Goal: Task Accomplishment & Management: Manage account settings

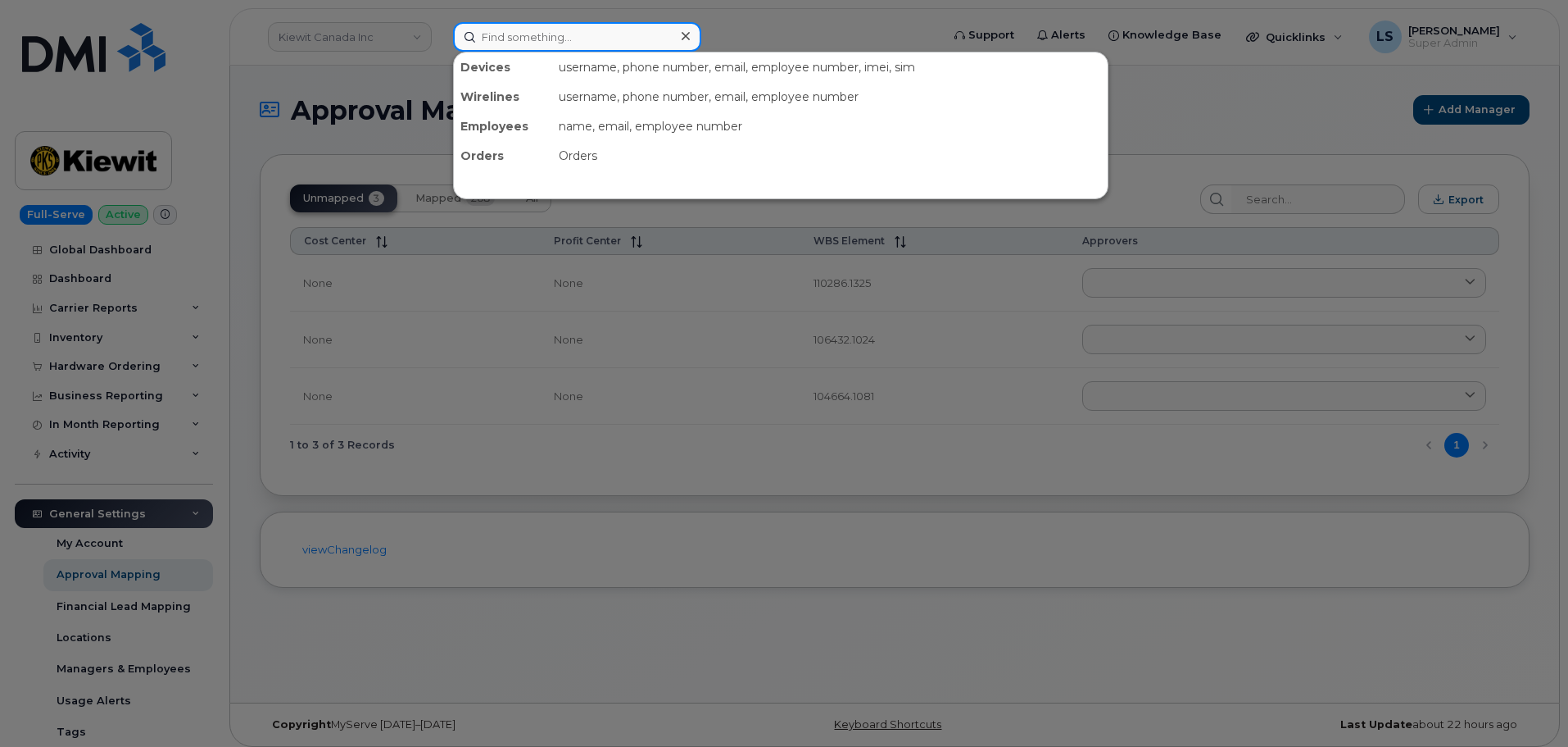
click at [547, 47] on input at bounding box center [577, 37] width 248 height 29
paste input "William Theriot"
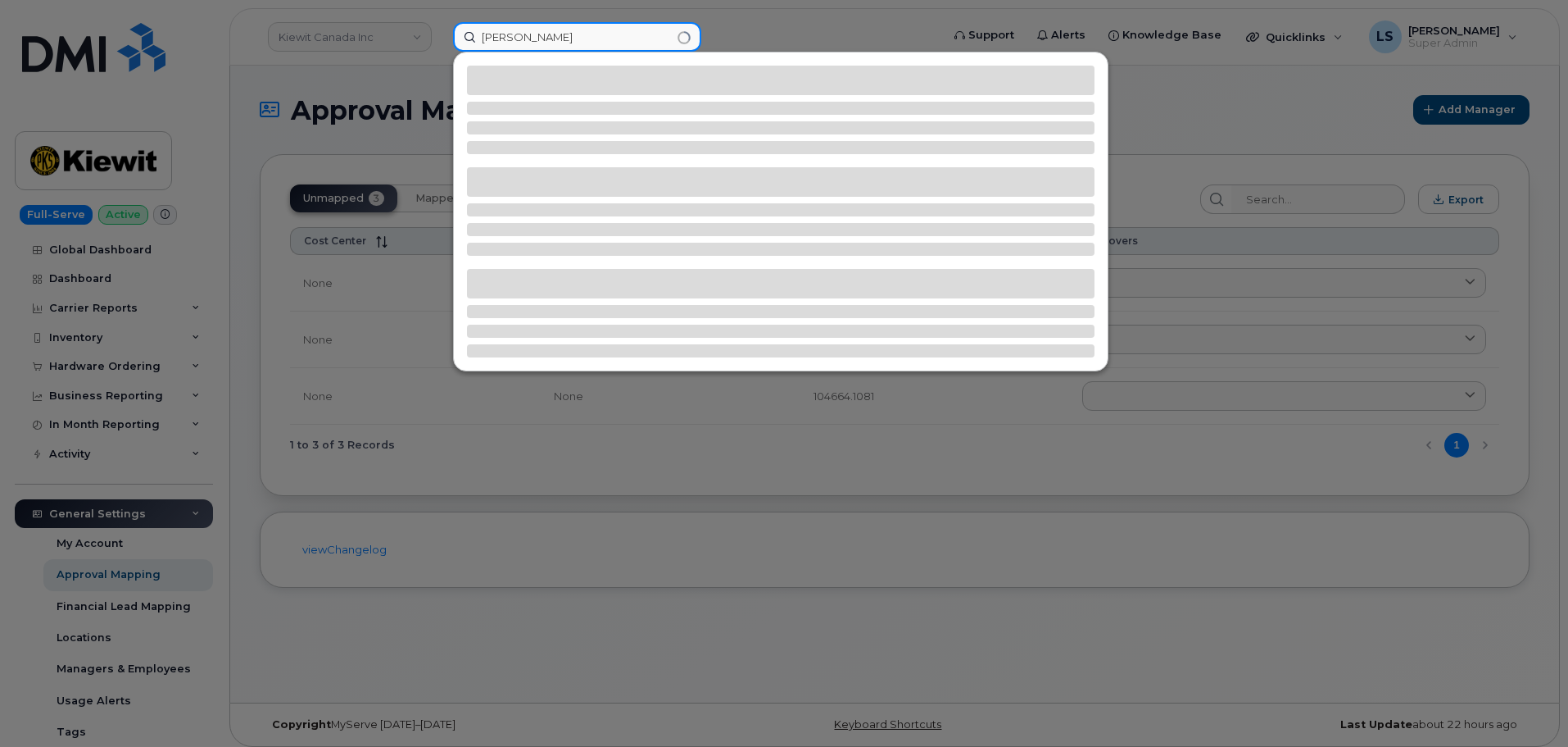
type input "William Theriot"
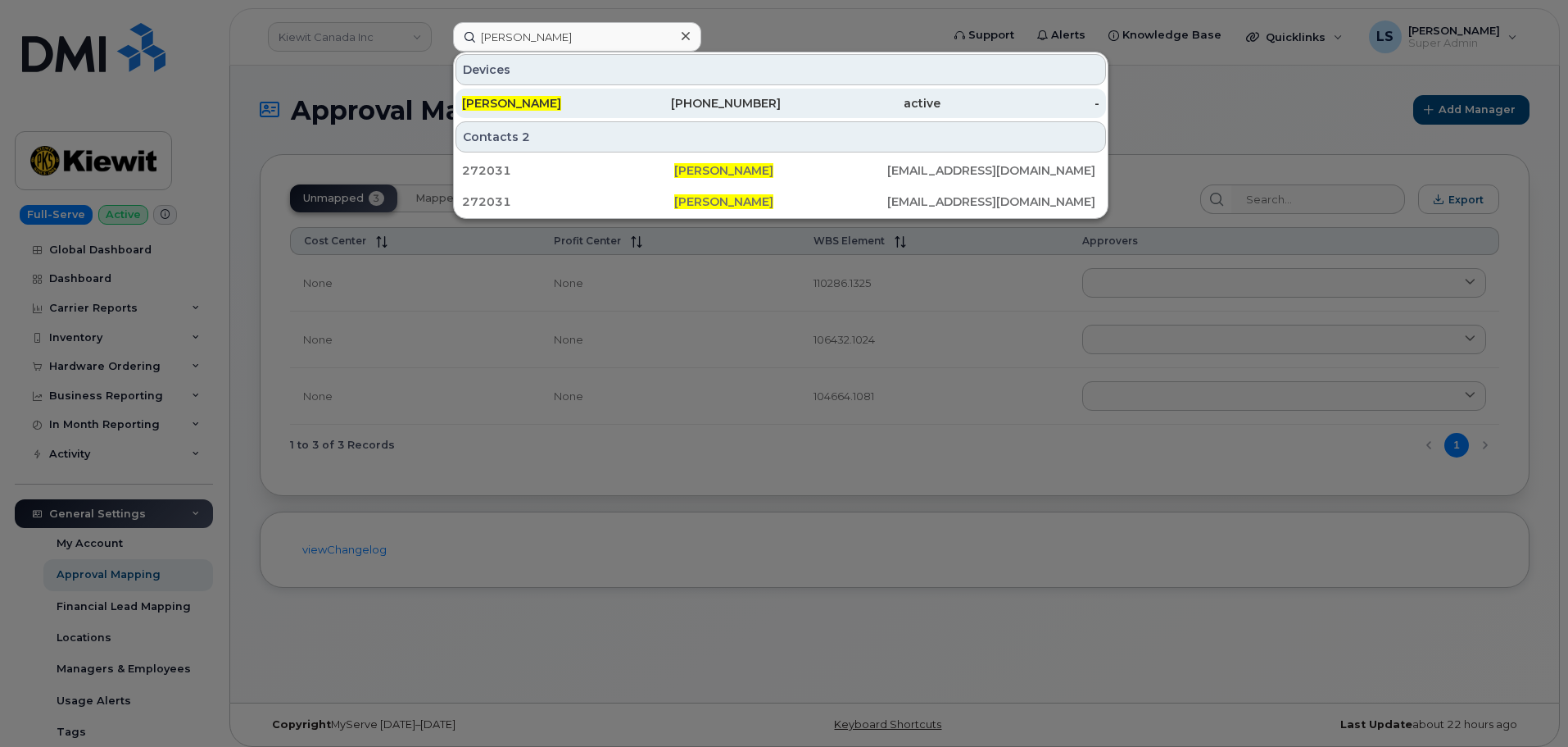
click at [529, 90] on div "WILLIAM THERIOT" at bounding box center [542, 103] width 160 height 29
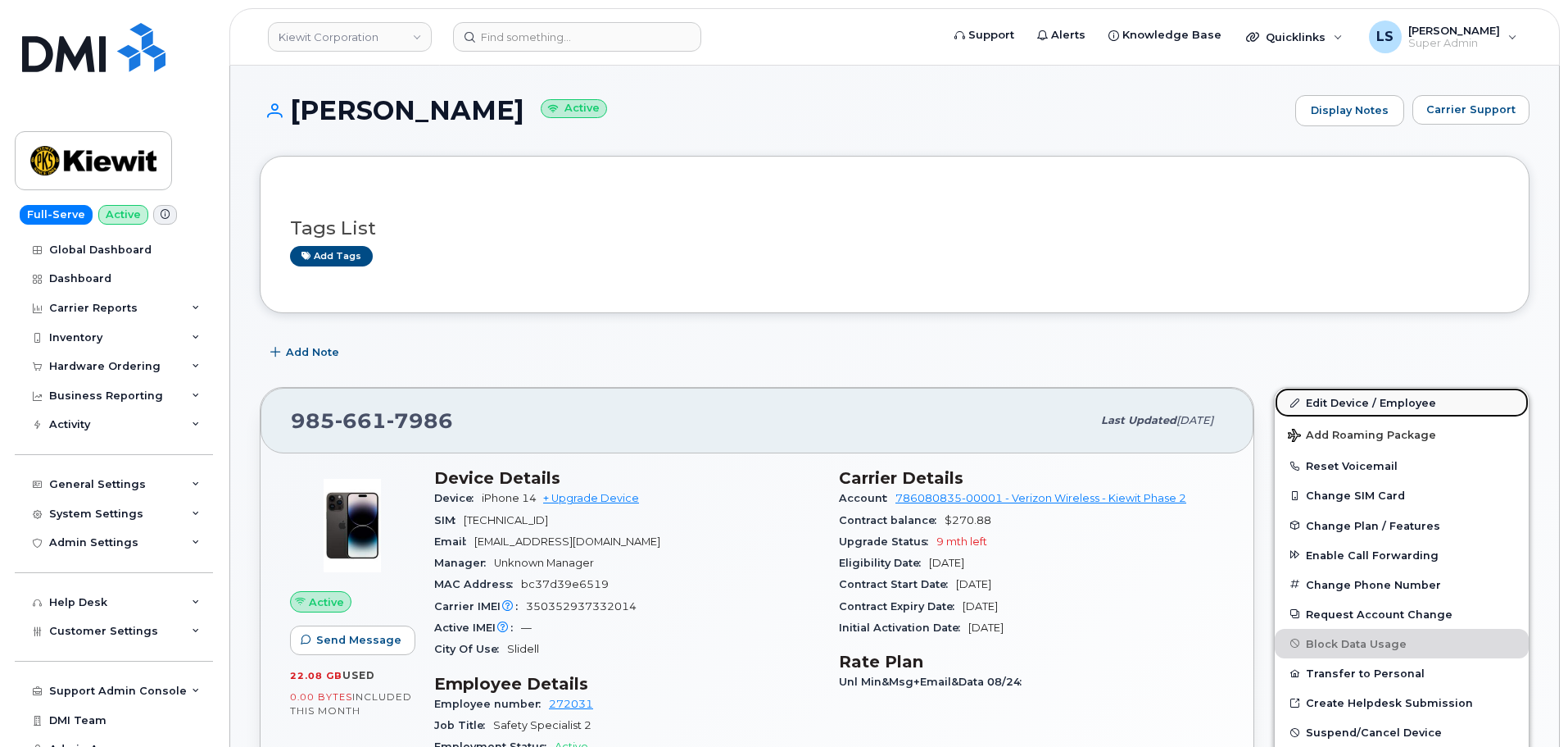
click at [1371, 409] on link "Edit Device / Employee" at bounding box center [1402, 403] width 254 height 29
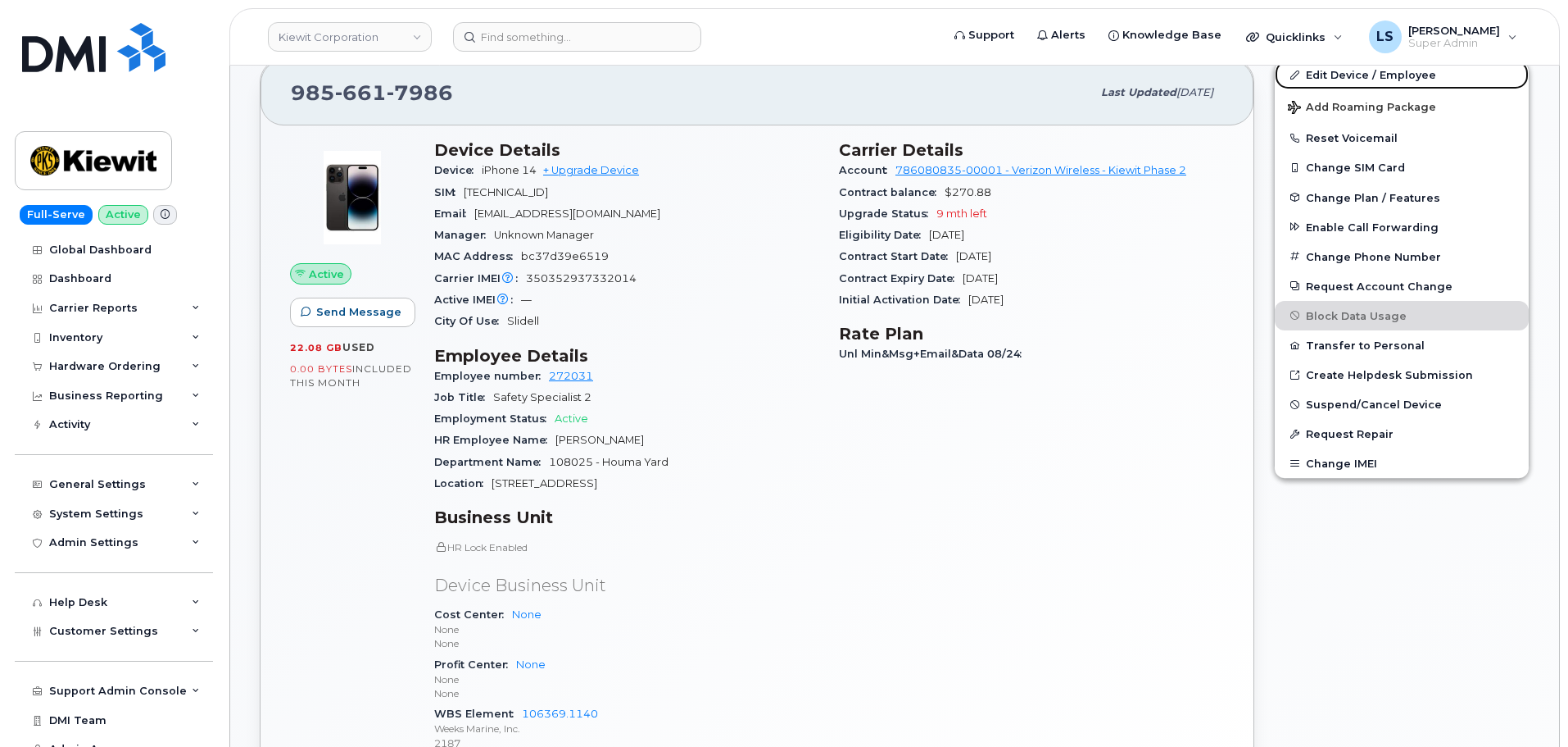
scroll to position [410, 0]
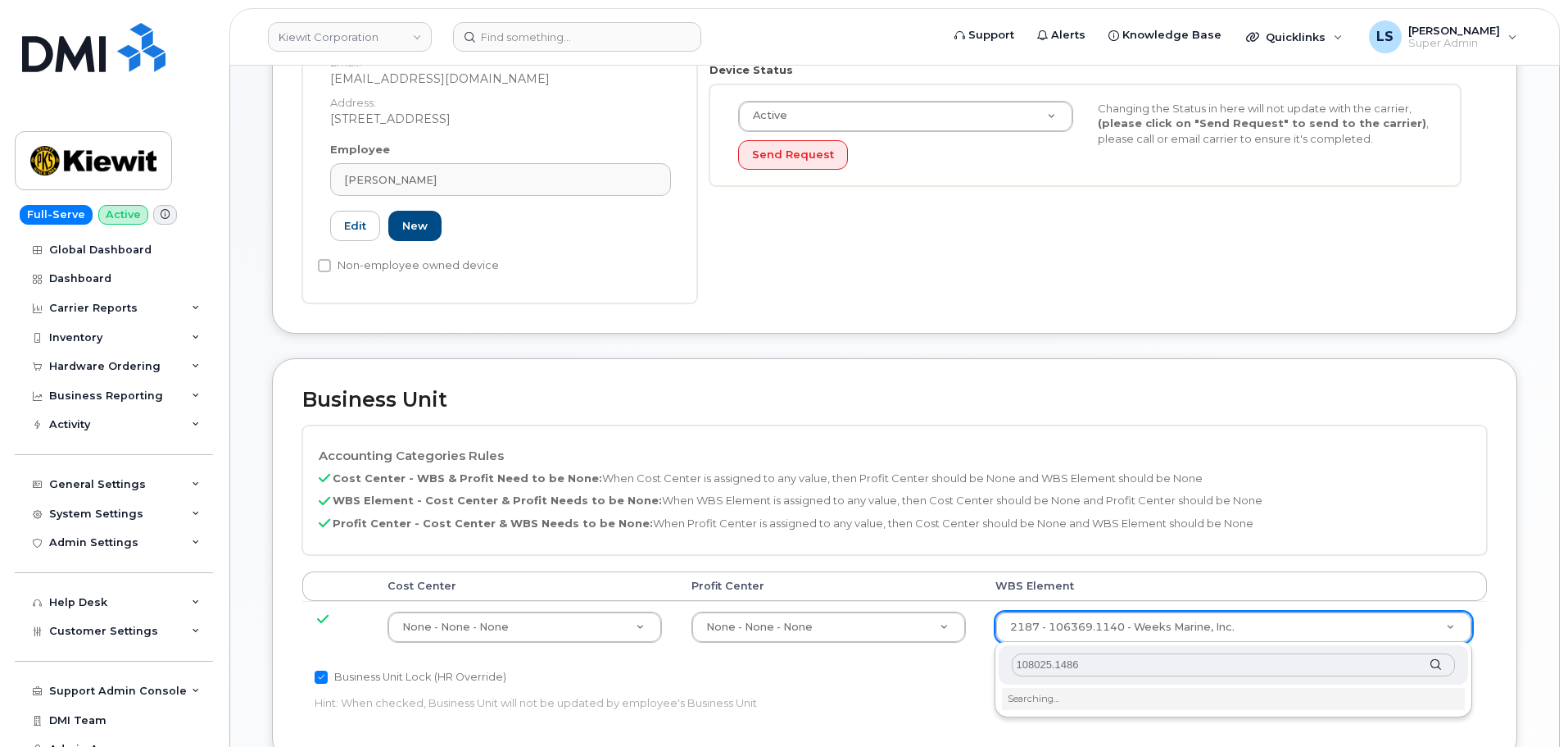
scroll to position [492, 0]
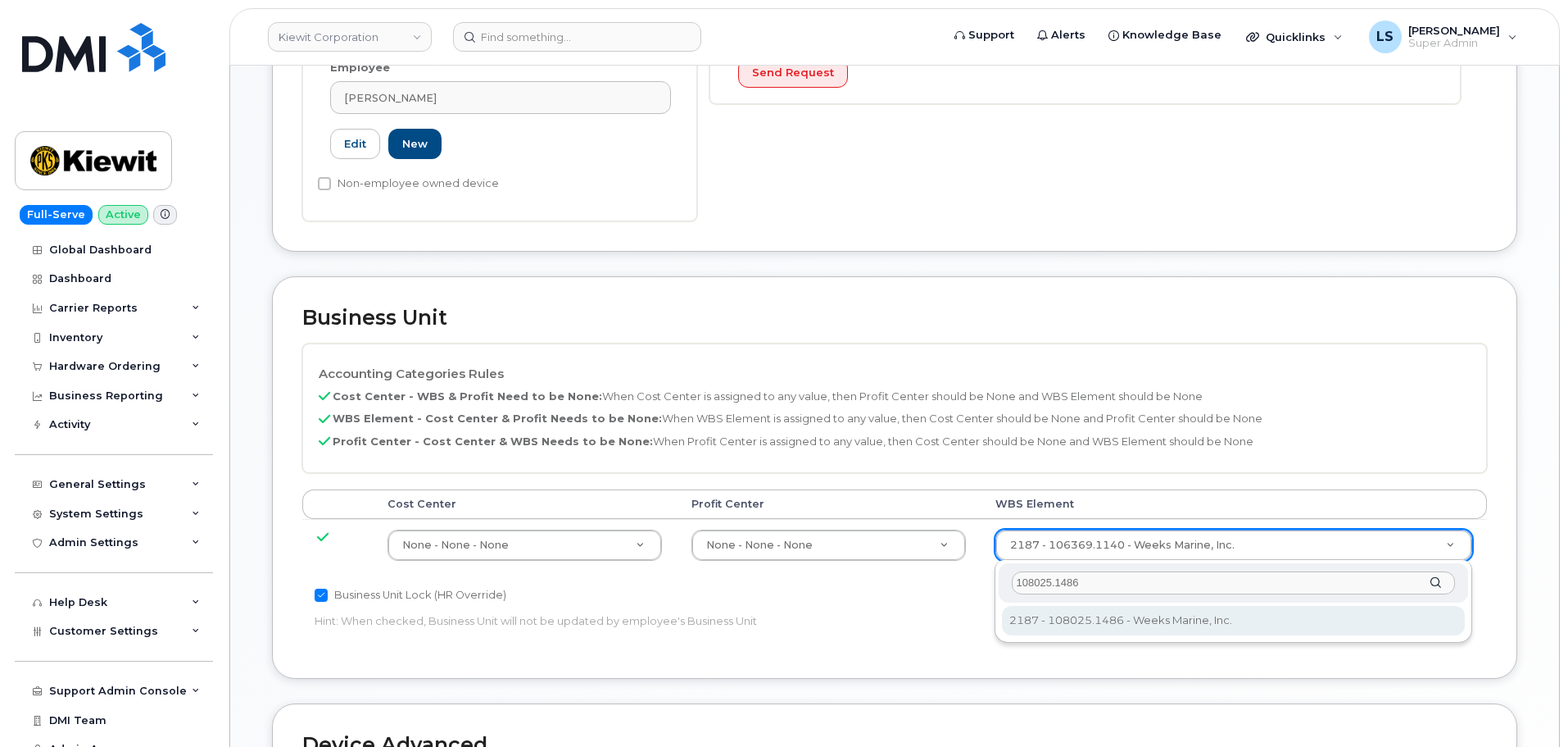
type input "108025.1486"
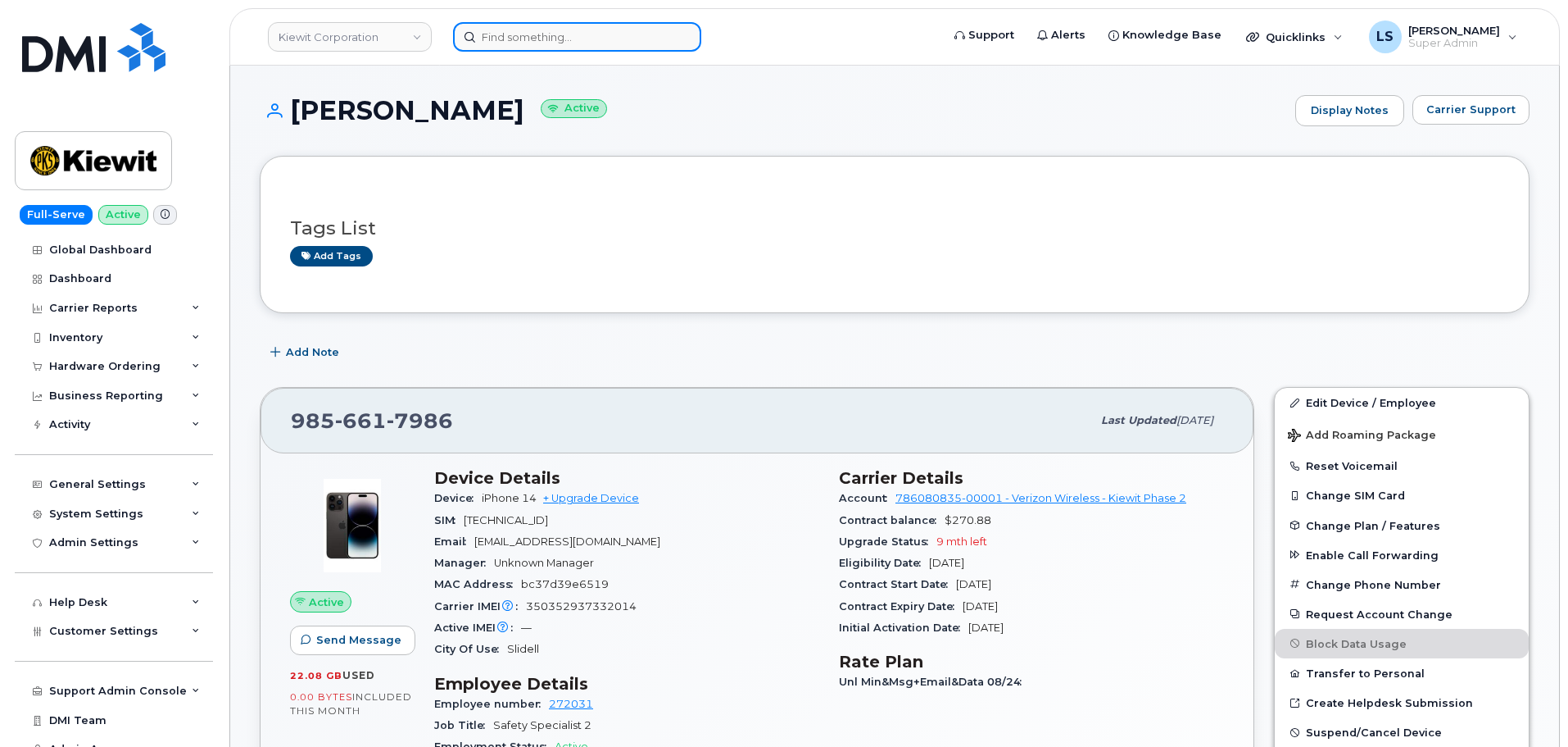
click at [553, 38] on input at bounding box center [577, 37] width 248 height 29
paste input "[PHONE_NUMBER]"
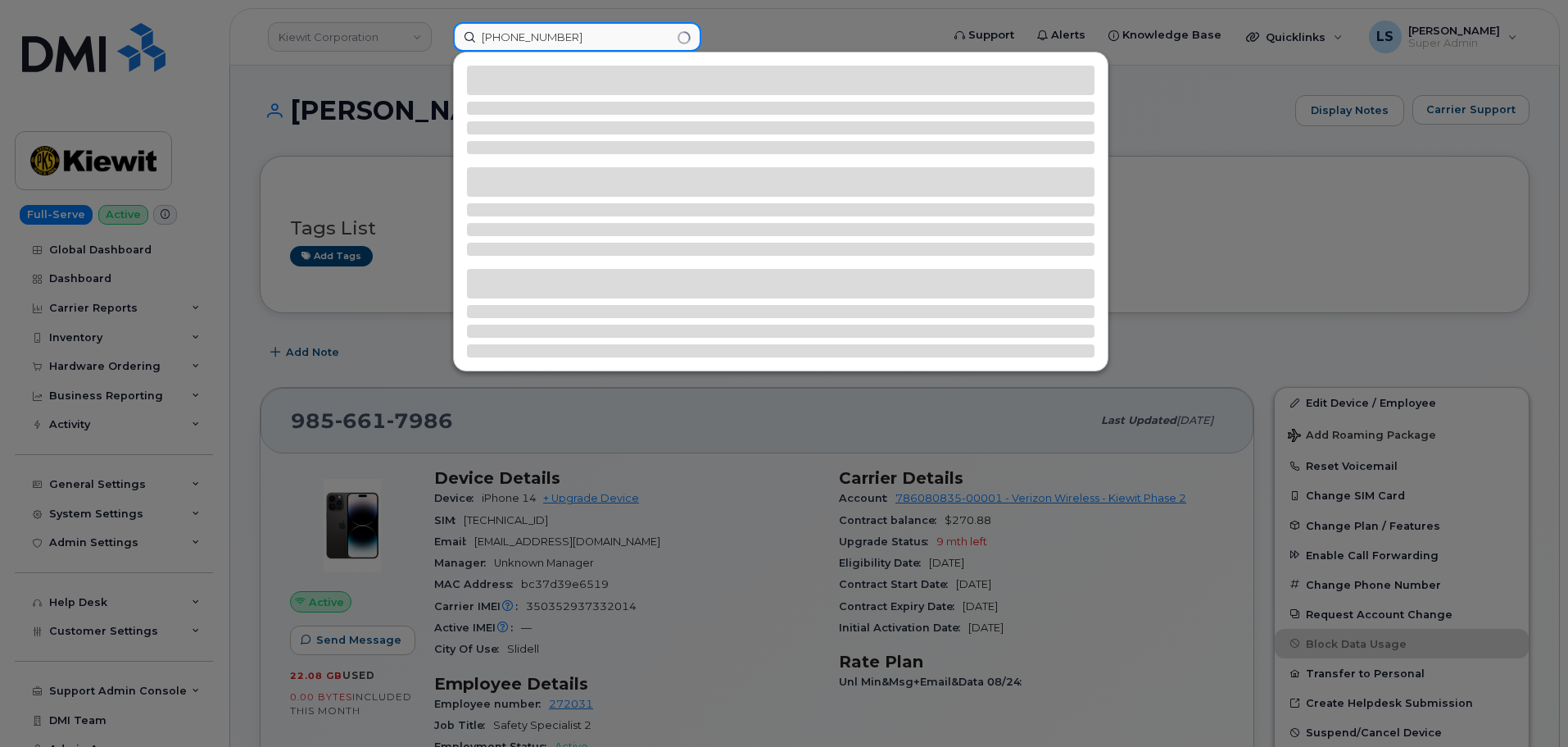
type input "[PHONE_NUMBER]"
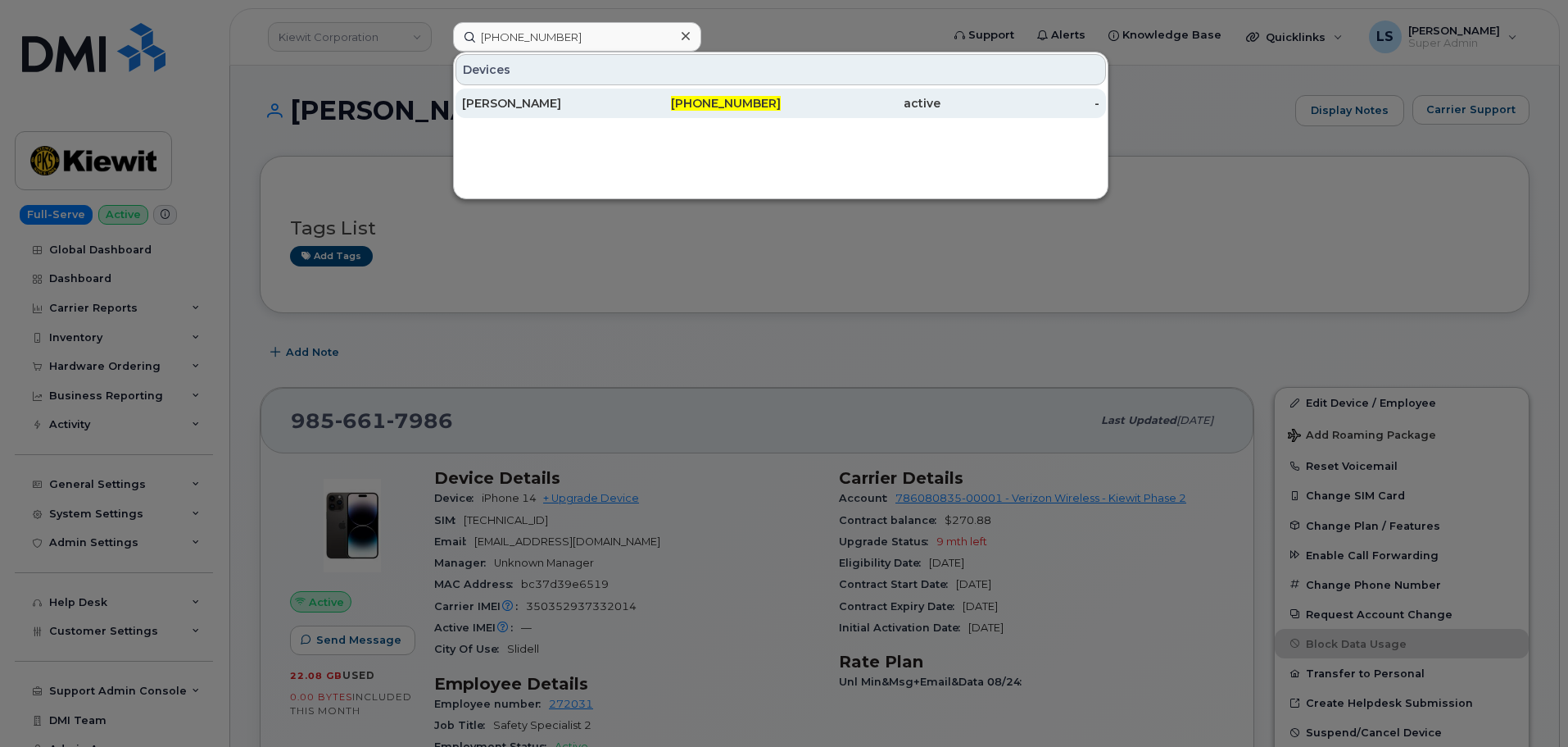
click at [624, 95] on div "[PHONE_NUMBER]" at bounding box center [701, 103] width 160 height 29
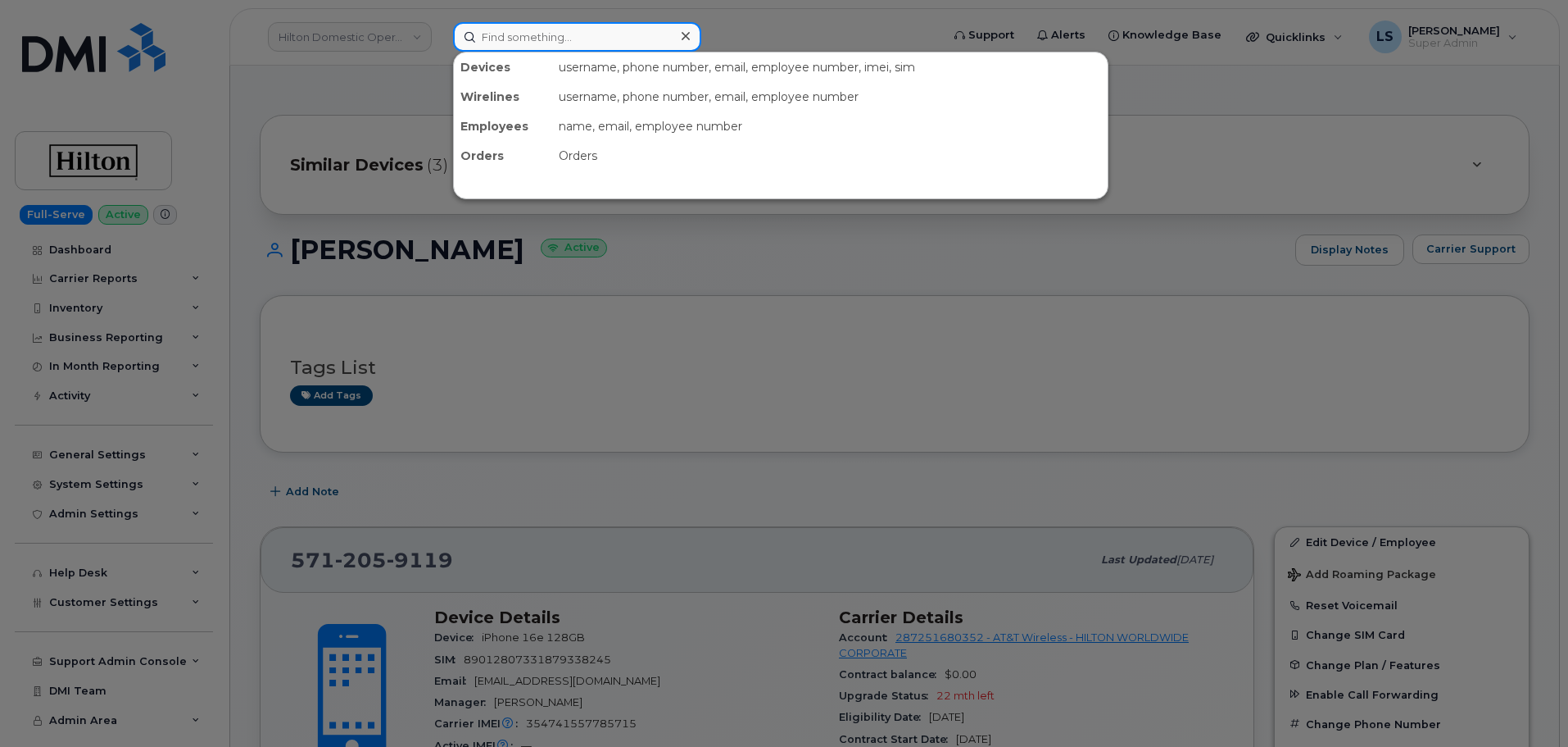
click at [521, 37] on input at bounding box center [577, 37] width 248 height 29
paste input "587-837-4395"
type input "587-837-4395"
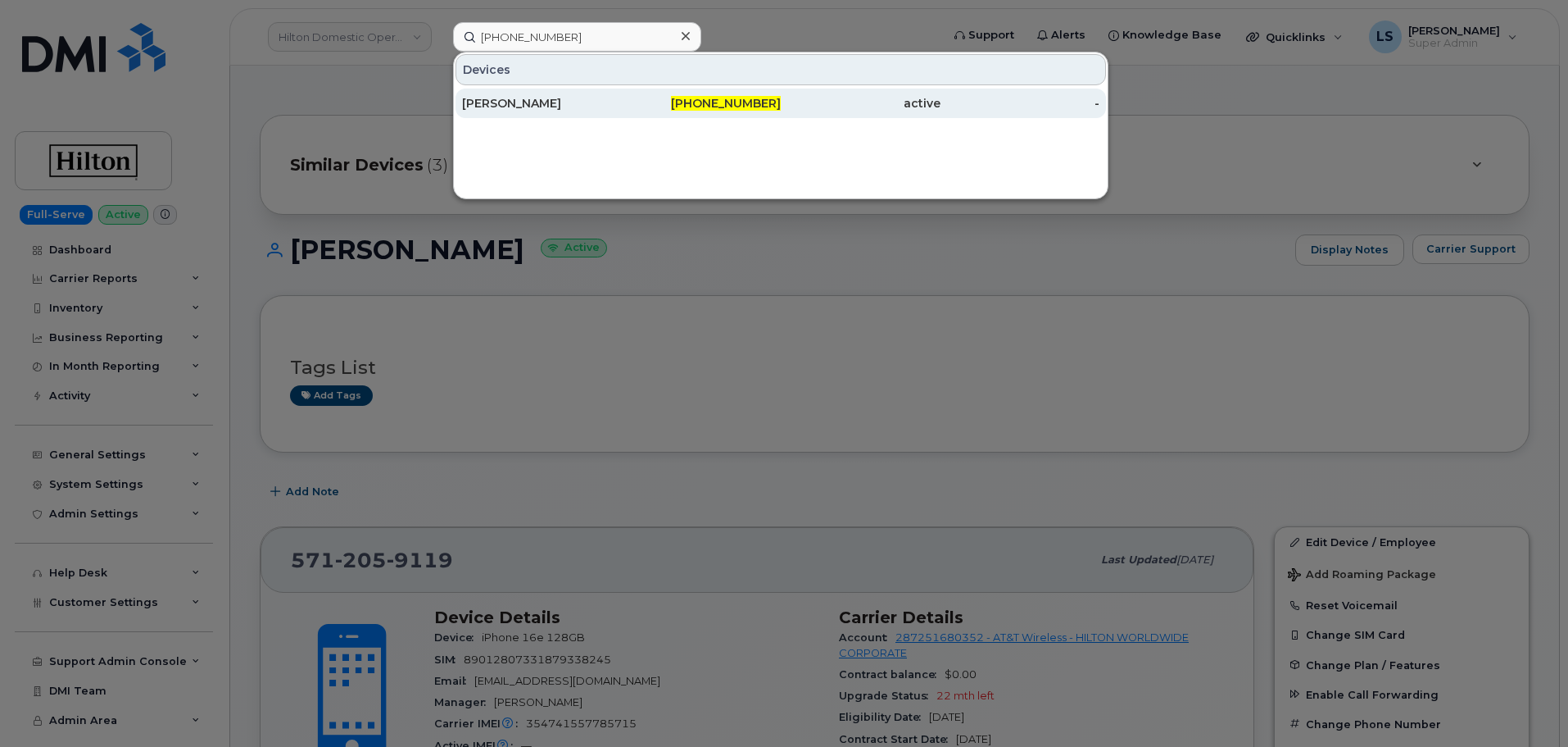
click at [669, 105] on div "587-837-4395" at bounding box center [701, 103] width 160 height 16
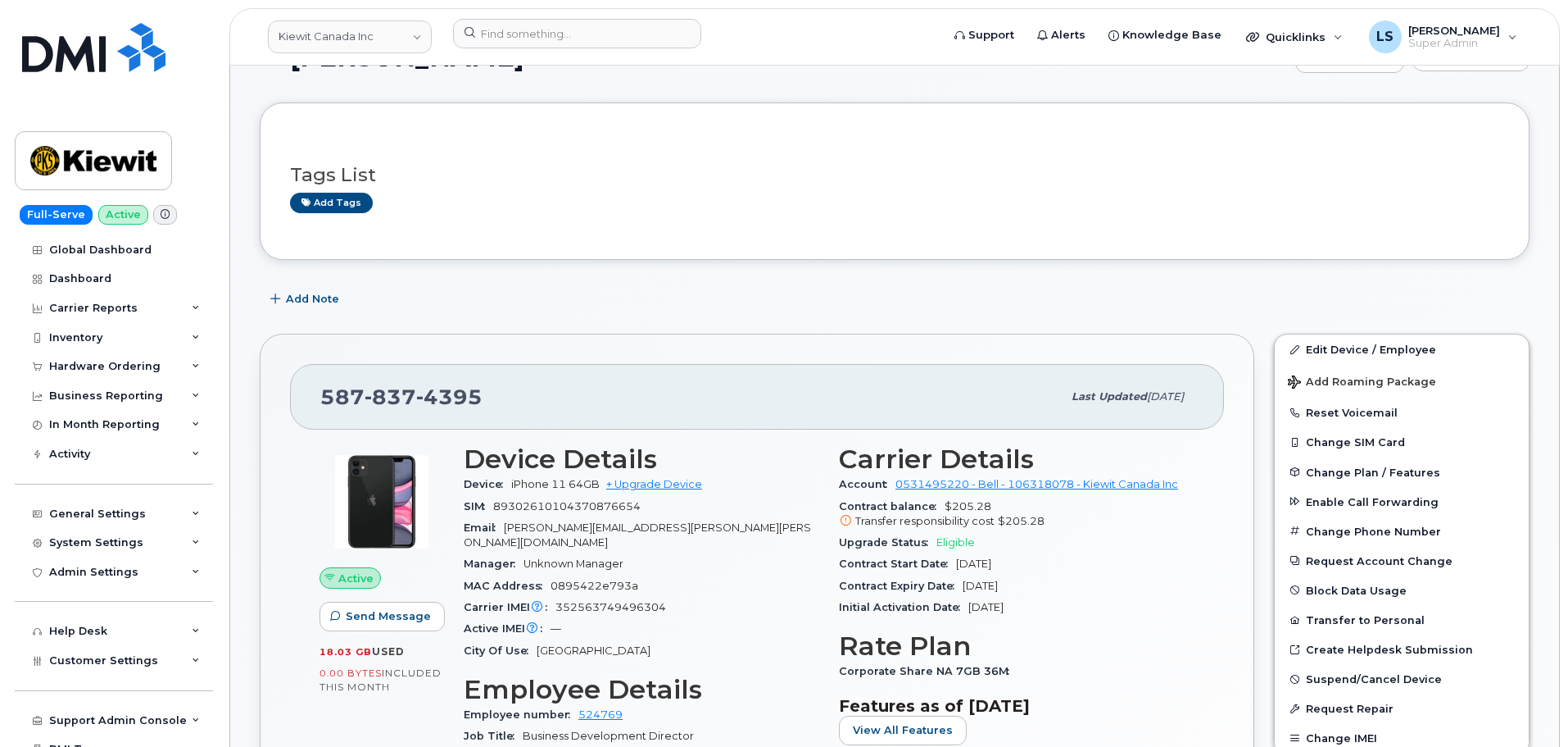
scroll to position [82, 0]
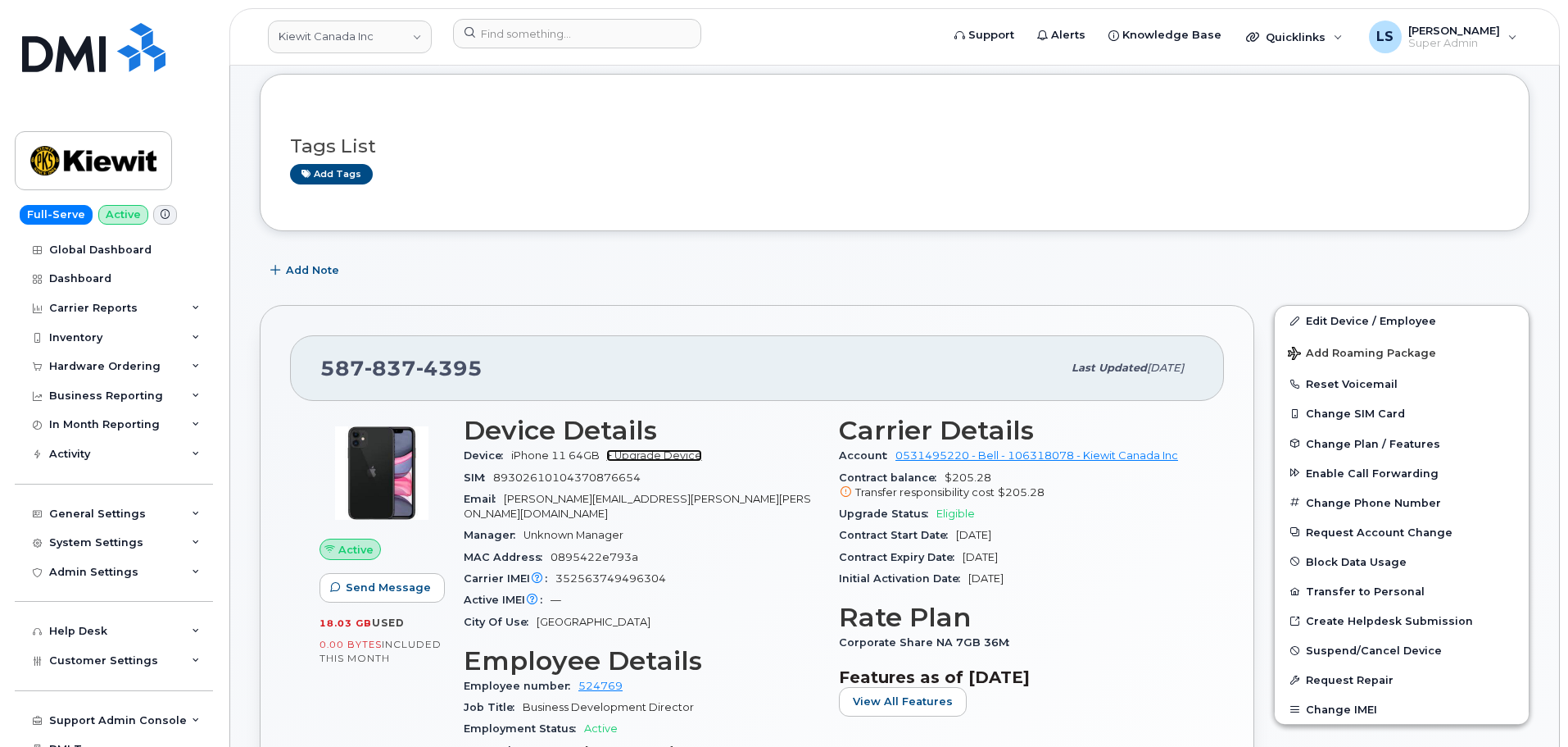
click at [632, 453] on link "+ Upgrade Device" at bounding box center [654, 455] width 96 height 13
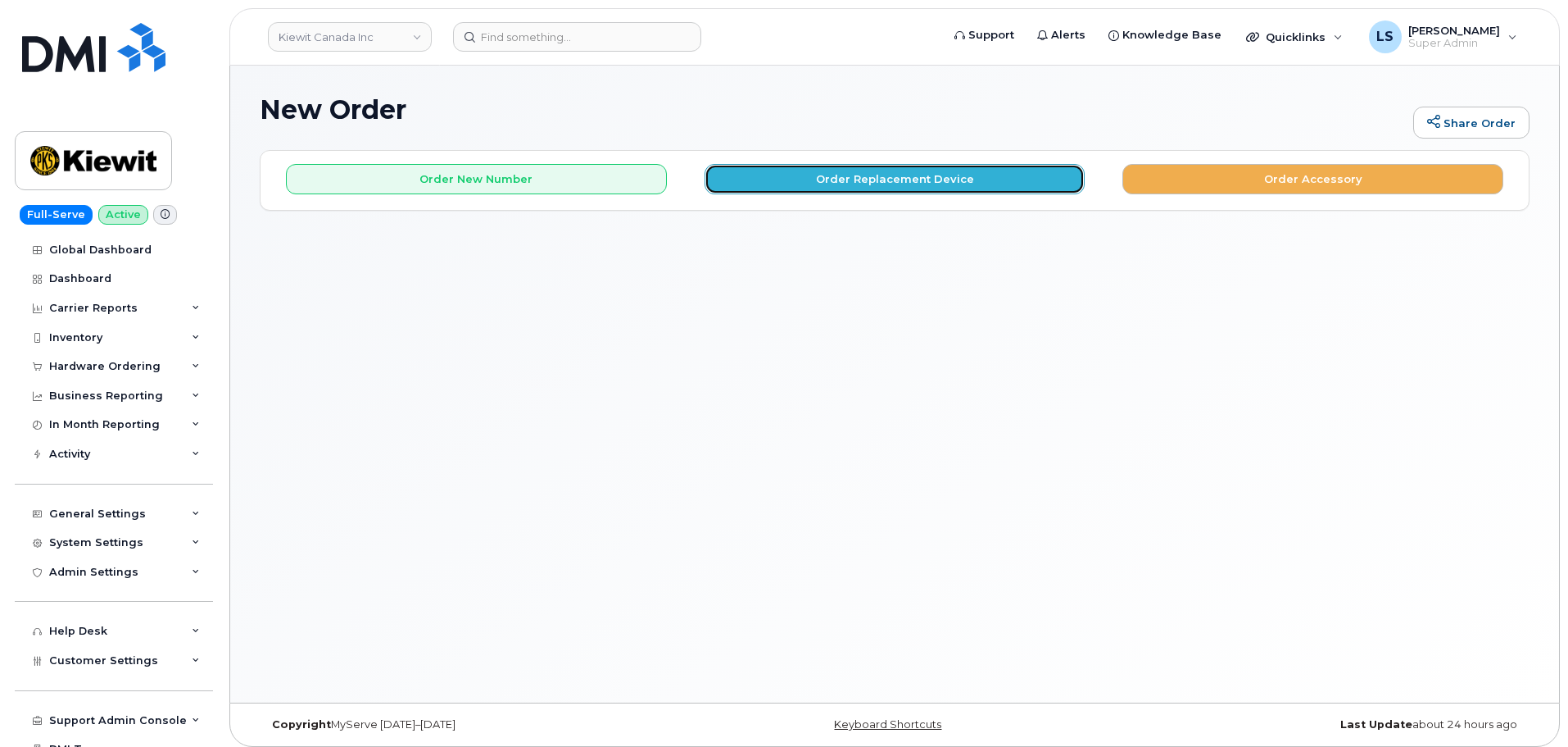
click at [797, 183] on button "Order Replacement Device" at bounding box center [895, 179] width 381 height 30
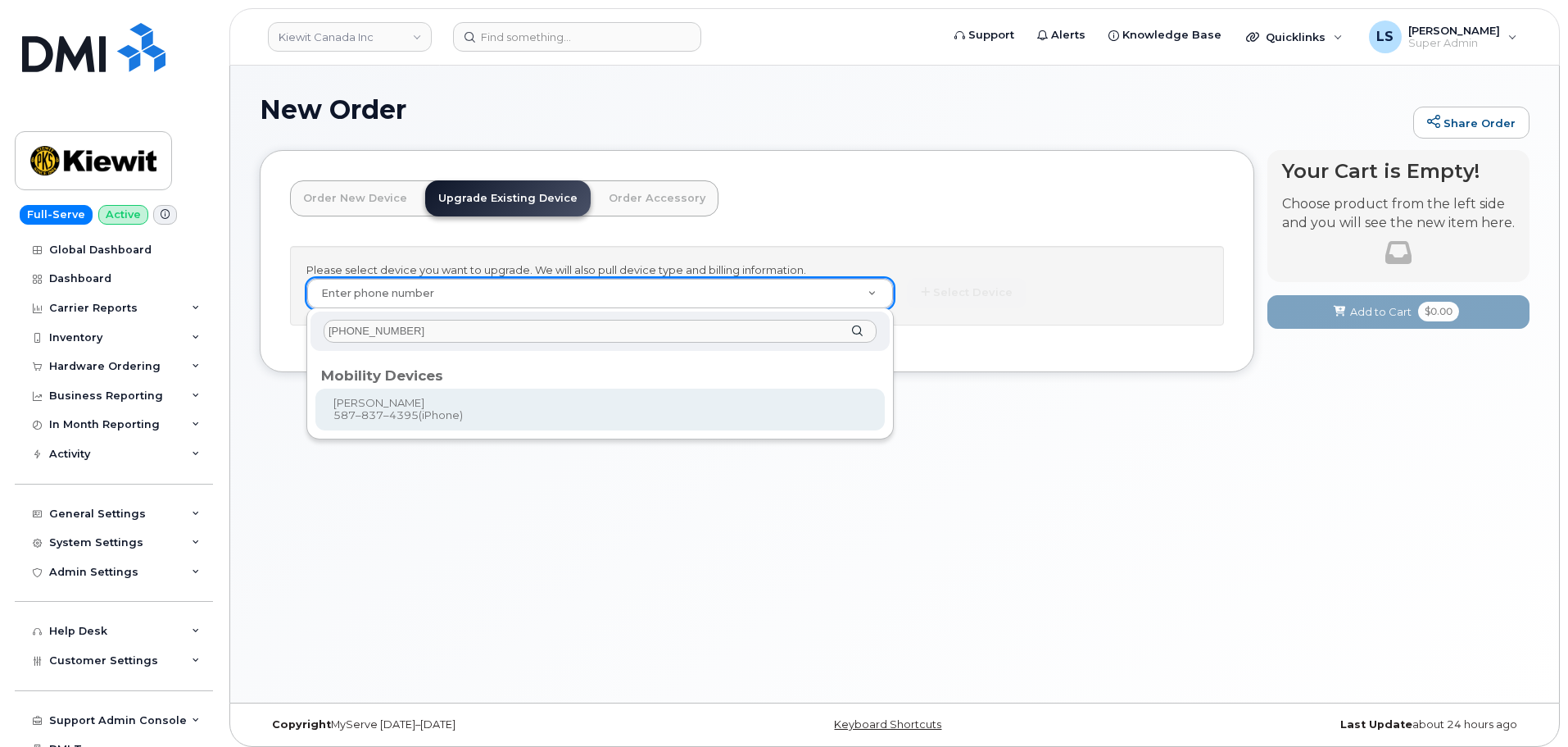
type input "587-837-4395"
type input "862967"
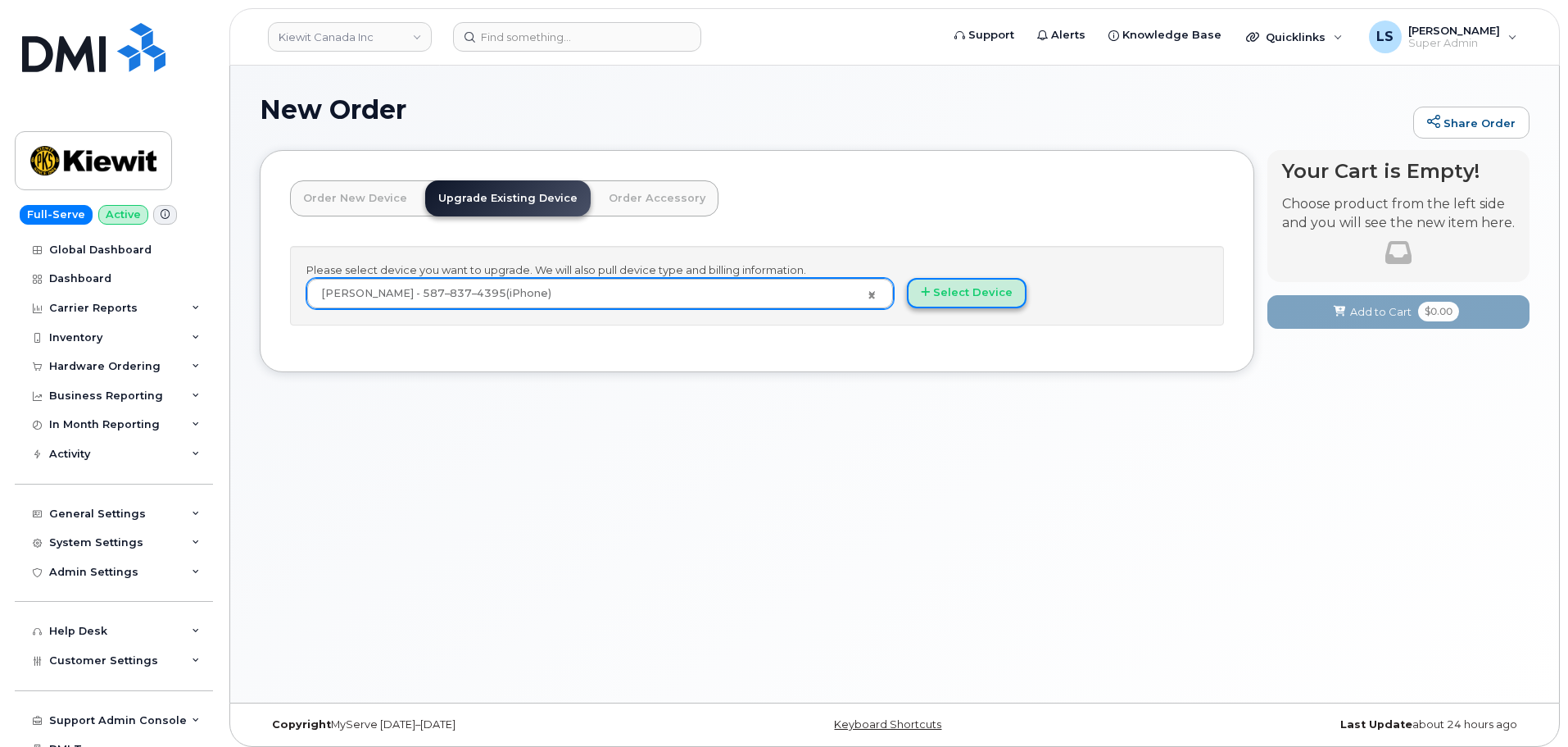
click at [935, 295] on button "Select Device" at bounding box center [966, 292] width 119 height 30
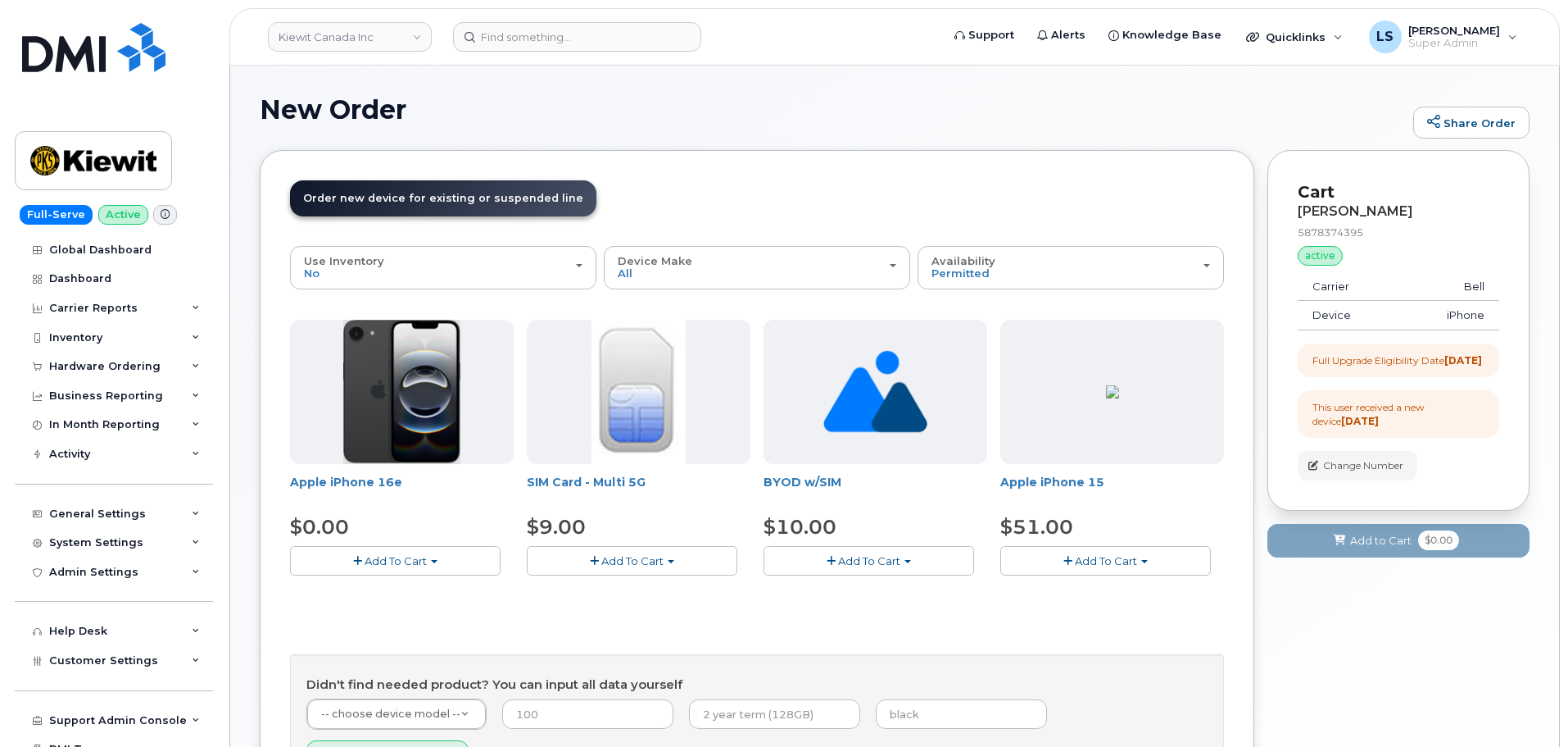
click at [377, 556] on span "Add To Cart" at bounding box center [396, 561] width 62 height 14
click at [389, 584] on link "$0.00 - 3 year upgrade (128GB)" at bounding box center [396, 591] width 204 height 20
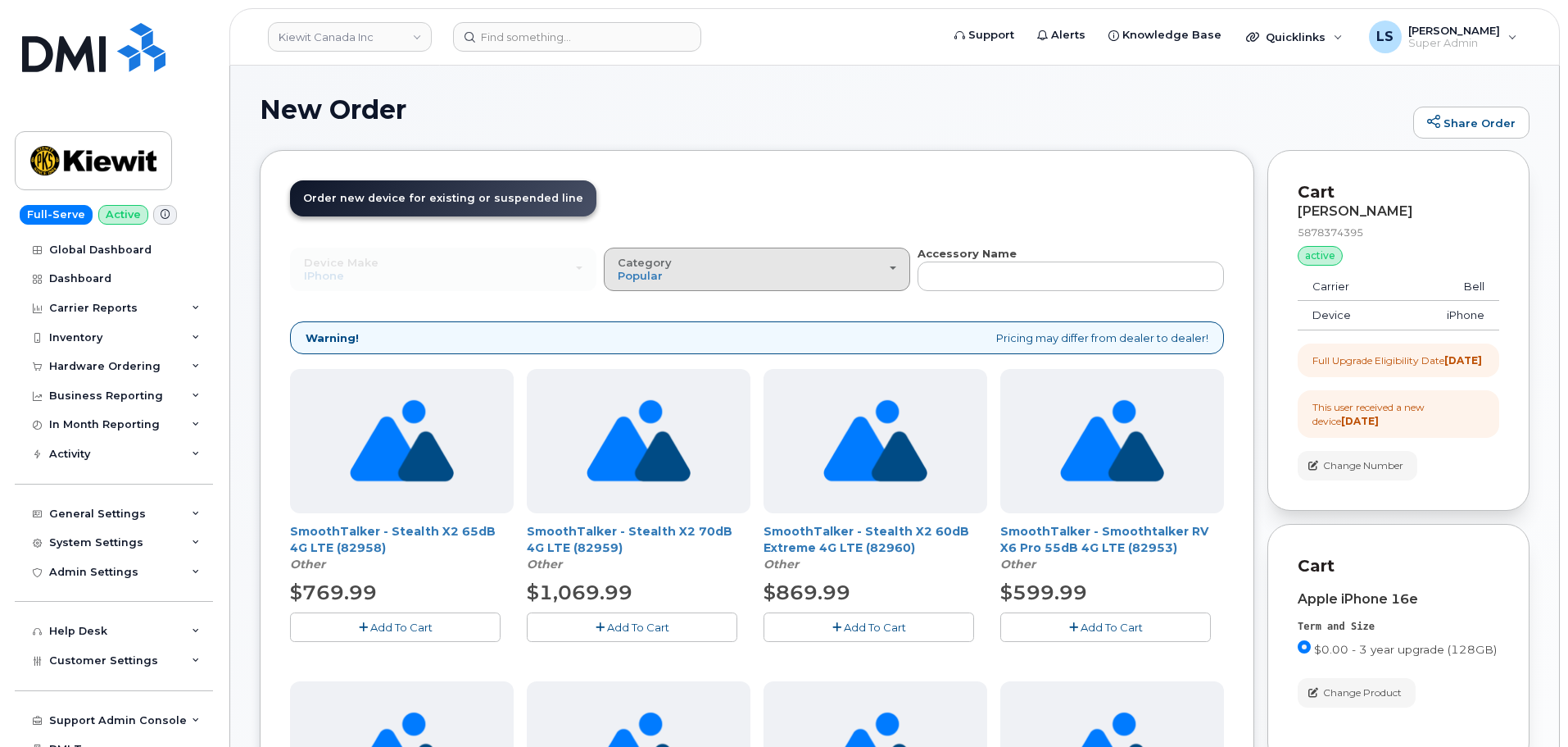
click at [718, 264] on div "Category Popular" at bounding box center [756, 269] width 278 height 25
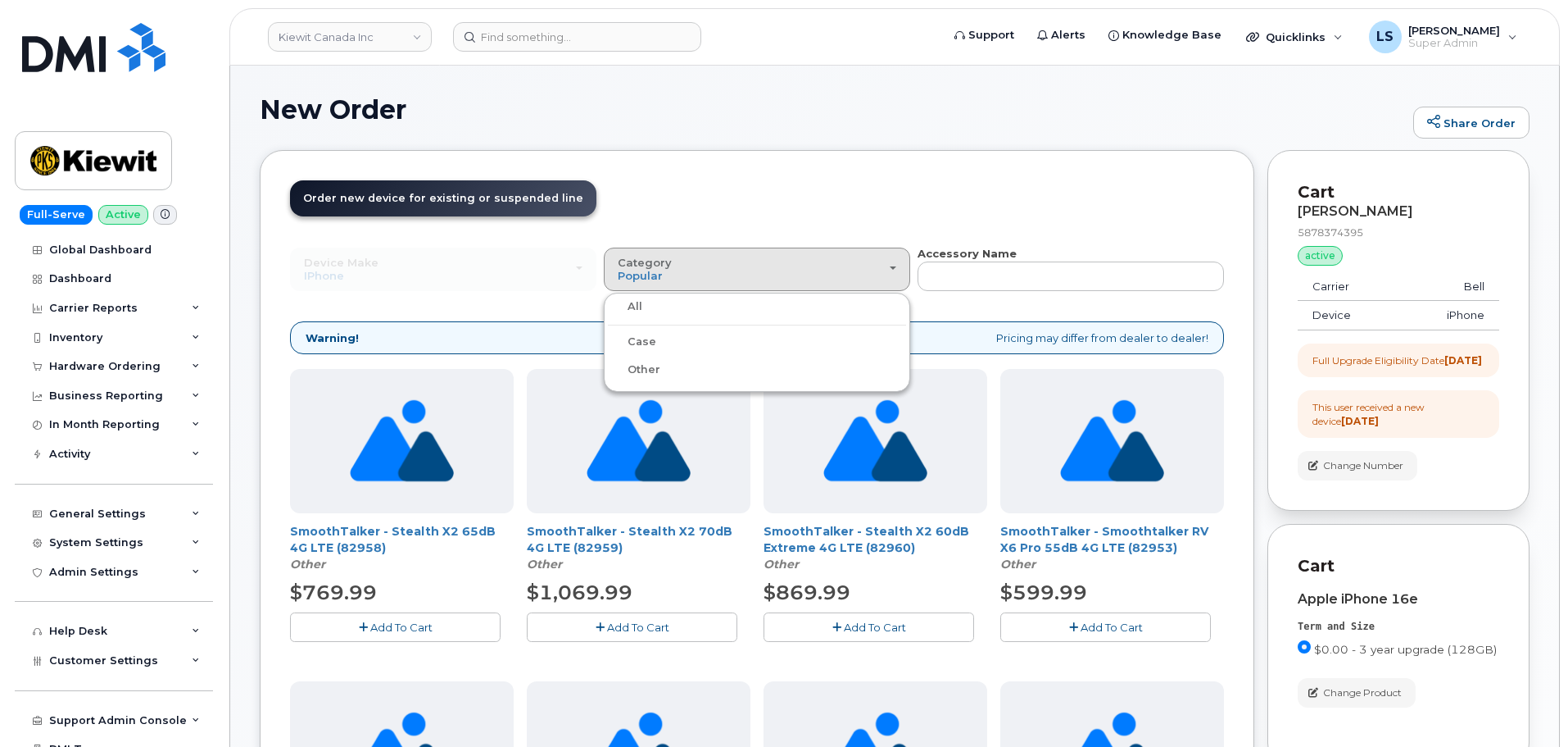
click at [646, 341] on label "Case" at bounding box center [632, 341] width 48 height 19
click at [0, 0] on input "Case" at bounding box center [0, 0] width 0 height 0
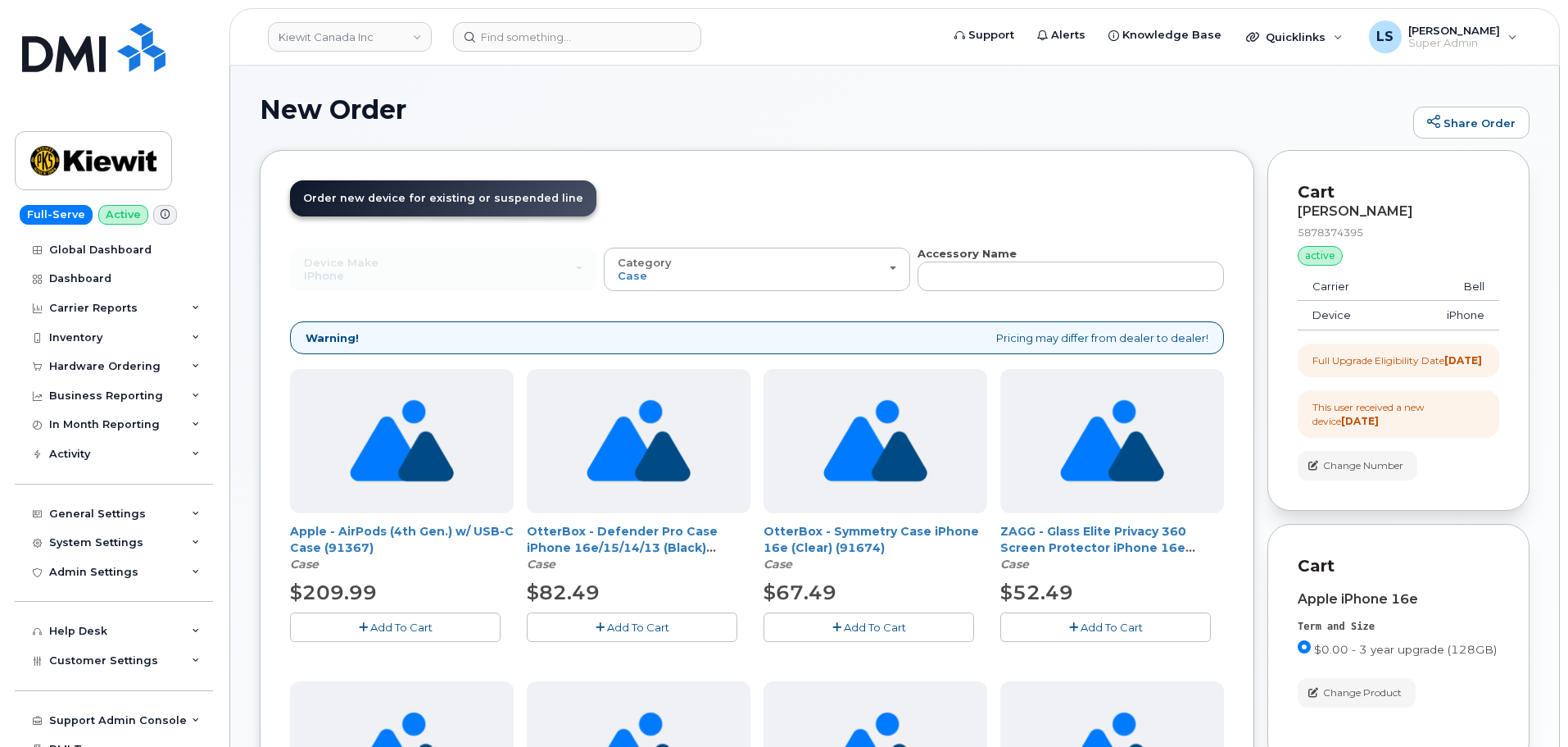
click at [598, 622] on icon "button" at bounding box center [599, 627] width 9 height 11
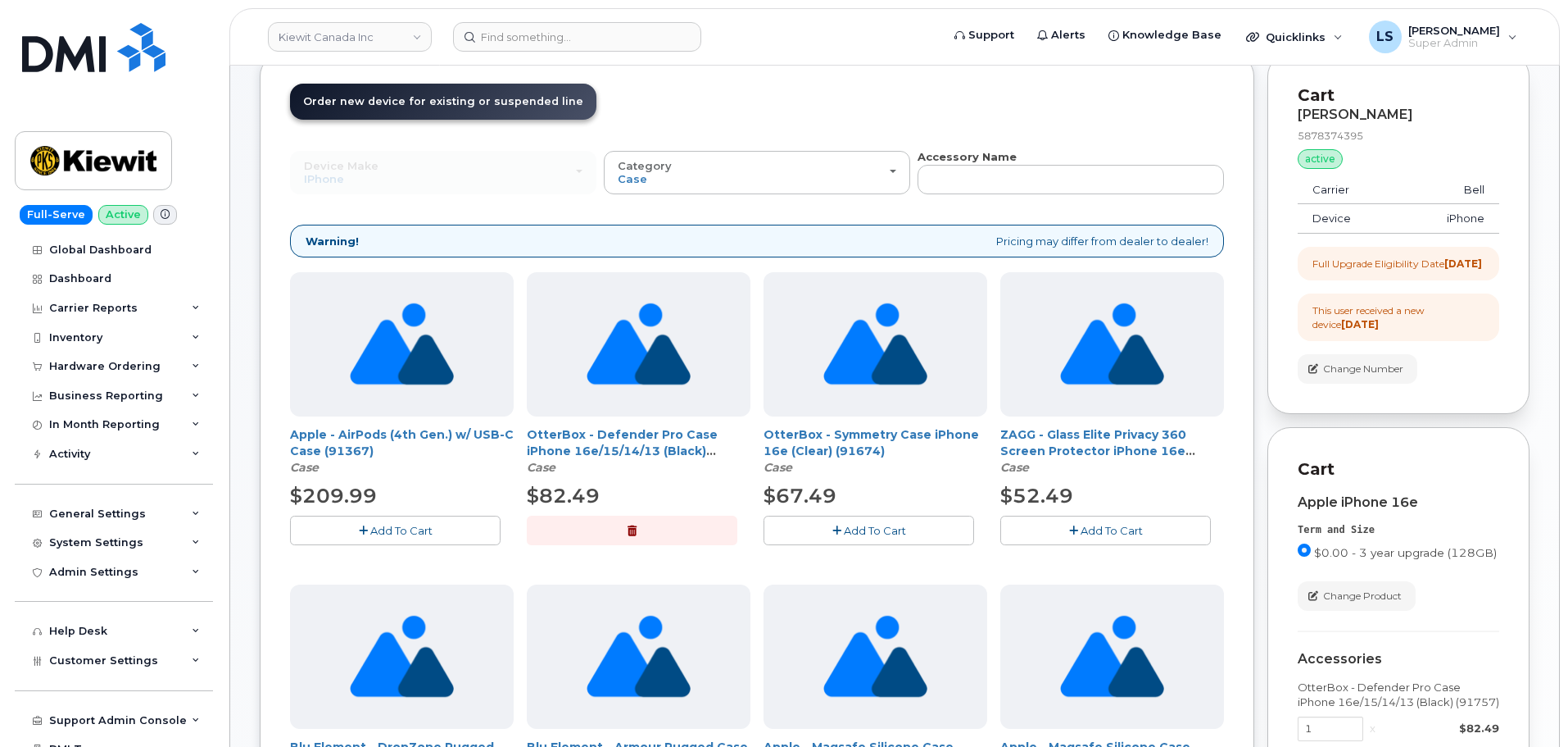
scroll to position [246, 0]
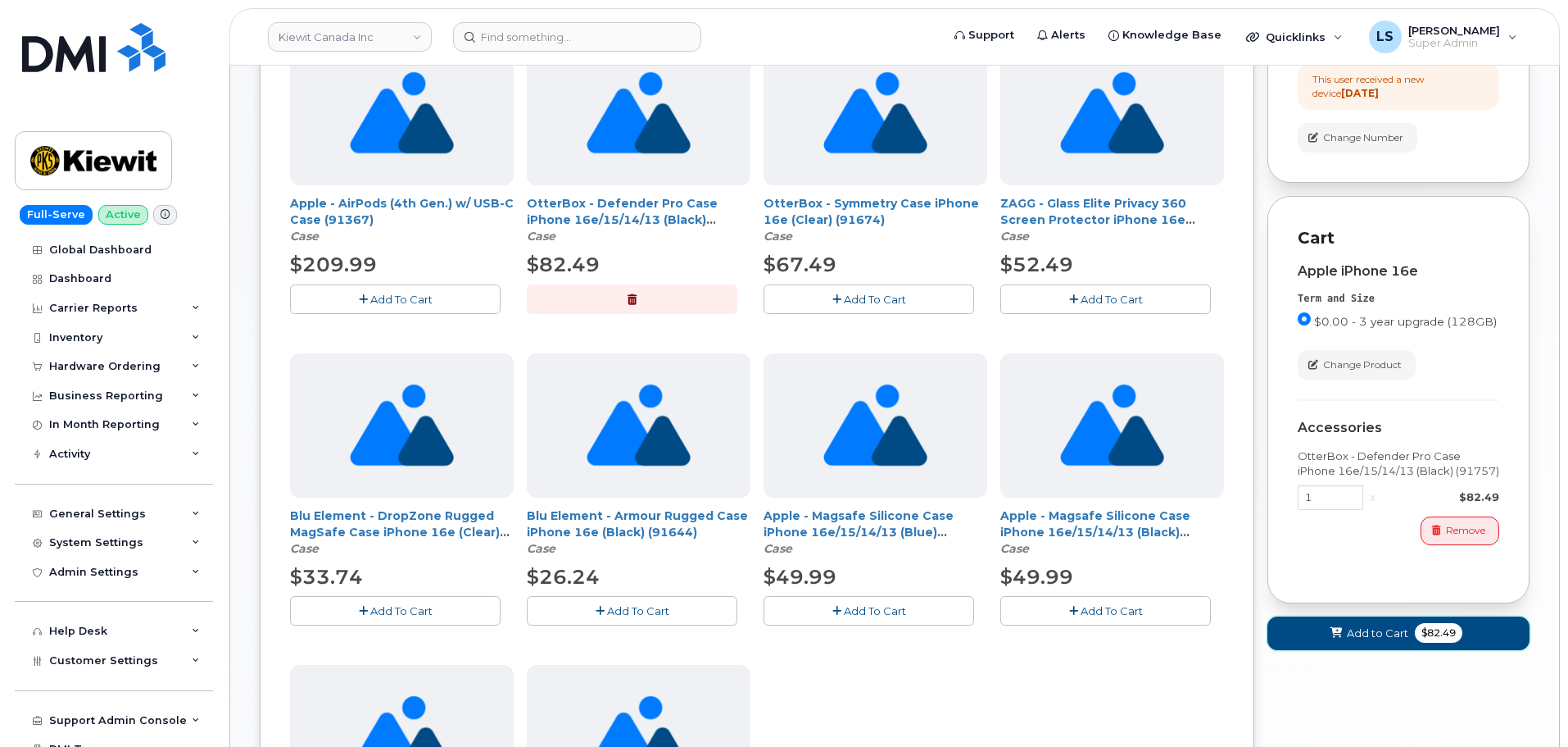
click at [1358, 637] on button "Add to Cart $82.49" at bounding box center [1398, 633] width 262 height 34
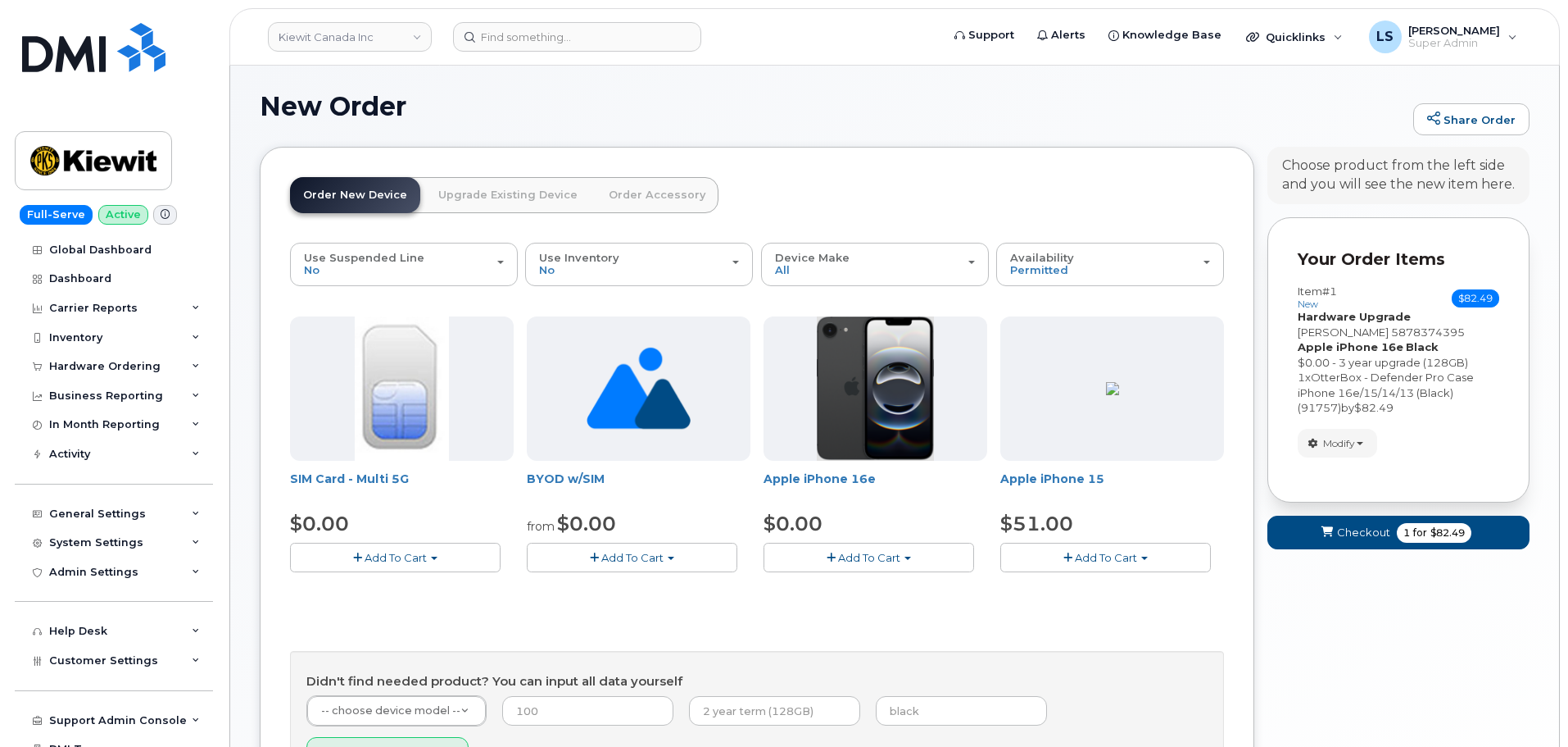
scroll to position [0, 0]
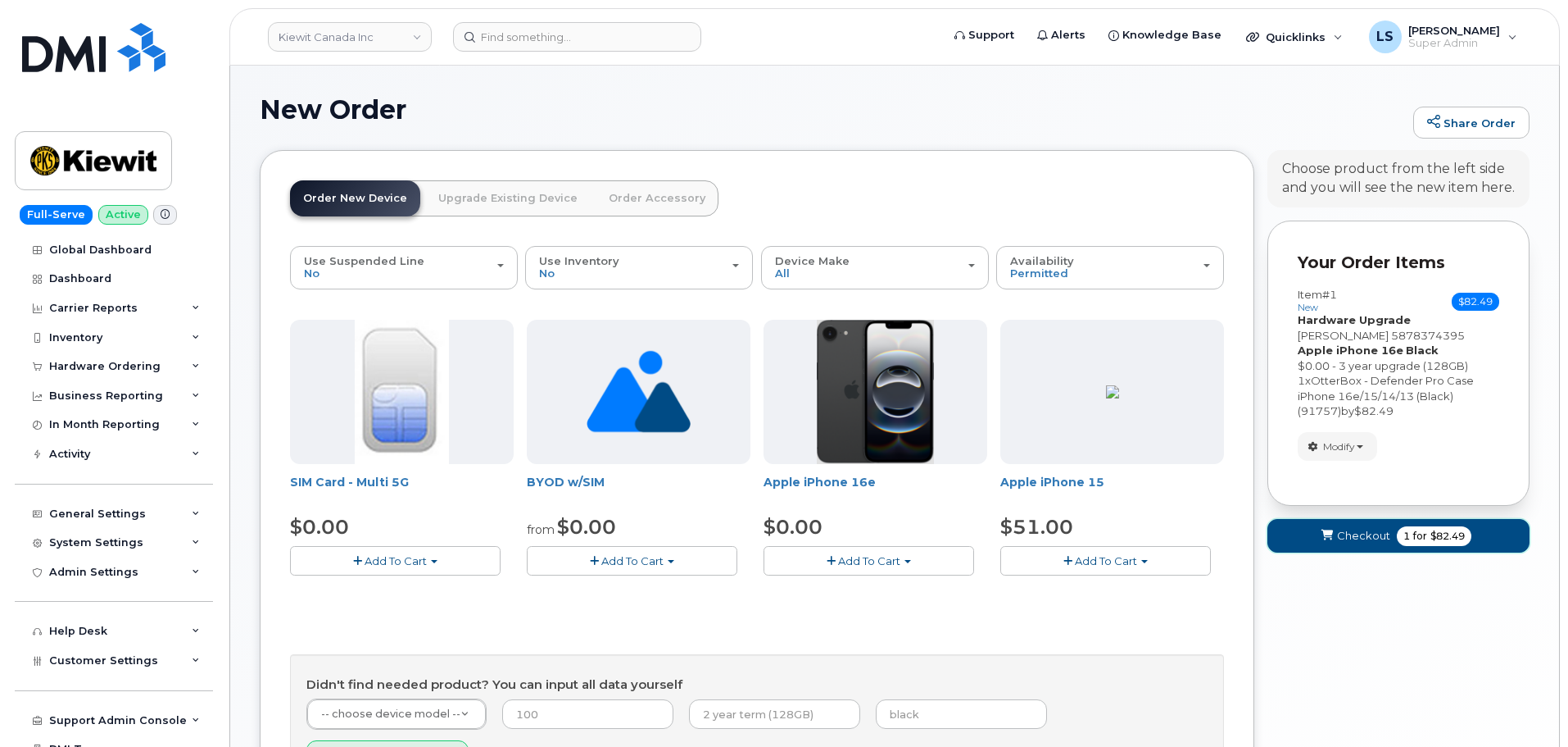
click at [1320, 532] on span "submit" at bounding box center [1327, 536] width 16 height 16
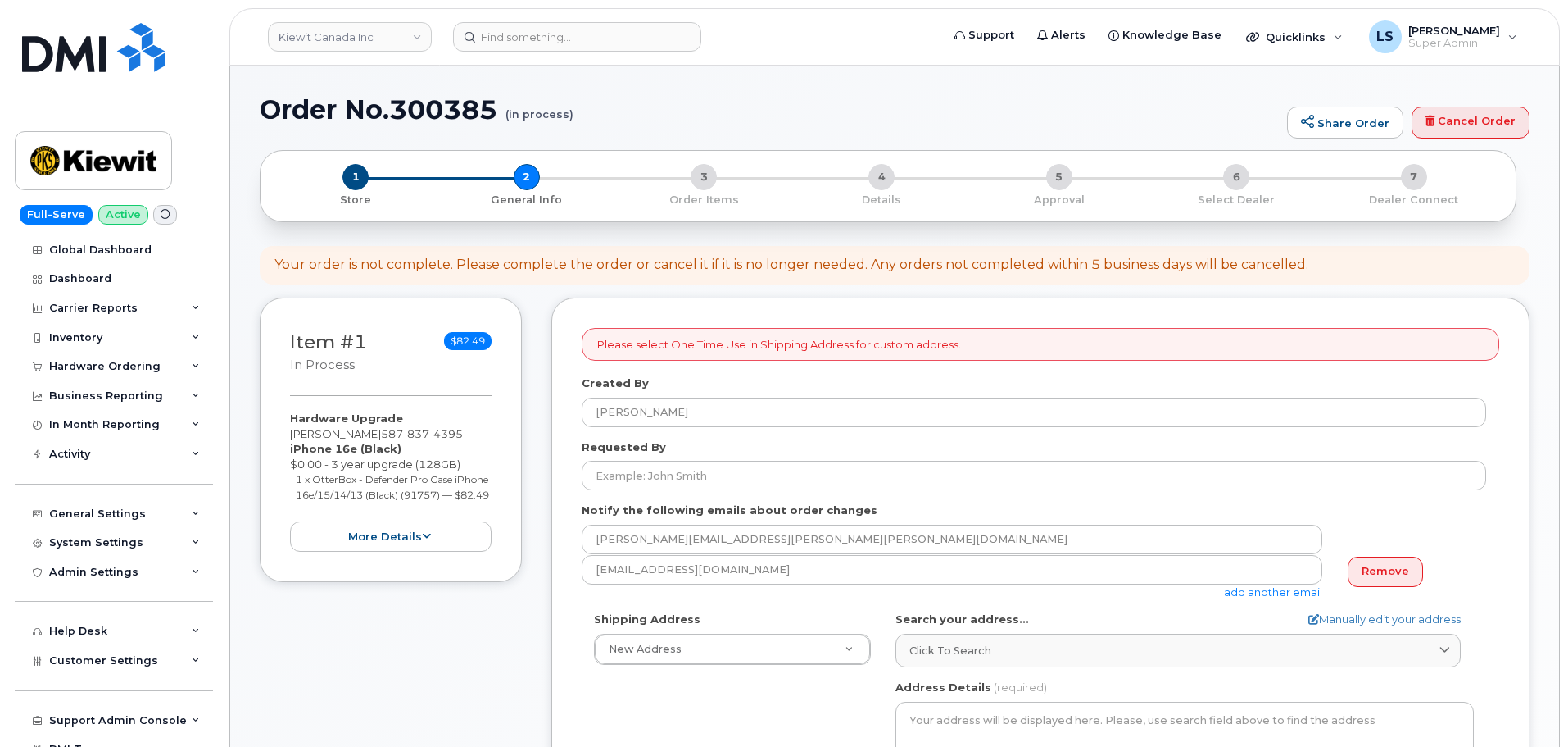
select select
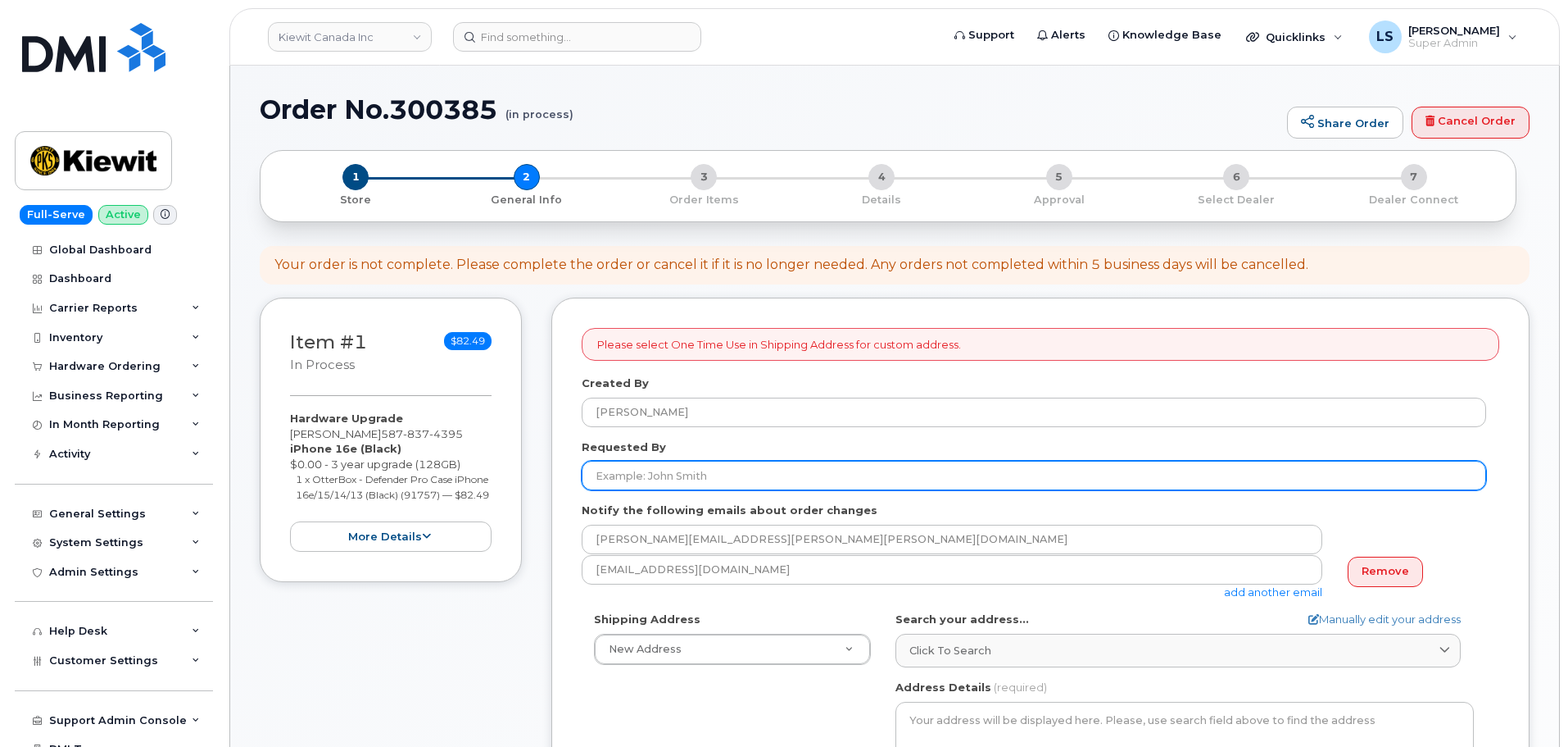
click at [611, 471] on input "Requested By" at bounding box center [1034, 475] width 905 height 29
paste input "[PERSON_NAME]"
type input "[PERSON_NAME]"
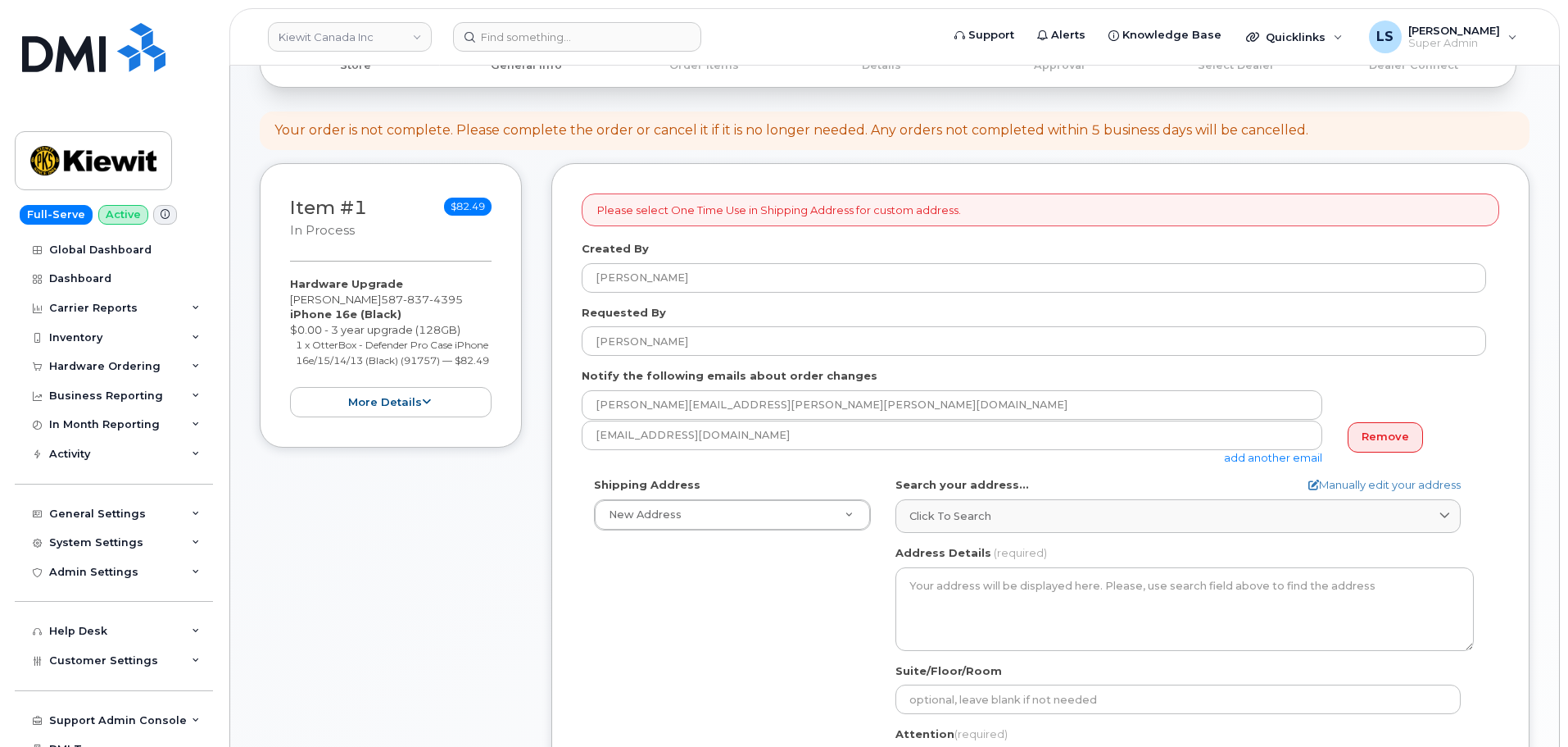
scroll to position [164, 0]
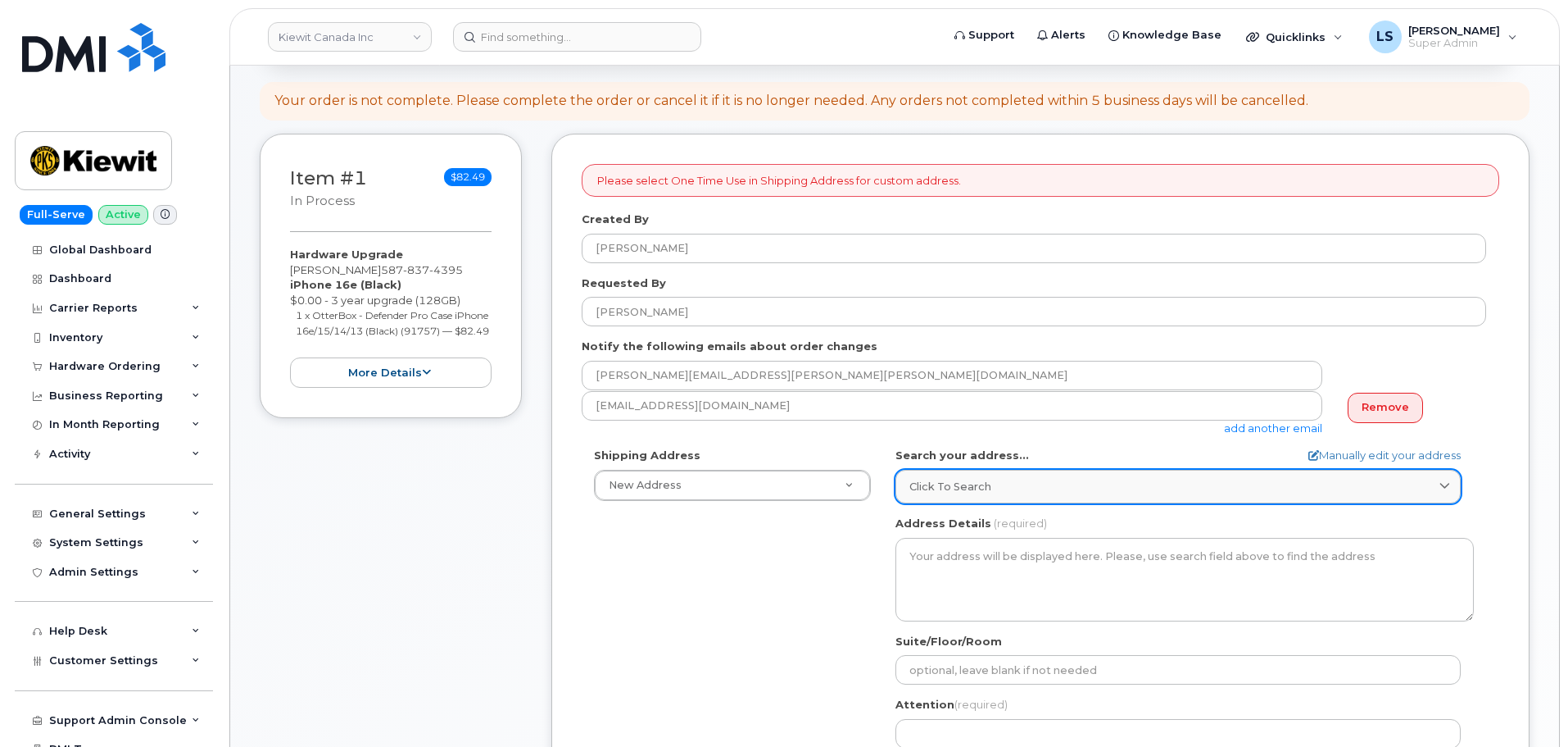
click at [1020, 494] on div "Click to search" at bounding box center [1178, 486] width 537 height 16
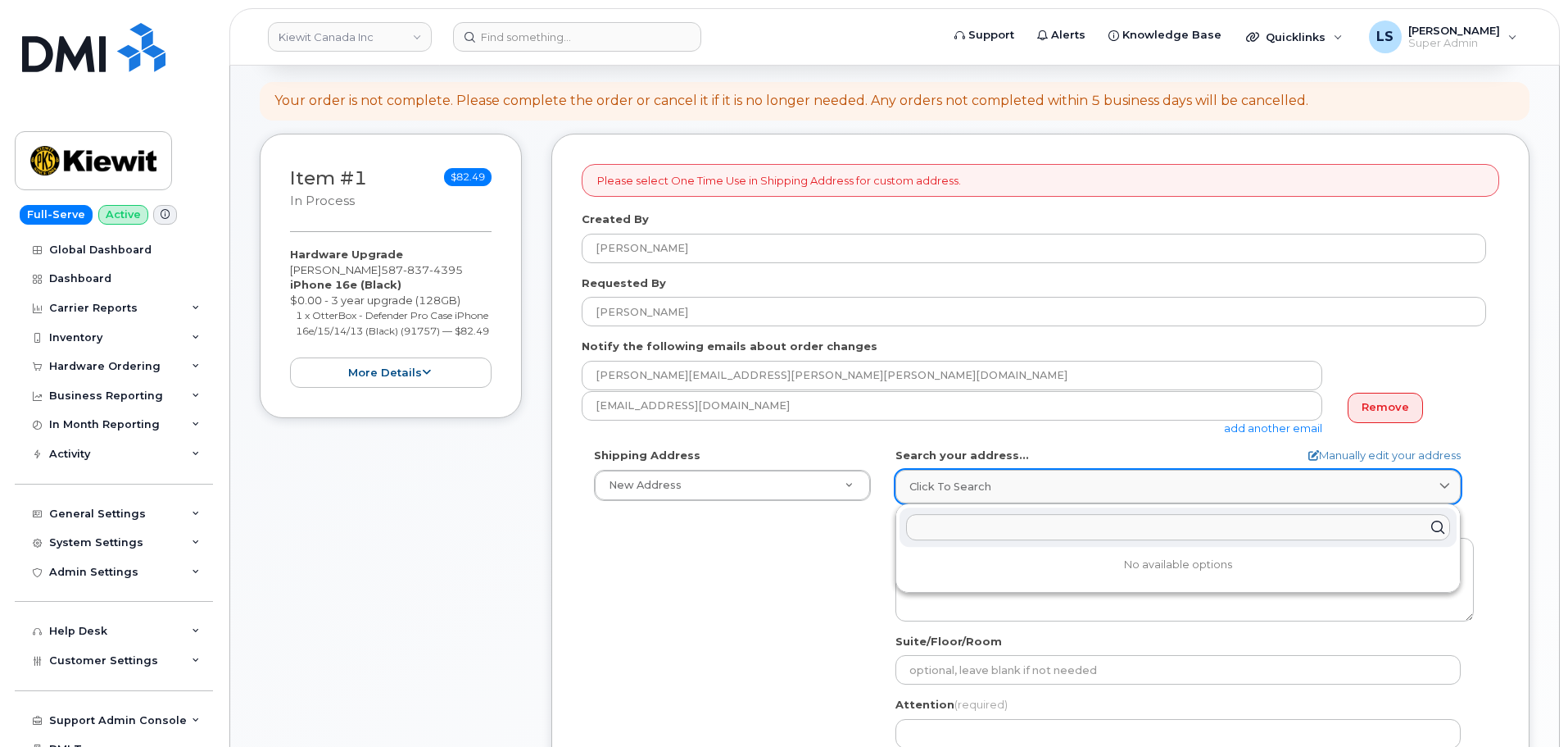
paste input "200-10333 Southport Rd SW, Calgary AB T2W3X6"
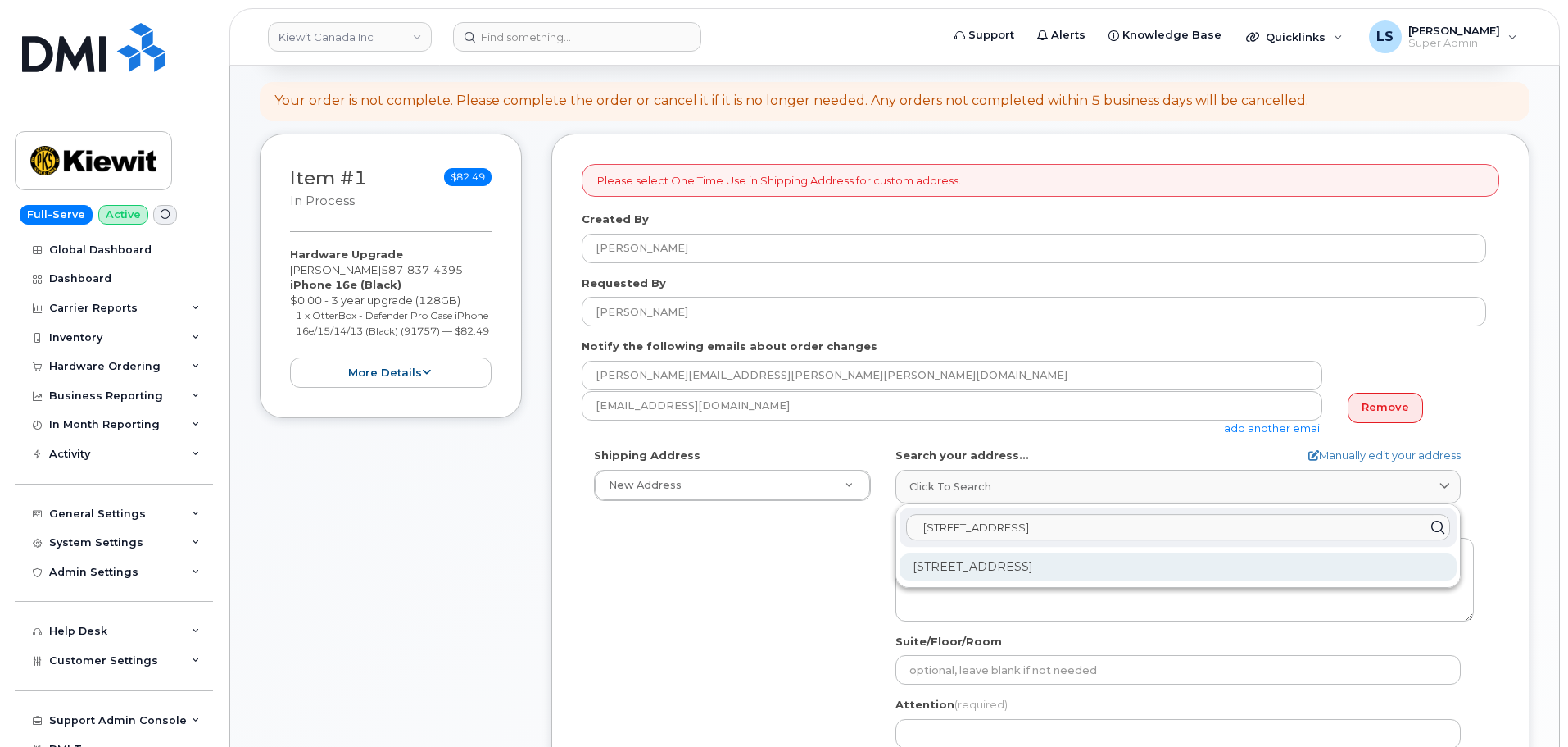
type input "200-10333 Southport Rd SW, Calgary AB T2W3X6"
click at [1002, 568] on div "200-10333 Southport Rd SW Calgary AB T2W 3X6" at bounding box center [1178, 567] width 558 height 27
select select
type textarea "200-10333 Southport Rd SW CALGARY AB T2W 3X6 CANADA"
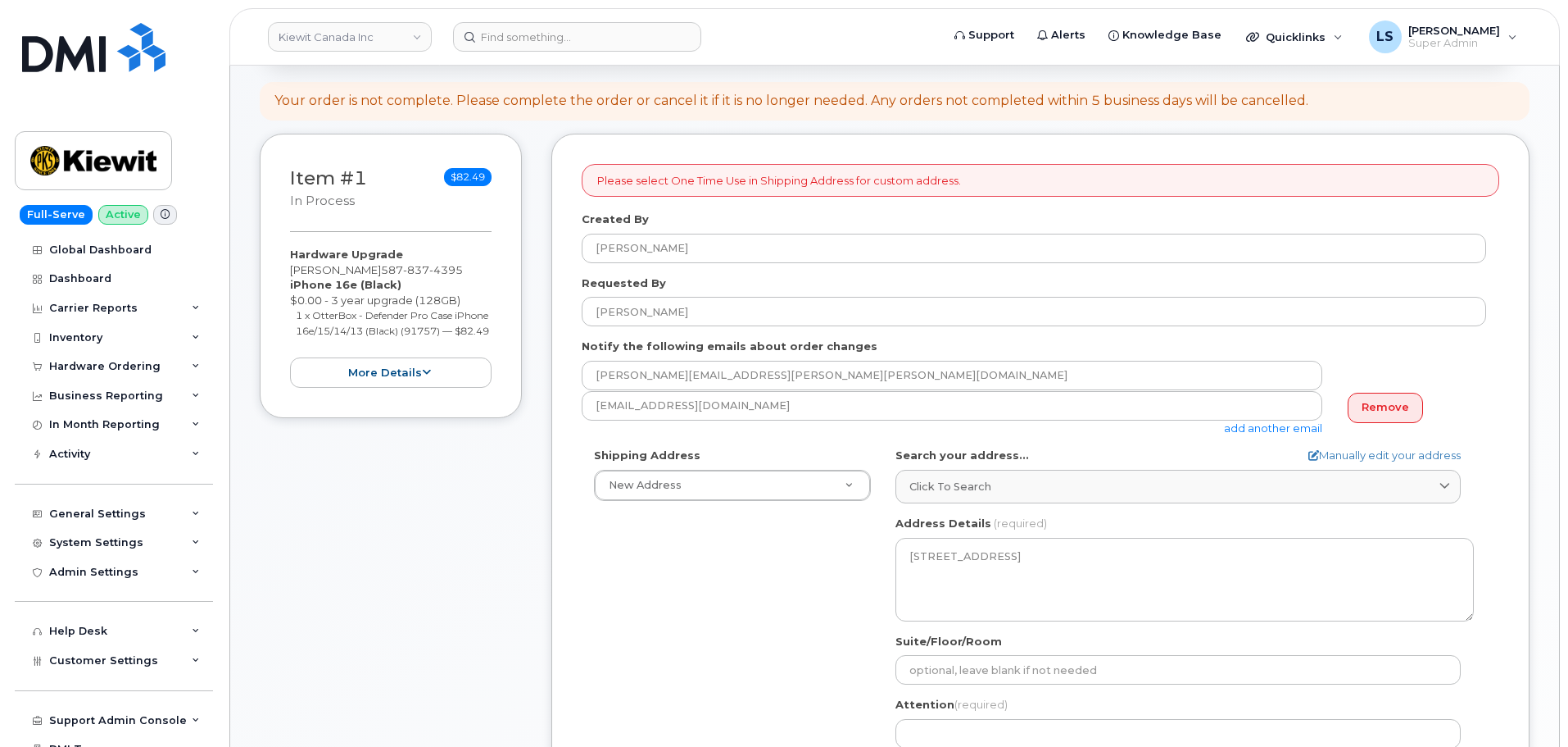
scroll to position [328, 0]
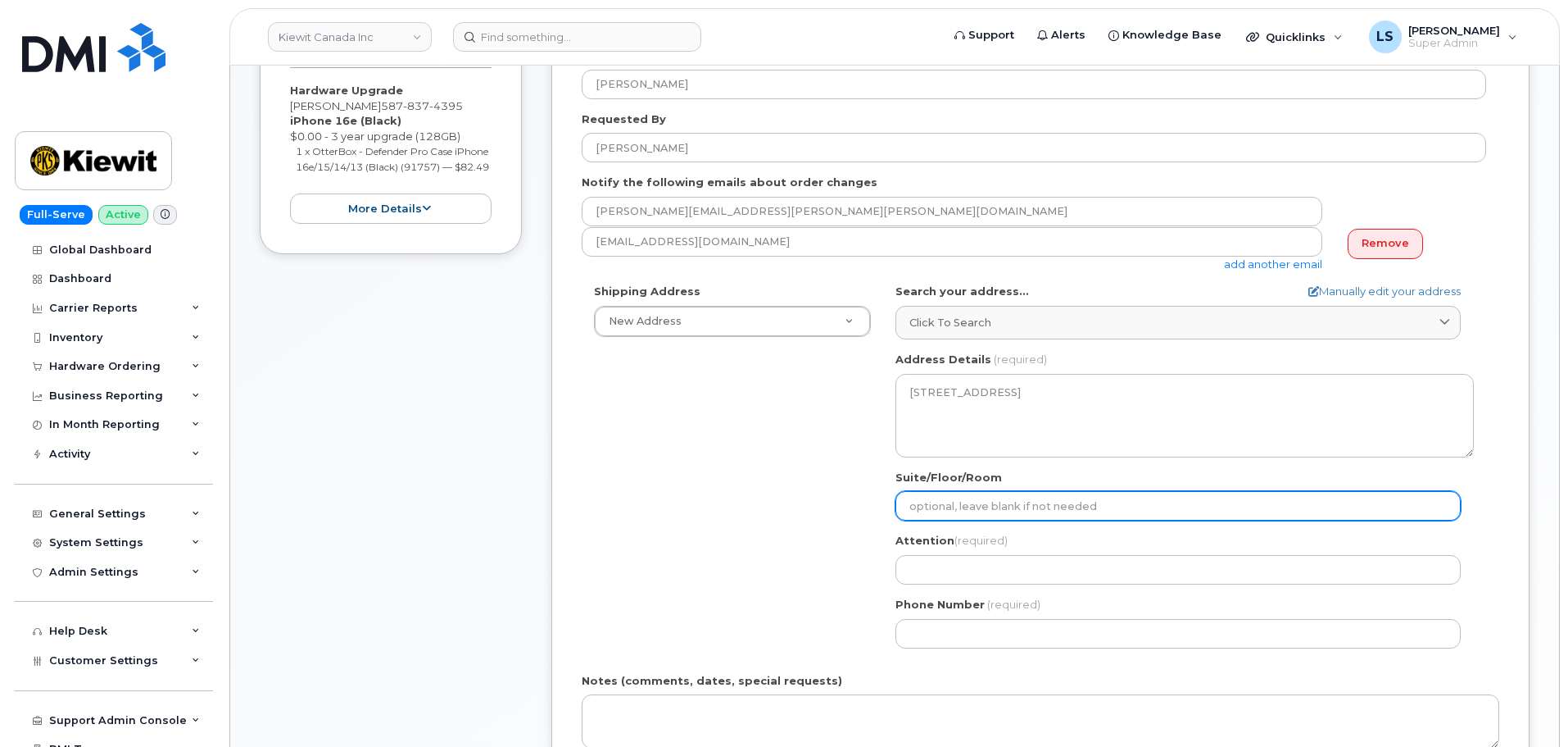
click at [1049, 510] on input "Suite/Floor/Room" at bounding box center [1178, 505] width 565 height 29
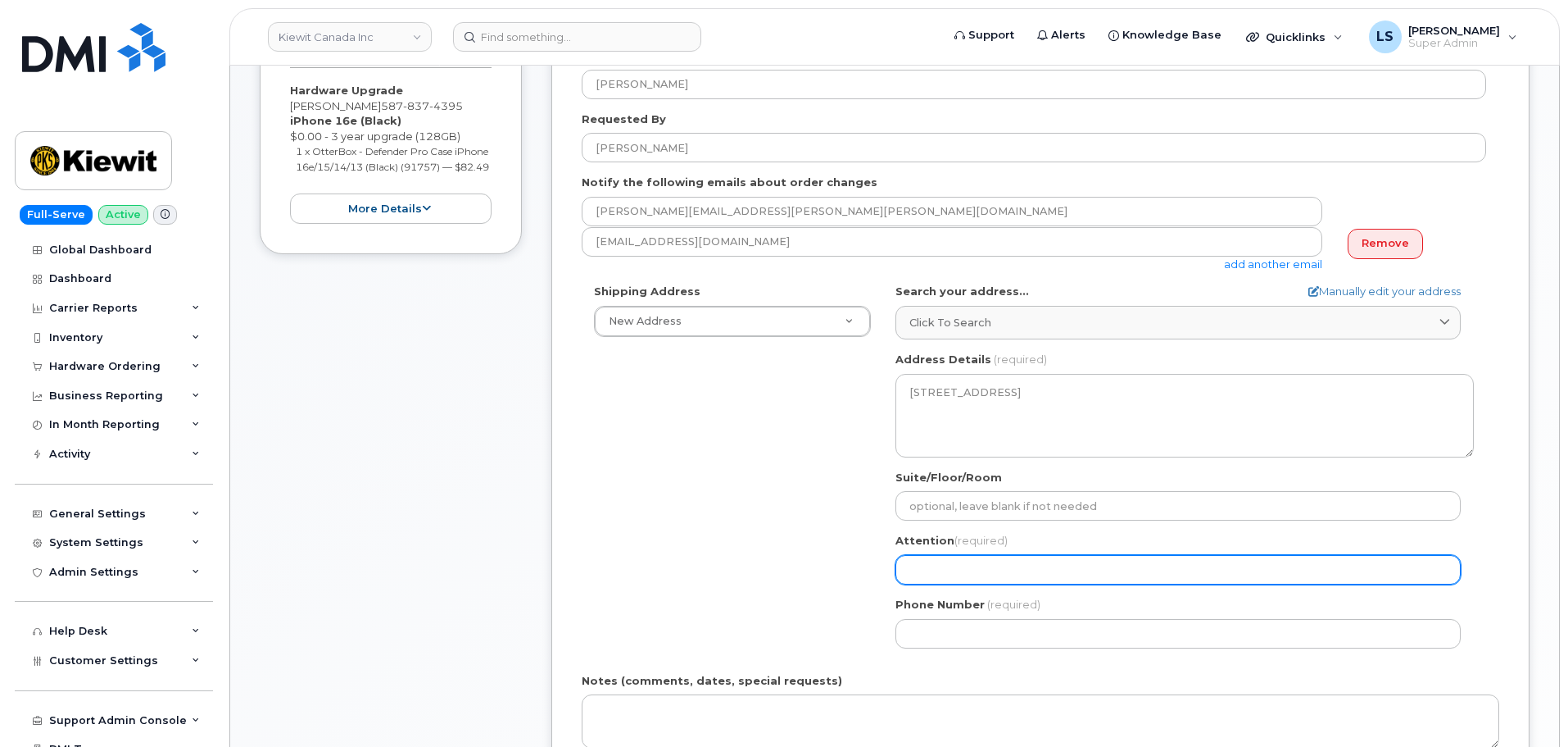
click at [933, 576] on input "Attention (required)" at bounding box center [1178, 569] width 565 height 29
paste input "jeff.bonham"
select select
type input "jeff.bonham"
click at [927, 574] on input "jeff.bonham" at bounding box center [1178, 569] width 565 height 29
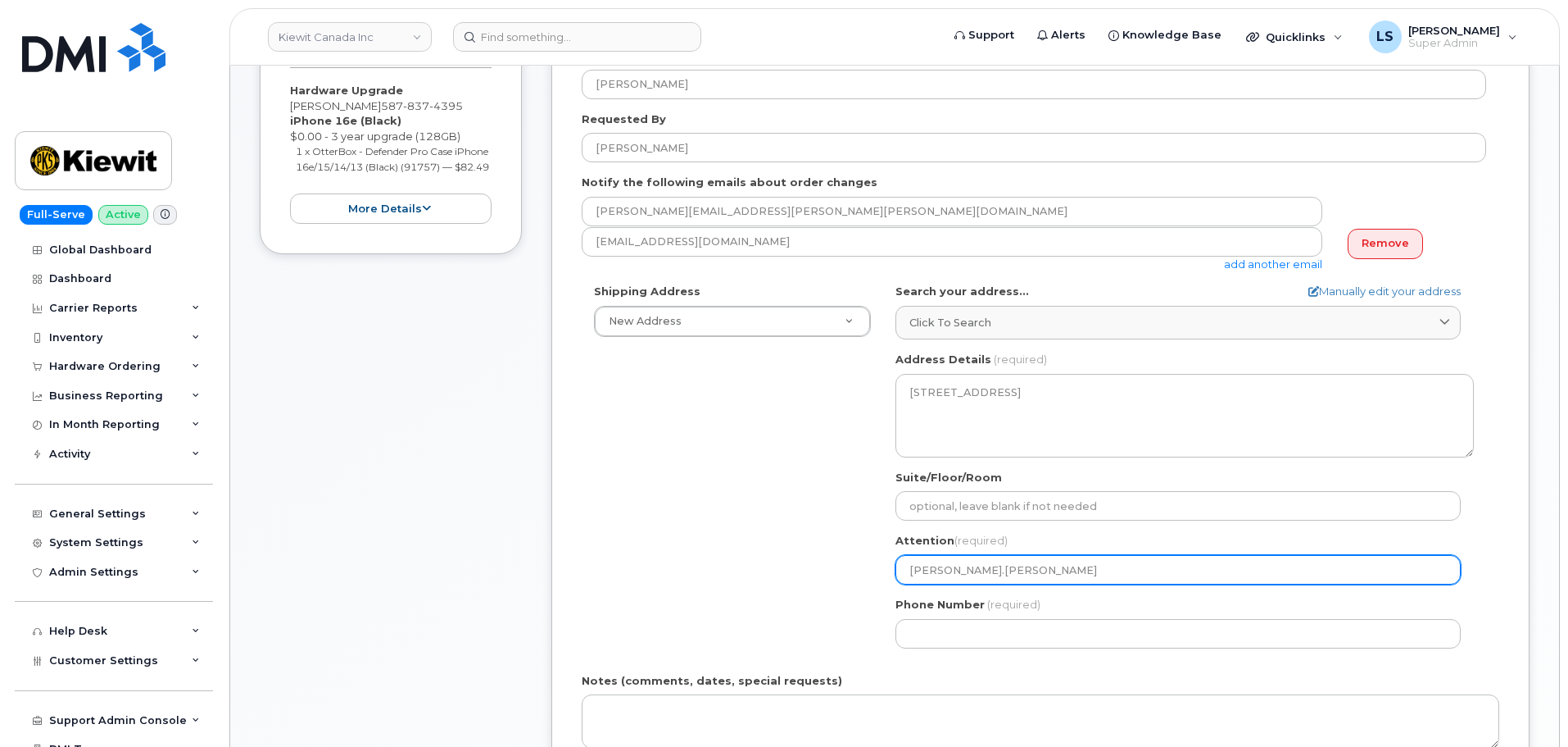
select select
type input "jeffbonham"
select select
type input "[PERSON_NAME]"
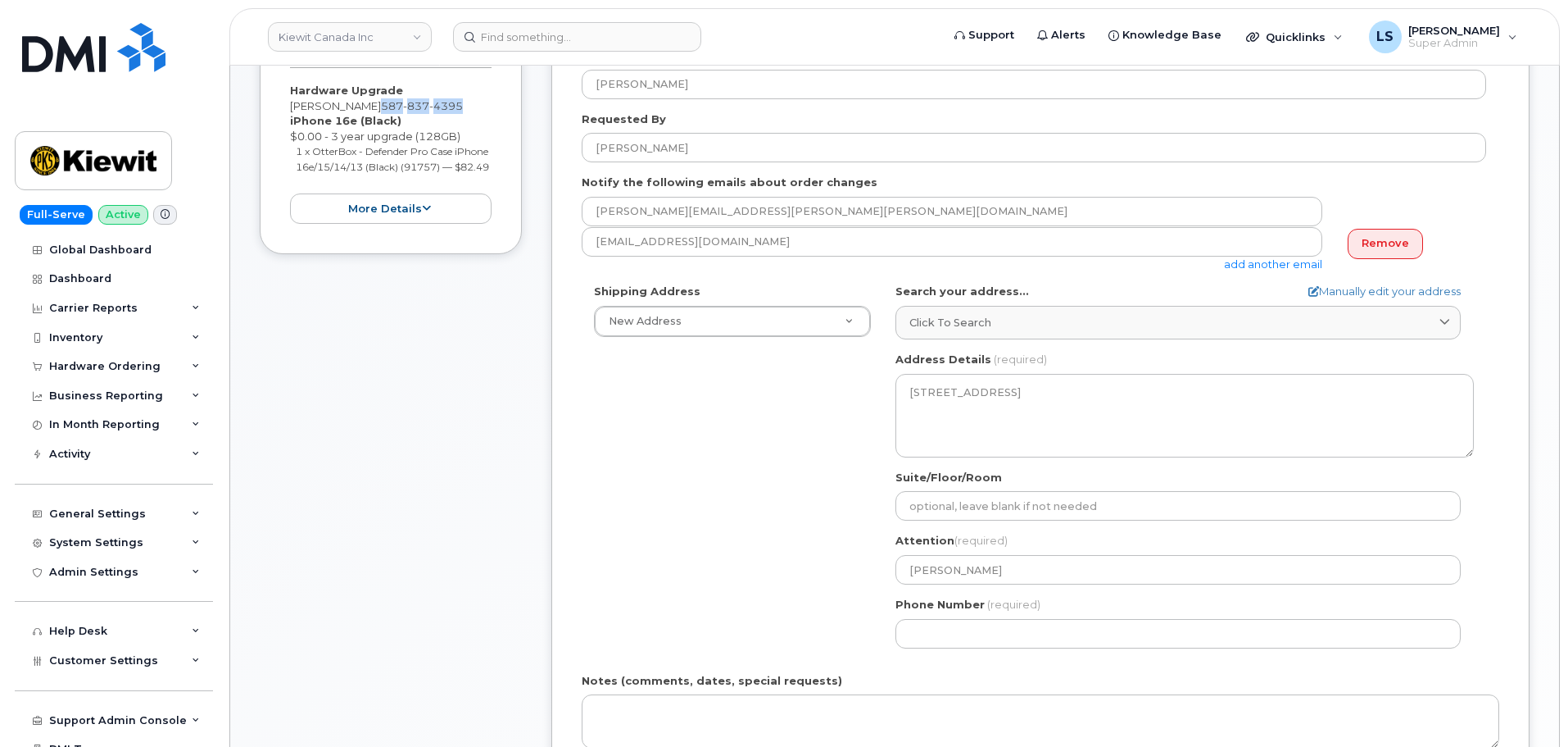
drag, startPoint x: 450, startPoint y: 103, endPoint x: 362, endPoint y: 107, distance: 88.1
click at [362, 107] on div "Hardware Upgrade Jeff Bonham 587 837 4395 iPhone 16e (Black) $0.00 - 3 year upg…" at bounding box center [391, 152] width 202 height 141
copy span "587 837 4395"
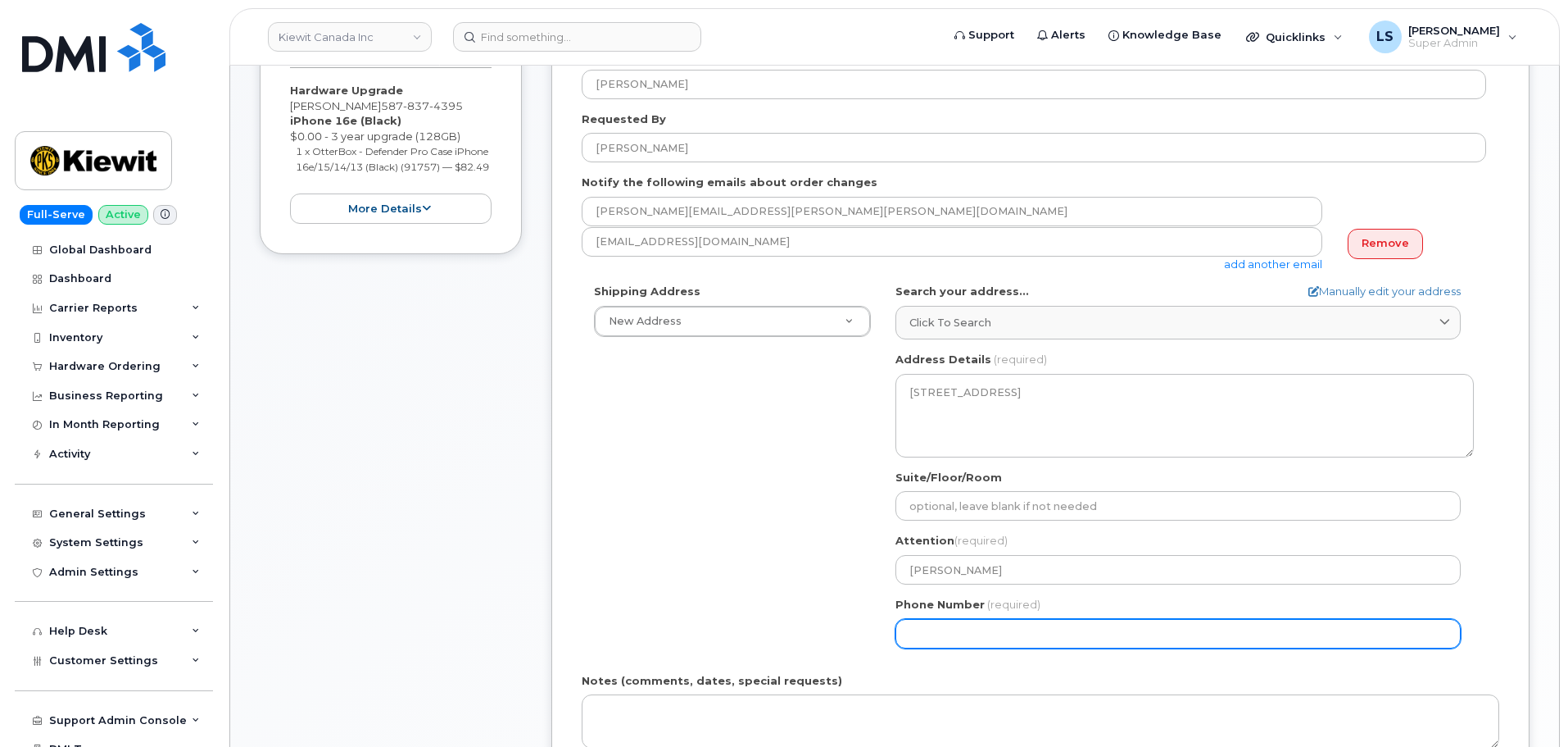
click at [1024, 635] on input "Phone Number" at bounding box center [1178, 633] width 565 height 29
paste input "5878374395"
select select
type input "5878374395"
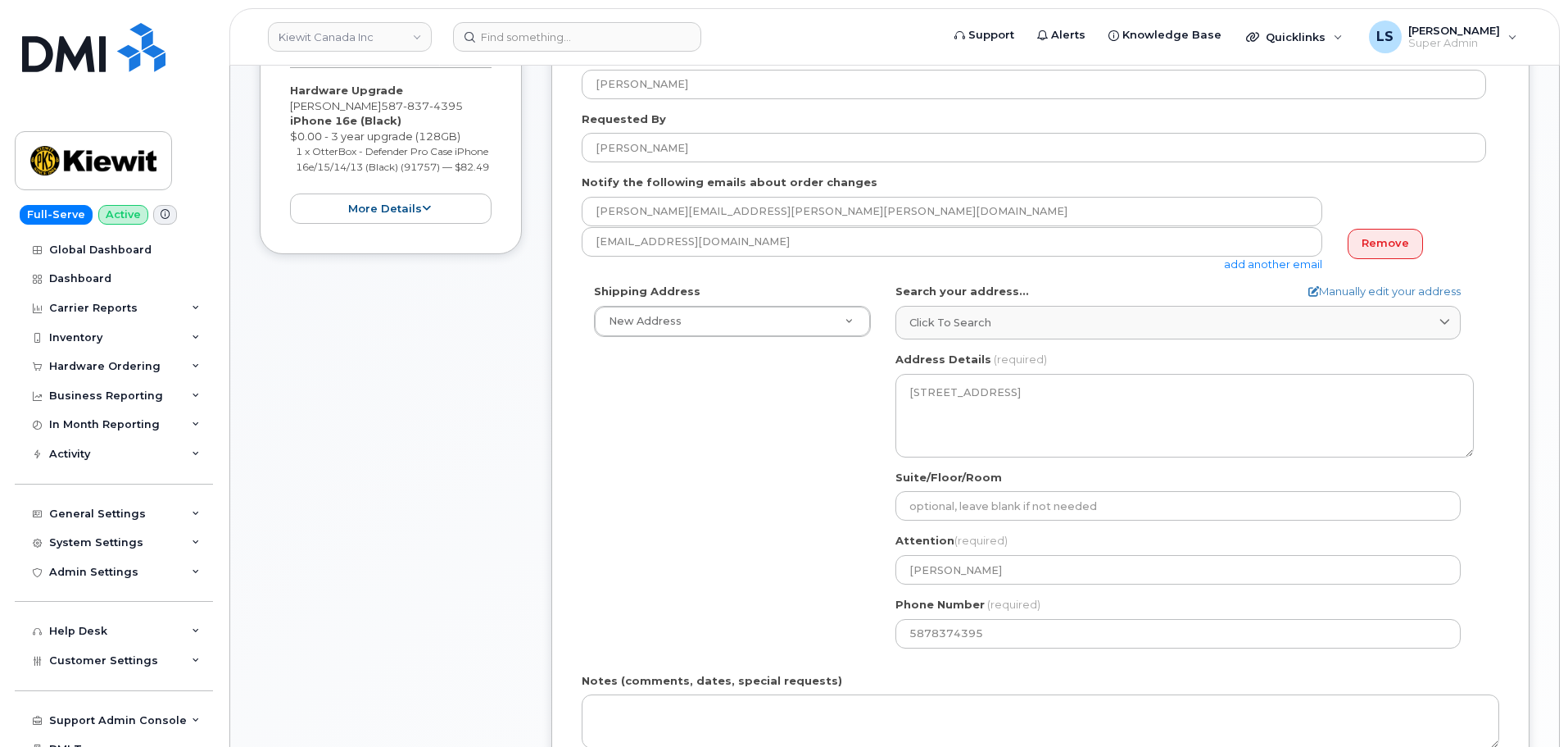
drag, startPoint x: 792, startPoint y: 568, endPoint x: 758, endPoint y: 557, distance: 35.7
click at [791, 568] on div "Shipping Address New Address New Address 16 Lower Jarvis St 12250 33 St NE Beav…" at bounding box center [1034, 471] width 905 height 376
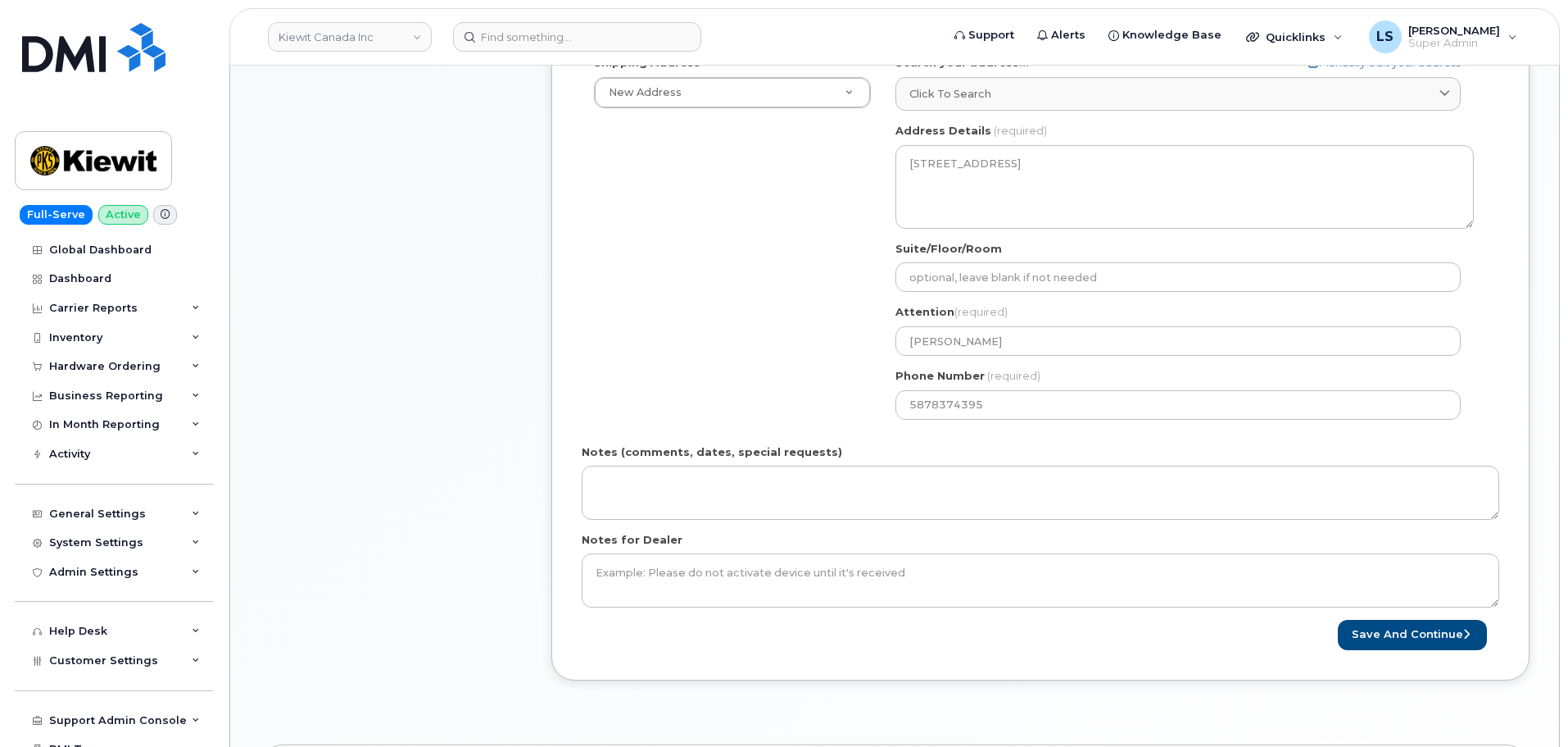
scroll to position [574, 0]
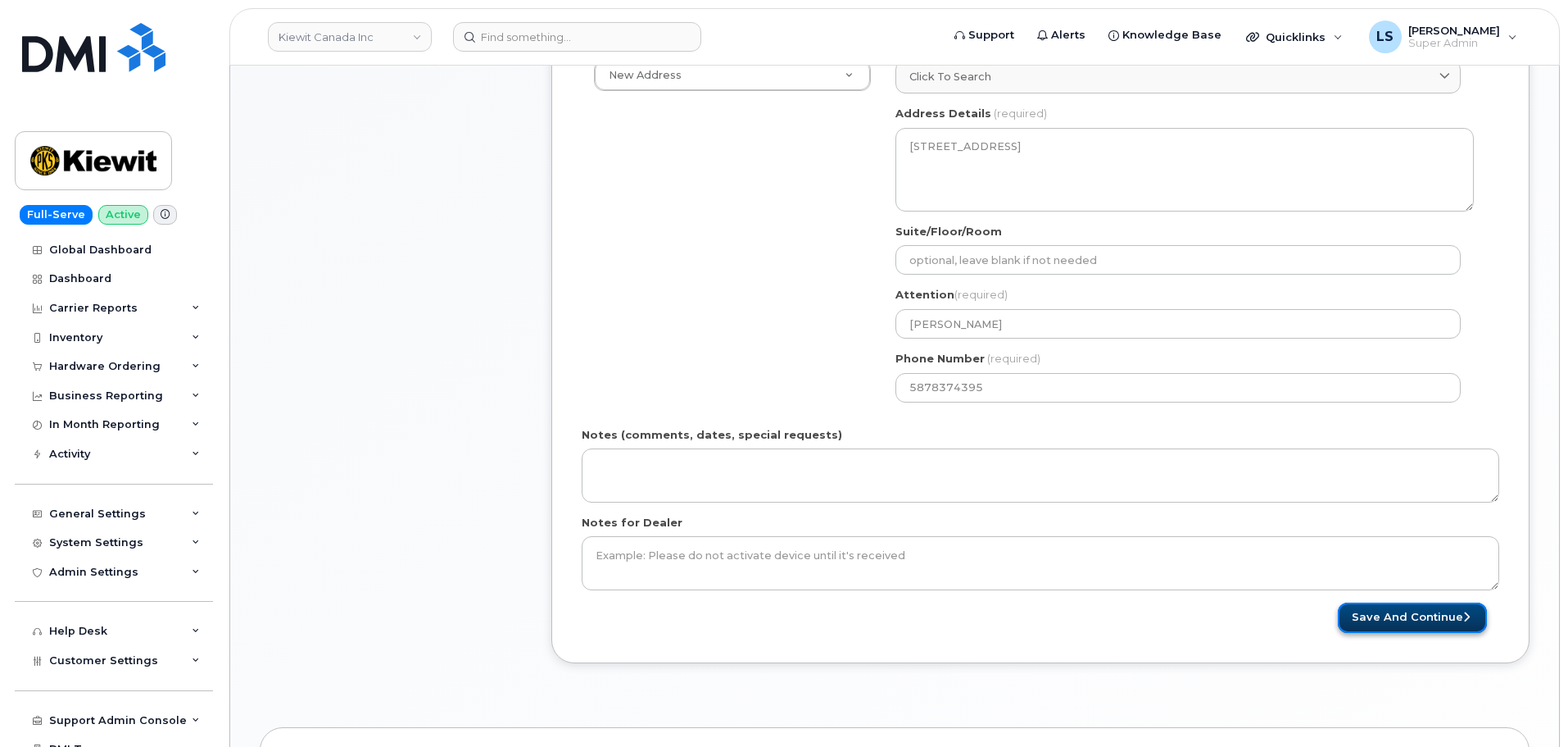
click at [1361, 612] on button "Save and Continue" at bounding box center [1413, 617] width 149 height 30
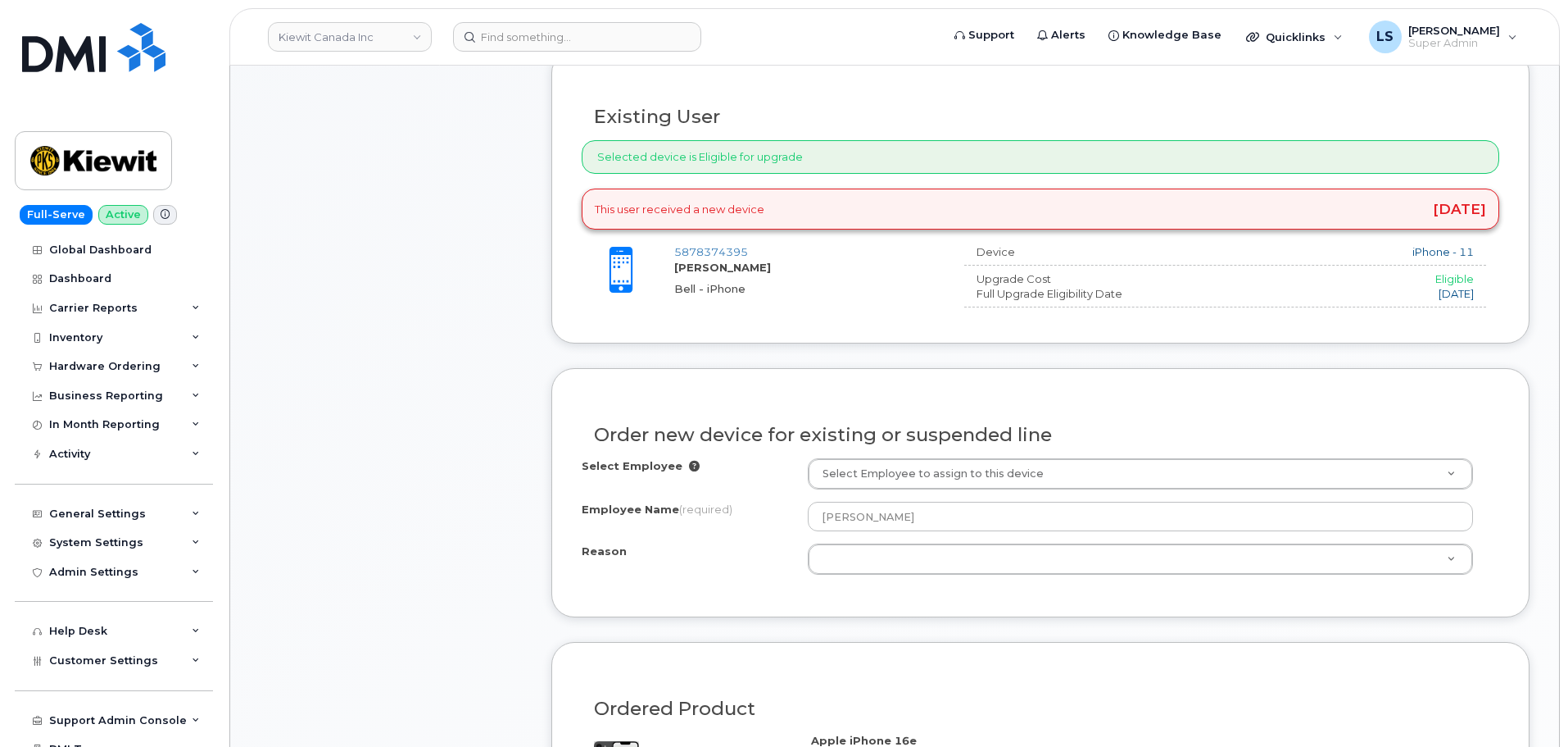
scroll to position [574, 0]
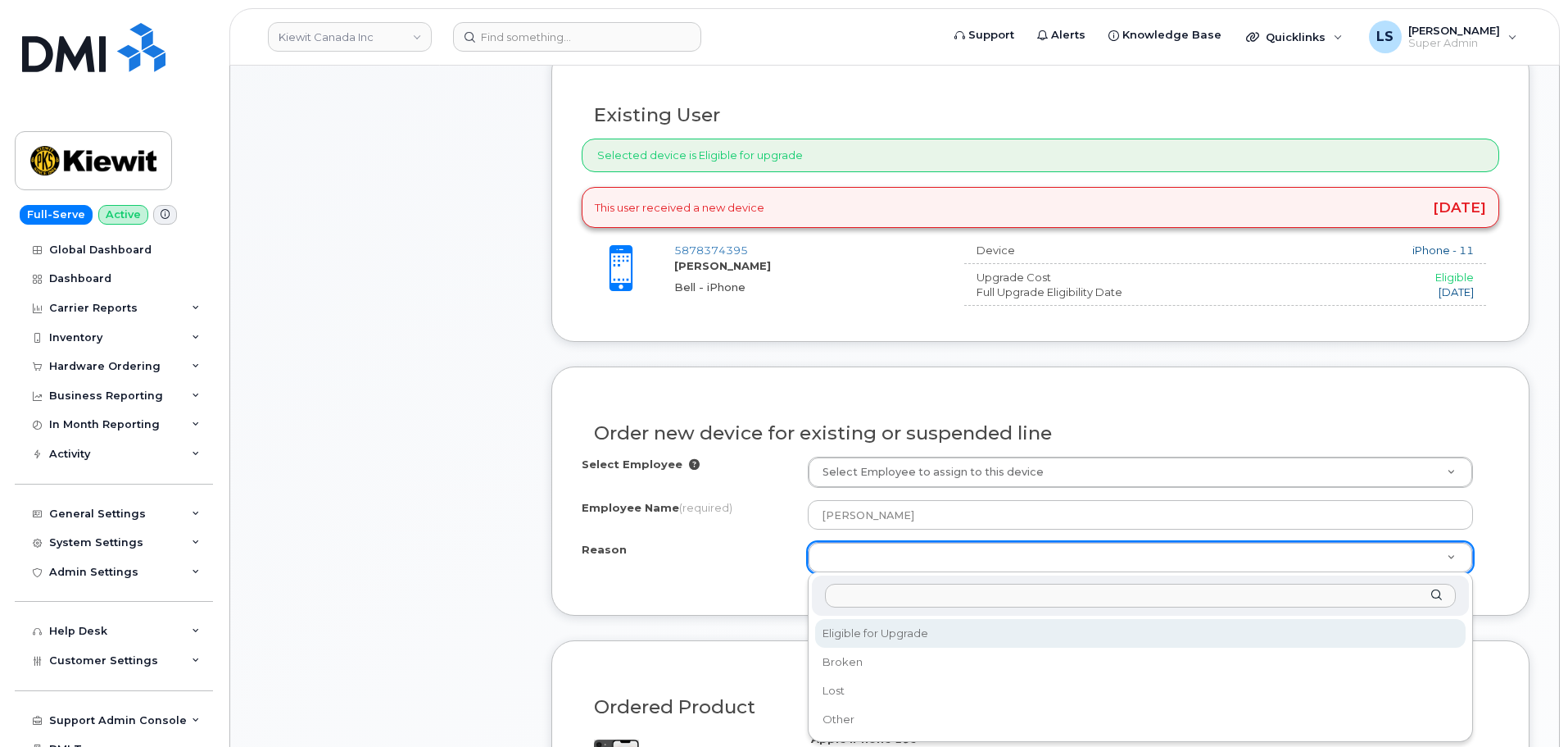
select select "eligible_for_upgrade"
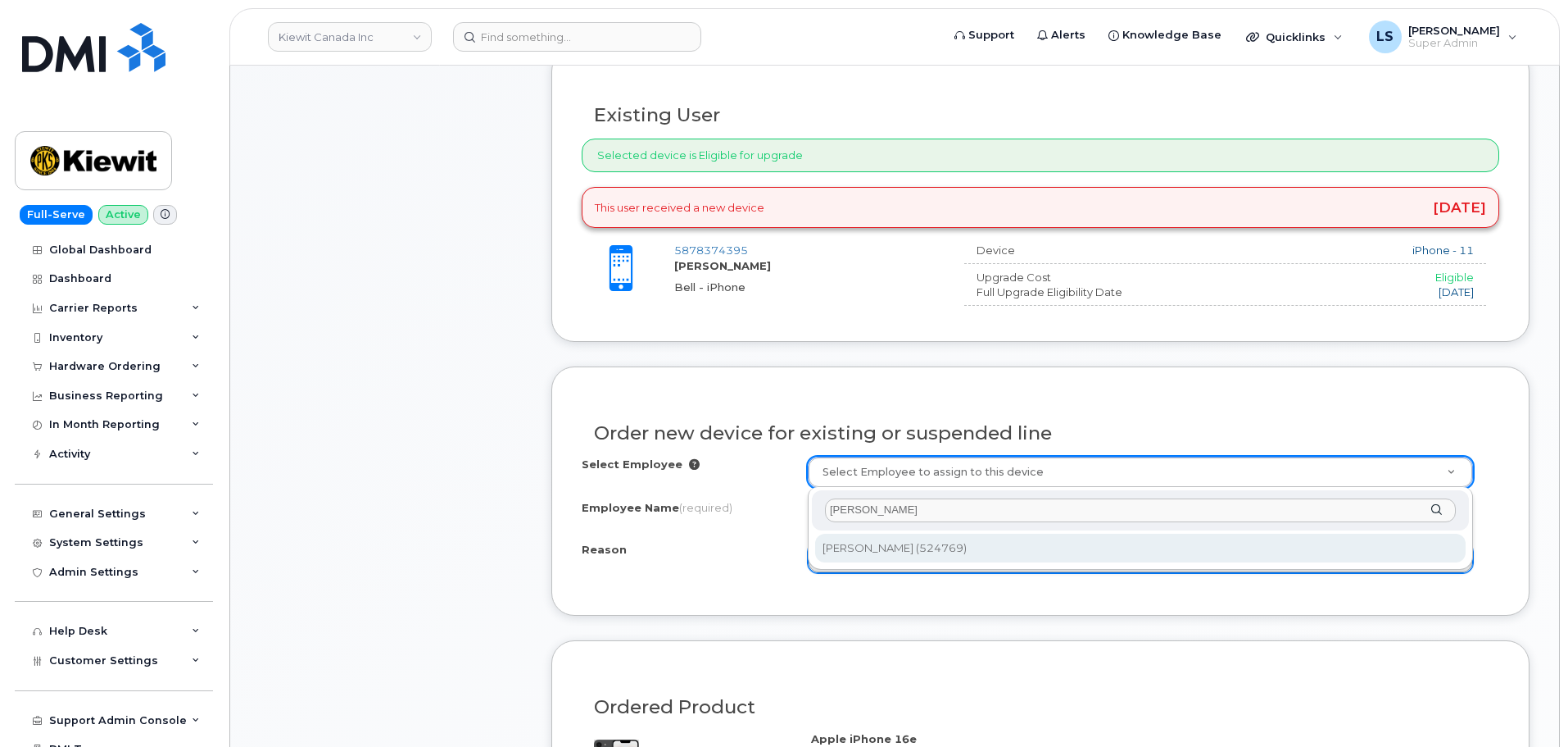
type input "[PERSON_NAME]"
type input "1716365"
select select
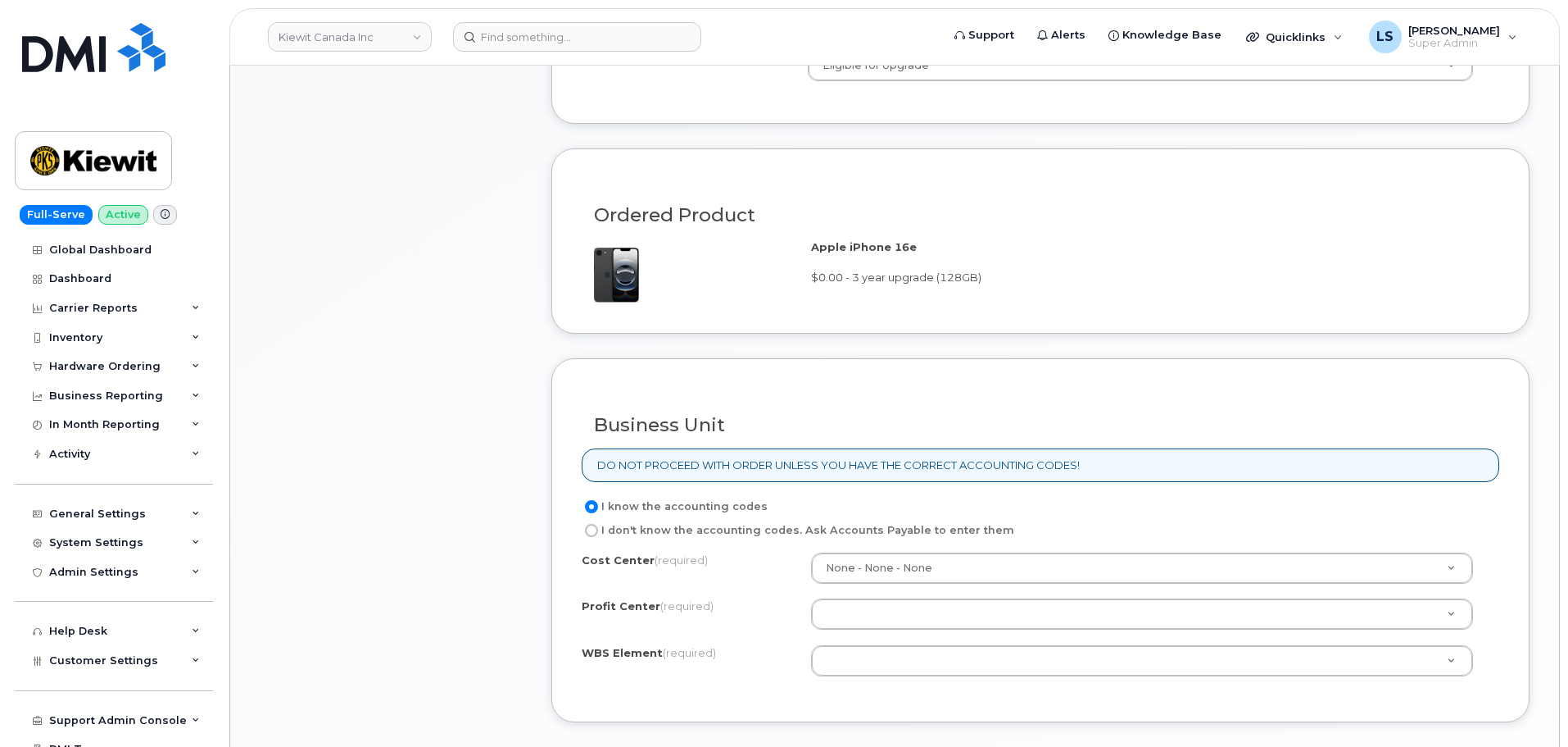
scroll to position [1148, 0]
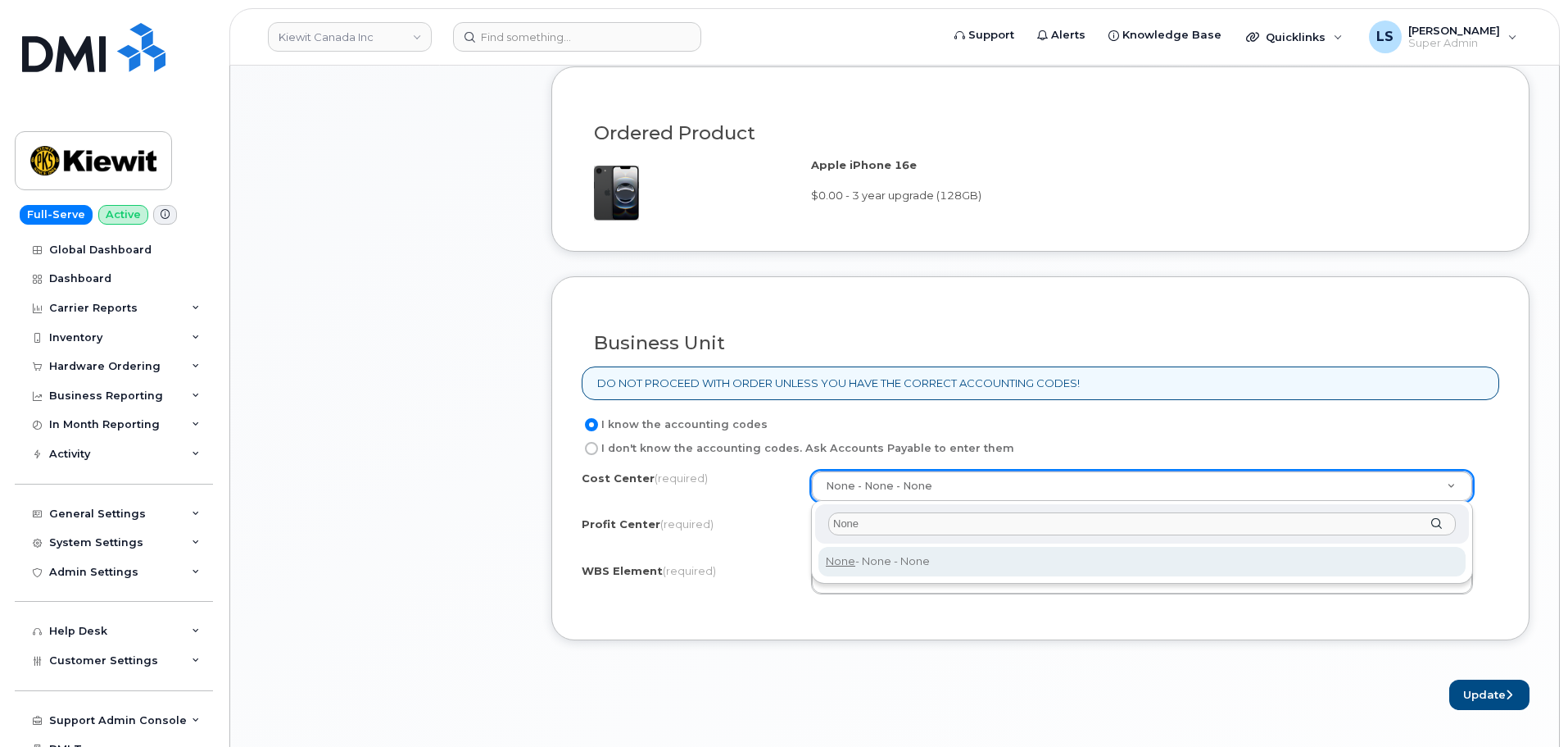
type input "None"
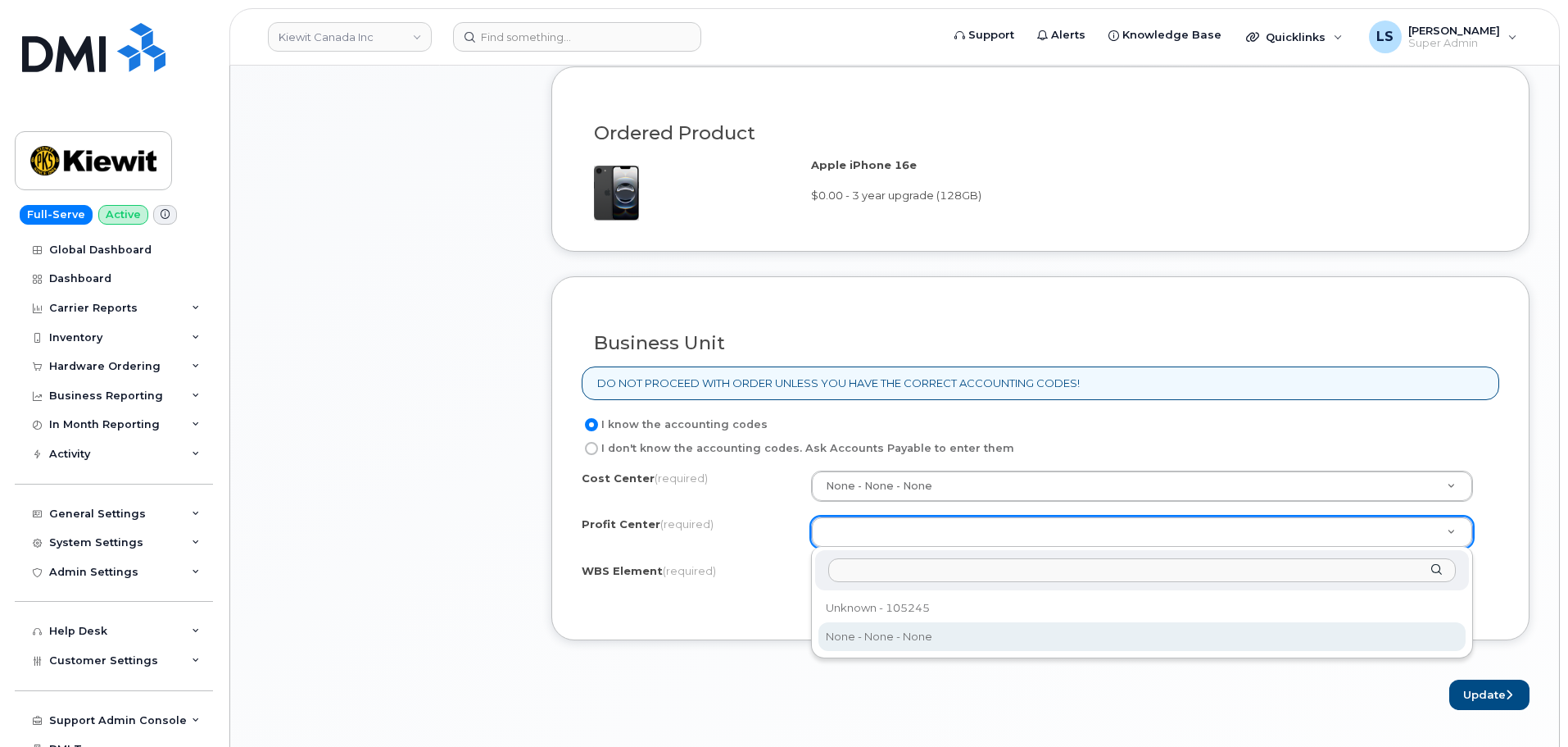
select select "None"
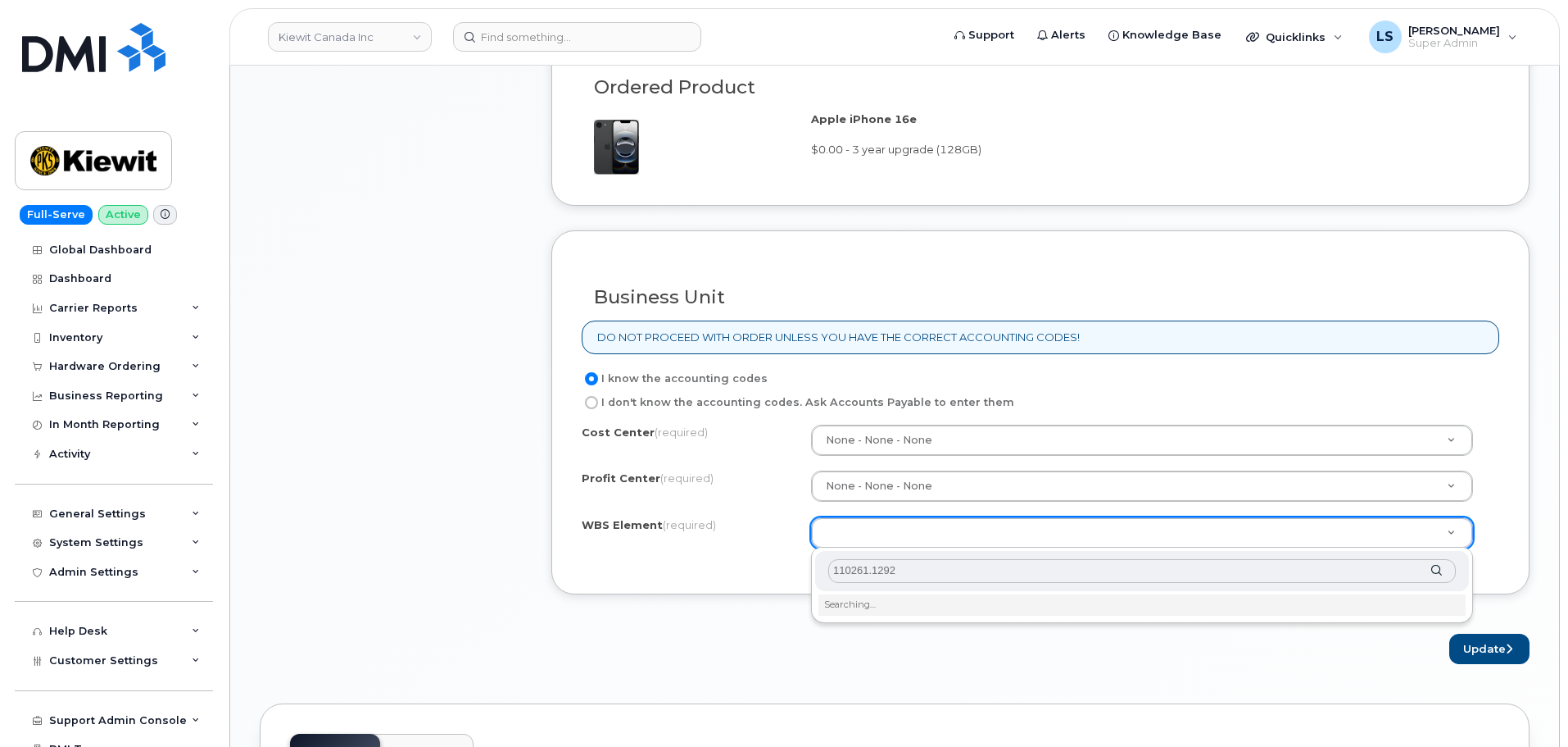
scroll to position [1230, 0]
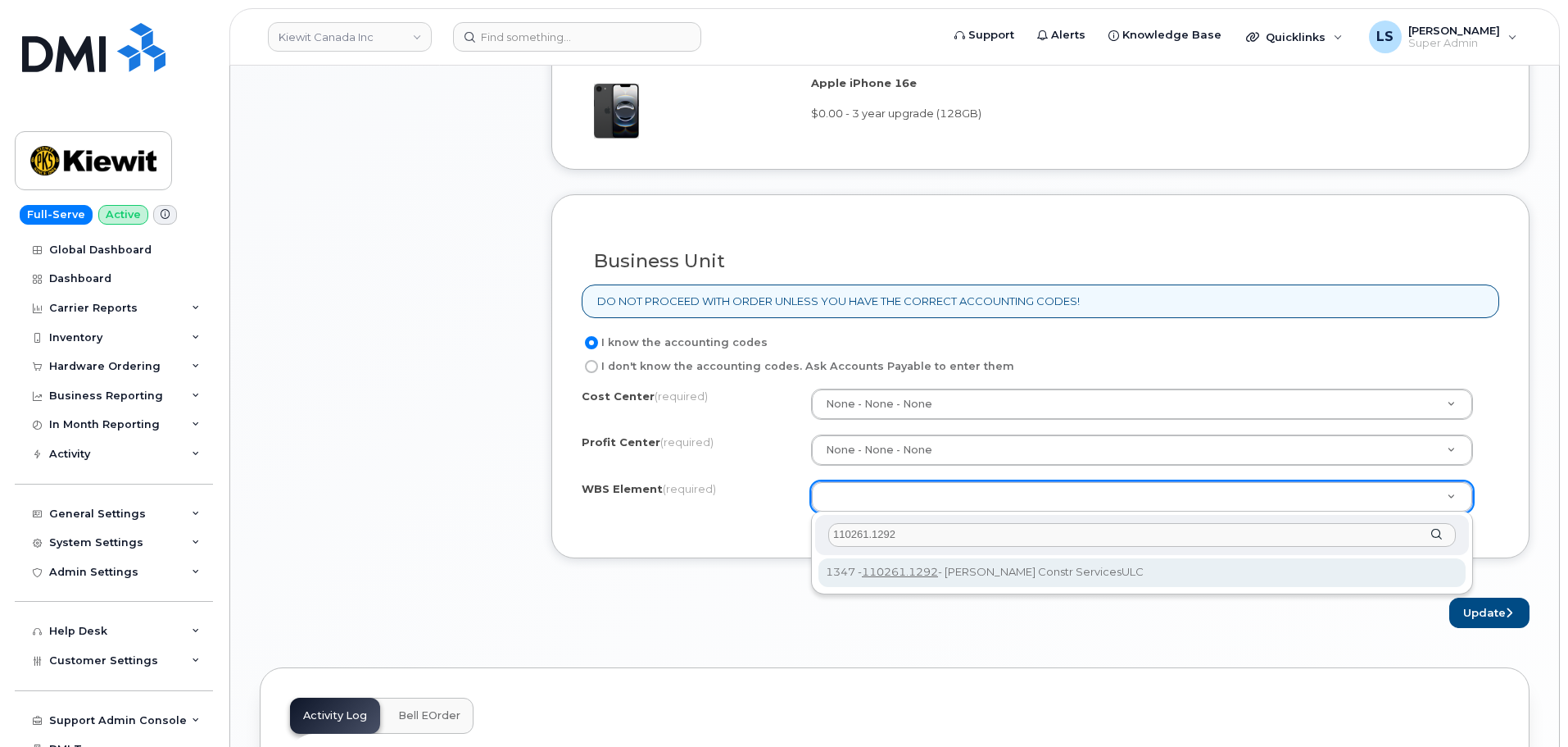
type input "110261.1292"
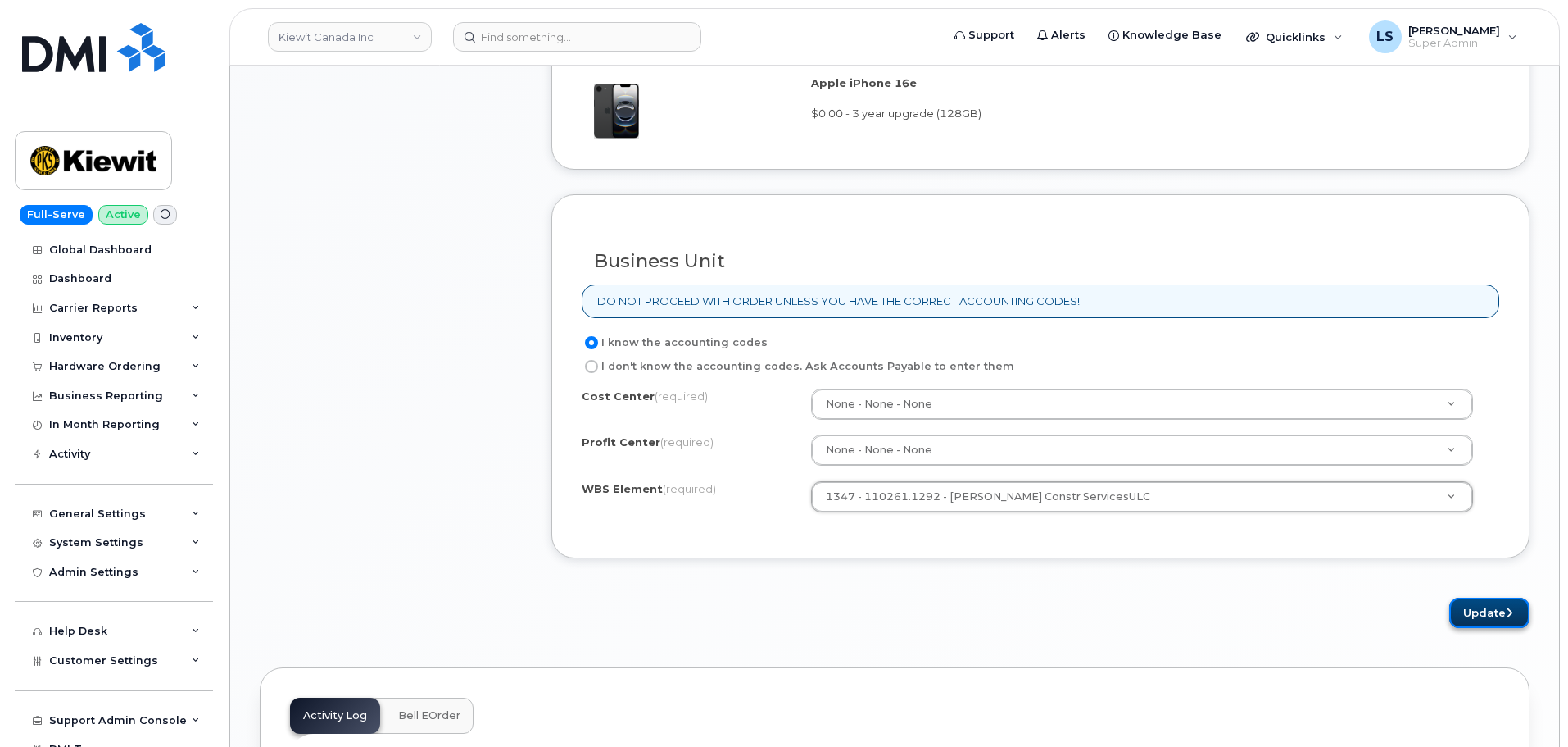
click at [1463, 613] on button "Update" at bounding box center [1489, 612] width 80 height 30
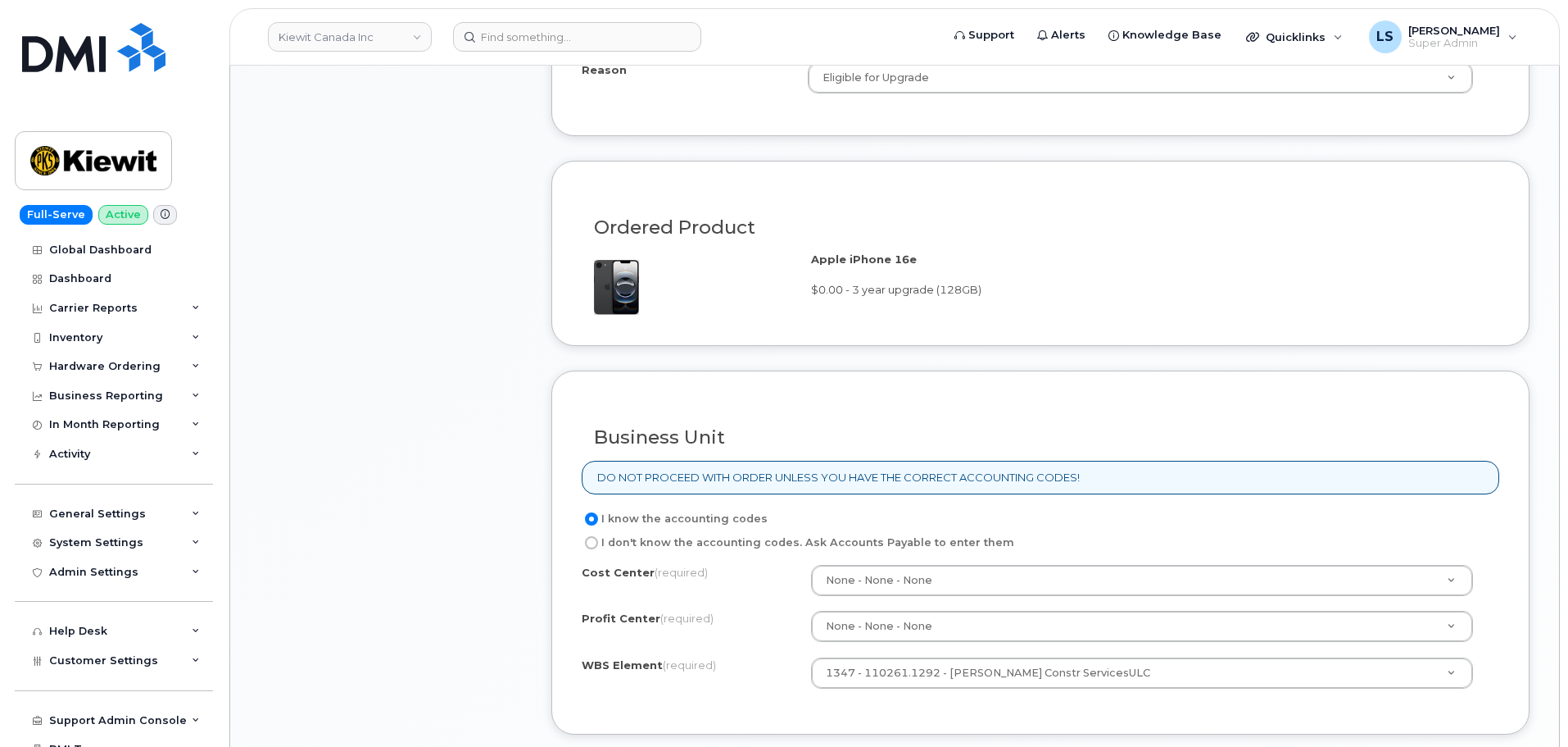
scroll to position [902, 0]
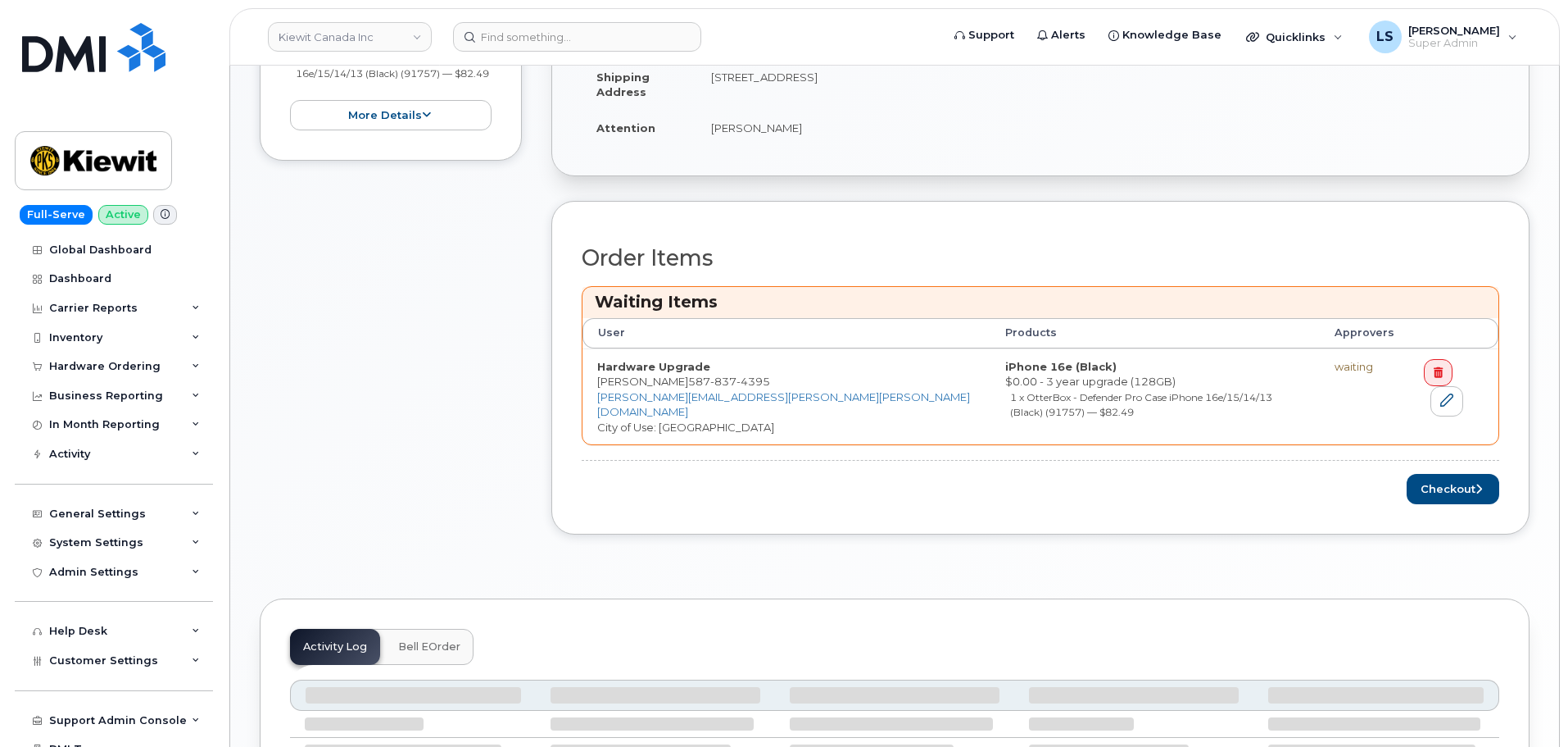
scroll to position [410, 0]
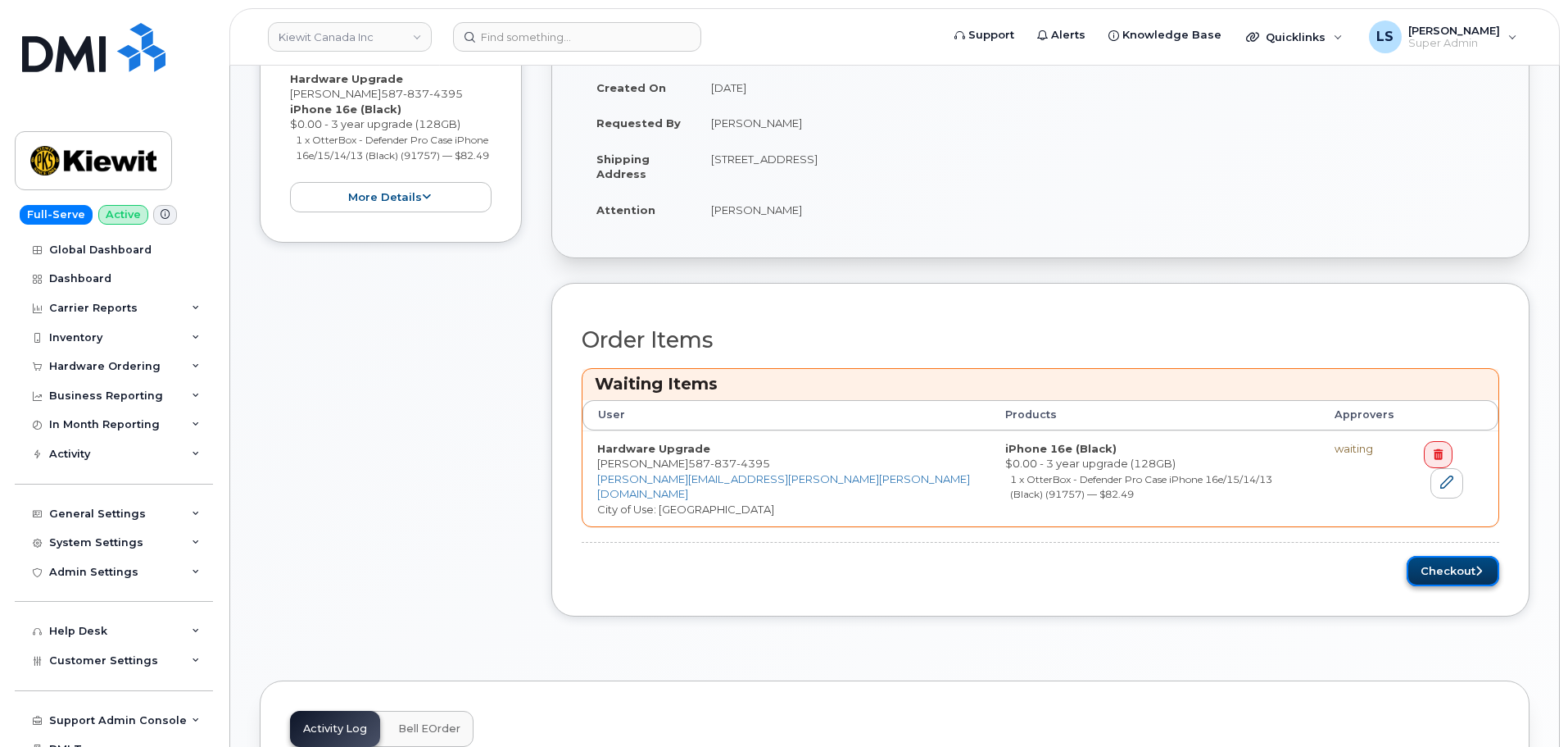
click at [1476, 566] on icon "submit" at bounding box center [1479, 570] width 7 height 11
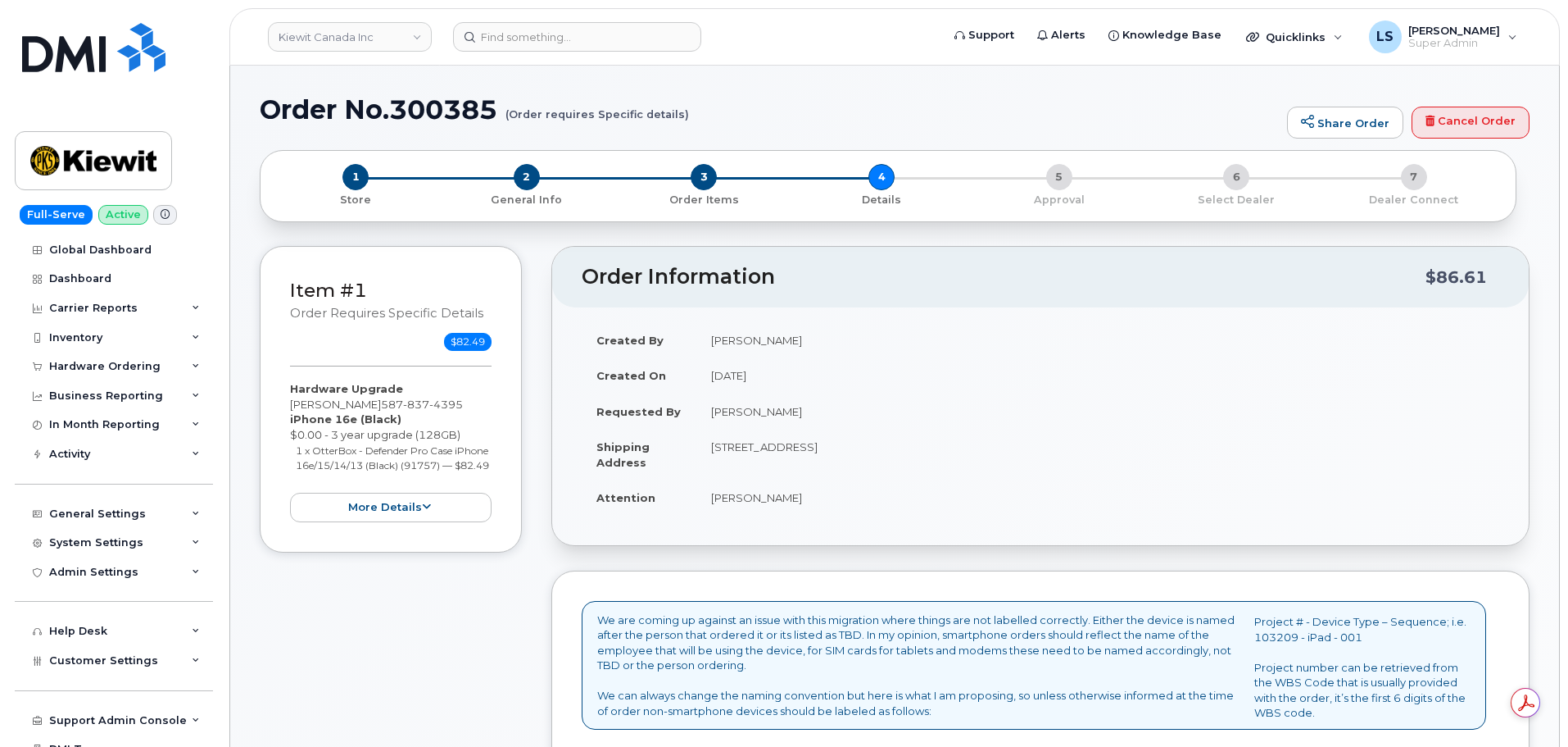
scroll to position [410, 0]
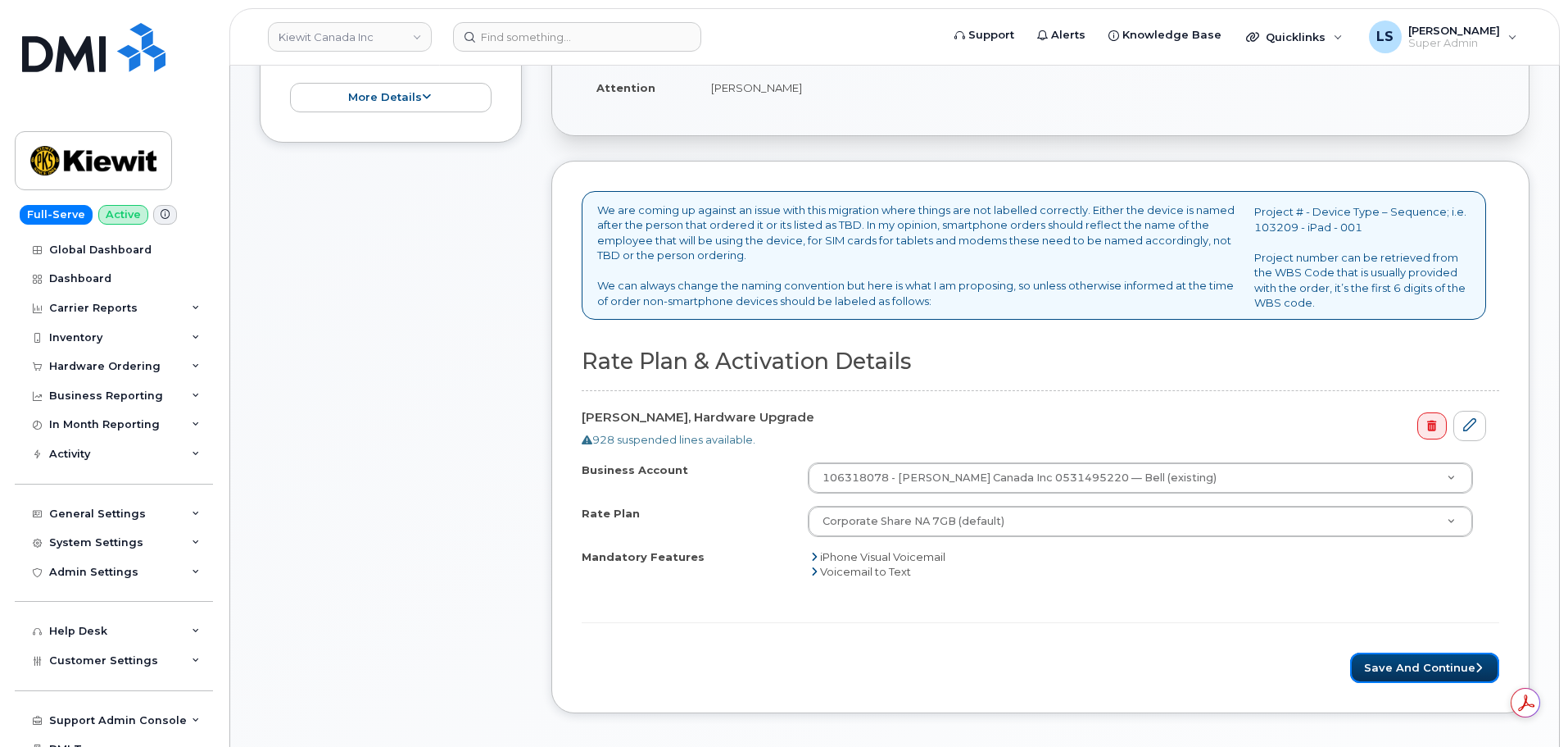
drag, startPoint x: 1376, startPoint y: 668, endPoint x: 1339, endPoint y: 665, distance: 37.1
click at [1377, 669] on button "Save and Continue" at bounding box center [1425, 667] width 149 height 30
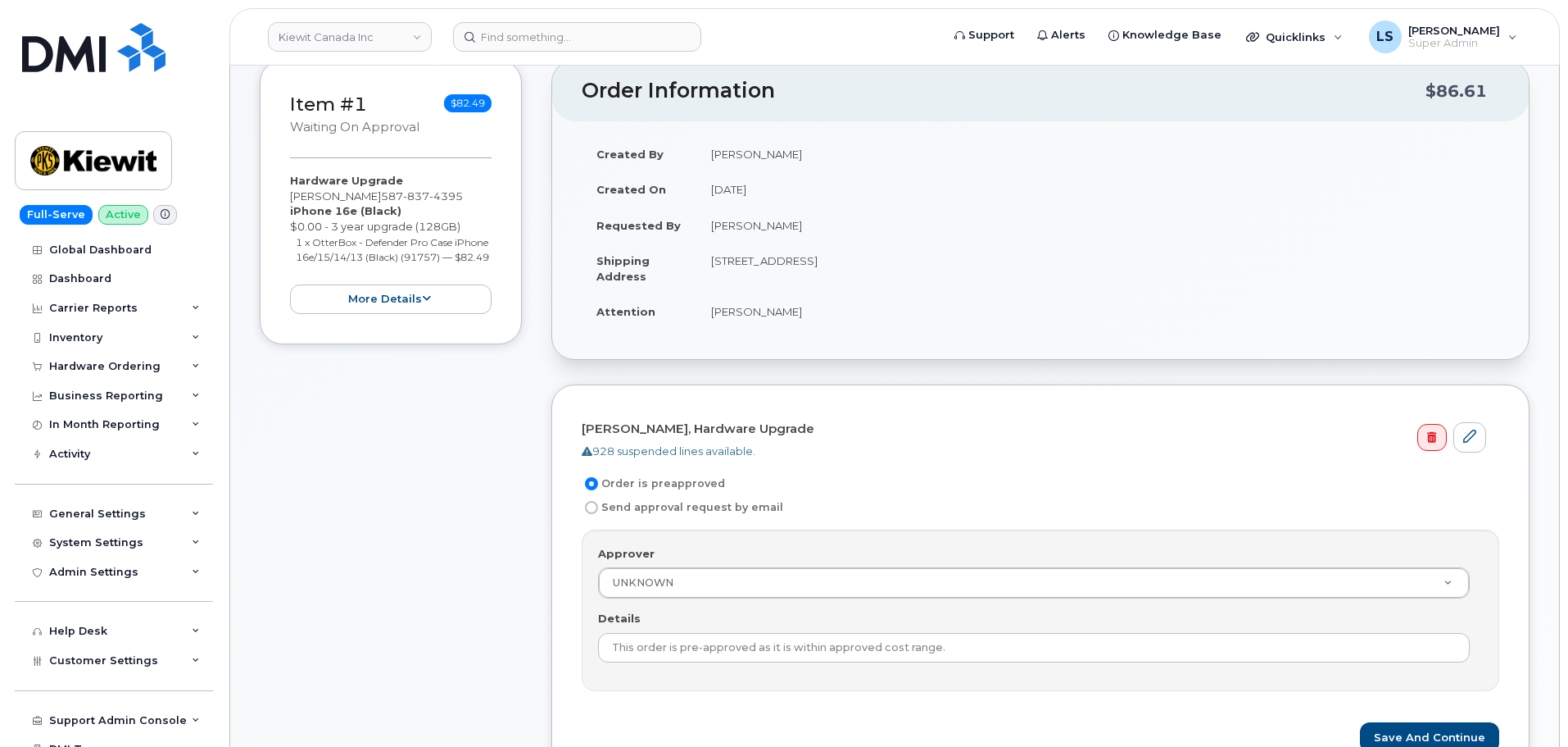
scroll to position [328, 0]
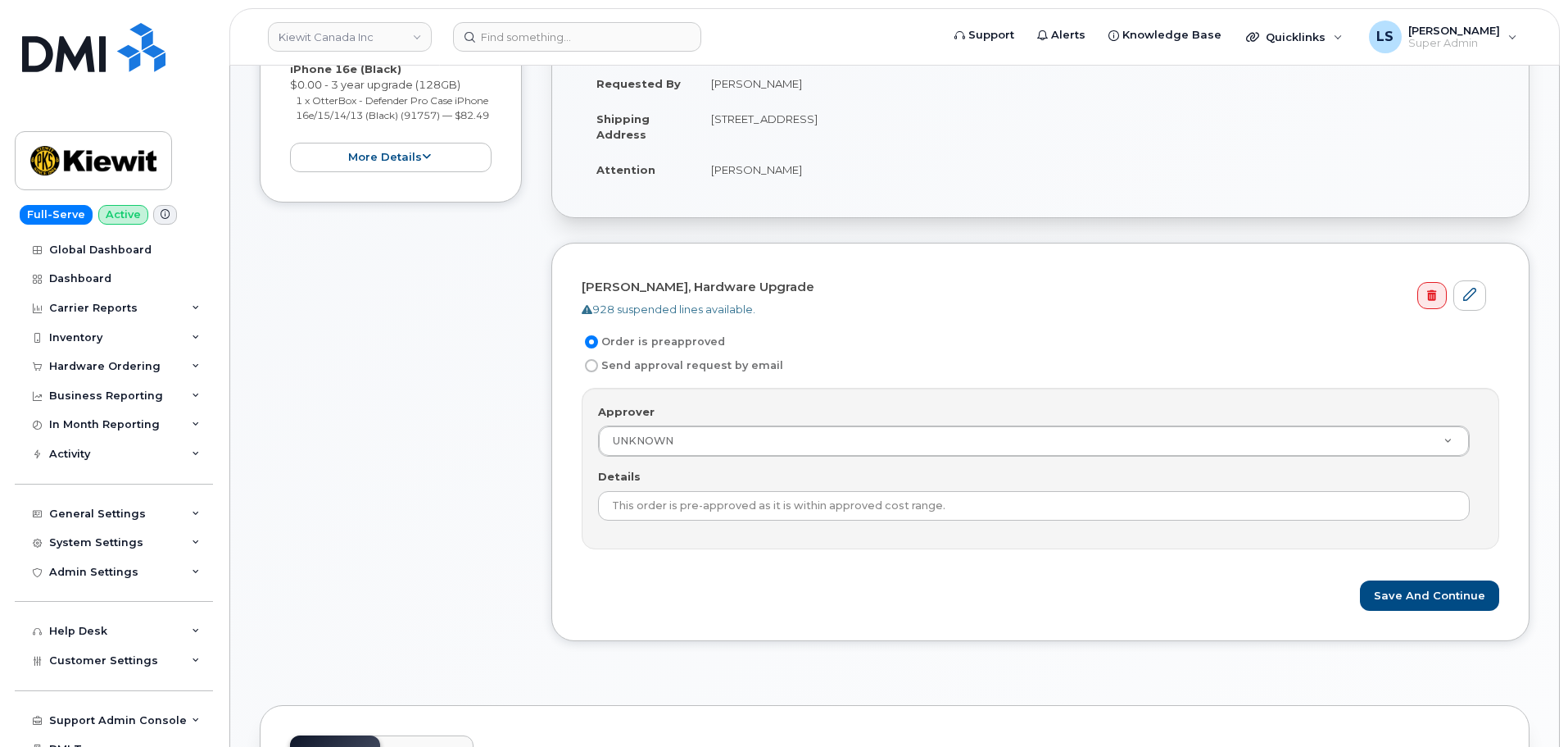
click at [662, 371] on label "Send approval request by email" at bounding box center [683, 366] width 202 height 19
click at [598, 371] on input "Send approval request by email" at bounding box center [592, 366] width 14 height 14
radio input "true"
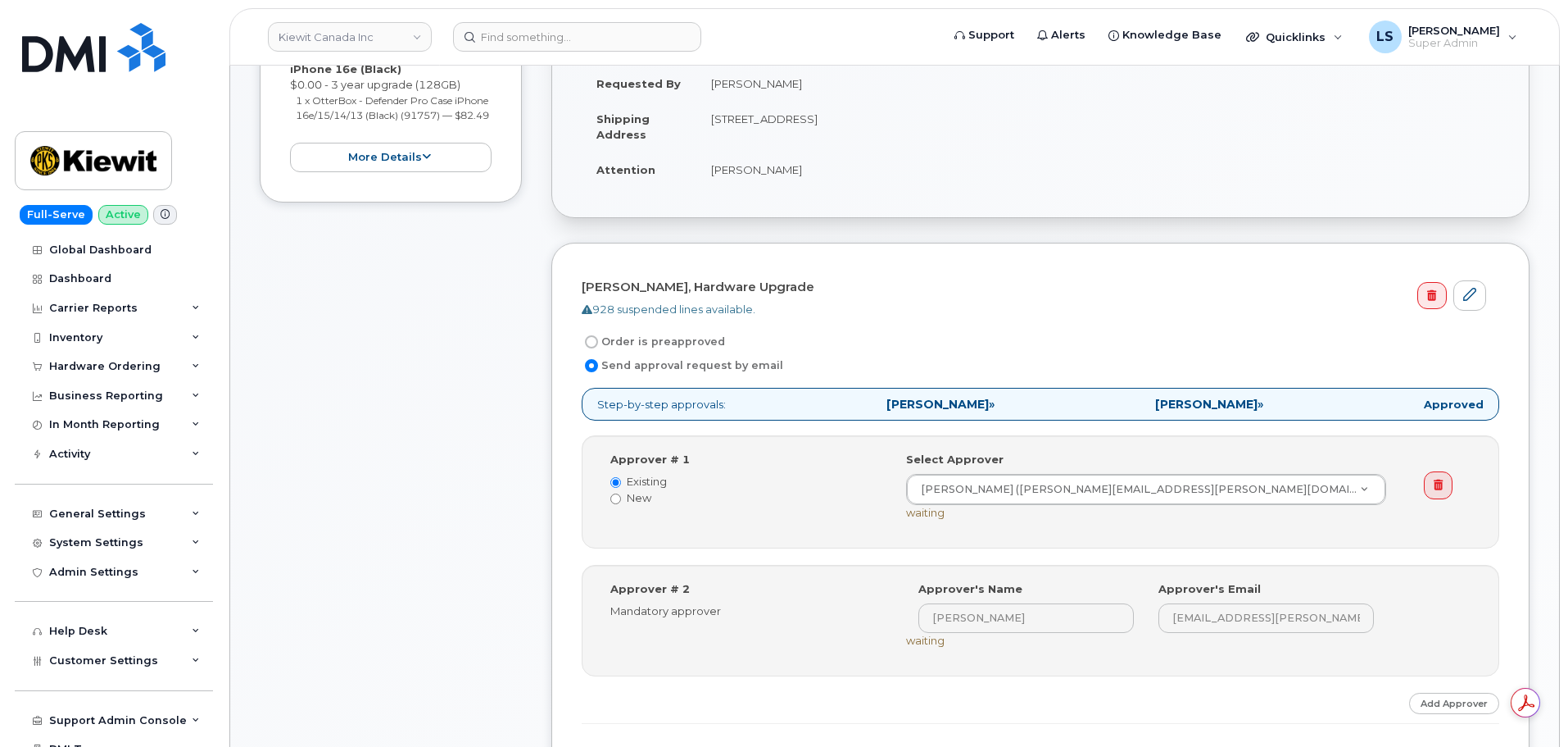
scroll to position [410, 0]
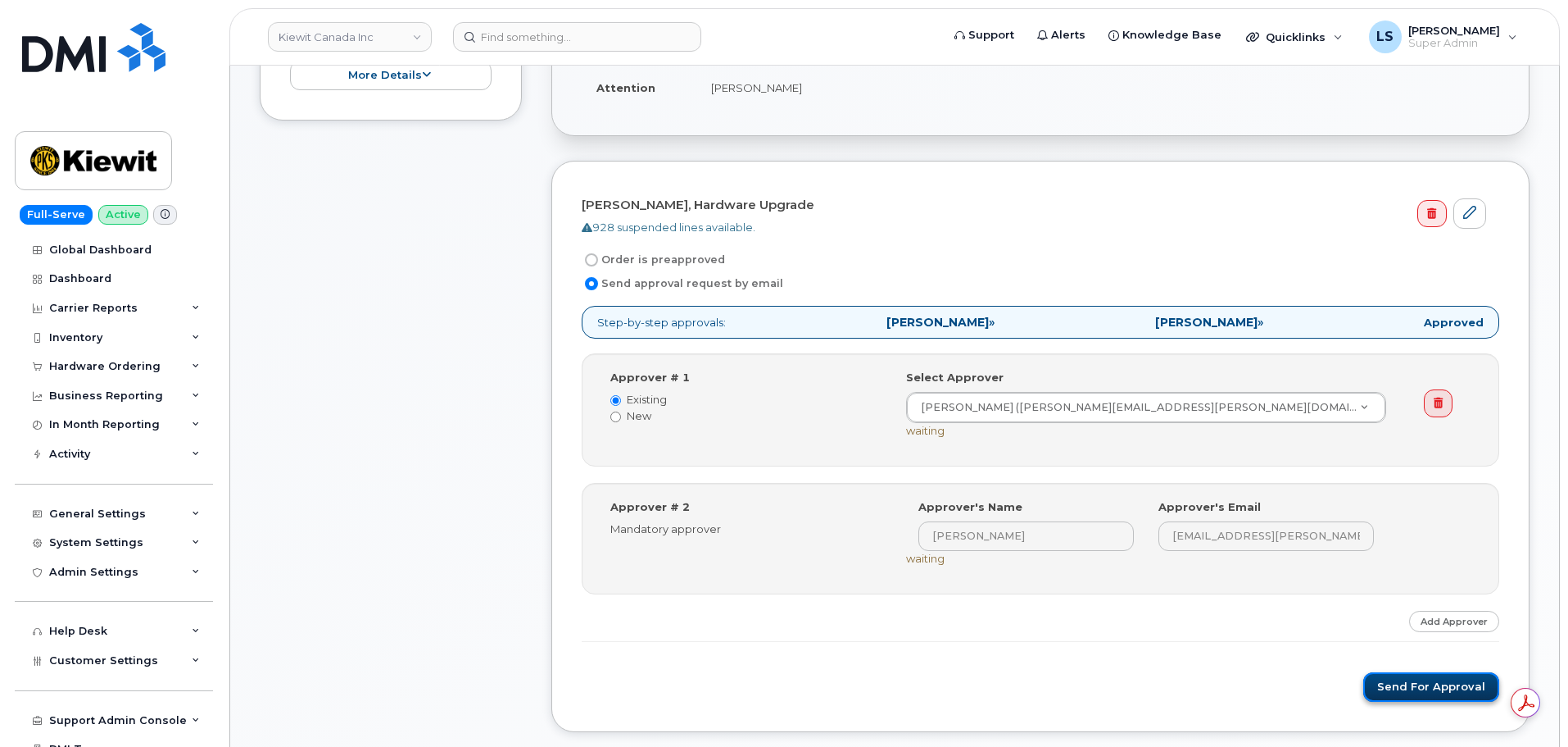
click at [1399, 690] on button "Send for Approval" at bounding box center [1431, 687] width 136 height 30
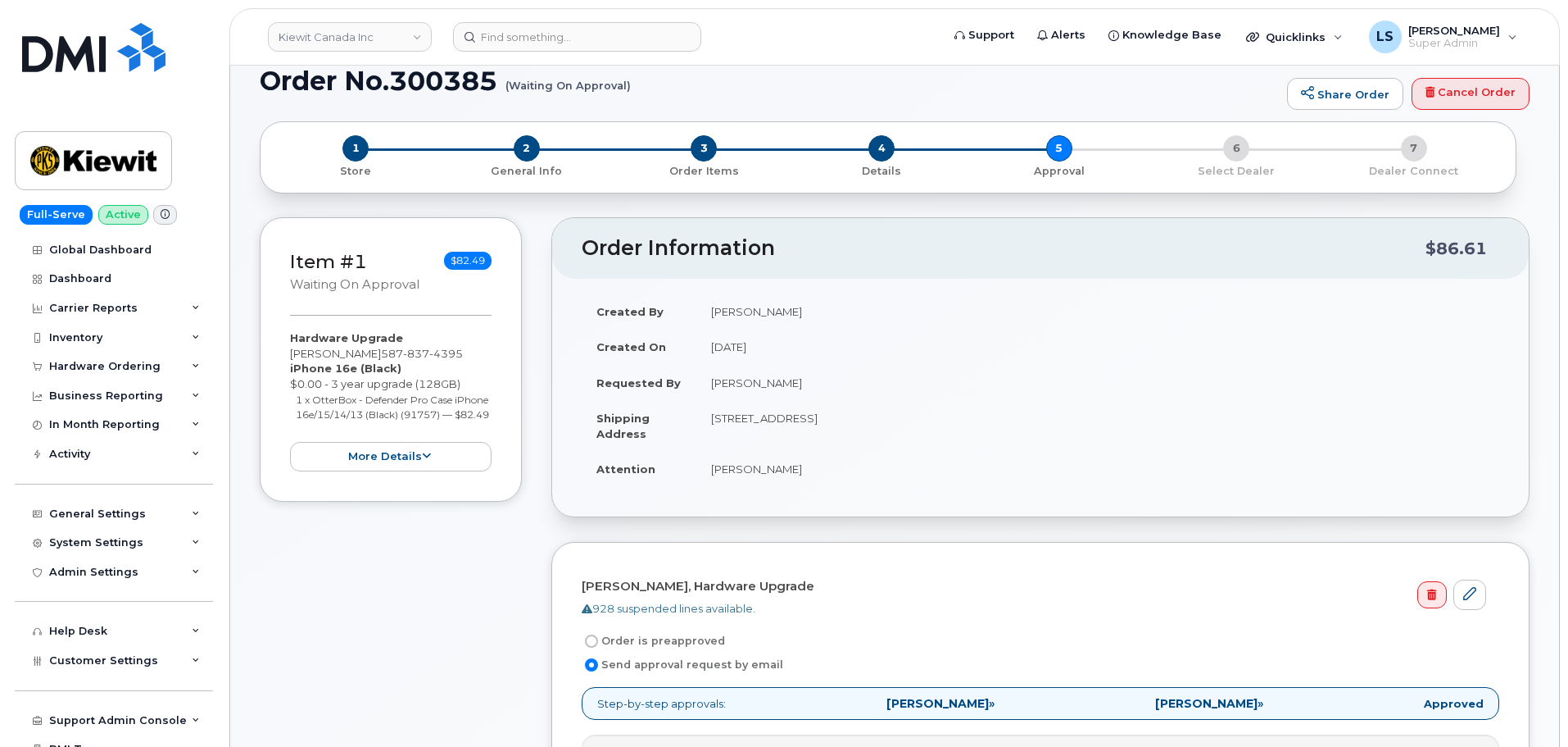
scroll to position [0, 0]
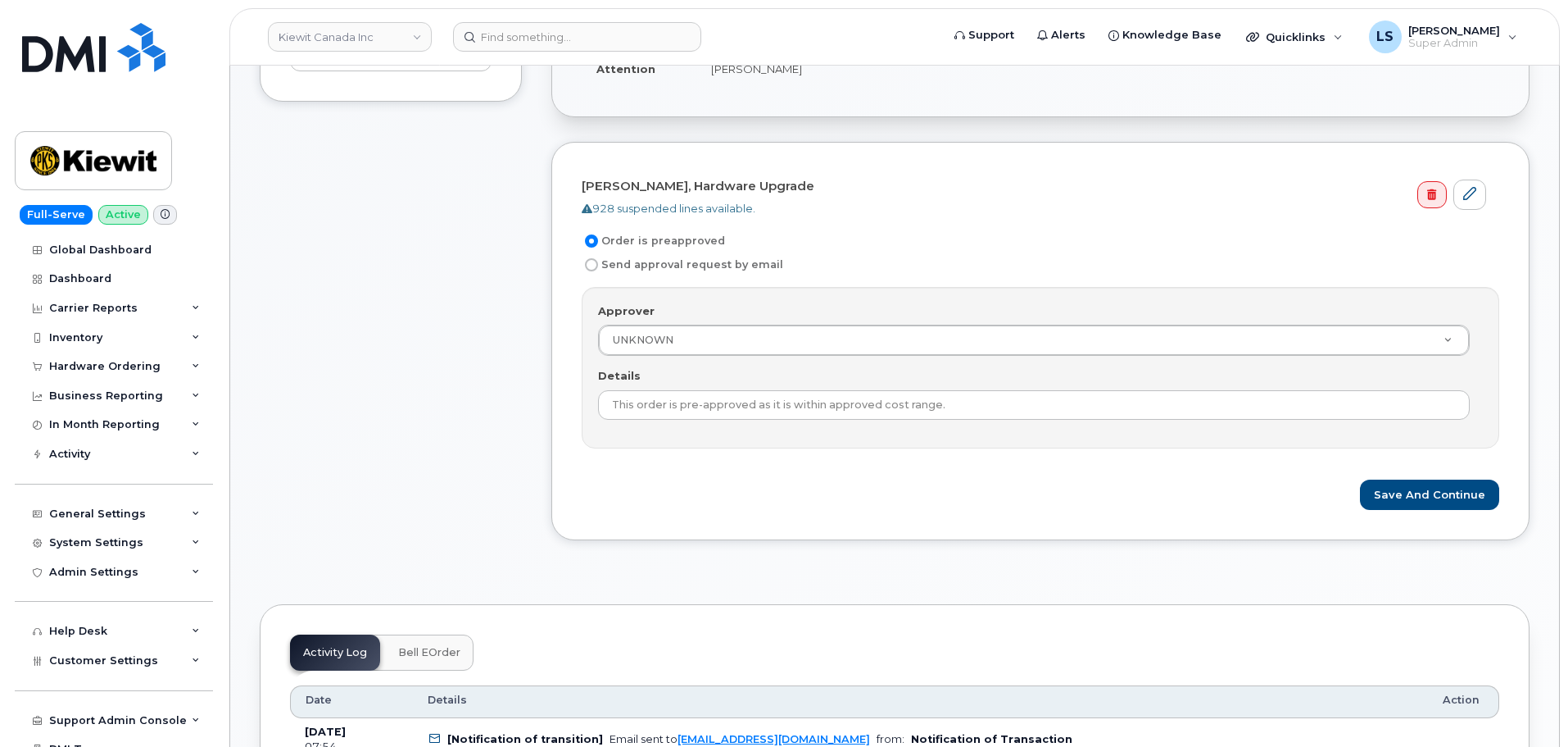
scroll to position [410, 0]
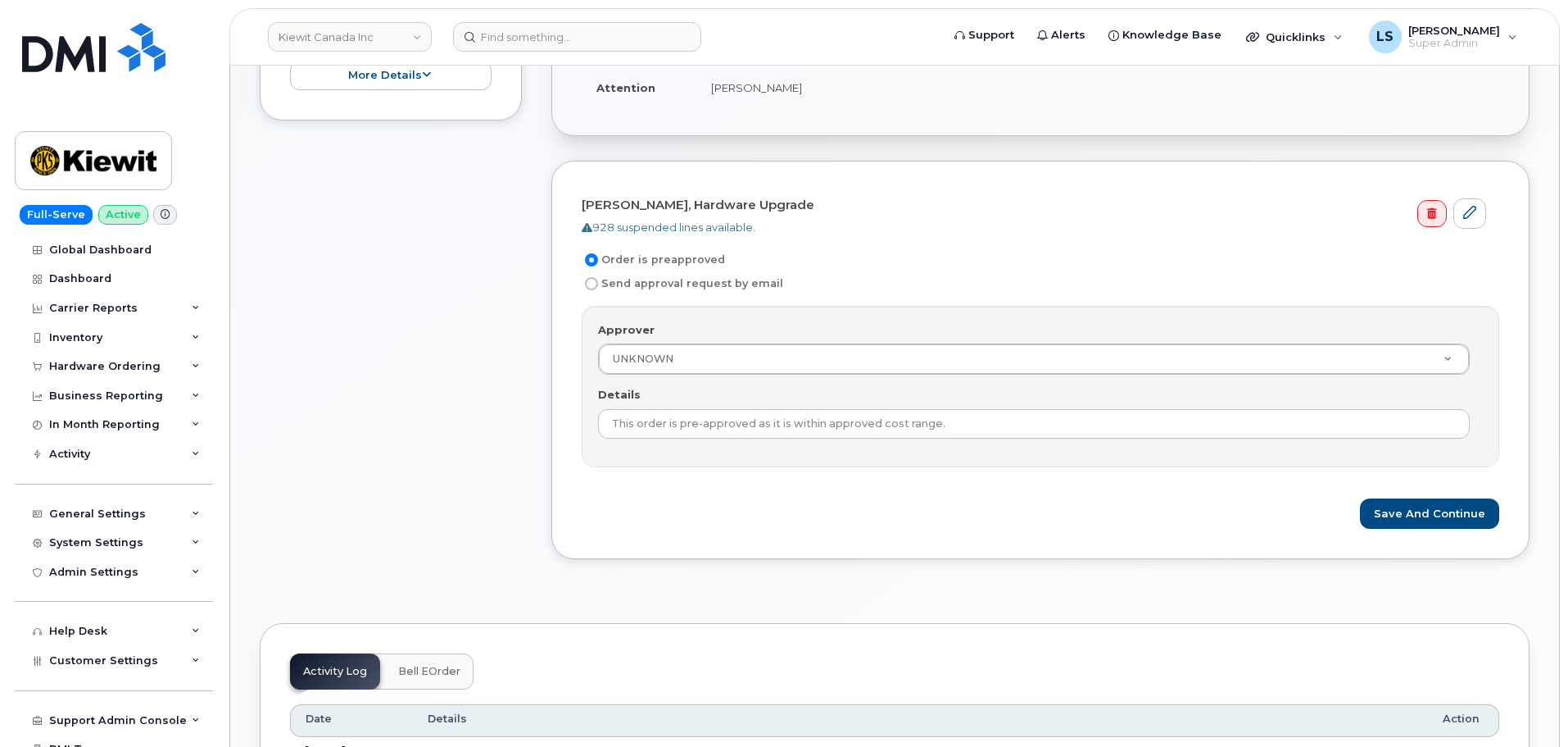
click at [633, 282] on label "Send approval request by email" at bounding box center [683, 283] width 202 height 19
click at [598, 282] on input "Send approval request by email" at bounding box center [592, 284] width 14 height 14
radio input "true"
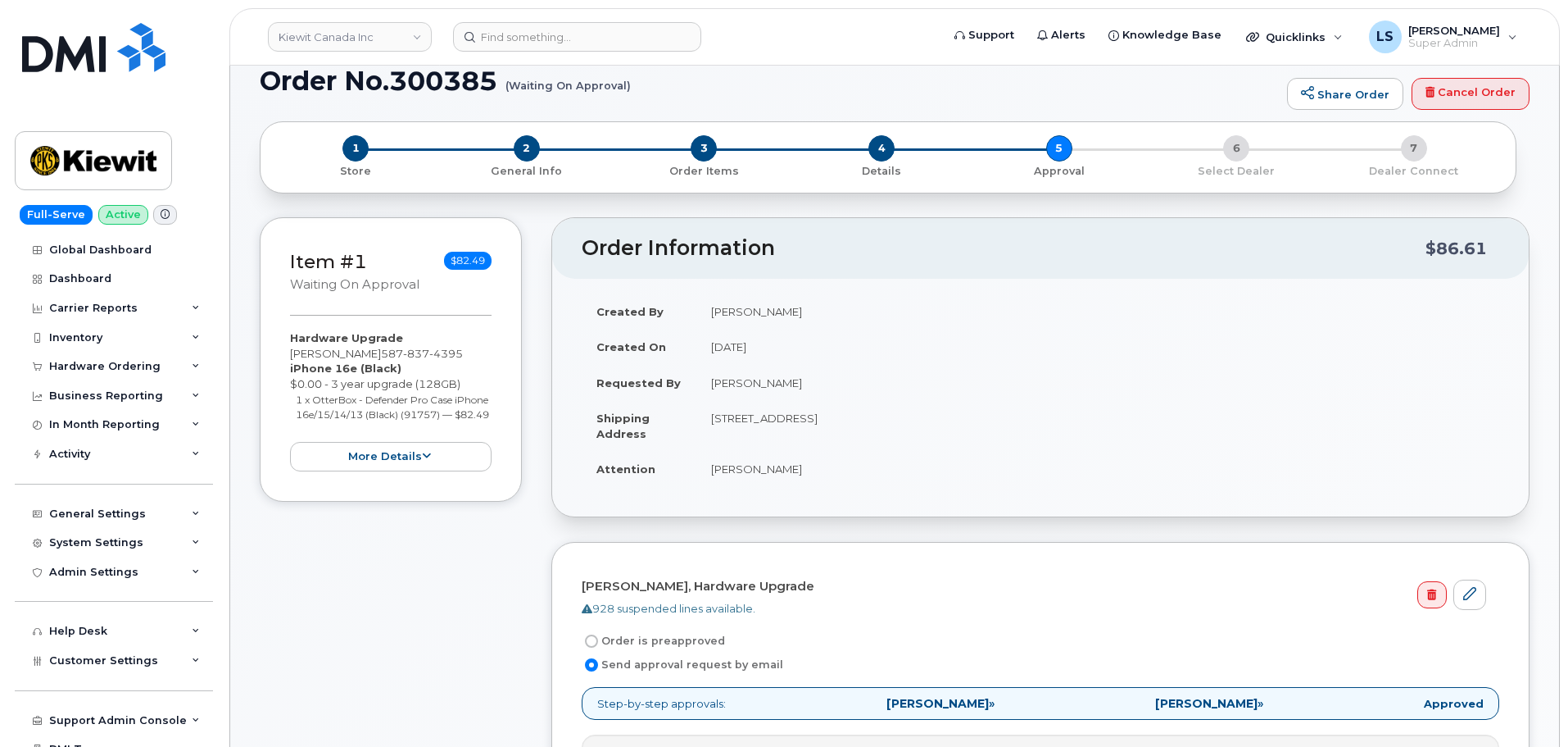
scroll to position [0, 0]
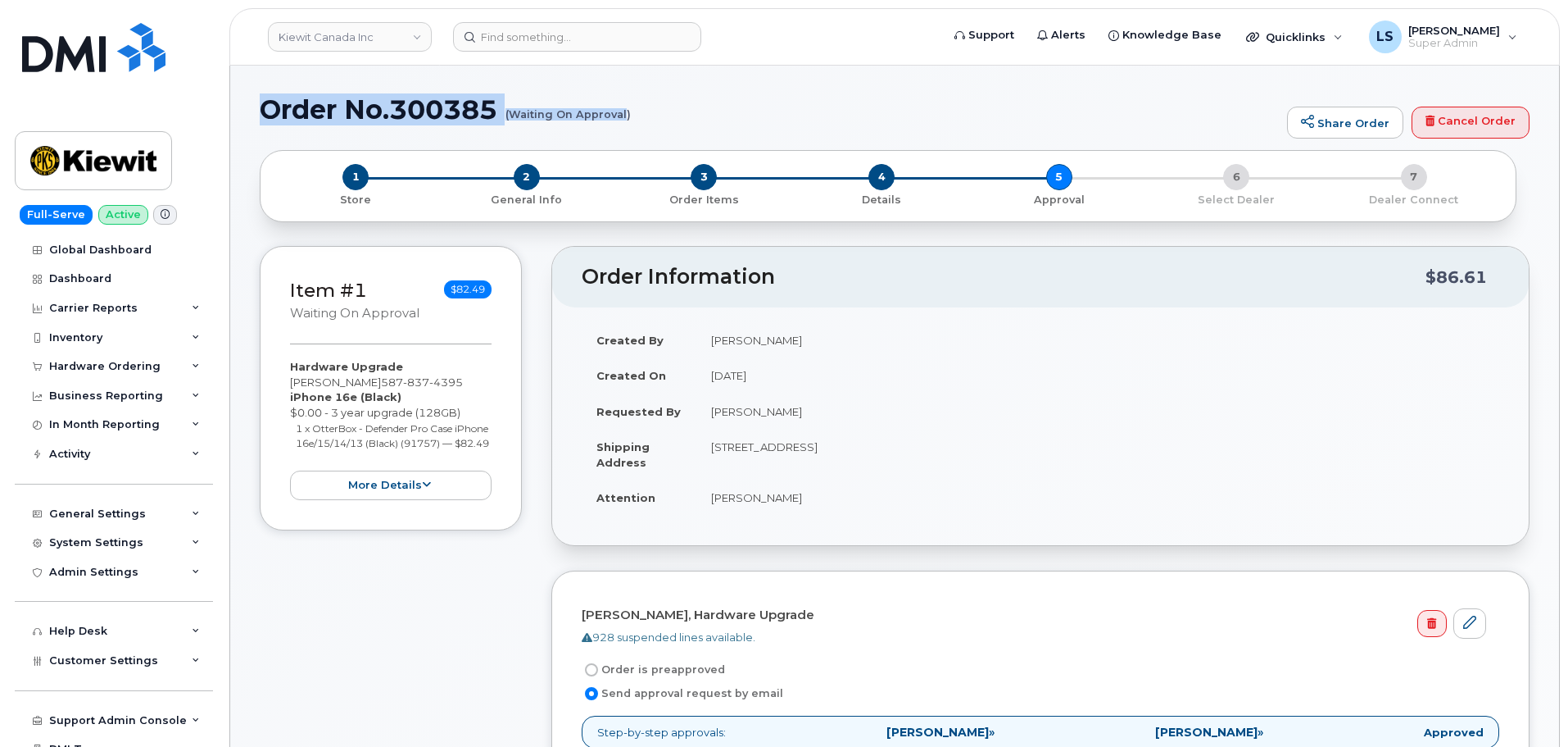
drag, startPoint x: 256, startPoint y: 109, endPoint x: 627, endPoint y: 118, distance: 371.1
copy h1 "Order No.300385 (Waiting On Approval"
click at [636, 115] on h1 "Order No.300385 (Waiting On Approval)" at bounding box center [769, 110] width 1019 height 29
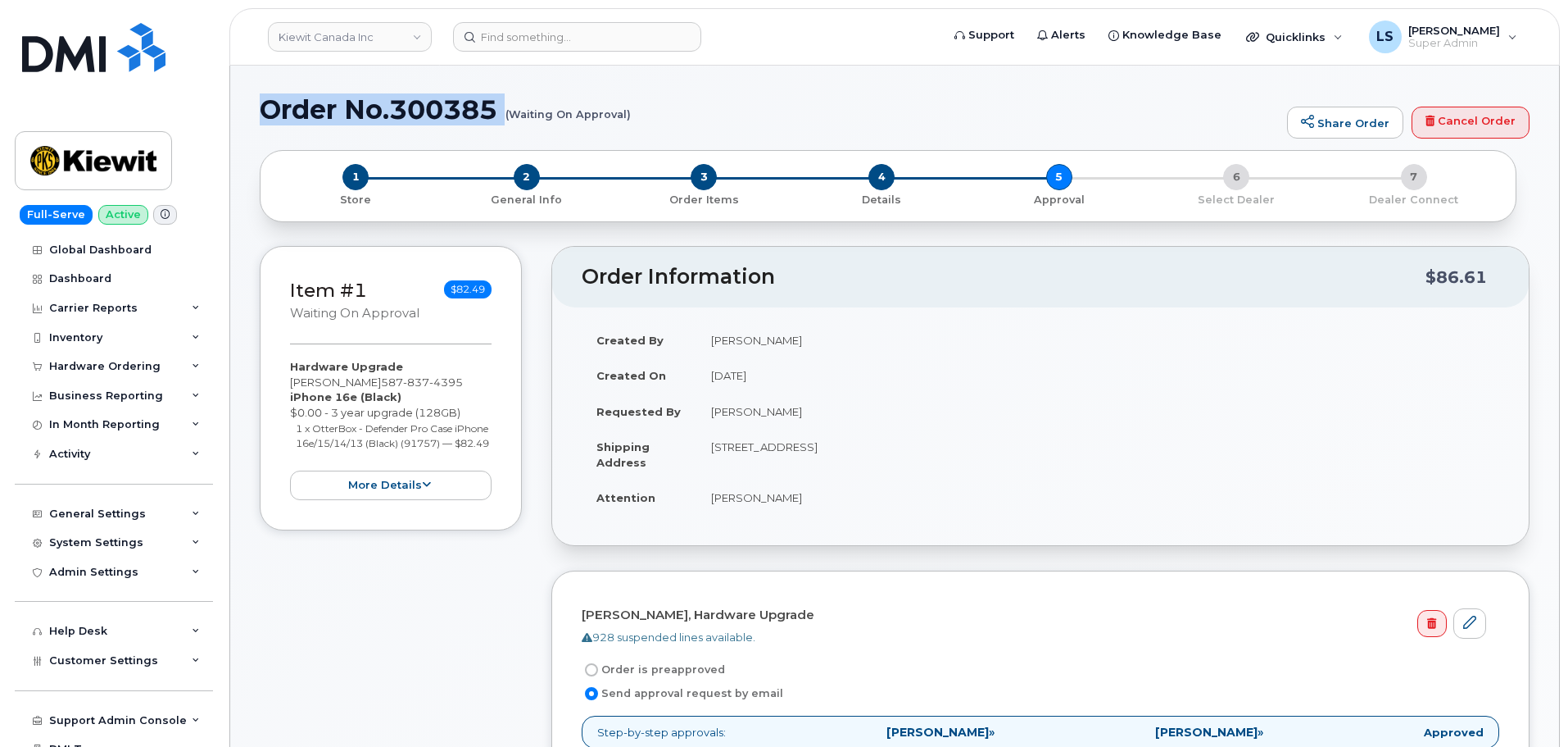
click at [636, 115] on h1 "Order No.300385 (Waiting On Approval)" at bounding box center [769, 110] width 1019 height 29
click at [323, 109] on h1 "Order No.300385 (Waiting On Approval)" at bounding box center [769, 110] width 1019 height 29
drag, startPoint x: 260, startPoint y: 113, endPoint x: 629, endPoint y: 114, distance: 369.0
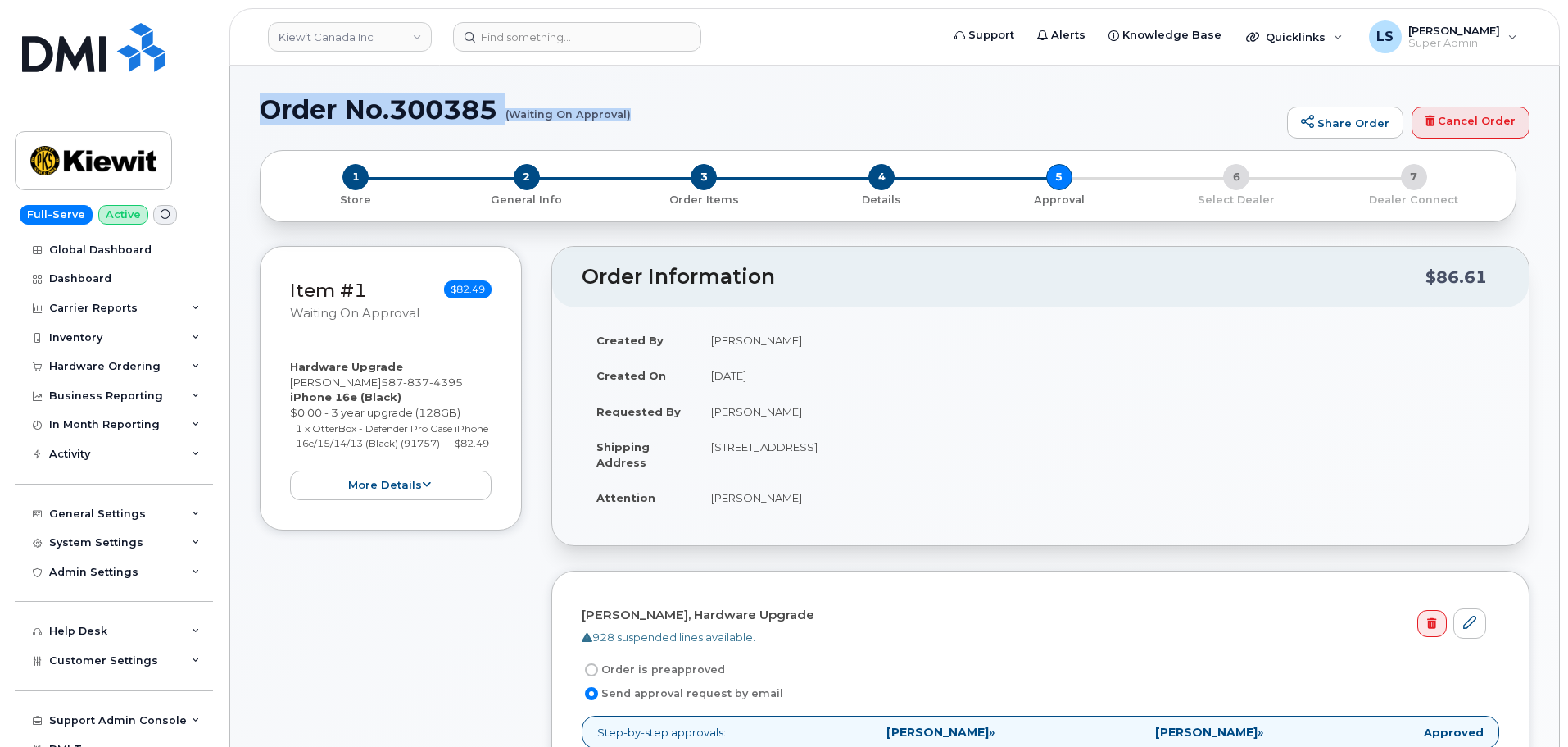
copy h1 "Order No.300385 (Waiting On Approval)"
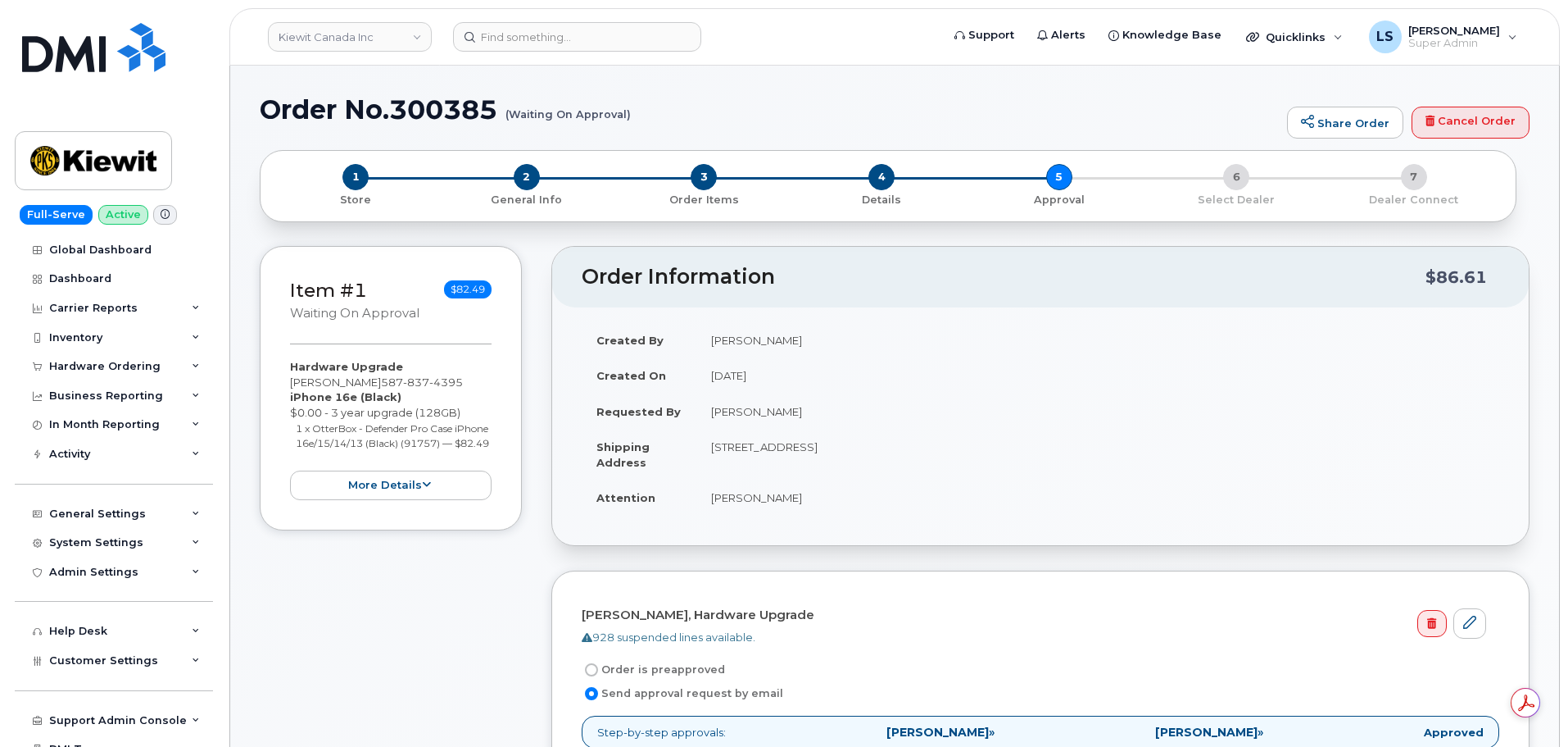
click at [527, 588] on div "Item #1 Waiting On Approval $82.49 Hardware Upgrade [PERSON_NAME] [PHONE_NUMBER…" at bounding box center [895, 714] width 1270 height 936
click at [805, 429] on td "200-10333 Southport Rd SW CALGARY AB T2W 3X6 CANADA" at bounding box center [1098, 454] width 803 height 50
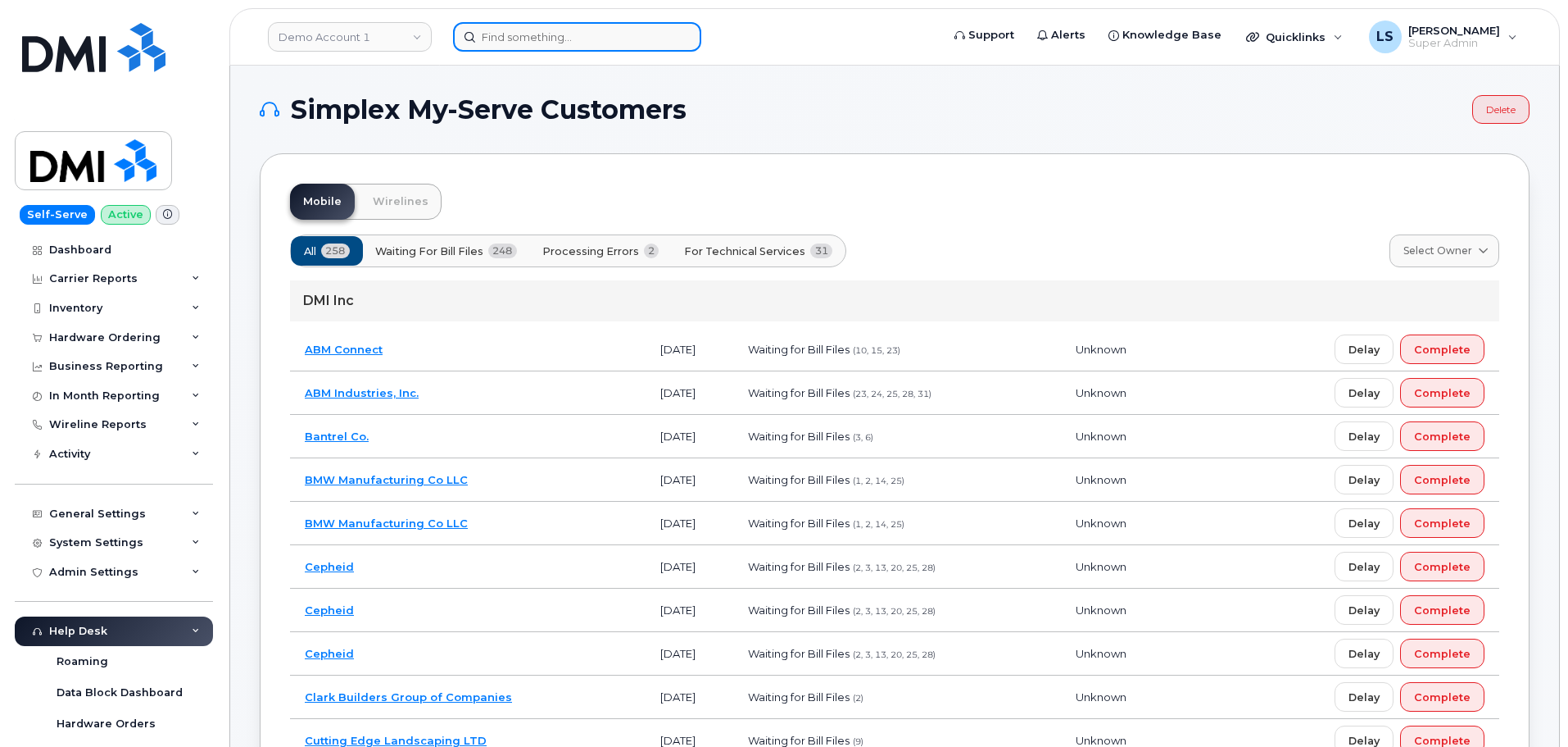
click at [558, 37] on input at bounding box center [577, 37] width 248 height 29
paste input "Colin Mcelmeel"
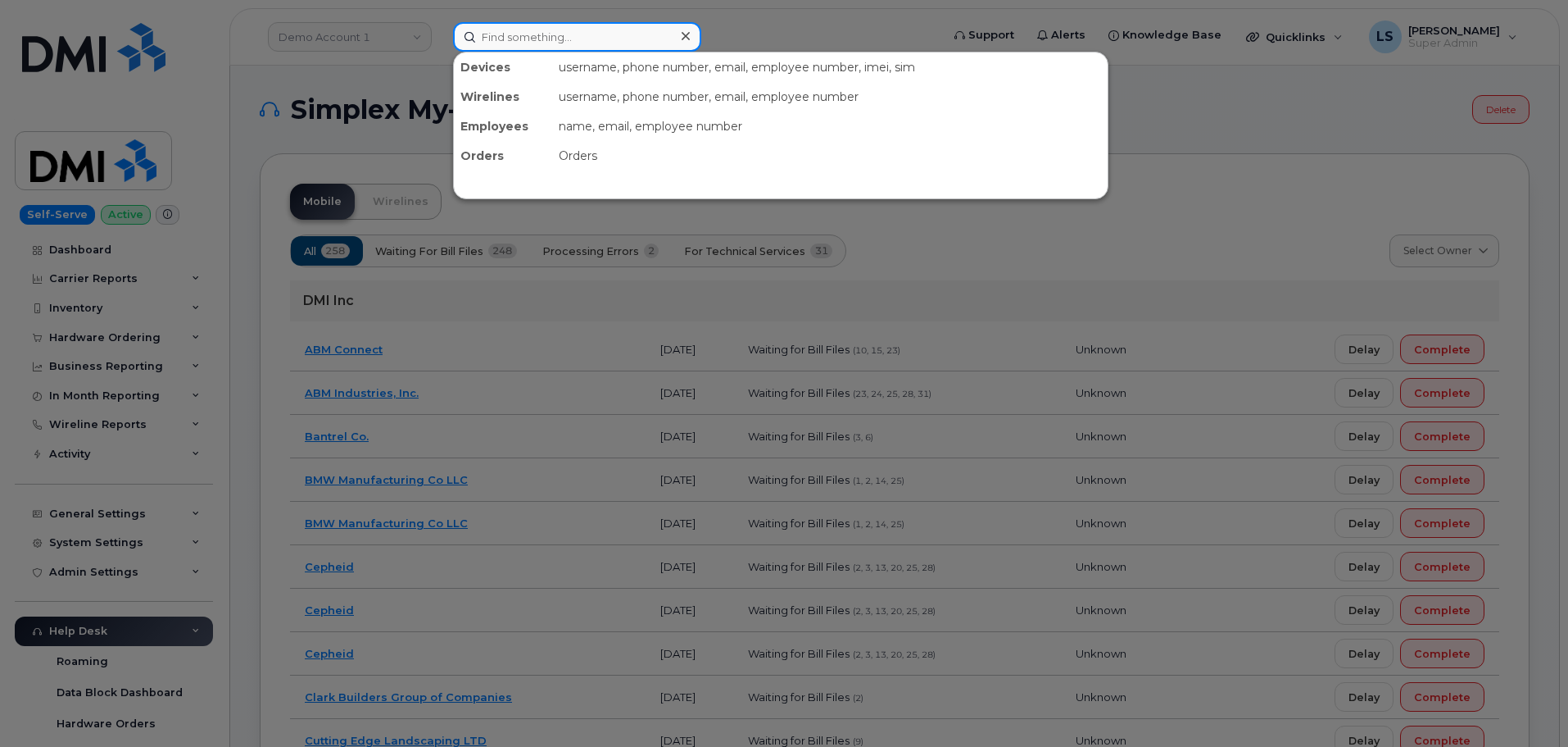
type input "Colin Mcelmeel"
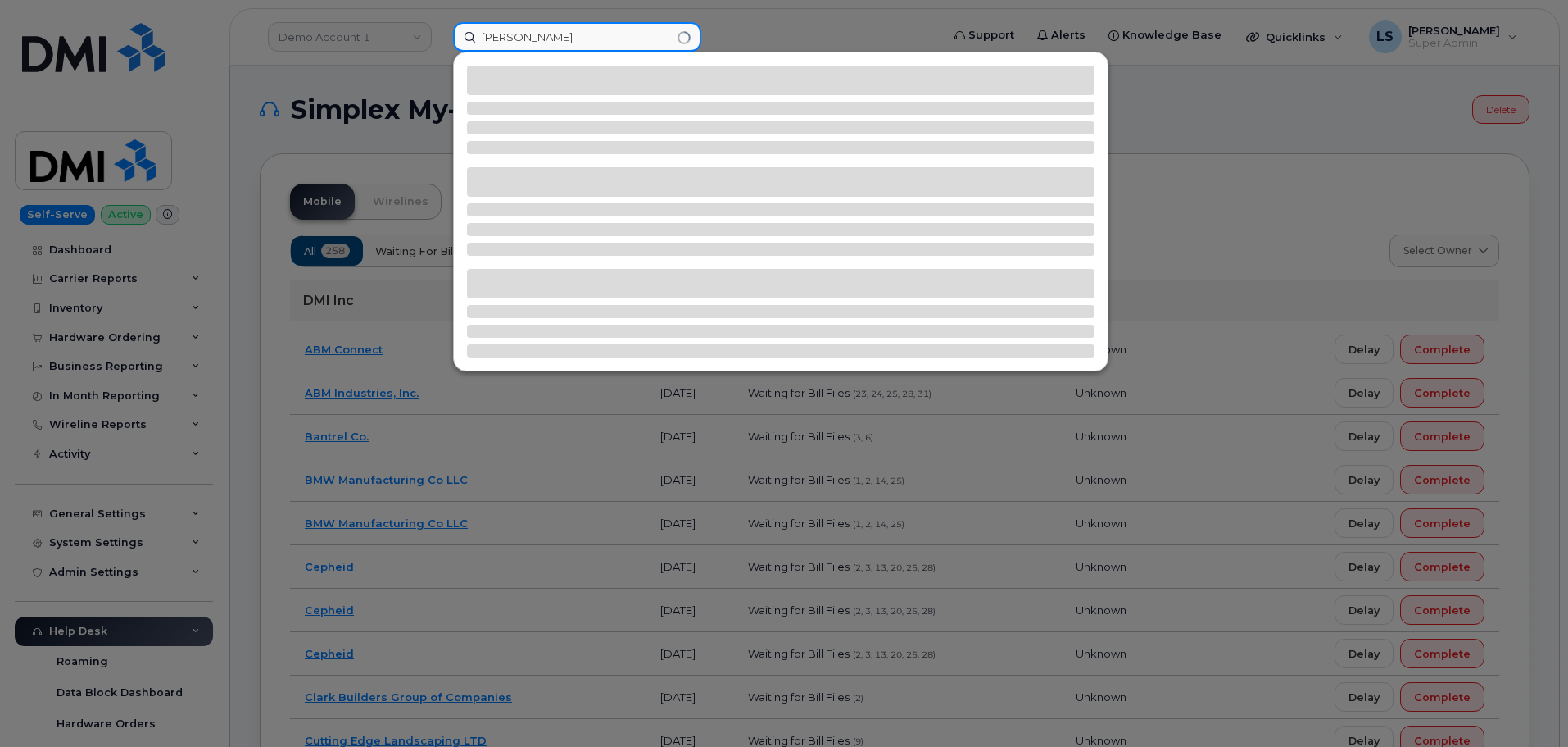
click at [658, 34] on input "Colin Mcelmeel" at bounding box center [577, 37] width 248 height 29
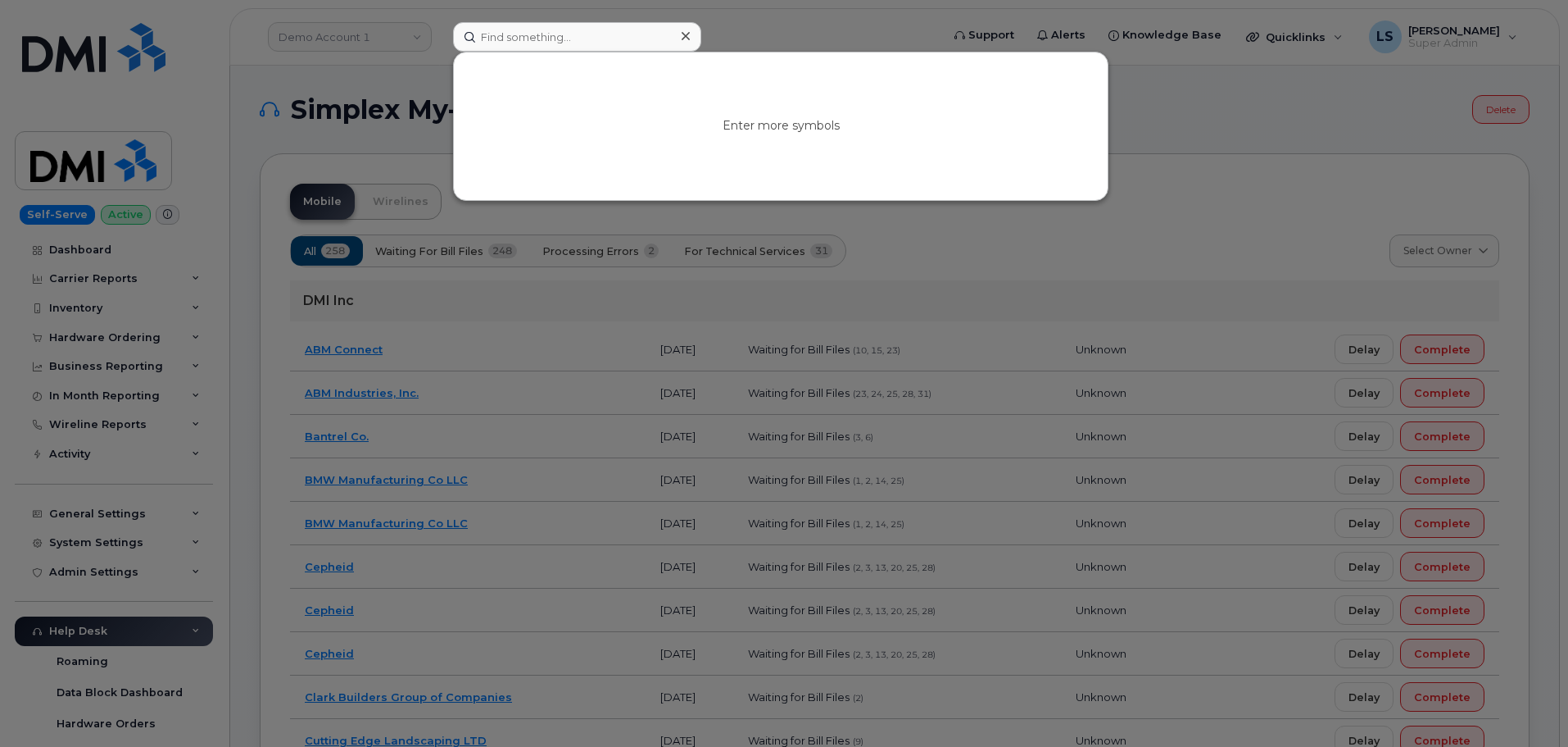
click at [796, 32] on div at bounding box center [784, 374] width 1568 height 747
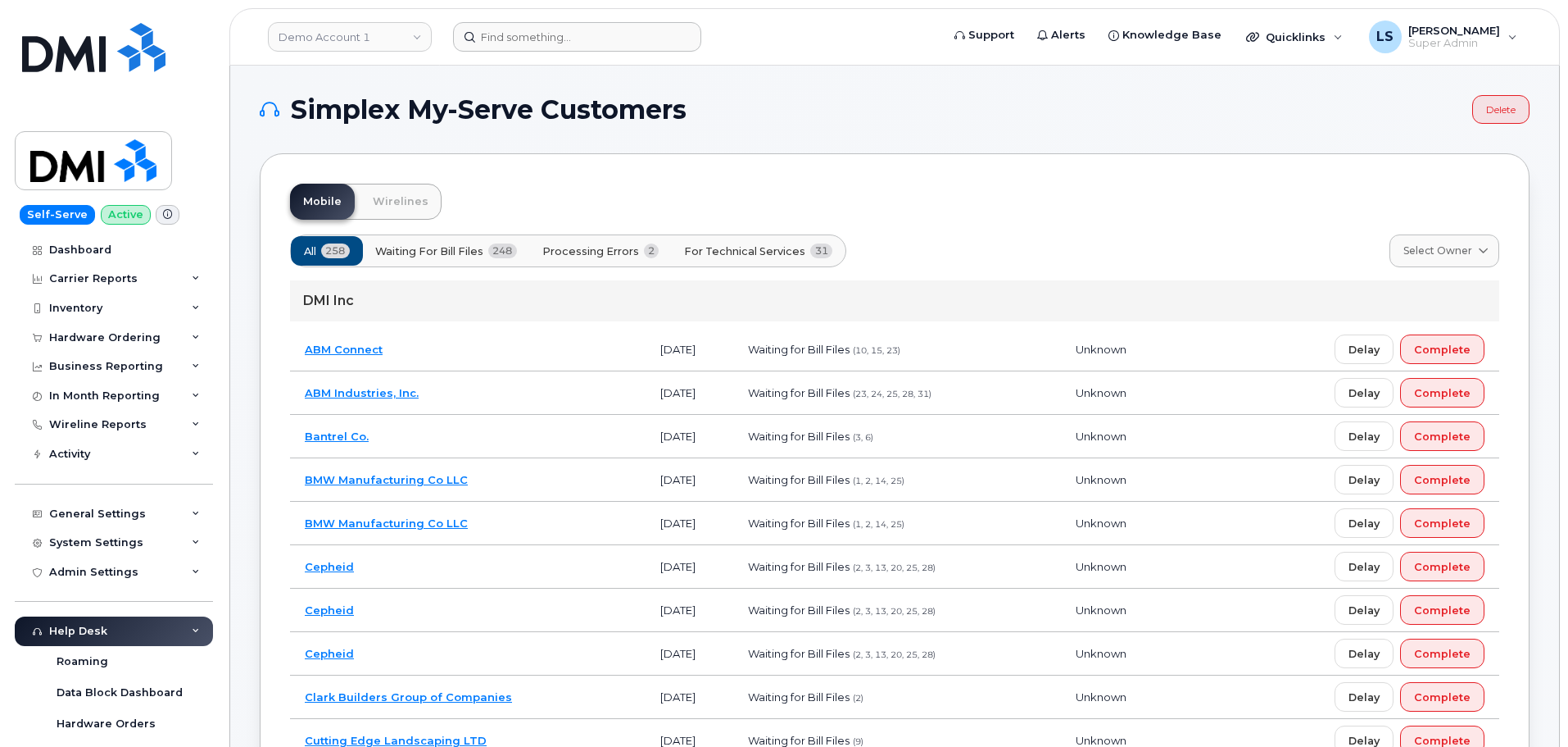
click at [320, 55] on header "Demo Account 1 Support Alerts Knowledge Base Quicklinks Suspend / Cancel Device…" at bounding box center [895, 36] width 1330 height 57
click at [320, 49] on link "Demo Account 1" at bounding box center [349, 37] width 164 height 29
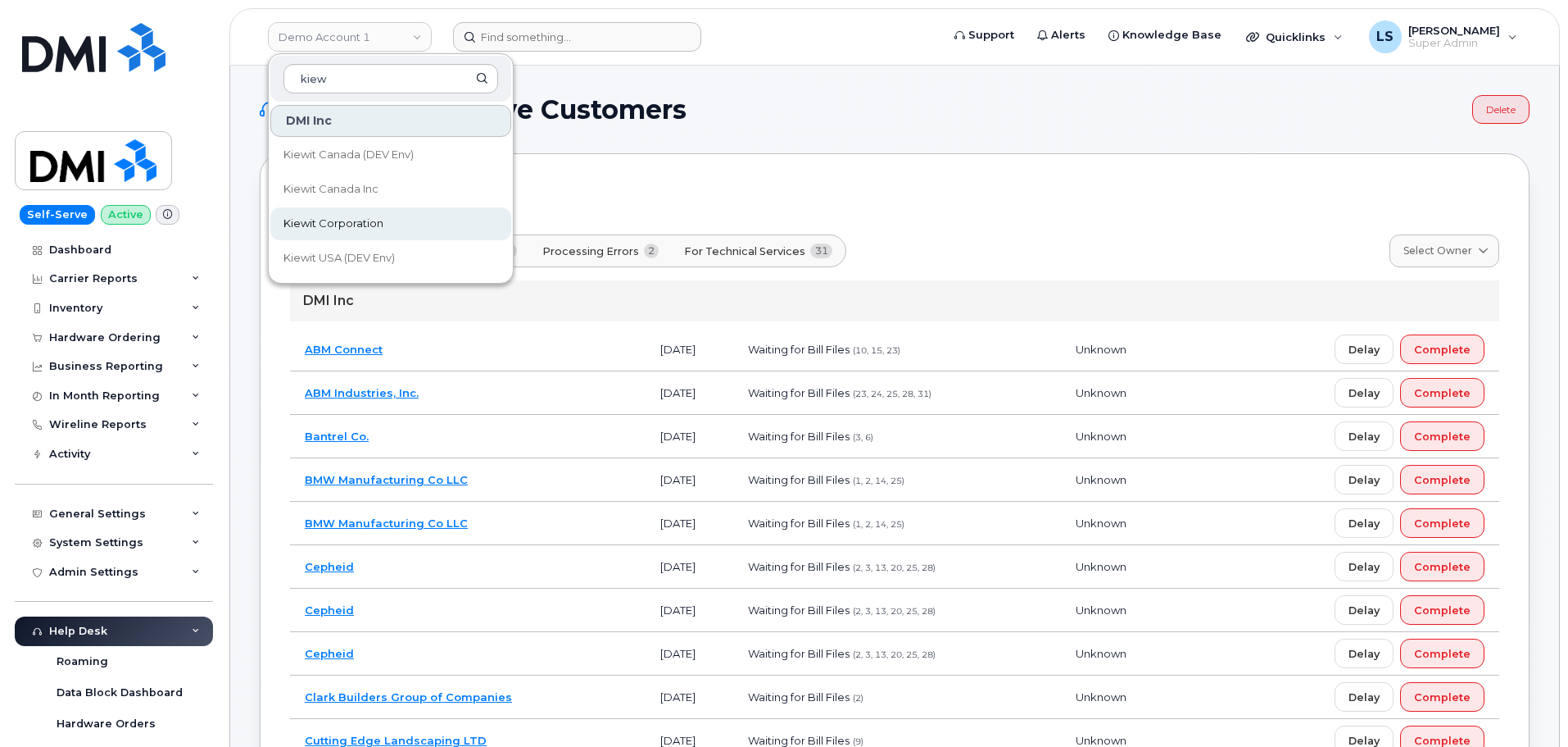
type input "kiew"
click at [371, 219] on span "Kiewit Corporation" at bounding box center [333, 223] width 100 height 16
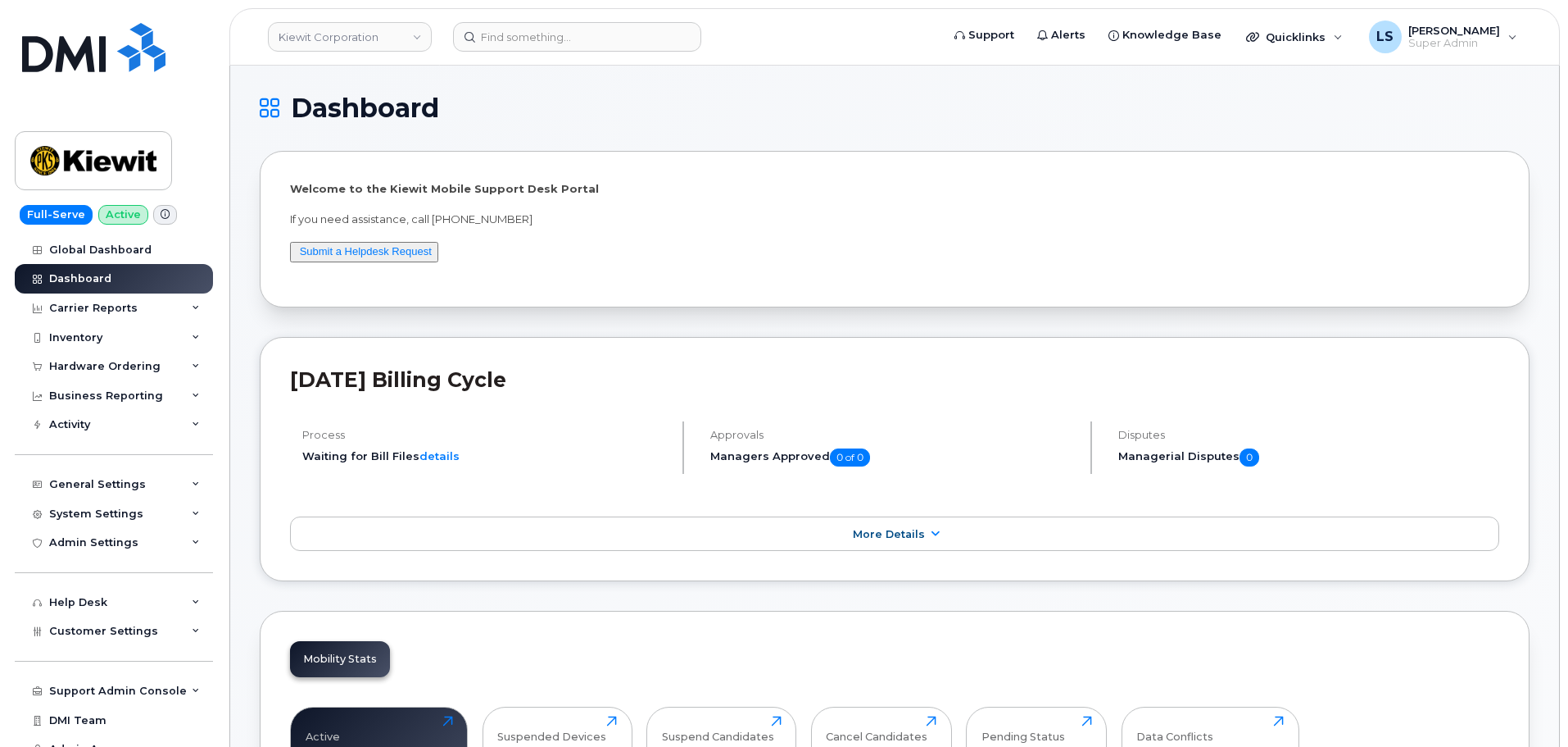
click at [504, 419] on header "[DATE] Billing Cycle" at bounding box center [894, 395] width 1209 height 54
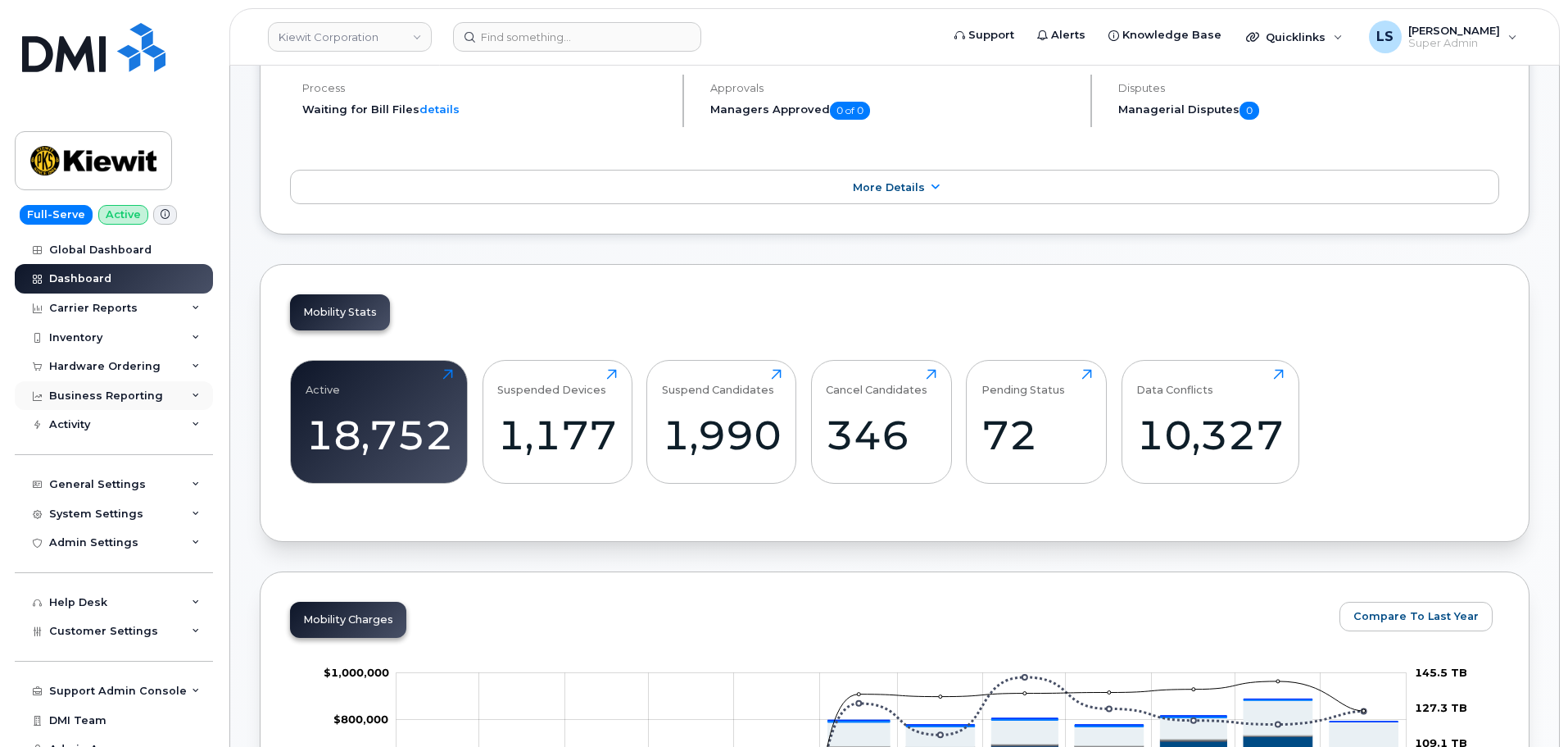
scroll to position [82, 0]
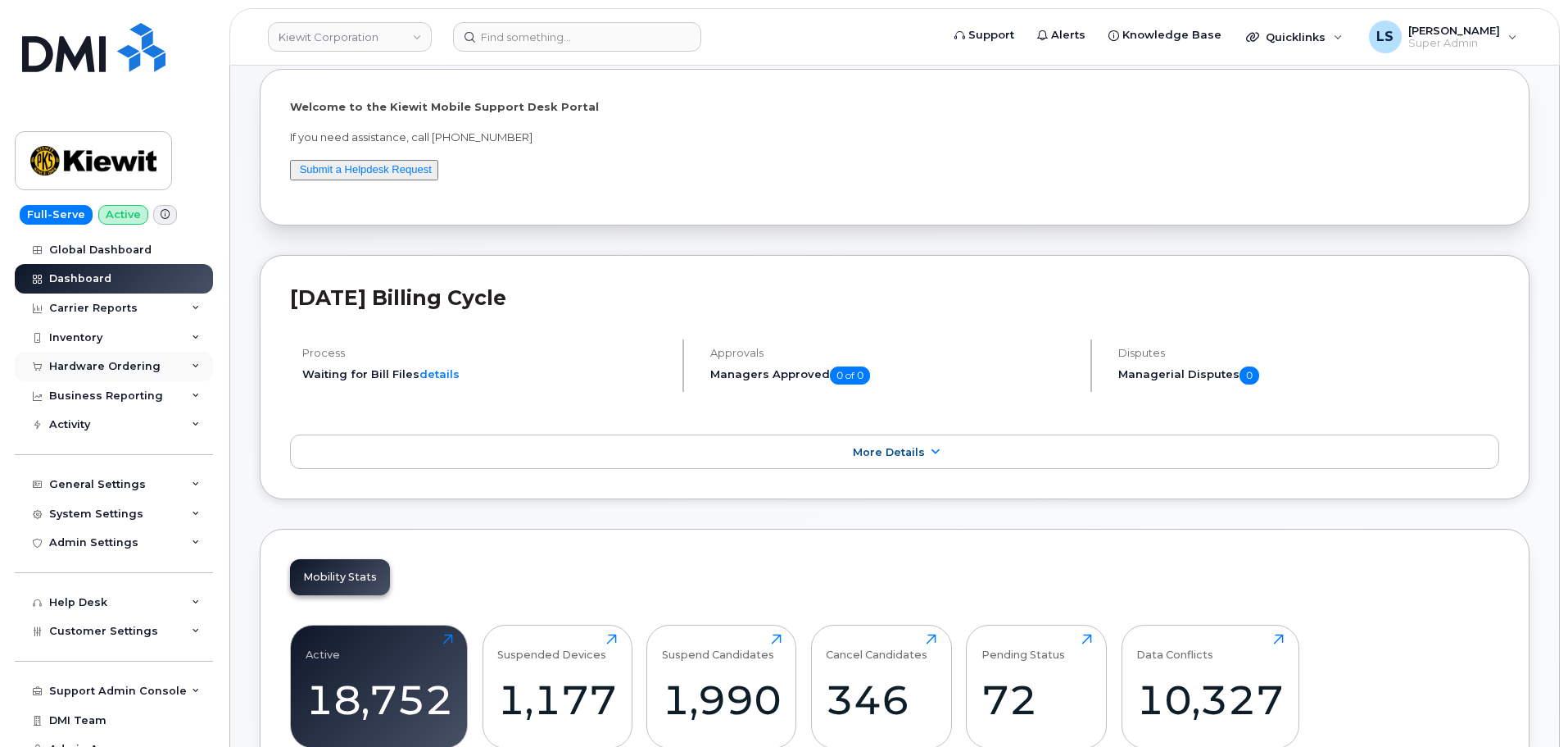
click at [119, 368] on div "Hardware Ordering" at bounding box center [105, 367] width 112 height 14
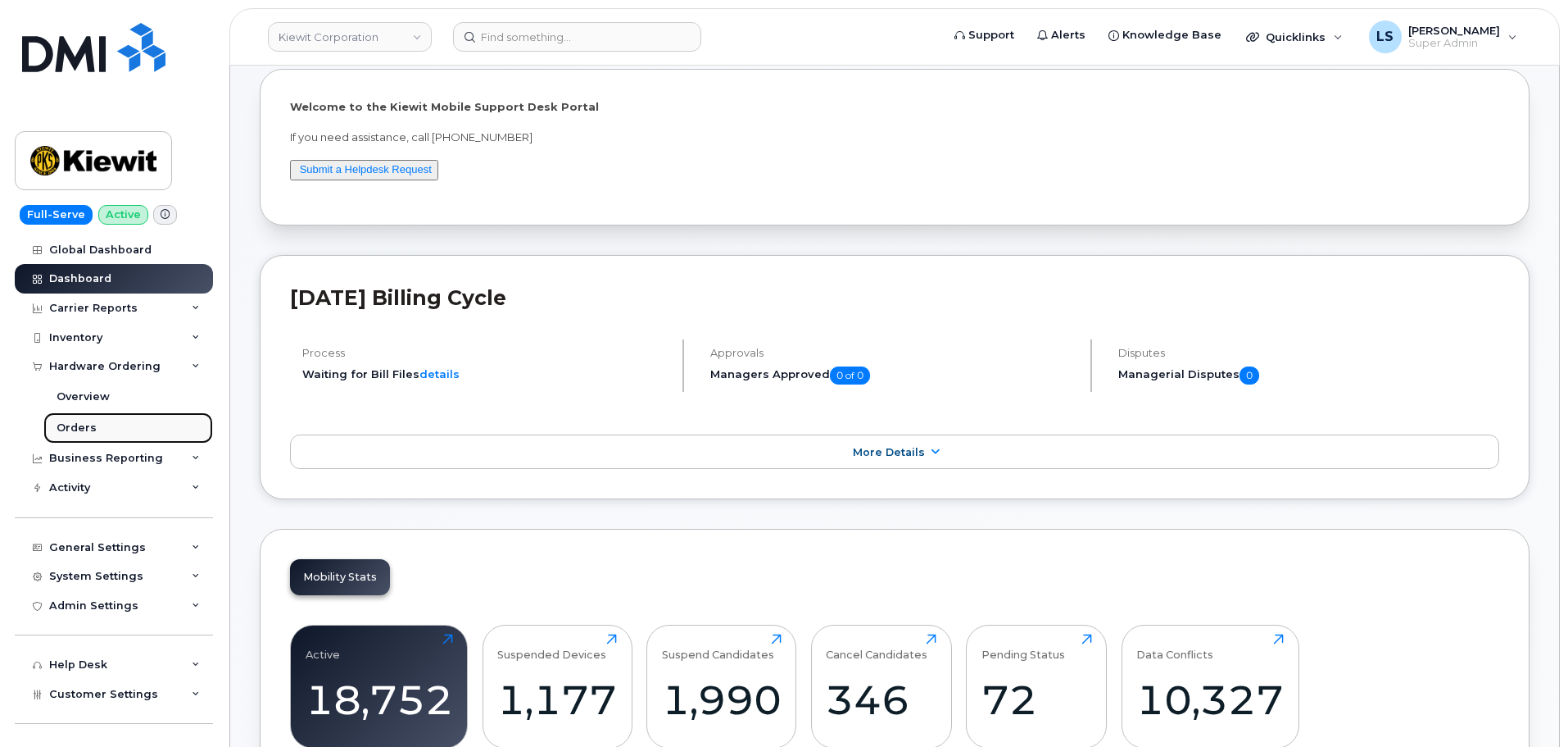
click at [118, 430] on link "Orders" at bounding box center [128, 428] width 170 height 31
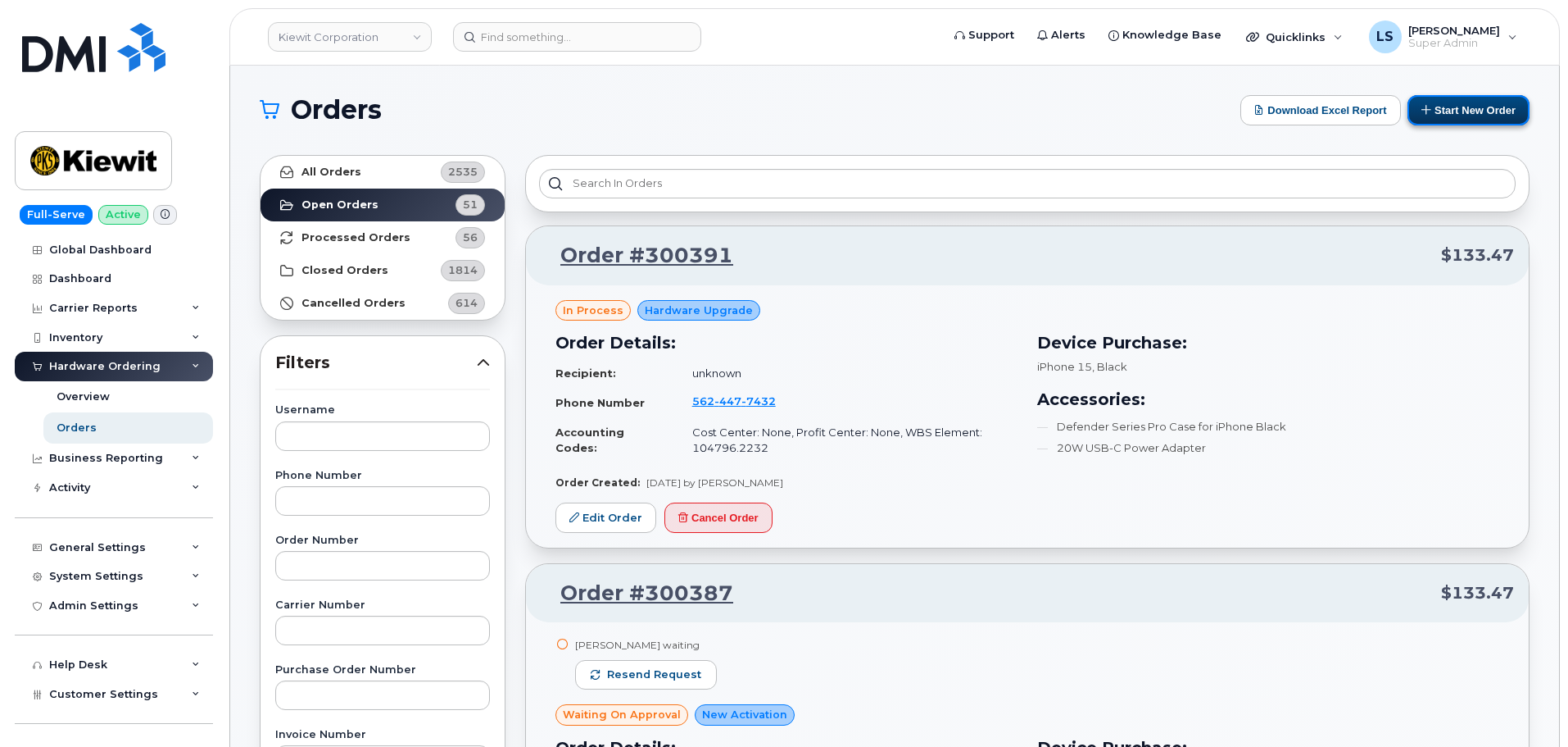
click at [1487, 110] on button "Start New Order" at bounding box center [1469, 110] width 122 height 30
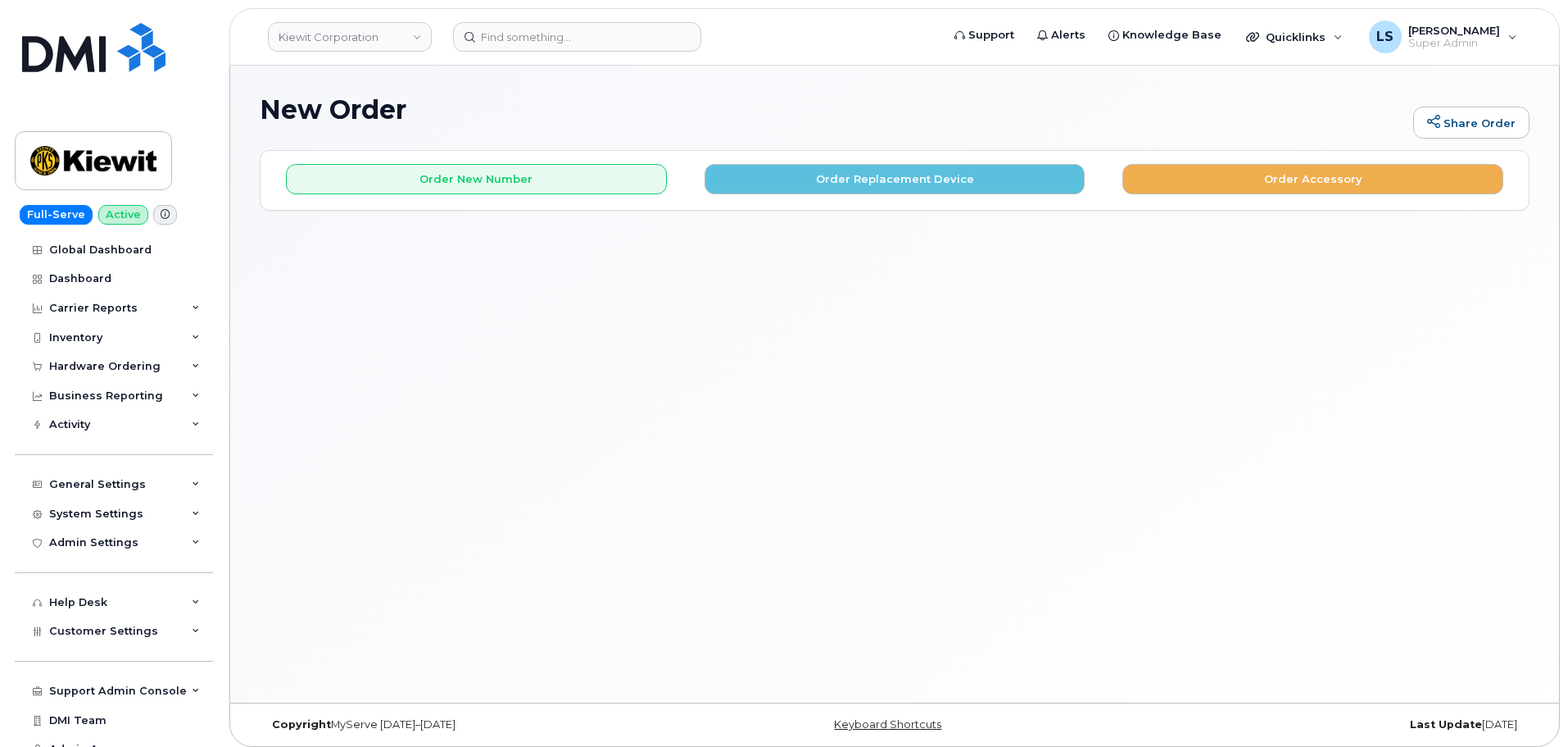
click at [532, 195] on div "Order New Number Order Replacement Device Order Accessory Please choose the car…" at bounding box center [895, 179] width 1268 height 58
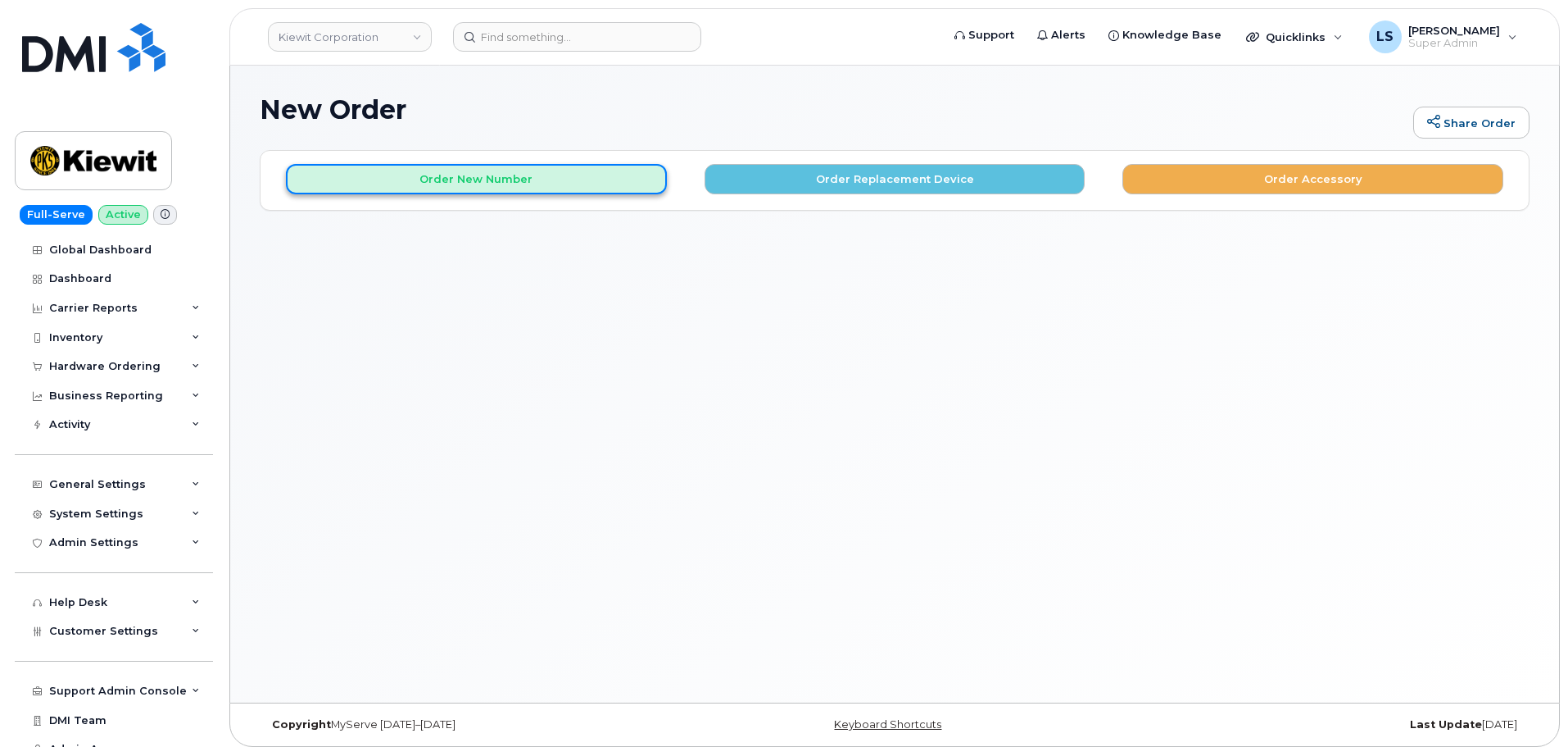
click at [521, 183] on button "Order New Number" at bounding box center [476, 179] width 381 height 30
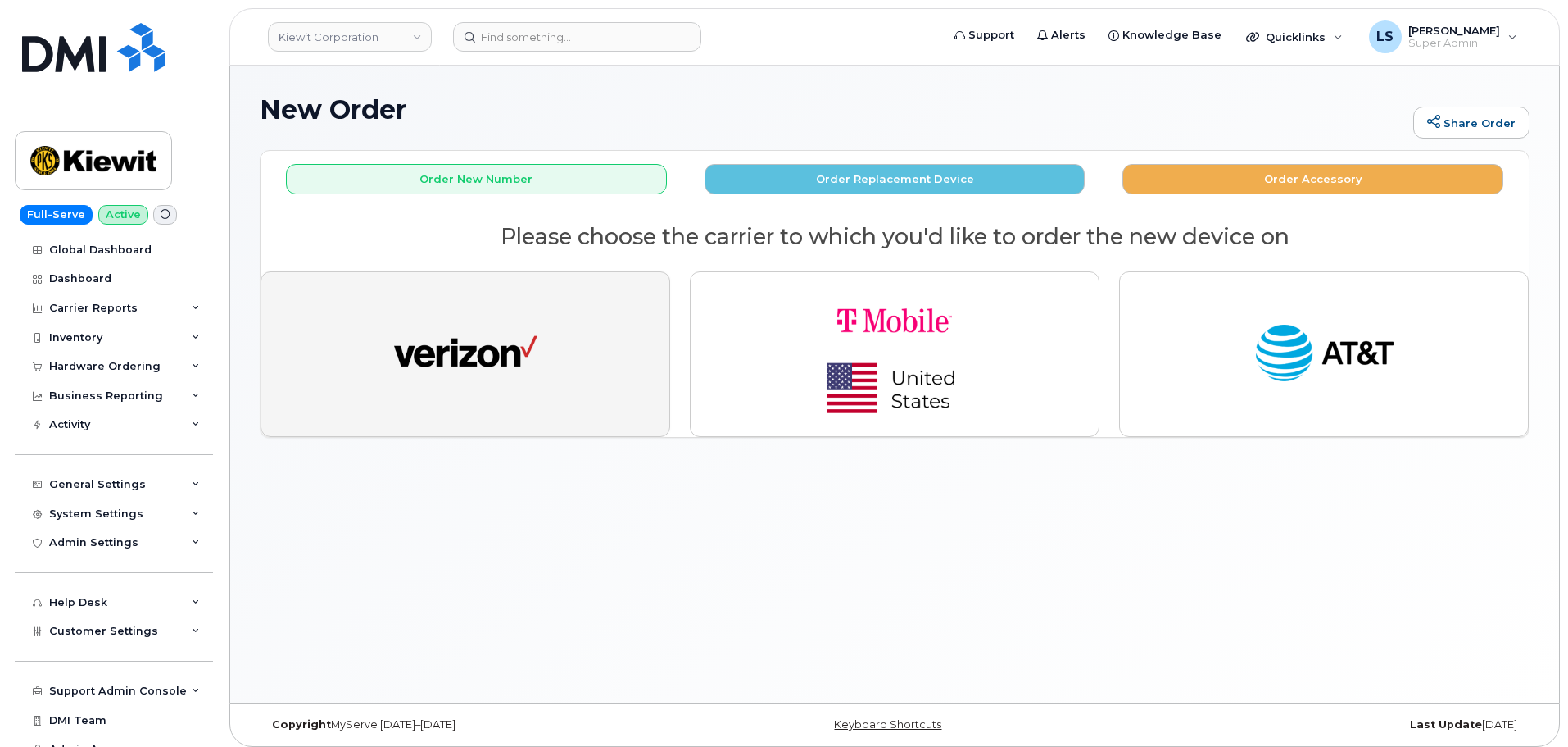
click at [543, 352] on button "button" at bounding box center [465, 354] width 410 height 166
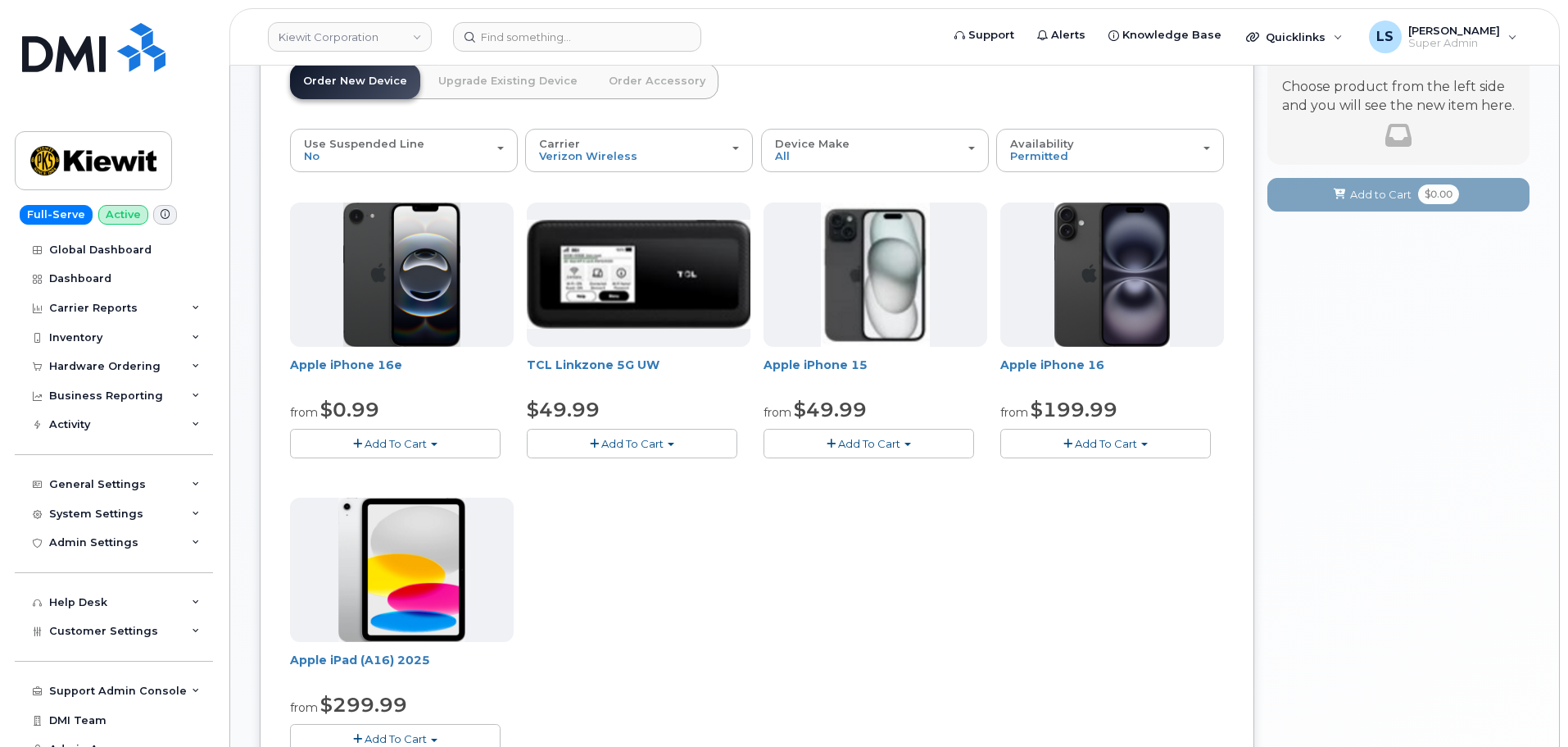
scroll to position [246, 0]
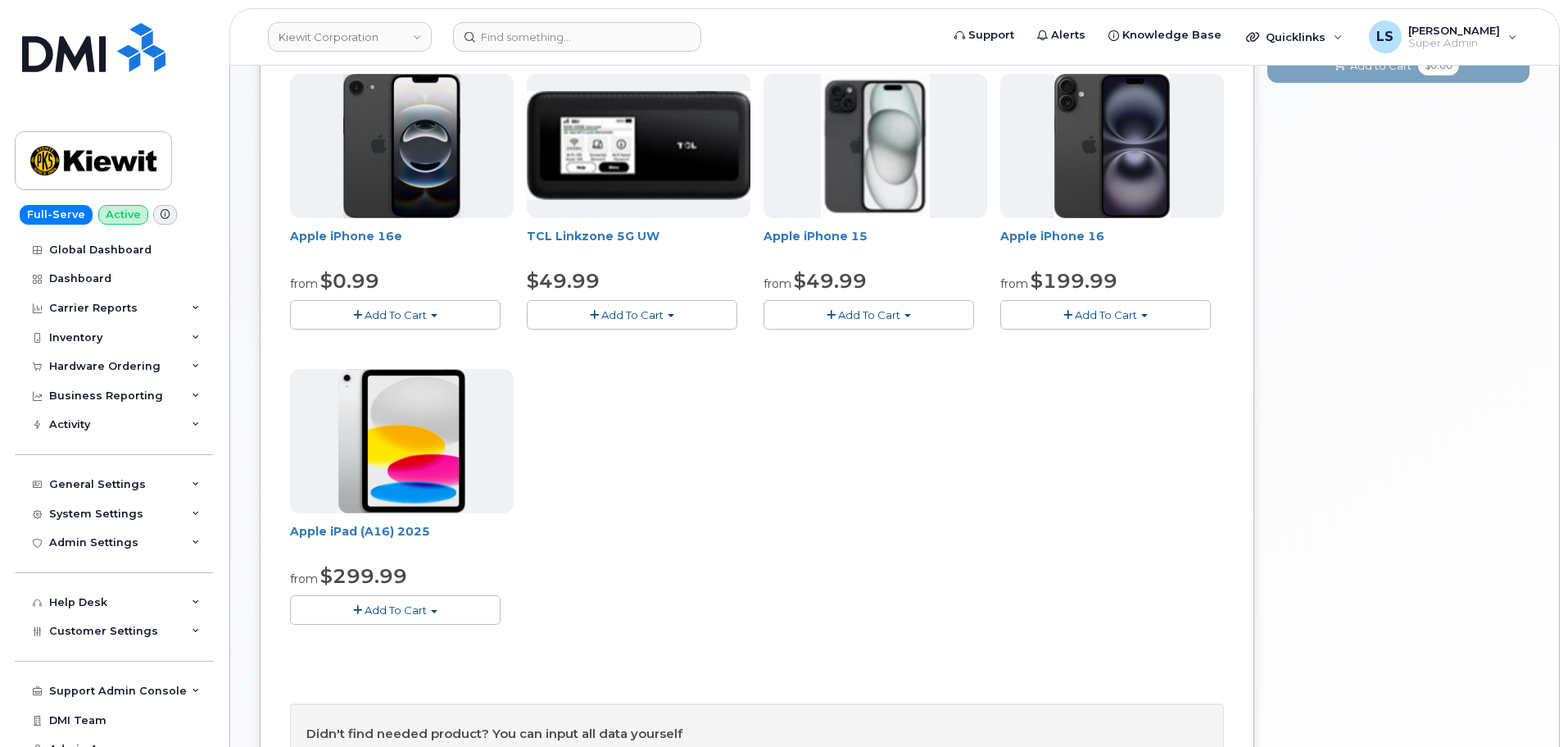
click at [401, 616] on span "Add To Cart" at bounding box center [396, 610] width 62 height 14
click at [406, 638] on link "$299.99 - 2 Year Activation (128GB)" at bounding box center [406, 640] width 226 height 20
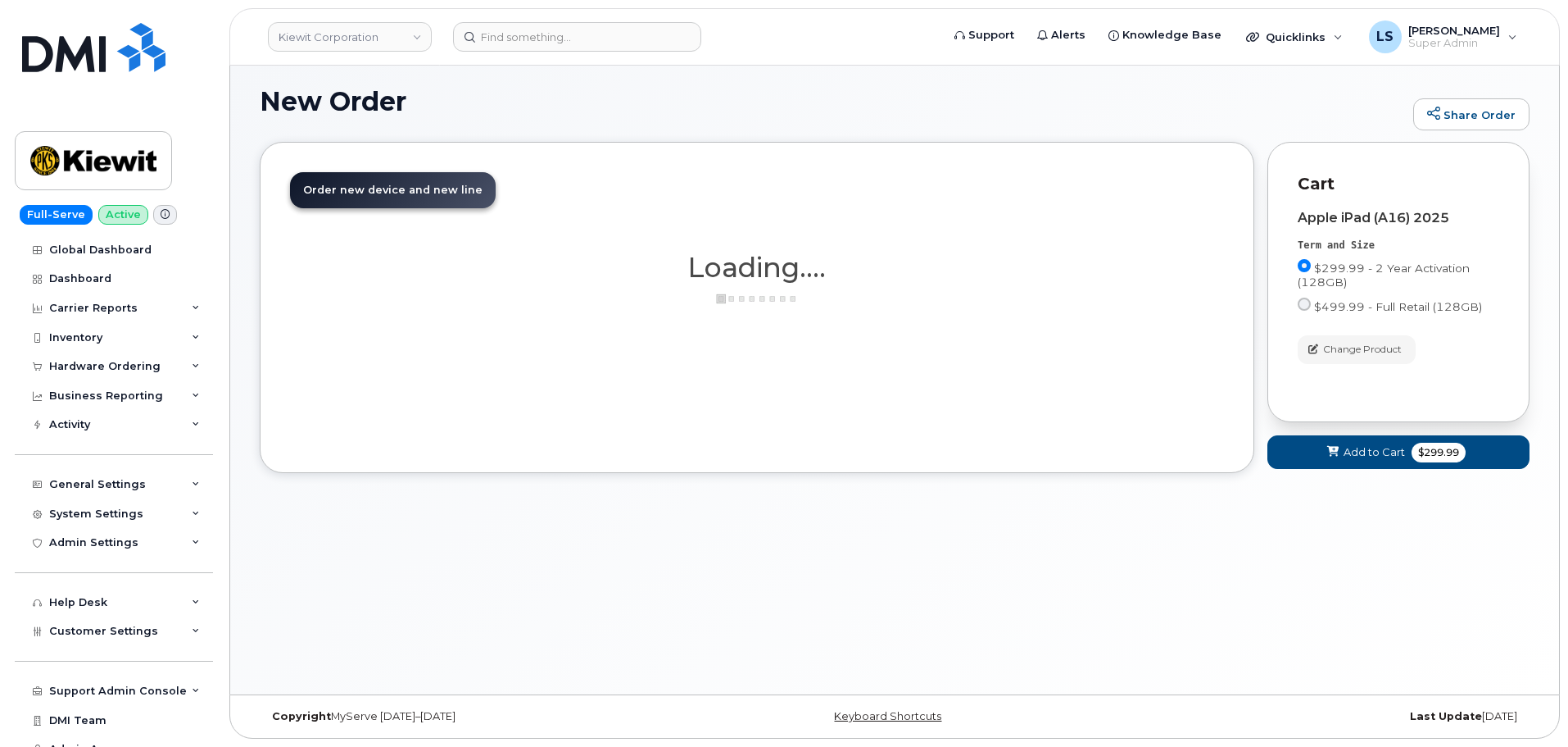
scroll to position [137, 0]
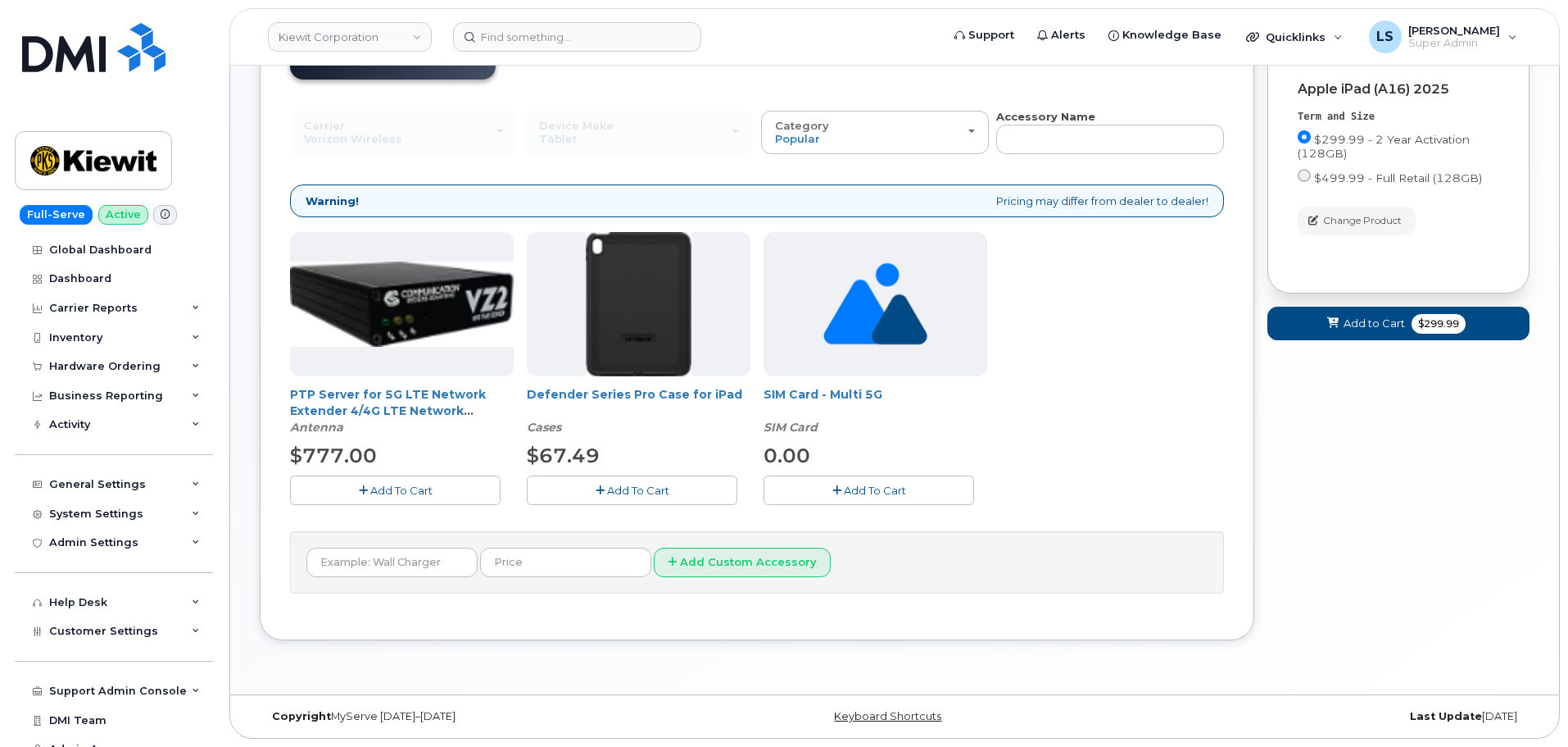
click at [646, 494] on span "Add To Cart" at bounding box center [638, 491] width 62 height 14
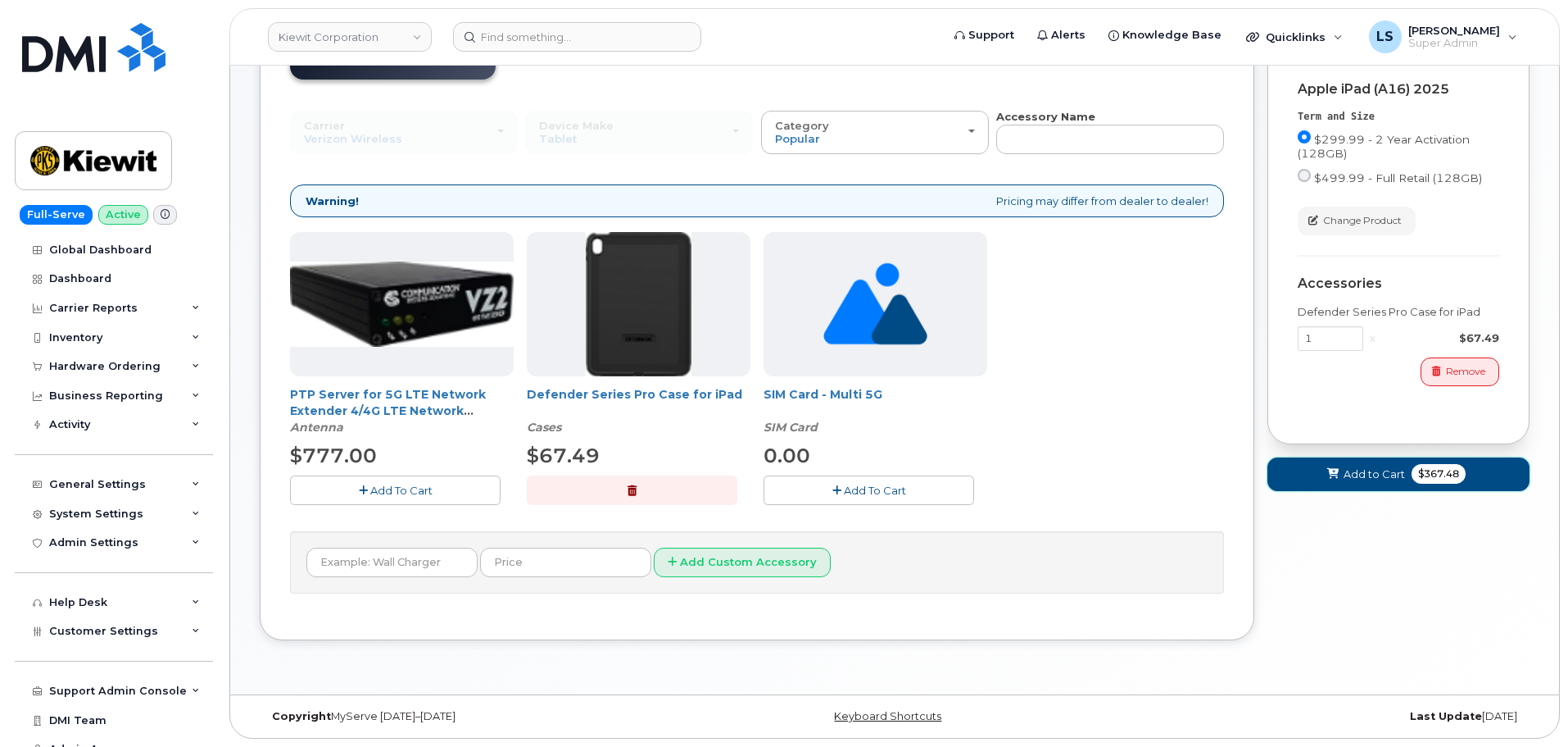
click at [1430, 474] on span "$367.48" at bounding box center [1439, 473] width 54 height 19
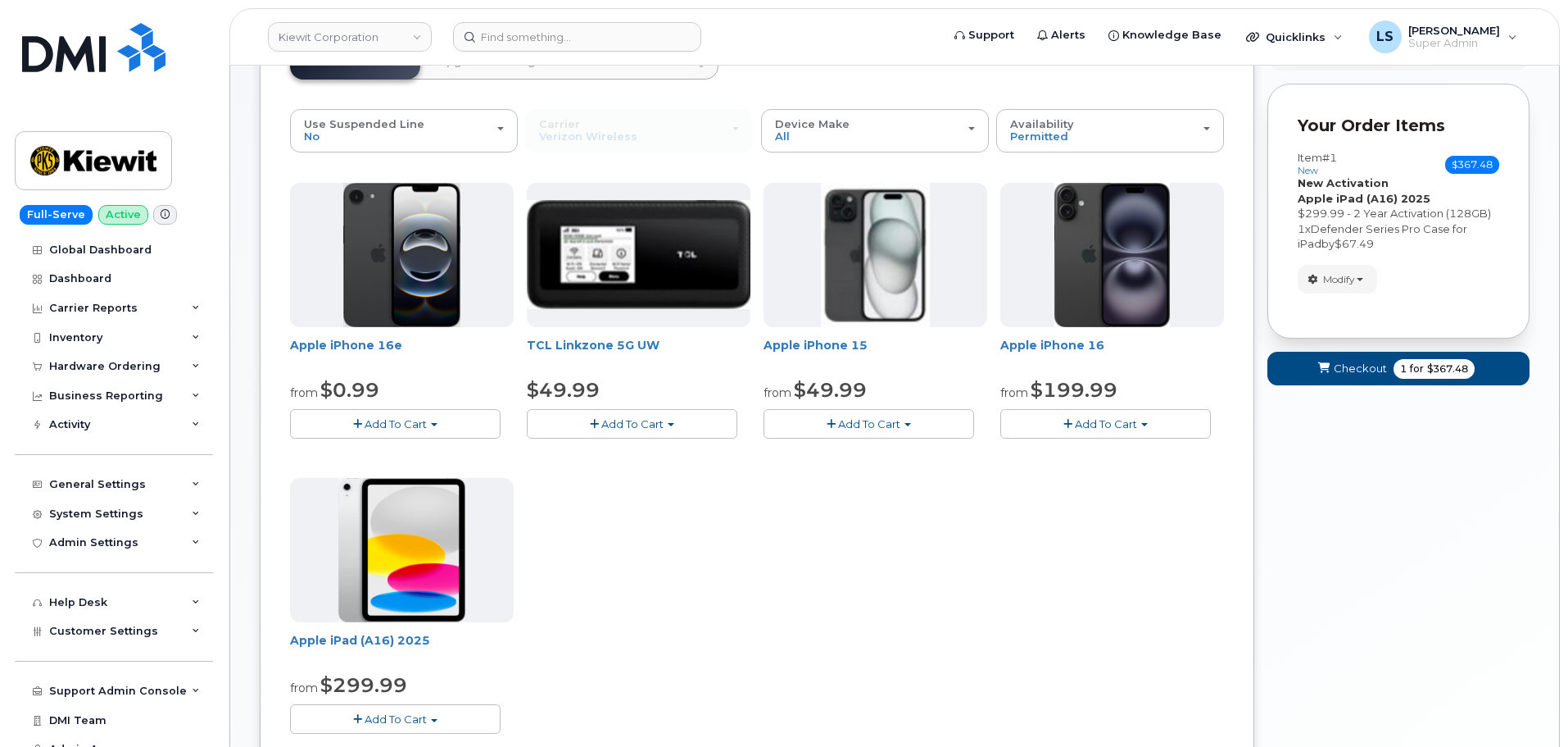
click at [441, 713] on button "Add To Cart" at bounding box center [395, 719] width 210 height 29
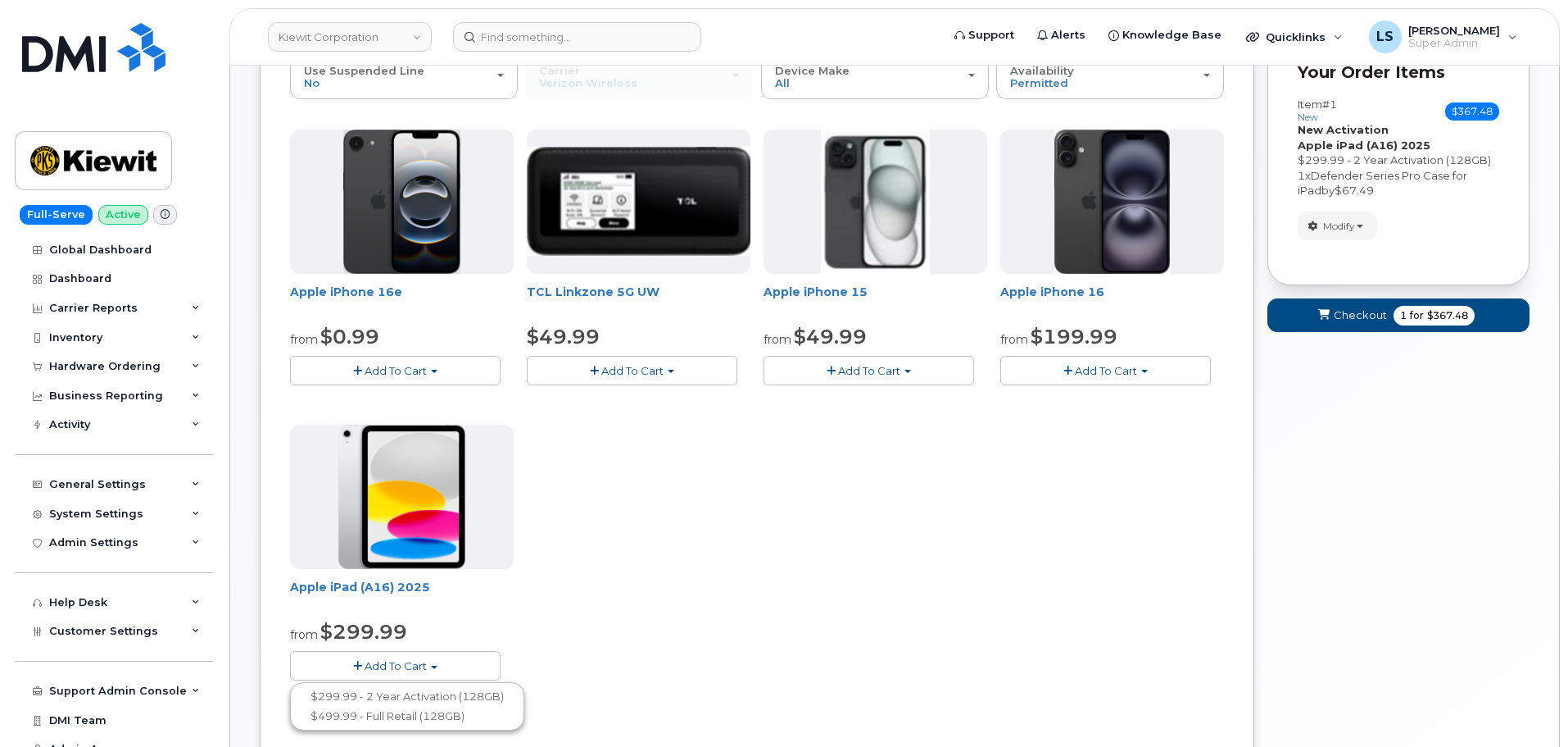
scroll to position [219, 0]
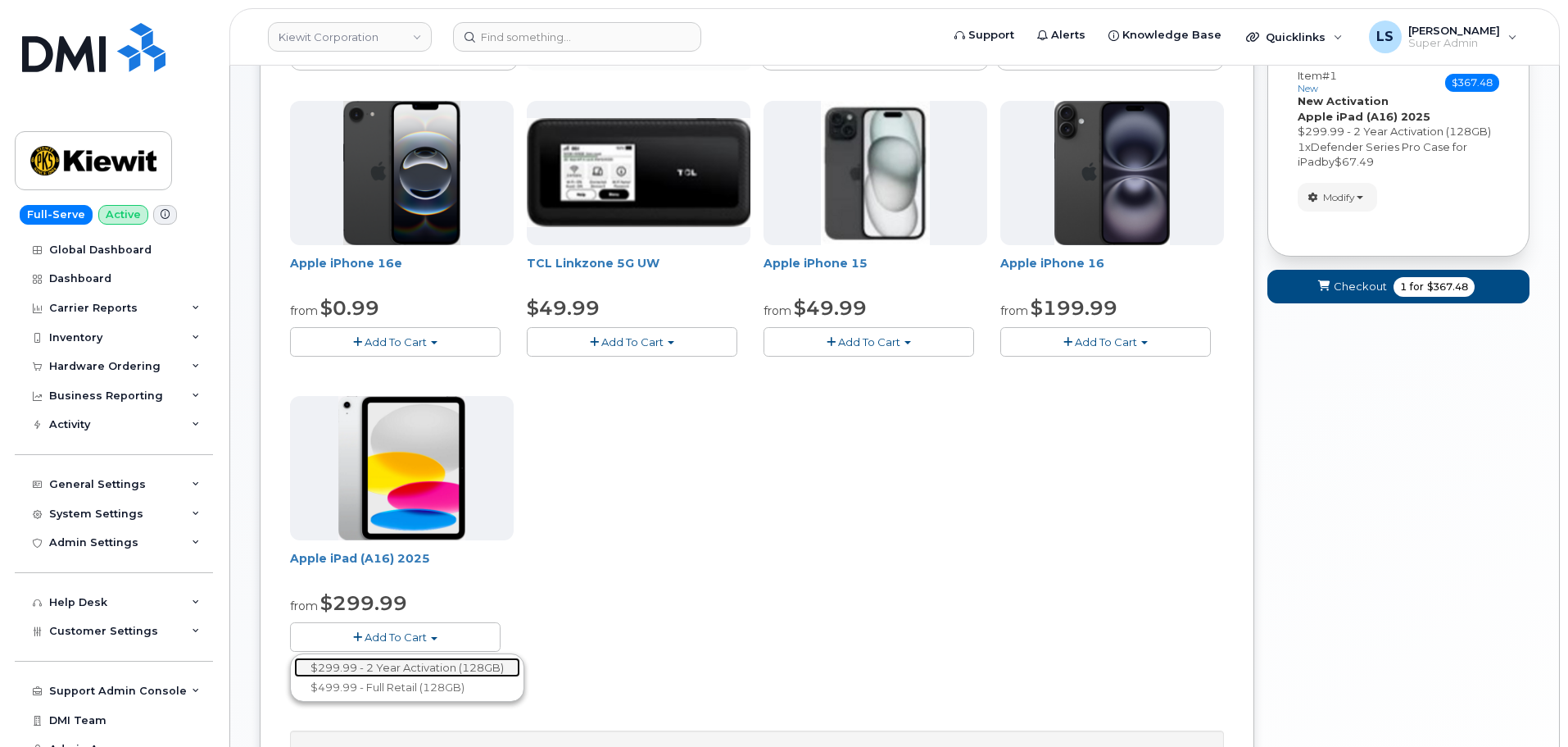
click at [447, 666] on link "$299.99 - 2 Year Activation (128GB)" at bounding box center [406, 667] width 226 height 20
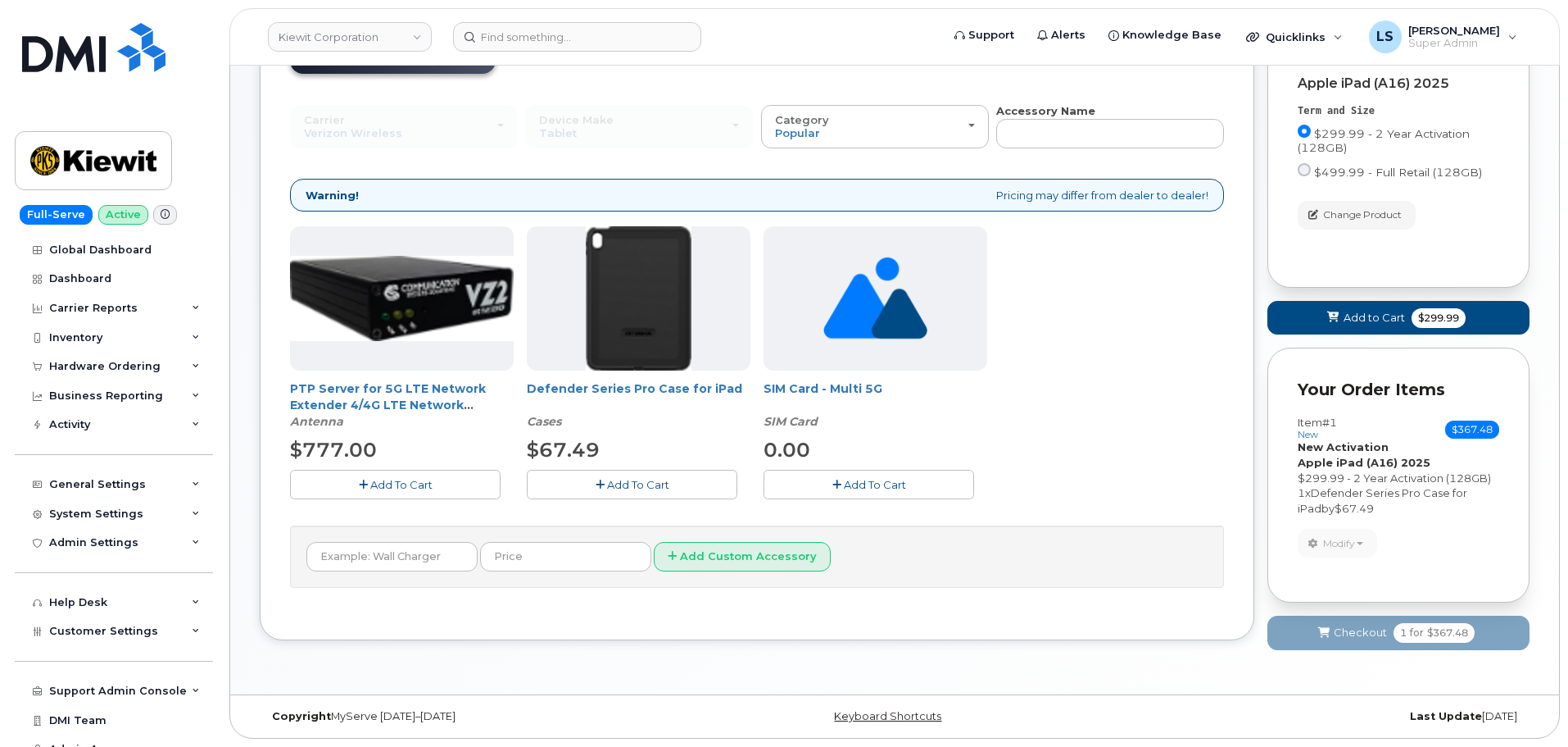
scroll to position [143, 0]
click at [634, 496] on button "Add To Cart" at bounding box center [631, 484] width 210 height 29
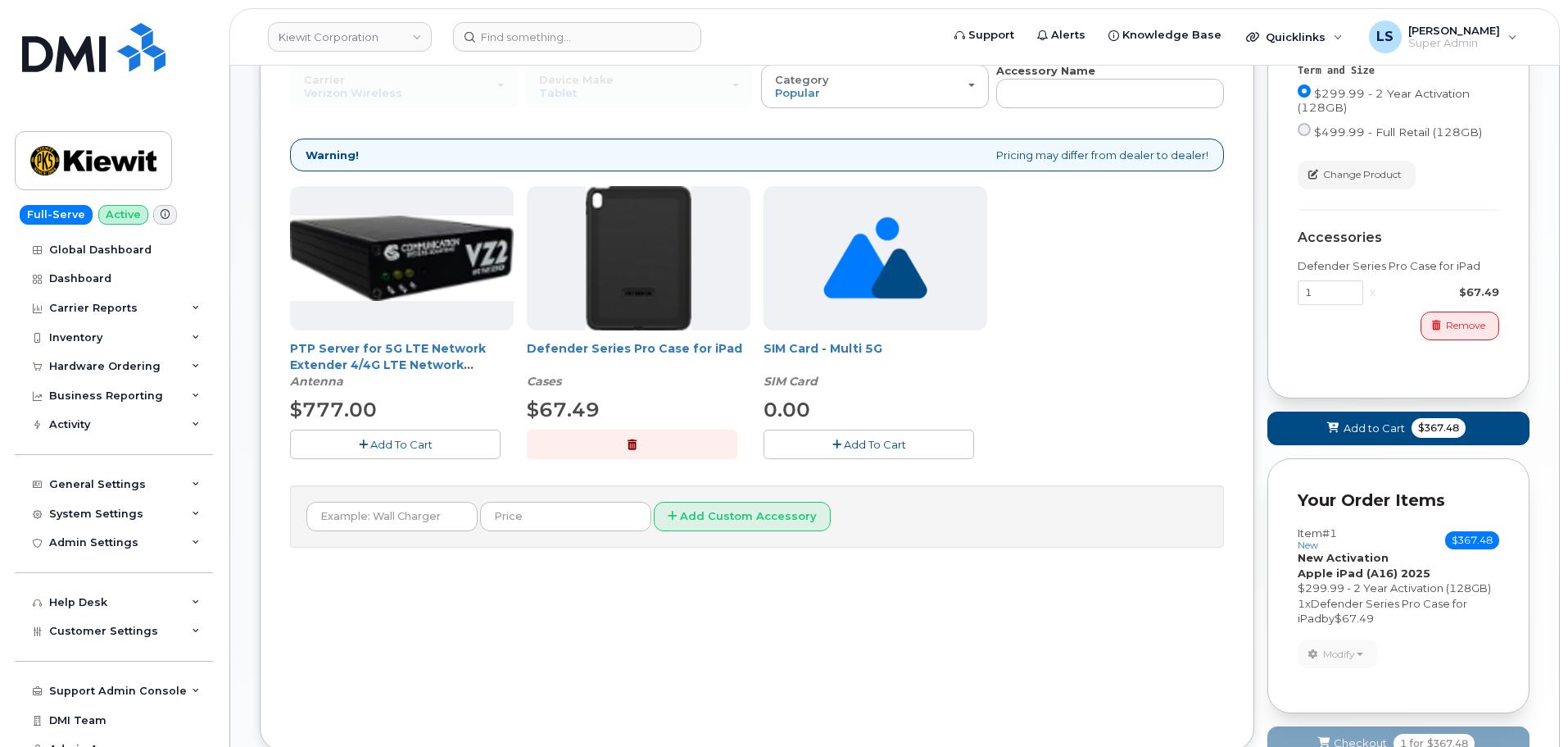
scroll to position [48, 0]
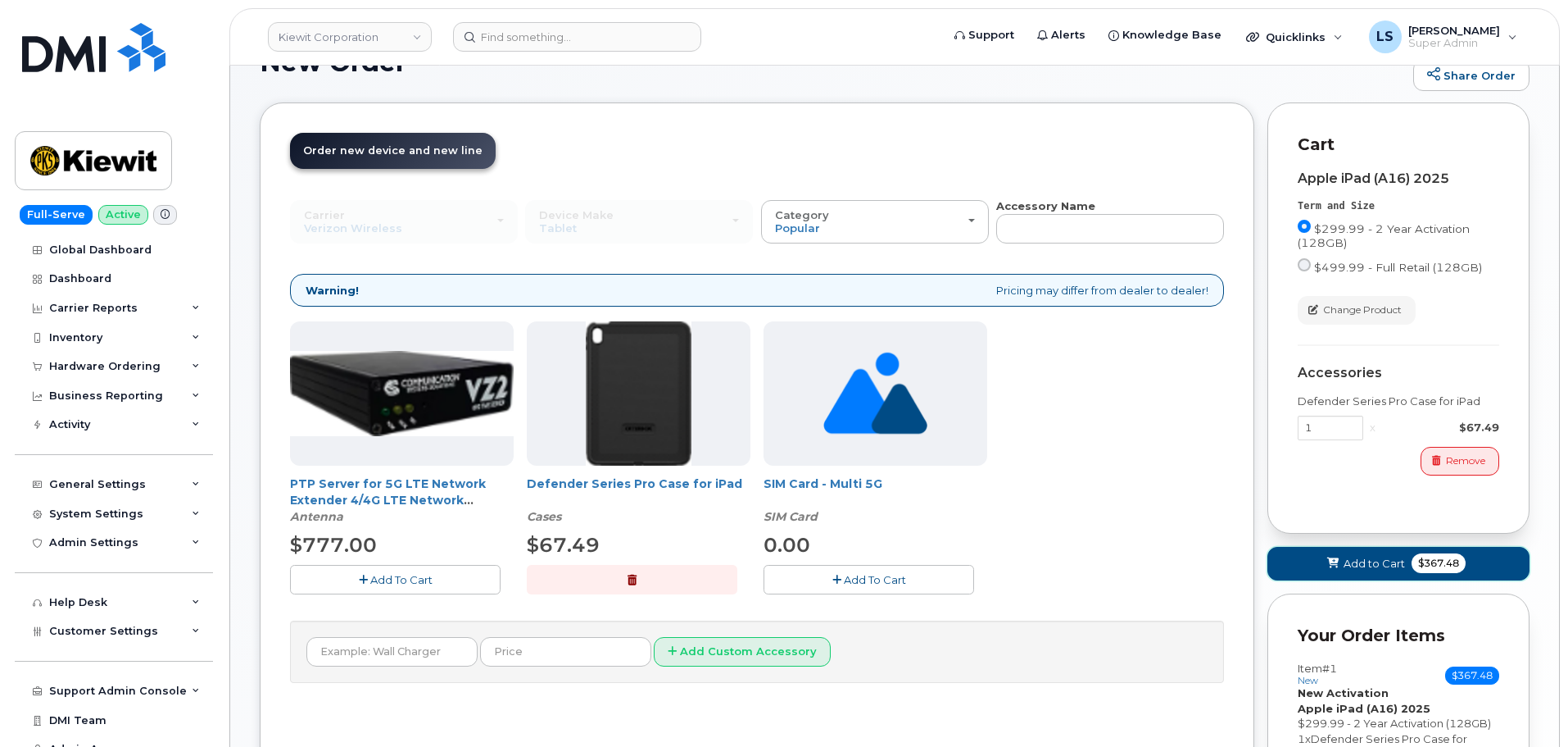
click at [1314, 558] on button "Add to Cart $367.48" at bounding box center [1398, 564] width 262 height 34
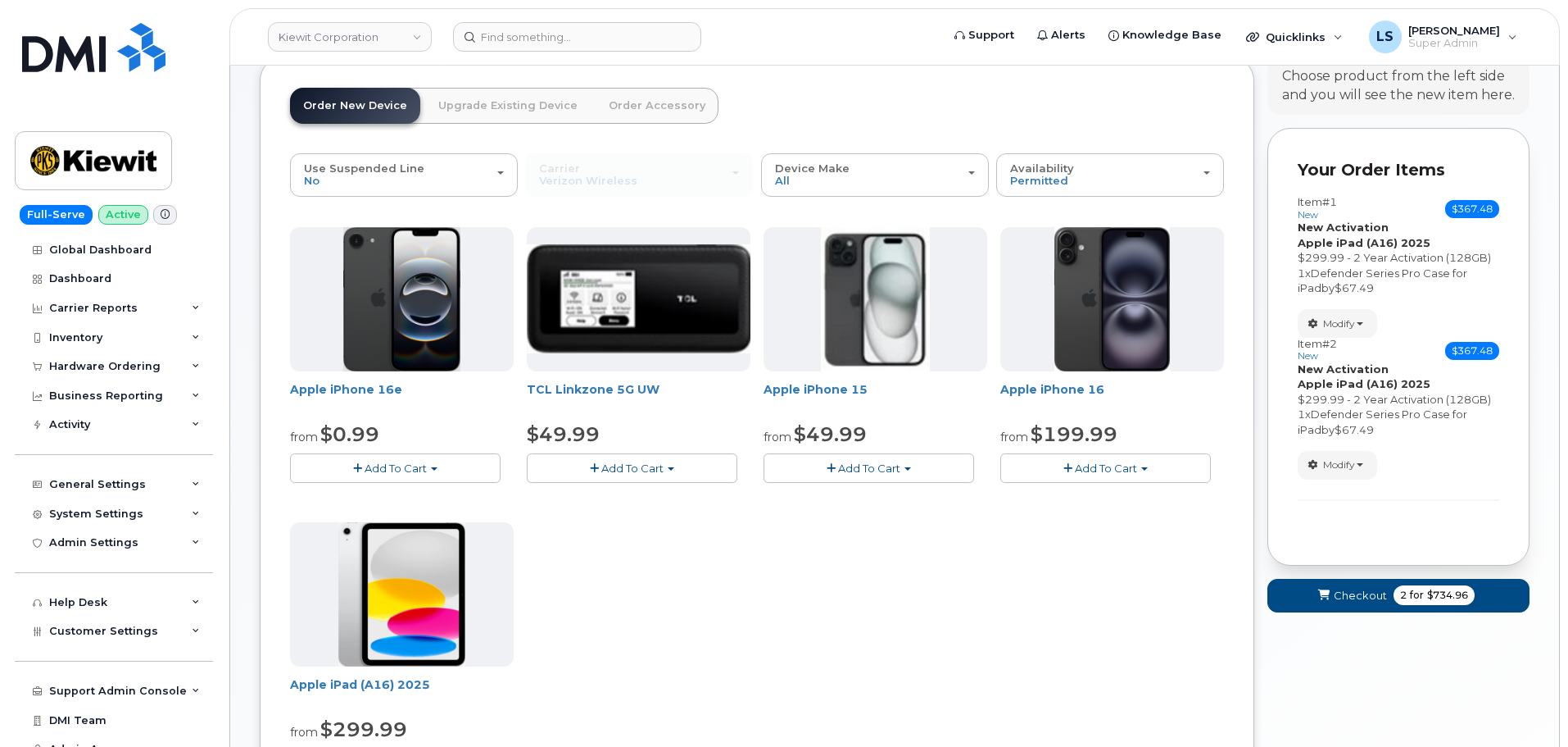
scroll to position [130, 0]
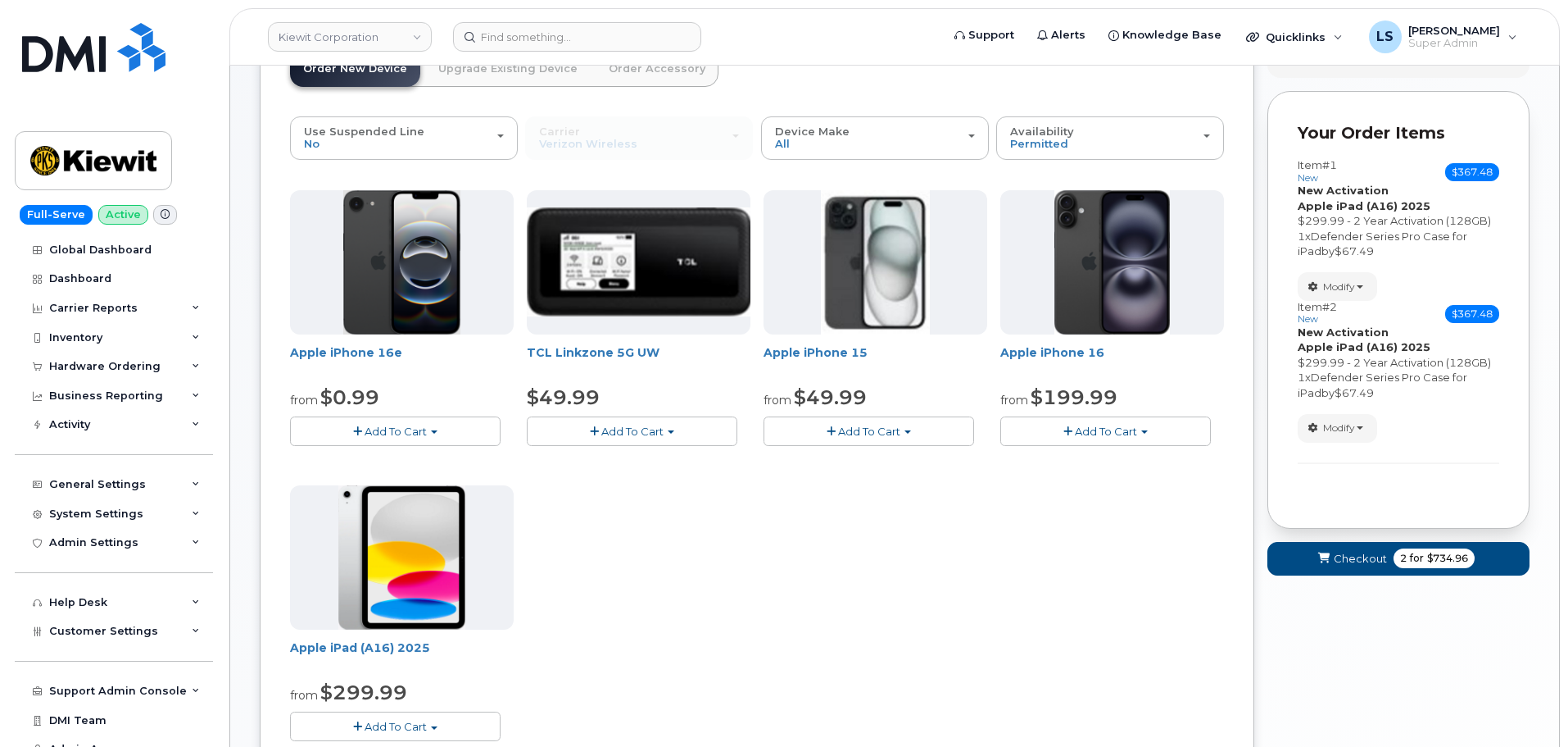
click at [415, 720] on span "Add To Cart" at bounding box center [396, 727] width 62 height 14
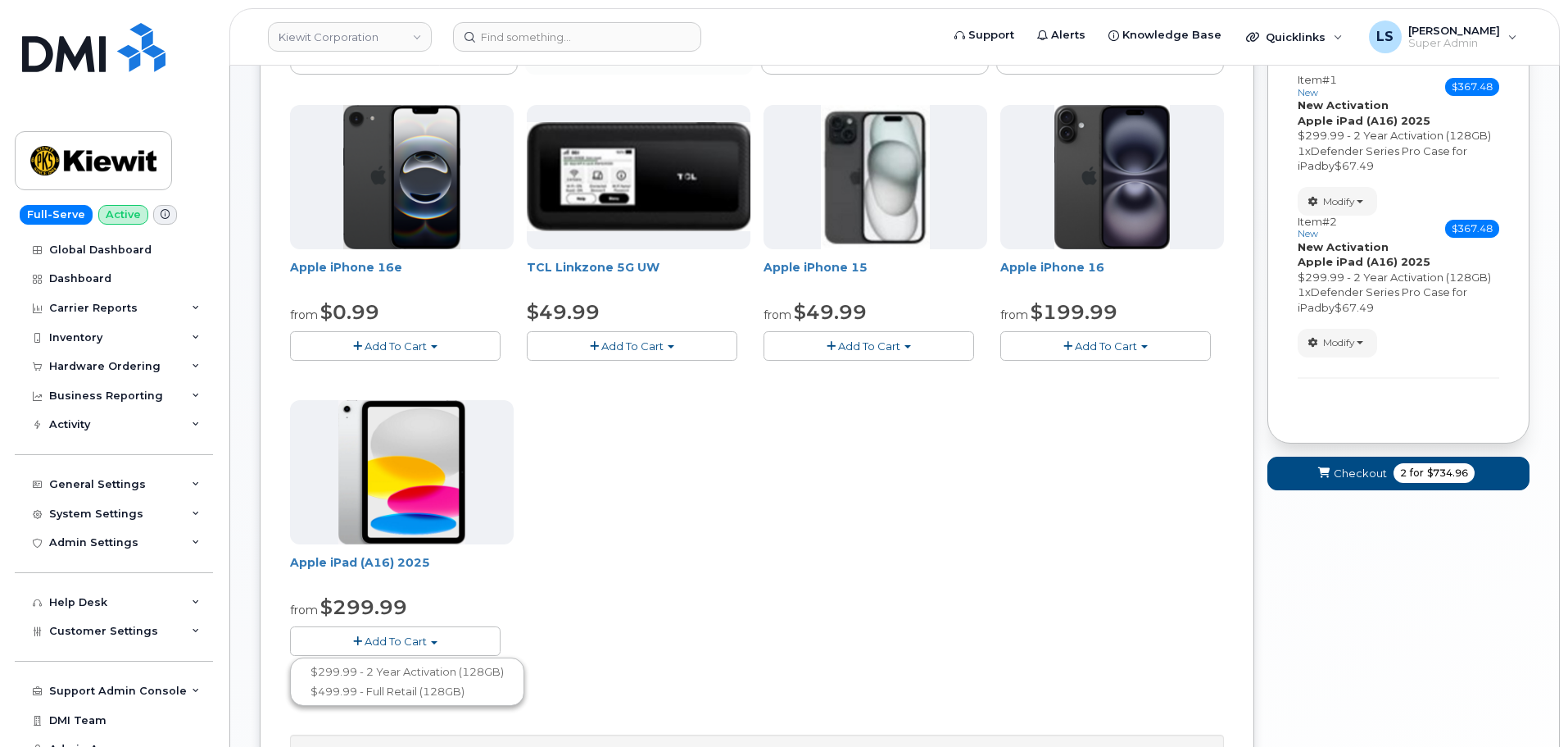
scroll to position [294, 0]
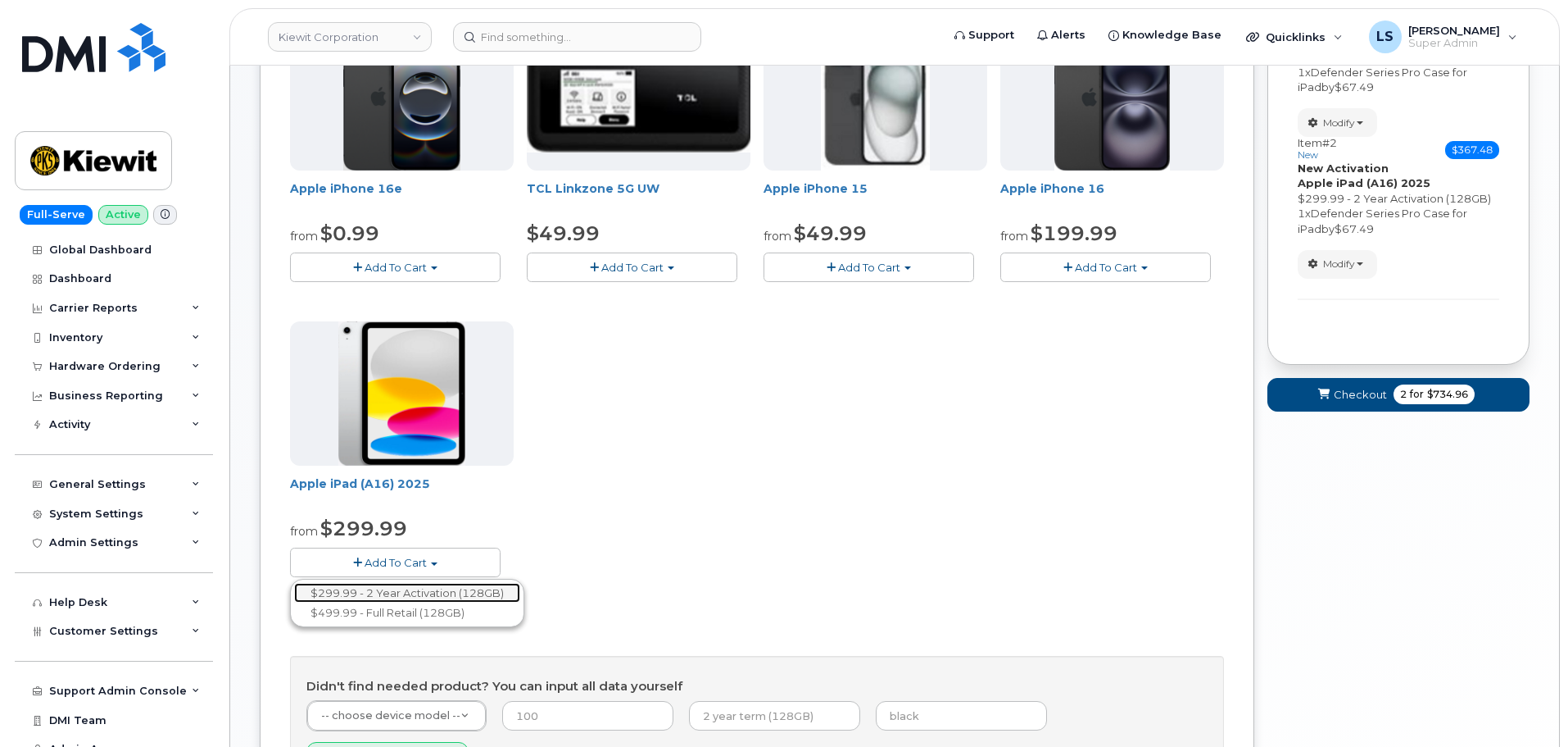
click at [459, 592] on link "$299.99 - 2 Year Activation (128GB)" at bounding box center [406, 593] width 226 height 20
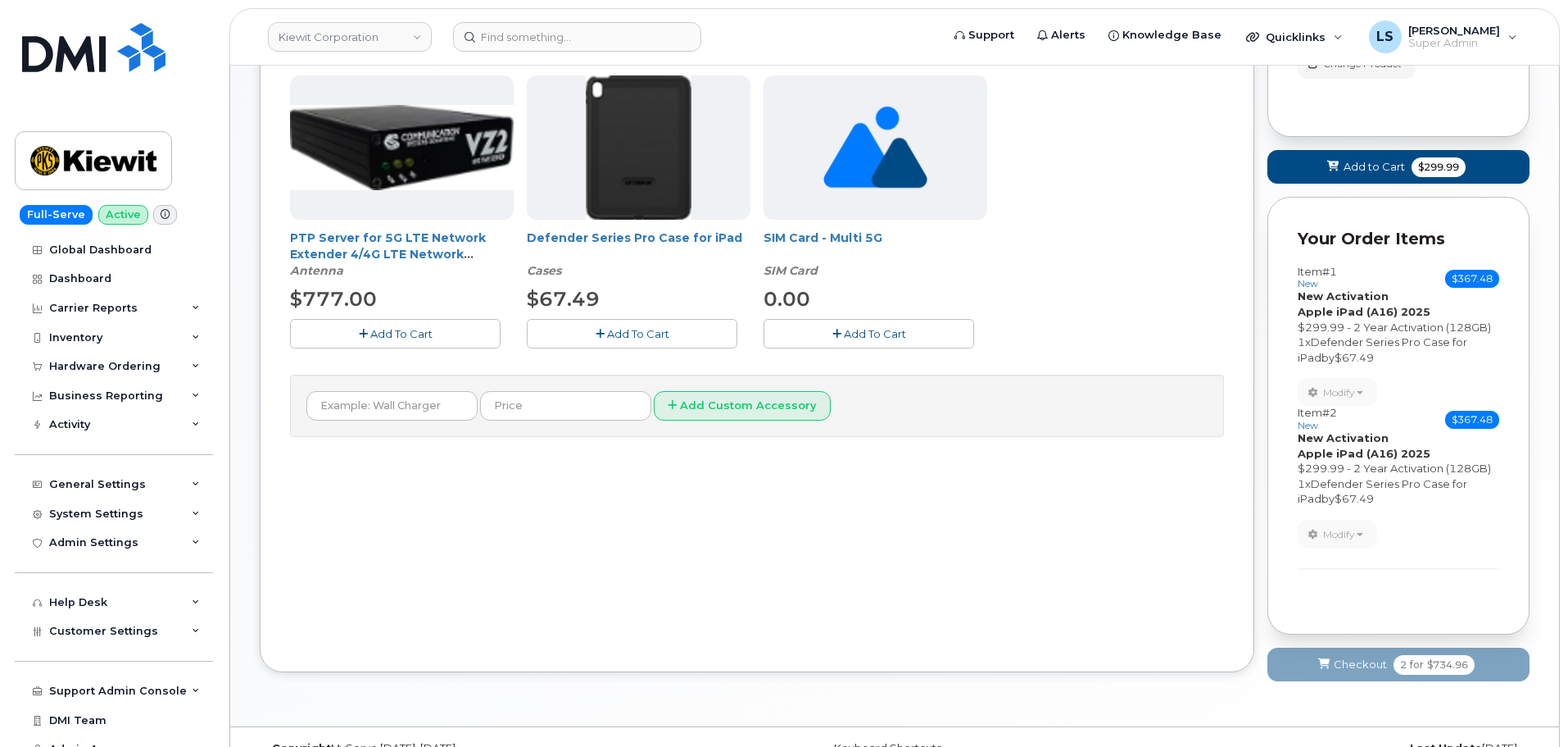
click at [656, 339] on span "Add To Cart" at bounding box center [638, 334] width 62 height 14
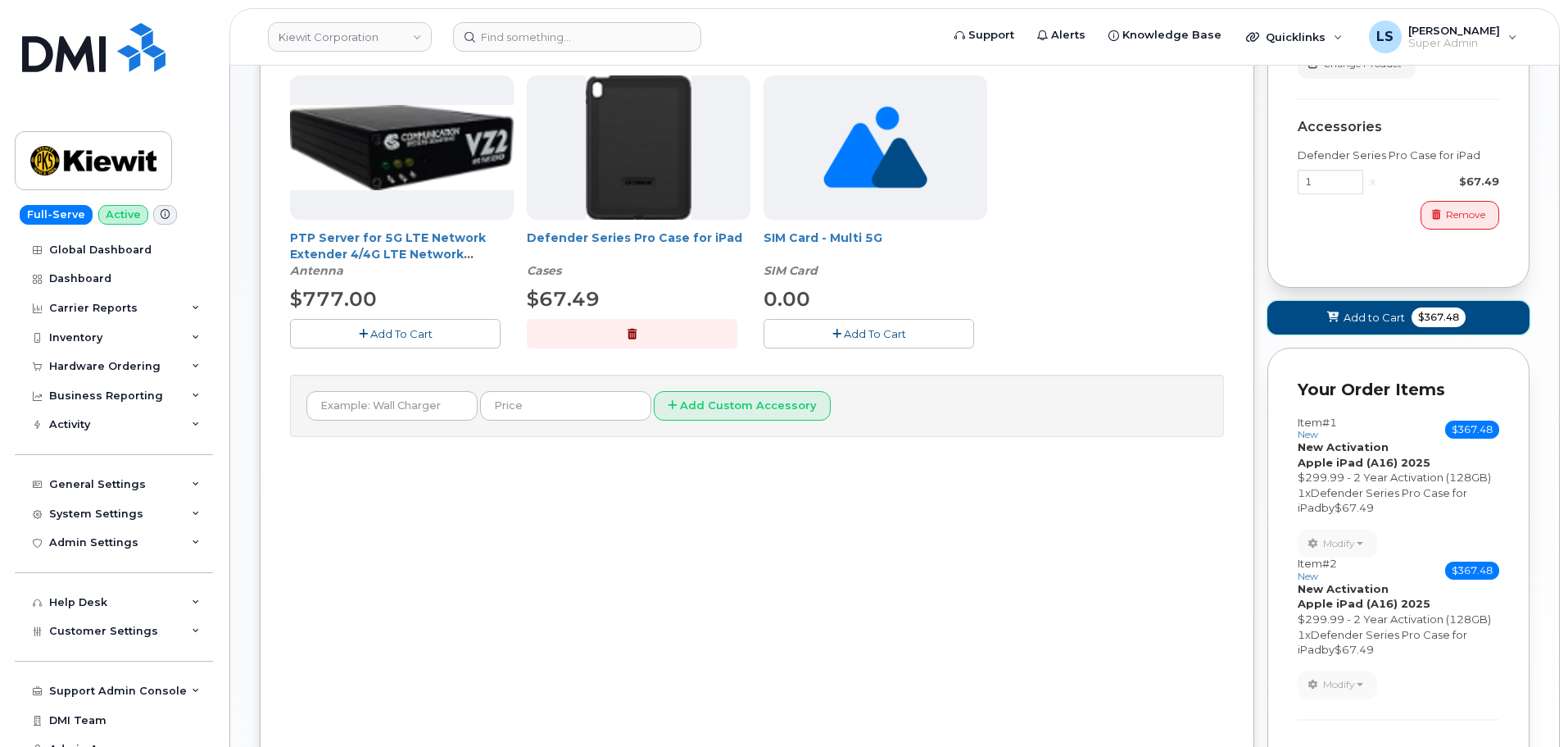
click at [1400, 320] on span "Add to Cart" at bounding box center [1374, 317] width 61 height 16
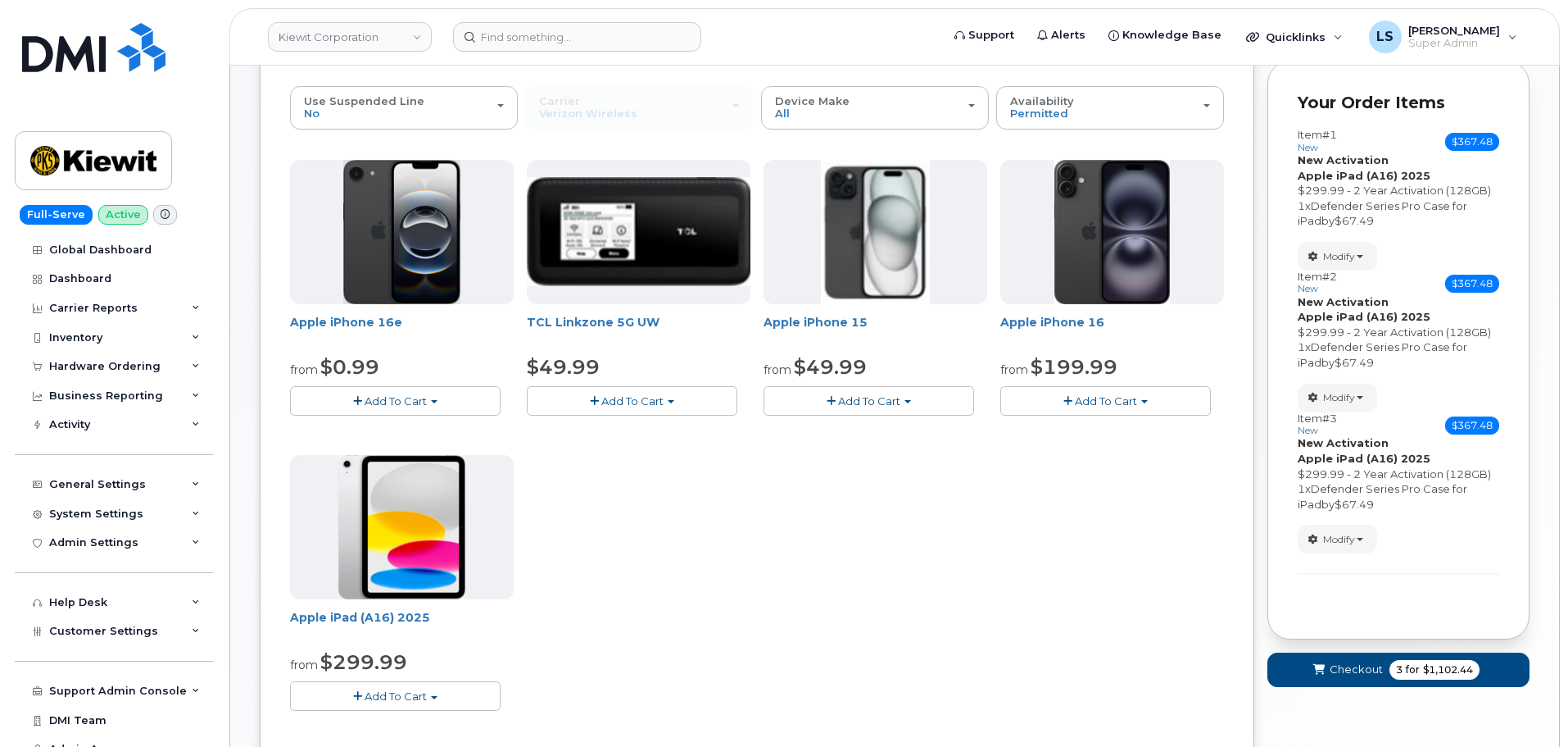
scroll to position [212, 0]
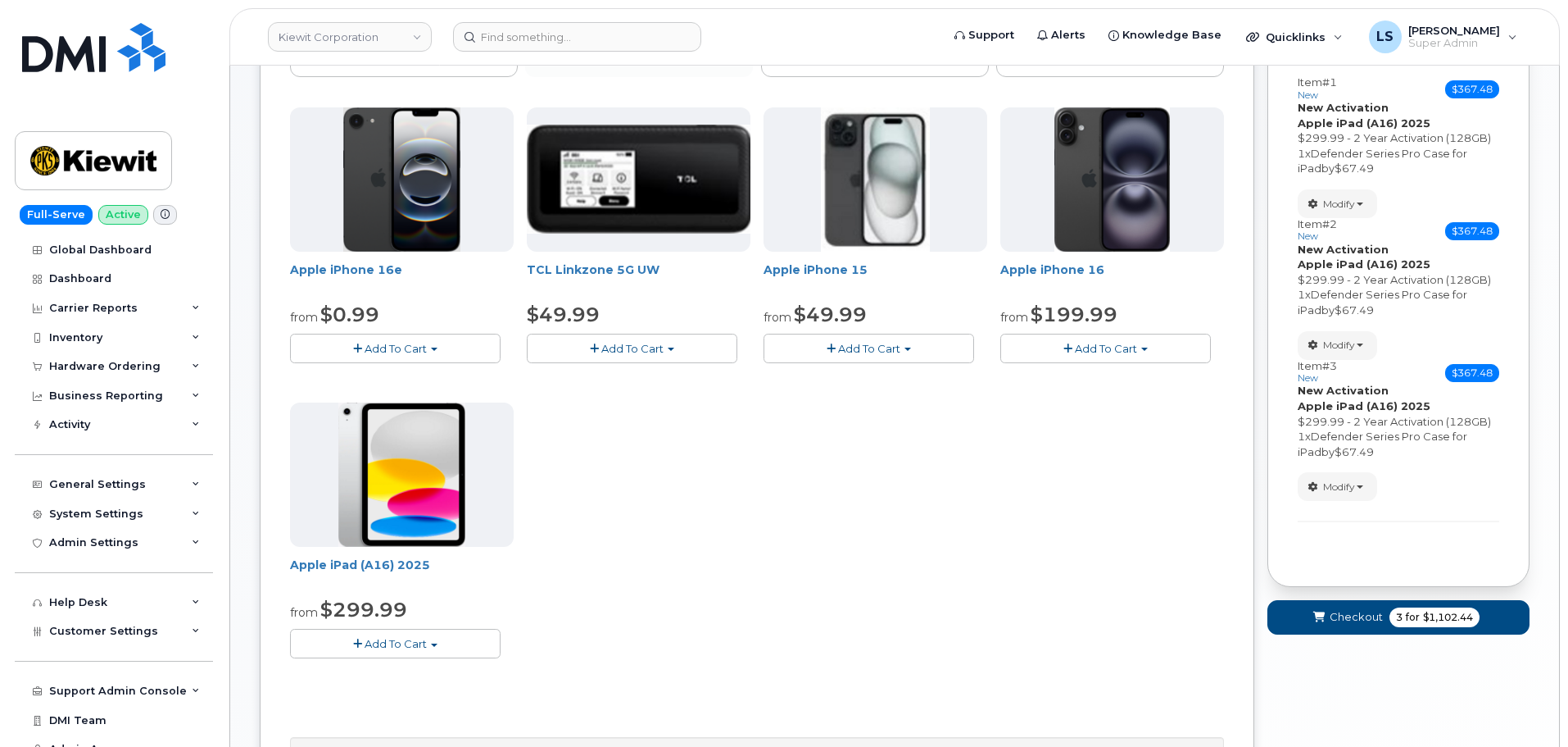
click at [412, 642] on span "Add To Cart" at bounding box center [396, 644] width 62 height 14
click at [398, 671] on link "$299.99 - 2 Year Activation (128GB)" at bounding box center [406, 673] width 226 height 20
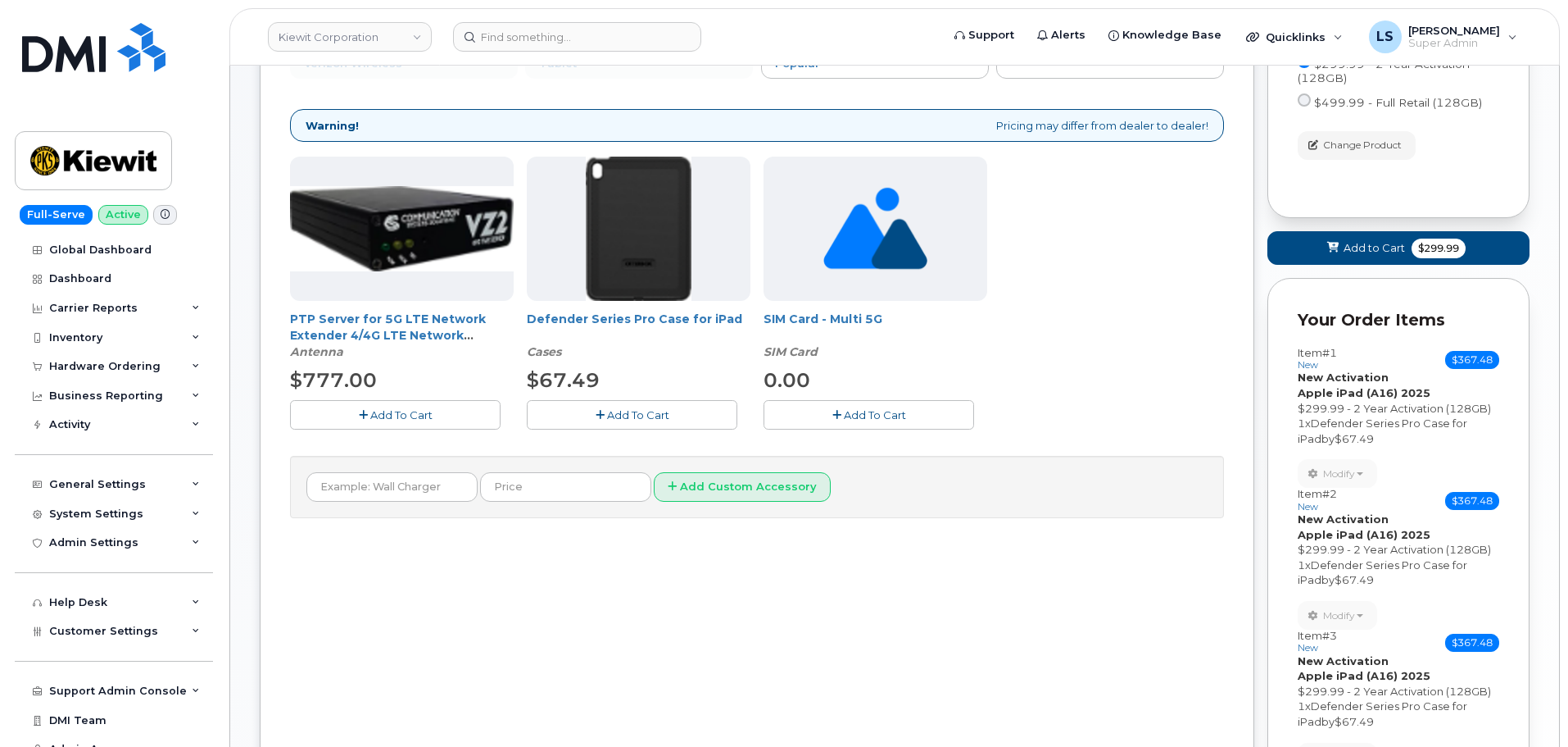
click at [601, 411] on icon "button" at bounding box center [599, 415] width 9 height 11
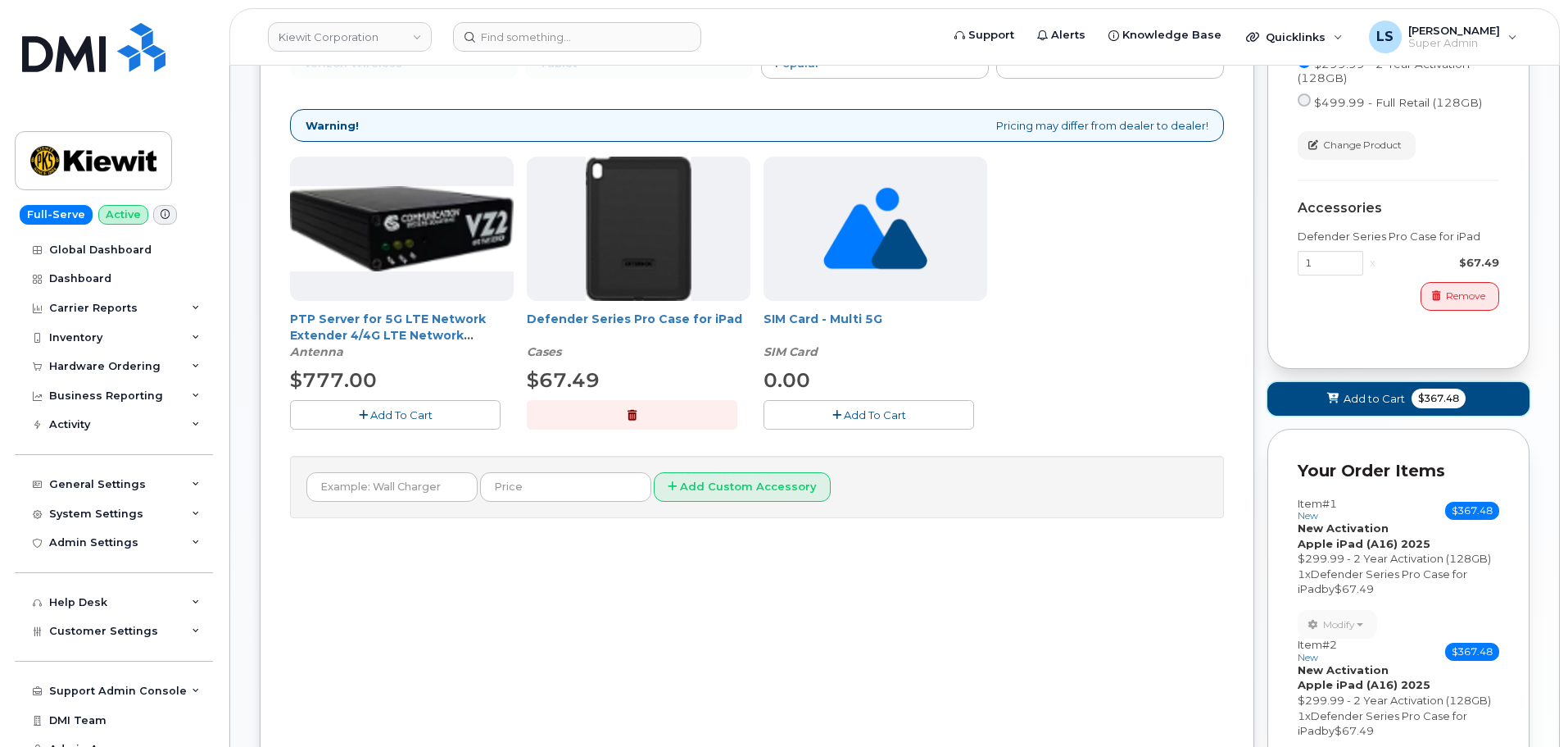
click at [1388, 404] on span "Add to Cart" at bounding box center [1374, 399] width 61 height 16
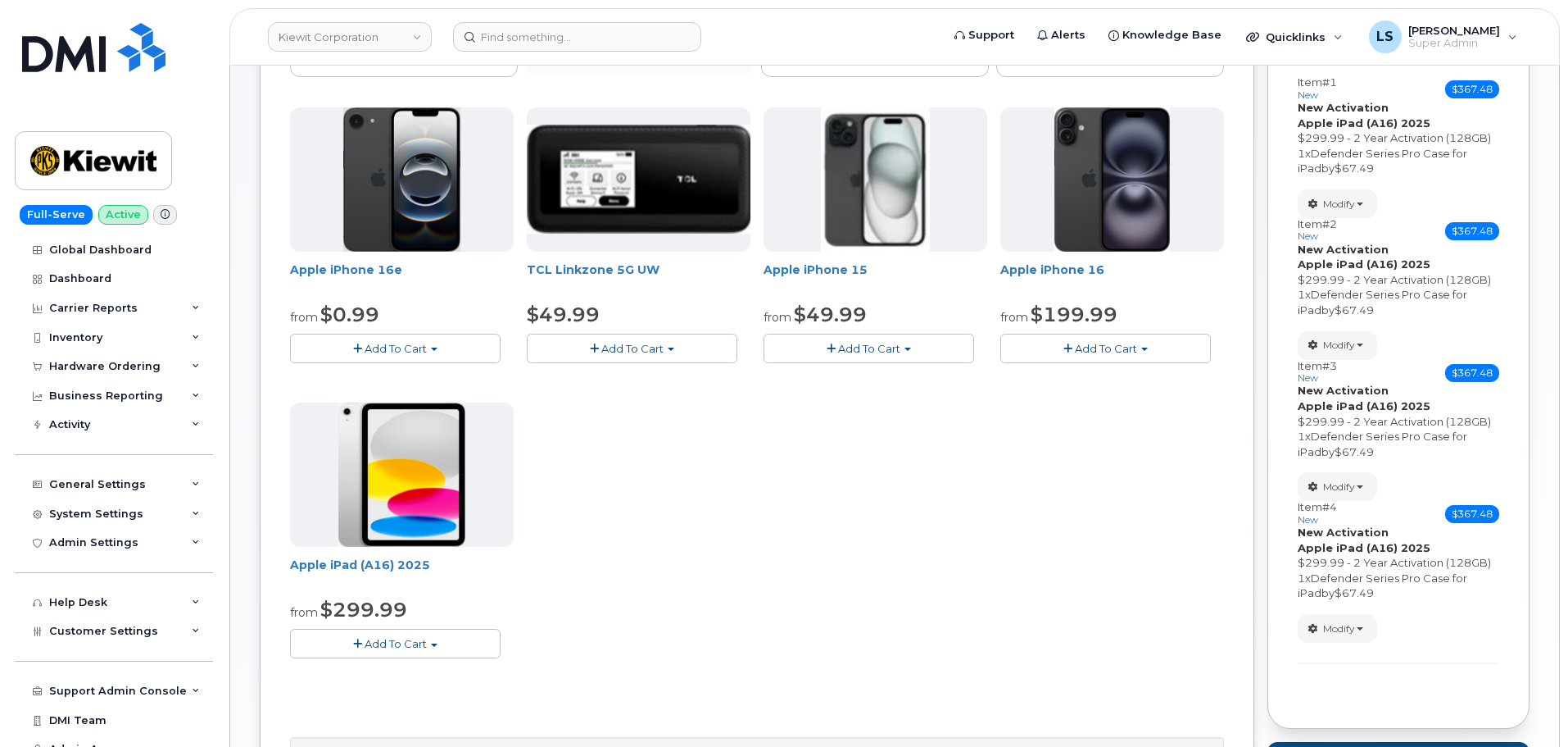
click at [387, 638] on span "Add To Cart" at bounding box center [396, 644] width 62 height 14
click at [387, 671] on link "$299.99 - 2 Year Activation (128GB)" at bounding box center [406, 673] width 226 height 20
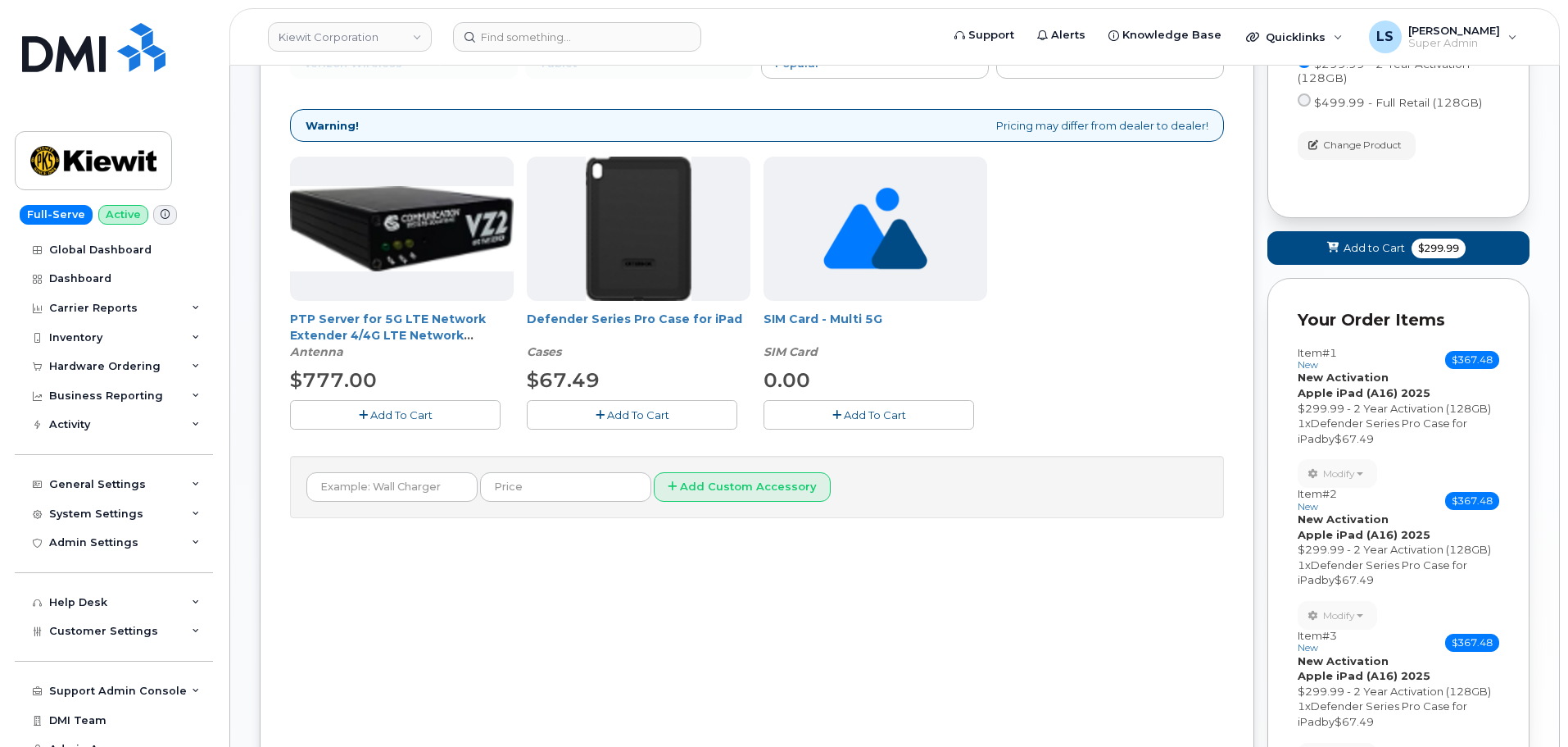
click at [623, 424] on button "Add To Cart" at bounding box center [631, 414] width 210 height 29
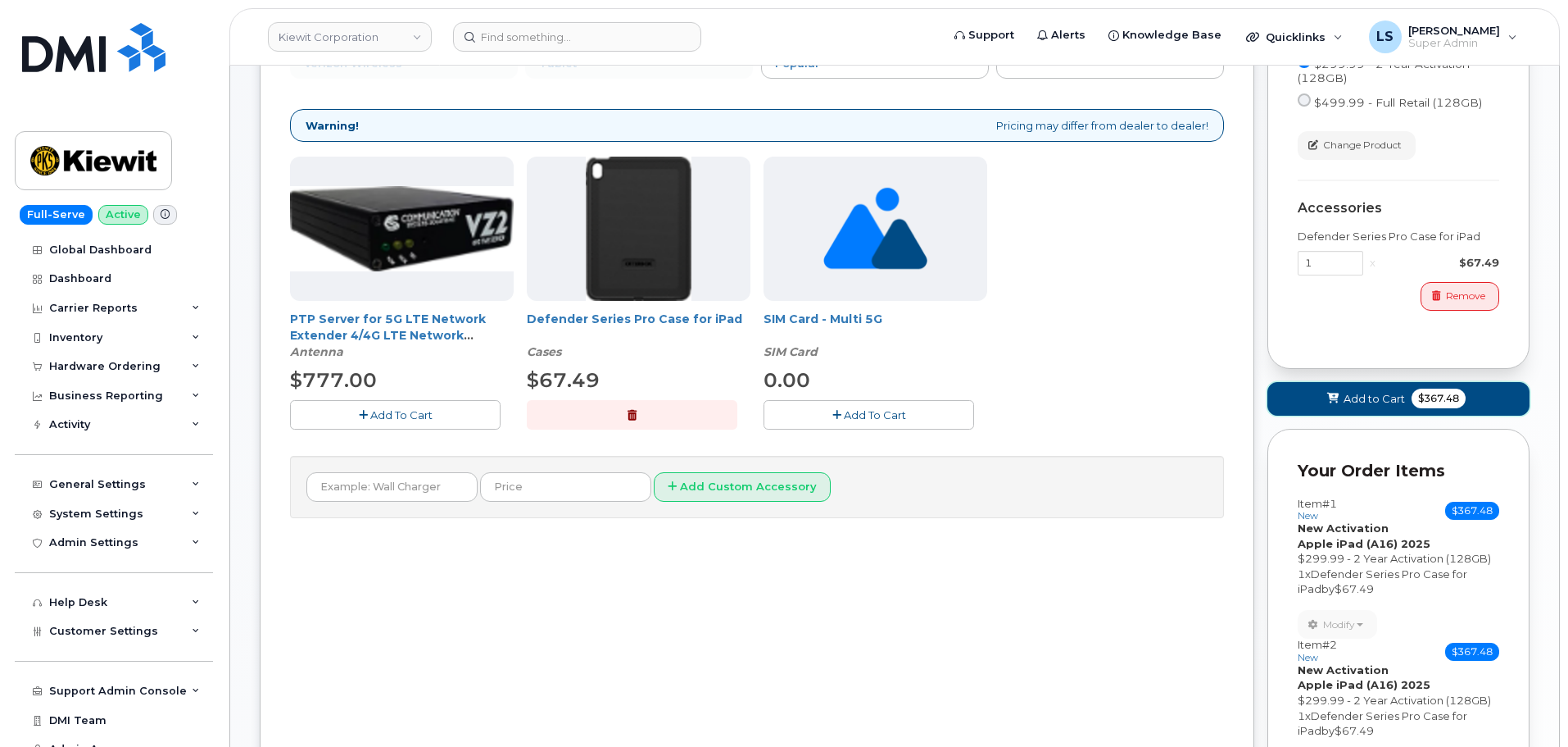
click at [1393, 399] on span "Add to Cart" at bounding box center [1374, 399] width 61 height 16
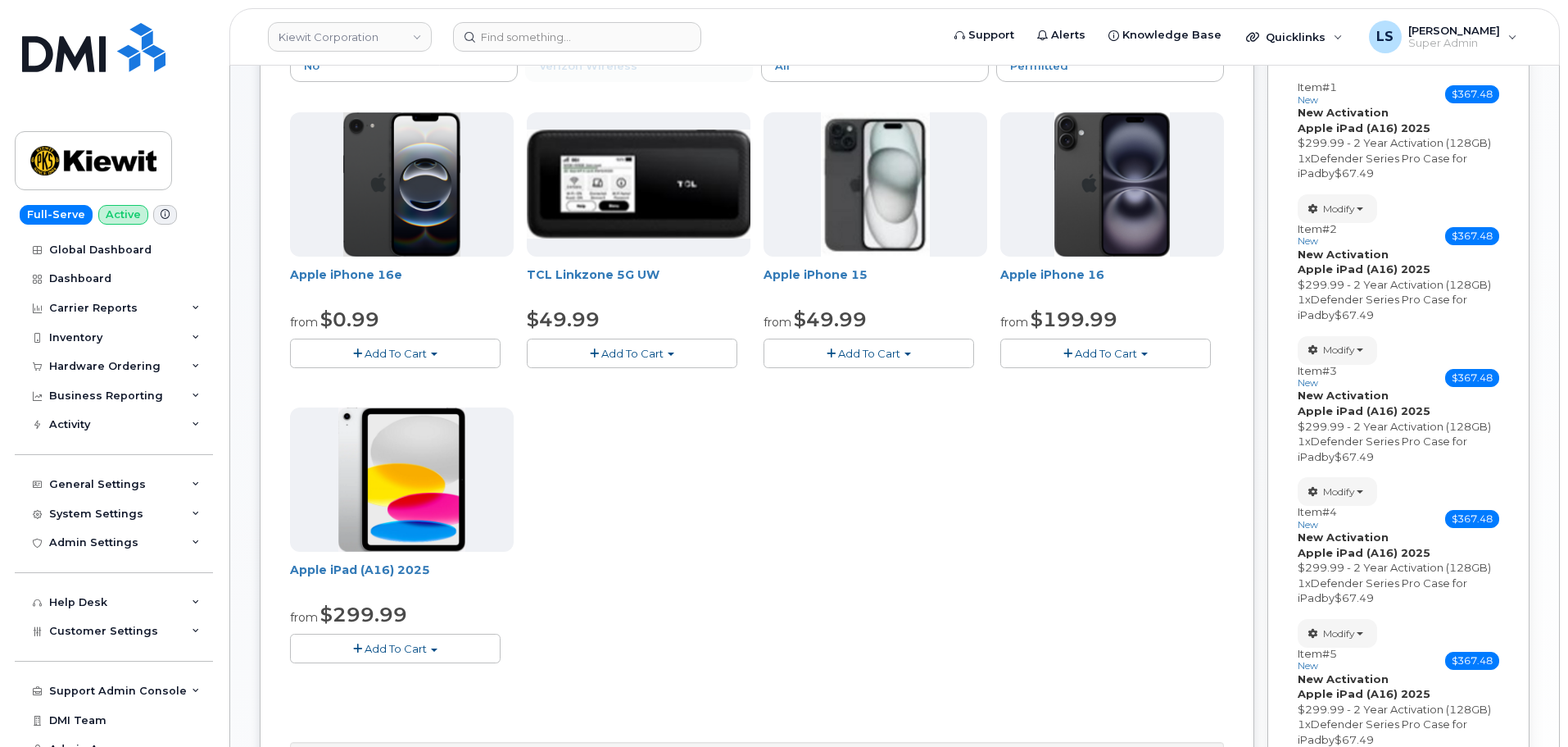
scroll to position [0, 0]
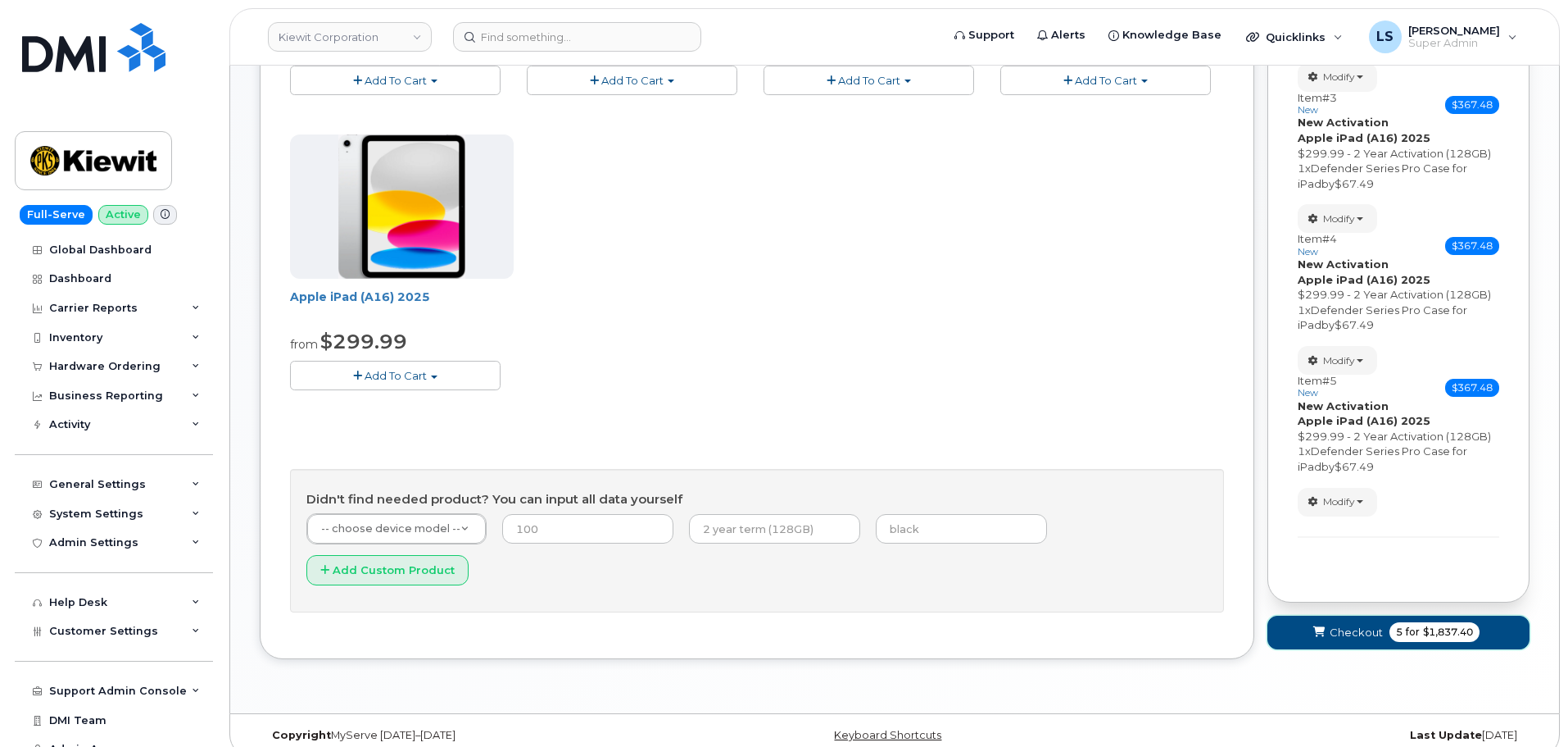
click at [1397, 630] on span "5" at bounding box center [1399, 632] width 7 height 15
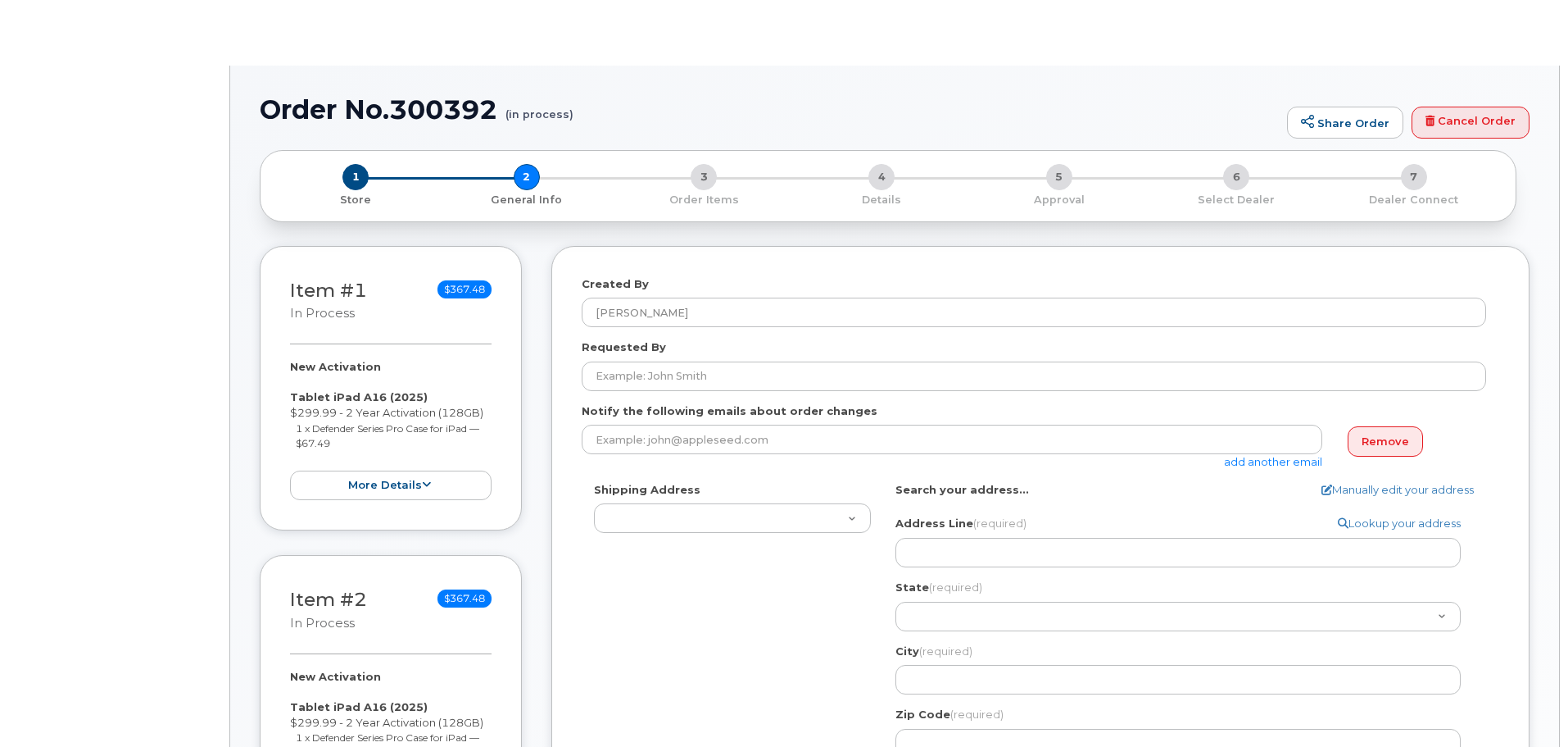
select select
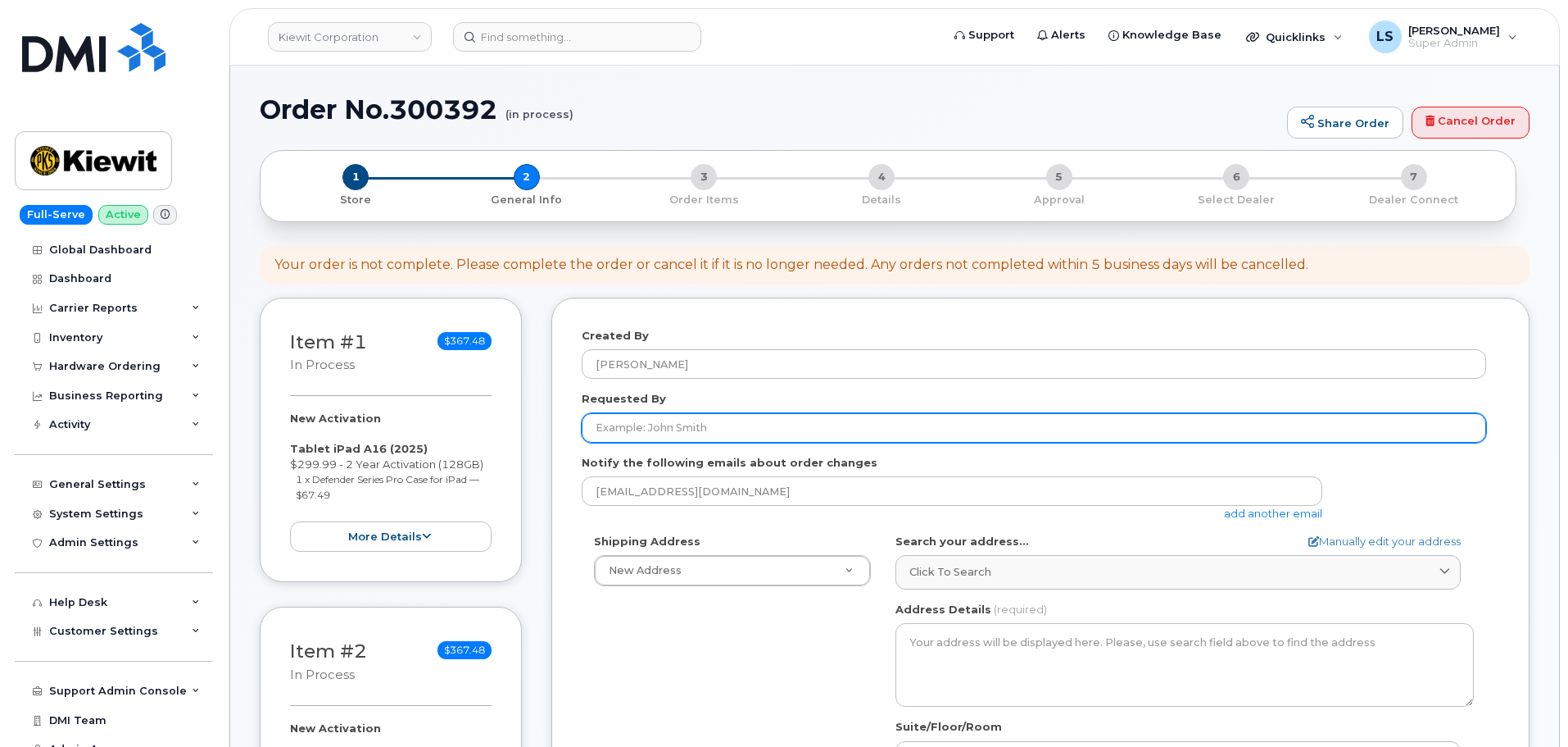
click at [703, 429] on input "Requested By" at bounding box center [1034, 428] width 905 height 29
click at [761, 415] on input "Requested By" at bounding box center [1034, 428] width 905 height 29
paste input "Colin Mcelmeel"
type input "Colin Mcelmeel"
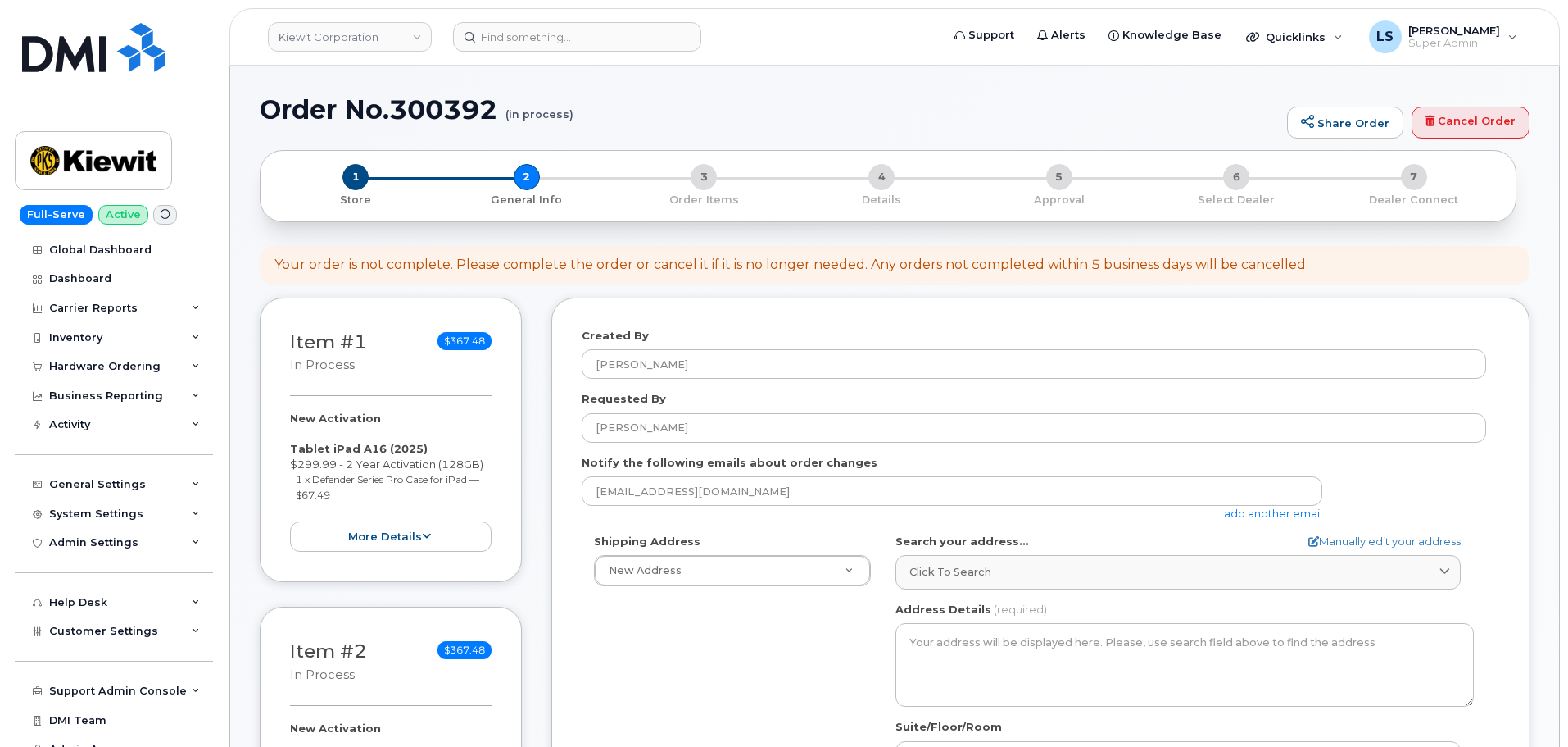
click at [568, 540] on div "Created By Luke Shomaker Requested By Colin Mcelmeel Notify the following email…" at bounding box center [1040, 640] width 978 height 685
click at [1282, 521] on div "lshomaker@dminc.com add another email" at bounding box center [958, 499] width 753 height 45
click at [1281, 515] on link "add another email" at bounding box center [1272, 513] width 98 height 14
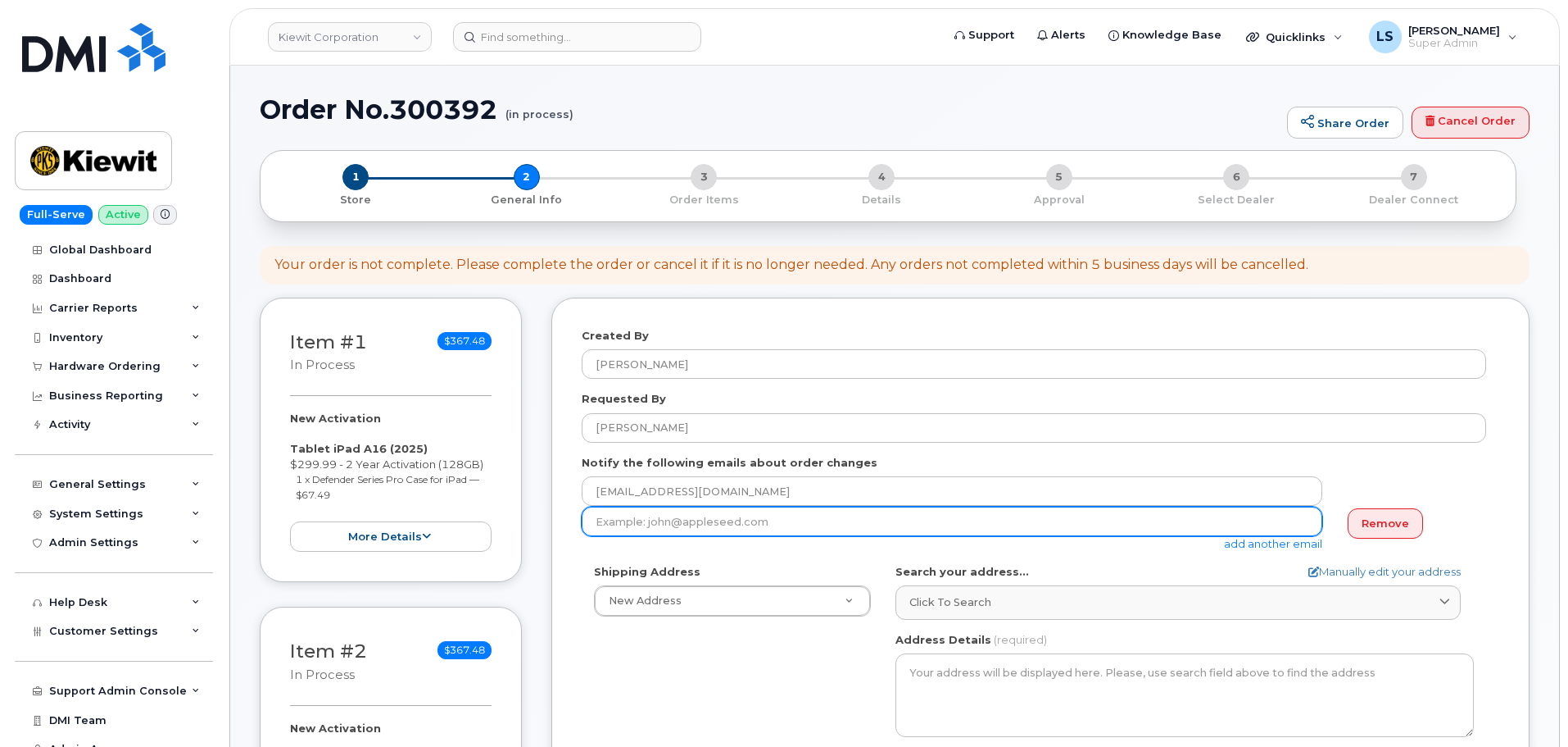
click at [779, 524] on input "email" at bounding box center [952, 521] width 741 height 29
paste input "colin.mcelmeel@kiewit.com"
type input "colin.mcelmeel@kiewit.com"
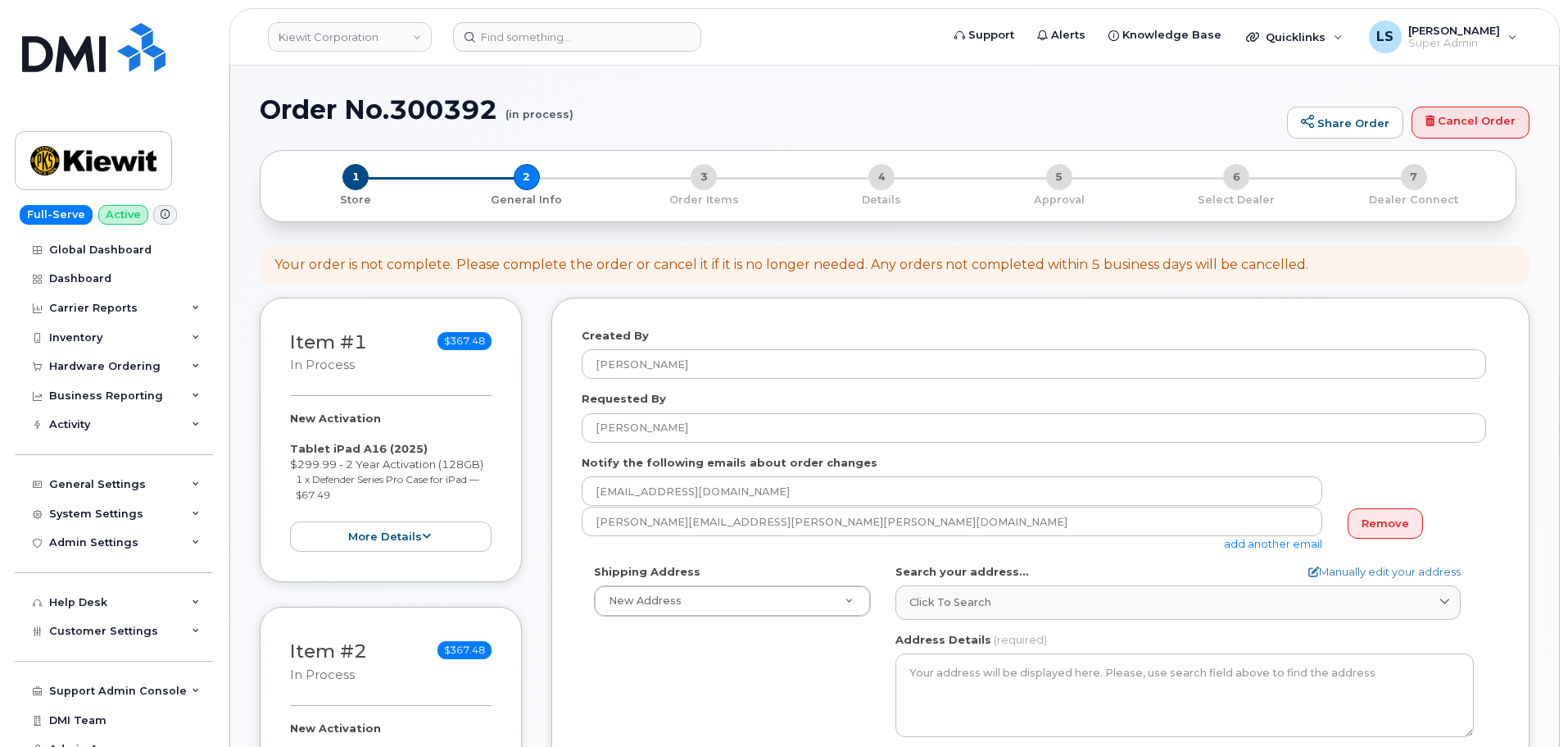
click at [665, 685] on div "Shipping Address New Address New Address 5001 N Columbia Blvd 6967 Old Highway …" at bounding box center [1034, 752] width 905 height 376
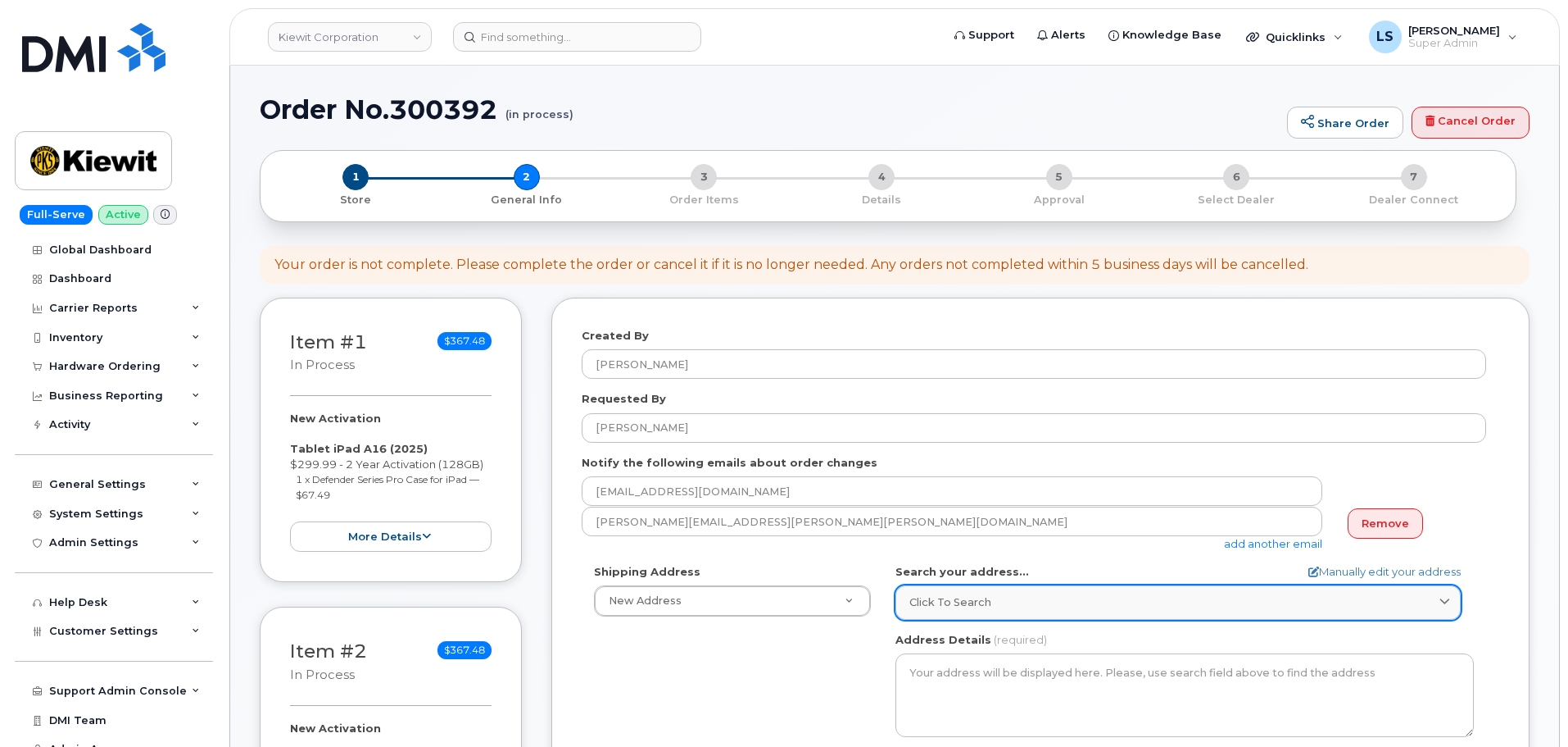
click at [1085, 591] on link "Click to search" at bounding box center [1178, 601] width 565 height 34
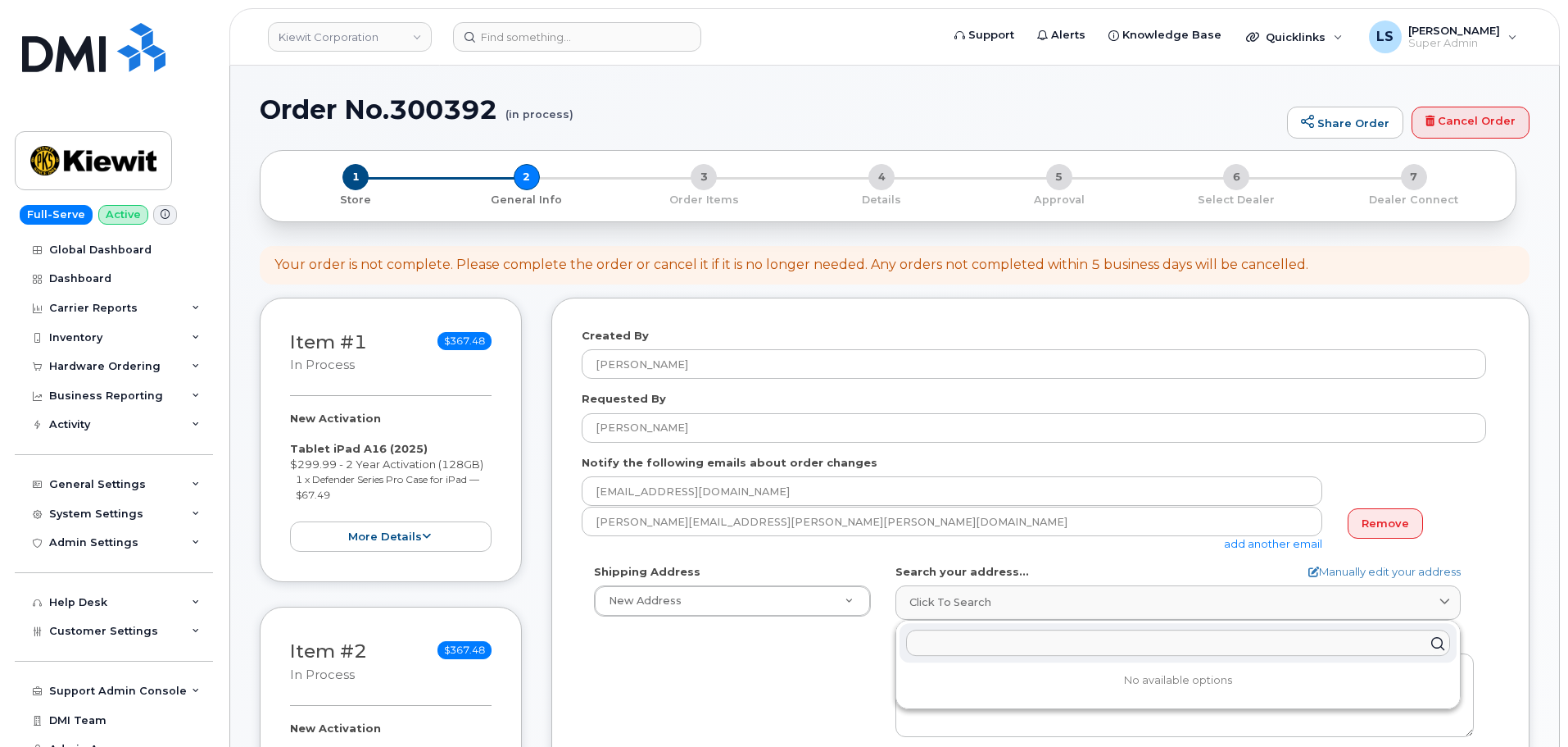
paste input "4811 County Hwy. H Mt. Pleasant, WI 53177"
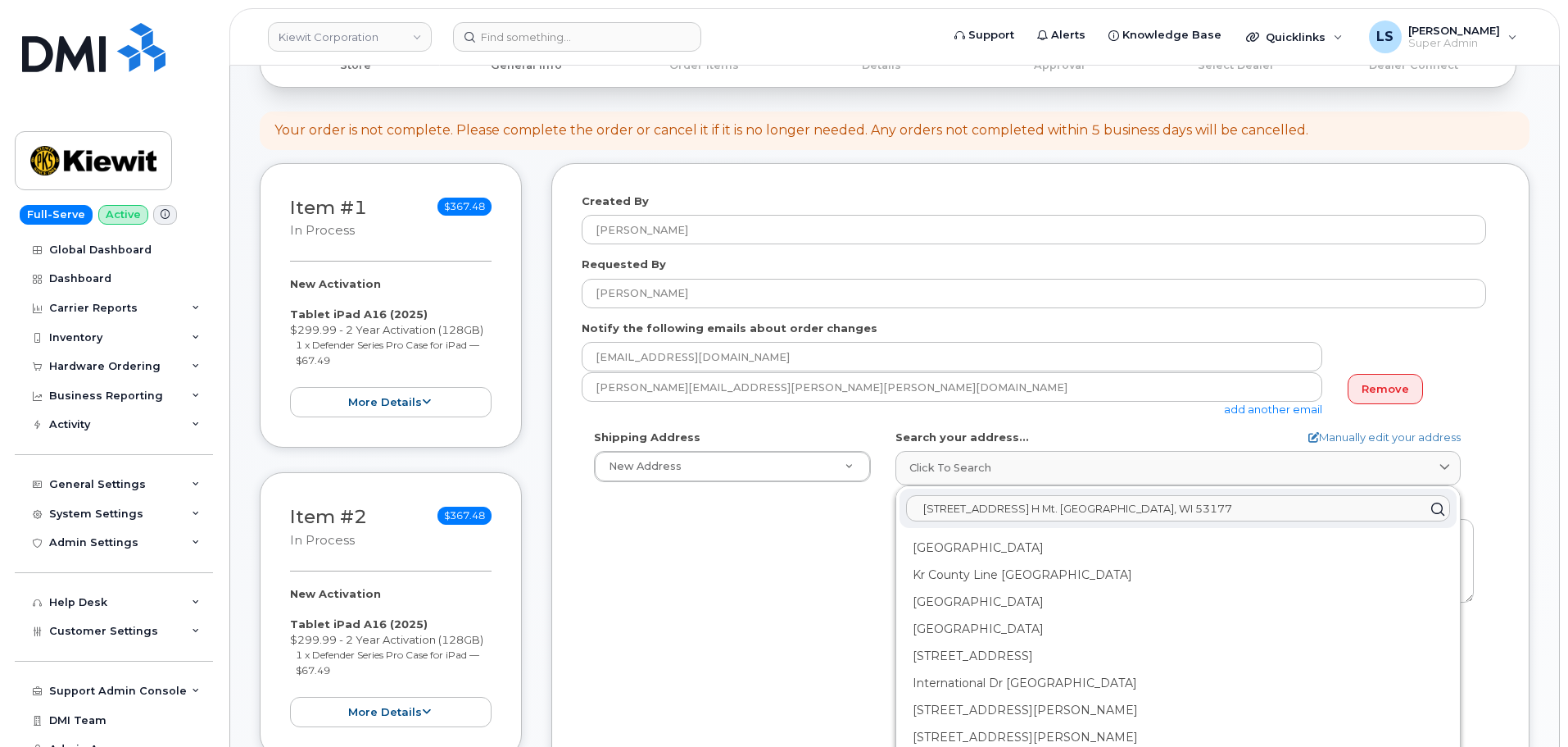
scroll to position [164, 0]
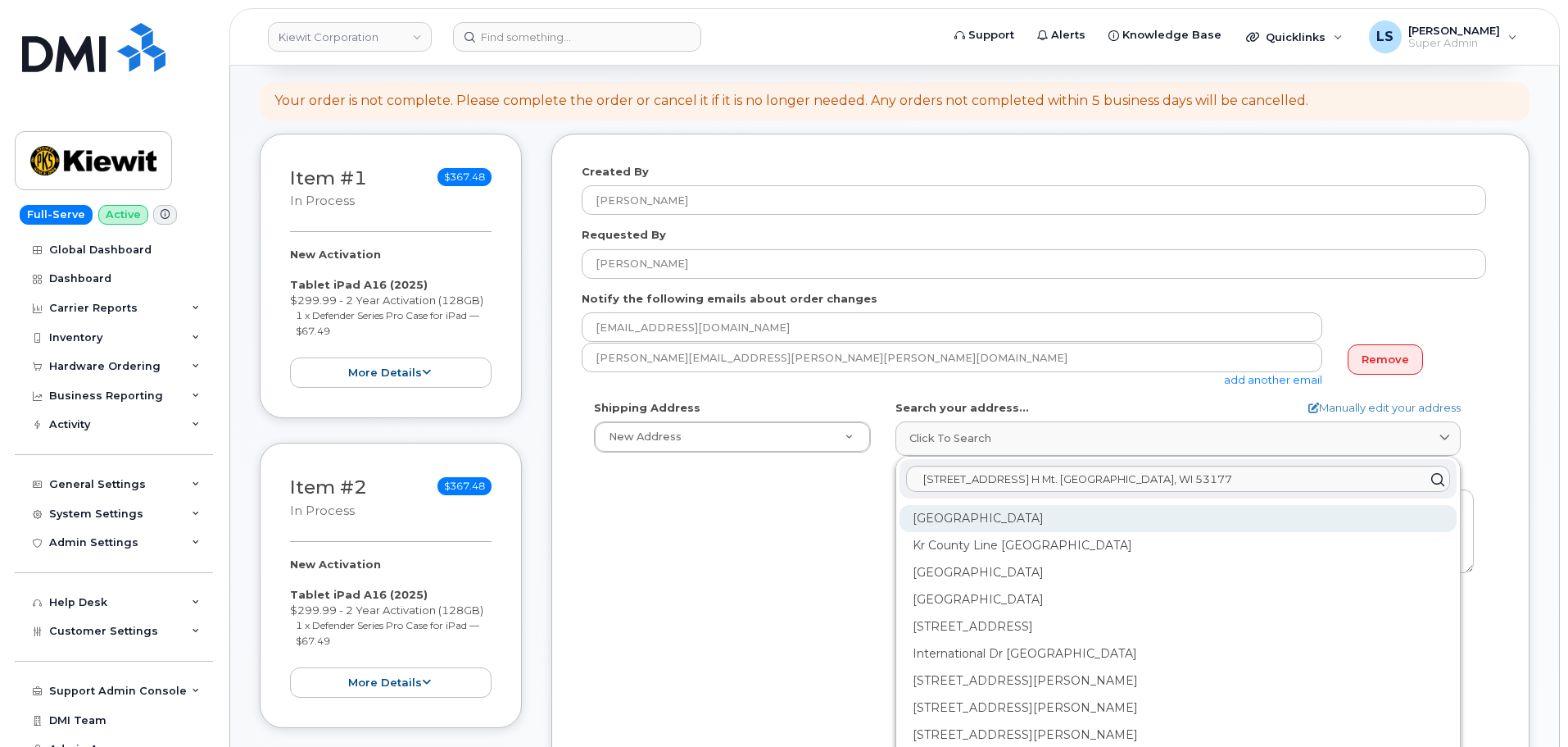
click at [965, 513] on div "[GEOGRAPHIC_DATA]" at bounding box center [1178, 519] width 558 height 27
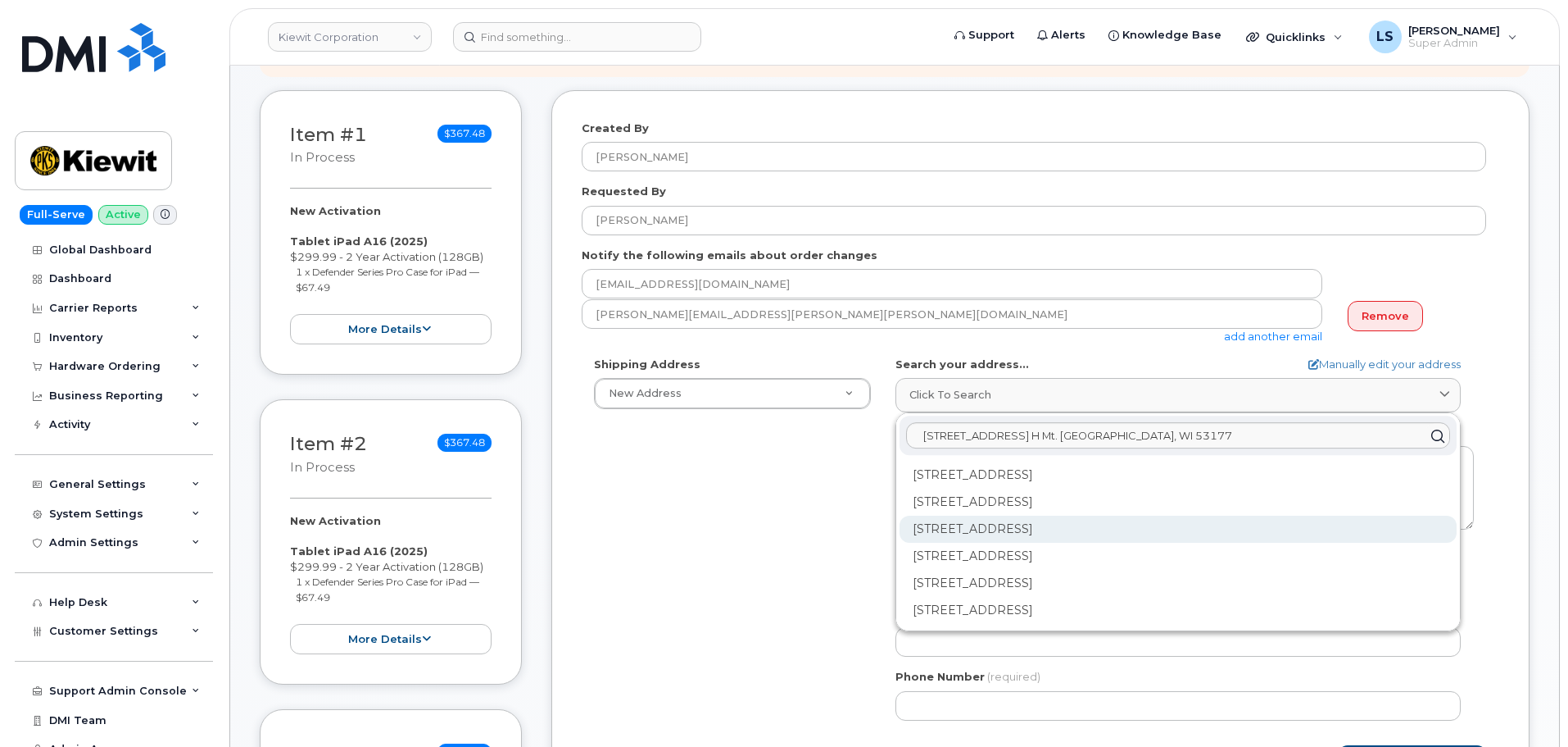
scroll to position [246, 0]
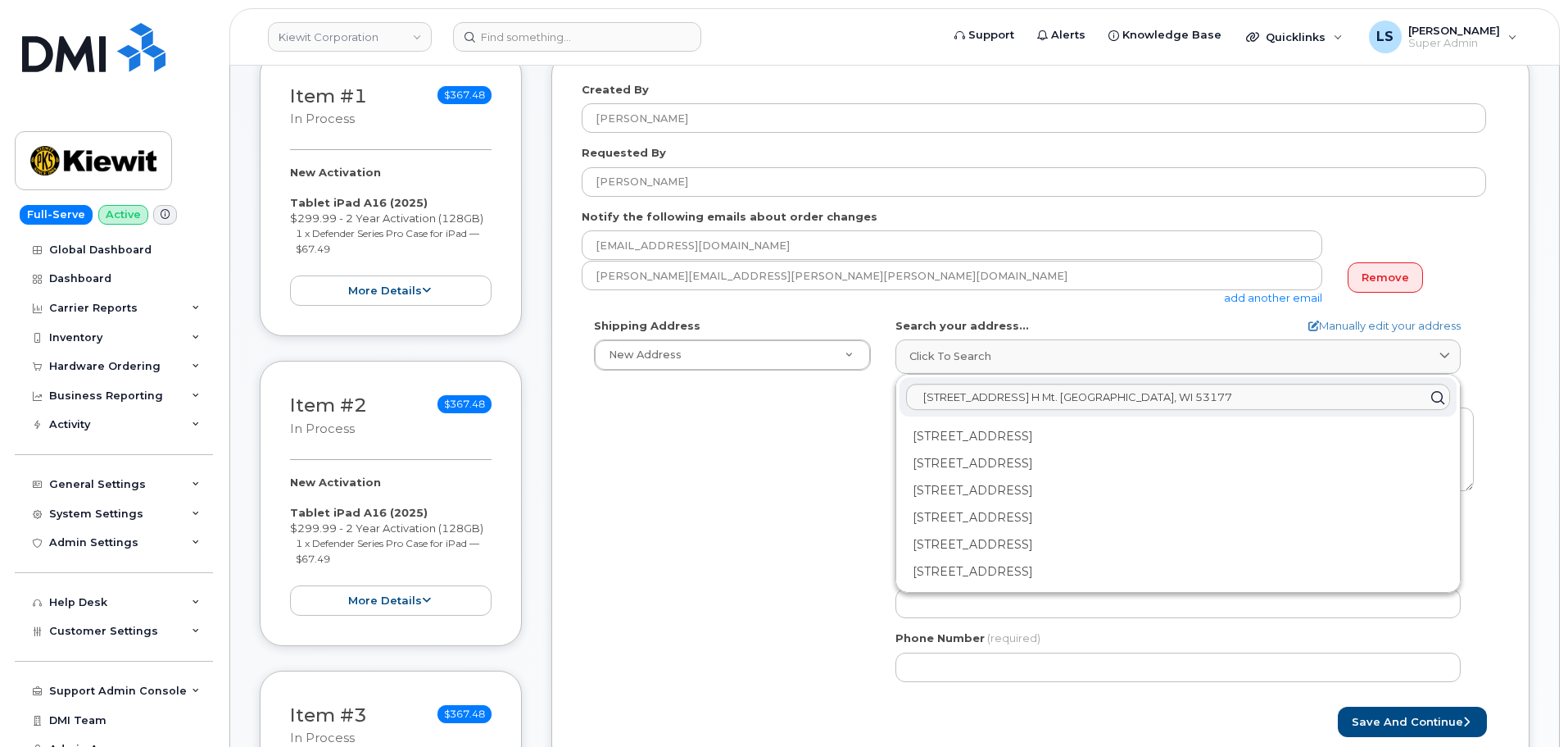
click at [700, 517] on div "Shipping Address New Address New Address 5001 N Columbia Blvd 6967 Old Highway …" at bounding box center [1034, 506] width 905 height 376
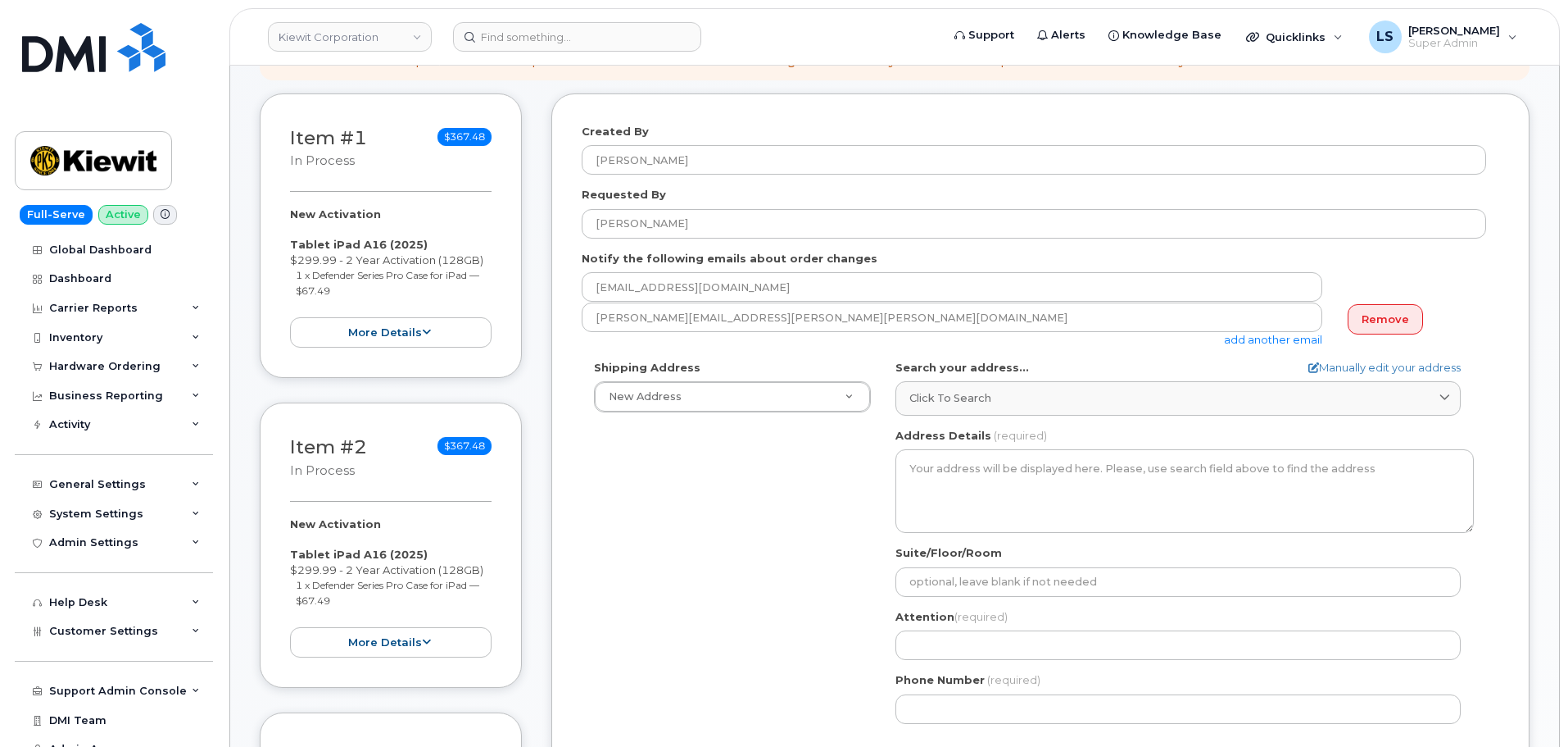
scroll to position [164, 0]
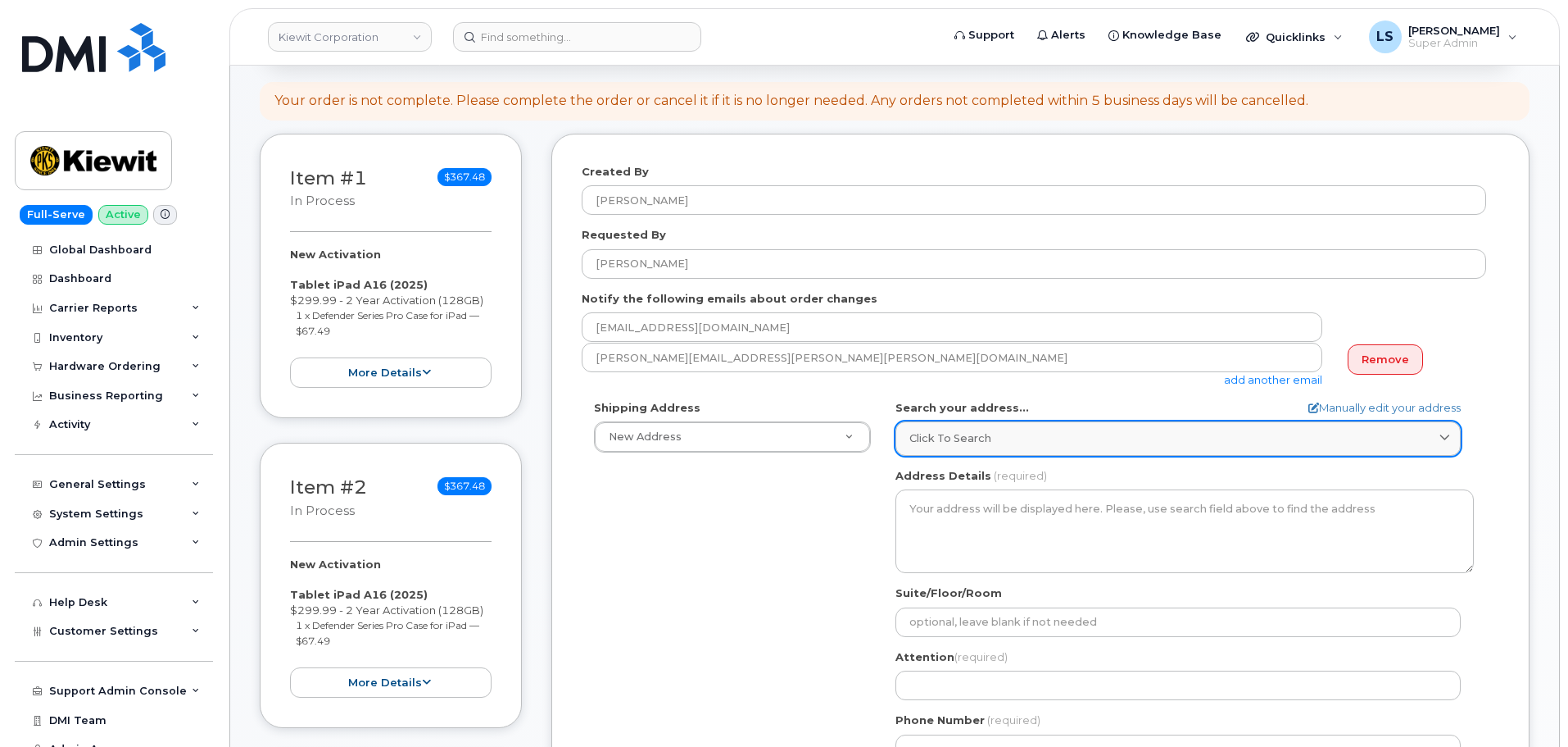
click at [936, 439] on span "Click to search" at bounding box center [950, 438] width 82 height 16
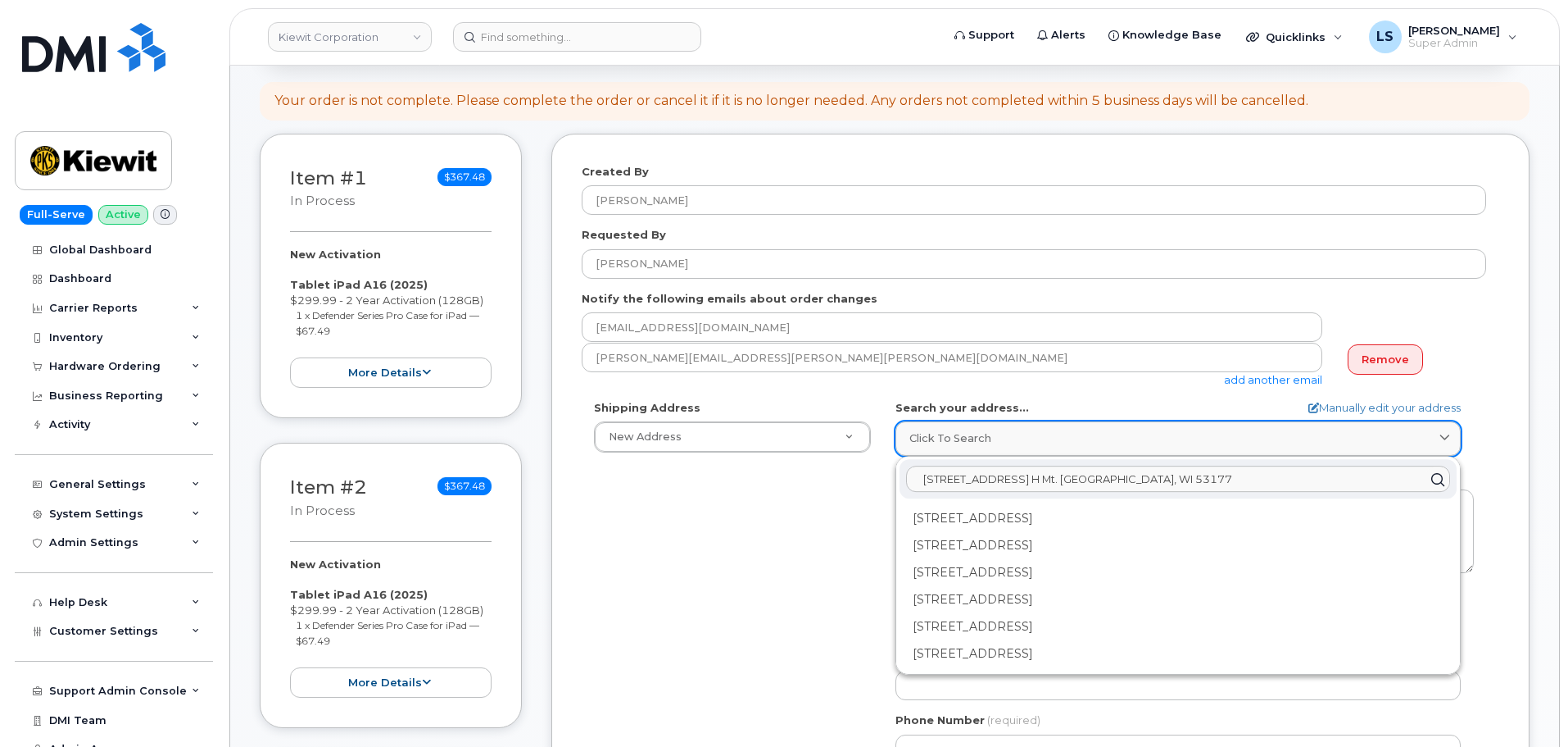
paste input "4811 County Hwy. H Mt. Pleasant, WI 53177"
type input "4811 County Hwy. H Mt. Pleasant, WI 53177"
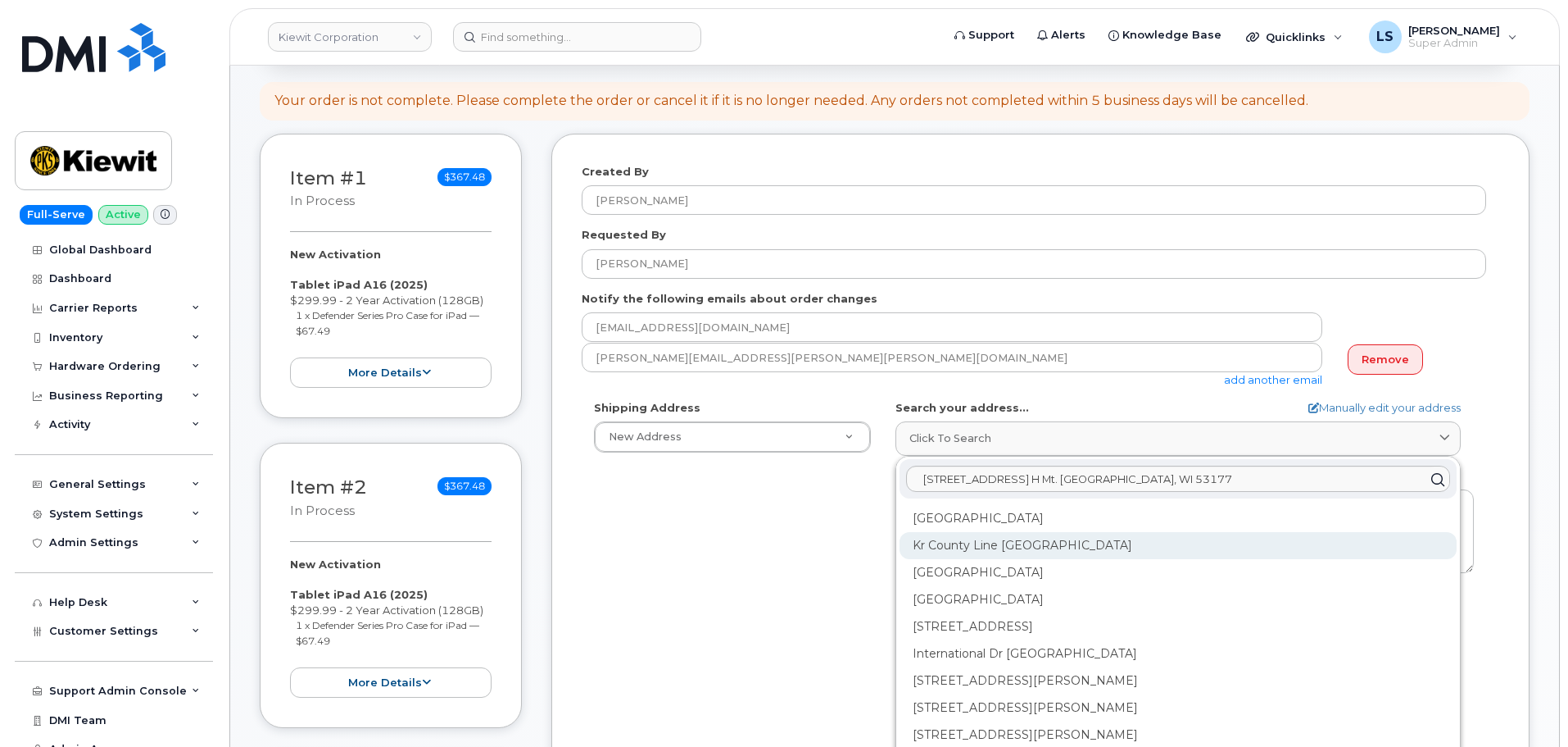
click at [986, 545] on div "Kr County Line Rd Mount Pleasant WI 53177" at bounding box center [1178, 545] width 558 height 27
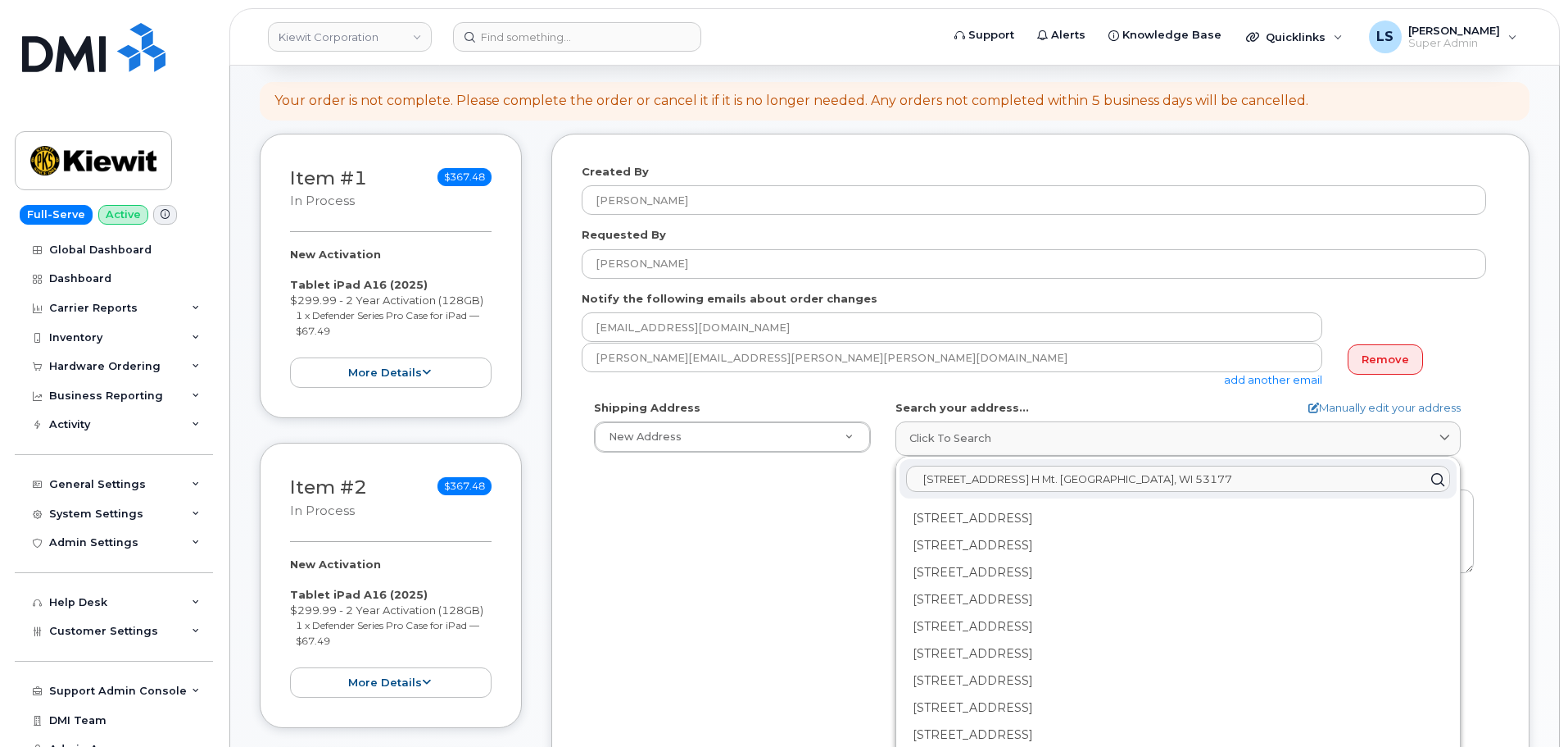
click at [965, 475] on input "4811 County Hwy. H Mt. Pleasant, WI 53177" at bounding box center [1178, 479] width 544 height 26
drag, startPoint x: 1337, startPoint y: 490, endPoint x: 916, endPoint y: 486, distance: 421.0
click at [916, 486] on input "4811 County Hwy. H Mt. Pleasant, WI 53177" at bounding box center [1178, 479] width 544 height 26
click at [695, 631] on div "Shipping Address New Address New Address 5001 N Columbia Blvd 6967 Old Highway …" at bounding box center [1034, 588] width 905 height 376
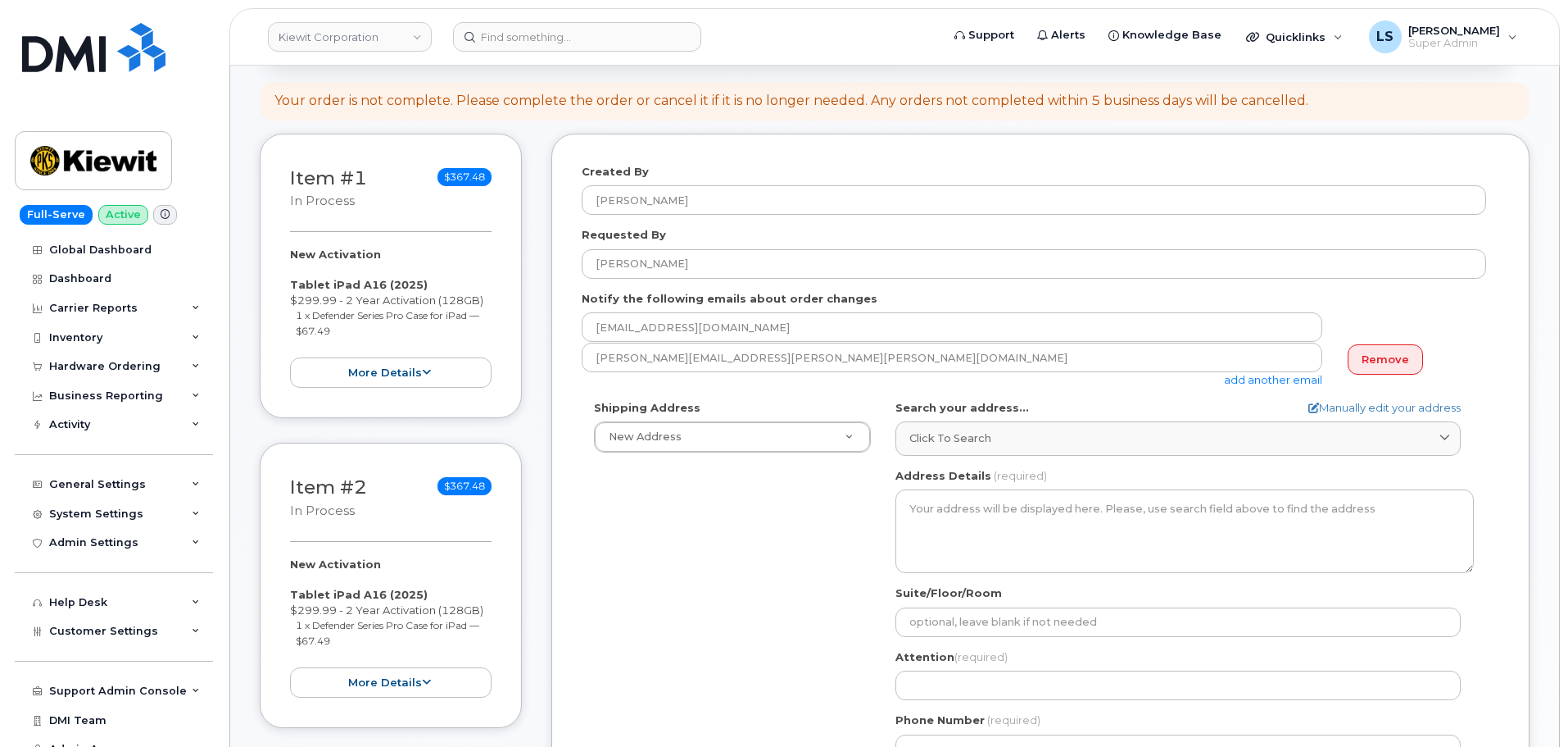
click at [639, 541] on div "Shipping Address New Address New Address 5001 N Columbia Blvd 6967 Old Highway …" at bounding box center [1034, 588] width 905 height 376
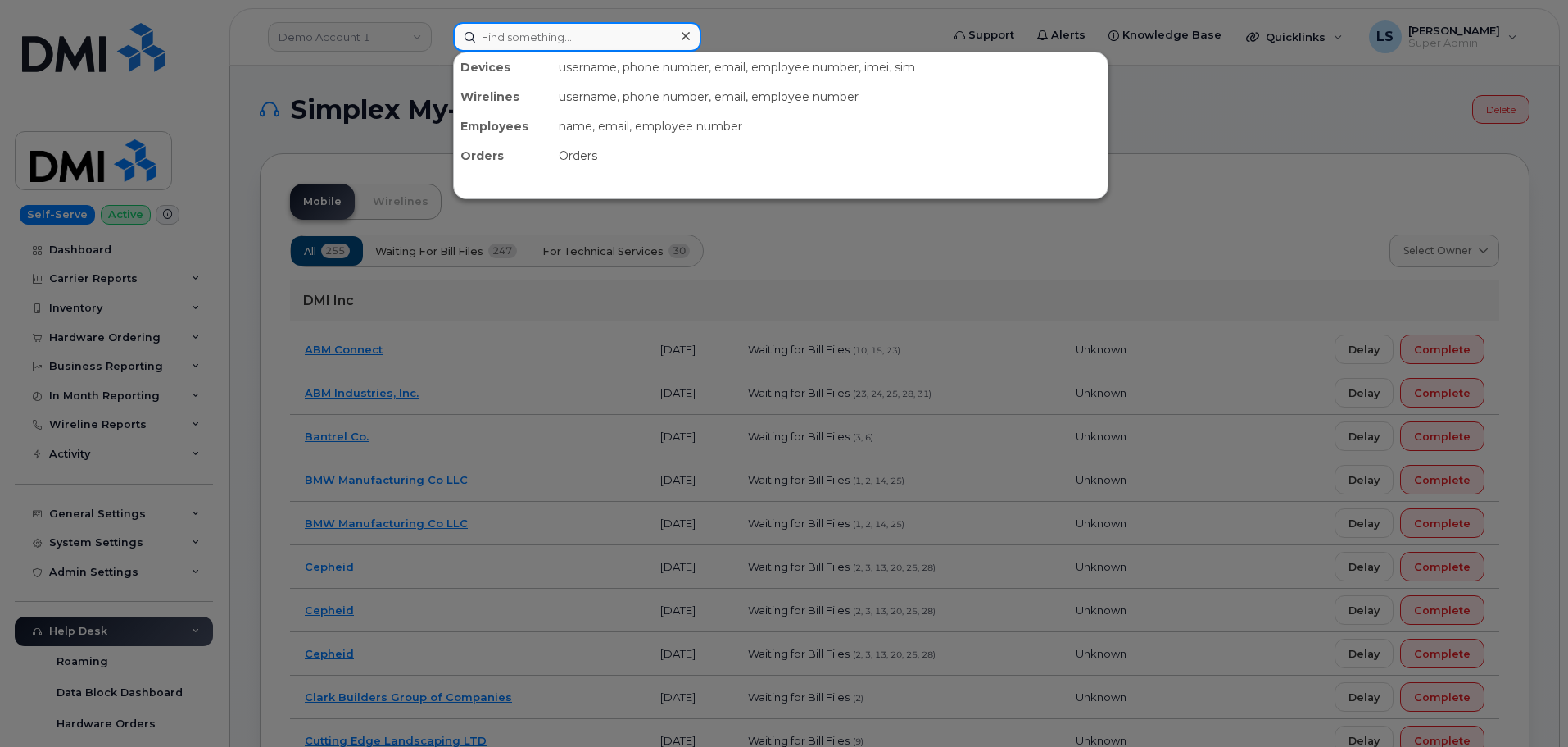
click at [513, 49] on input at bounding box center [577, 37] width 248 height 29
paste input "571-731-1362"
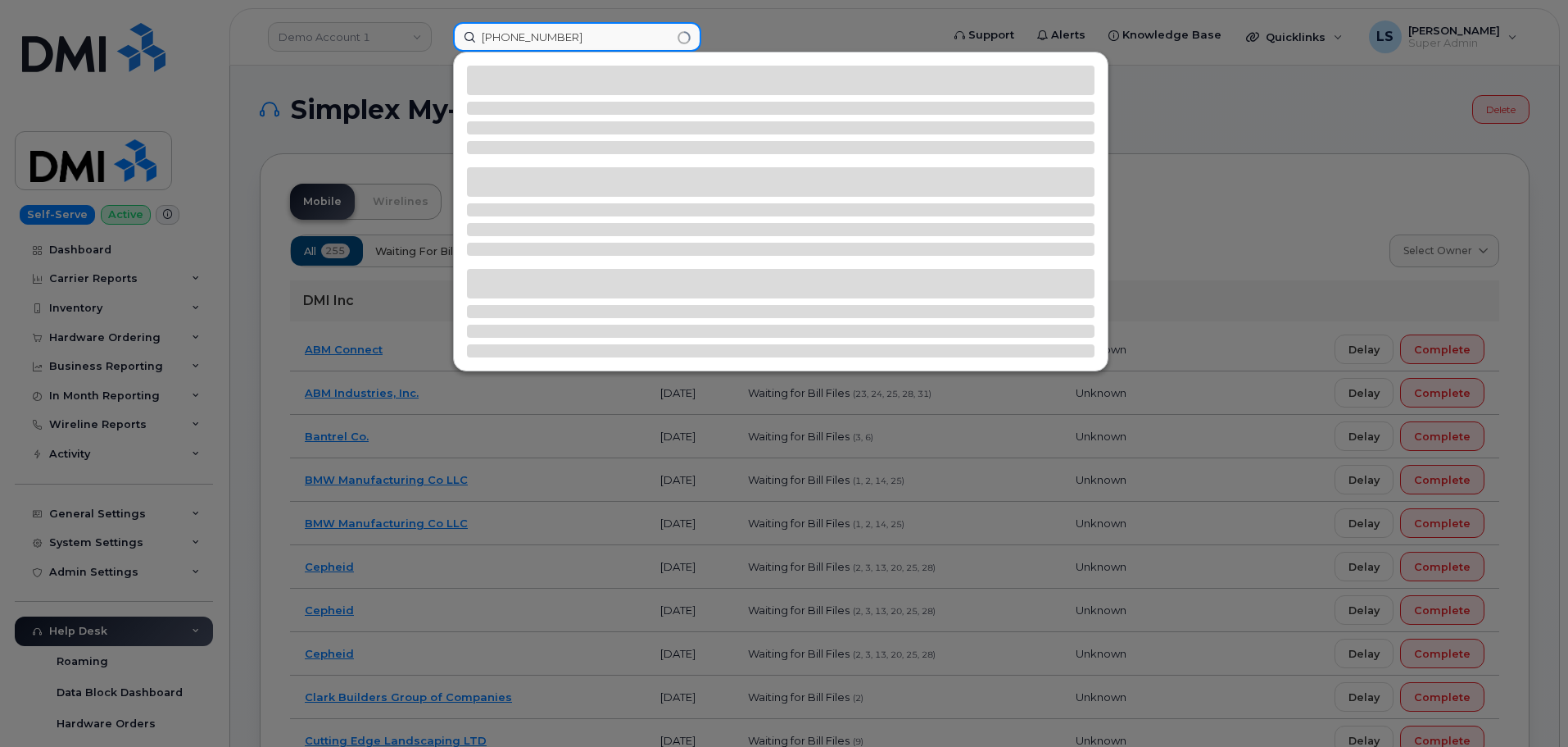
type input "571-731-1362"
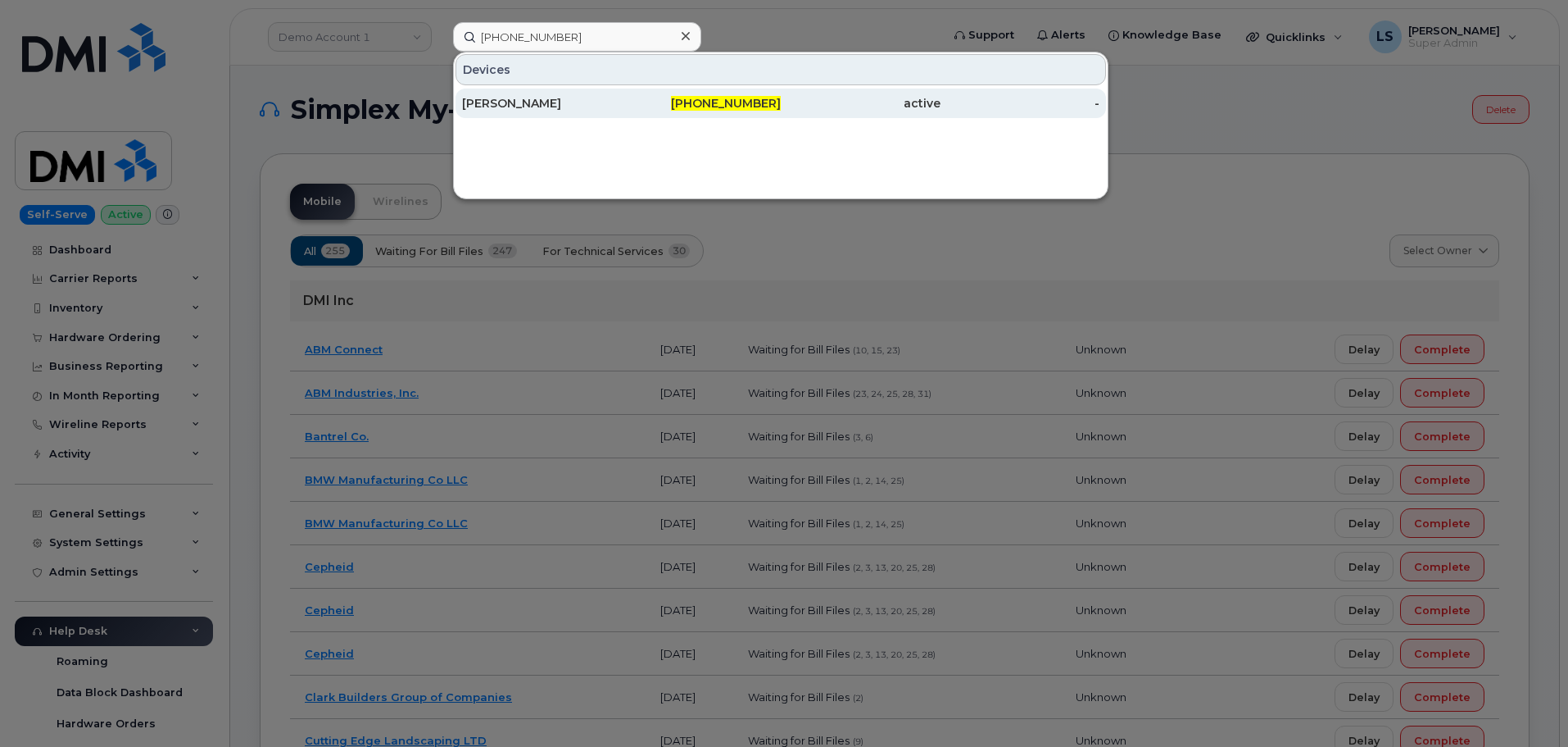
click at [578, 97] on div "Richard Gonzalez" at bounding box center [542, 103] width 160 height 16
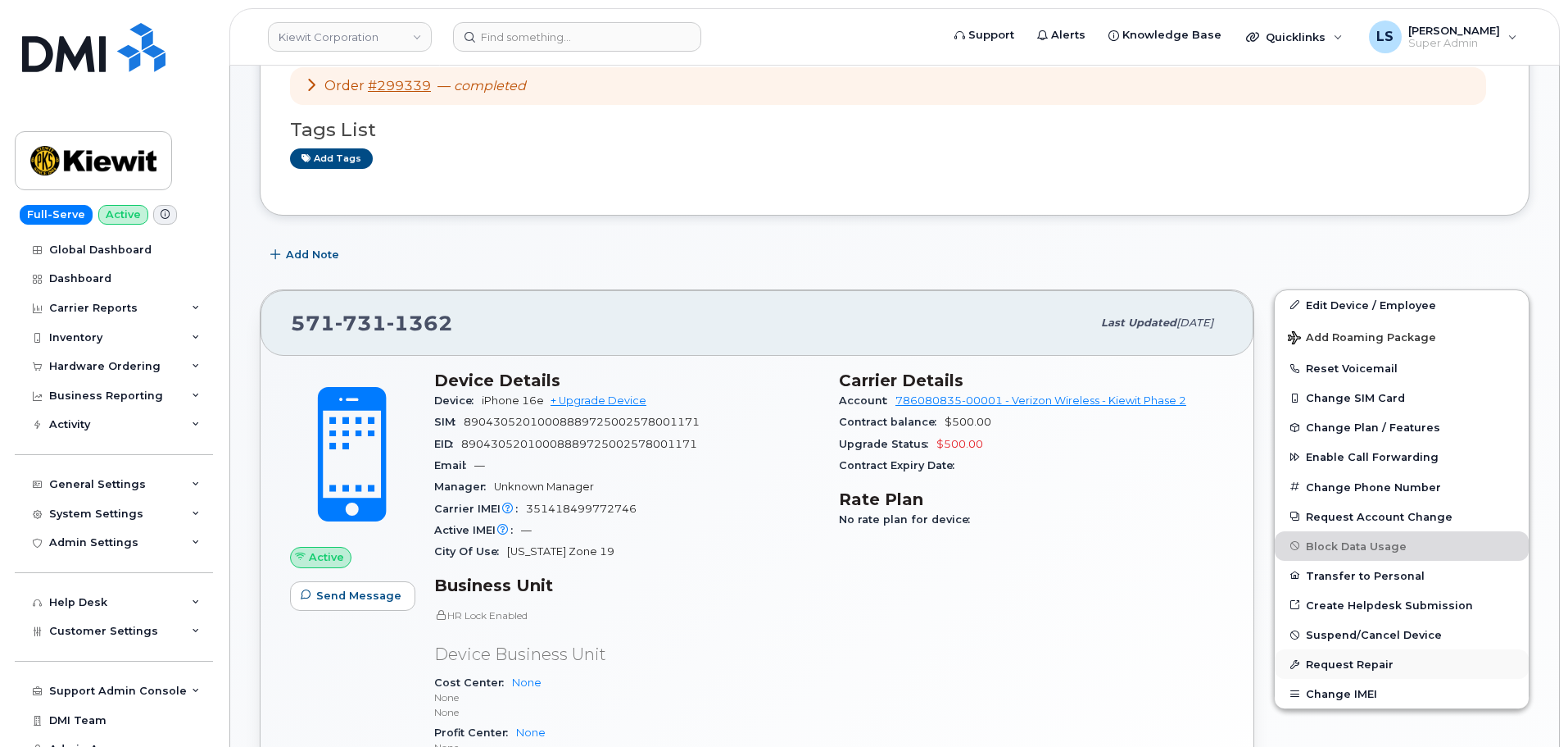
scroll to position [164, 0]
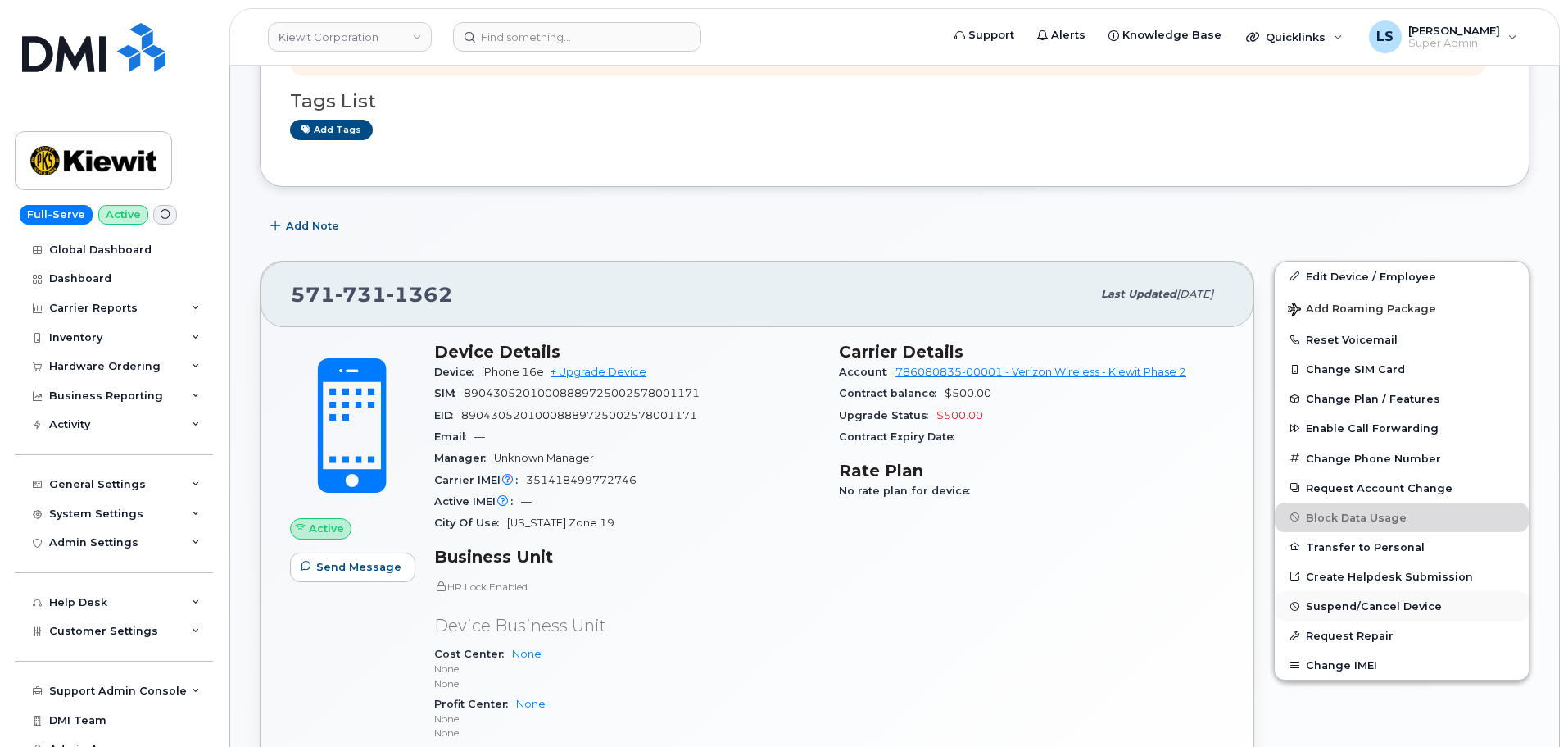
click at [1356, 601] on span "Suspend/Cancel Device" at bounding box center [1374, 606] width 136 height 13
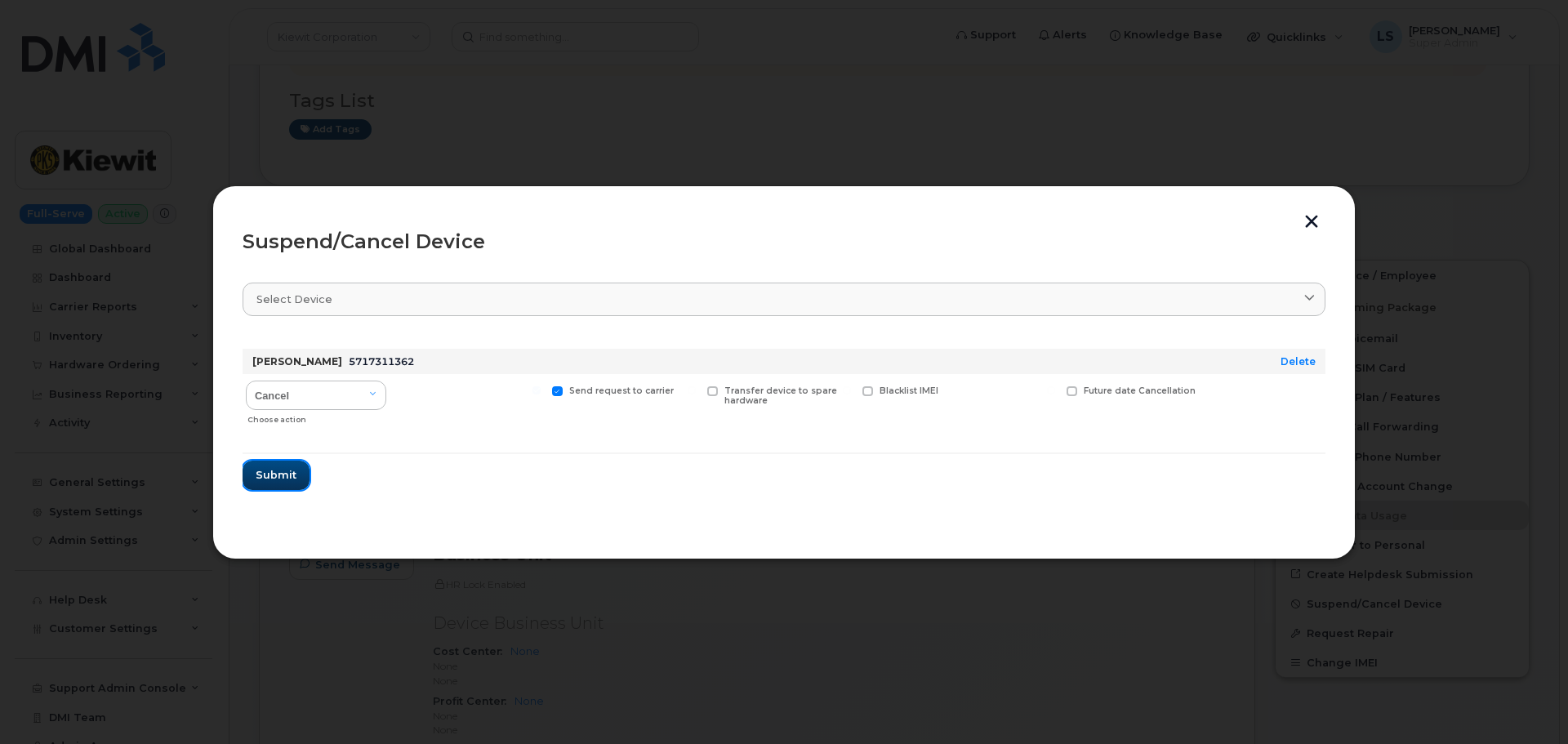
click at [272, 467] on button "Submit" at bounding box center [276, 475] width 67 height 29
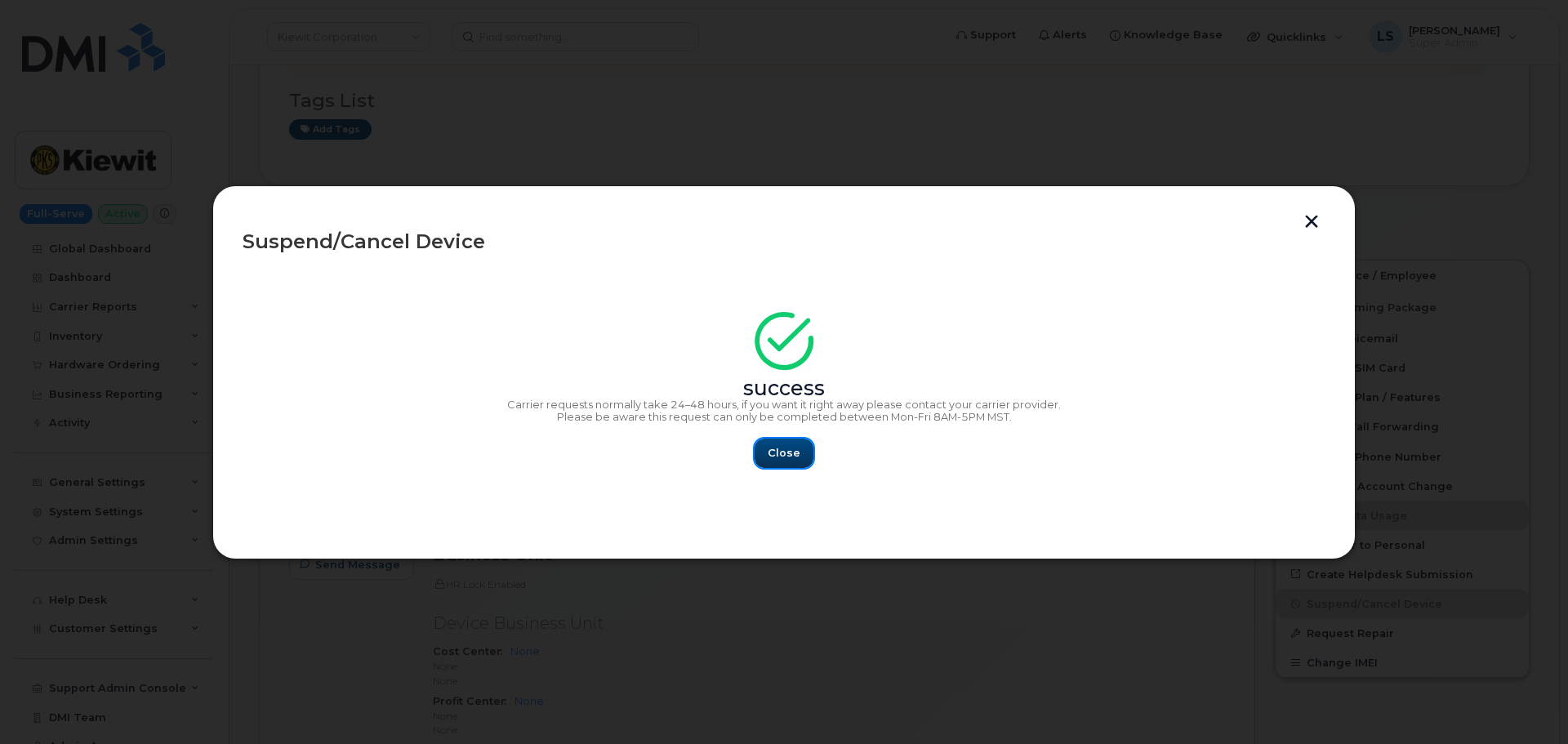
click at [775, 446] on span "Close" at bounding box center [784, 453] width 33 height 15
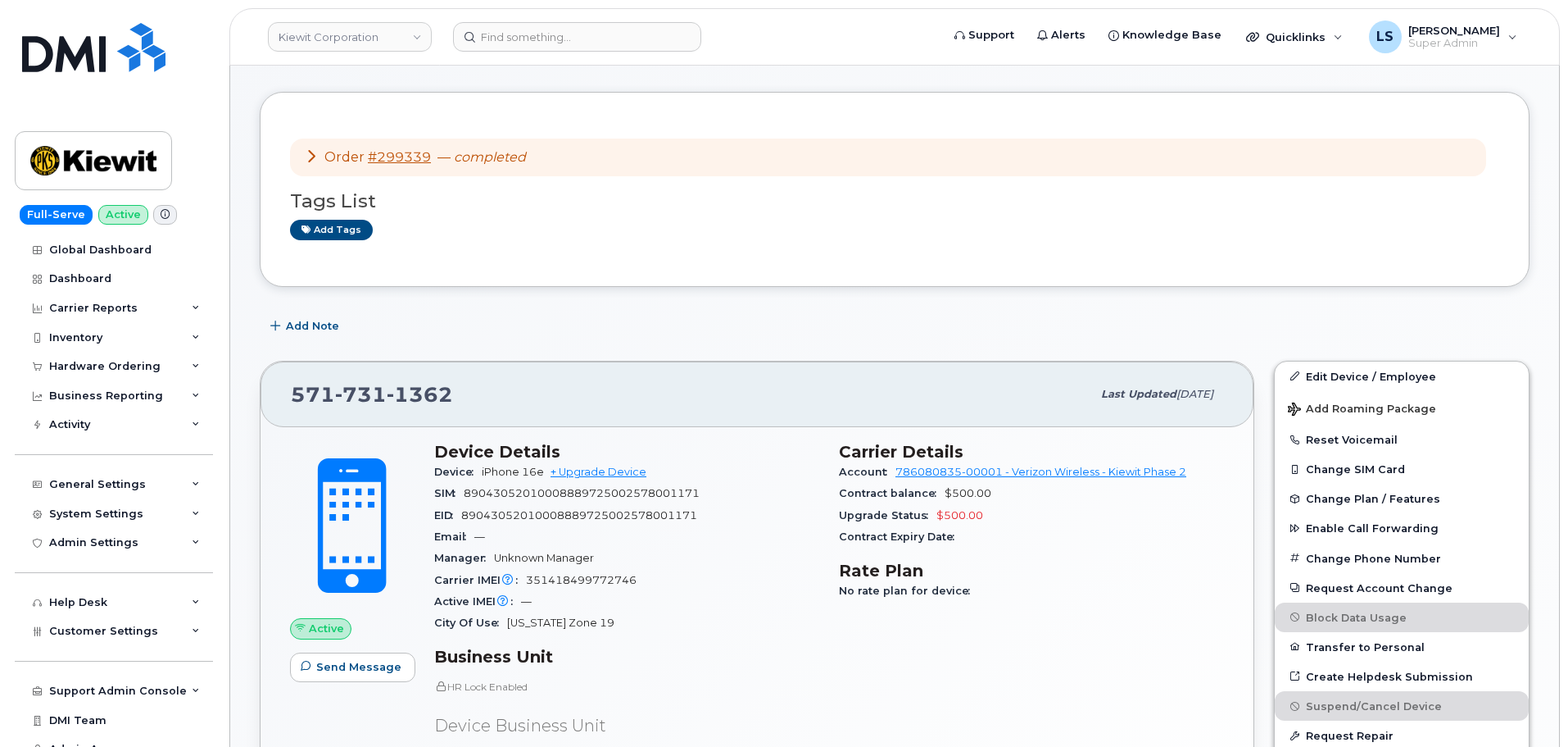
scroll to position [0, 0]
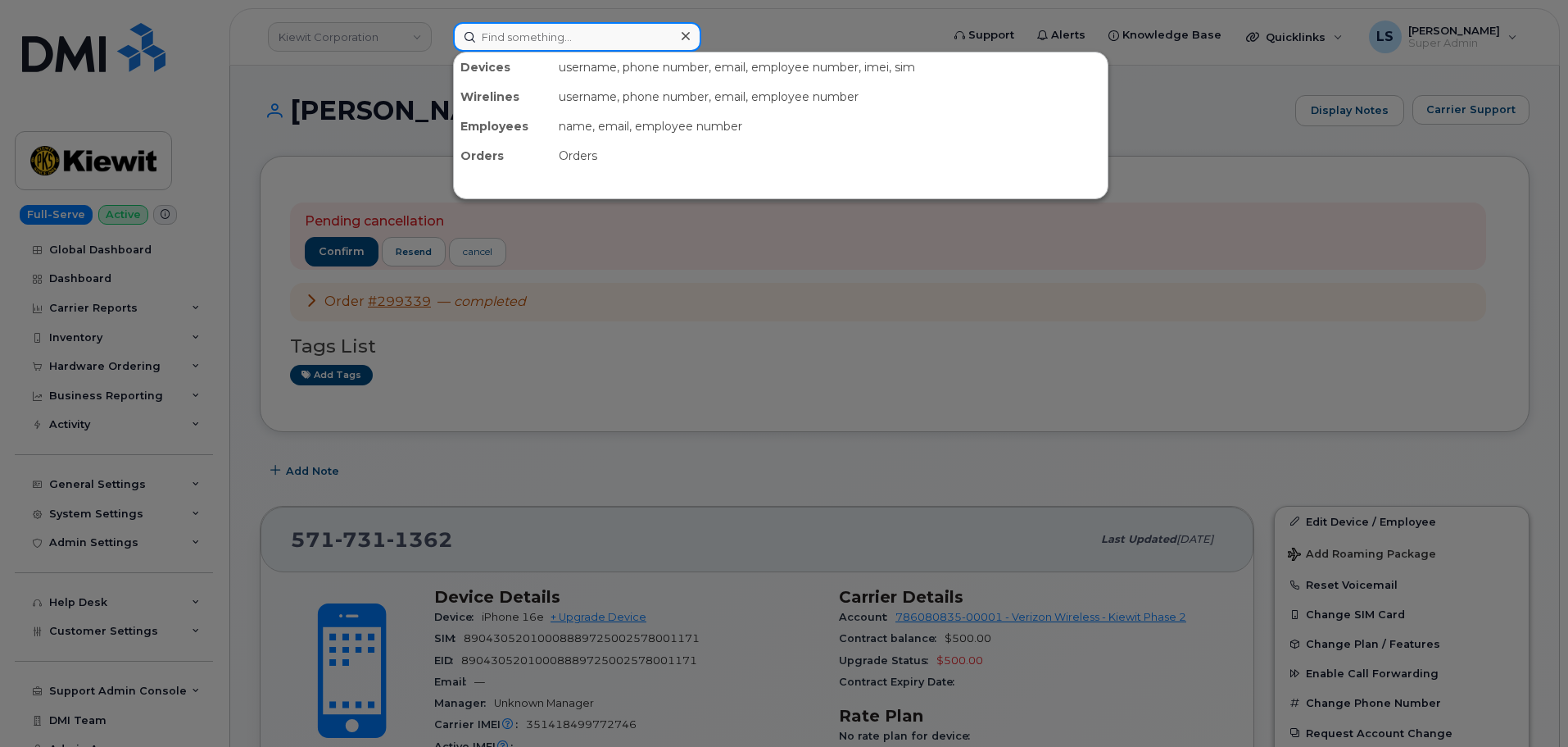
click at [634, 28] on input at bounding box center [577, 37] width 248 height 29
paste input "[PHONE_NUMBER]"
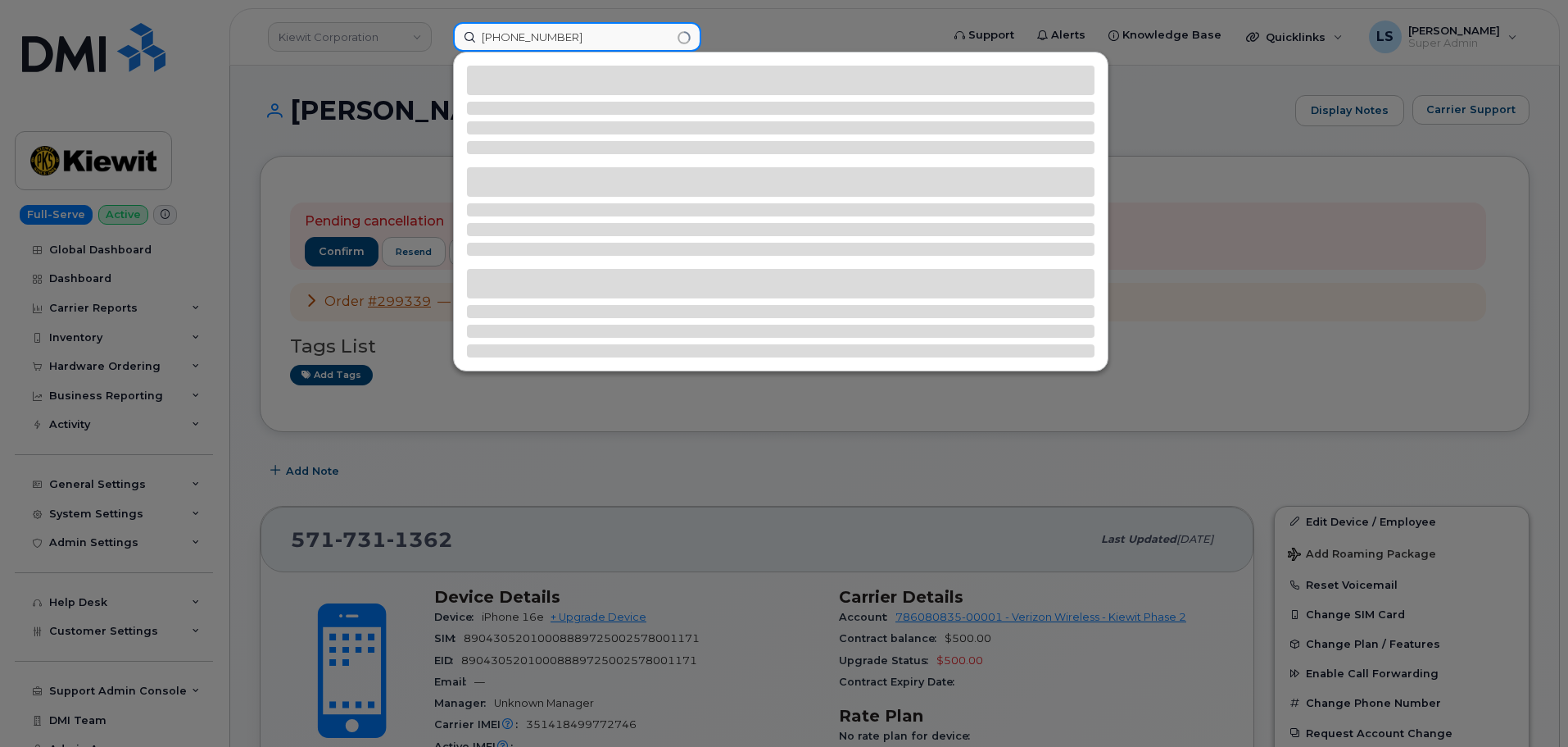
type input "[PHONE_NUMBER]"
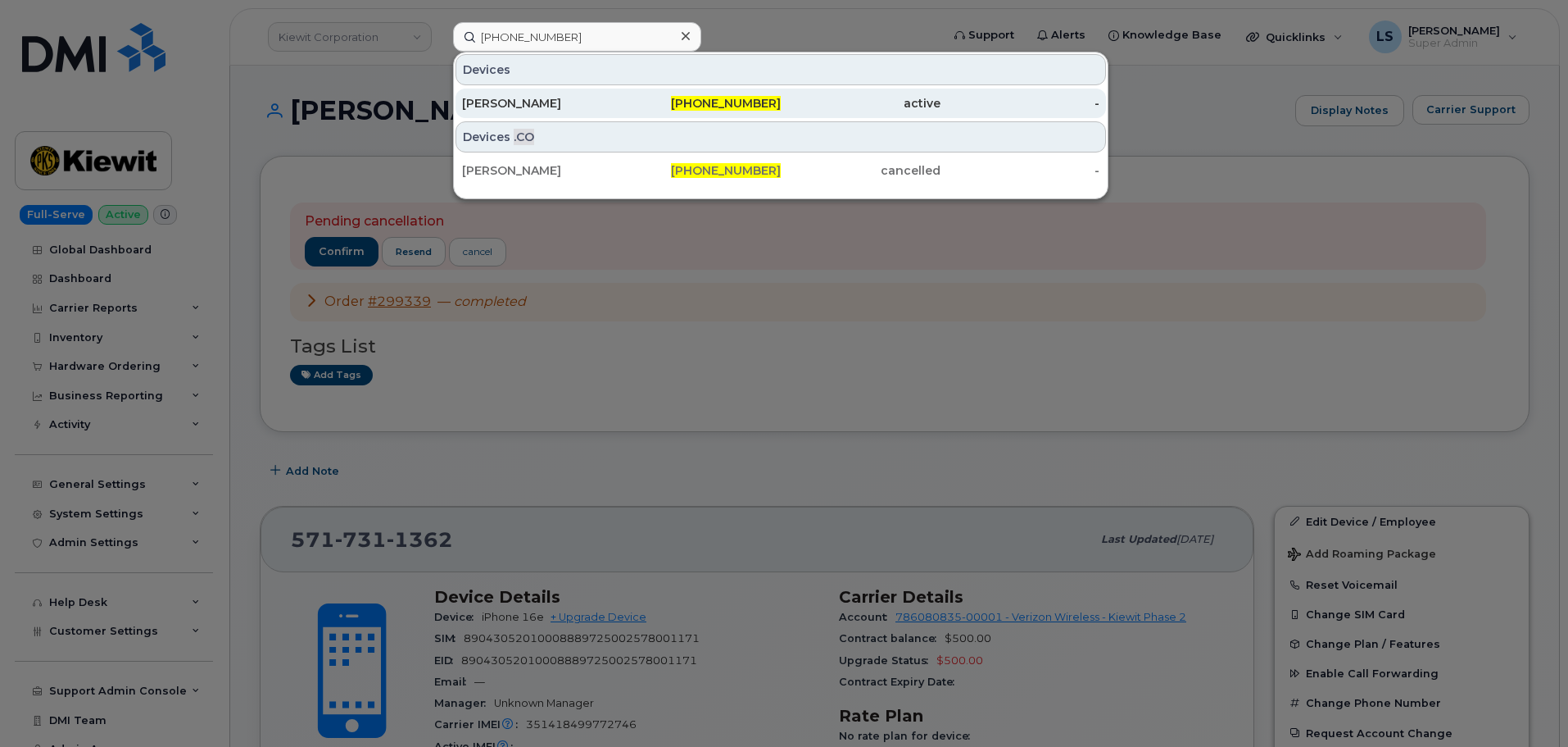
click at [637, 109] on div "[PHONE_NUMBER]" at bounding box center [701, 103] width 160 height 16
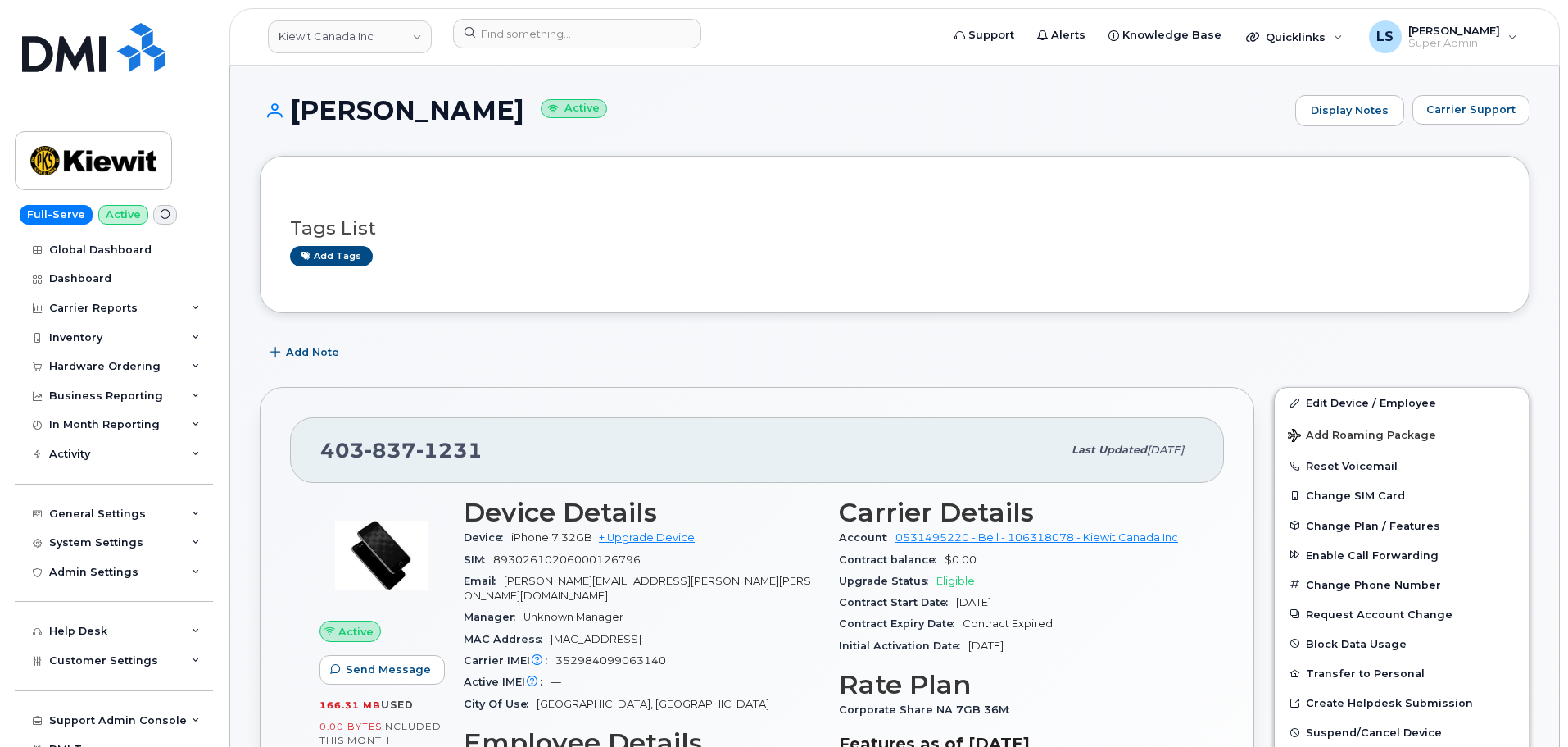
click at [565, 429] on div "403 837 1231 Last updated Mar 25, 2025" at bounding box center [756, 450] width 934 height 66
click at [623, 540] on link "+ Upgrade Device" at bounding box center [647, 537] width 96 height 13
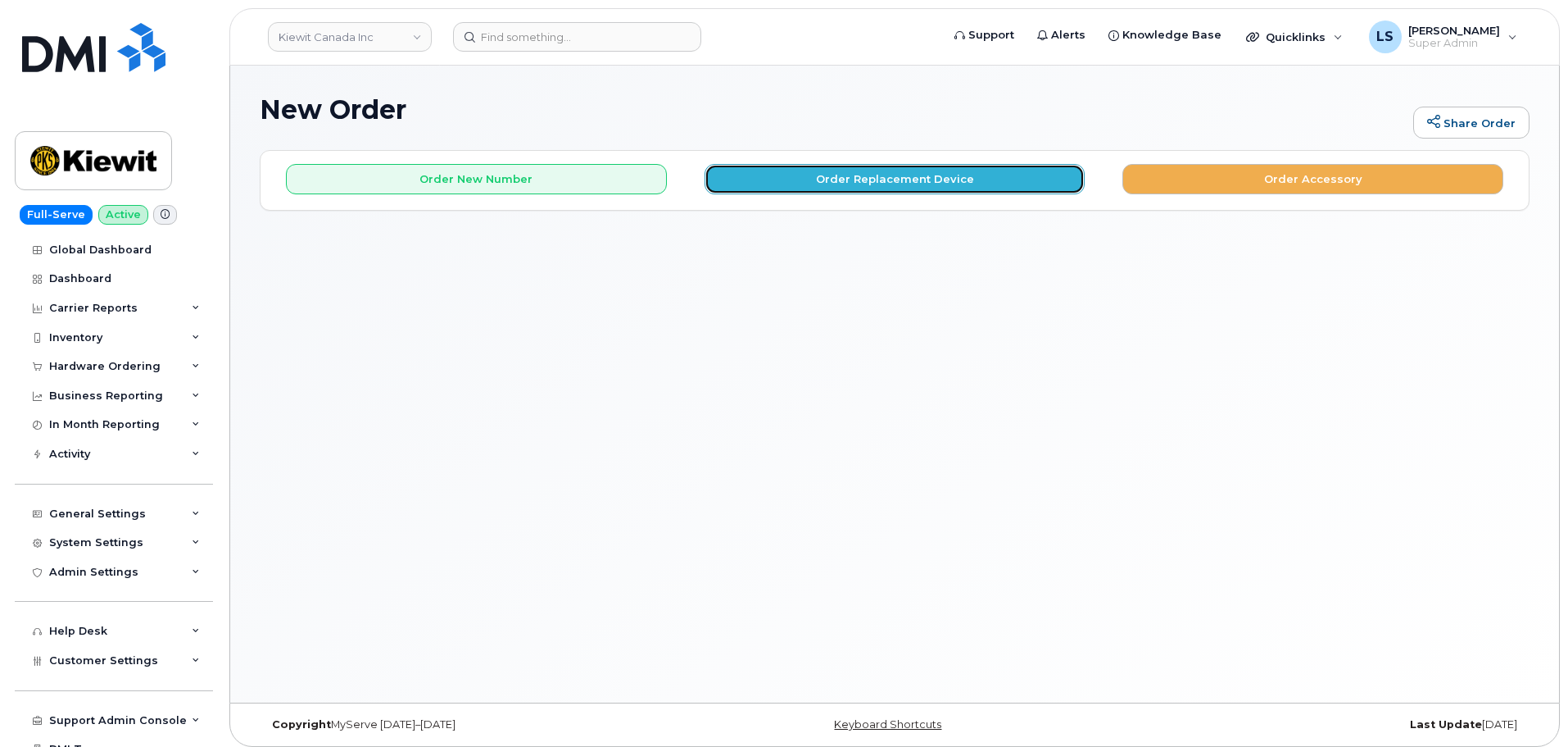
click at [811, 178] on button "Order Replacement Device" at bounding box center [895, 179] width 381 height 30
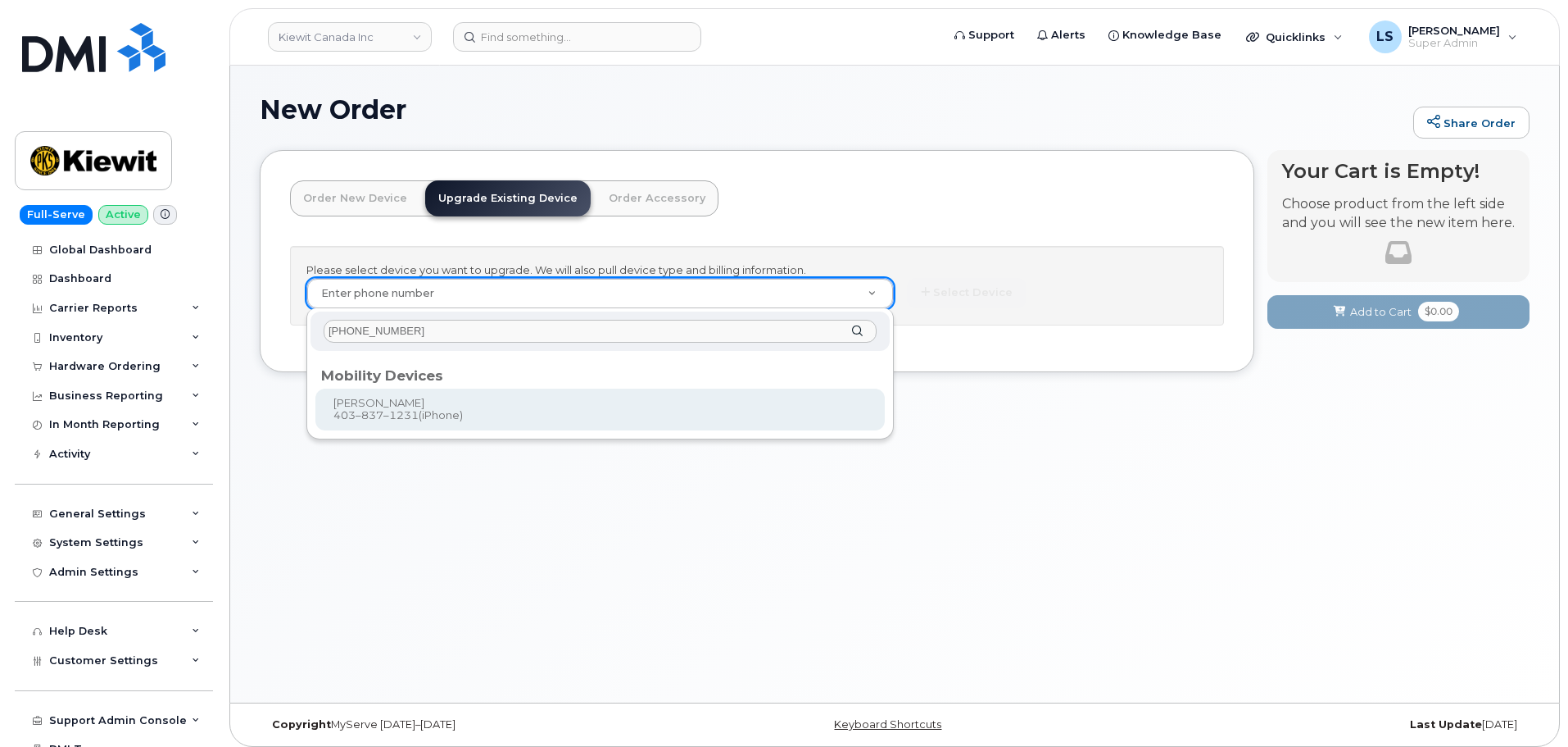
type input "[PHONE_NUMBER]"
type input "480173"
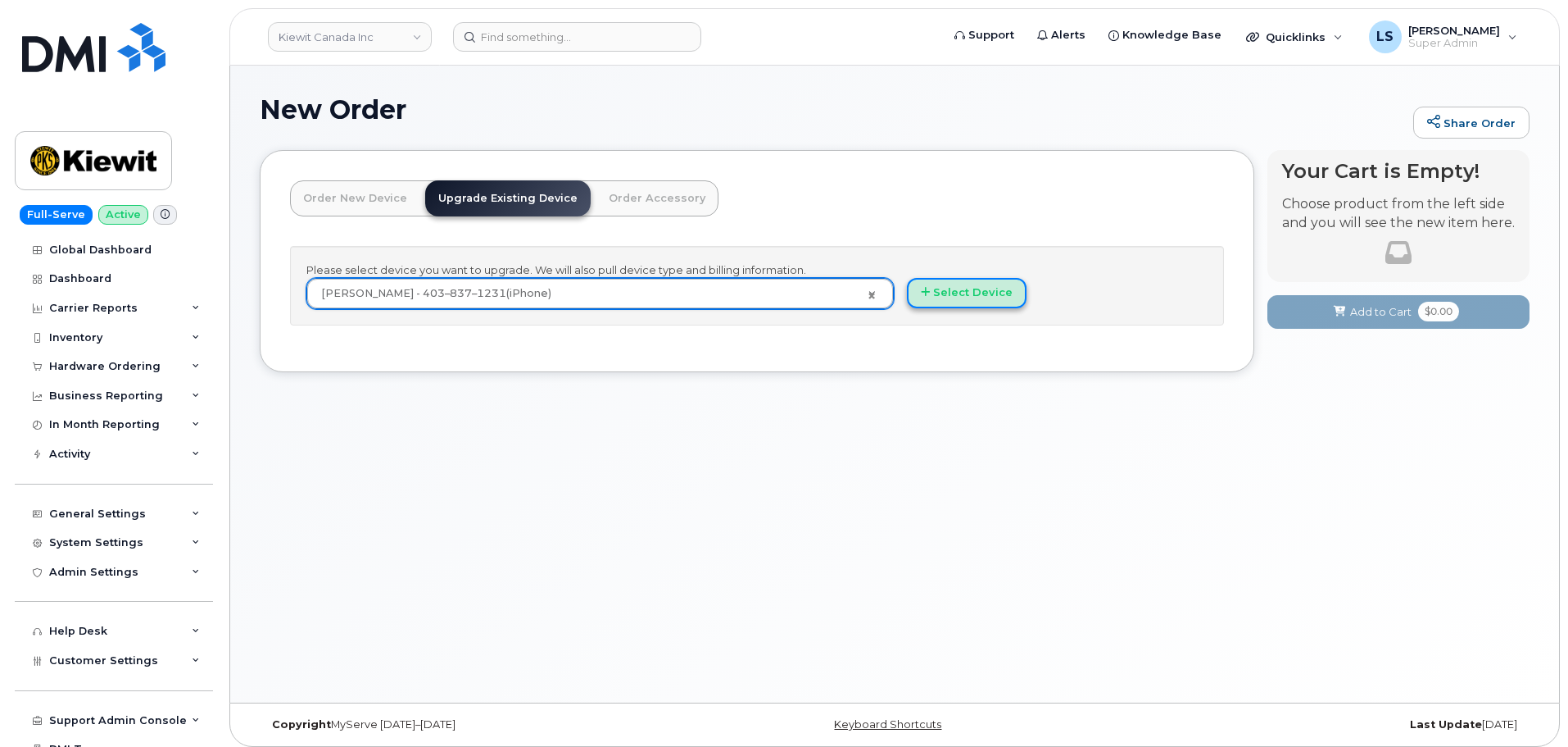
click at [953, 287] on button "Select Device" at bounding box center [966, 292] width 119 height 30
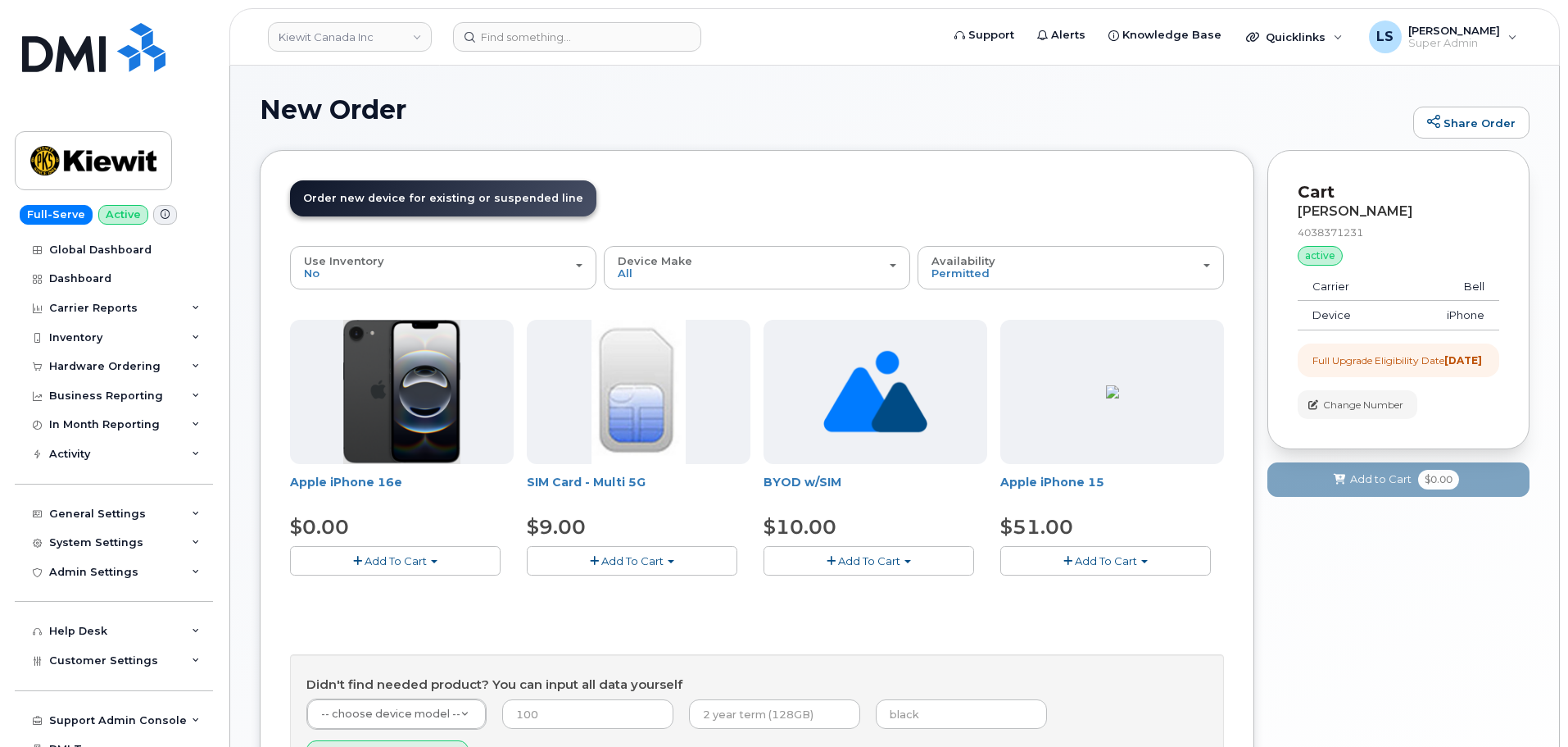
click at [389, 554] on span "Add To Cart" at bounding box center [396, 561] width 62 height 14
click at [384, 589] on link "$0.00 - 3 year upgrade (128GB)" at bounding box center [396, 591] width 204 height 20
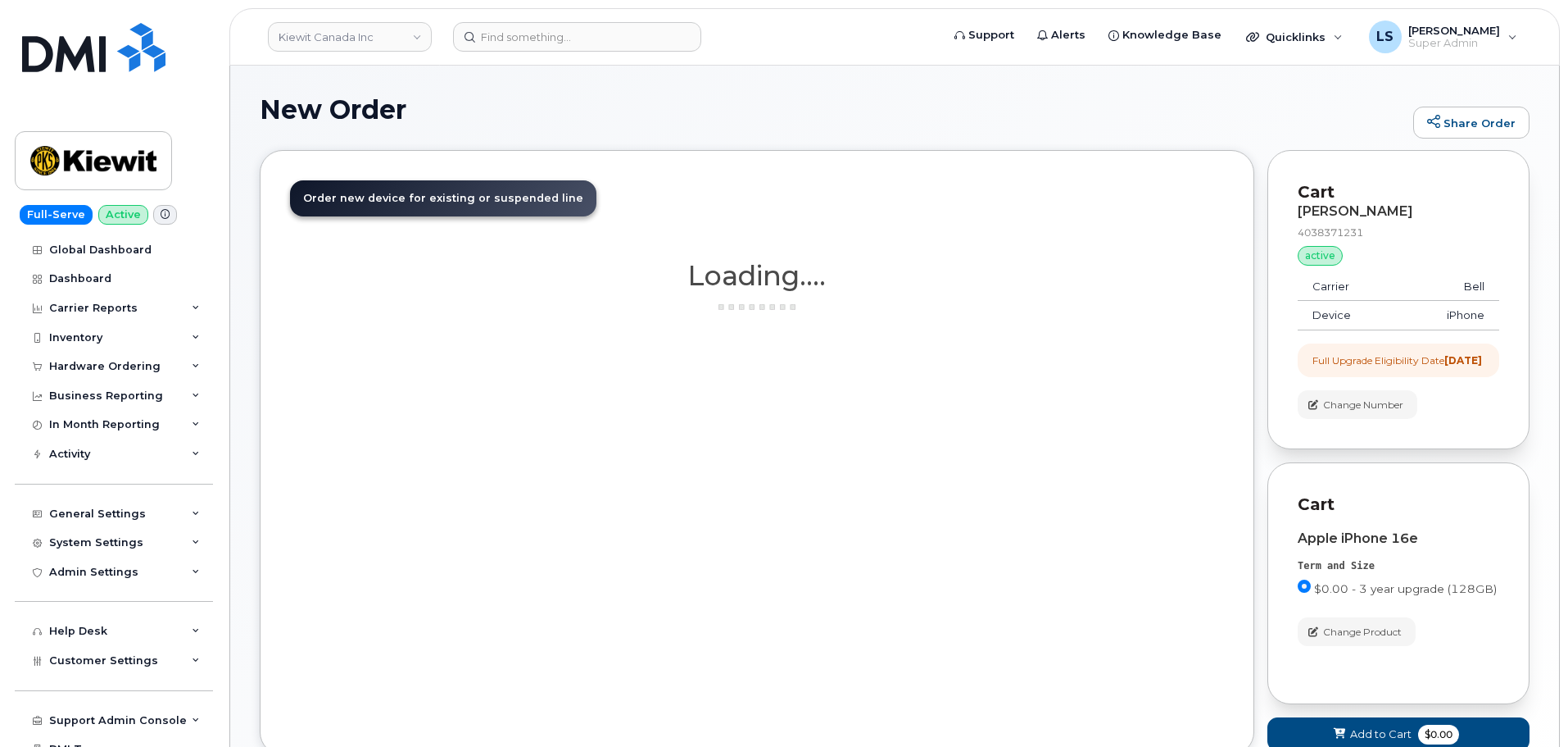
scroll to position [82, 0]
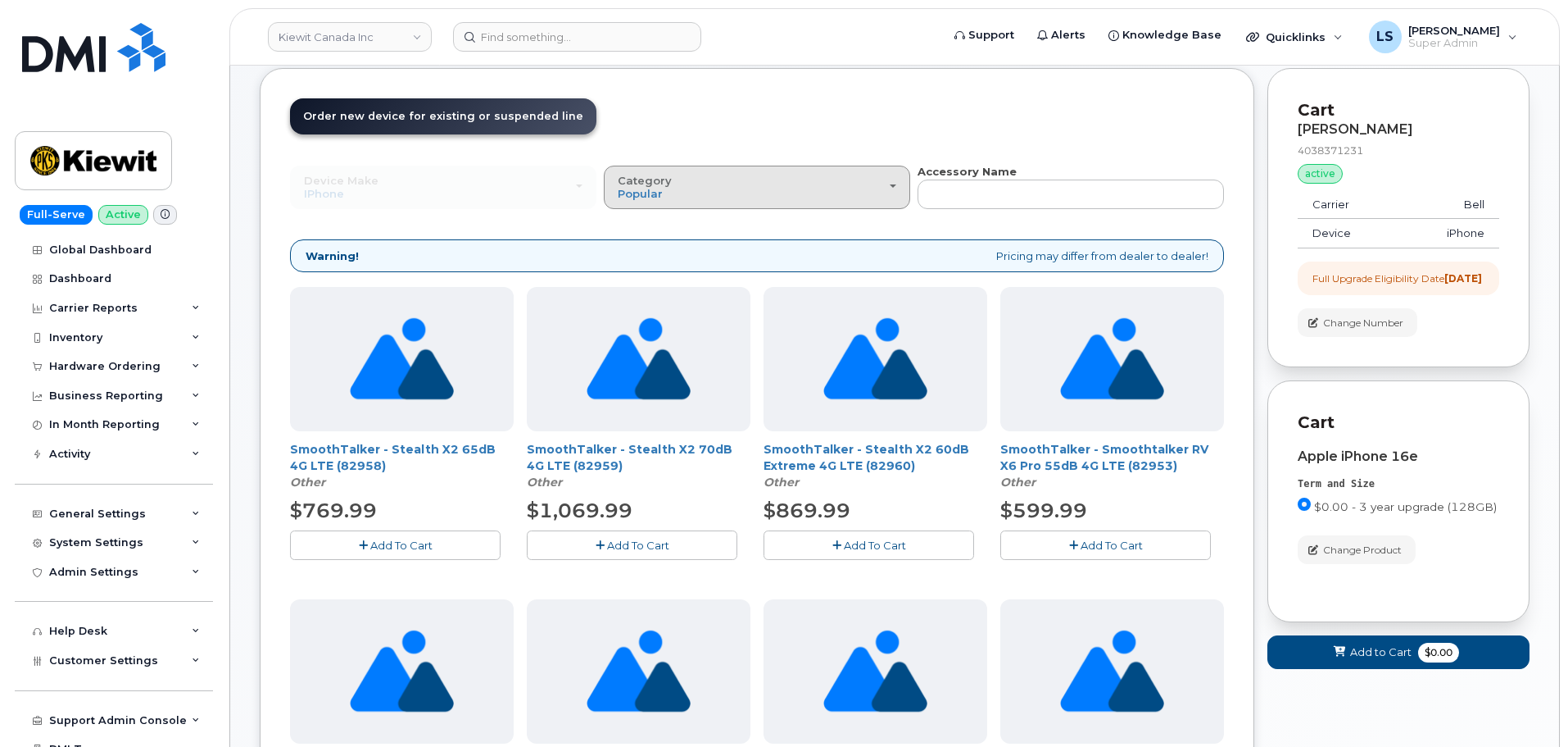
click at [753, 170] on button "Category Popular" at bounding box center [757, 187] width 306 height 43
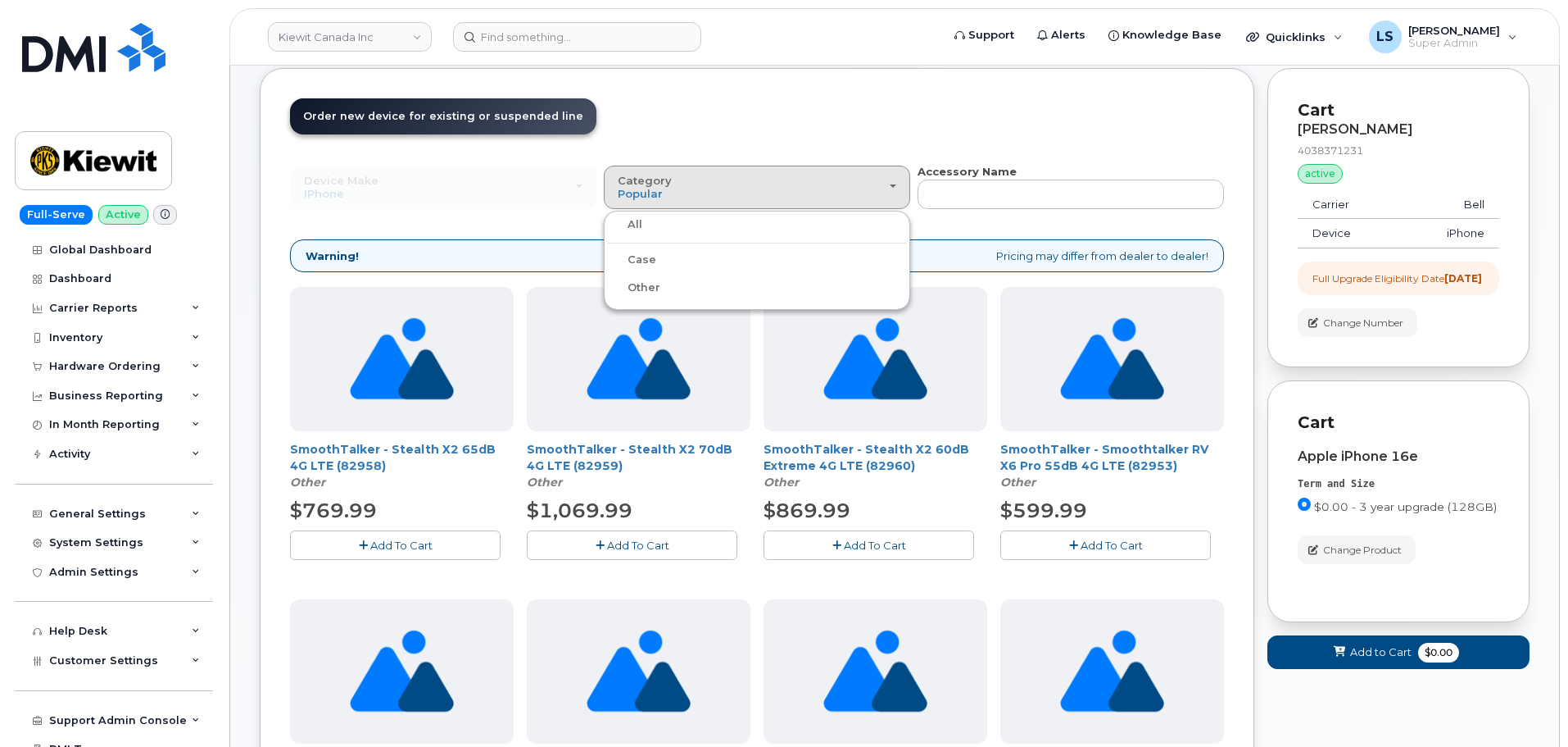
click at [676, 259] on div "Case" at bounding box center [757, 260] width 299 height 19
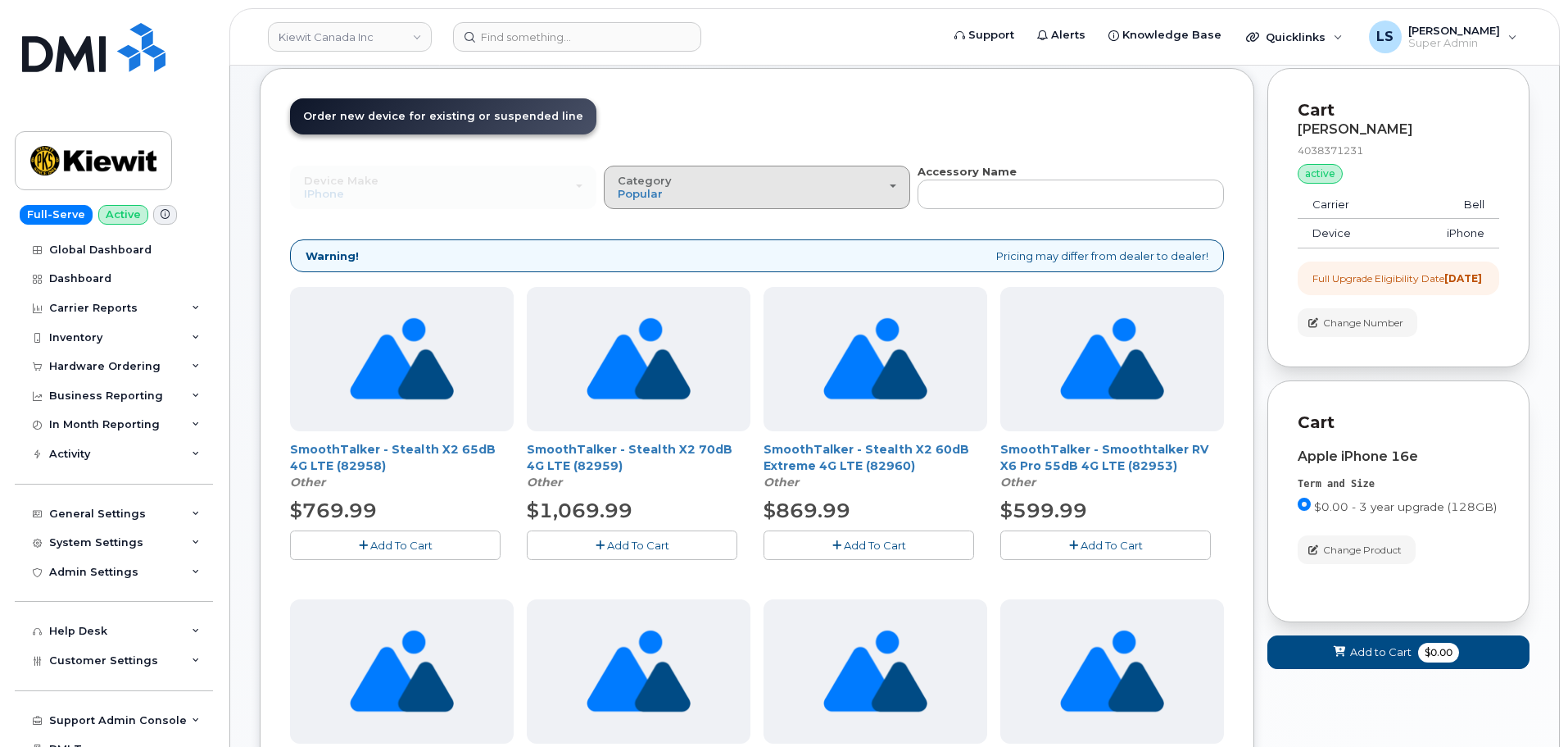
click at [663, 204] on button "Category Popular" at bounding box center [757, 187] width 306 height 43
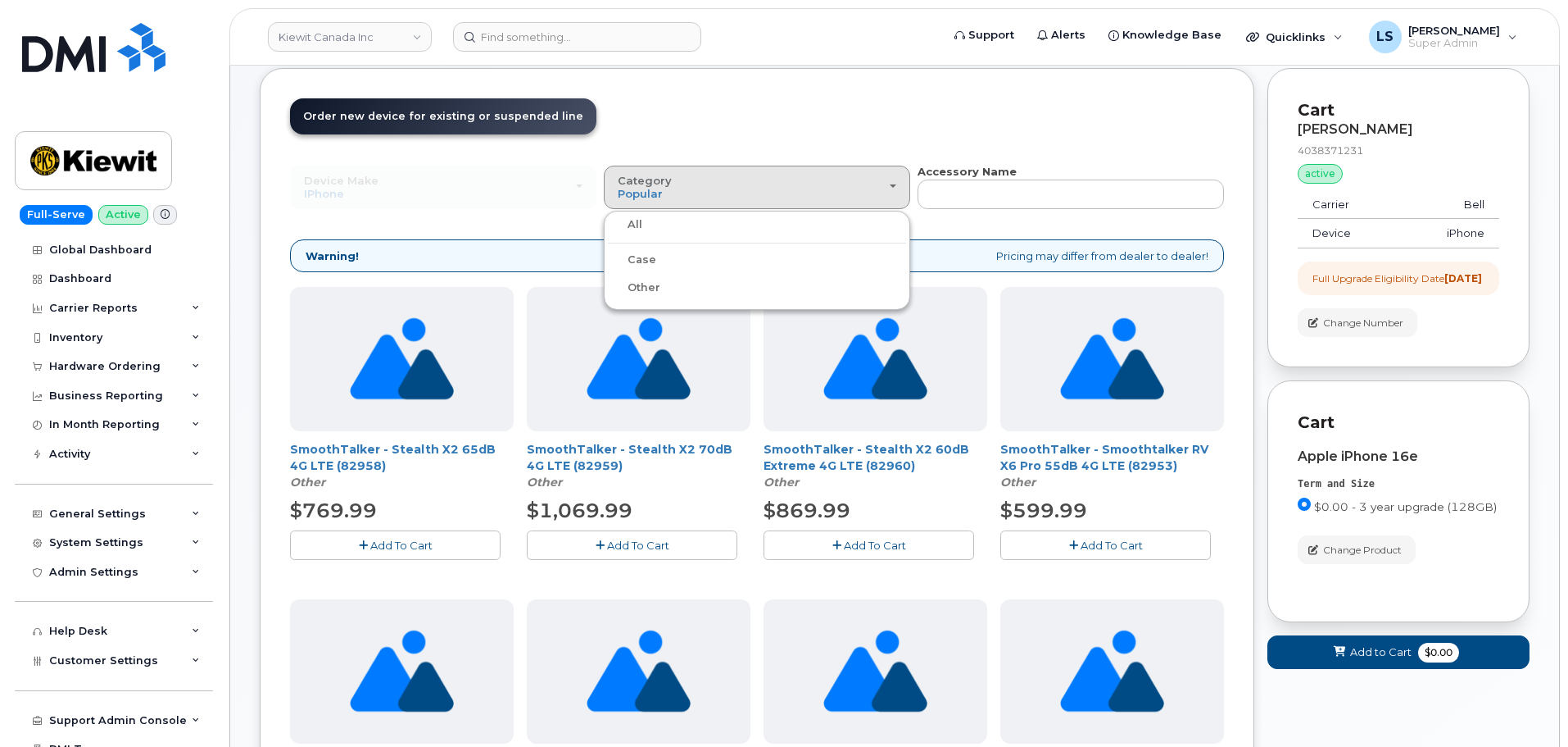
click at [638, 260] on label "Case" at bounding box center [632, 260] width 48 height 19
click at [0, 0] on input "Case" at bounding box center [0, 0] width 0 height 0
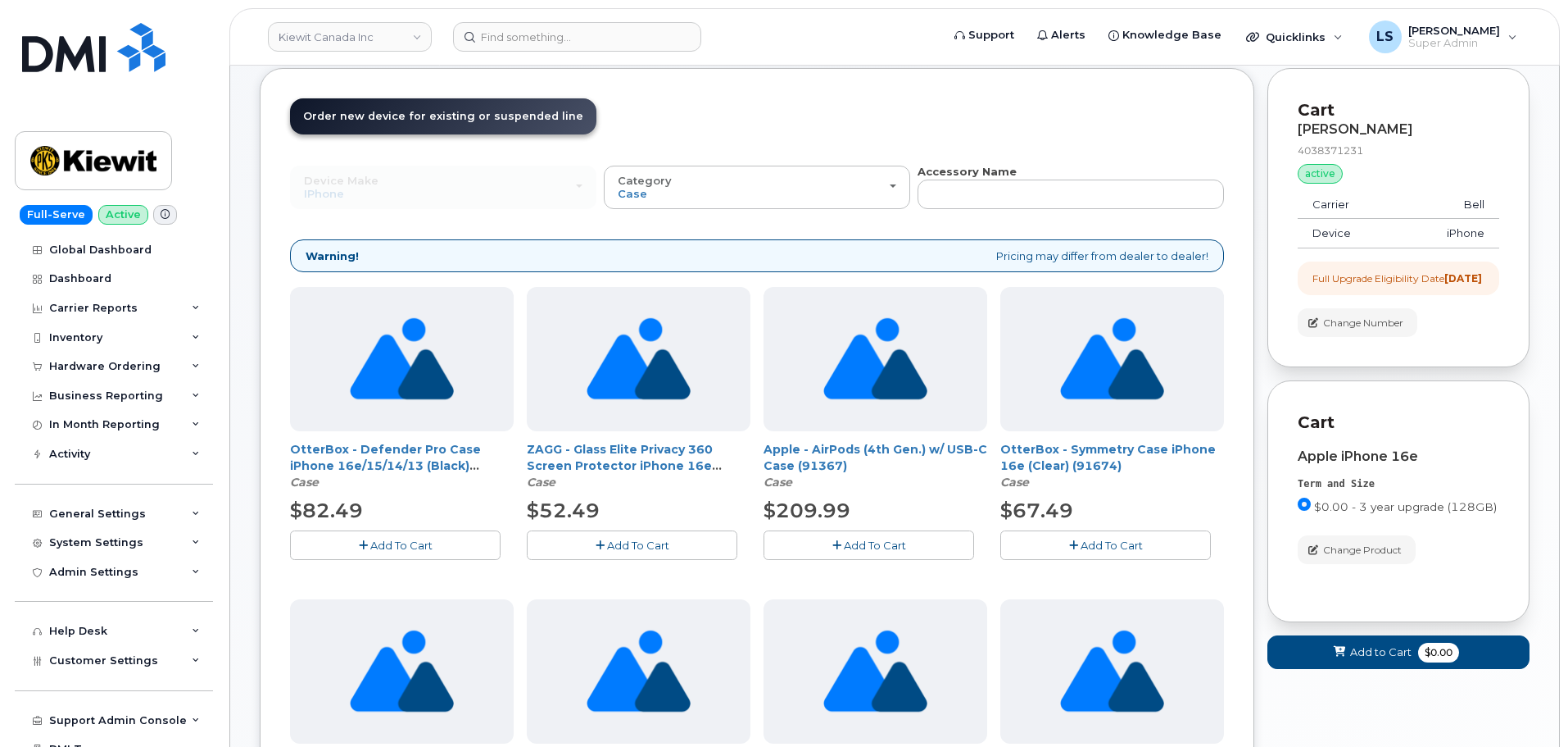
click at [410, 541] on span "Add To Cart" at bounding box center [401, 545] width 62 height 14
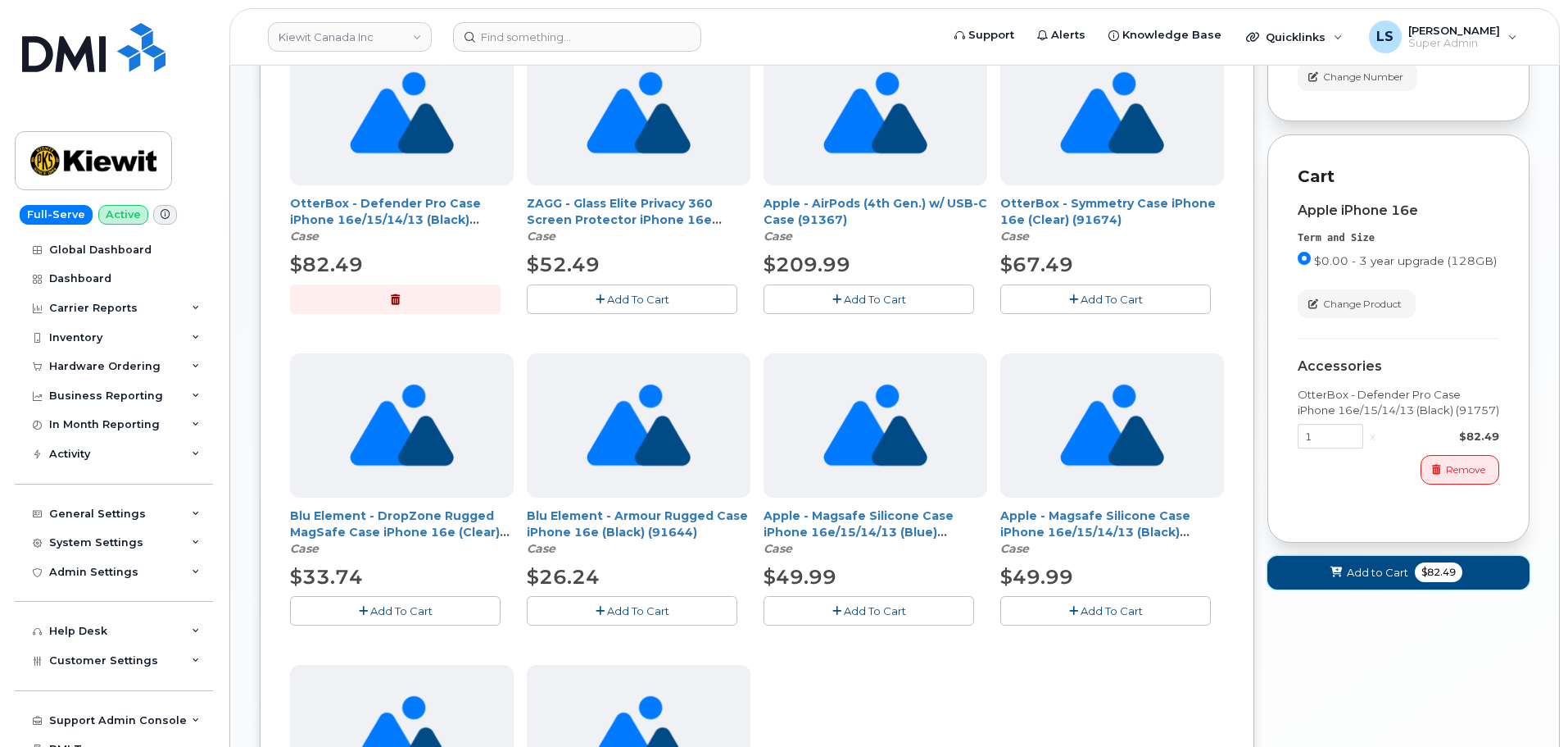
click at [1340, 579] on span at bounding box center [1337, 572] width 16 height 16
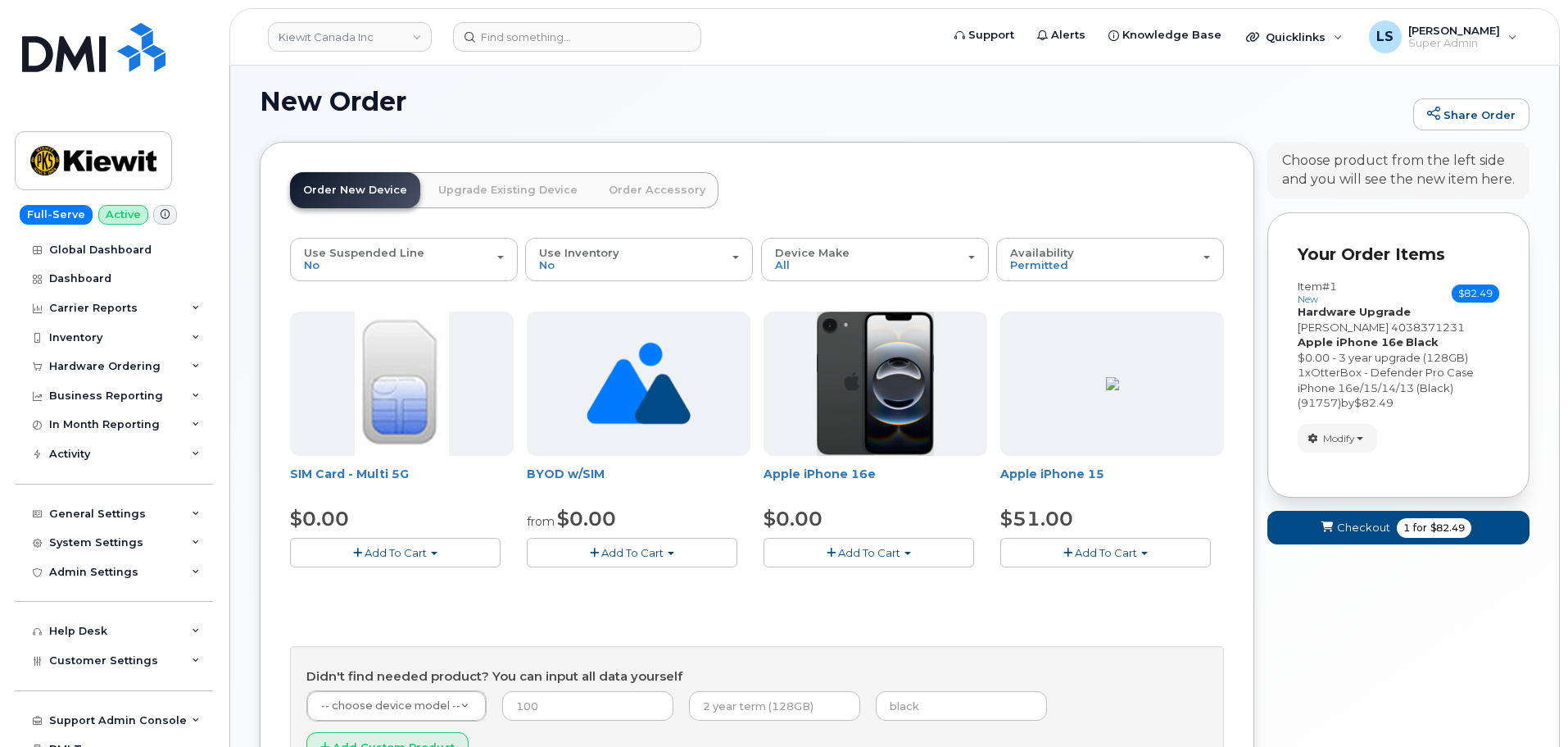
scroll to position [163, 0]
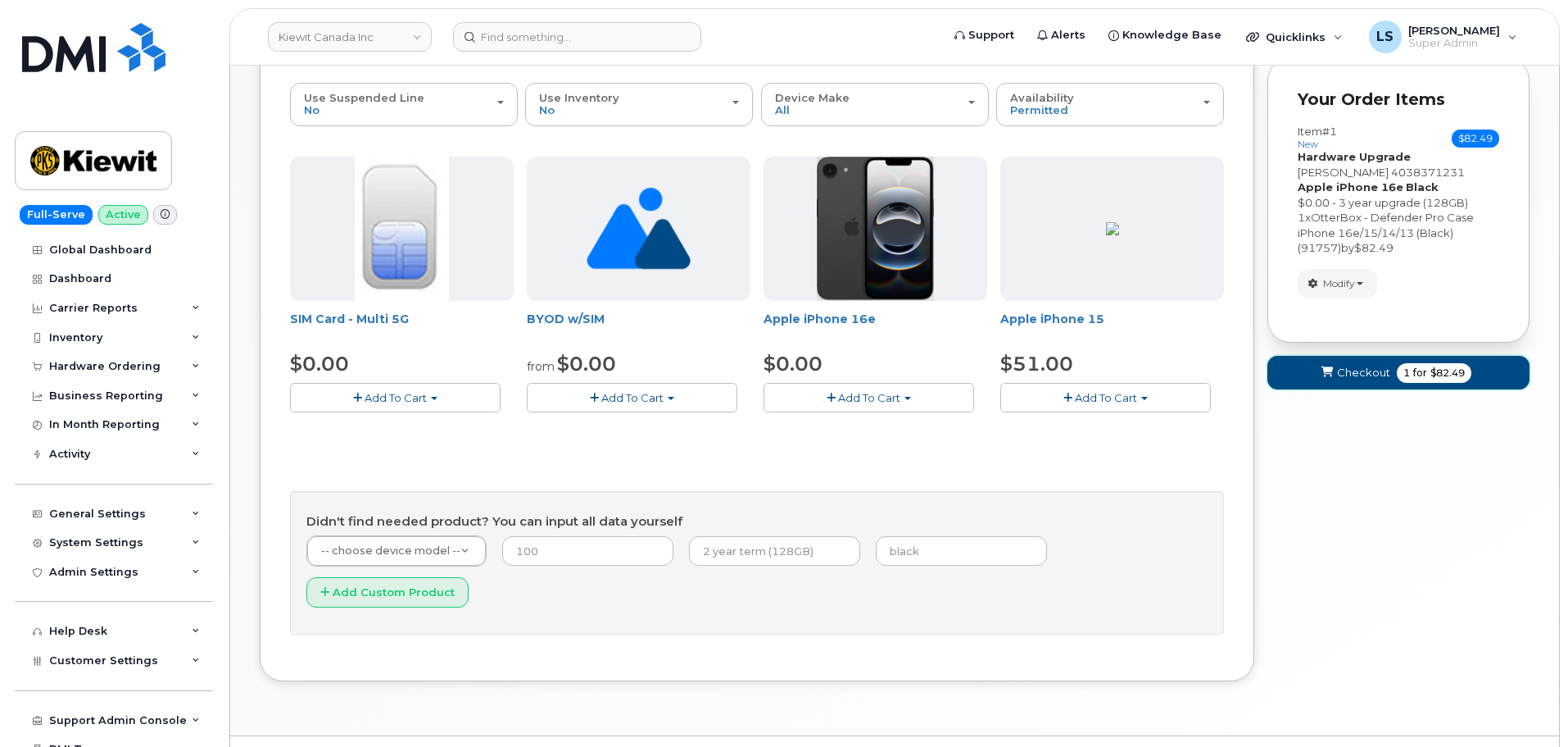
click at [1361, 374] on span "Checkout" at bounding box center [1363, 373] width 53 height 16
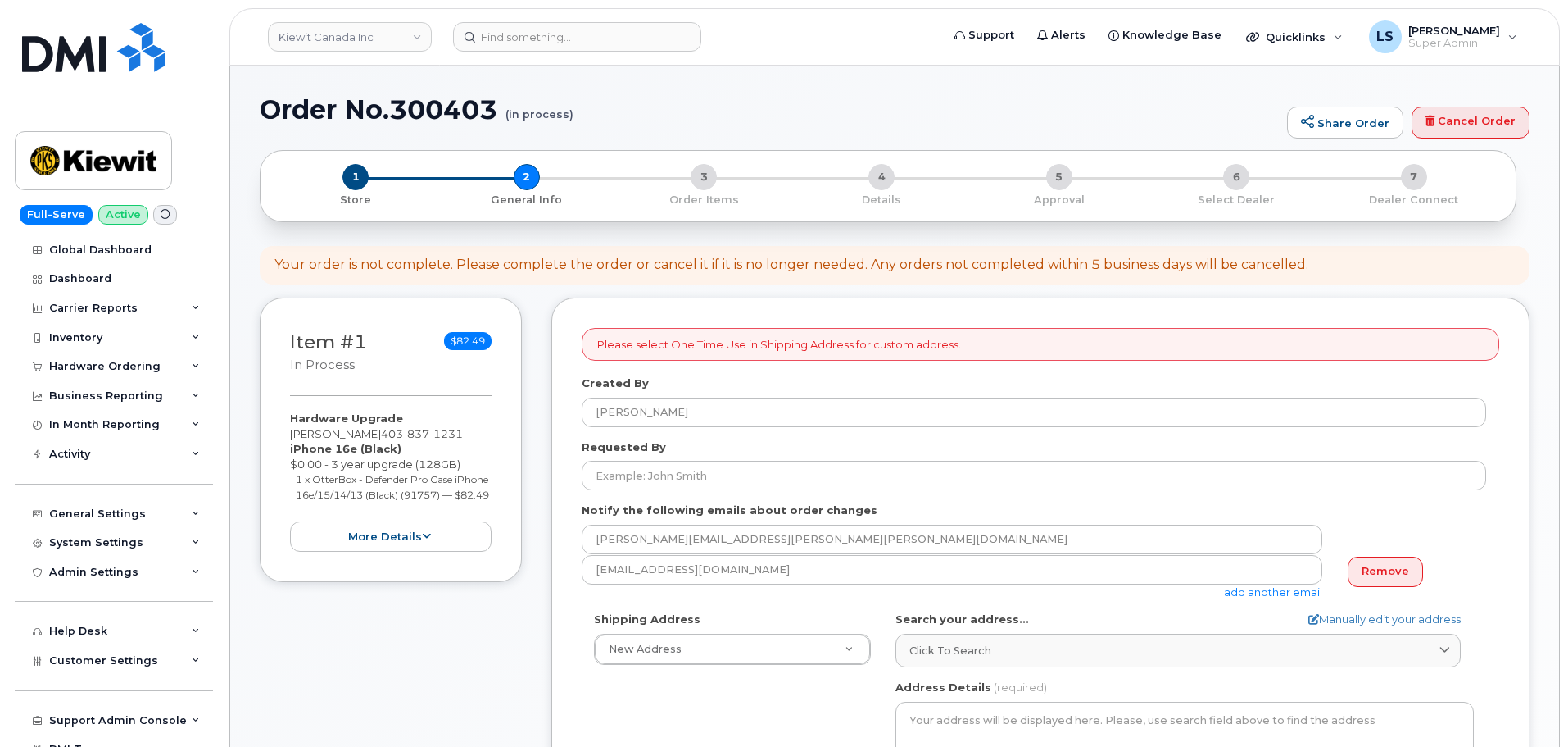
select select
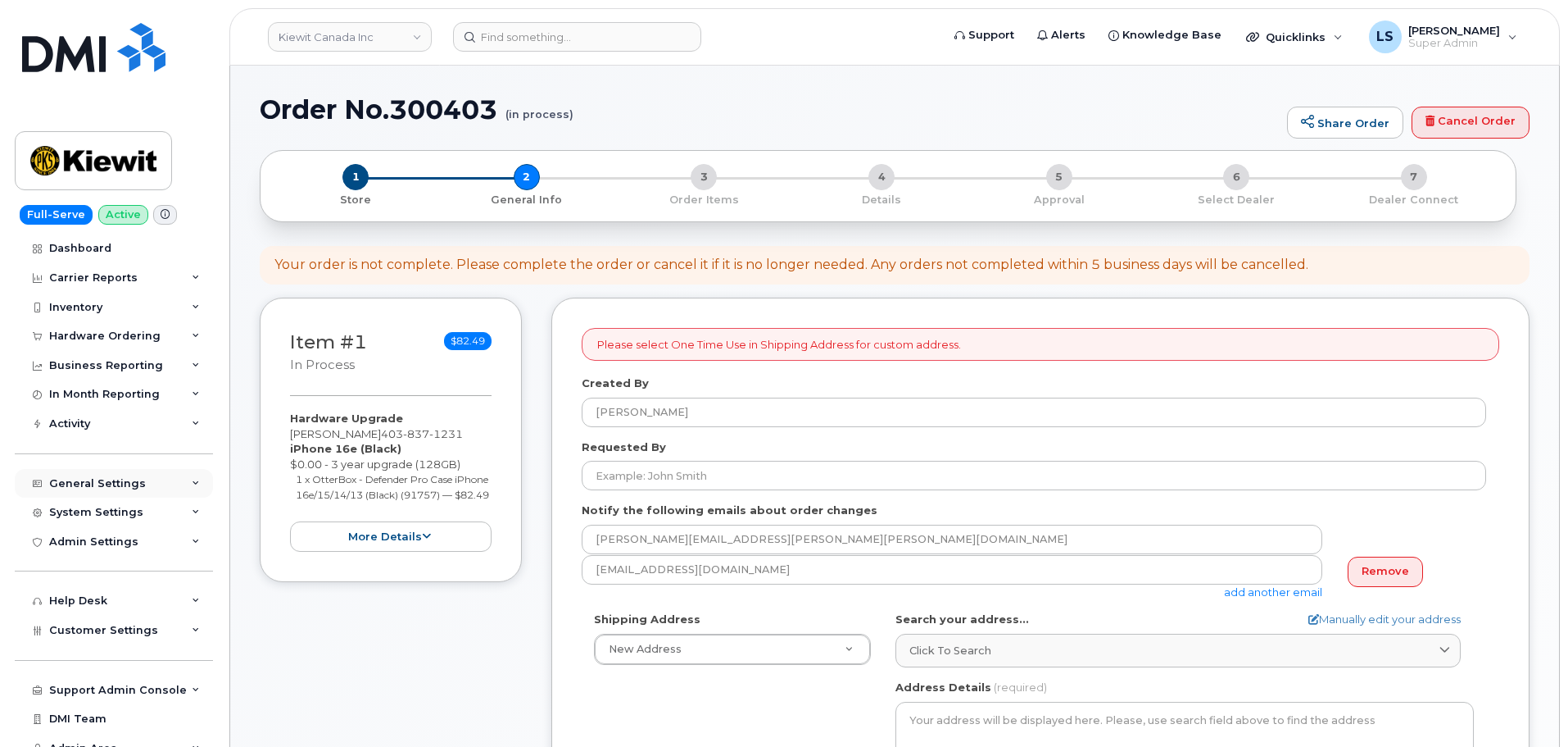
scroll to position [45, 0]
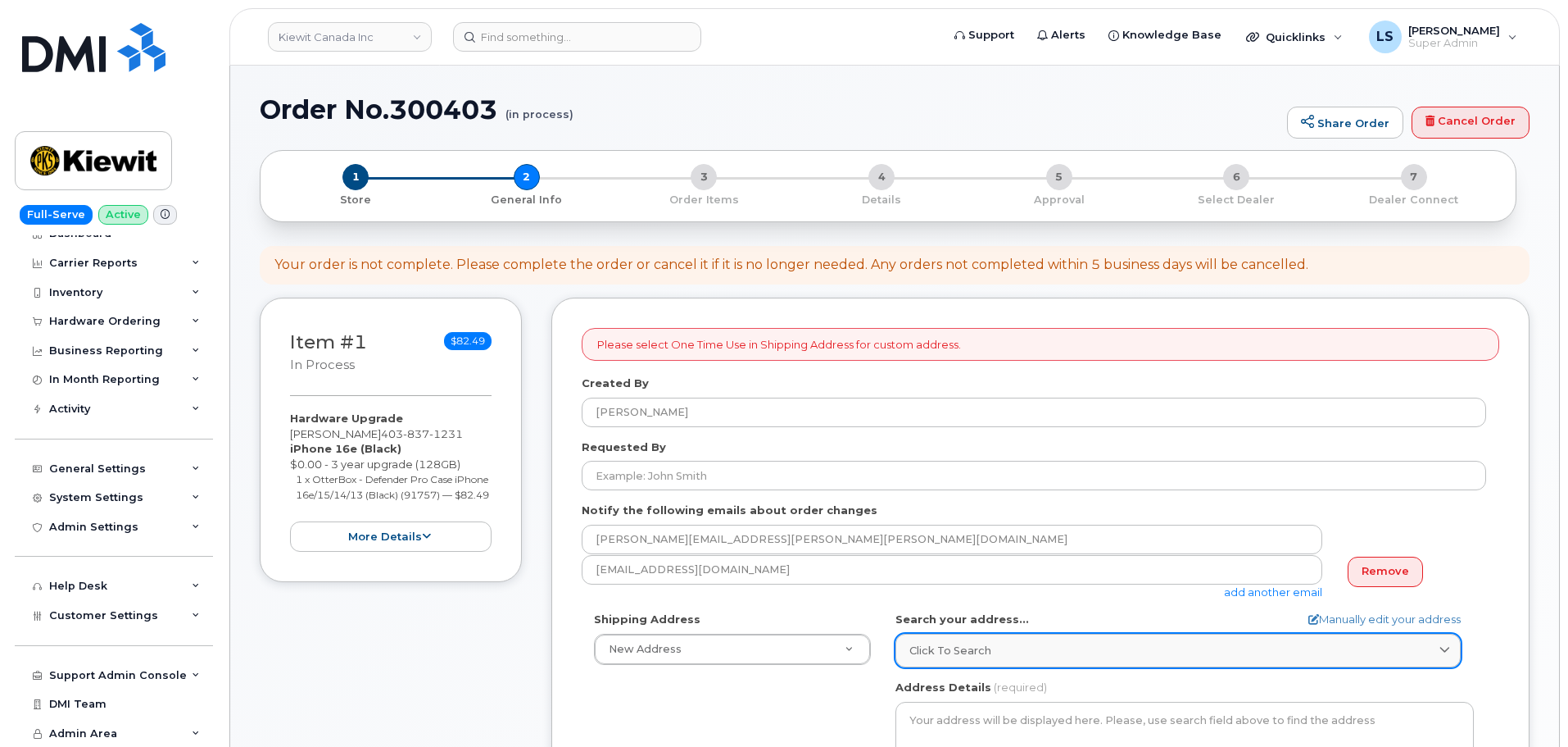
click at [1009, 662] on link "Click to search" at bounding box center [1178, 650] width 565 height 34
paste input "[STREET_ADDRESS]"
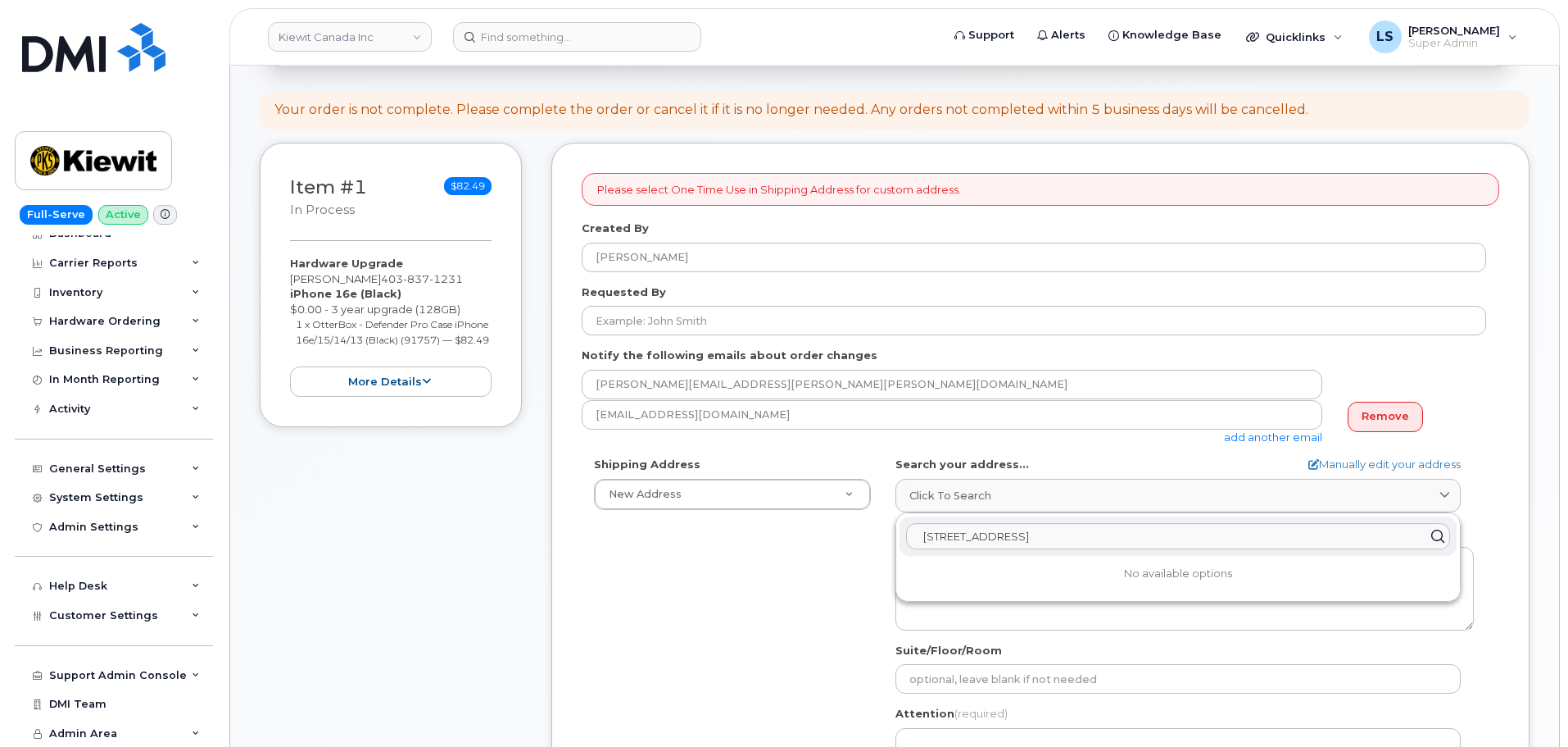
scroll to position [164, 0]
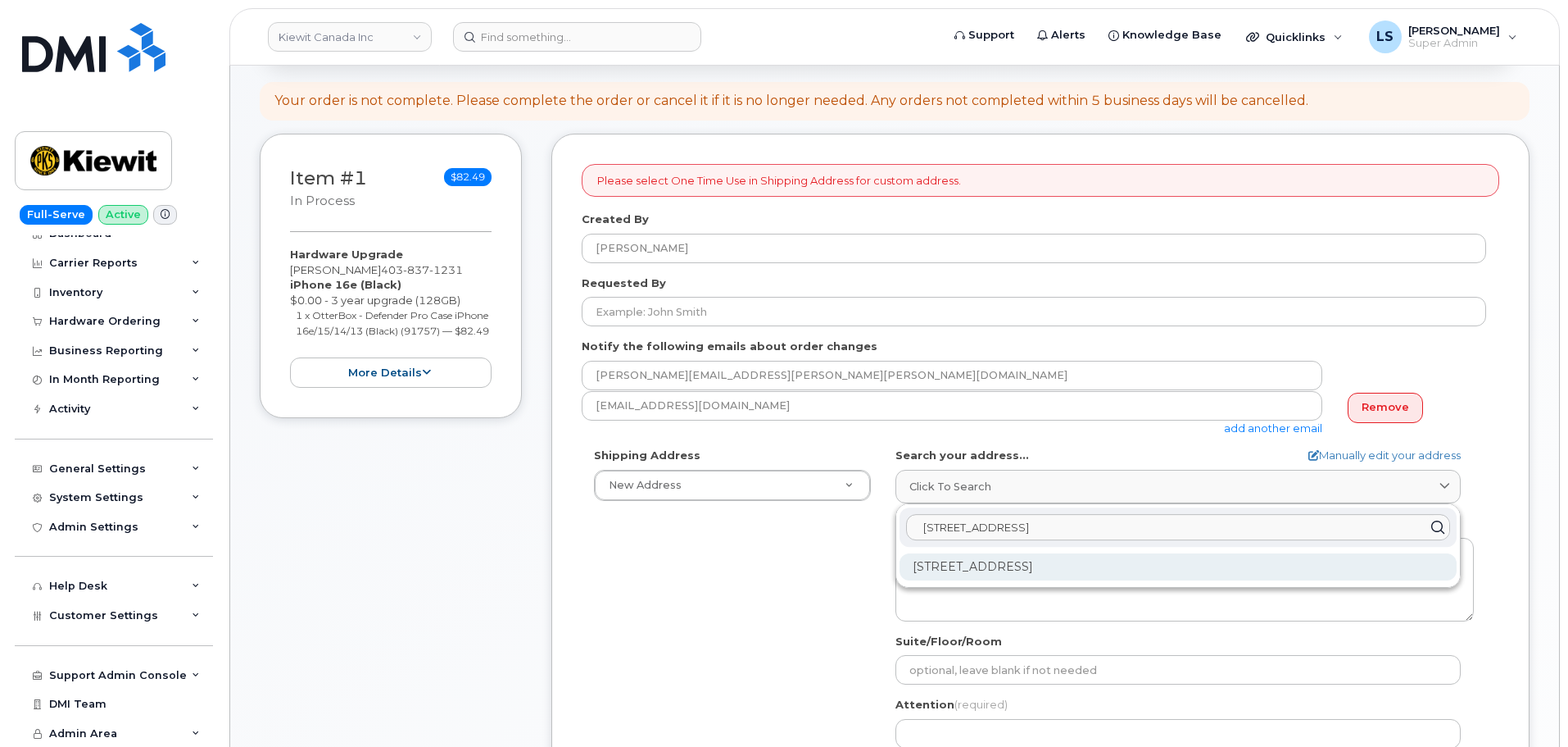
type input "[STREET_ADDRESS]"
click at [963, 564] on div "[STREET_ADDRESS]" at bounding box center [1178, 567] width 558 height 27
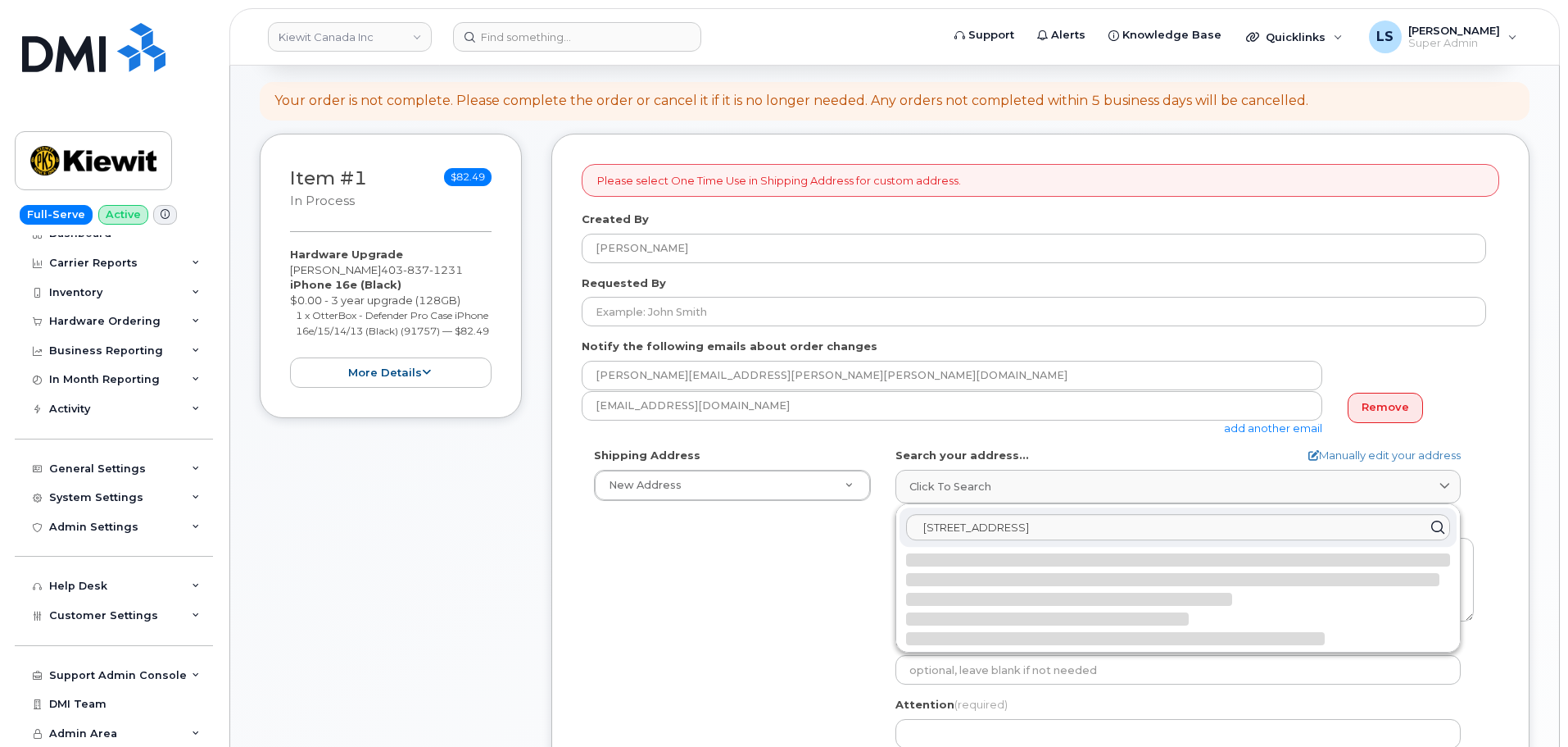
select select
type textarea "[STREET_ADDRESS]"
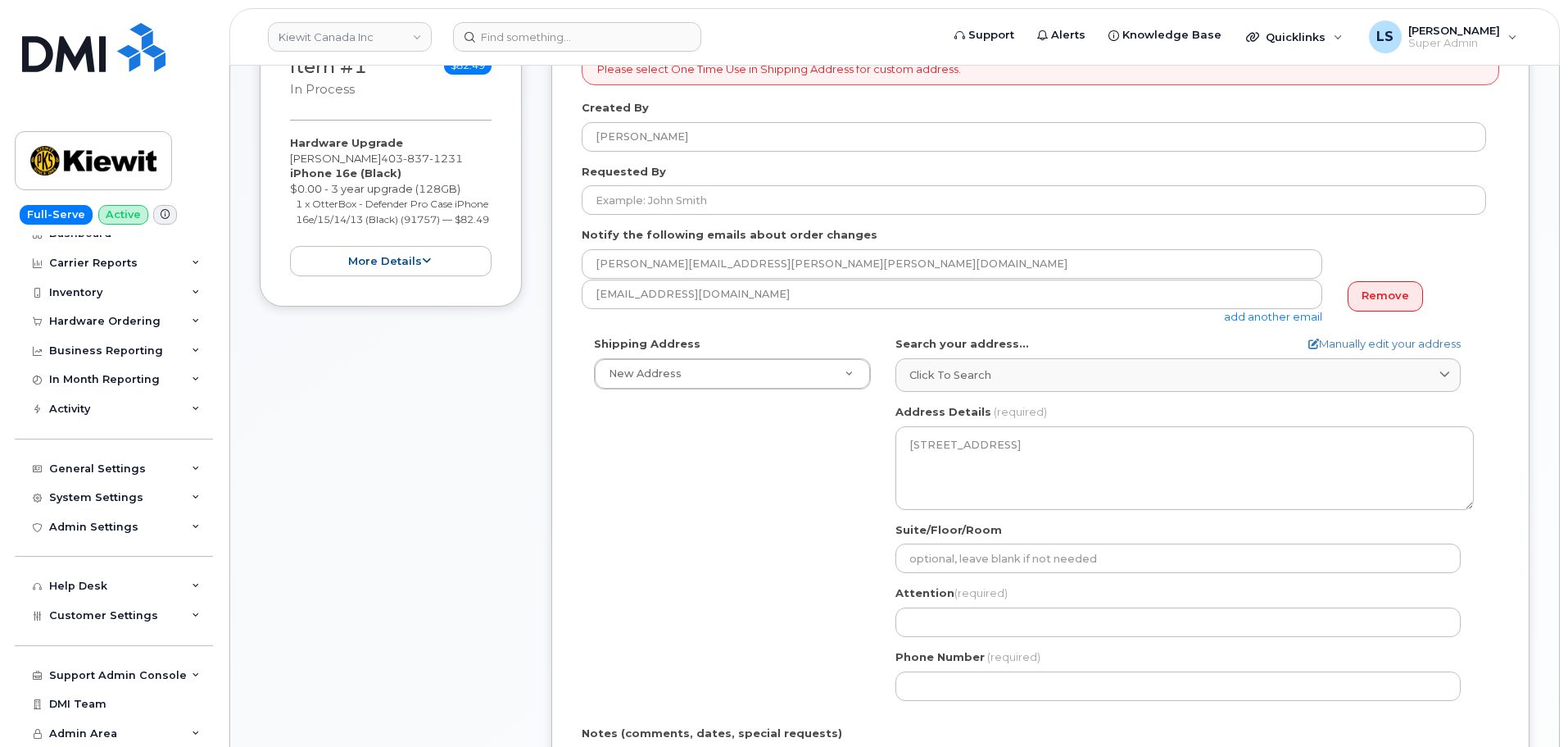
scroll to position [410, 0]
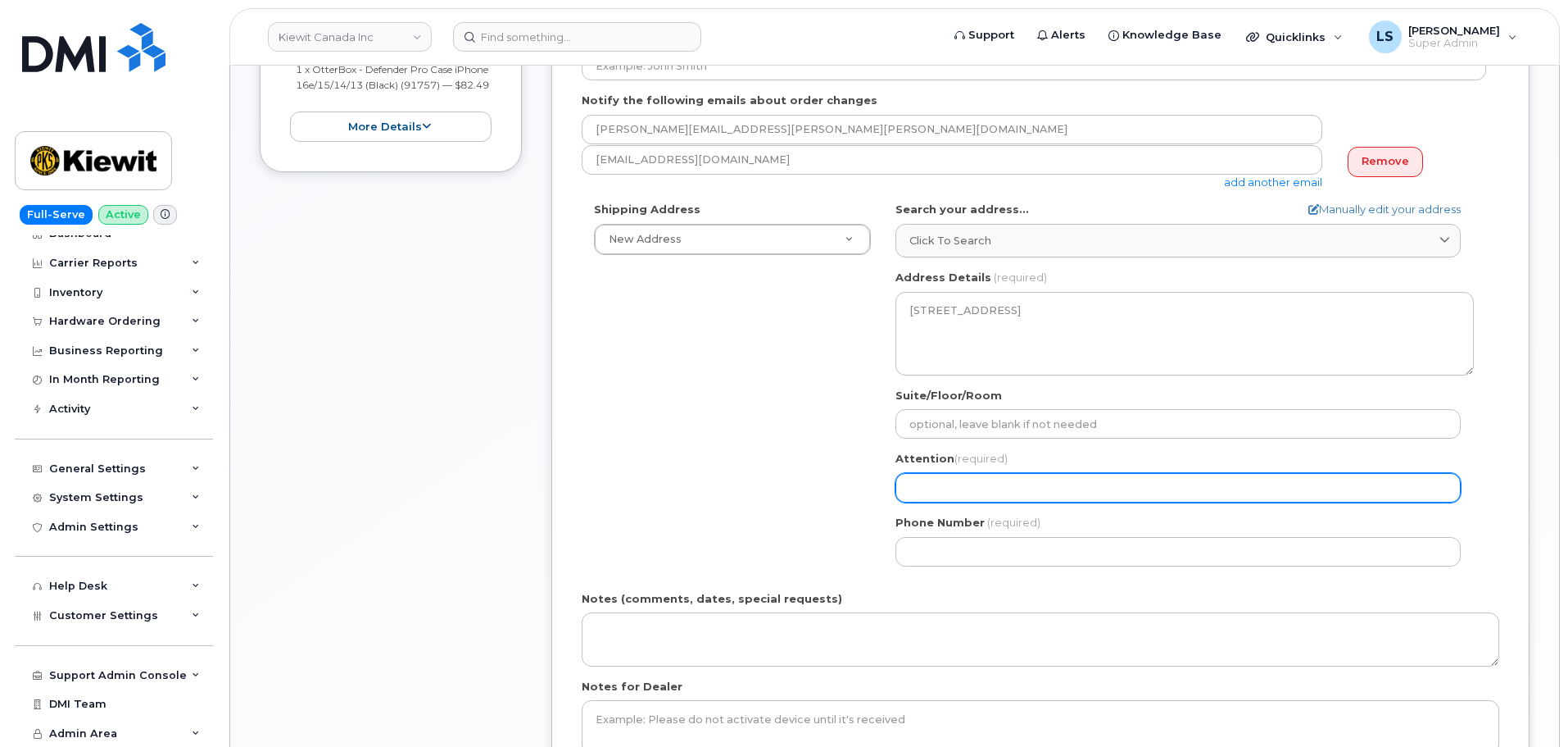
click at [986, 481] on input "Attention (required)" at bounding box center [1178, 488] width 565 height 29
paste input "[PERSON_NAME]"
select select
type input "[PERSON_NAME]"
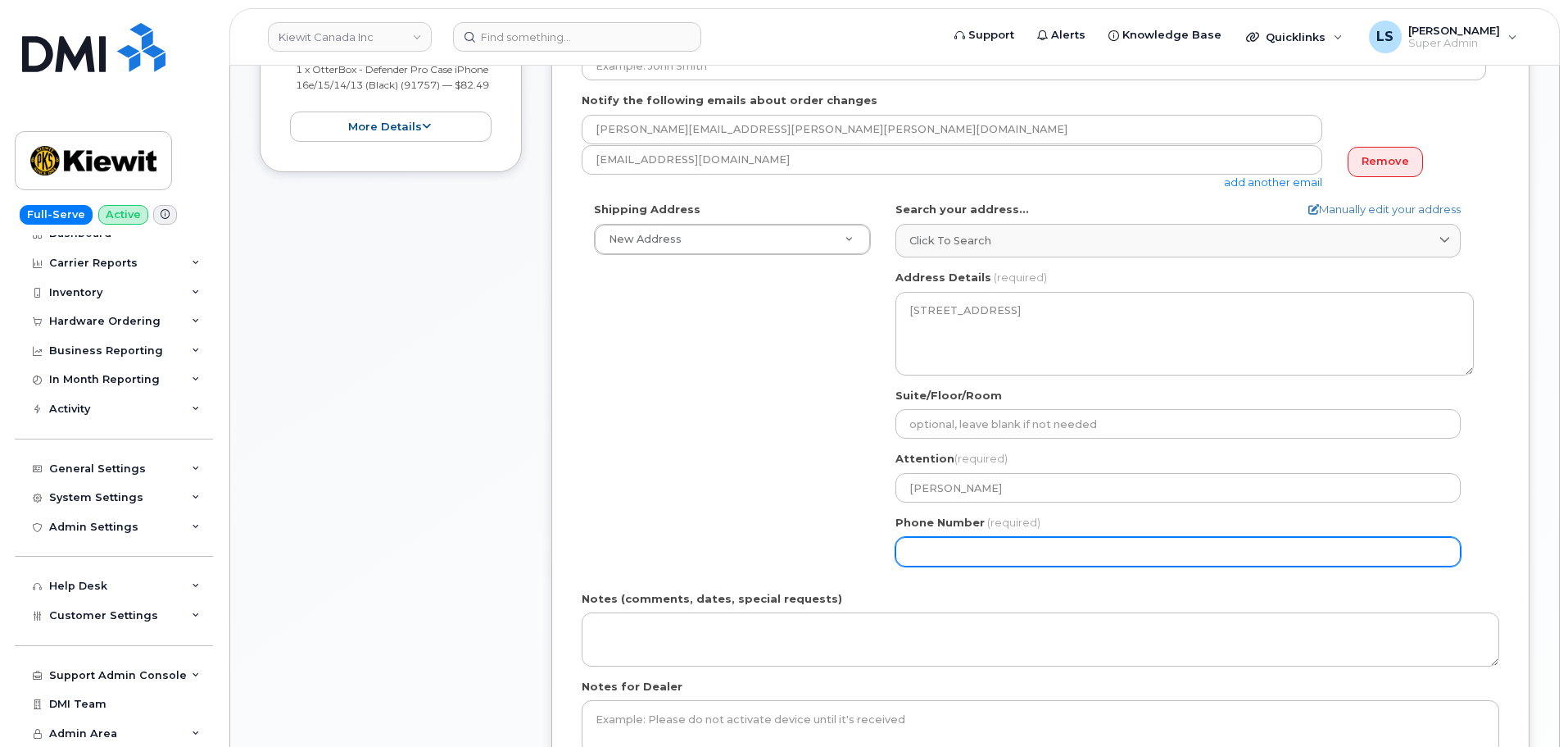
drag, startPoint x: 674, startPoint y: 467, endPoint x: 663, endPoint y: 462, distance: 12.1
click at [671, 465] on div "Shipping Address New Address New Address [STREET_ADDRESS][GEOGRAPHIC_DATA][PERS…" at bounding box center [1034, 390] width 905 height 376
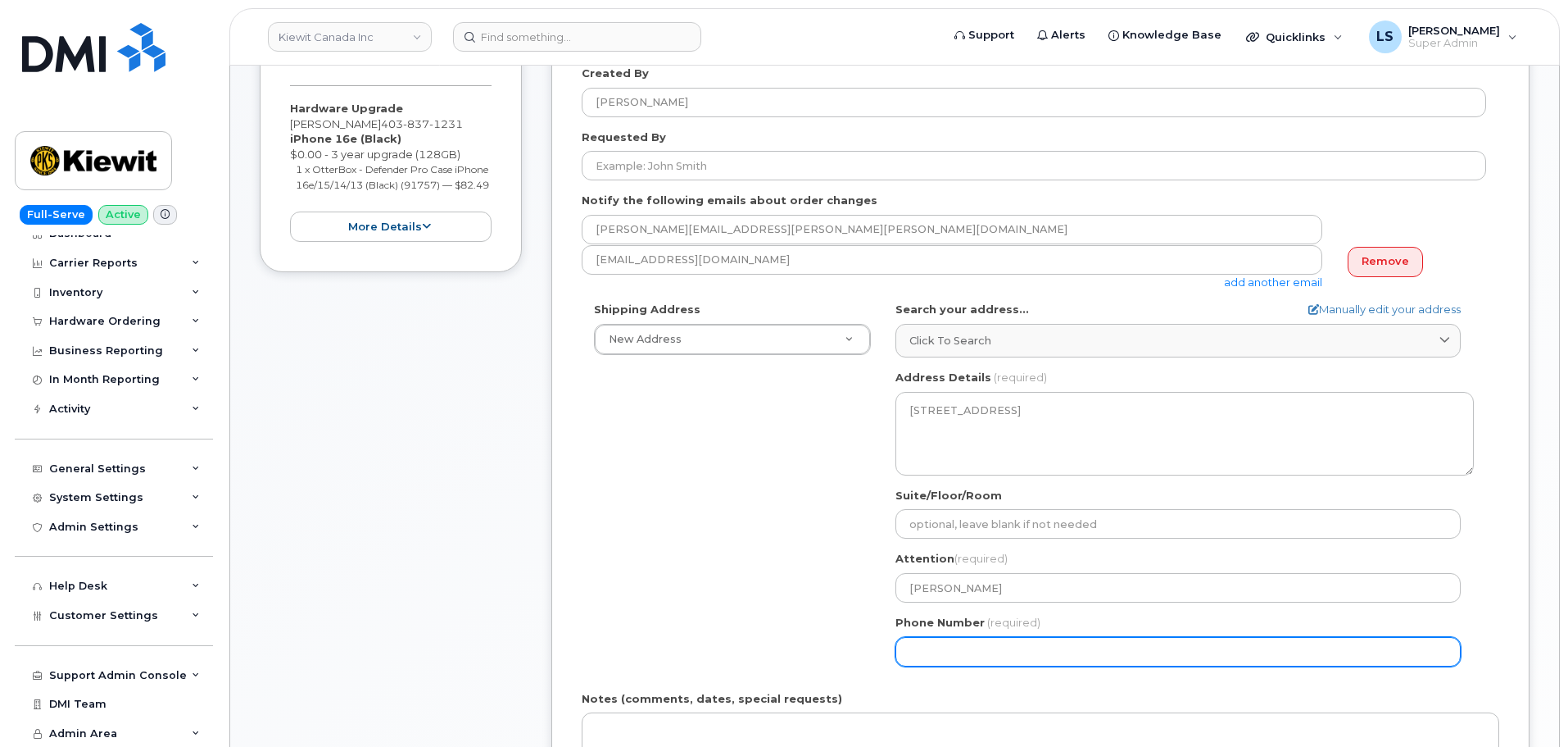
scroll to position [164, 0]
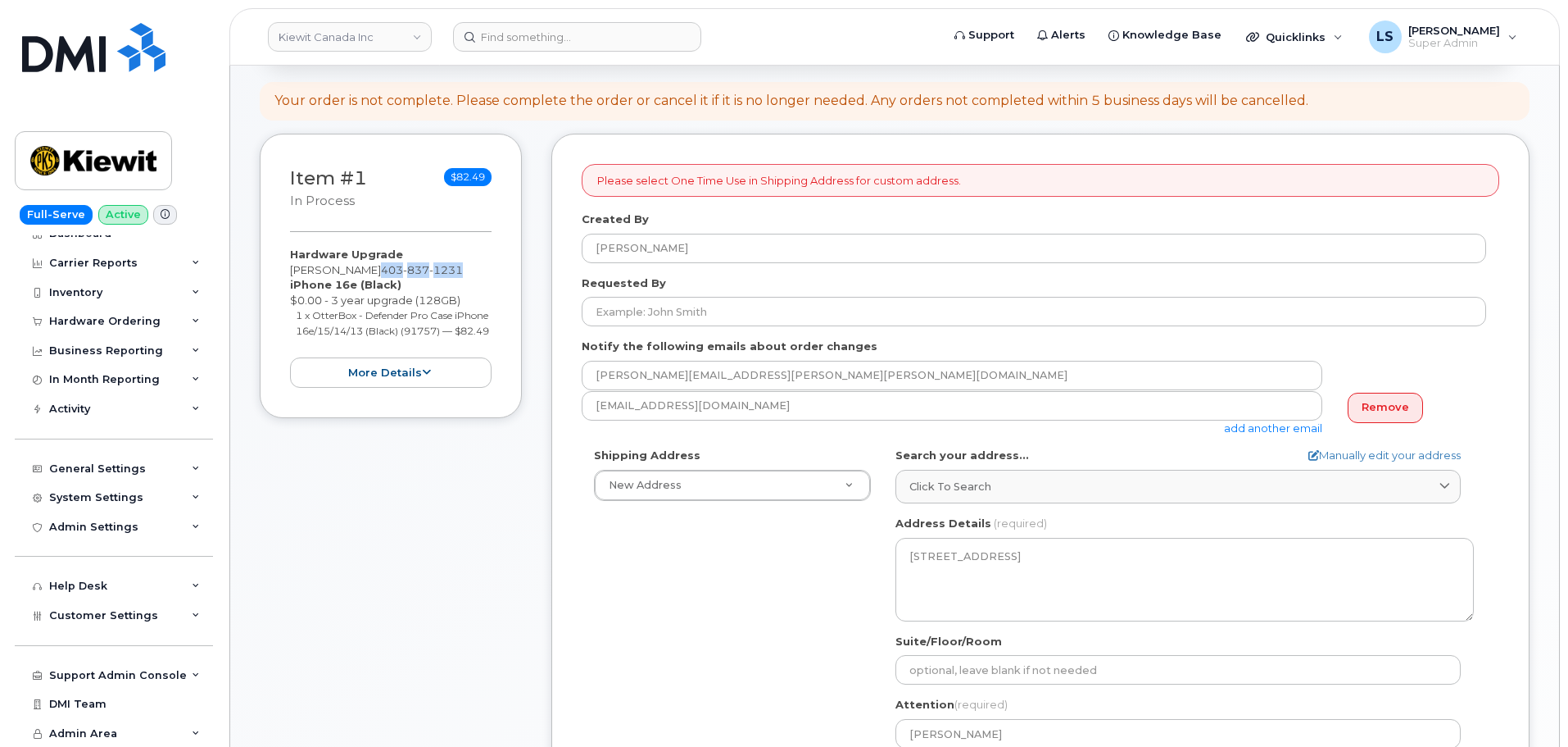
drag, startPoint x: 431, startPoint y: 268, endPoint x: 346, endPoint y: 273, distance: 85.1
click at [346, 273] on div "Hardware Upgrade [PERSON_NAME] [PHONE_NUMBER] iPhone 16e (Black) $0.00 - 3 year…" at bounding box center [391, 316] width 202 height 141
copy span "[PHONE_NUMBER]"
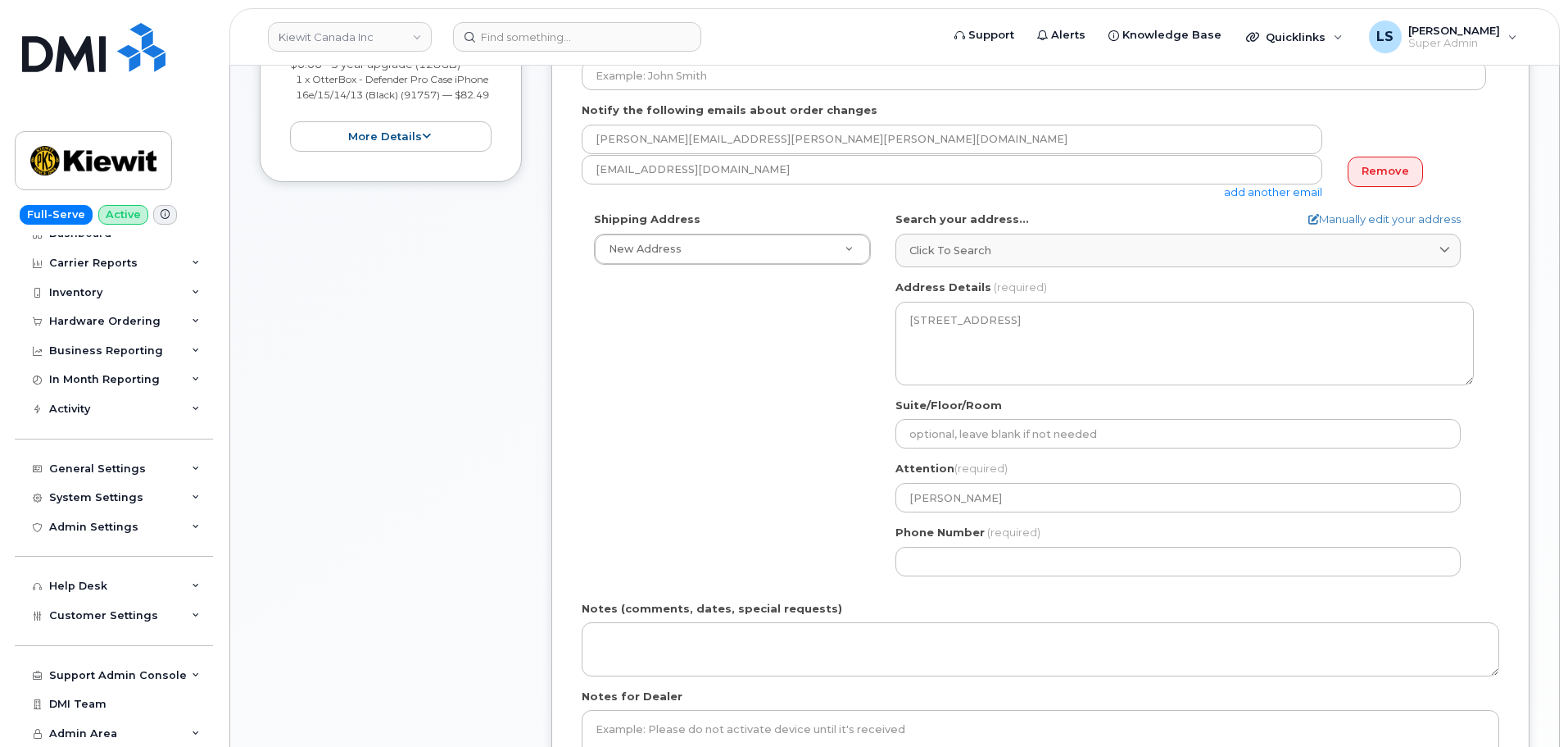
scroll to position [492, 0]
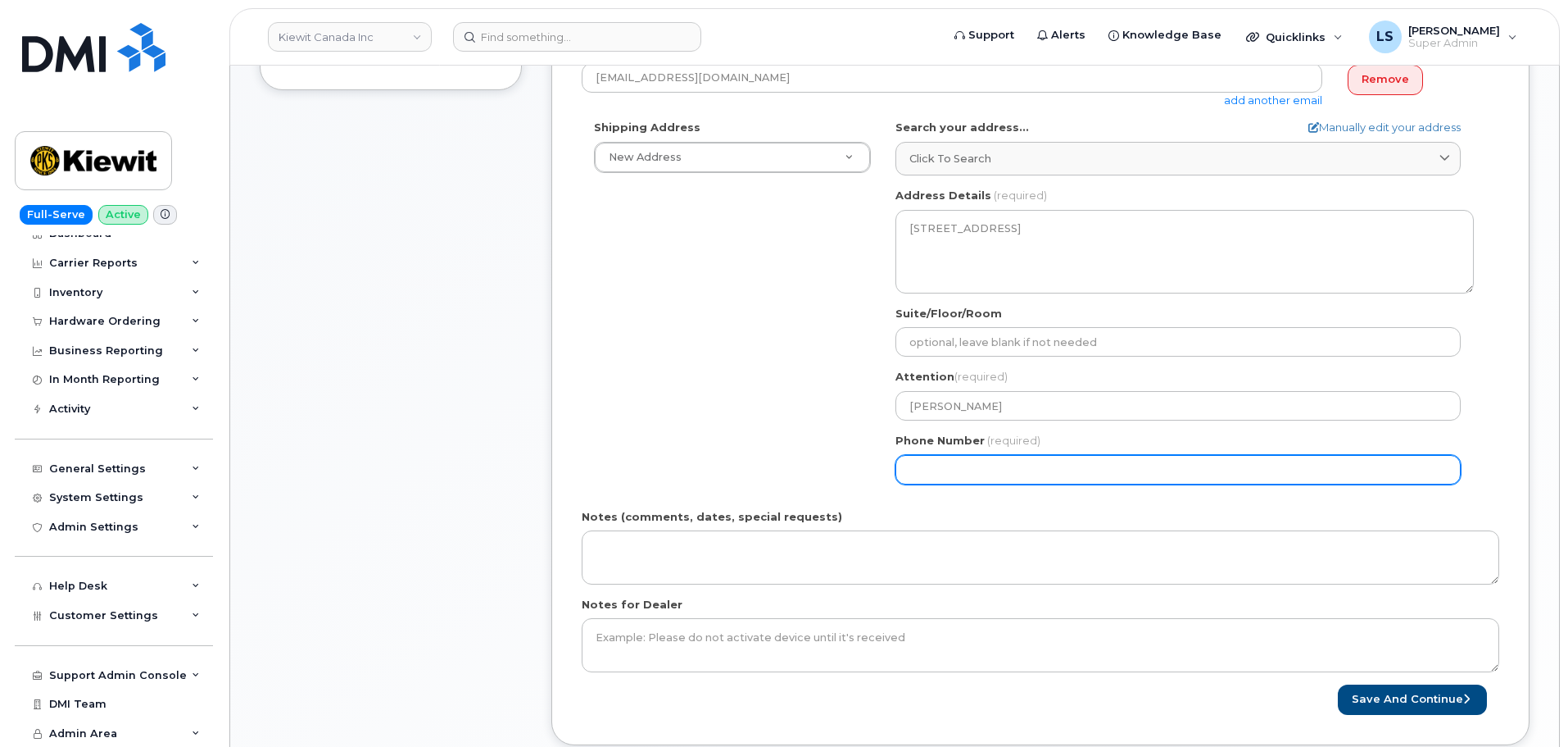
click at [1008, 473] on input "Phone Number" at bounding box center [1178, 470] width 565 height 29
paste input "4038371231"
select select
type input "4038371231"
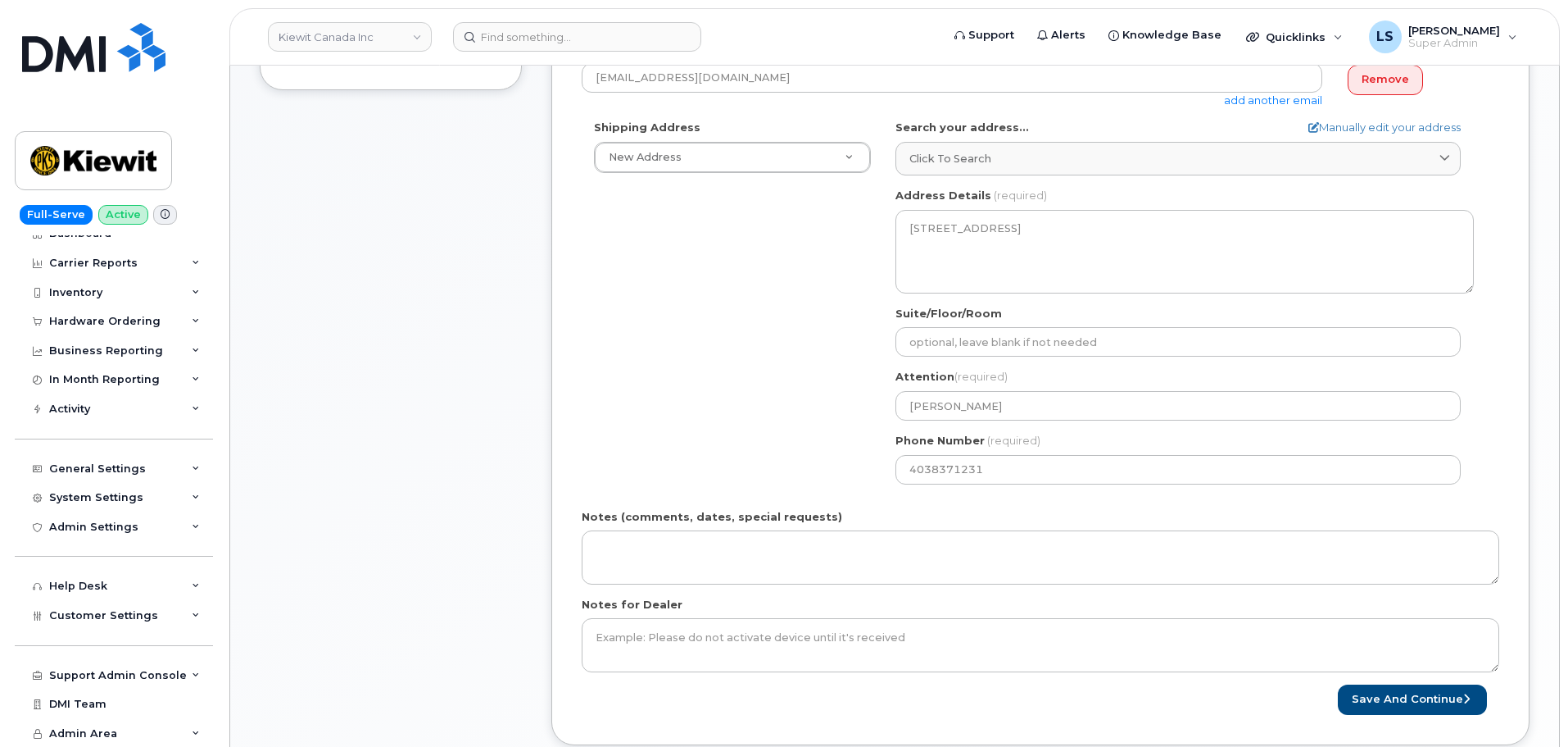
click at [763, 454] on div "Shipping Address New Address New Address [STREET_ADDRESS][GEOGRAPHIC_DATA][PERS…" at bounding box center [1034, 308] width 905 height 376
click at [1402, 698] on button "Save and Continue" at bounding box center [1413, 699] width 149 height 30
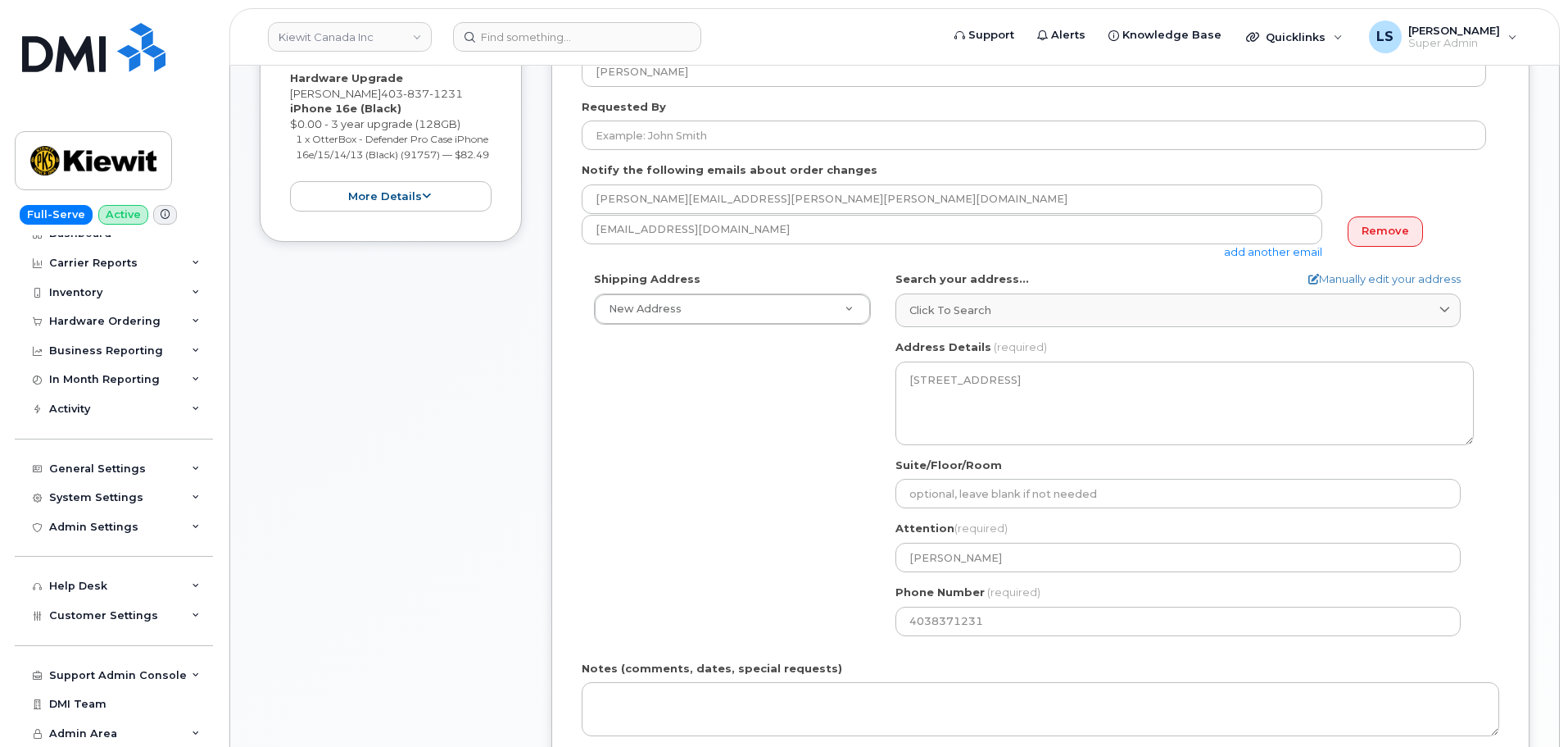
scroll to position [164, 0]
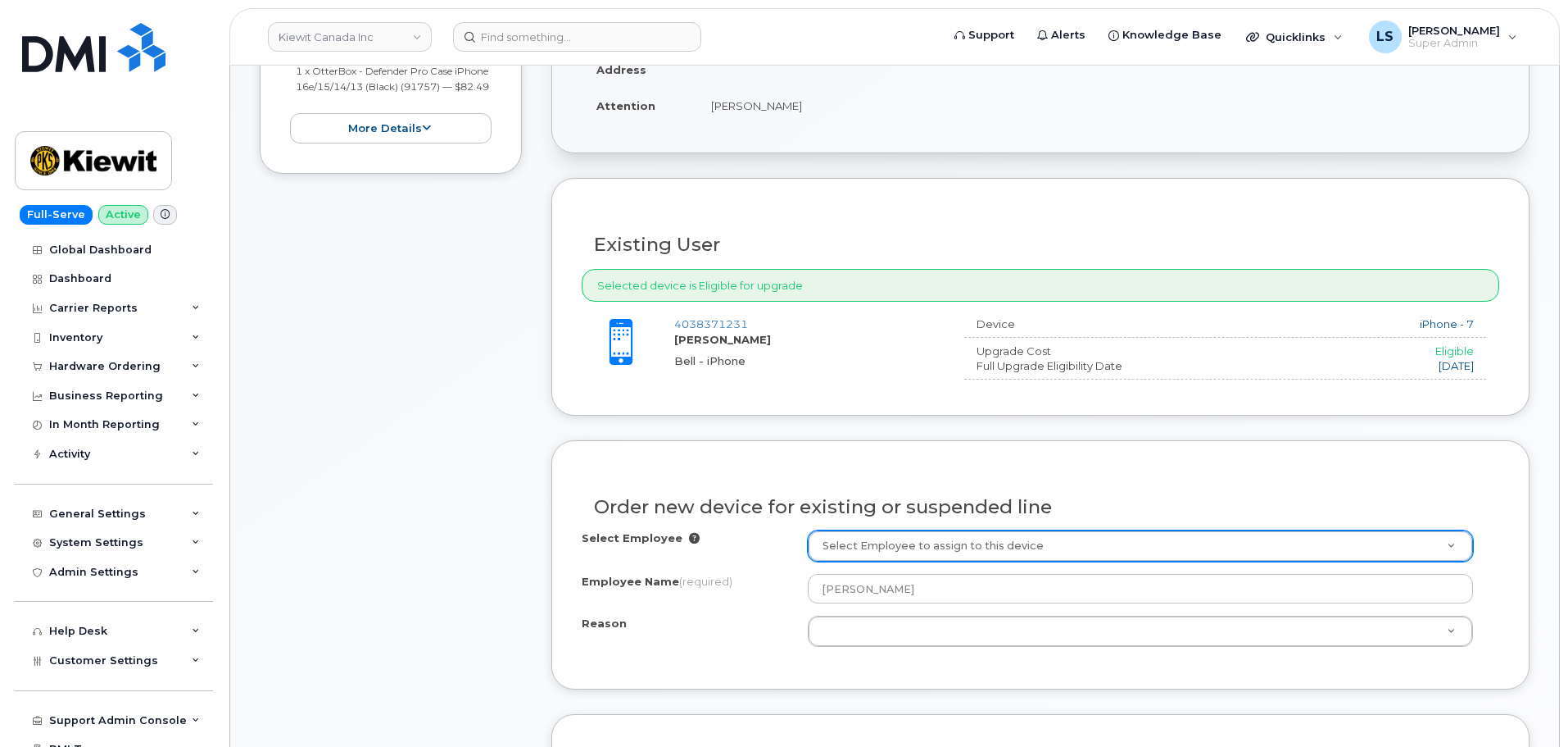
scroll to position [410, 0]
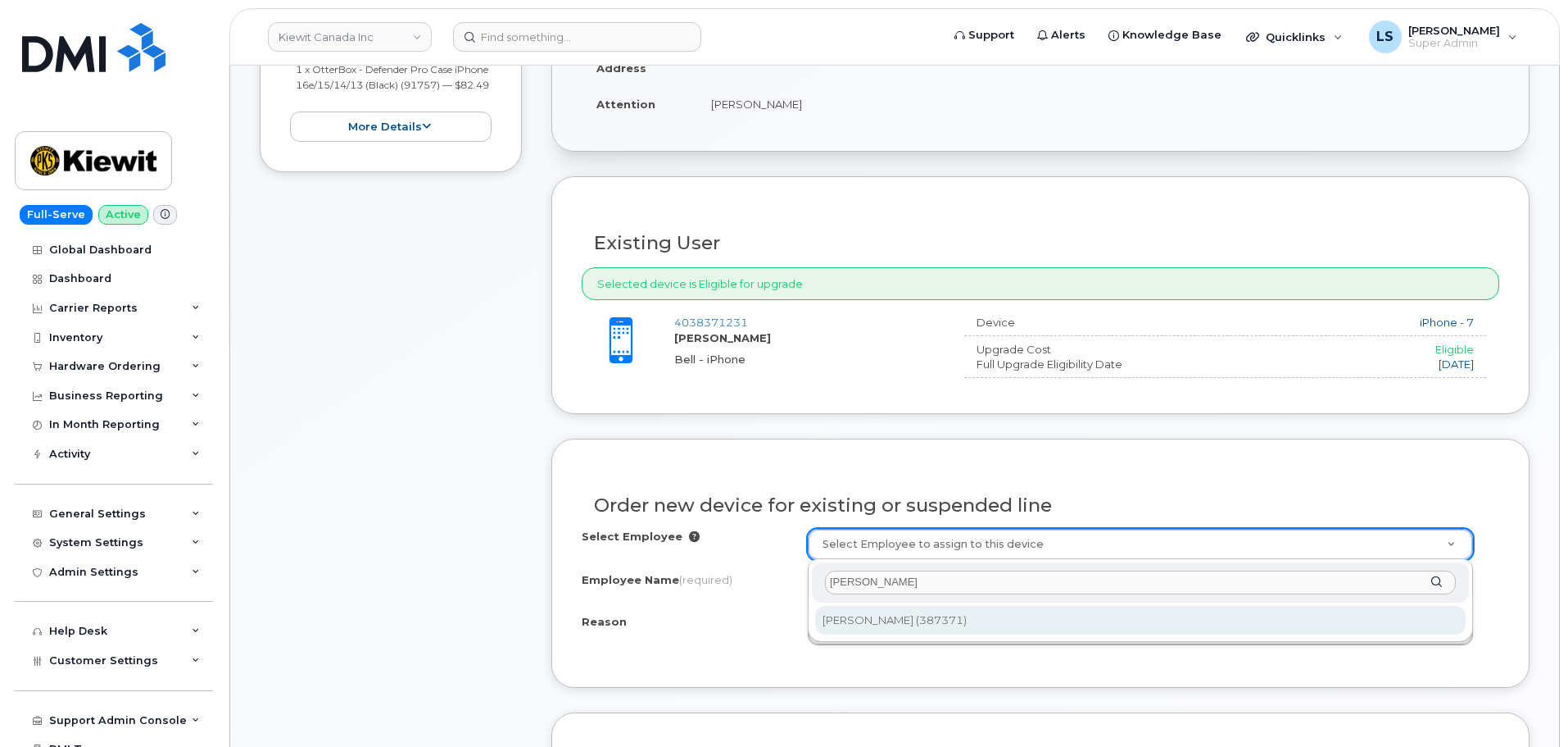
type input "[PERSON_NAME]"
type input "1059442"
select select
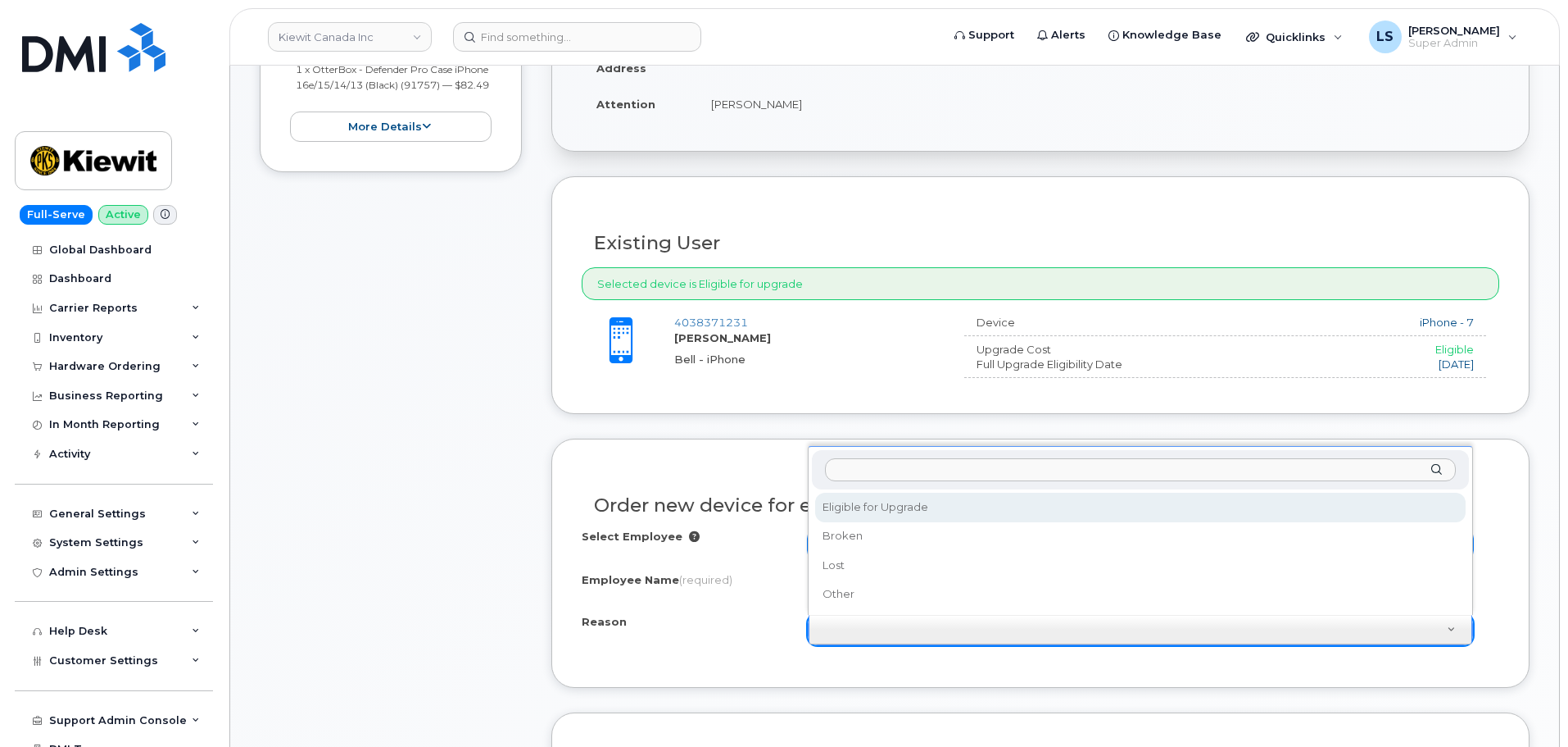
select select "eligible_for_upgrade"
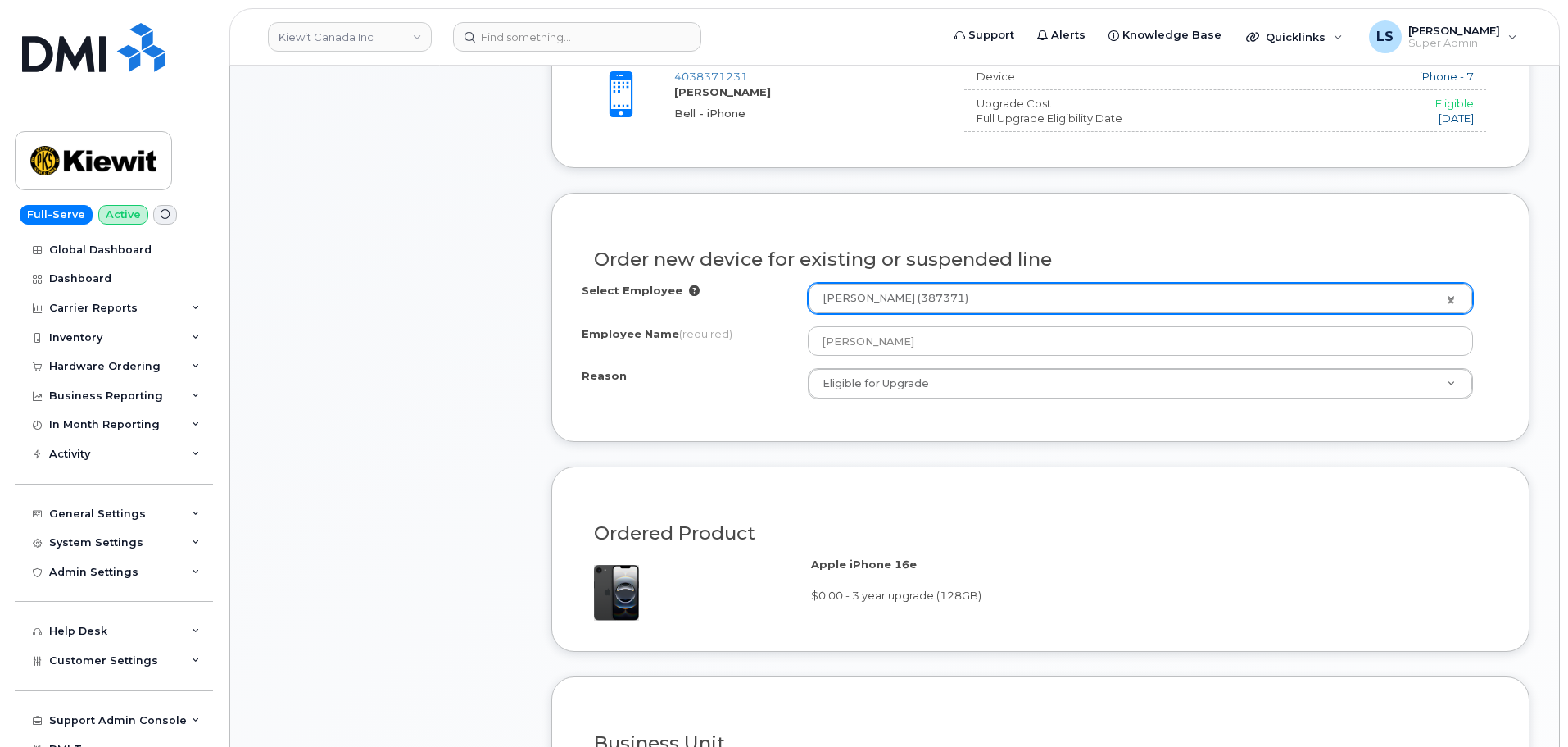
click at [700, 513] on div "Ordered Product" at bounding box center [1040, 527] width 917 height 60
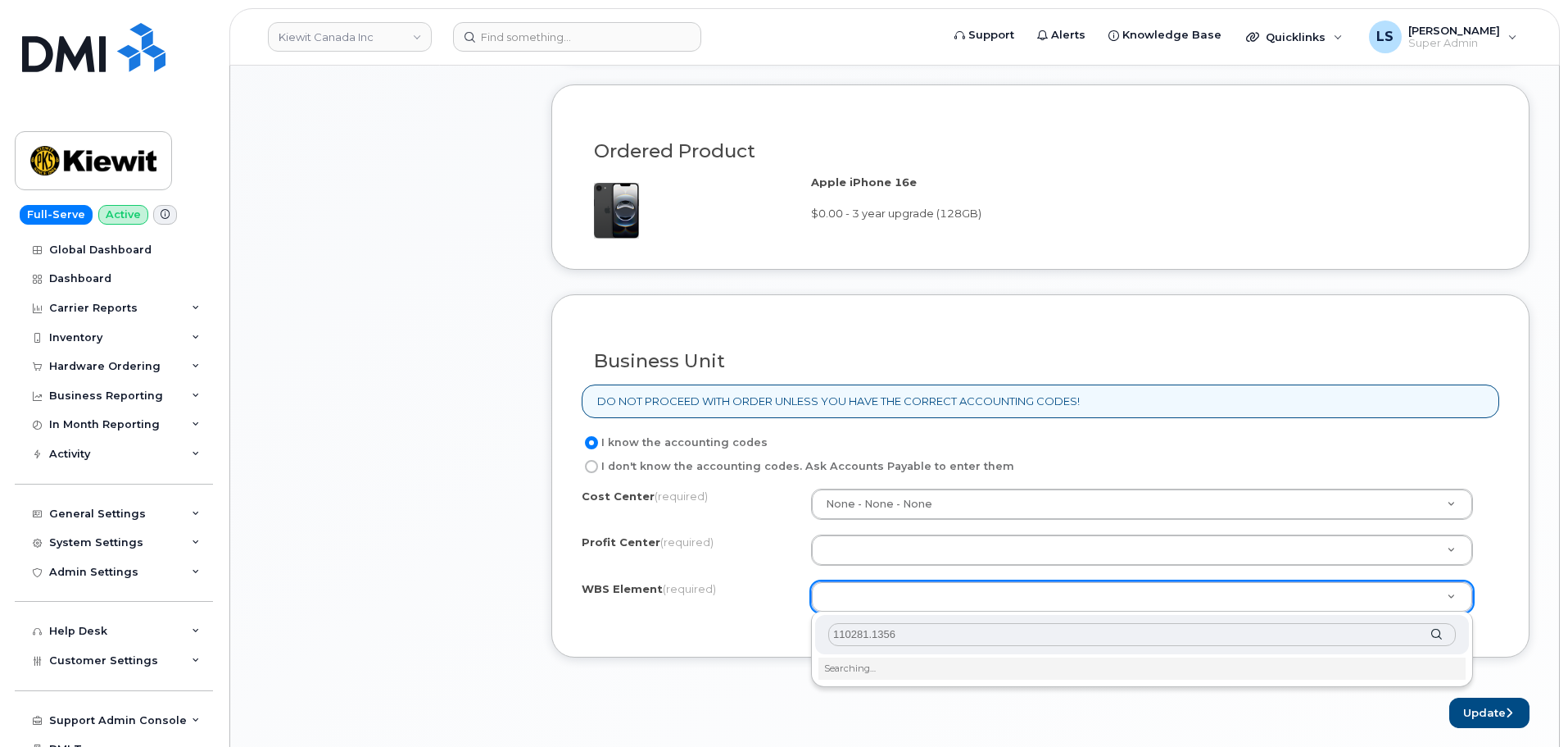
scroll to position [1066, 0]
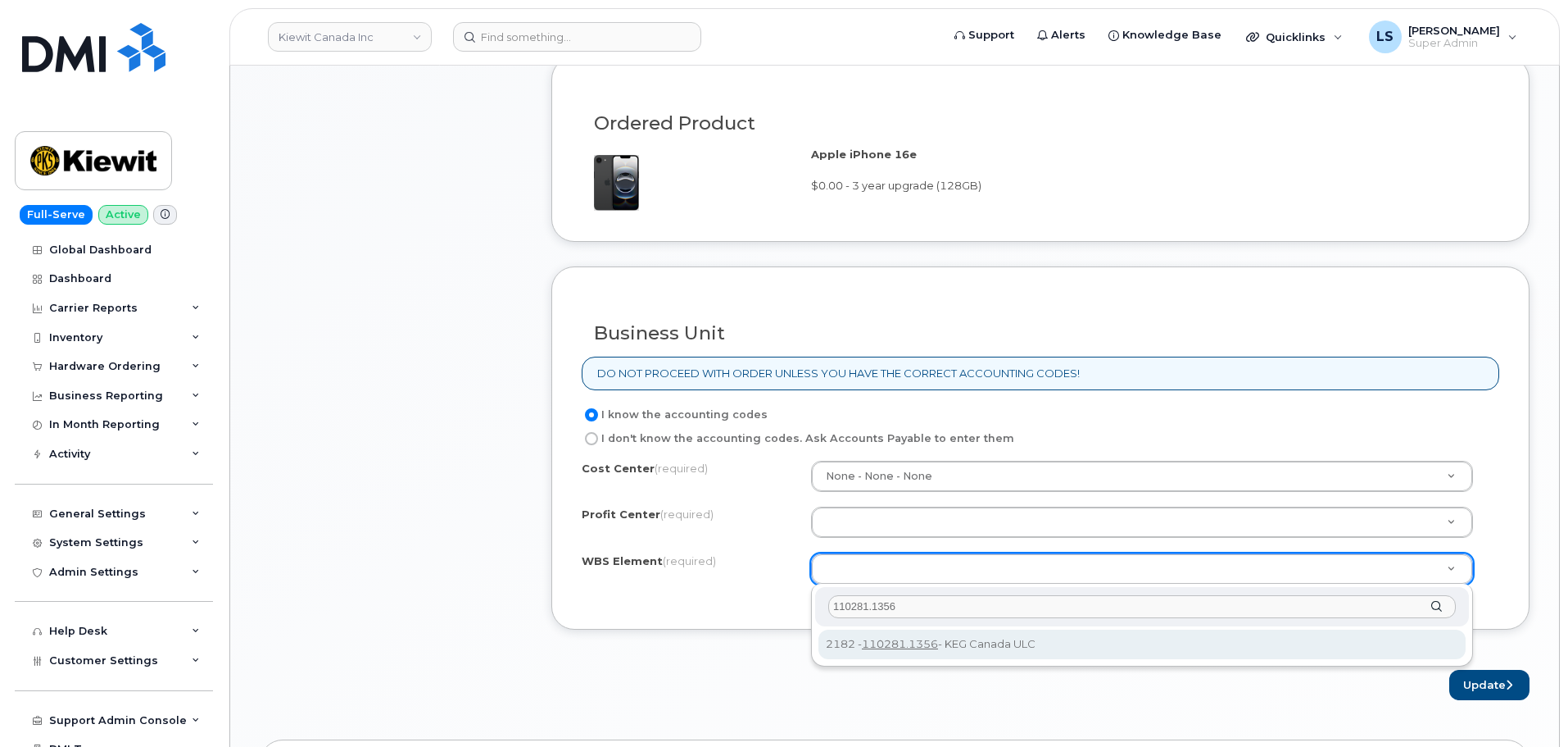
type input "110281.1356"
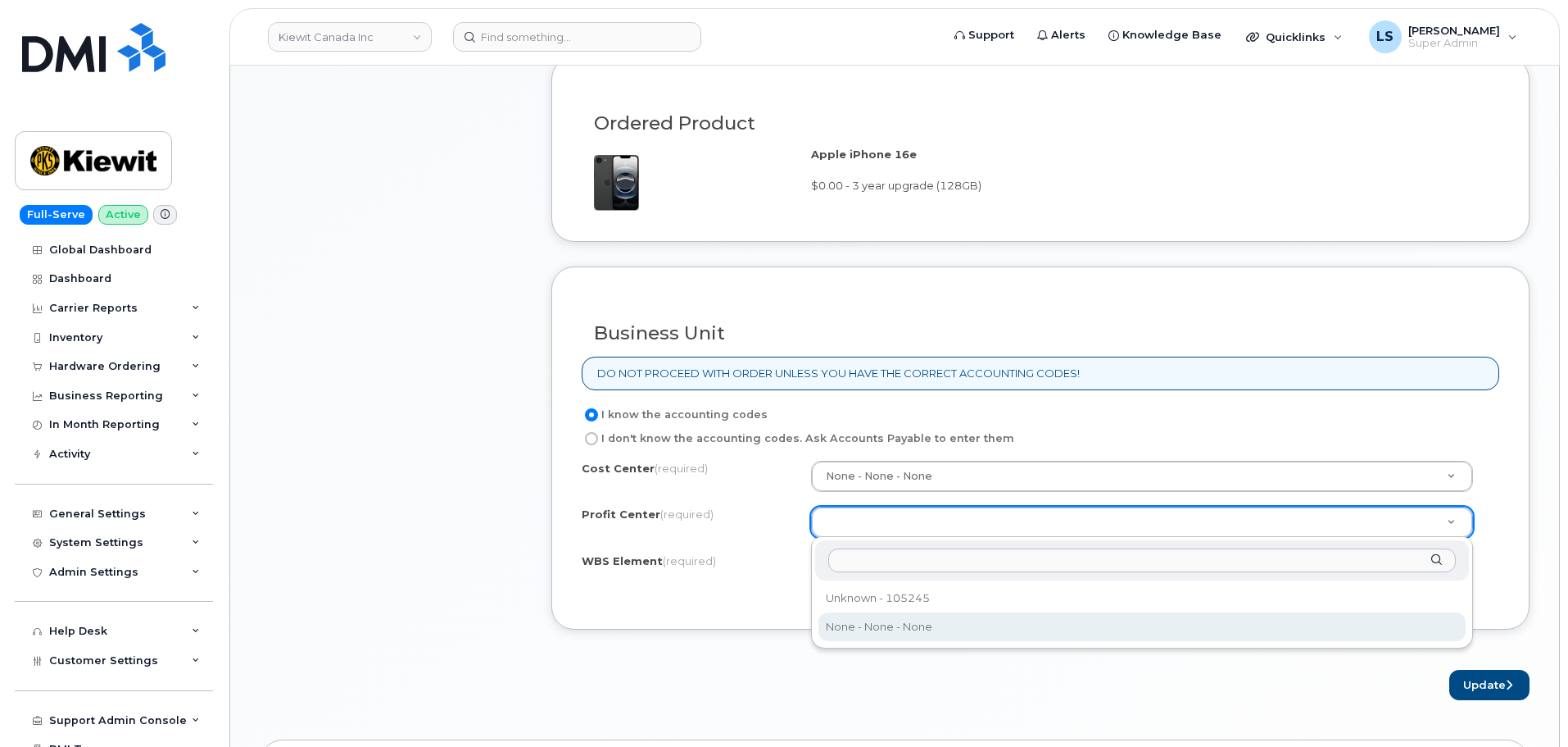
select select "None"
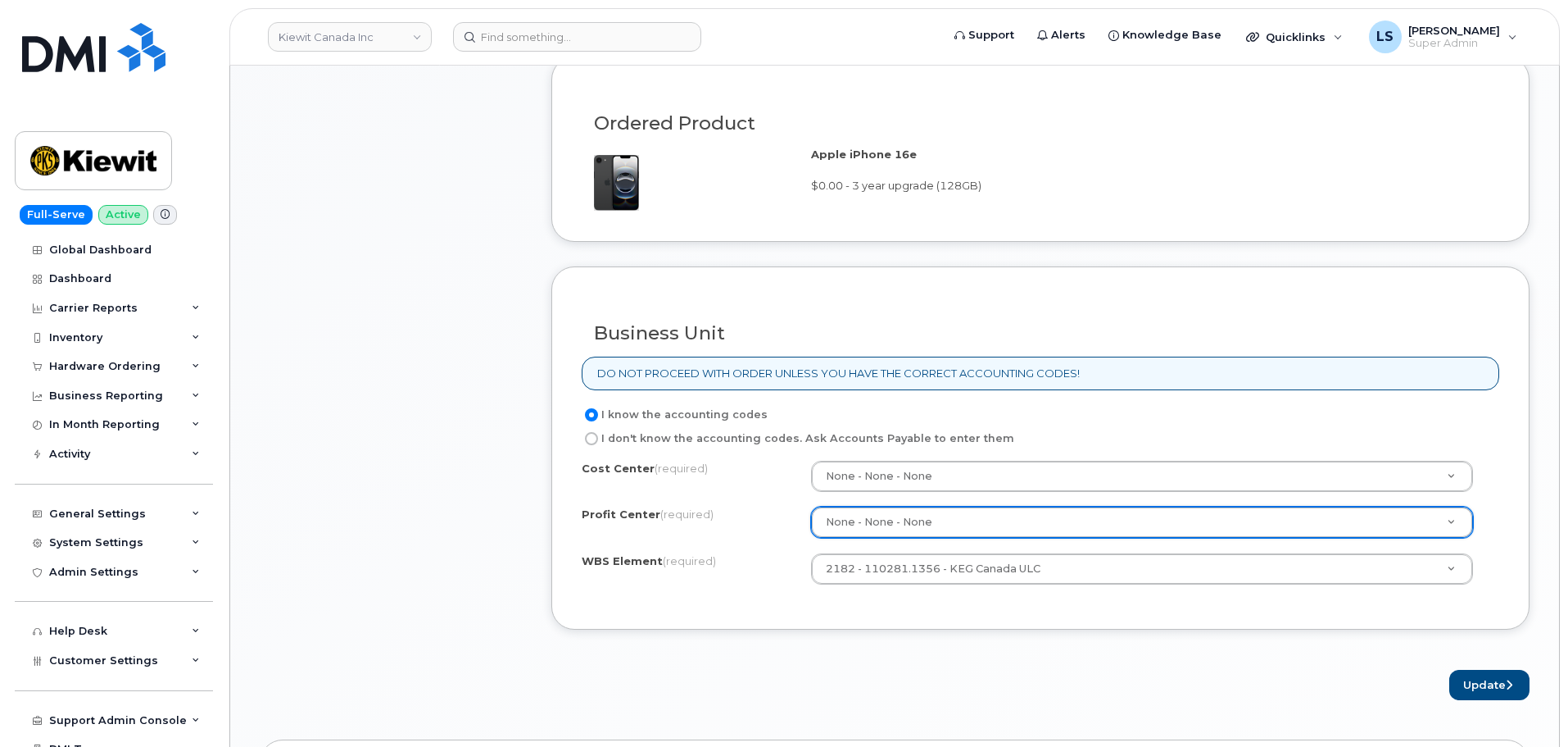
click at [777, 580] on div "WBS Element (required) 2182 - 110281.1356 - KEG Canada ULC 110281.1356" at bounding box center [1040, 568] width 917 height 31
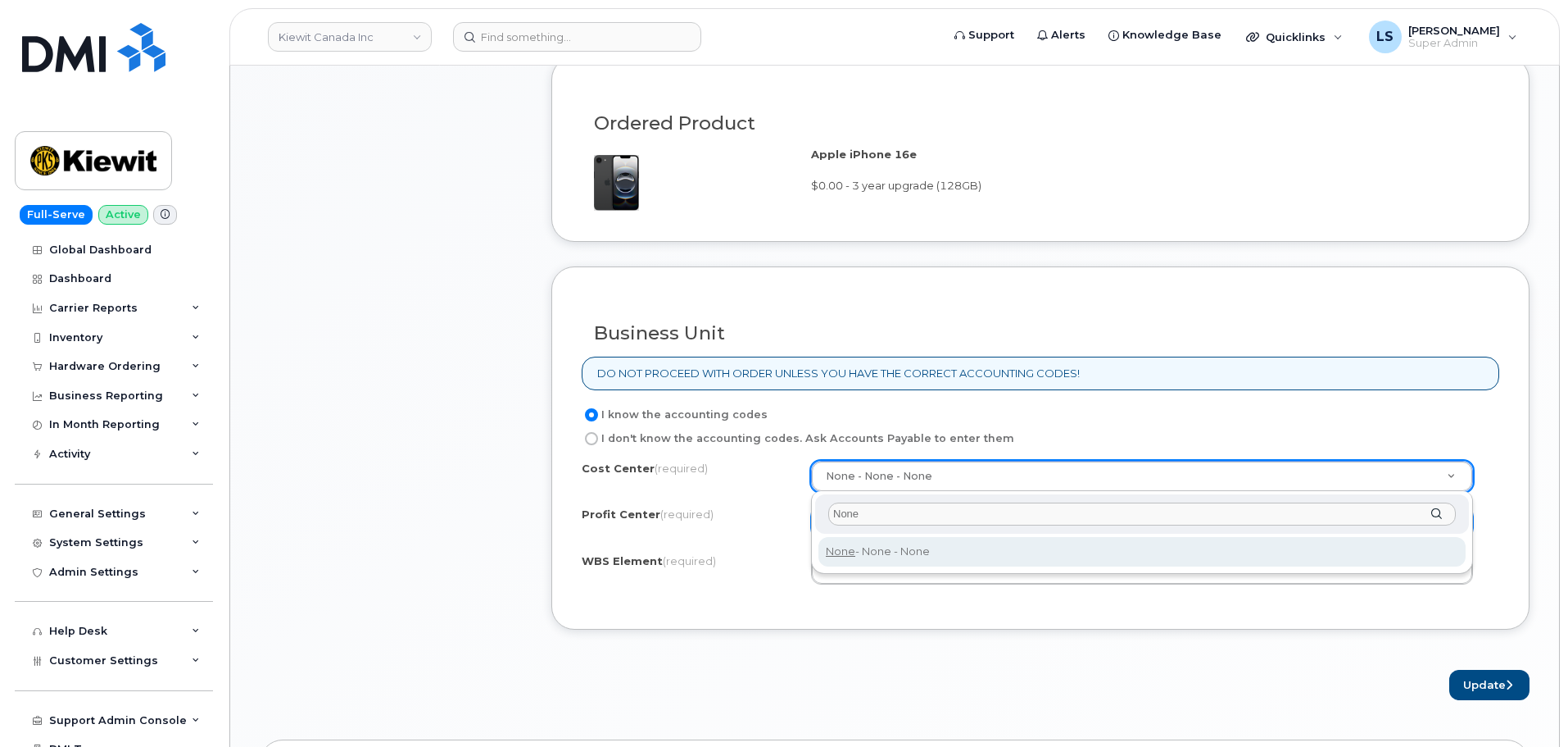
type input "None"
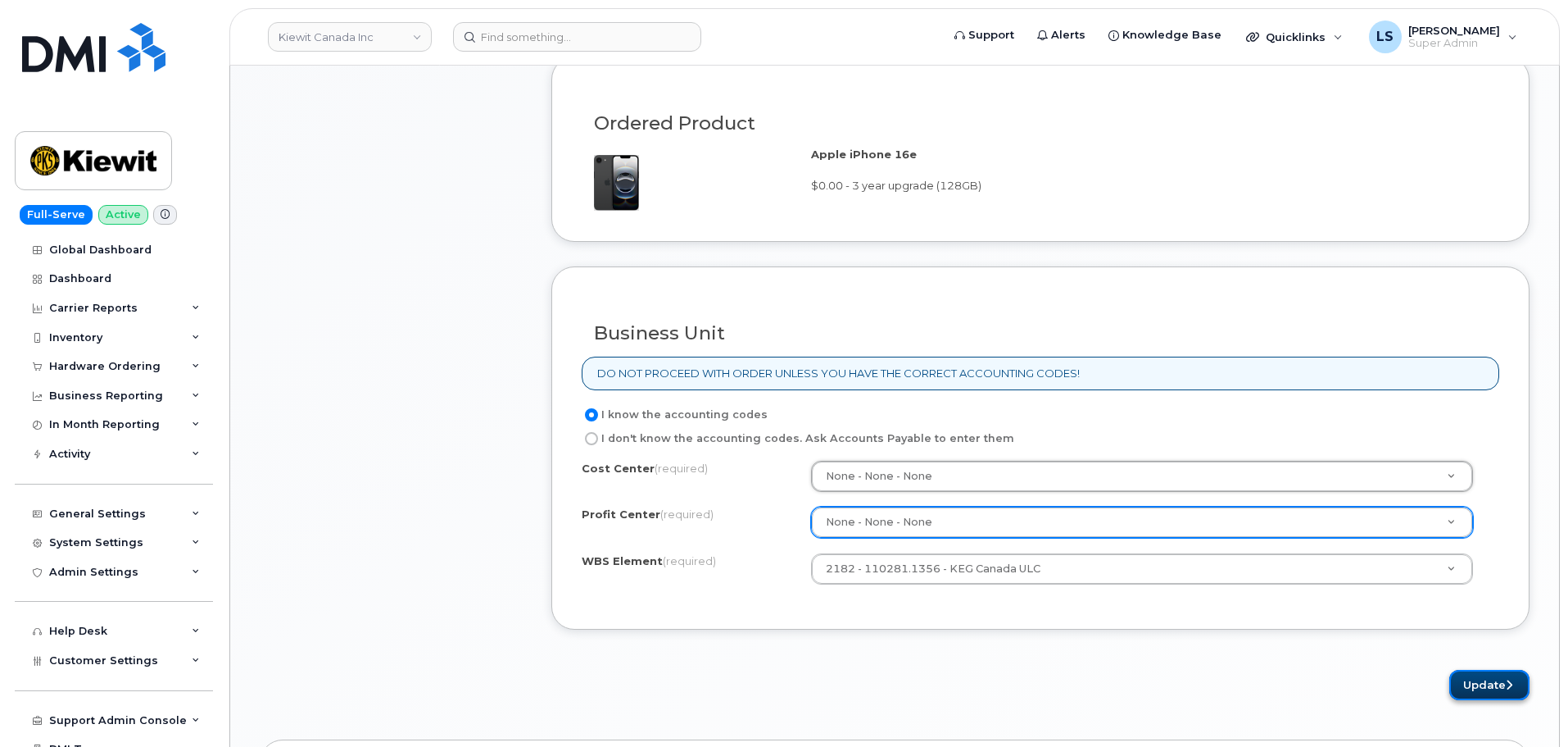
click at [1462, 685] on button "Update" at bounding box center [1489, 684] width 80 height 30
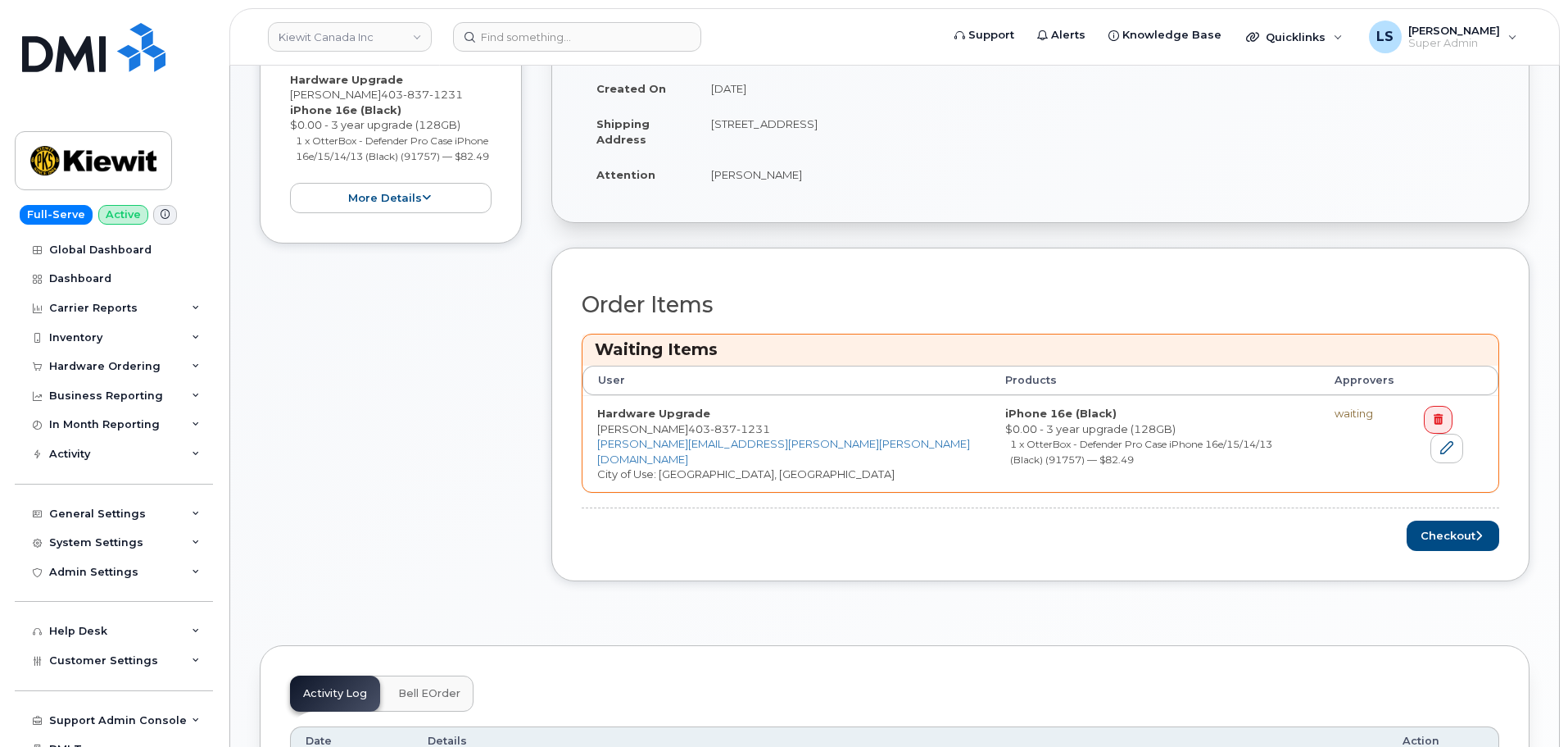
scroll to position [410, 0]
click at [1441, 528] on button "Checkout" at bounding box center [1453, 535] width 92 height 30
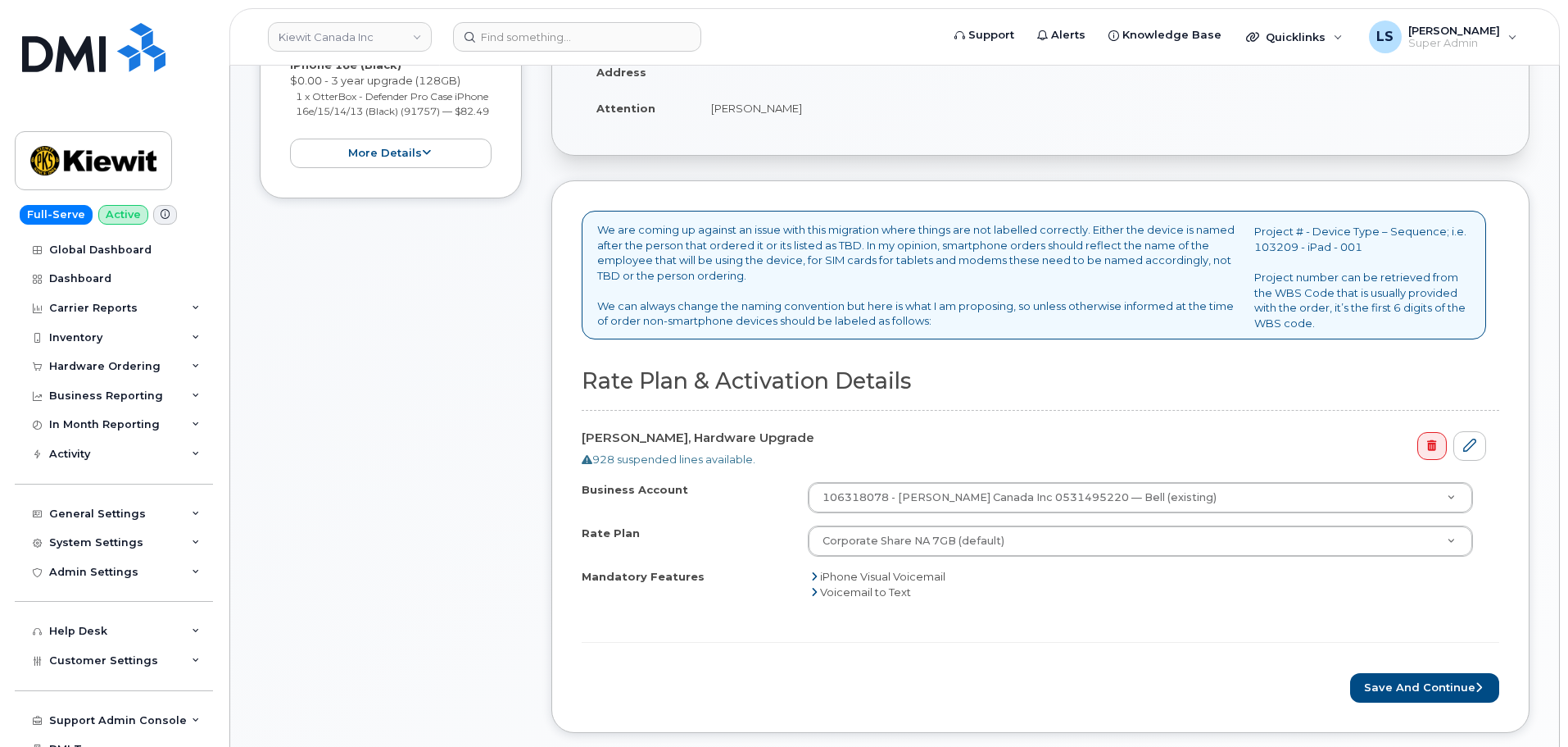
scroll to position [410, 0]
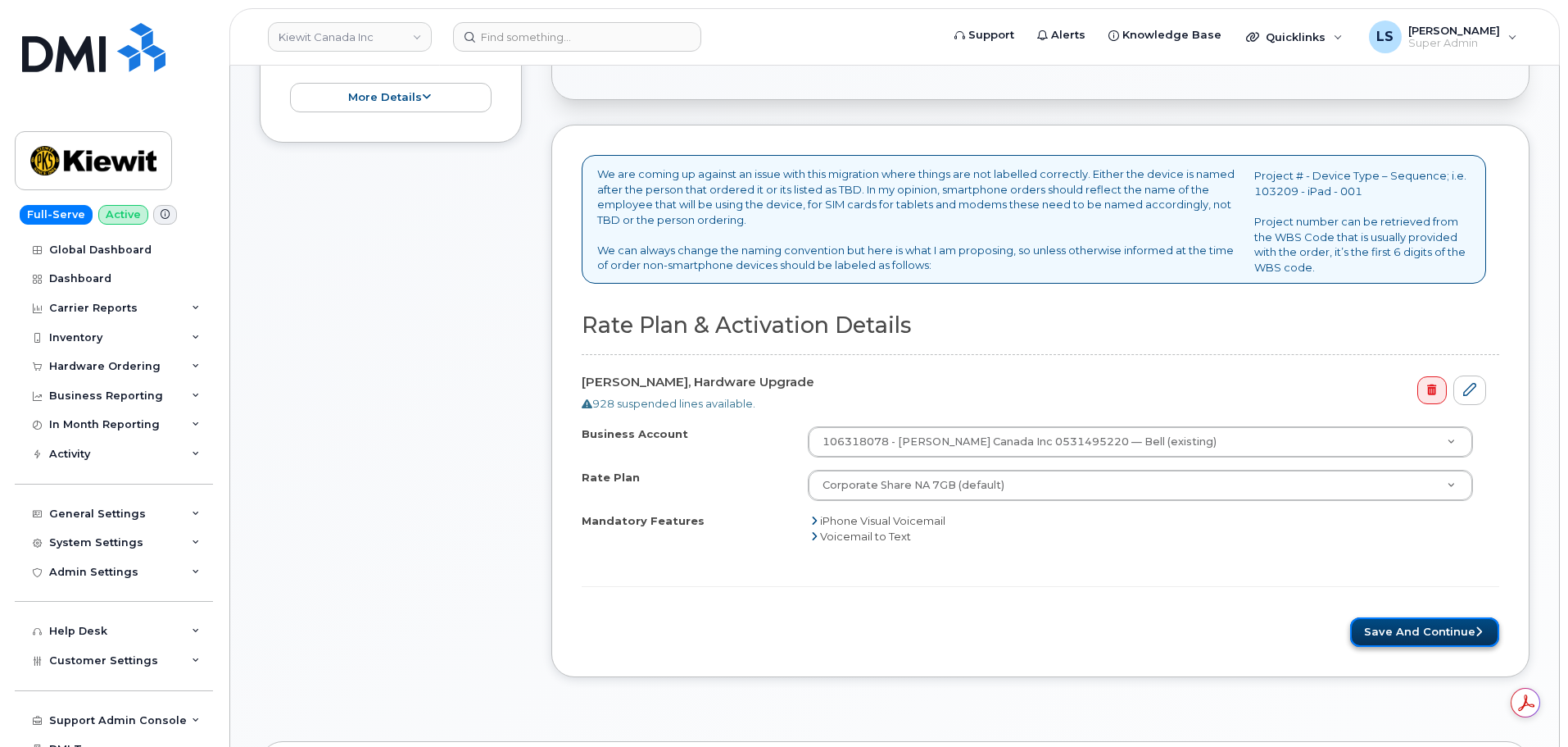
click at [1407, 627] on button "Save and Continue" at bounding box center [1425, 632] width 149 height 30
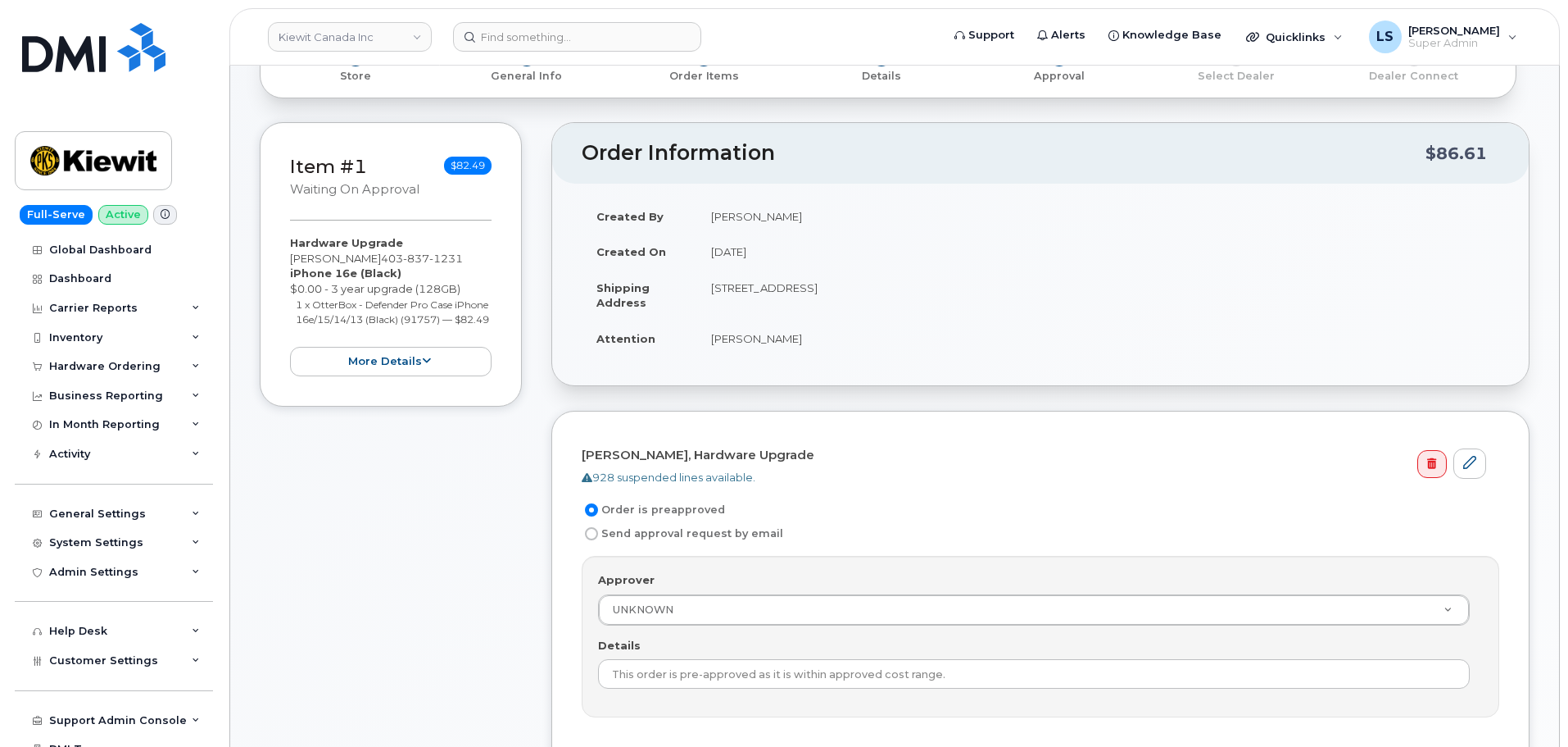
scroll to position [246, 0]
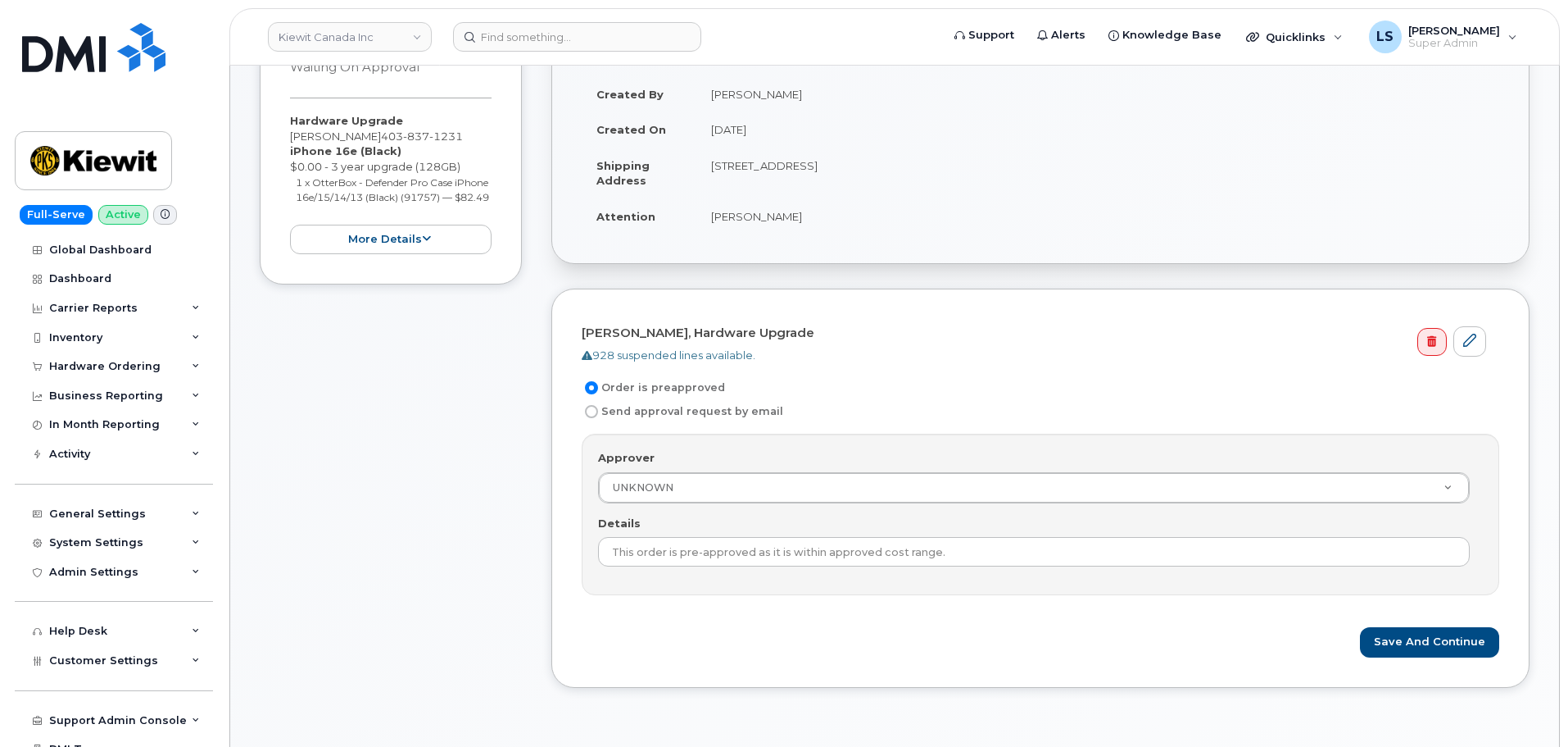
click at [607, 414] on label "Send approval request by email" at bounding box center [683, 411] width 202 height 19
click at [598, 414] on input "Send approval request by email" at bounding box center [592, 411] width 14 height 14
radio input "true"
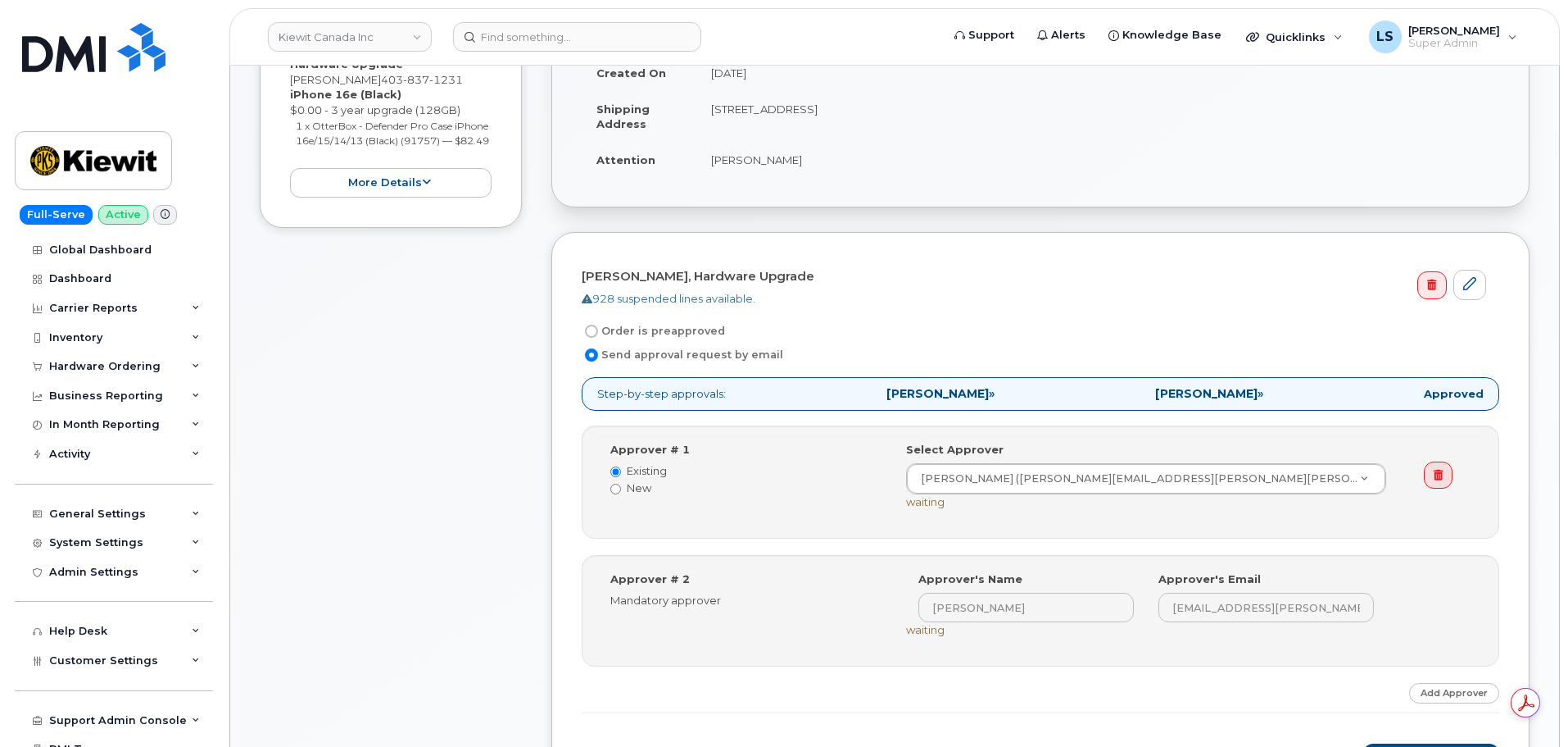
scroll to position [328, 0]
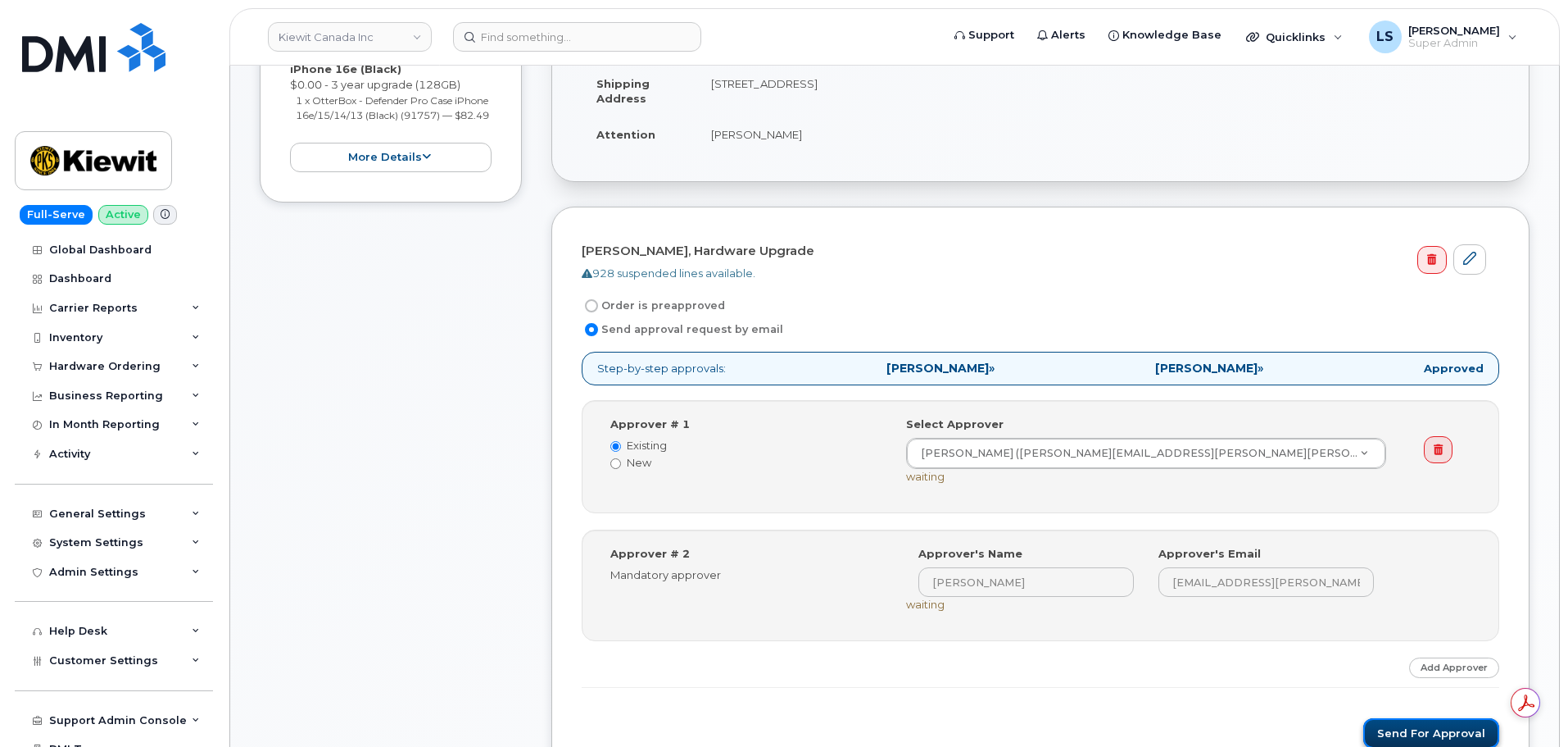
click at [1424, 725] on button "Send for Approval" at bounding box center [1431, 732] width 136 height 30
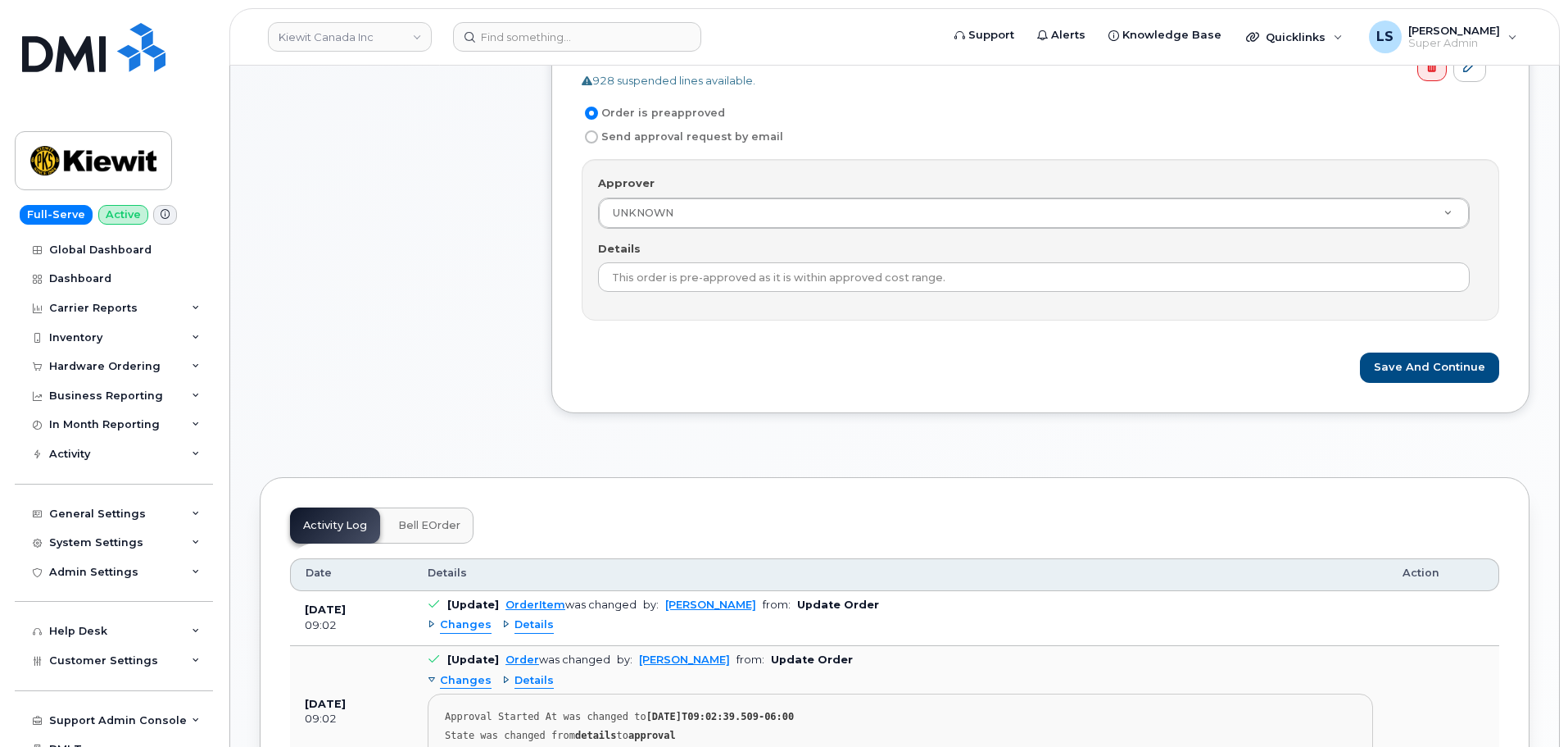
scroll to position [492, 0]
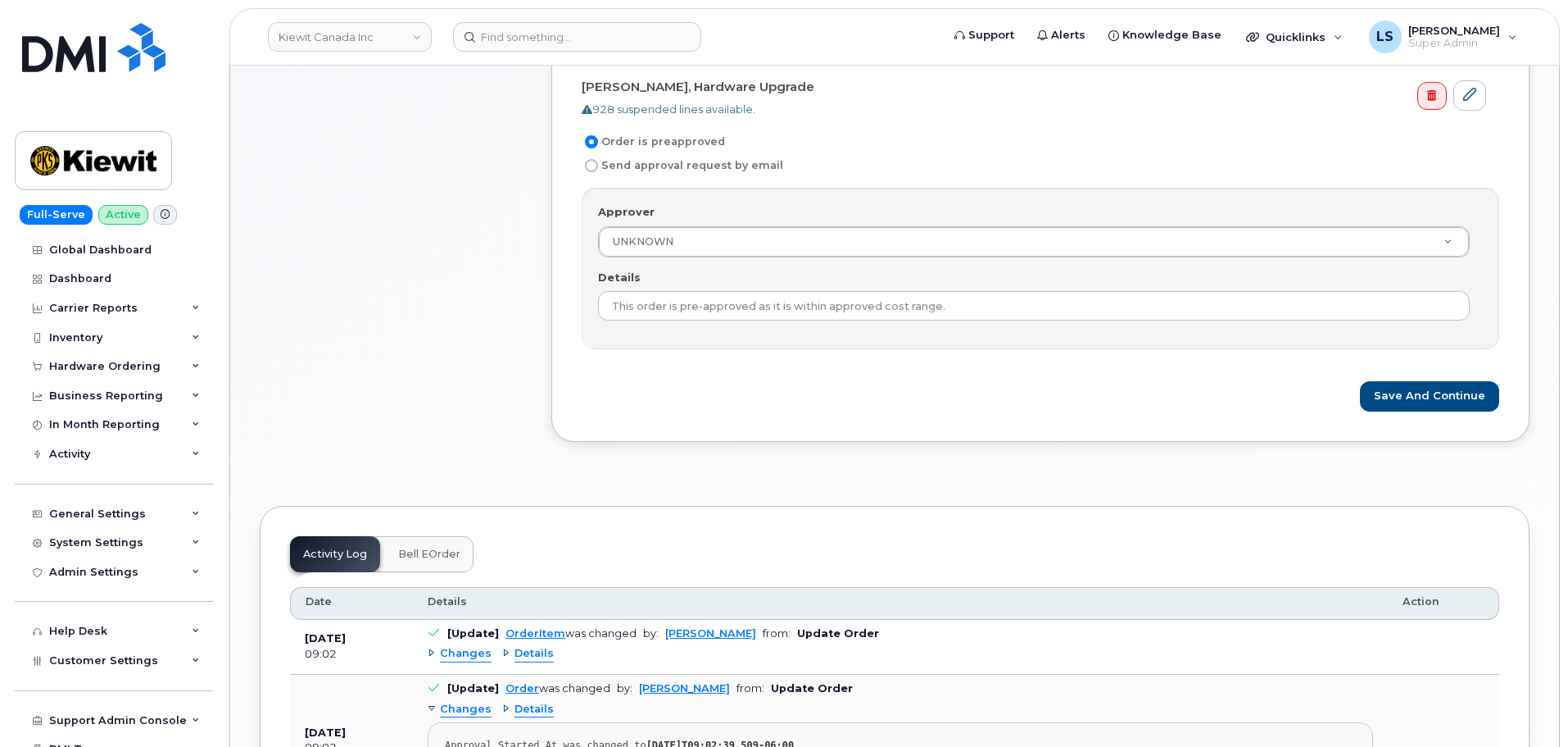
click at [656, 165] on label "Send approval request by email" at bounding box center [683, 166] width 202 height 19
click at [598, 165] on input "Send approval request by email" at bounding box center [592, 166] width 14 height 14
radio input "true"
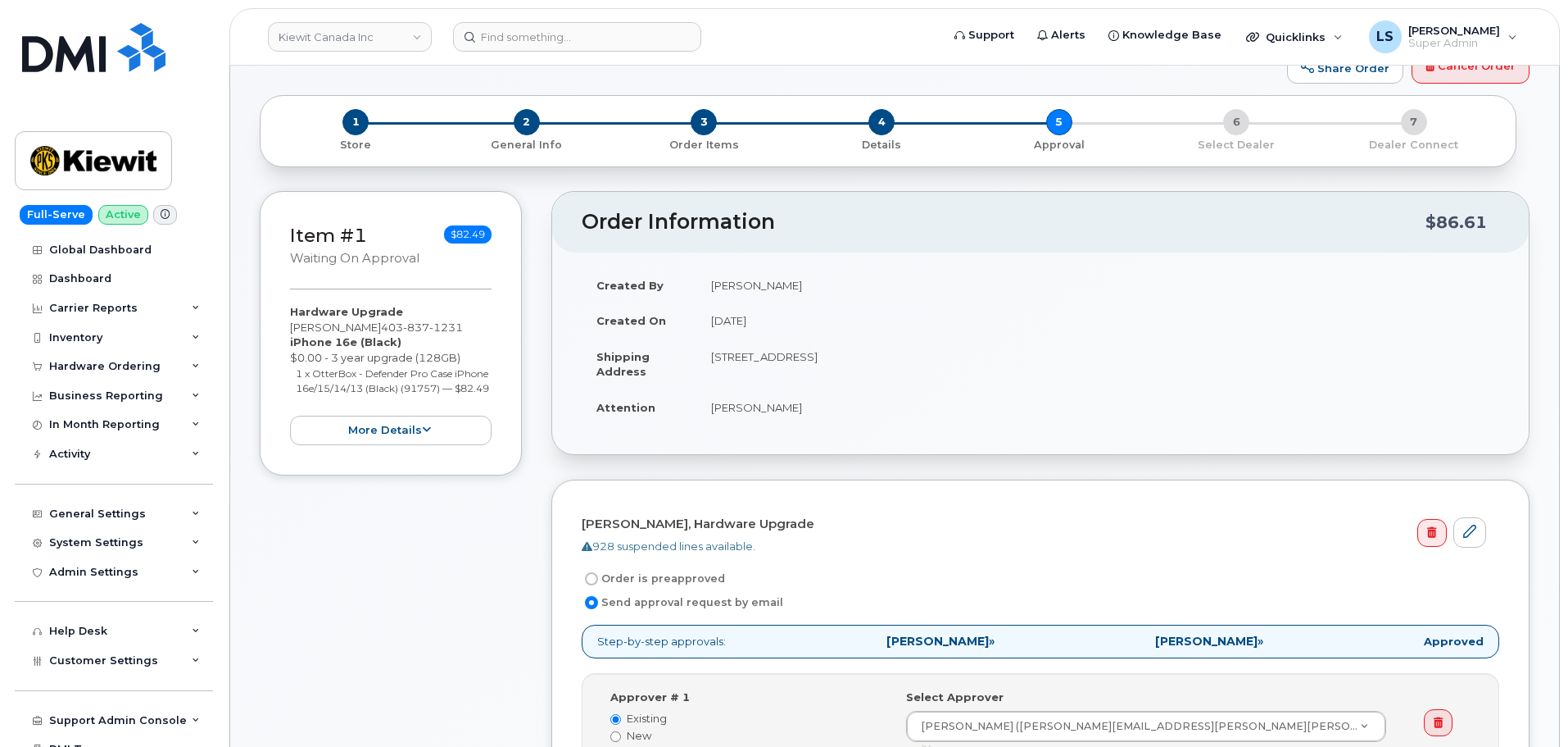
scroll to position [0, 0]
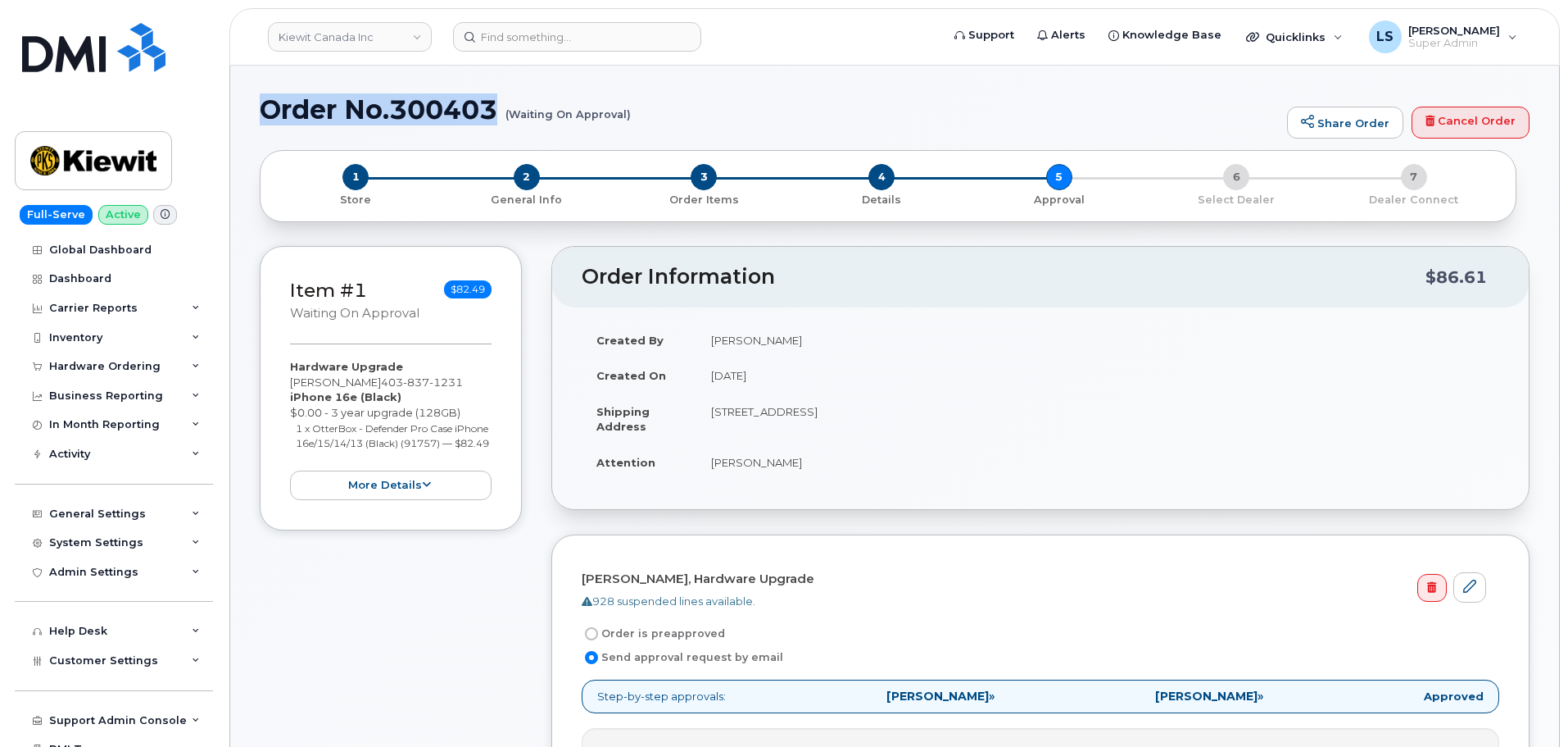
drag, startPoint x: 262, startPoint y: 111, endPoint x: 631, endPoint y: 116, distance: 369.0
click at [609, 109] on small "(Waiting On Approval)" at bounding box center [567, 108] width 125 height 25
click at [606, 111] on small "(Waiting On Approval)" at bounding box center [567, 108] width 125 height 25
click at [605, 112] on small "(Waiting On Approval)" at bounding box center [567, 108] width 125 height 25
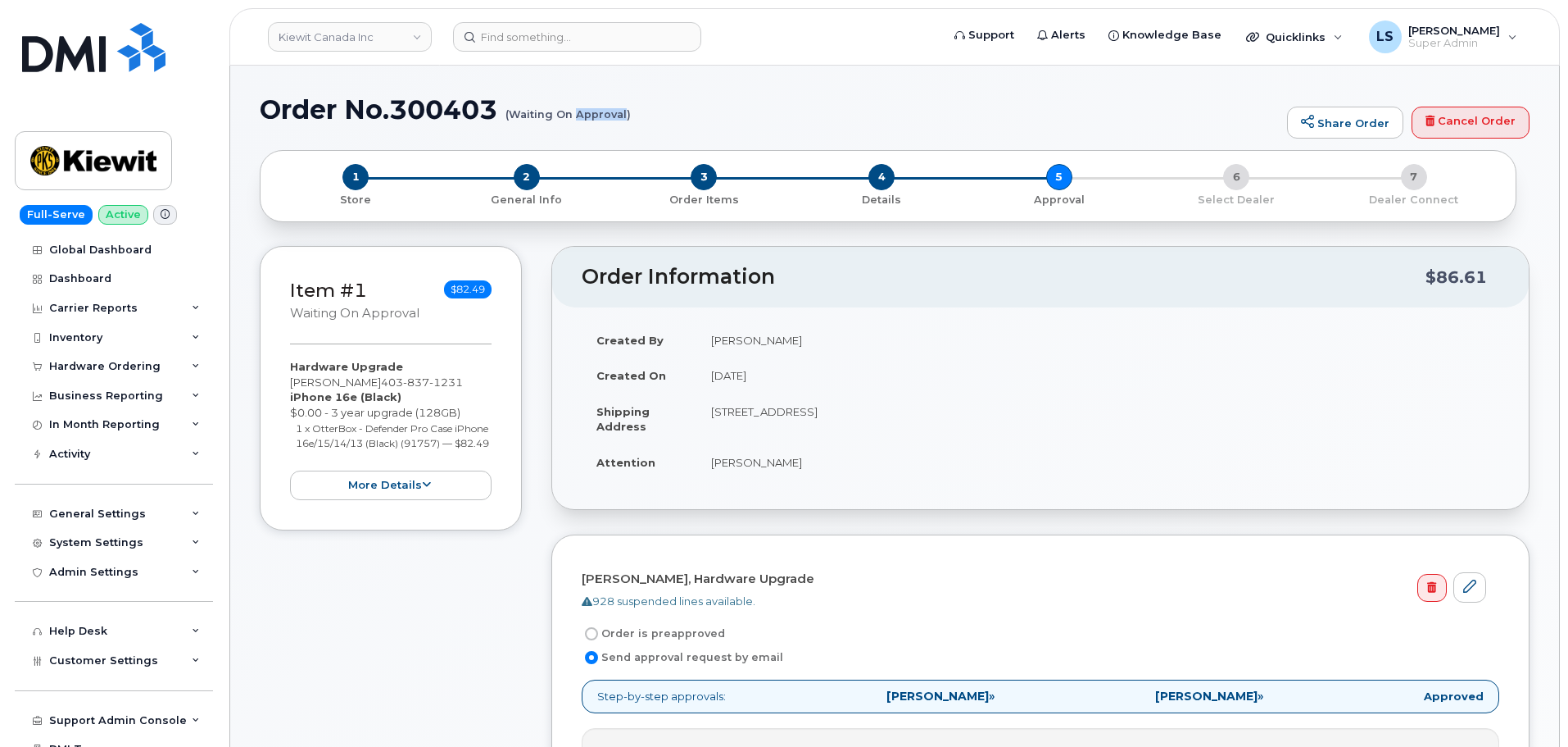
click at [605, 112] on small "(Waiting On Approval)" at bounding box center [567, 108] width 125 height 25
click at [648, 111] on h1 "Order No.300403 (Waiting On Approval)" at bounding box center [769, 110] width 1019 height 29
drag, startPoint x: 630, startPoint y: 114, endPoint x: 272, endPoint y: 109, distance: 358.0
click at [277, 111] on h1 "Order No.300403 (Waiting On Approval)" at bounding box center [769, 110] width 1019 height 29
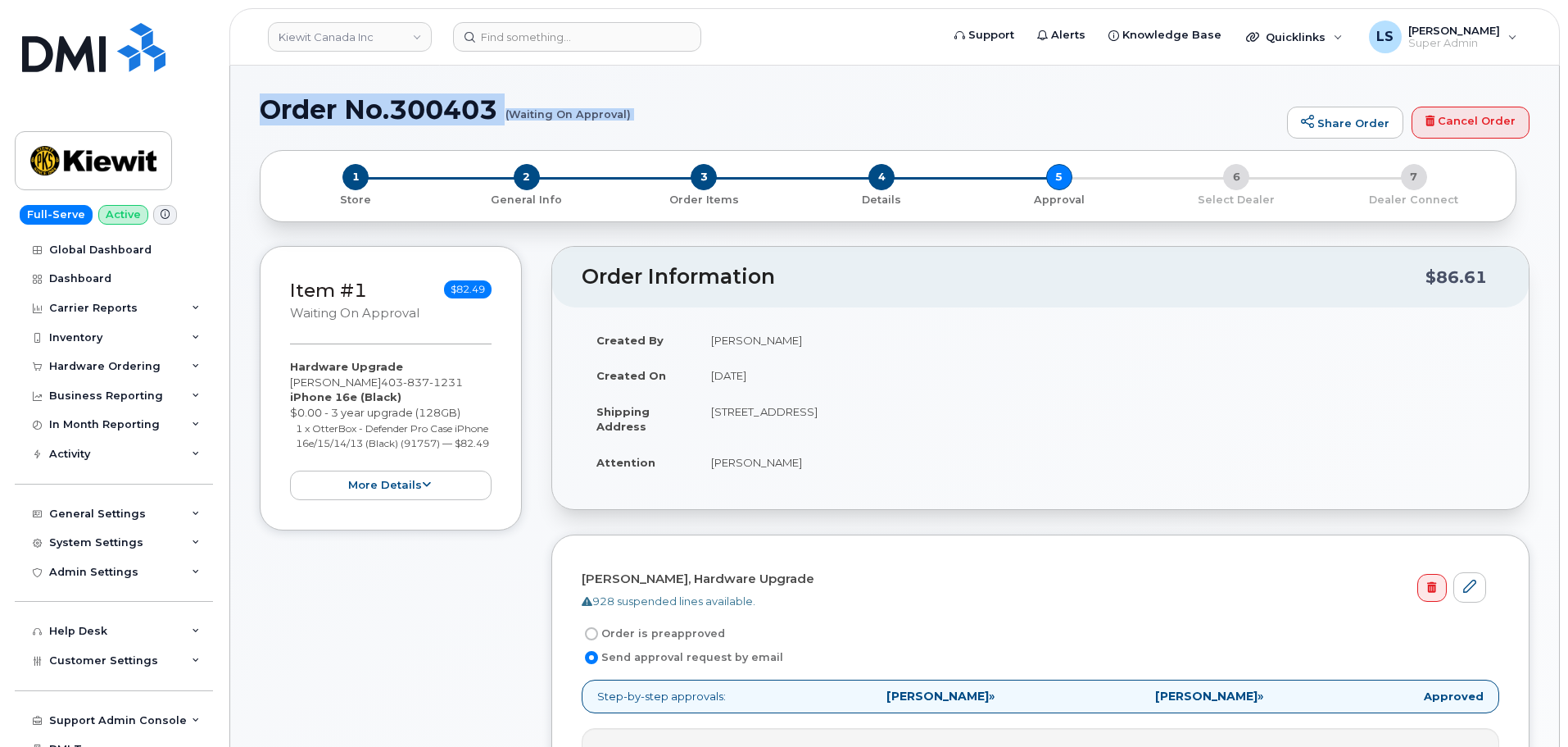
drag, startPoint x: 281, startPoint y: 114, endPoint x: 628, endPoint y: 118, distance: 347.0
copy div "Order No.300403 (Waiting On Approval) Share Order Cancel Order × Share This Ord…"
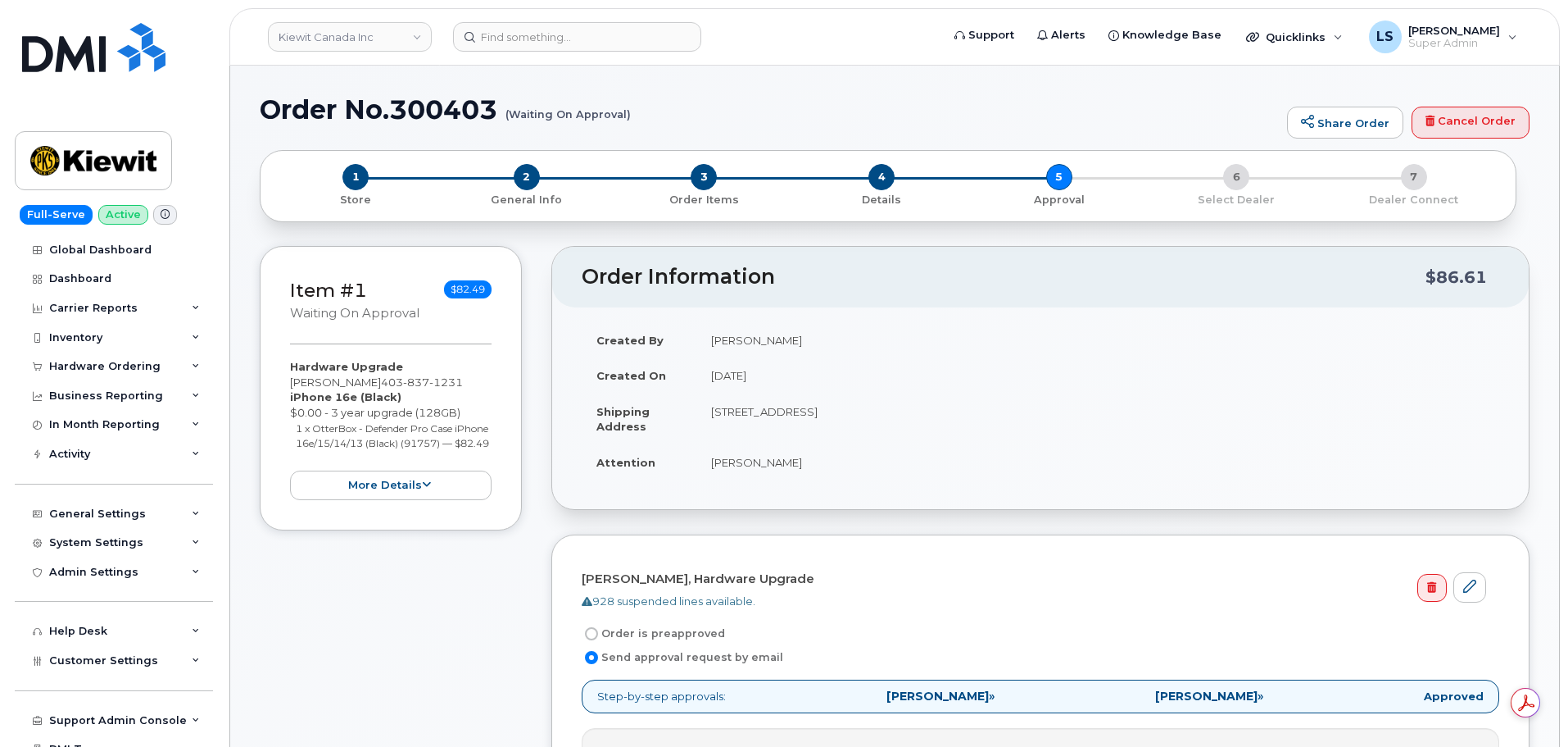
drag, startPoint x: 428, startPoint y: 611, endPoint x: 442, endPoint y: 604, distance: 15.7
click at [429, 611] on div "Item #1 Waiting On Approval $82.49 Hardware Upgrade Kyle Titus 403 837 1231 iPh…" at bounding box center [391, 697] width 262 height 900
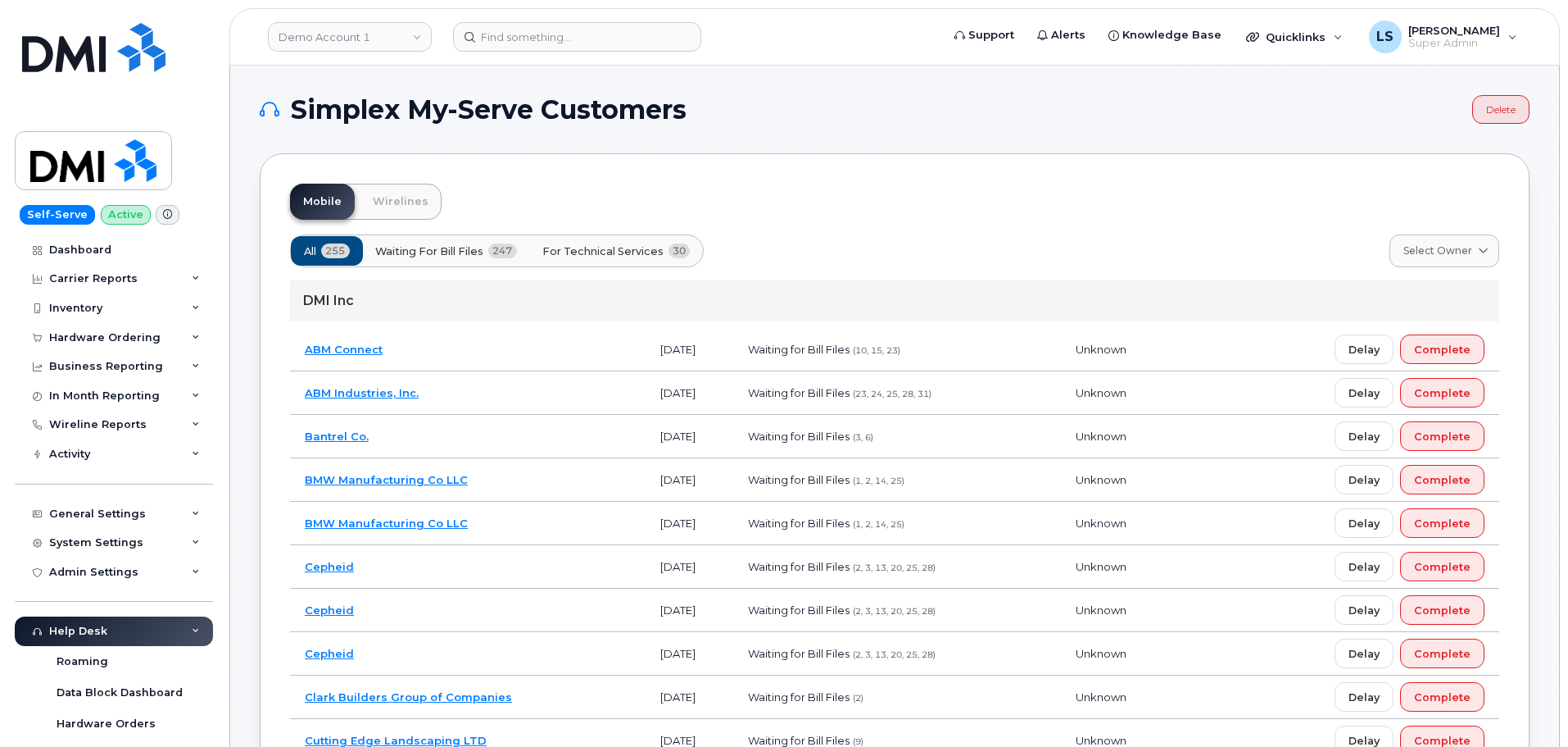
click at [515, 55] on header "Demo Account 1 Support Alerts Knowledge Base Quicklinks Suspend / Cancel Device…" at bounding box center [895, 36] width 1330 height 57
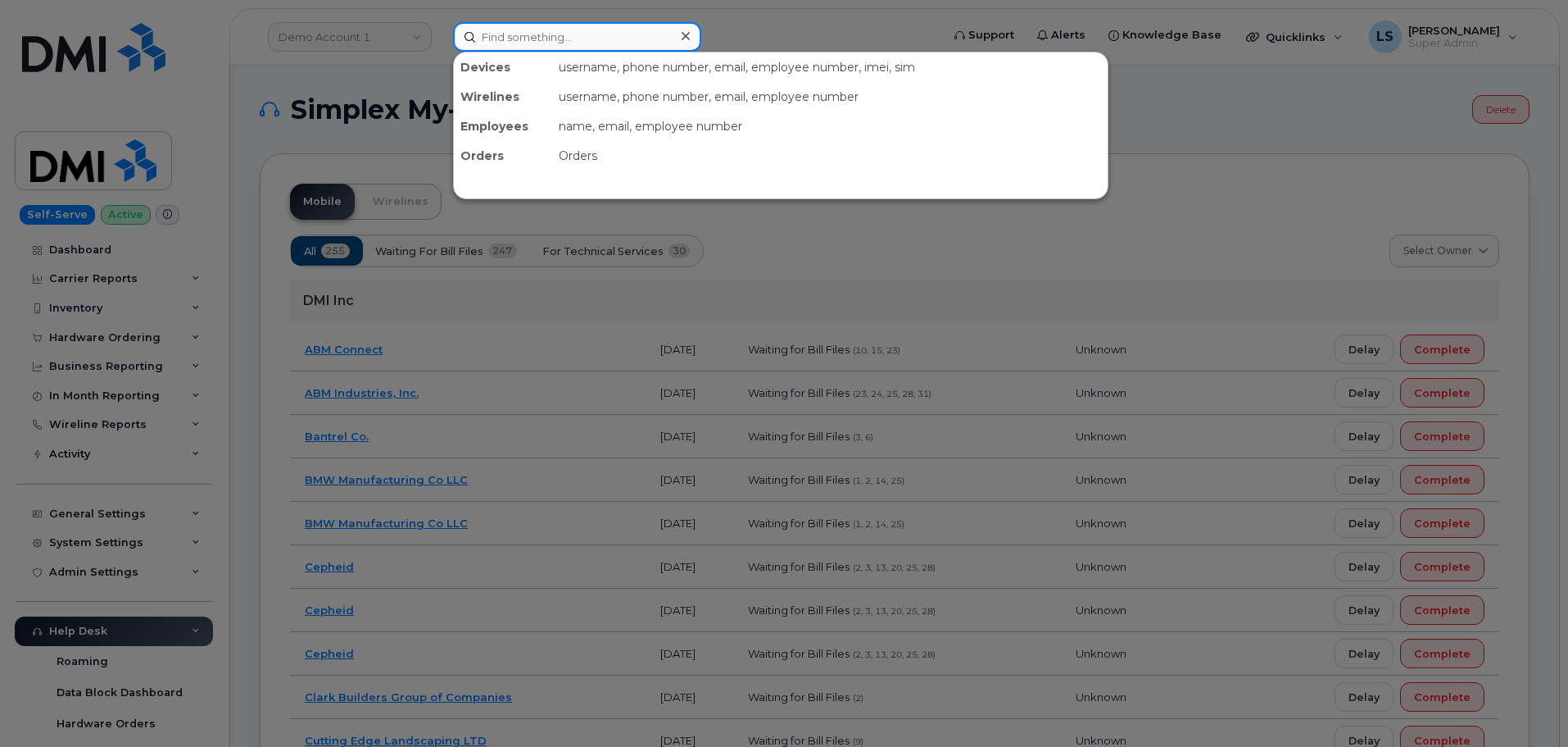
click at [520, 49] on input at bounding box center [577, 37] width 248 height 29
paste input "[PHONE_NUMBER]"
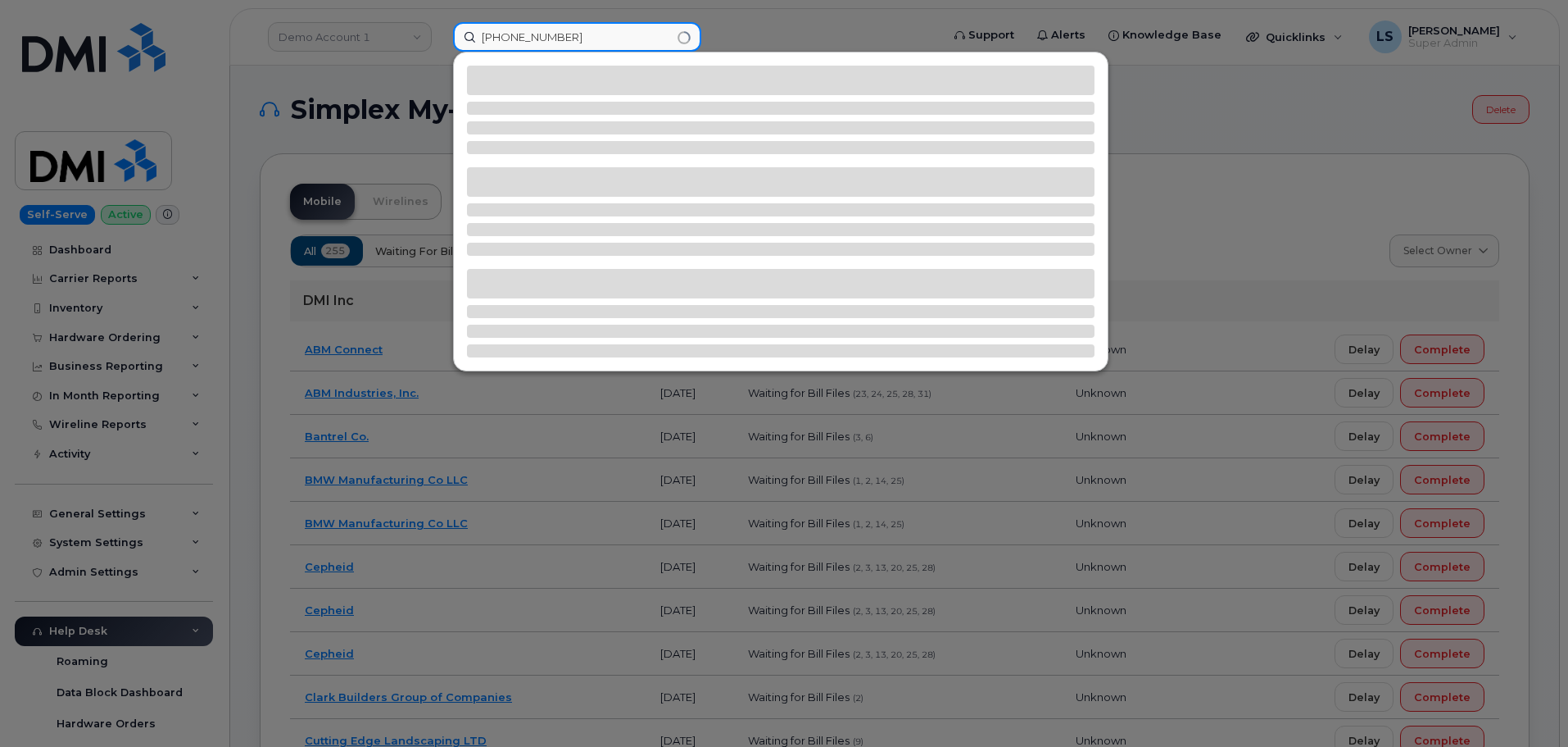
type input "[PHONE_NUMBER]"
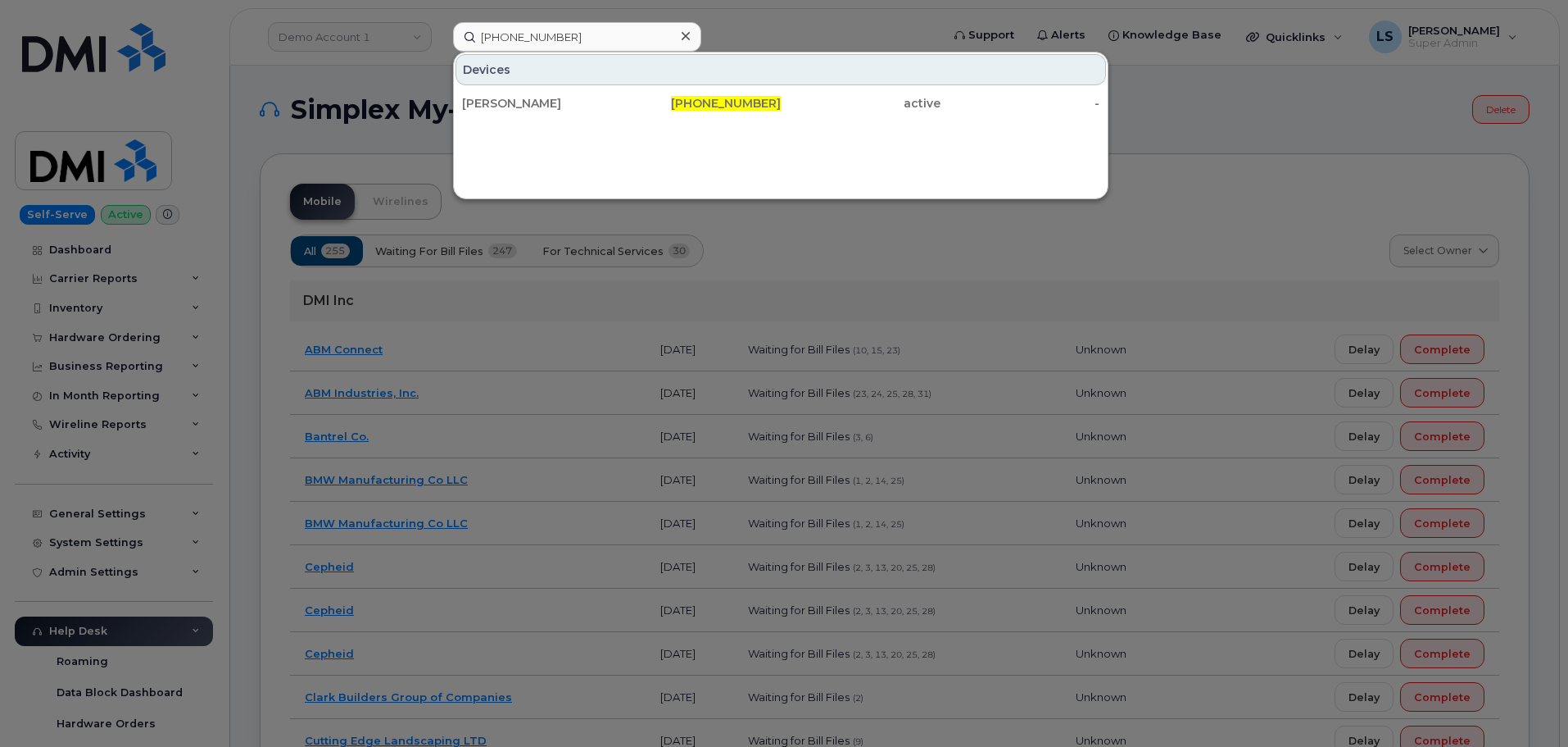
click at [563, 119] on div "[PERSON_NAME] [PHONE_NUMBER] active -" at bounding box center [781, 104] width 654 height 33
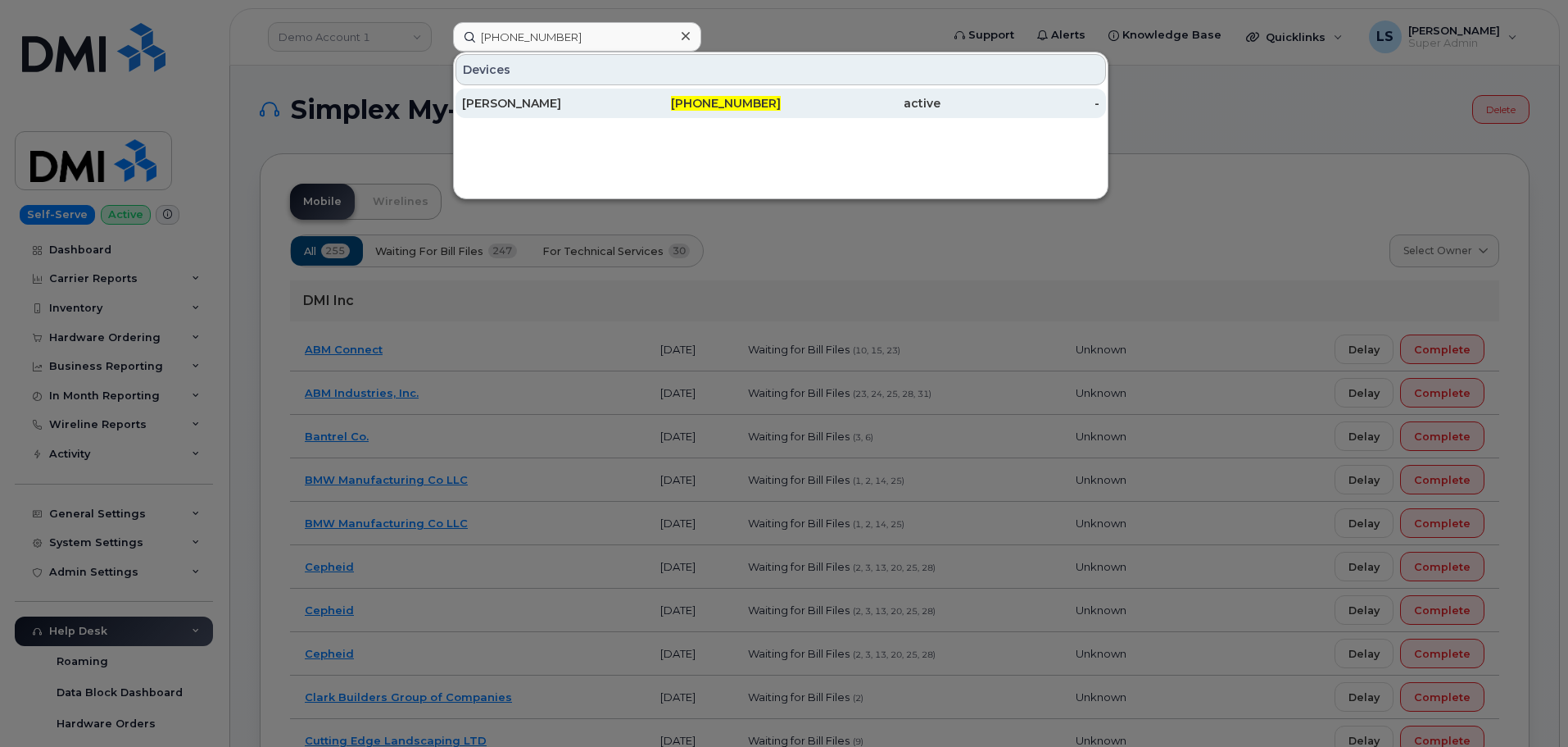
click at [561, 114] on div "[PERSON_NAME]" at bounding box center [542, 103] width 160 height 29
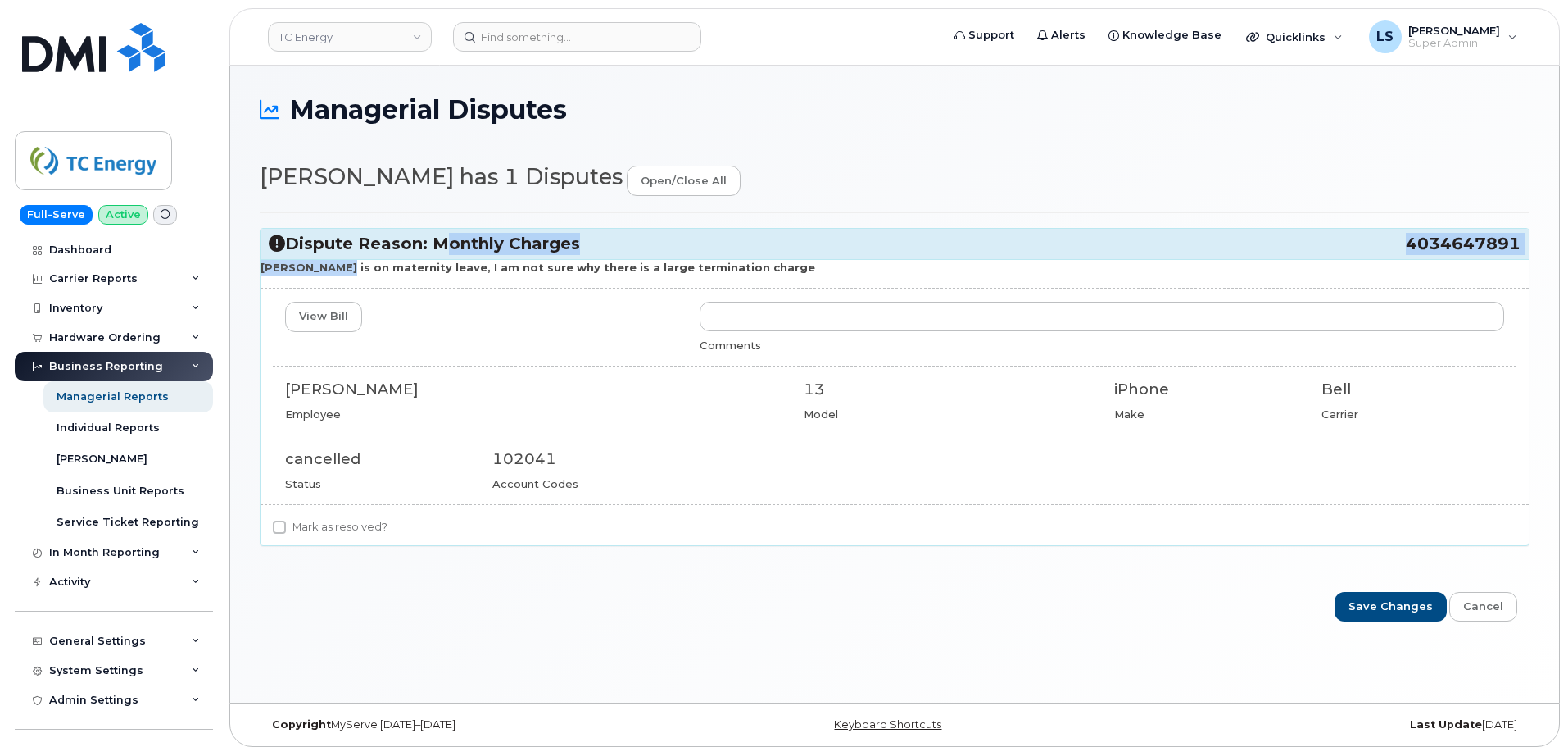
drag, startPoint x: 334, startPoint y: 268, endPoint x: 433, endPoint y: 258, distance: 99.5
click at [433, 258] on div "Dispute Reason: Monthly Charges 4034647891 [PERSON_NAME] is on maternity leave,…" at bounding box center [895, 387] width 1270 height 318
click at [434, 261] on strong "[PERSON_NAME] is on maternity leave, I am not sure why there is a large termina…" at bounding box center [538, 268] width 555 height 14
drag, startPoint x: 446, startPoint y: 271, endPoint x: 516, endPoint y: 266, distance: 70.2
click at [516, 266] on strong "[PERSON_NAME] is on maternity leave, I am not sure why there is a large termina…" at bounding box center [538, 268] width 555 height 14
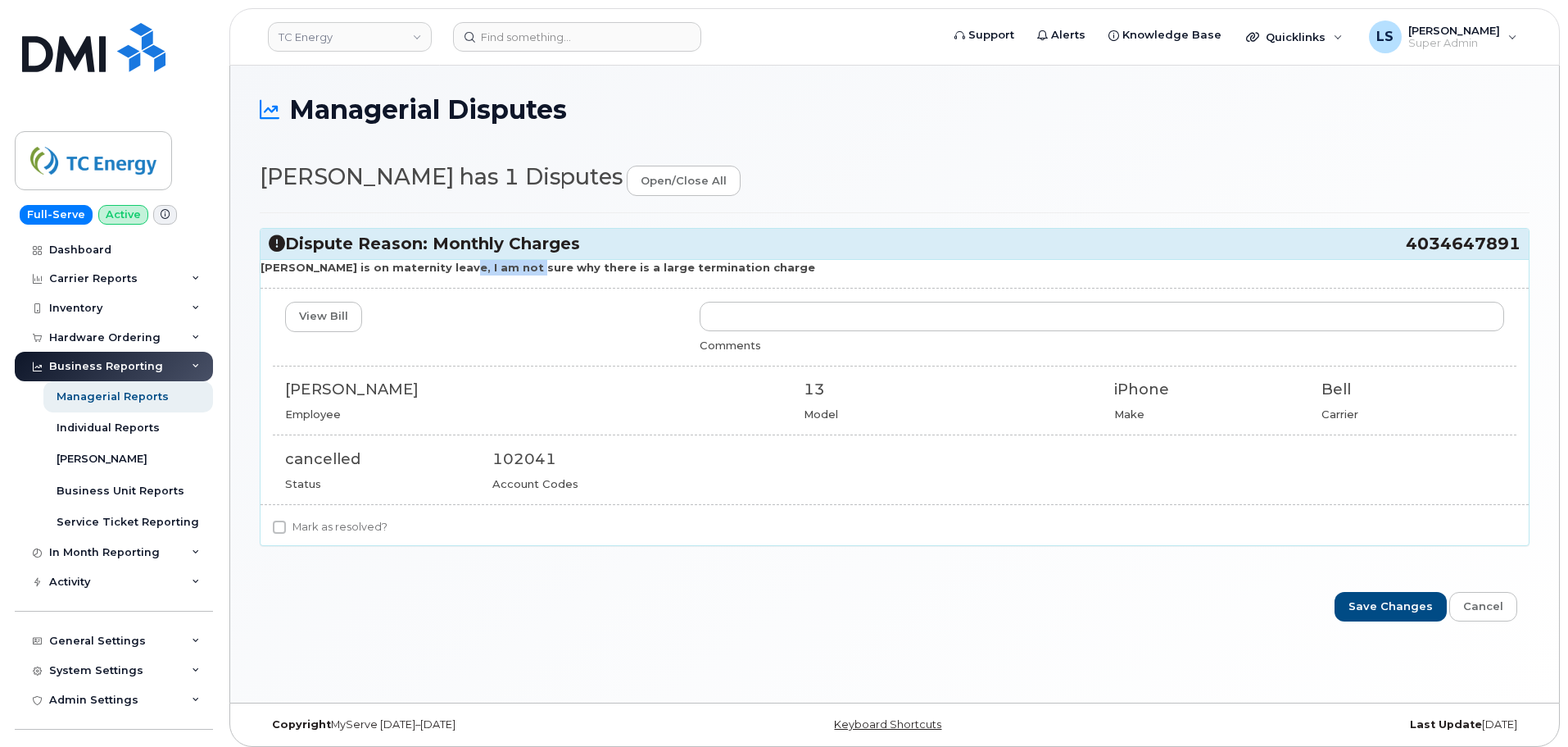
click at [516, 266] on strong "[PERSON_NAME] is on maternity leave, I am not sure why there is a large termina…" at bounding box center [538, 268] width 555 height 14
drag, startPoint x: 575, startPoint y: 266, endPoint x: 645, endPoint y: 272, distance: 70.3
click at [604, 269] on strong "[PERSON_NAME] is on maternity leave, I am not sure why there is a large termina…" at bounding box center [538, 268] width 555 height 14
click at [667, 267] on strong "[PERSON_NAME] is on maternity leave, I am not sure why there is a large termina…" at bounding box center [538, 268] width 555 height 14
click at [669, 265] on strong "[PERSON_NAME] is on maternity leave, I am not sure why there is a large termina…" at bounding box center [538, 268] width 555 height 14
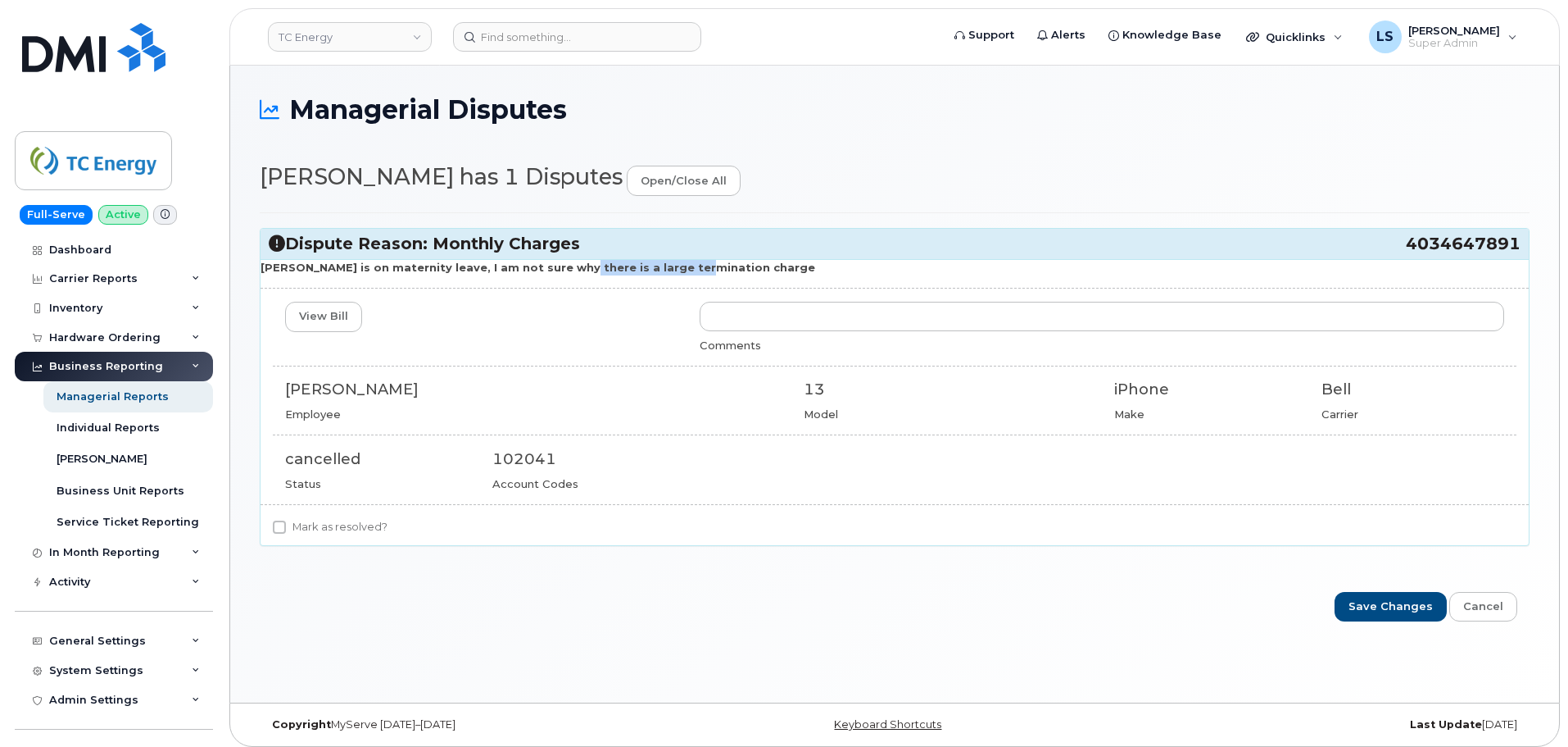
drag, startPoint x: 669, startPoint y: 265, endPoint x: 549, endPoint y: 270, distance: 120.1
click at [549, 270] on strong "[PERSON_NAME] is on maternity leave, I am not sure why there is a large termina…" at bounding box center [538, 268] width 555 height 14
click at [547, 270] on strong "[PERSON_NAME] is on maternity leave, I am not sure why there is a large termina…" at bounding box center [538, 268] width 555 height 14
click at [533, 278] on div "[PERSON_NAME] is on maternity leave, I am not sure why there is a large termina…" at bounding box center [895, 402] width 1268 height 286
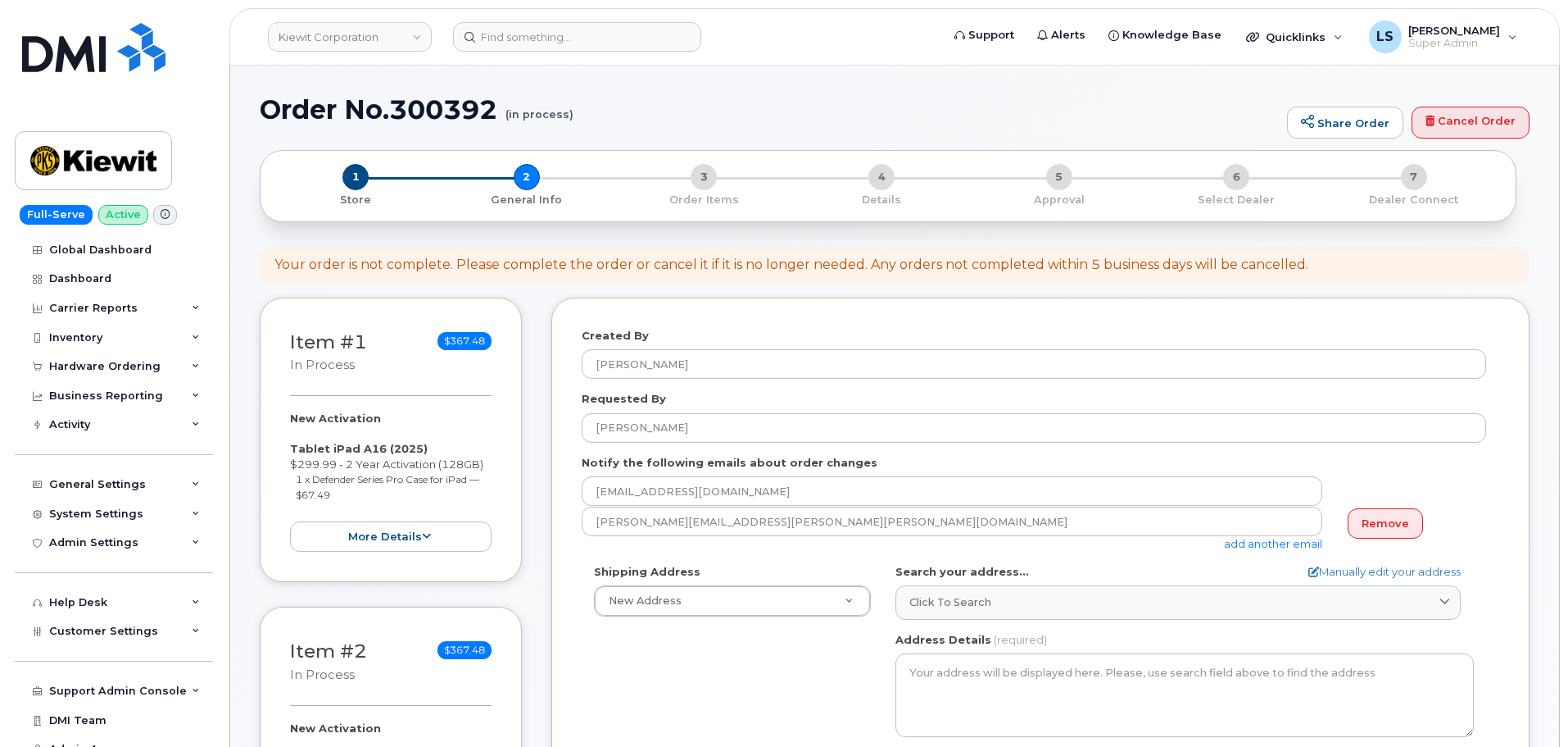
select select
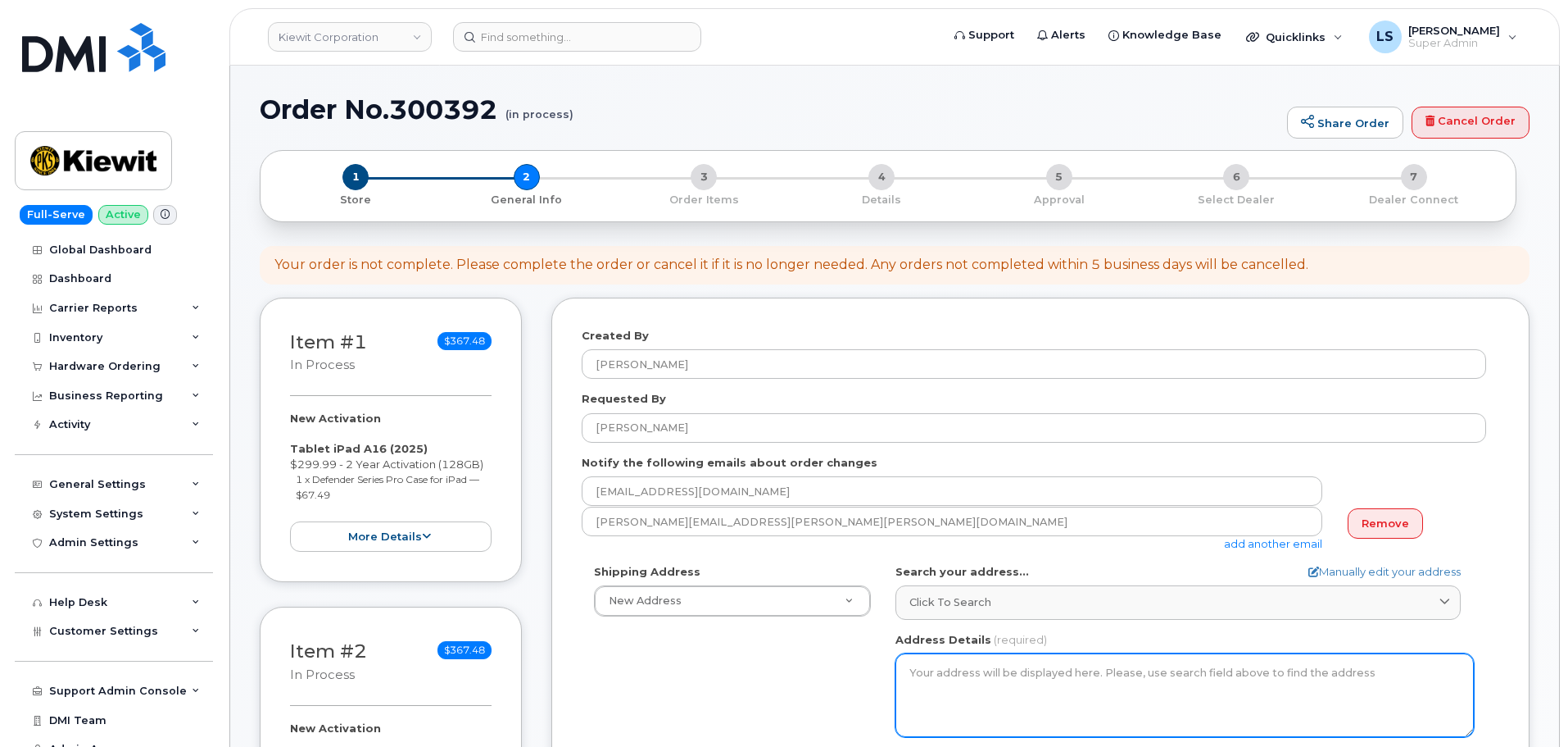
scroll to position [164, 0]
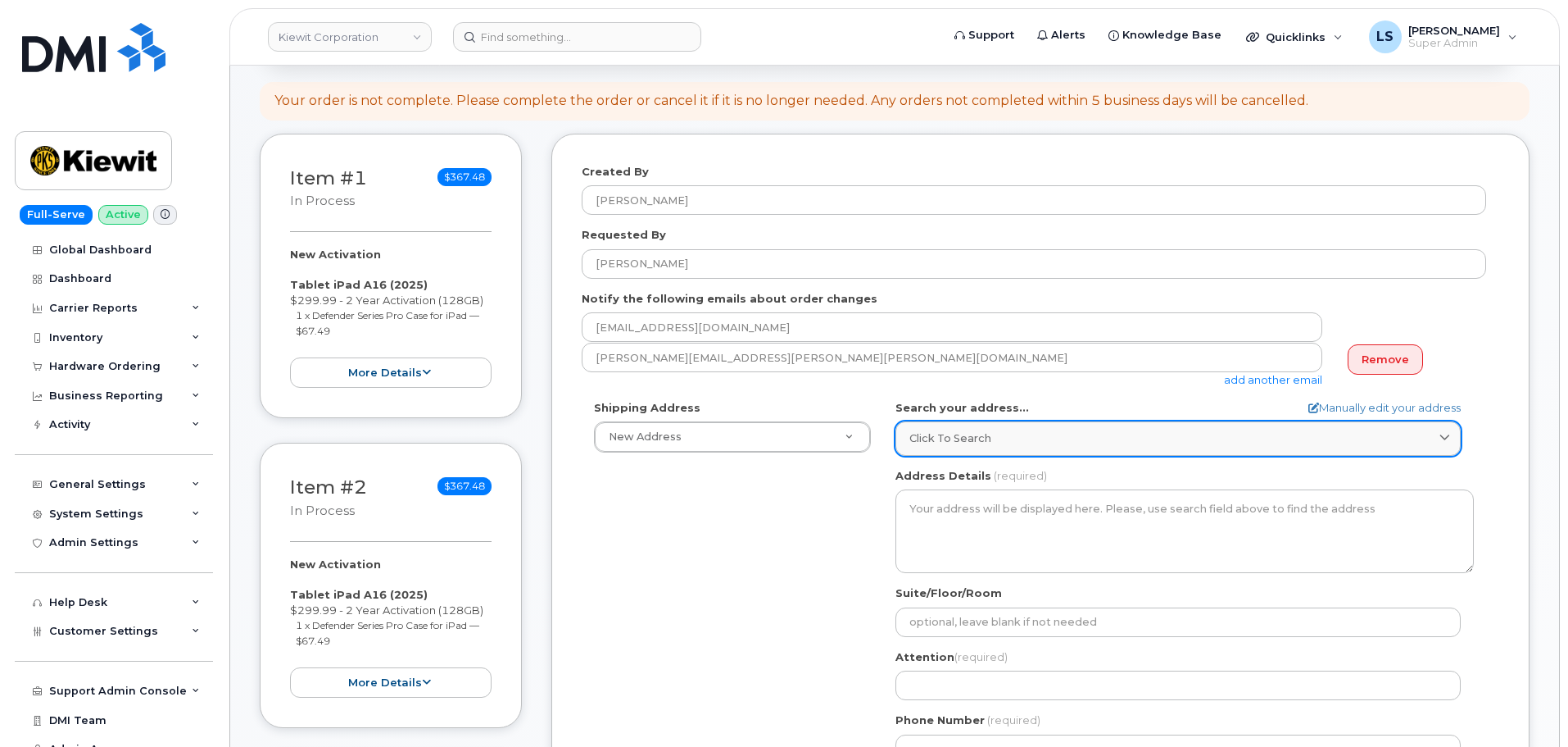
click at [937, 453] on link "Click to search" at bounding box center [1178, 438] width 565 height 34
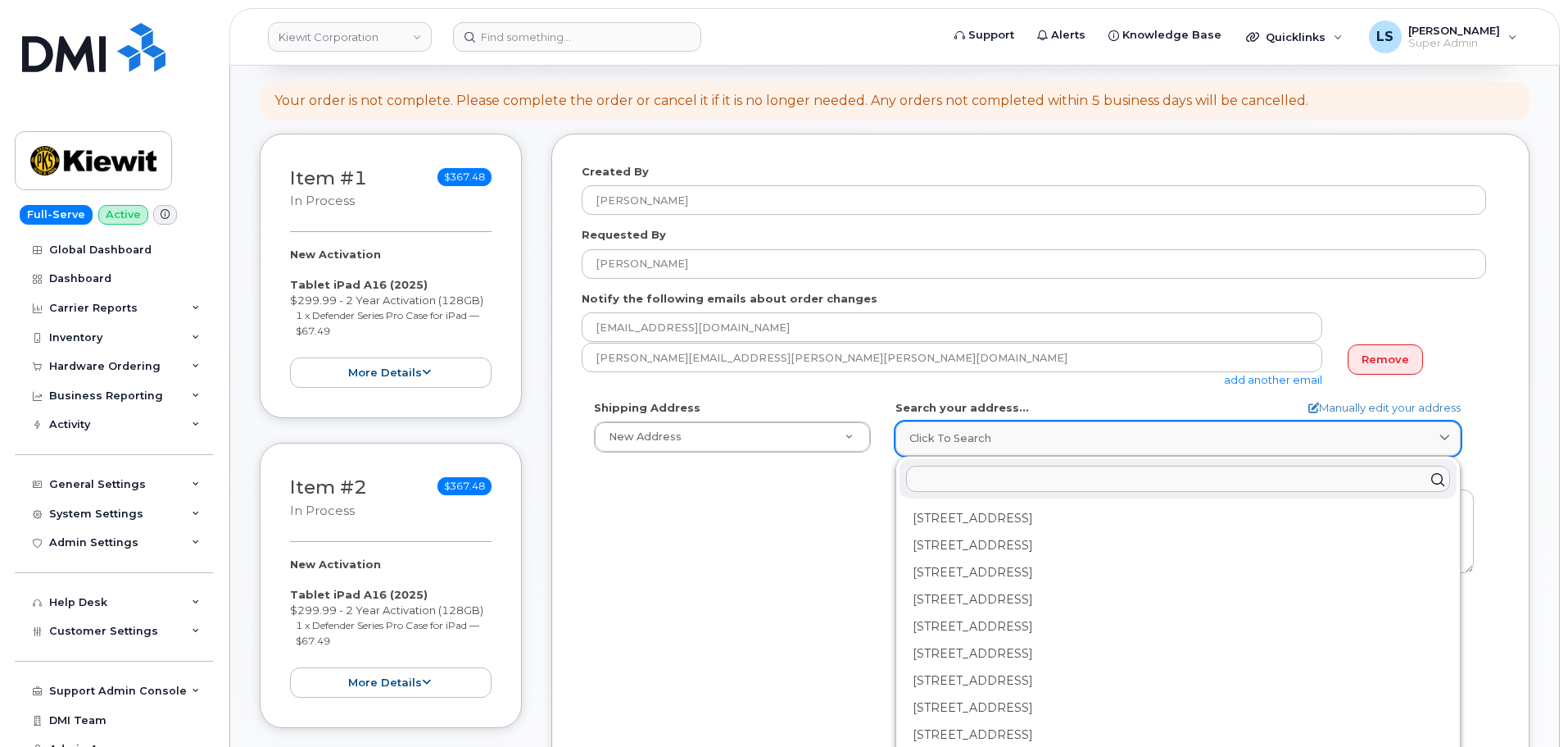
paste input "[STREET_ADDRESS] [GEOGRAPHIC_DATA], [GEOGRAPHIC_DATA]"
type input "[STREET_ADDRESS] [GEOGRAPHIC_DATA], [GEOGRAPHIC_DATA]"
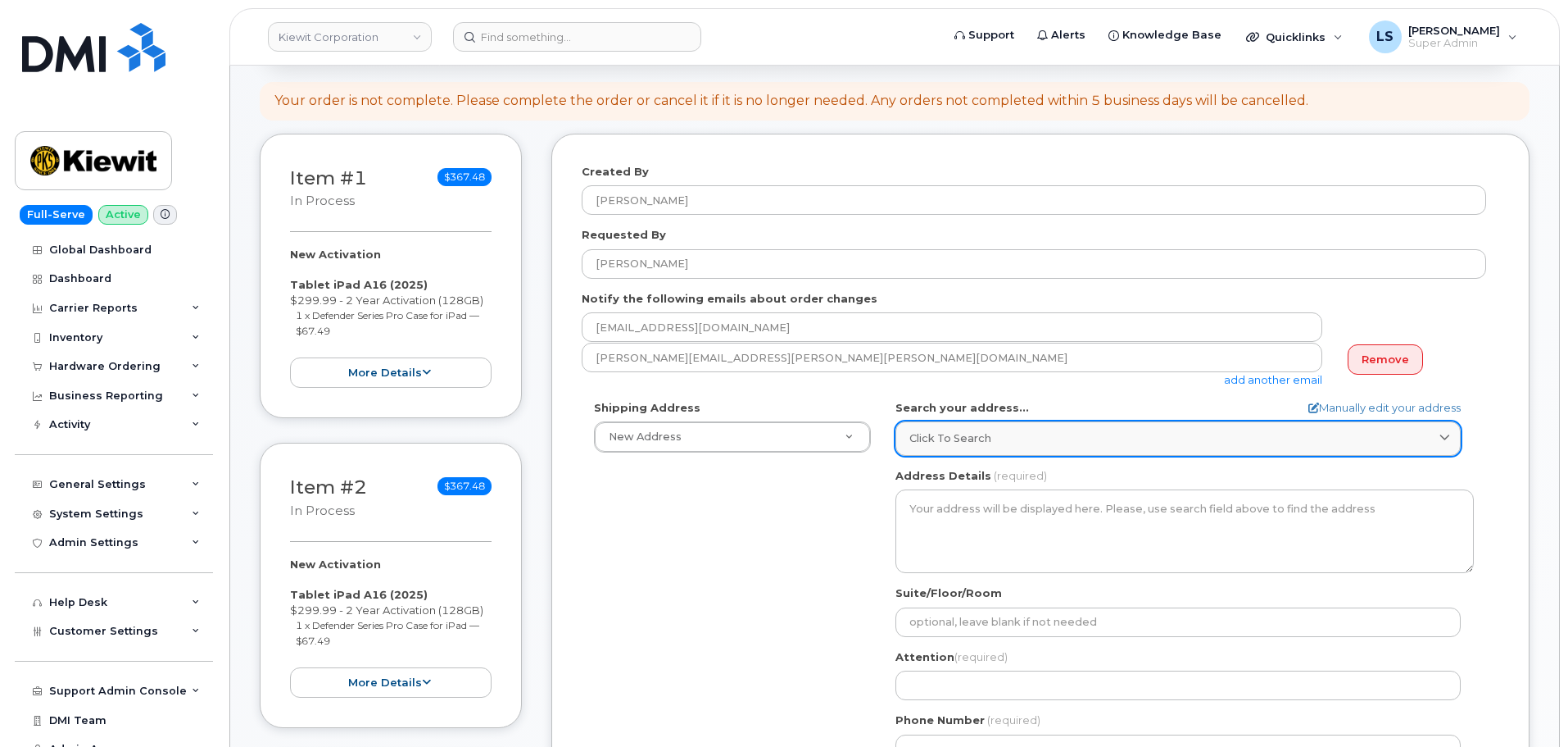
click at [917, 441] on span "Click to search" at bounding box center [950, 438] width 82 height 16
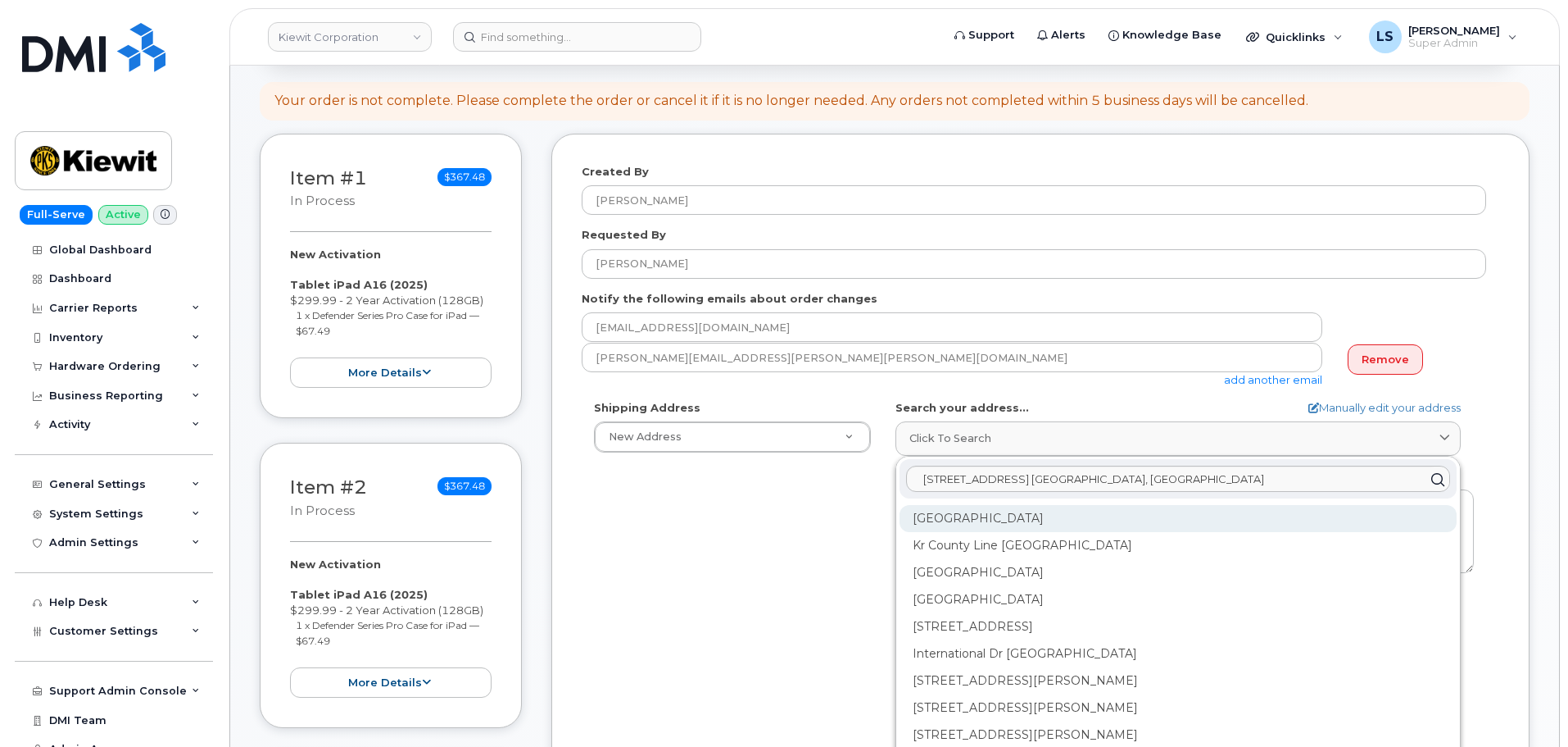
click at [960, 507] on div "[GEOGRAPHIC_DATA]" at bounding box center [1178, 519] width 558 height 27
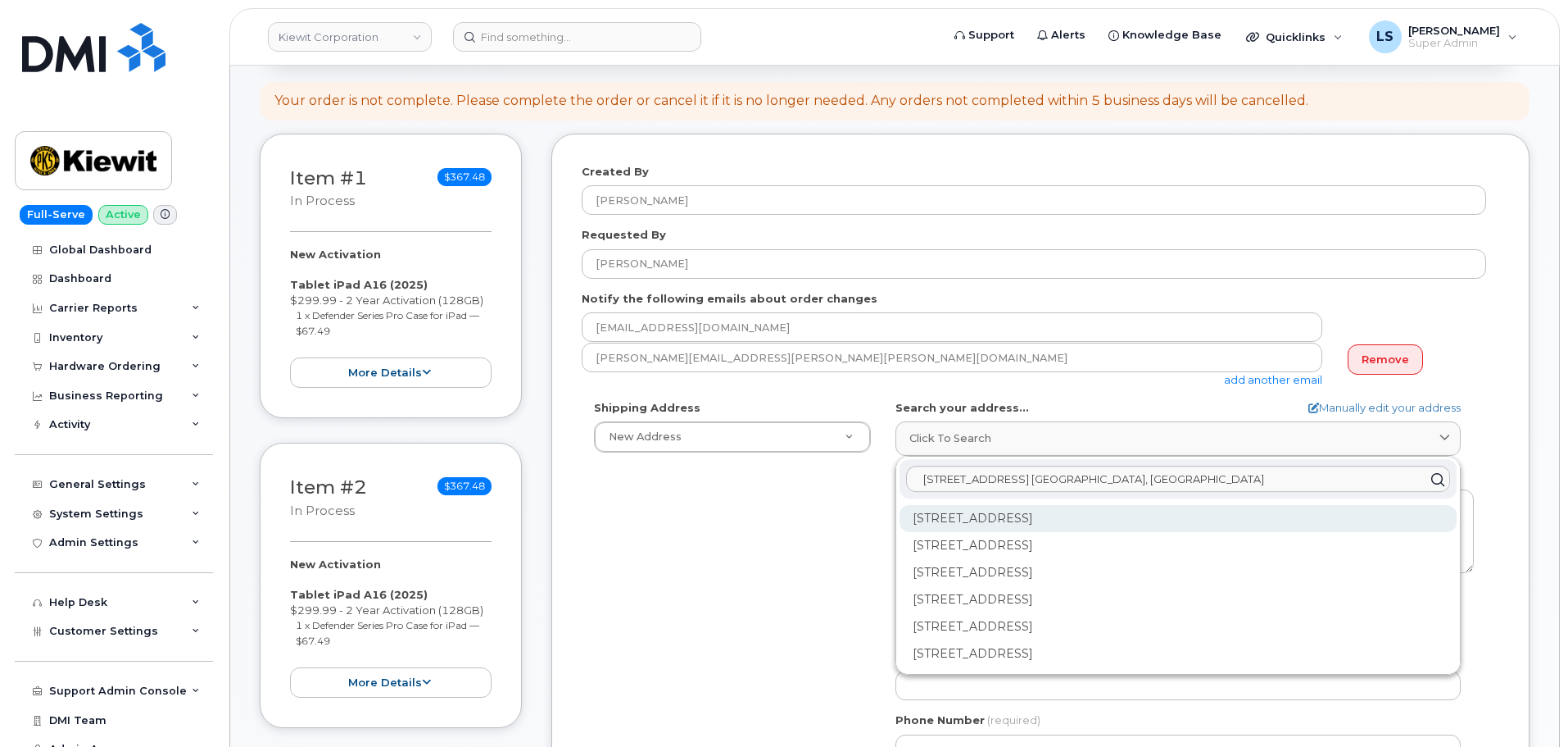
click at [947, 522] on div "[STREET_ADDRESS]" at bounding box center [1178, 519] width 558 height 27
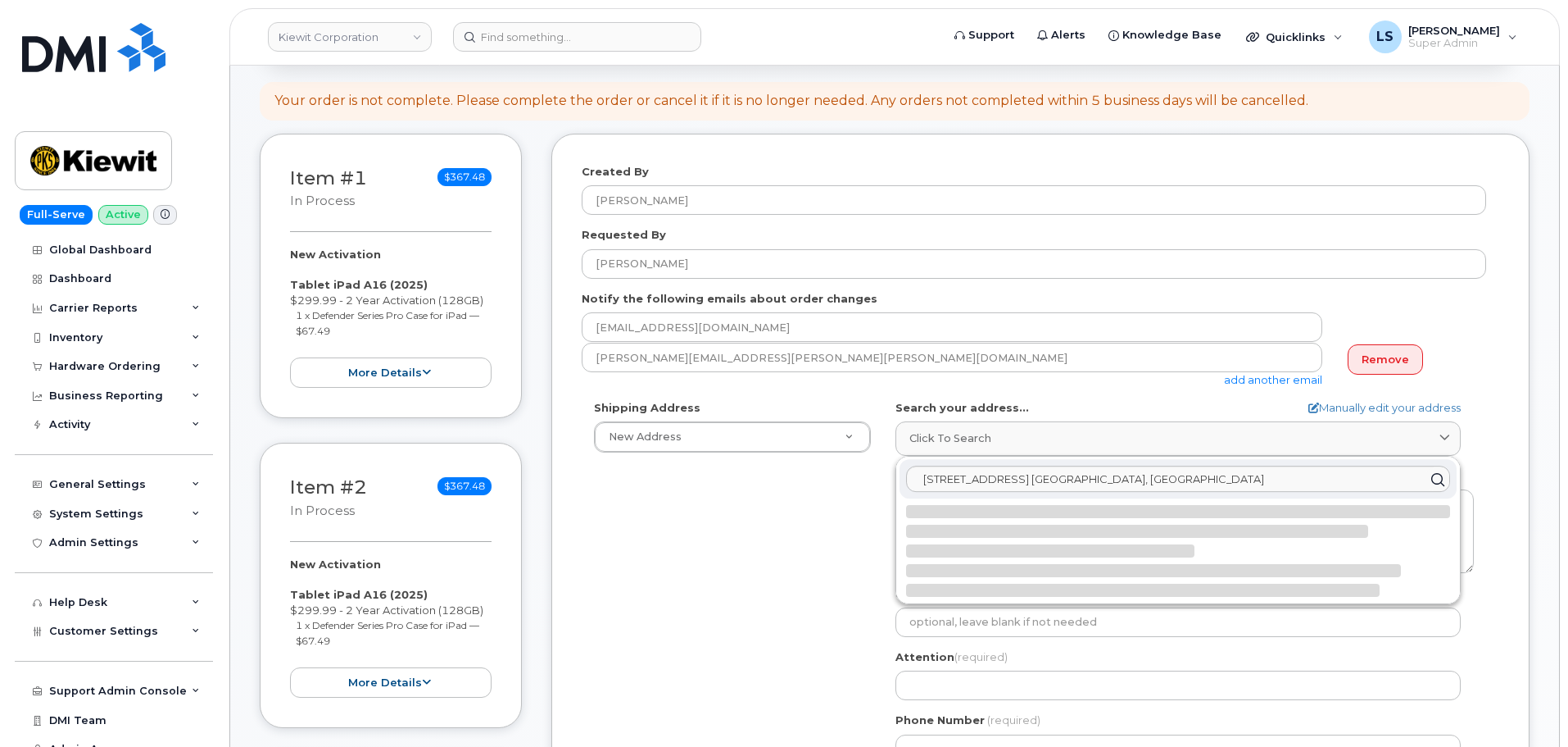
select select
type textarea "[STREET_ADDRESS]"
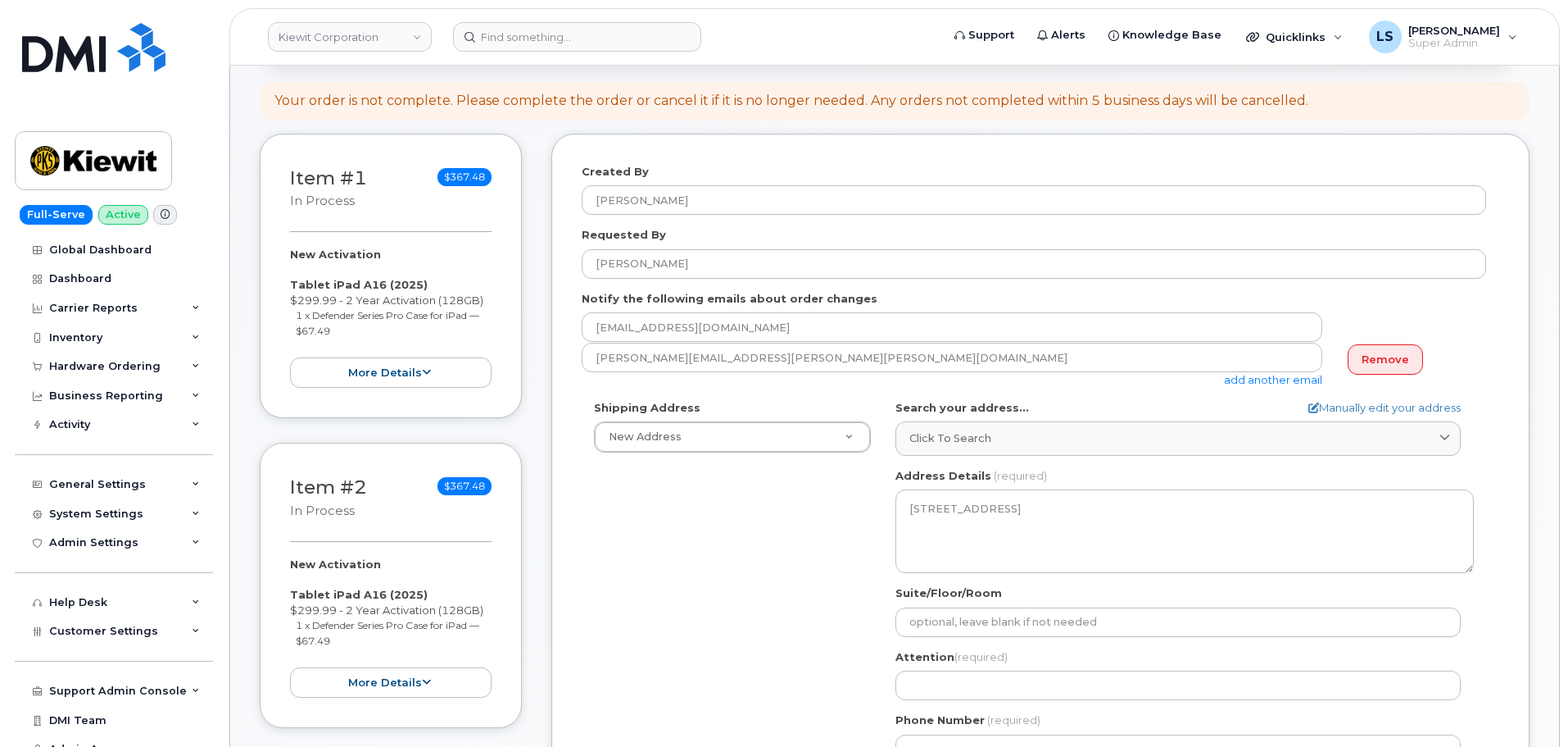
scroll to position [246, 0]
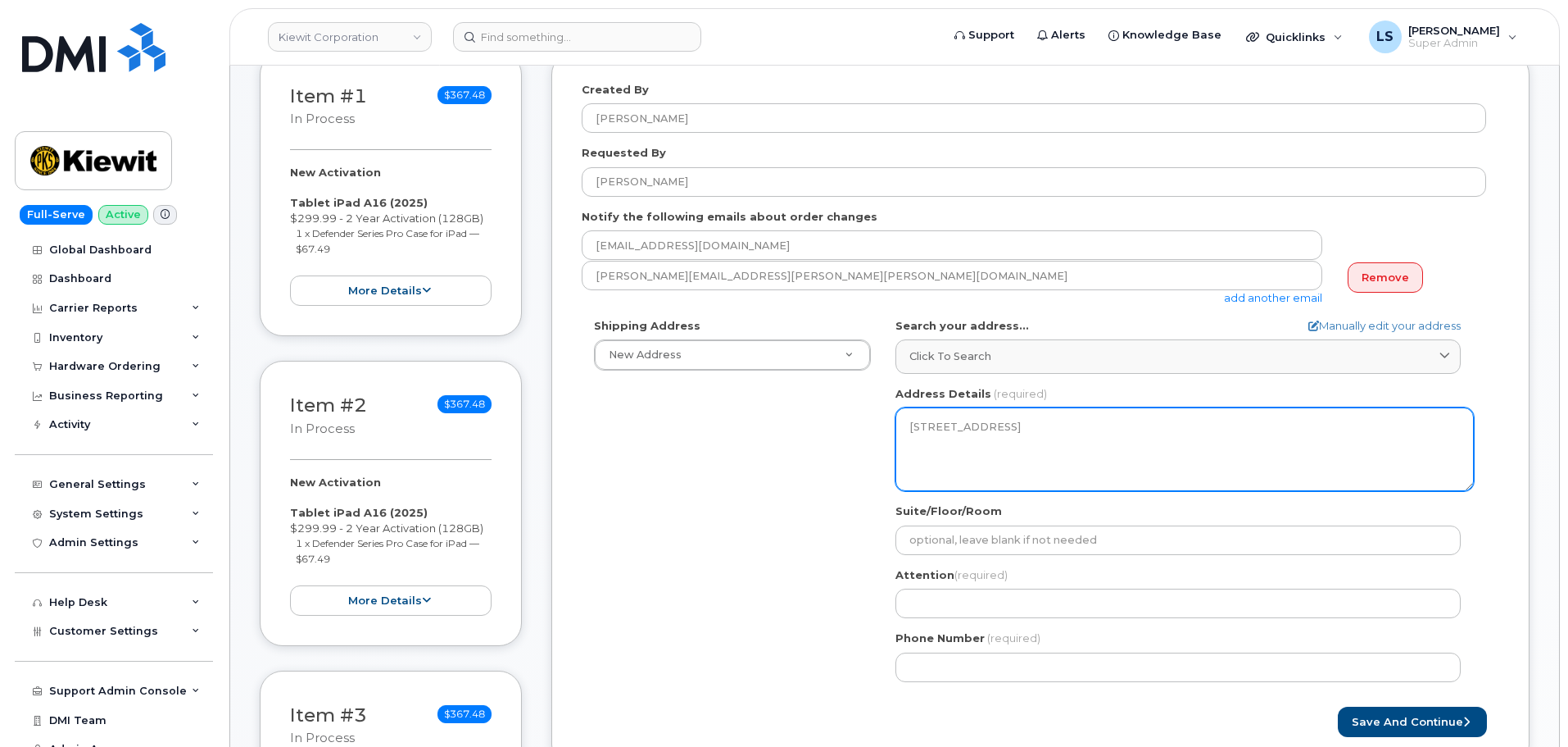
drag, startPoint x: 939, startPoint y: 443, endPoint x: 891, endPoint y: 425, distance: 51.3
click at [891, 425] on div "WI [GEOGRAPHIC_DATA] Search your address... Manually edit your address Click to…" at bounding box center [1185, 506] width 603 height 376
click at [1054, 480] on textarea "4245 County Road H MOUNT PLEASANT WI 53177-3401 UNITED STATES" at bounding box center [1185, 449] width 579 height 83
click at [976, 479] on textarea "4245 County Road H MOUNT PLEASANT WI 53177-3401 UNITED STATES" at bounding box center [1185, 449] width 579 height 83
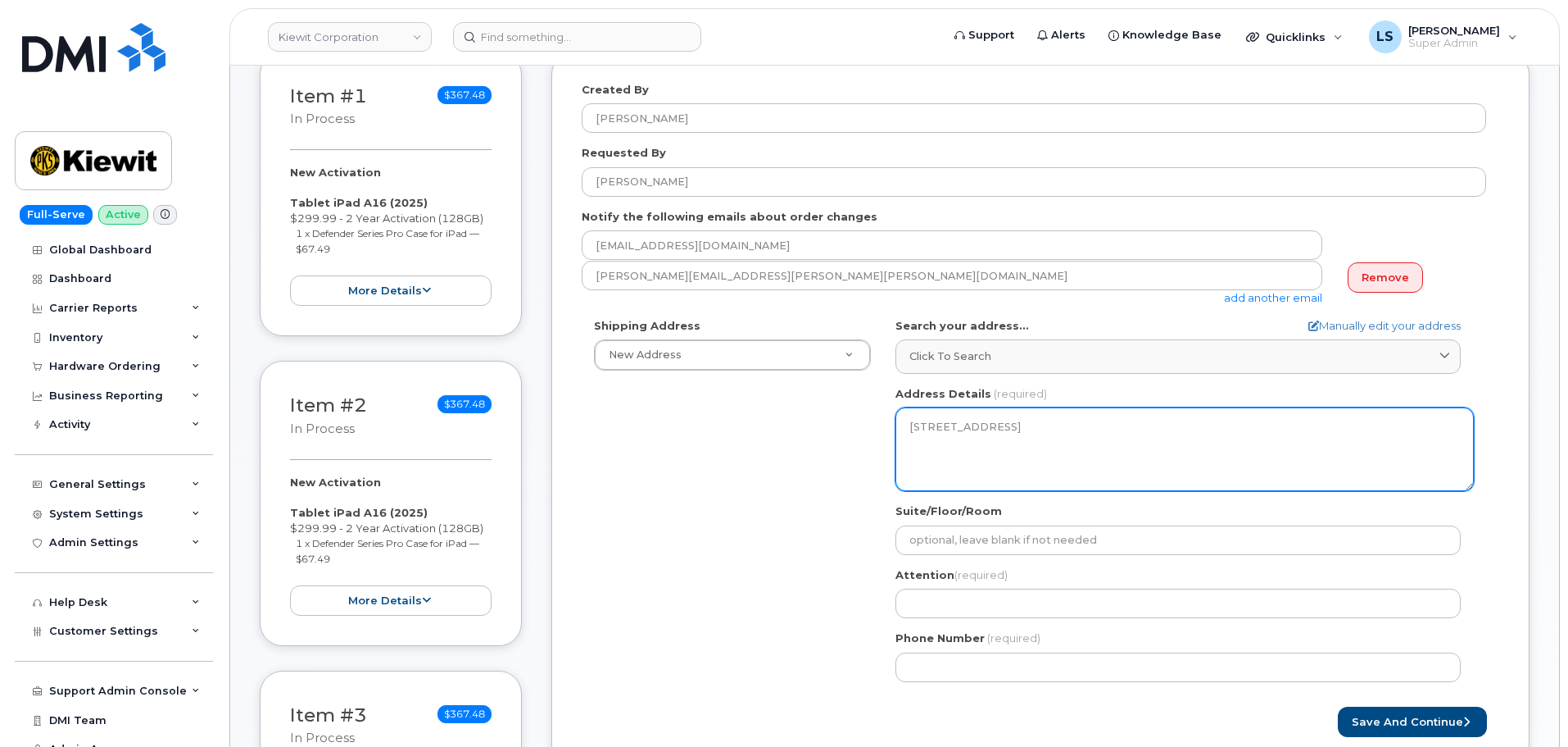
click at [976, 479] on textarea "4245 County Road H MOUNT PLEASANT WI 53177-3401 UNITED STATES" at bounding box center [1185, 449] width 579 height 83
click at [993, 447] on textarea "4245 County Road H MOUNT PLEASANT WI 53177-3401 UNITED STATES" at bounding box center [1185, 449] width 579 height 83
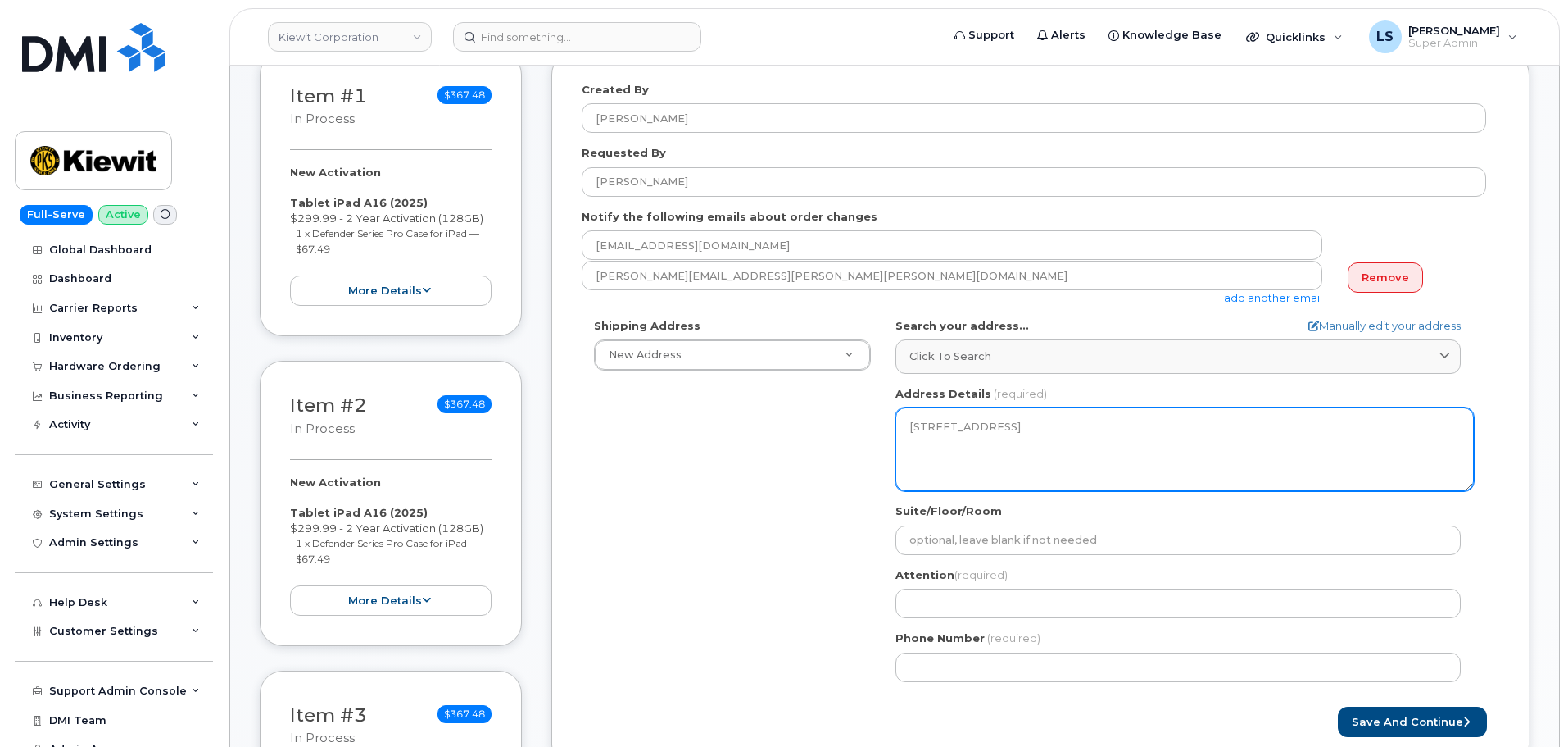
click at [993, 447] on textarea "4245 County Road H MOUNT PLEASANT WI 53177-3401 UNITED STATES" at bounding box center [1185, 449] width 579 height 83
drag, startPoint x: 788, startPoint y: 477, endPoint x: 976, endPoint y: 449, distance: 190.1
click at [790, 477] on div "Shipping Address New Address New Address 5001 N Columbia Blvd 6967 Old Highway …" at bounding box center [1034, 506] width 905 height 376
click at [1034, 466] on textarea "4245 County Road H MOUNT PLEASANT WI 53177-3401 UNITED STATES" at bounding box center [1185, 449] width 579 height 83
click at [960, 447] on textarea "4245 County Road H MOUNT PLEASANT WI 53177-3401 UNITED STATES" at bounding box center [1185, 449] width 579 height 83
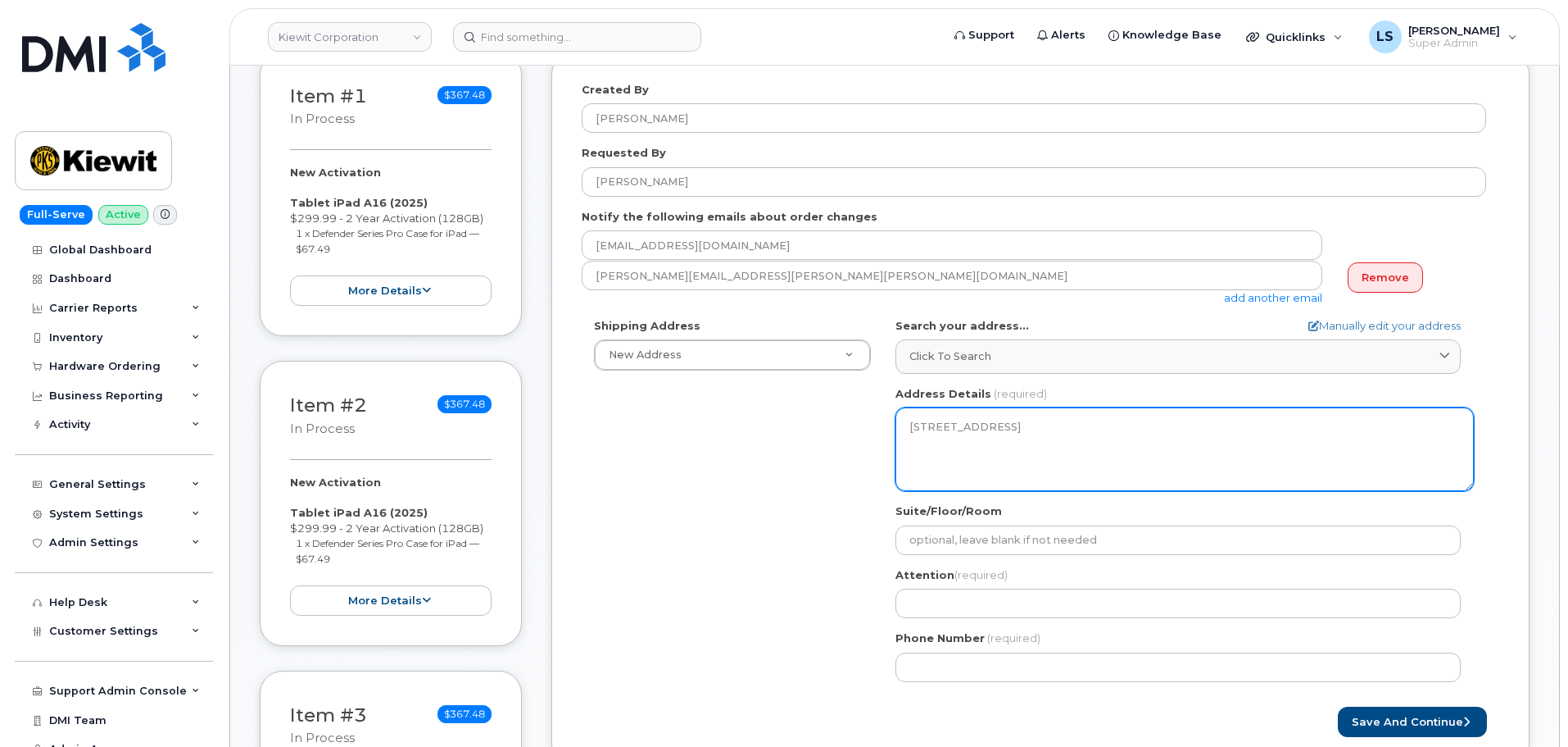
click at [981, 463] on textarea "4245 County Road H MOUNT PLEASANT WI 53177-3401 UNITED STATES" at bounding box center [1185, 449] width 579 height 83
click at [1002, 454] on textarea "4245 County Road H MOUNT PLEASANT WI 53177-3401 UNITED STATES" at bounding box center [1185, 449] width 579 height 83
click at [998, 461] on textarea "4245 County Road H MOUNT PLEASANT WI 53177-3401 UNITED STATES" at bounding box center [1185, 449] width 579 height 83
click at [996, 458] on textarea "4245 County Road H MOUNT PLEASANT WI 53177-3401 UNITED STATES" at bounding box center [1185, 449] width 579 height 83
click at [995, 458] on textarea "4245 County Road H MOUNT PLEASANT WI 53177-3401 UNITED STATES" at bounding box center [1185, 449] width 579 height 83
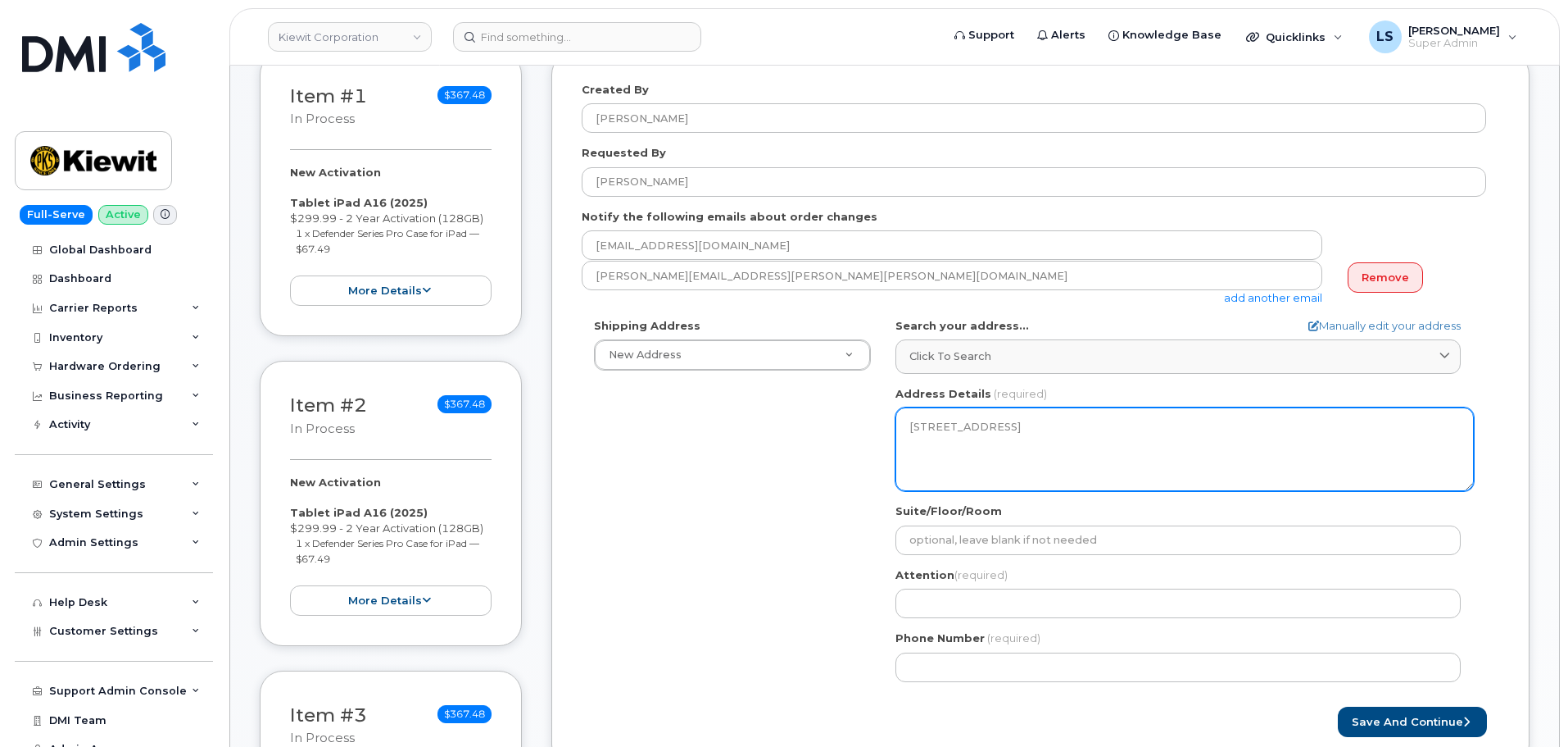
click at [993, 457] on textarea "4245 County Road H MOUNT PLEASANT WI 53177-3401 UNITED STATES" at bounding box center [1185, 449] width 579 height 83
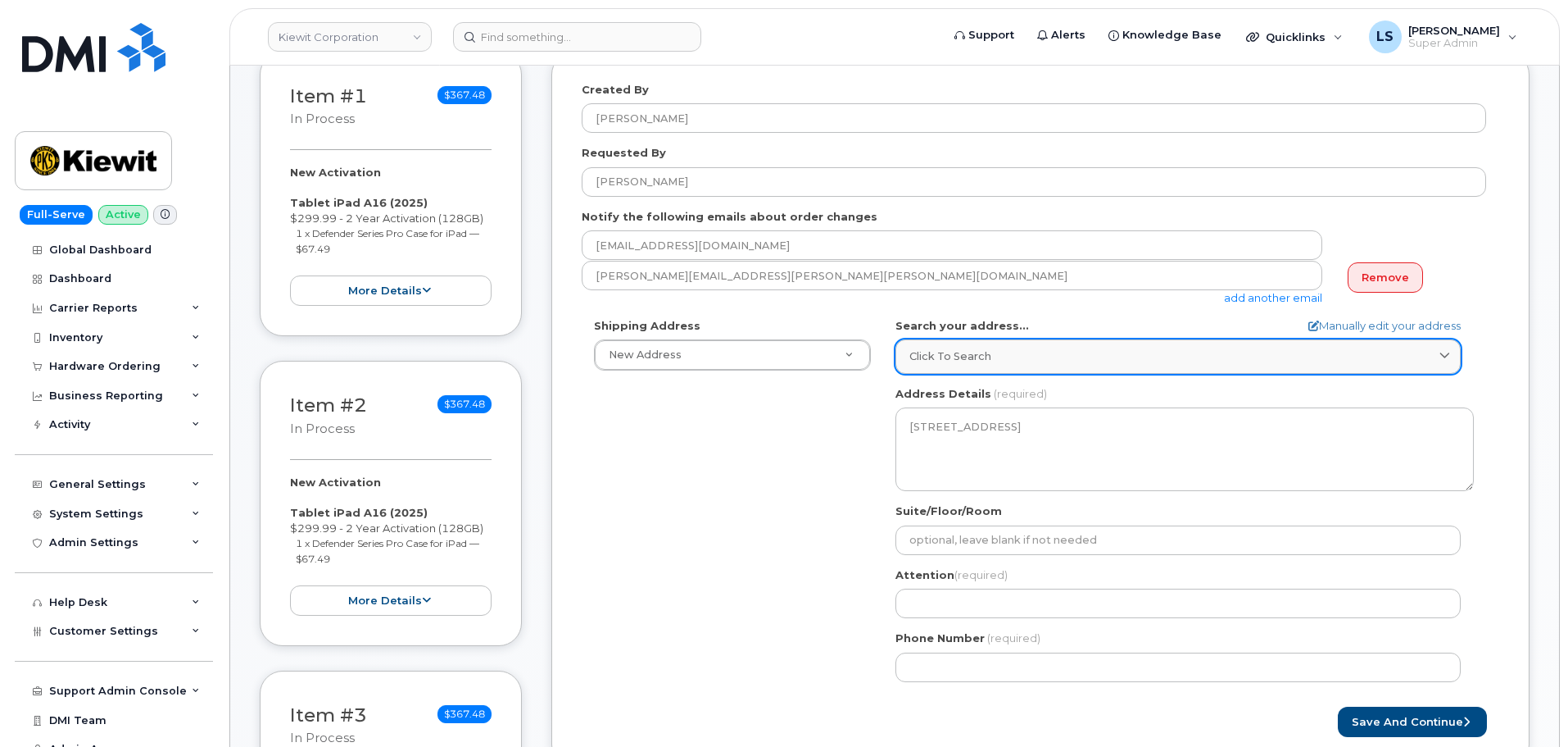
click at [963, 356] on span "Click to search" at bounding box center [950, 356] width 82 height 16
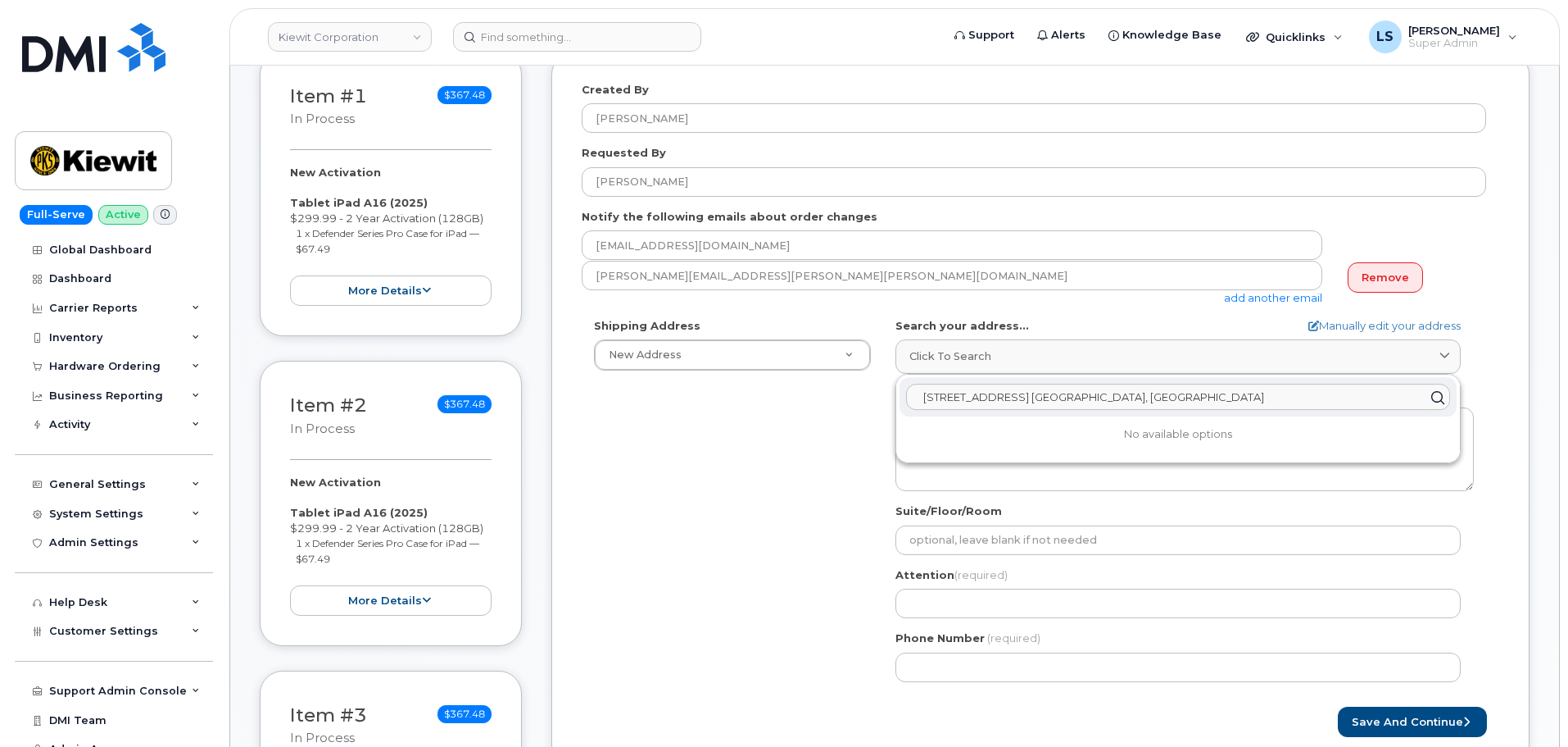
click at [1328, 405] on input "4811 County Hwy. H Mount Pleasant, WI 53177" at bounding box center [1178, 397] width 544 height 26
click at [700, 477] on div "Shipping Address New Address New Address 5001 N Columbia Blvd 6967 Old Highway …" at bounding box center [1034, 506] width 905 height 376
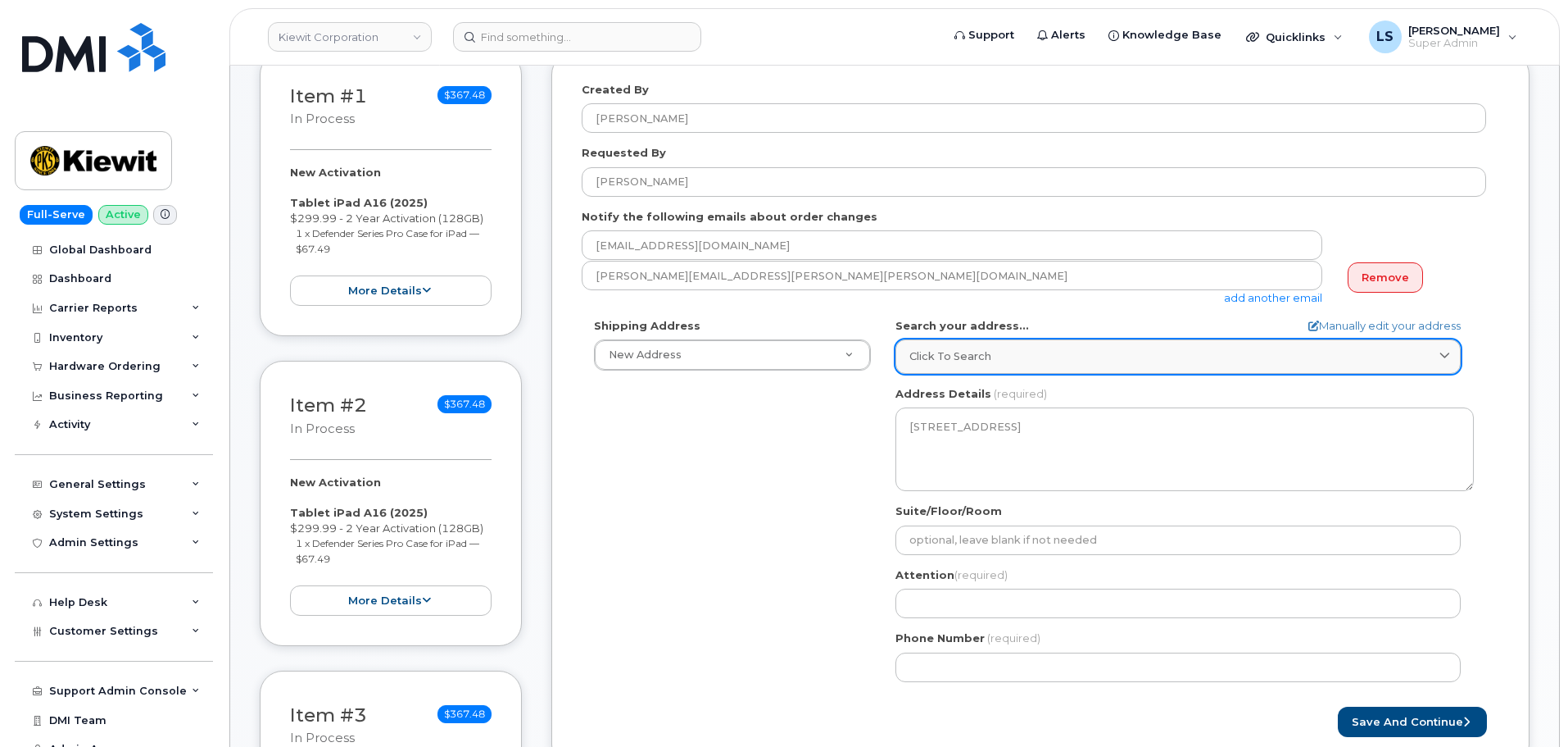
click at [987, 340] on link "Click to search" at bounding box center [1178, 356] width 565 height 34
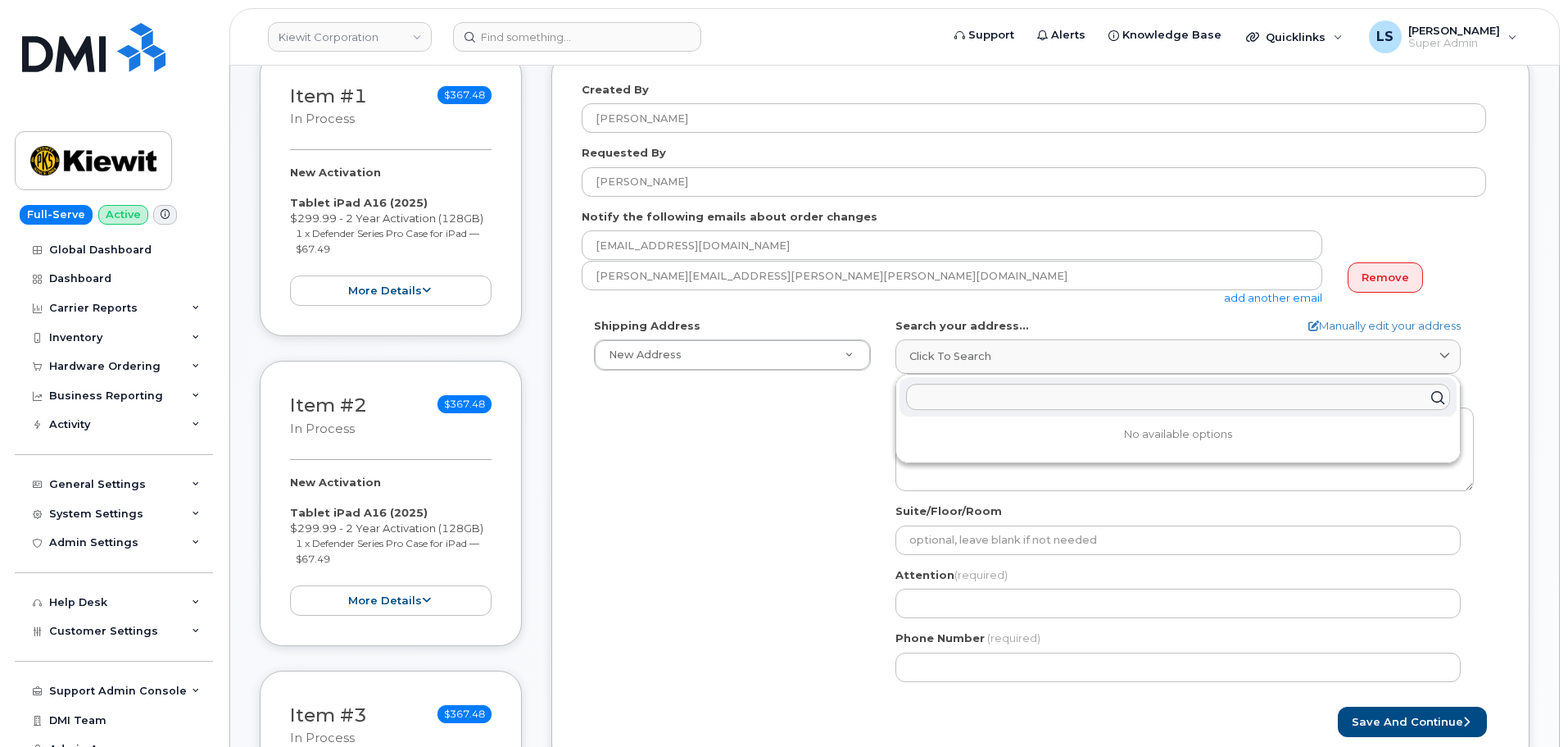
click at [757, 436] on div "Shipping Address New Address New Address 5001 N Columbia Blvd 6967 Old Highway …" at bounding box center [1034, 506] width 905 height 376
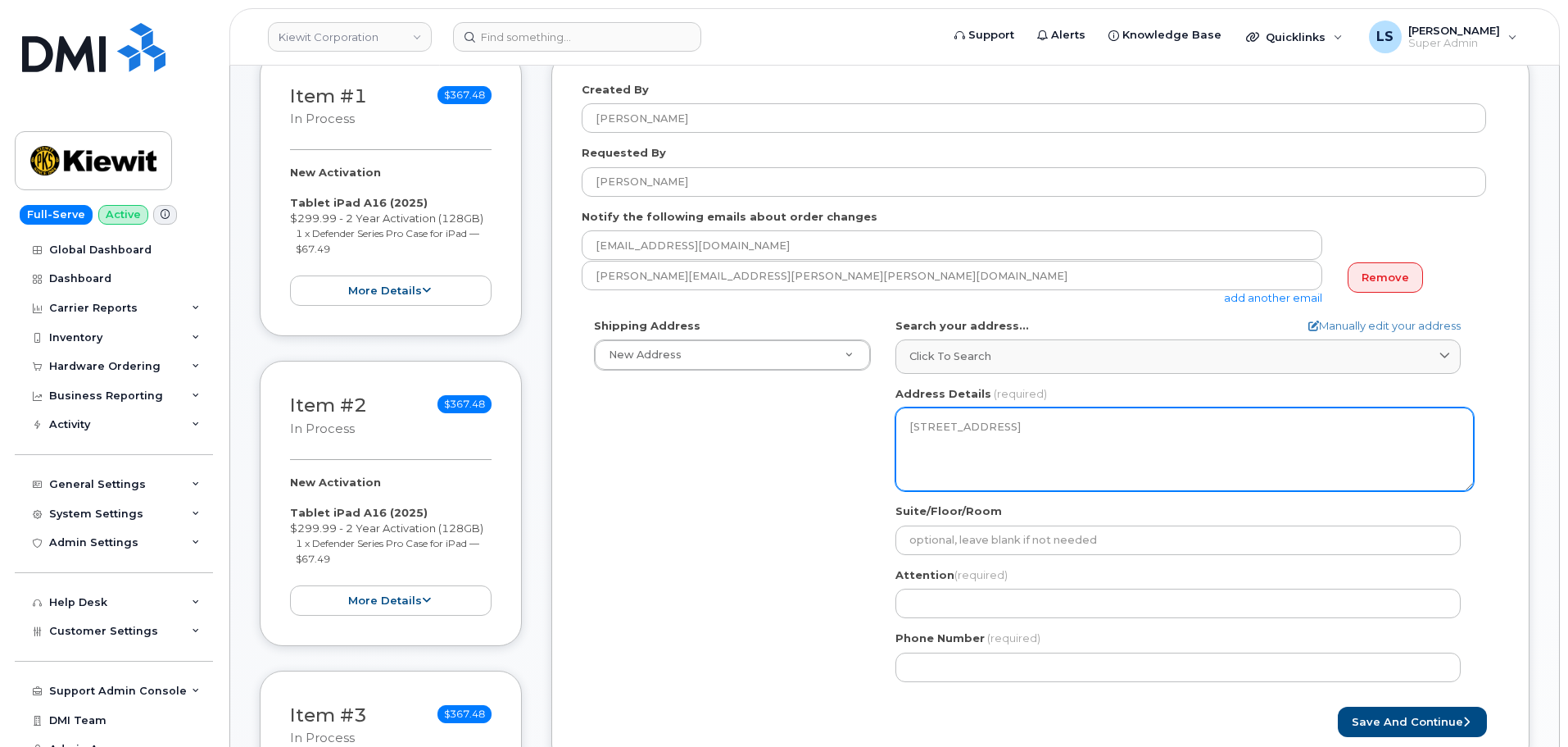
click at [973, 434] on textarea "4245 County Road H MOUNT PLEASANT WI 53177-3401 UNITED STATES" at bounding box center [1185, 449] width 579 height 83
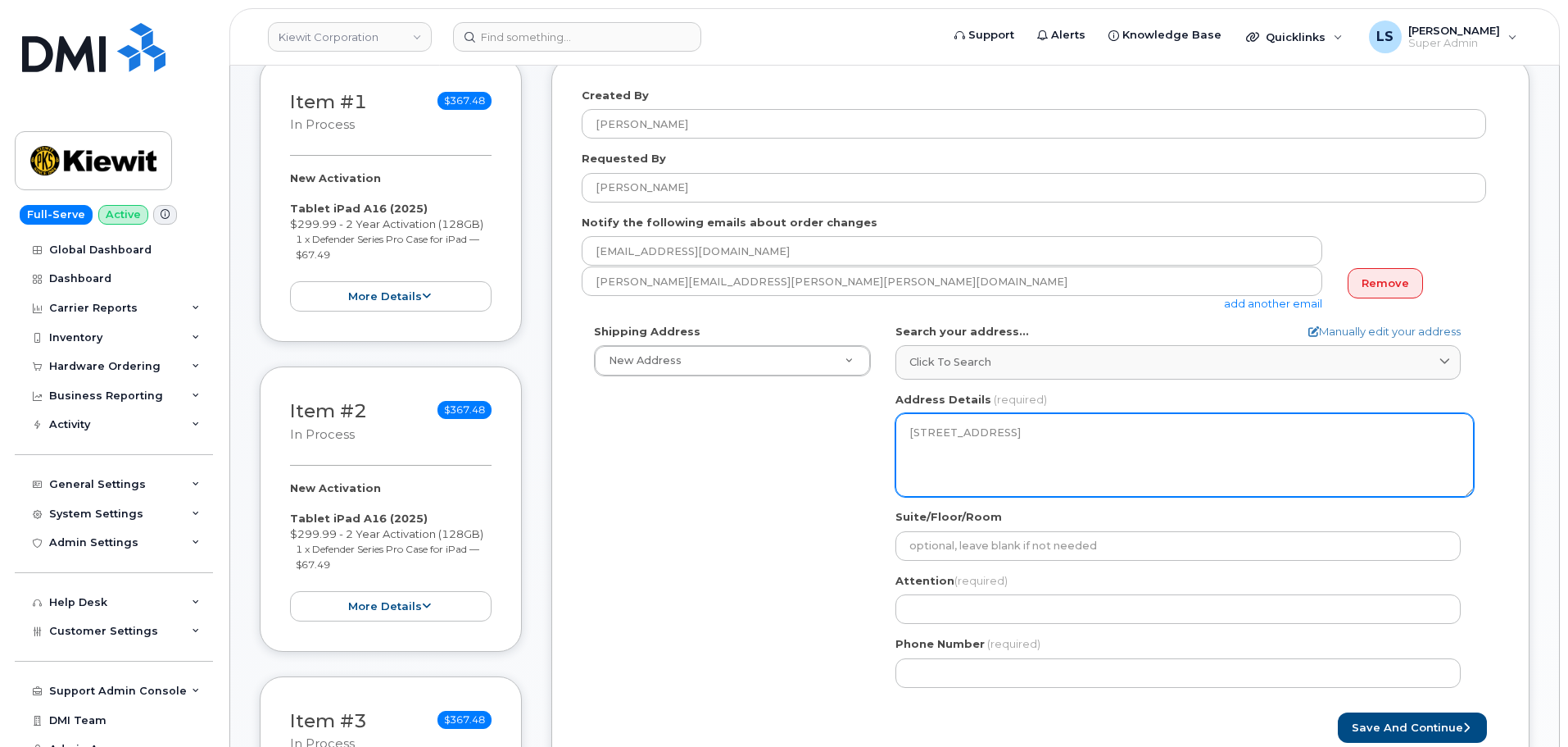
scroll to position [82, 0]
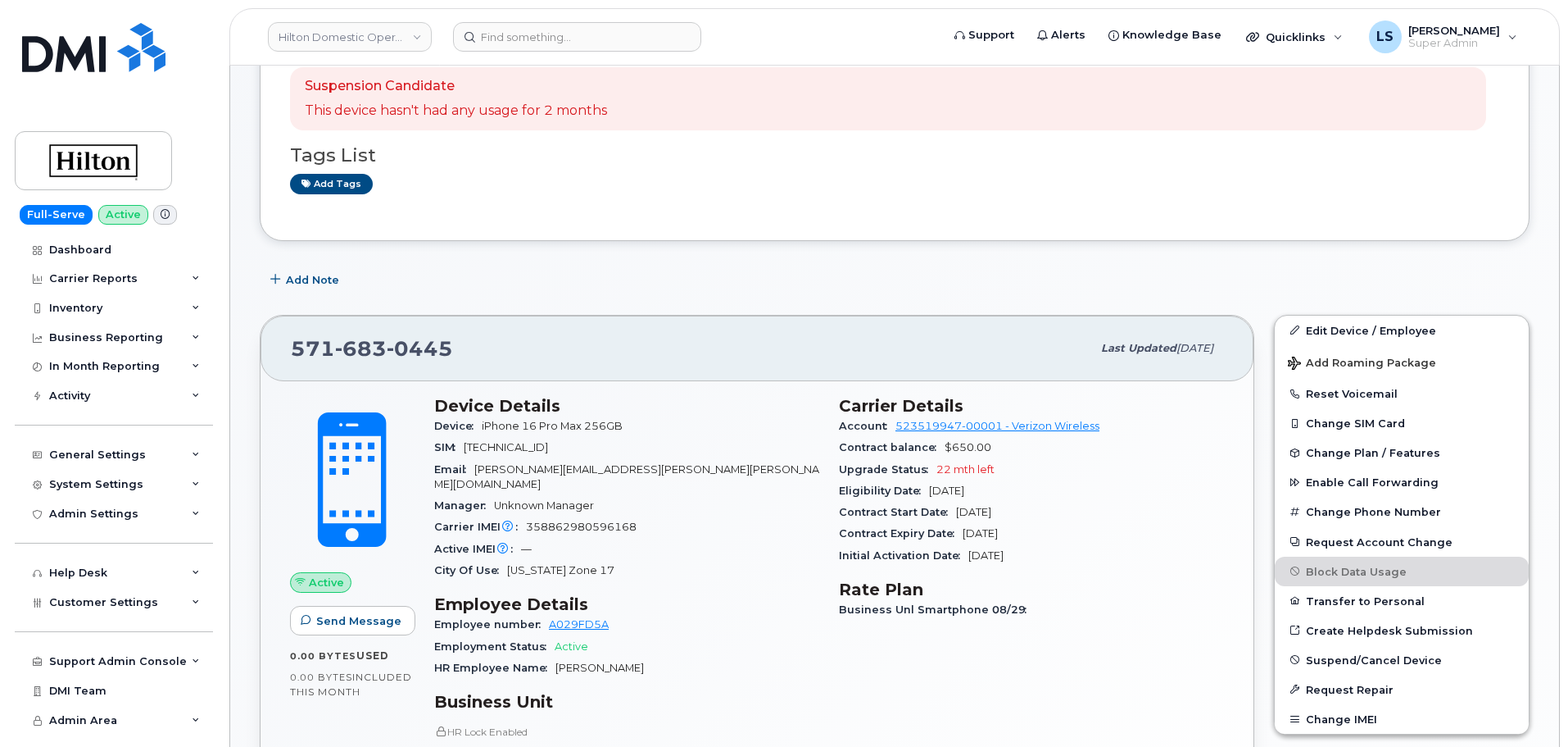
scroll to position [164, 0]
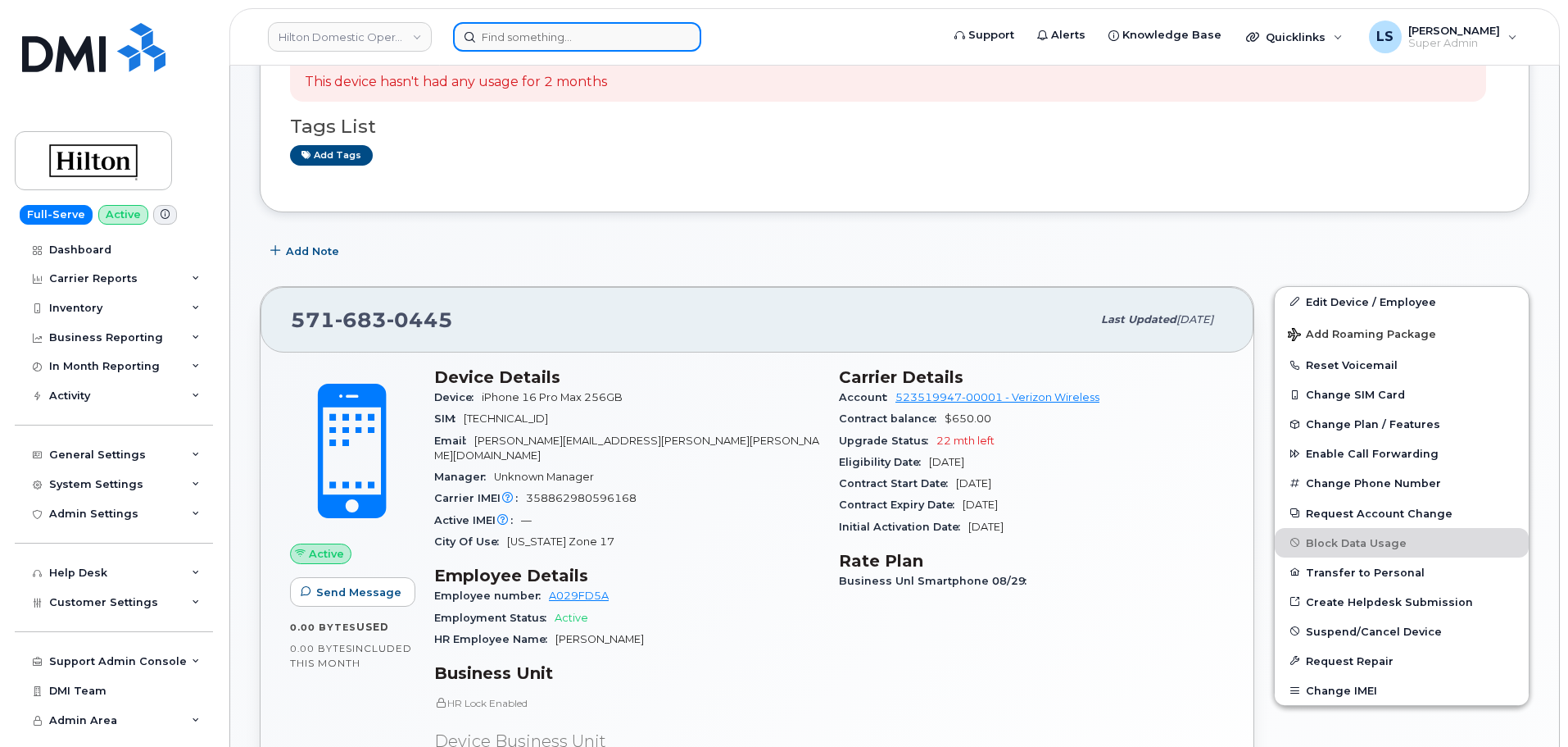
click at [510, 41] on input at bounding box center [577, 37] width 248 height 29
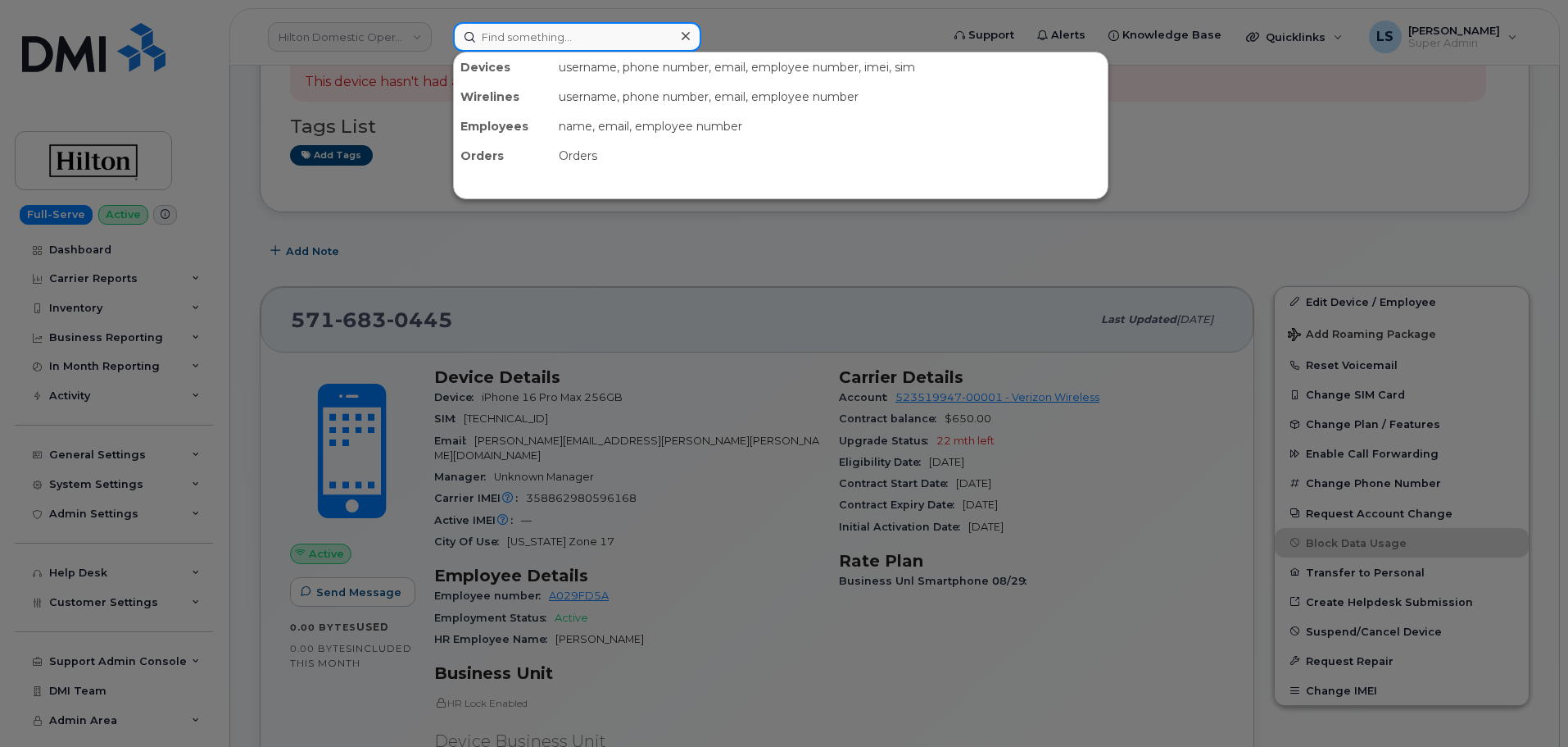
paste input "(443) 362-0289"
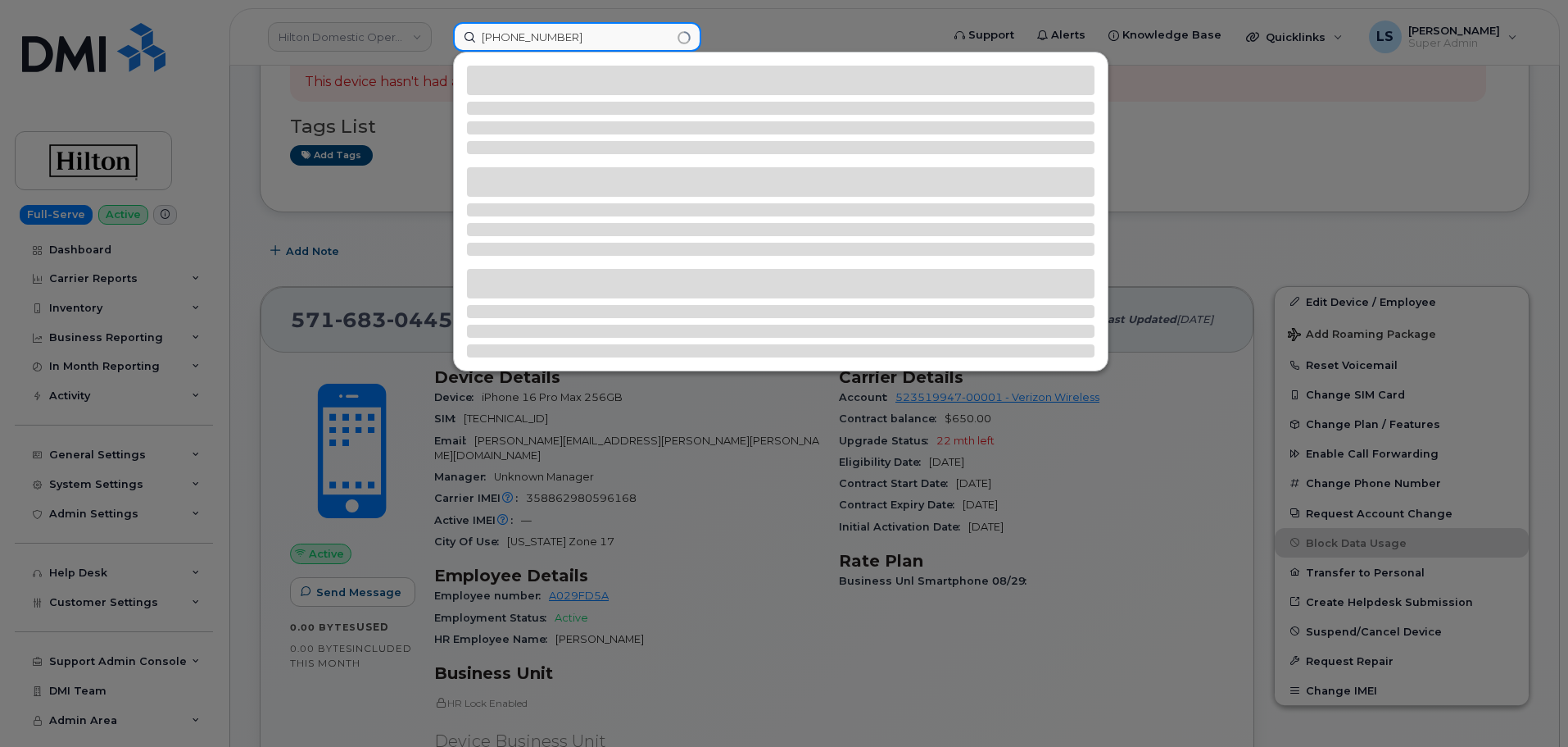
type input "(443) 362-0289"
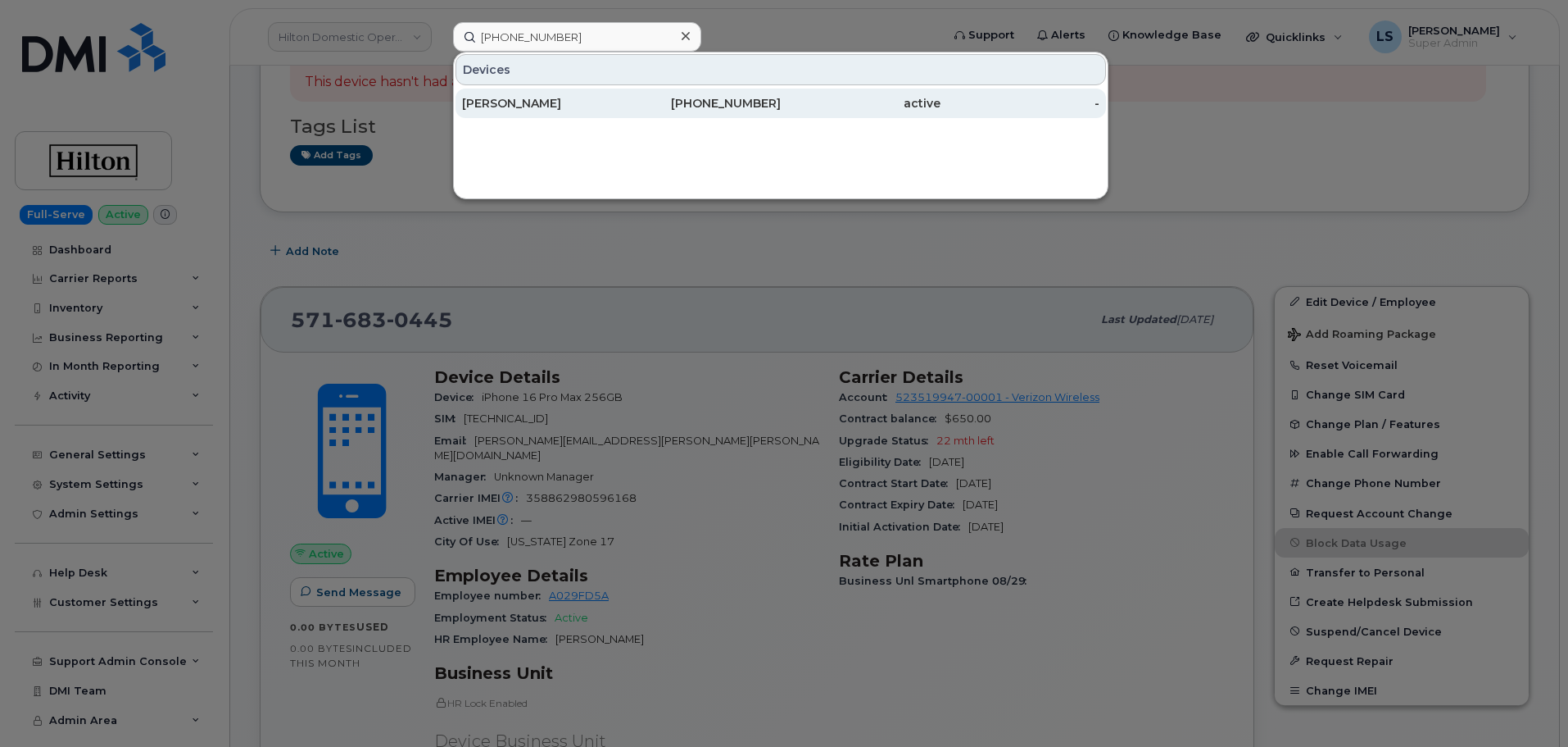
click at [619, 88] on div "Devices Solange Walcott 443-362-0289 active -" at bounding box center [781, 85] width 654 height 67
click at [619, 88] on link "Solange Walcott 443-362-0289 active -" at bounding box center [781, 103] width 651 height 29
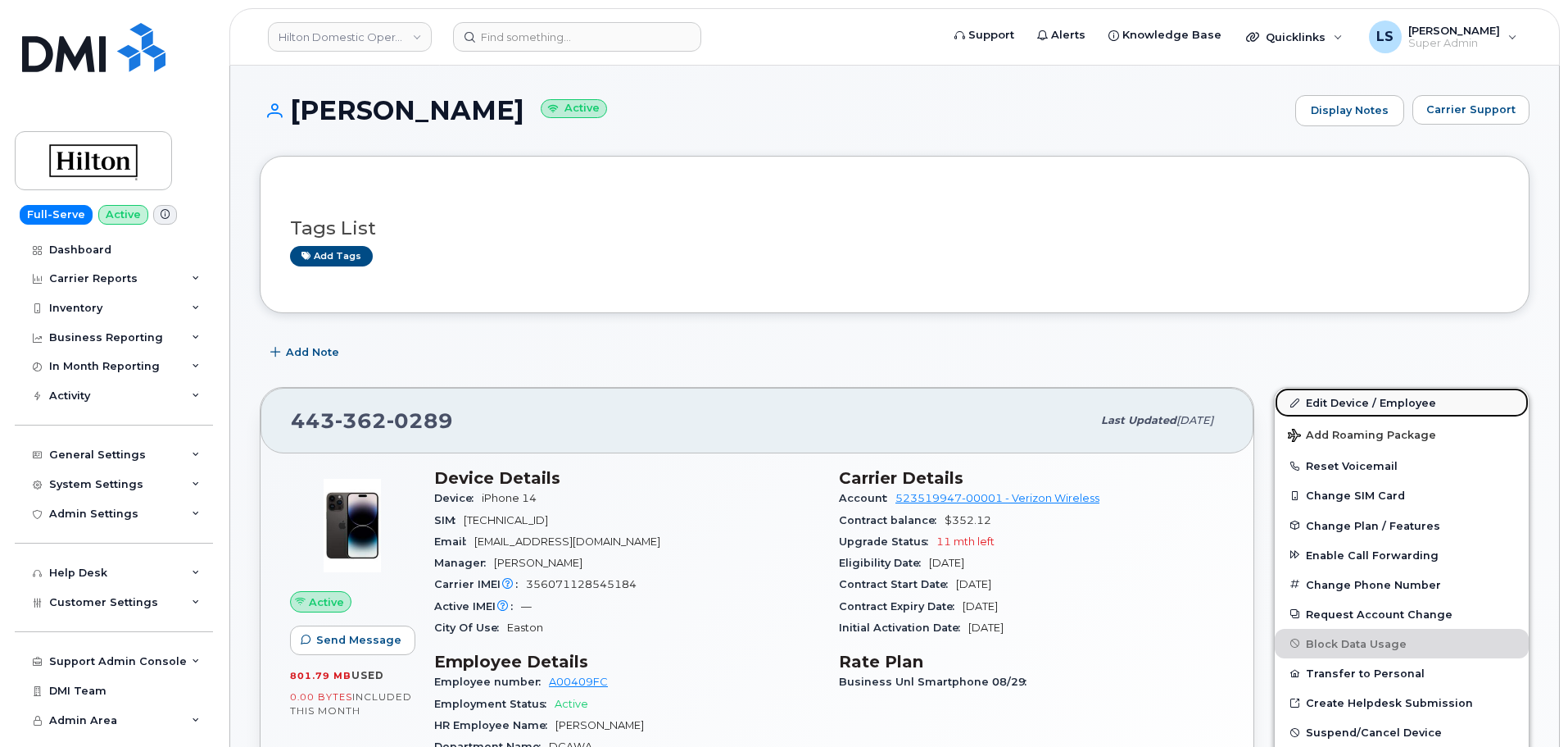
click at [1346, 402] on link "Edit Device / Employee" at bounding box center [1402, 403] width 254 height 29
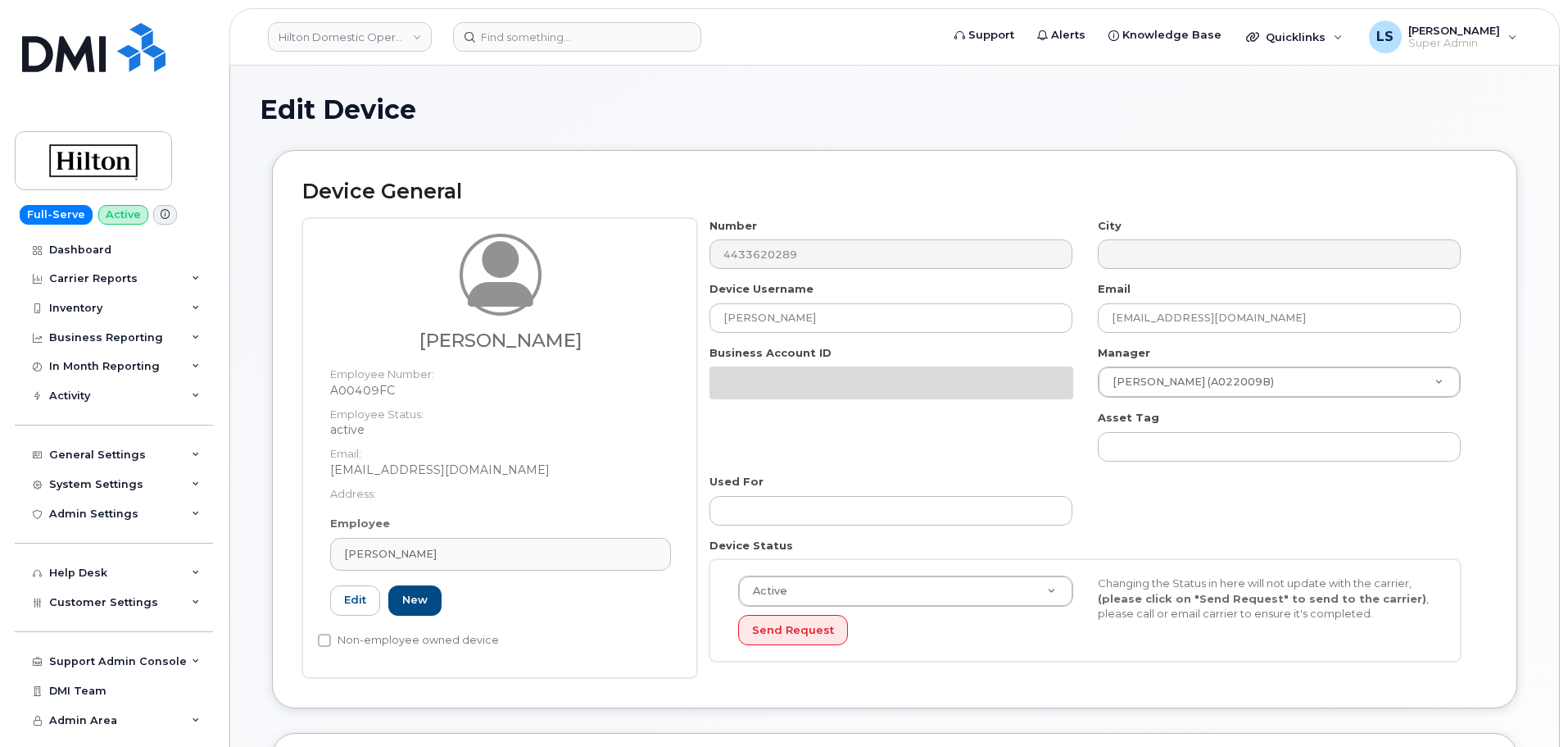
select select "34080331"
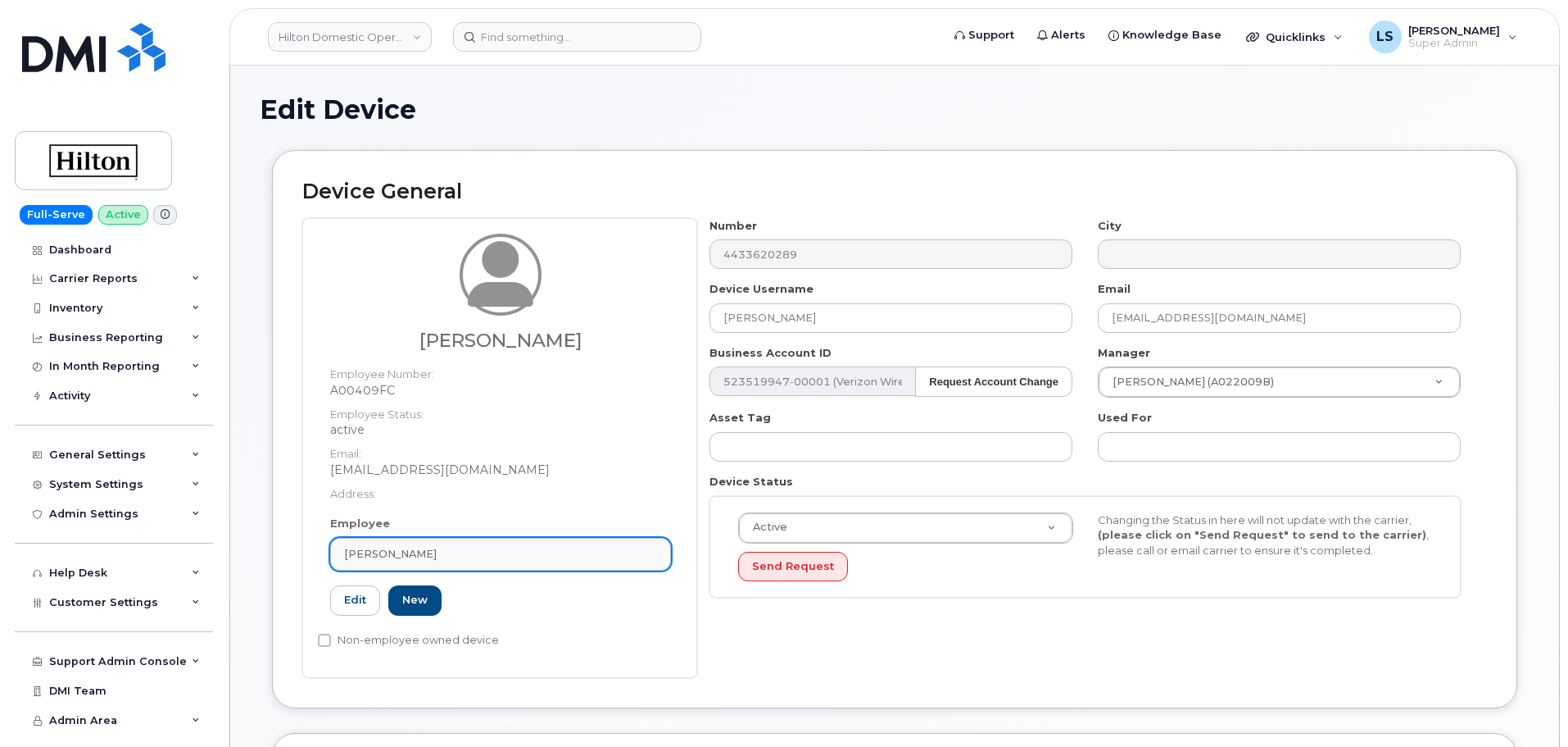
click at [415, 567] on link "[PERSON_NAME]" at bounding box center [501, 554] width 341 height 33
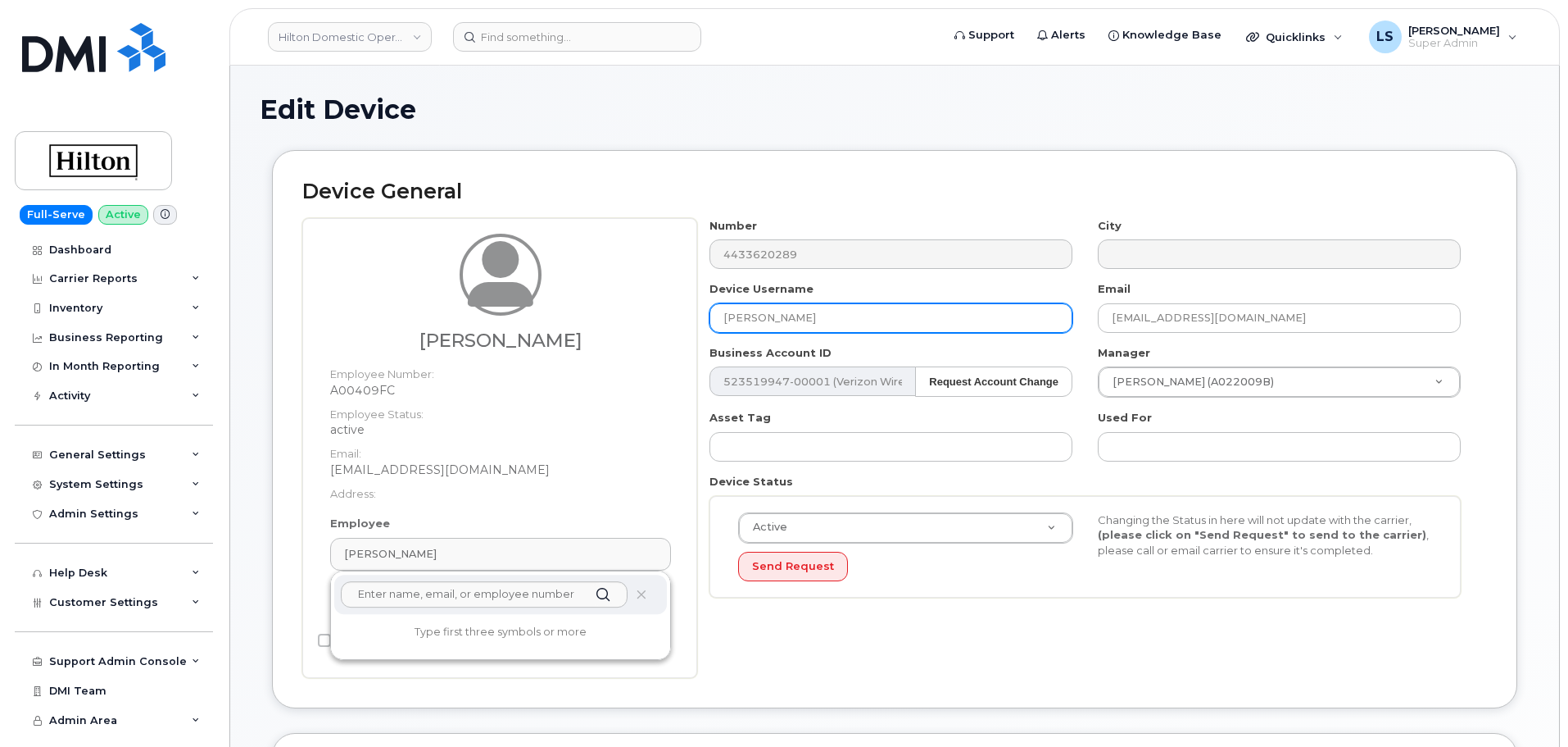
click at [832, 323] on input "[PERSON_NAME]" at bounding box center [891, 318] width 363 height 29
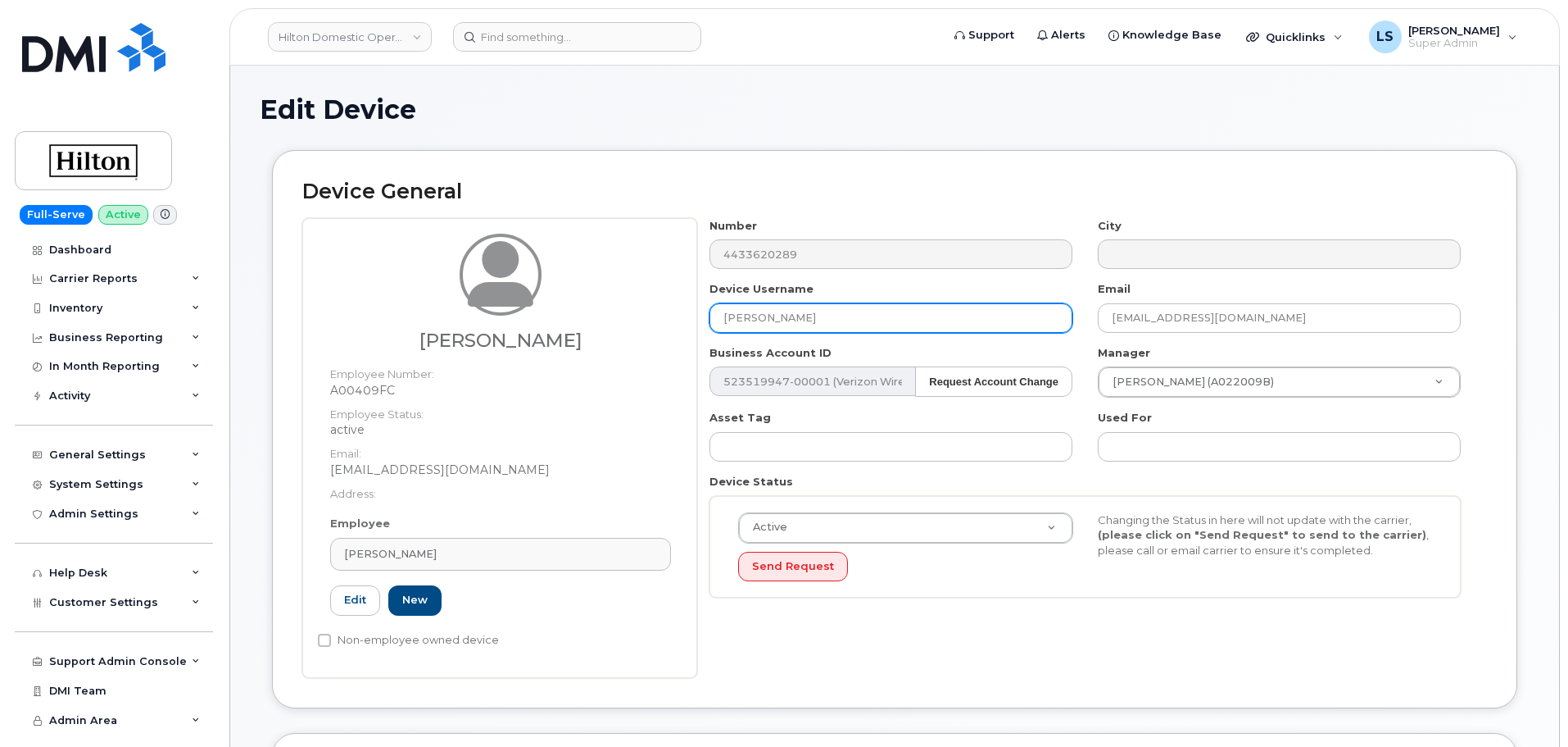
click at [832, 323] on input "[PERSON_NAME]" at bounding box center [891, 318] width 363 height 29
paste input "Nanema"
type input "[PERSON_NAME]"
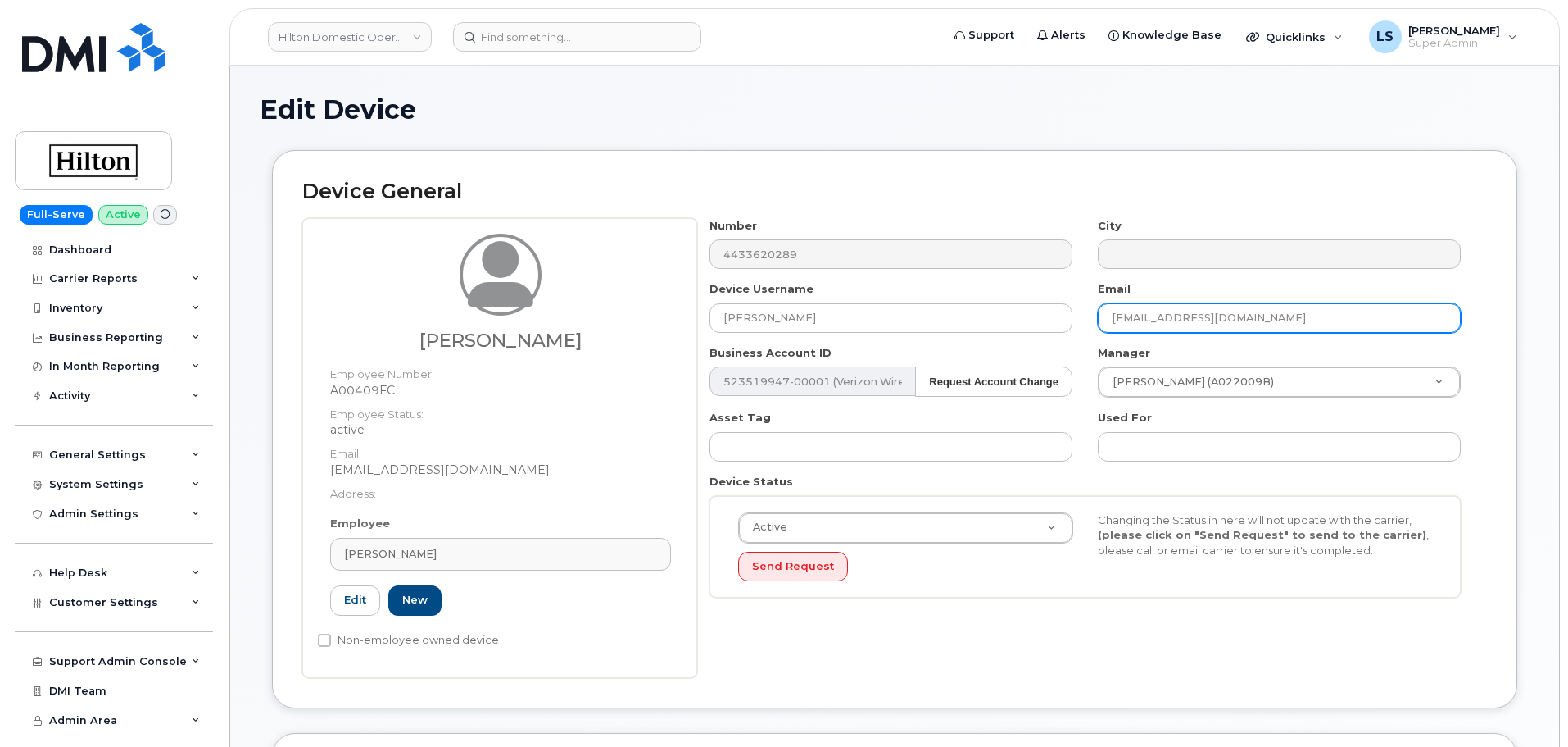
click at [1264, 325] on input "[EMAIL_ADDRESS][DOMAIN_NAME]" at bounding box center [1279, 318] width 363 height 29
paste input "ylvie.Nanema@Hilton"
type input "[PERSON_NAME][EMAIL_ADDRESS][PERSON_NAME][DOMAIN_NAME]"
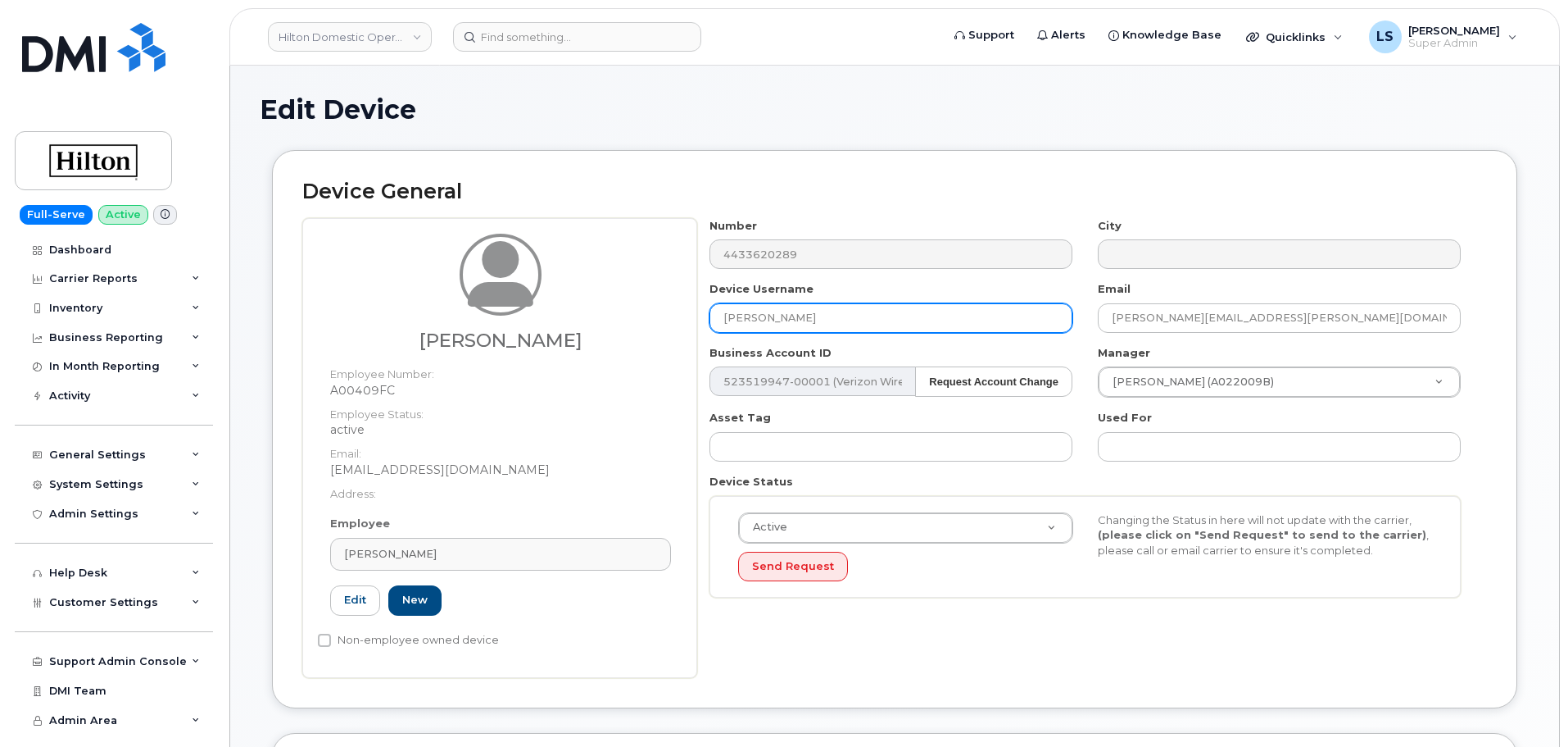
click at [842, 325] on input "[PERSON_NAME]" at bounding box center [891, 318] width 363 height 29
paste input "ylvie Nanema"
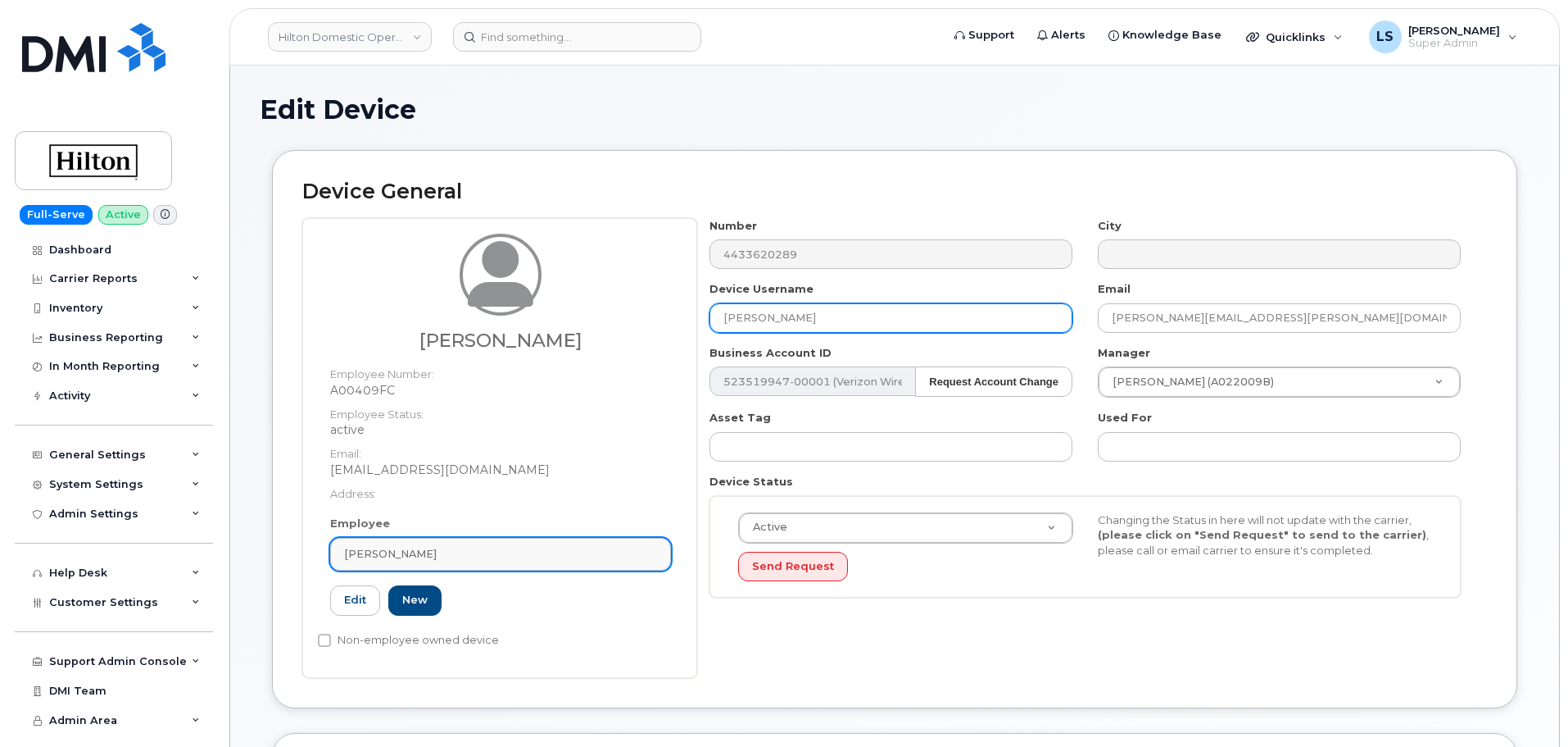
type input "[PERSON_NAME]"
click at [425, 557] on span "[PERSON_NAME]" at bounding box center [390, 554] width 92 height 16
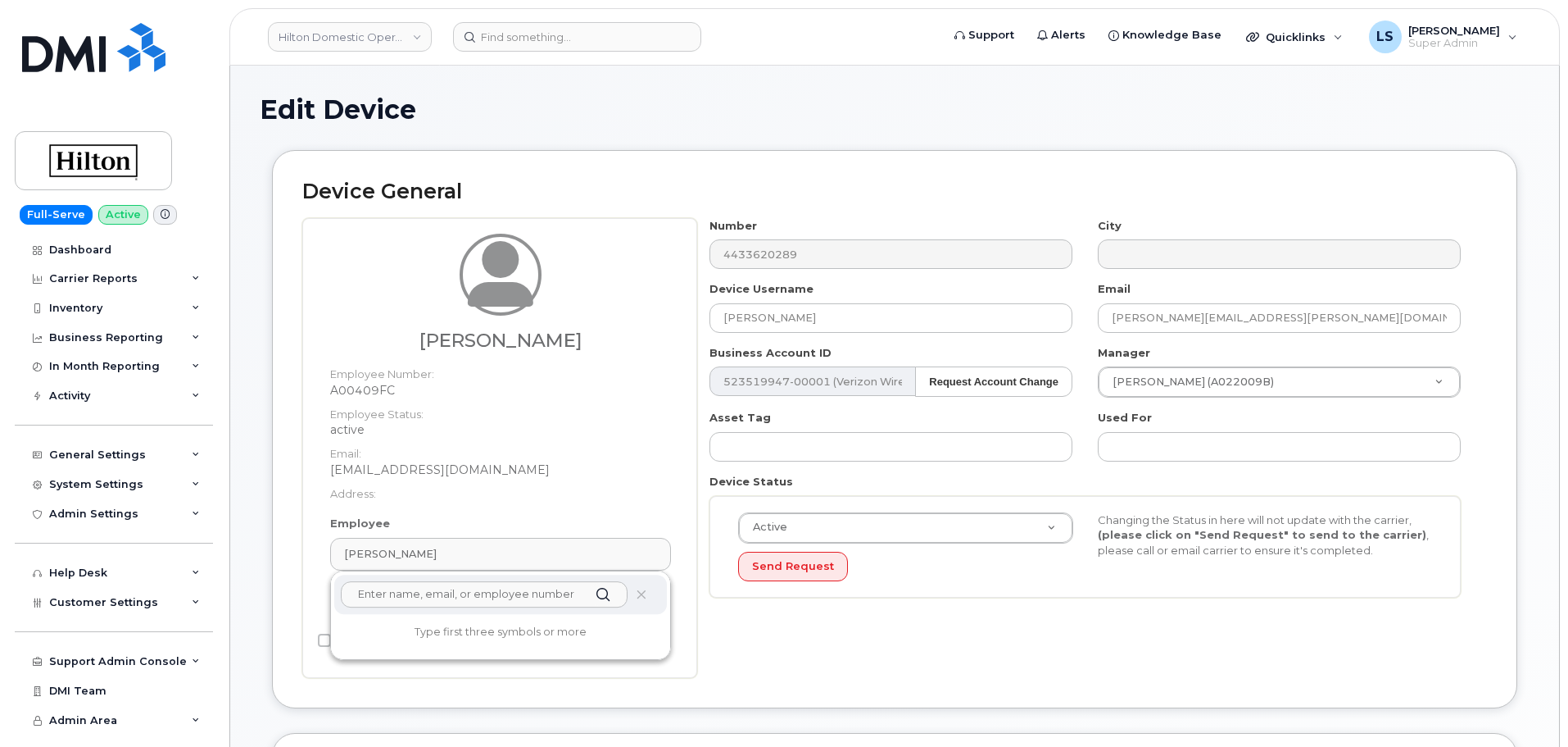
paste input "[PERSON_NAME]"
click at [638, 594] on icon at bounding box center [641, 595] width 11 height 11
drag, startPoint x: 521, startPoint y: 601, endPoint x: 256, endPoint y: 612, distance: 265.2
click at [262, 612] on div "Device General Solange Walcott Employee Number: A00409FC Employee Status: activ…" at bounding box center [895, 441] width 1270 height 582
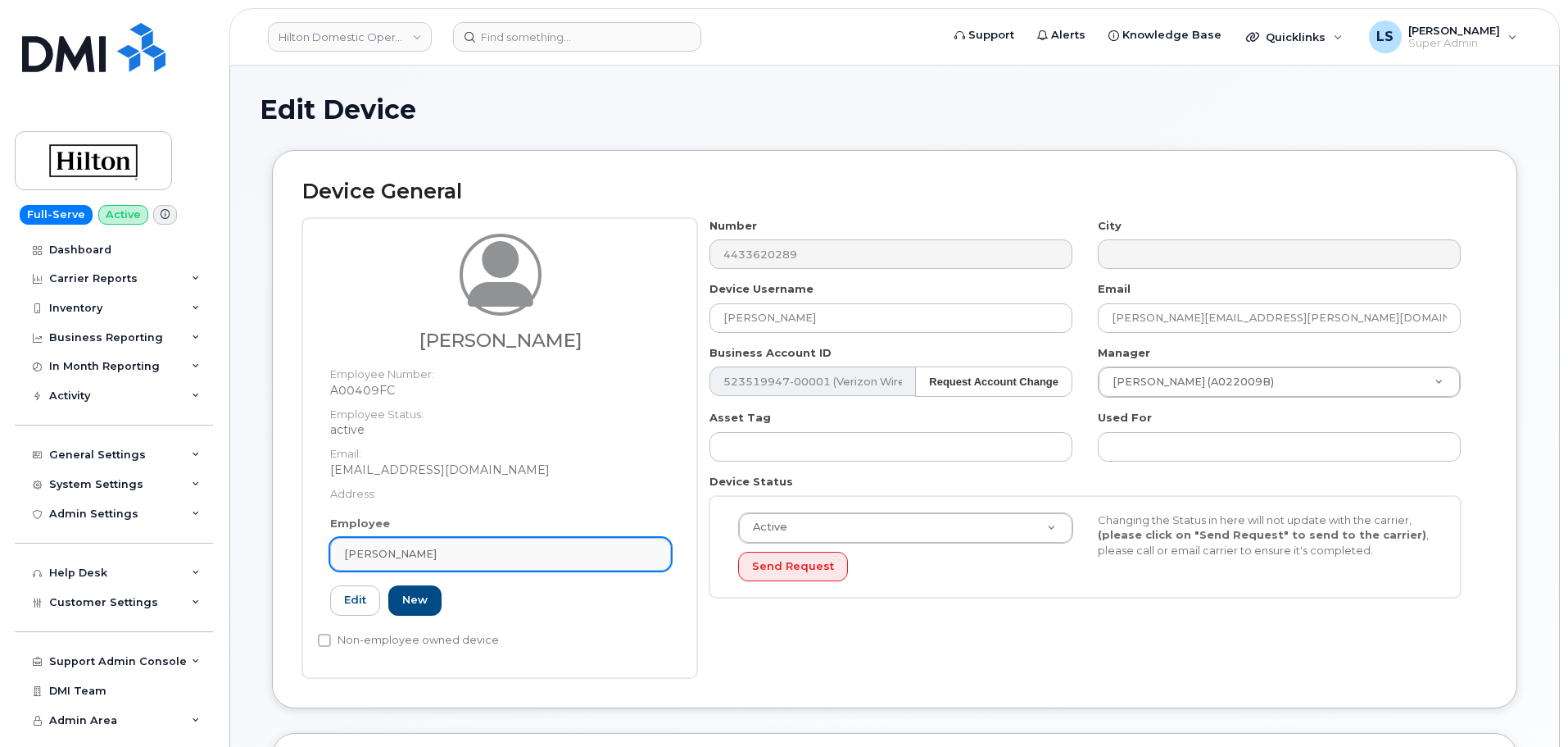
click at [405, 538] on link "[PERSON_NAME]" at bounding box center [501, 554] width 341 height 33
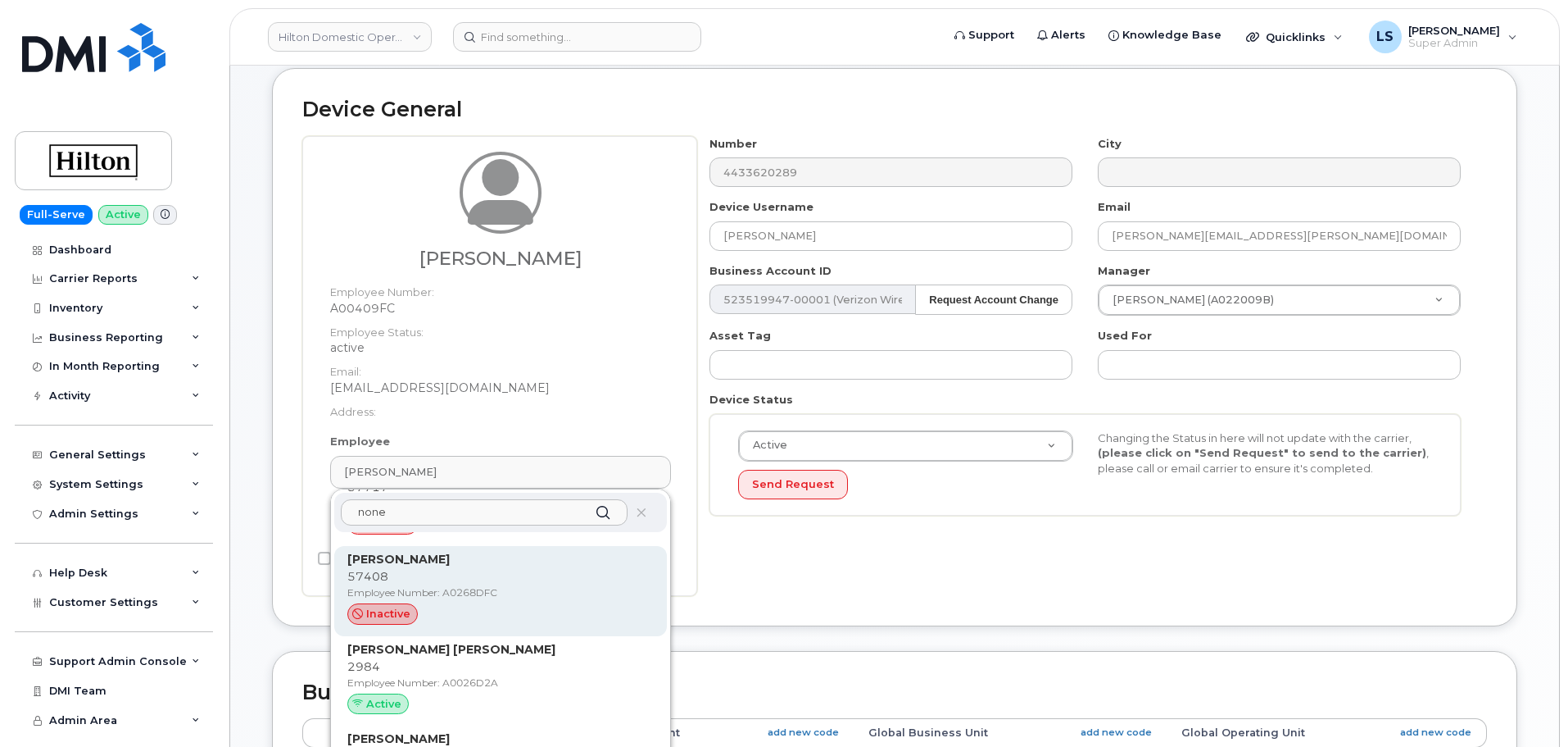
scroll to position [87, 0]
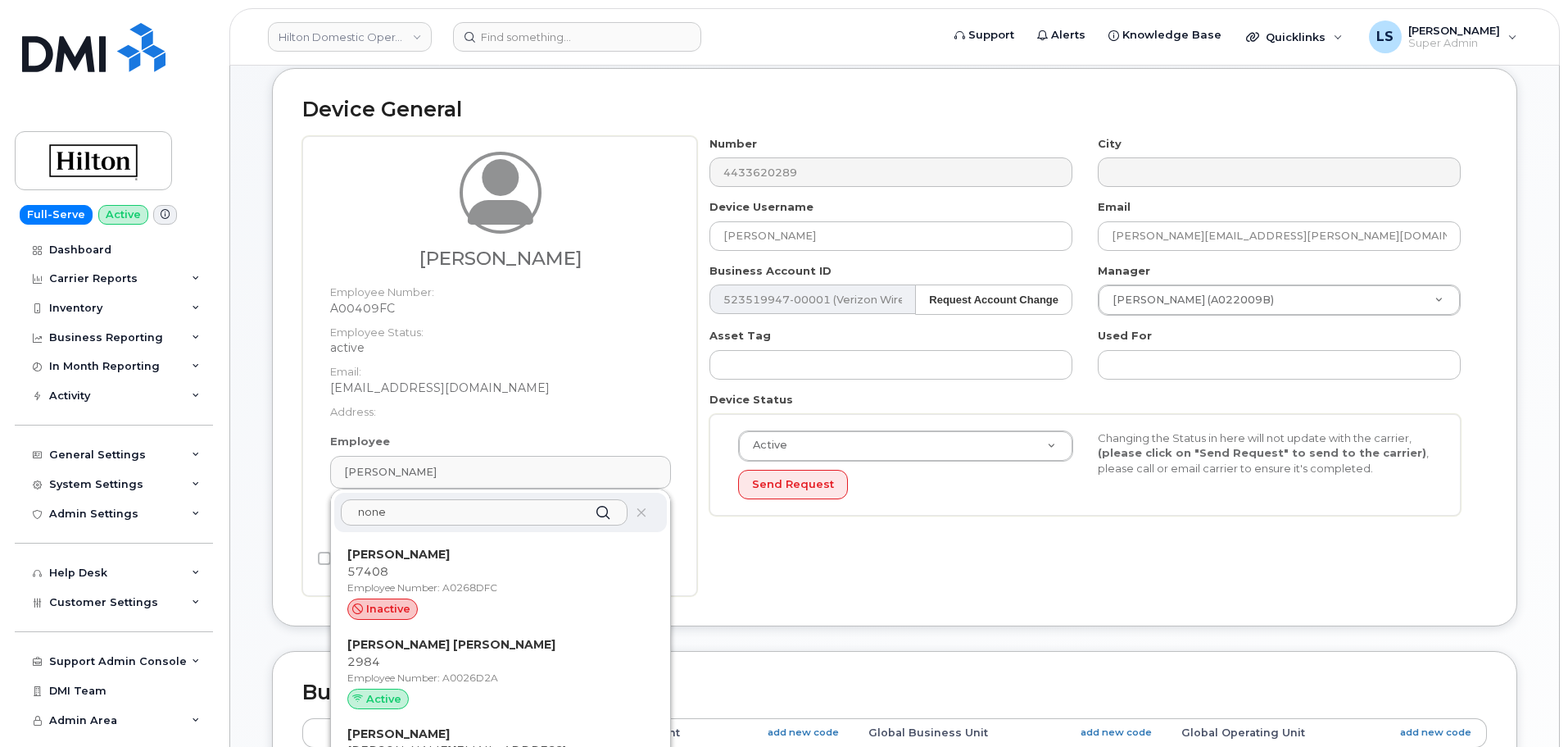
type input "none"
click at [821, 648] on div "Device General Solange Walcott Employee Number: A00409FC Employee Status: activ…" at bounding box center [895, 359] width 1270 height 582
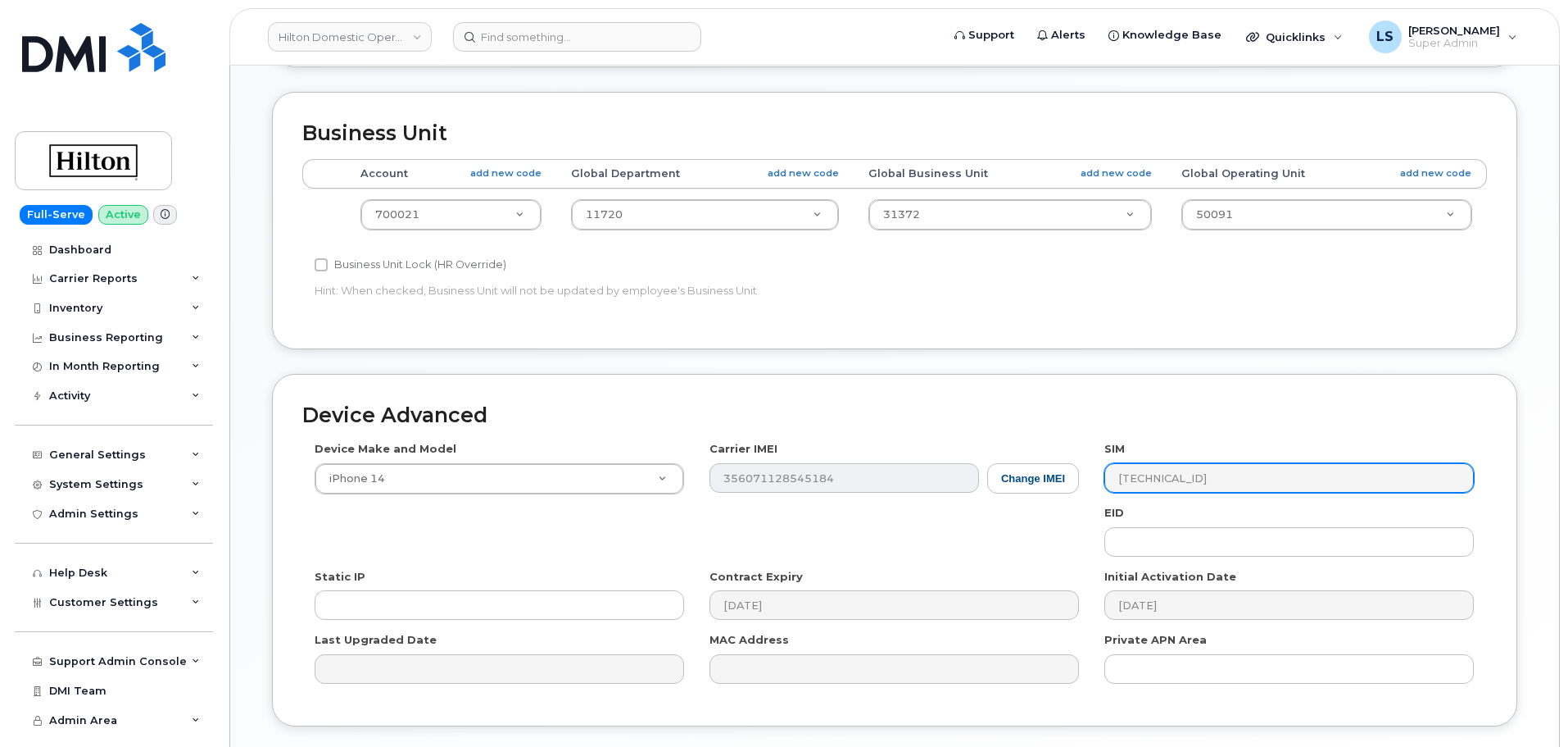
scroll to position [758, 0]
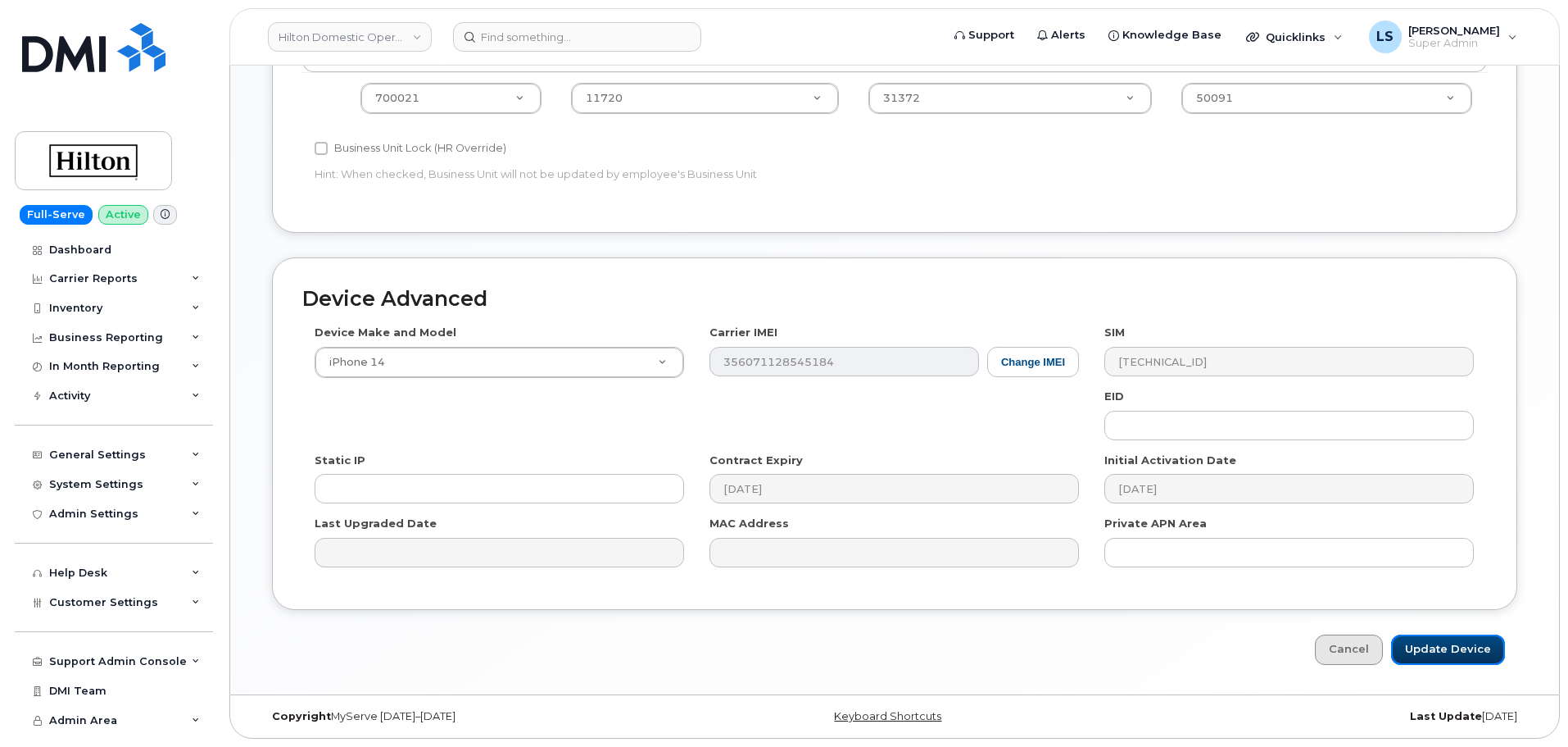
click at [1422, 647] on input "Update Device" at bounding box center [1448, 649] width 113 height 30
type input "Saving..."
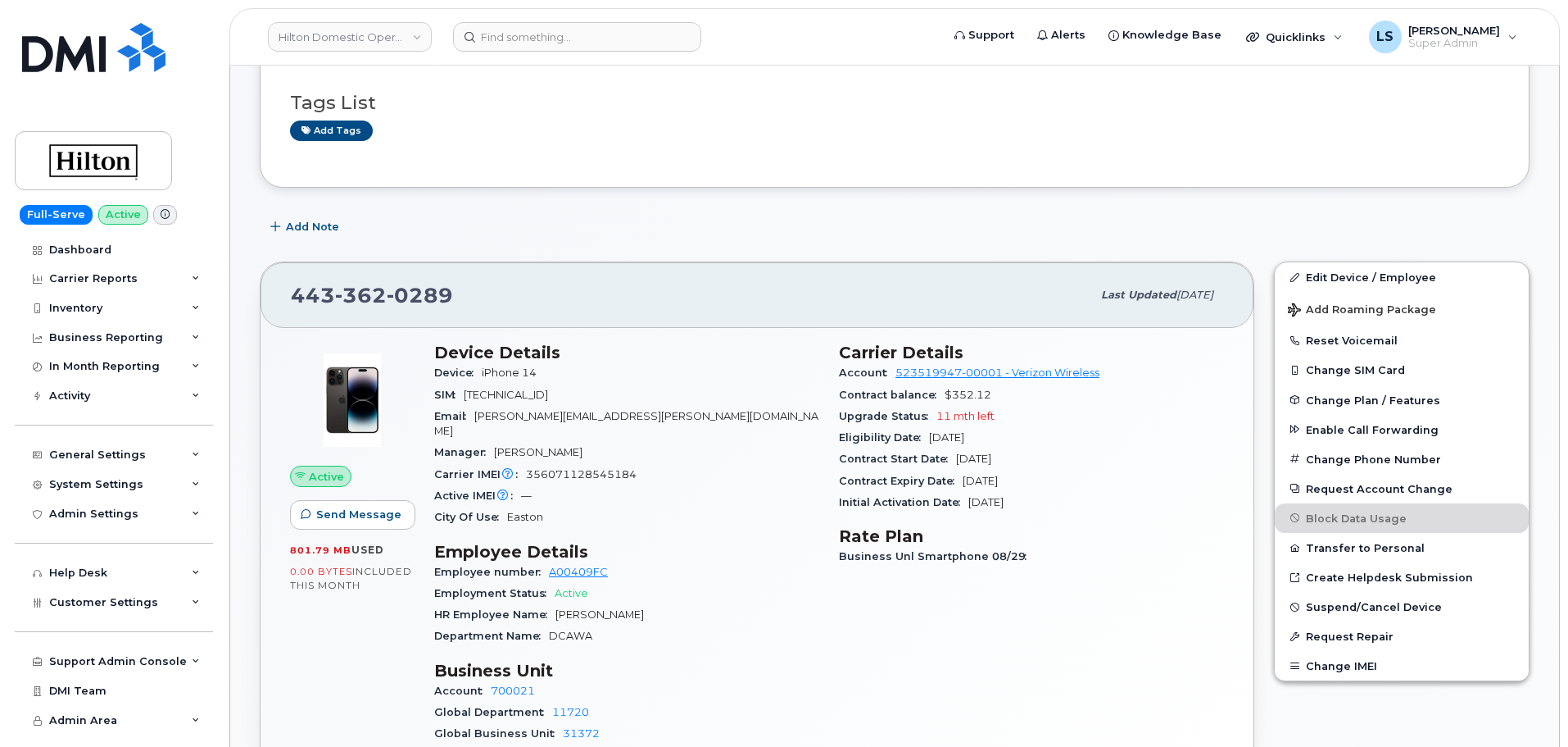
scroll to position [164, 0]
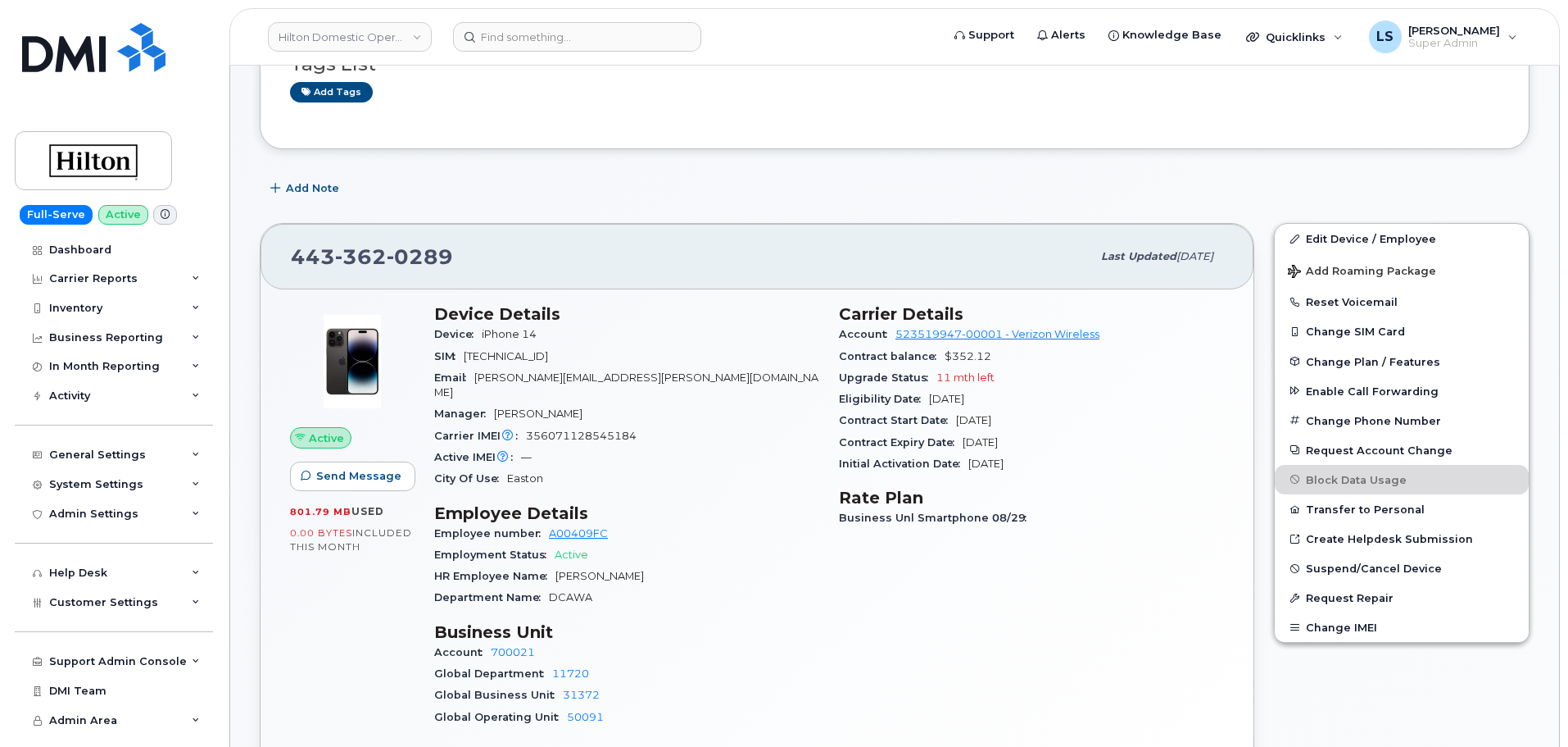
click at [611, 569] on span "[PERSON_NAME]" at bounding box center [599, 575] width 88 height 13
click at [1372, 246] on link "Edit Device / Employee" at bounding box center [1402, 239] width 254 height 29
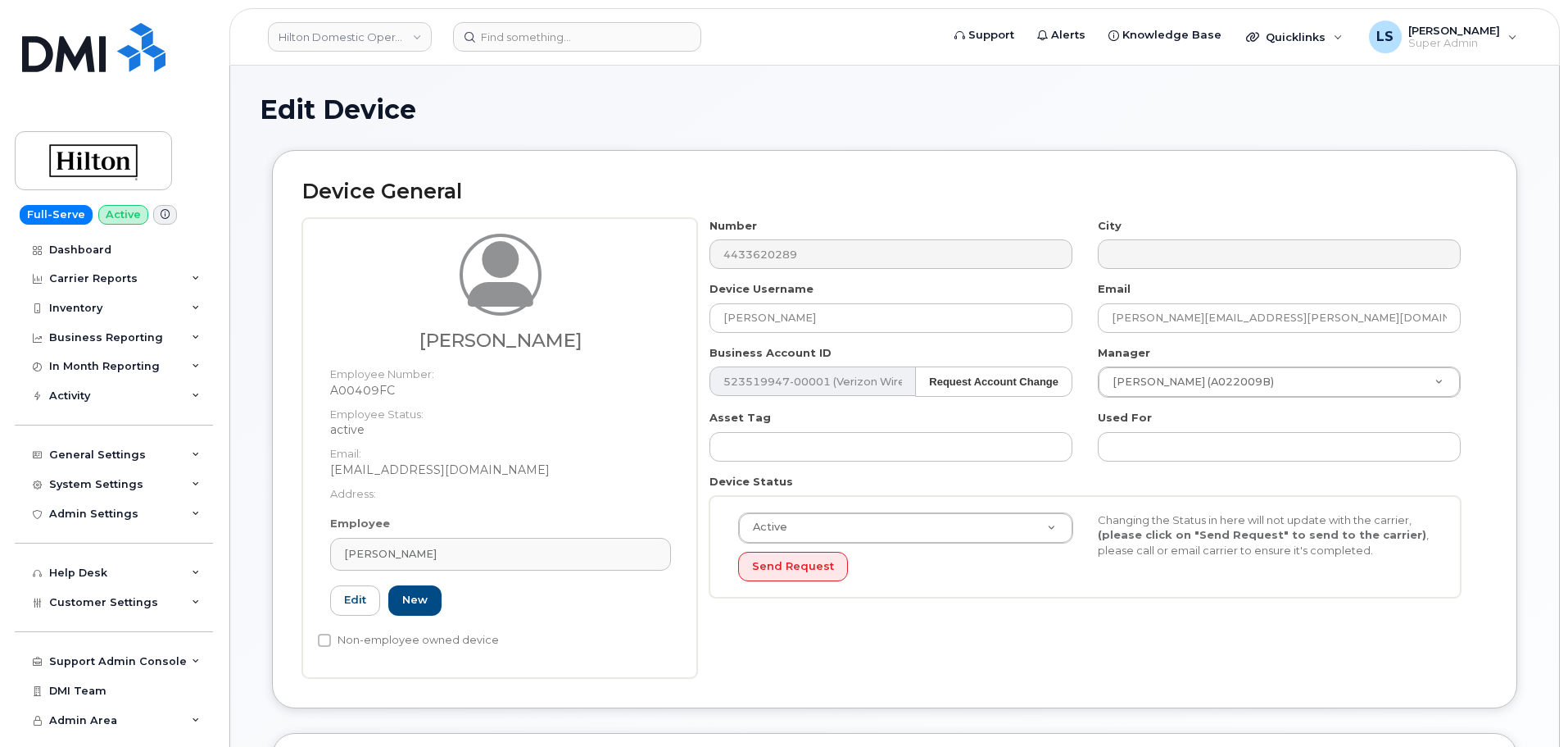
select select "34080331"
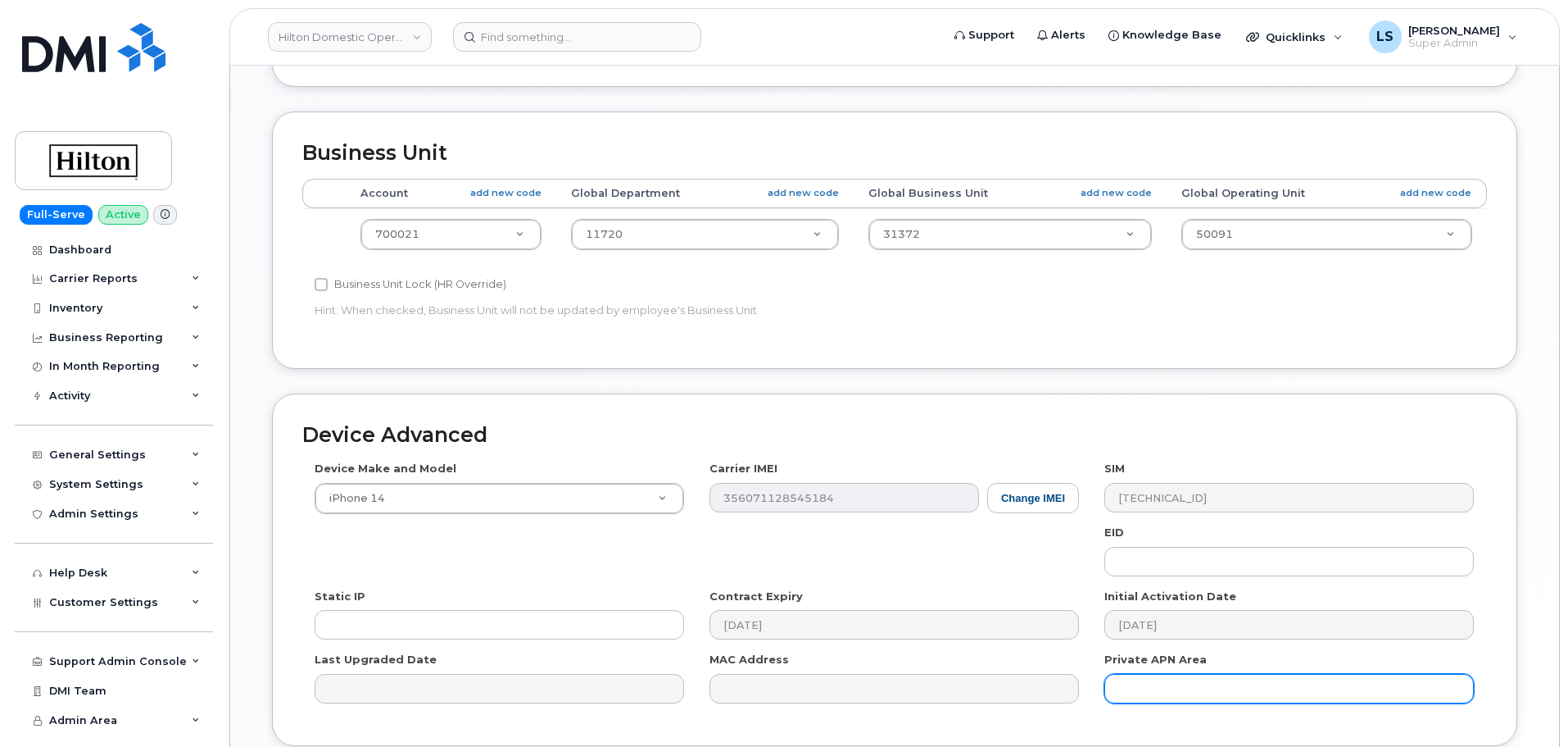
scroll to position [758, 0]
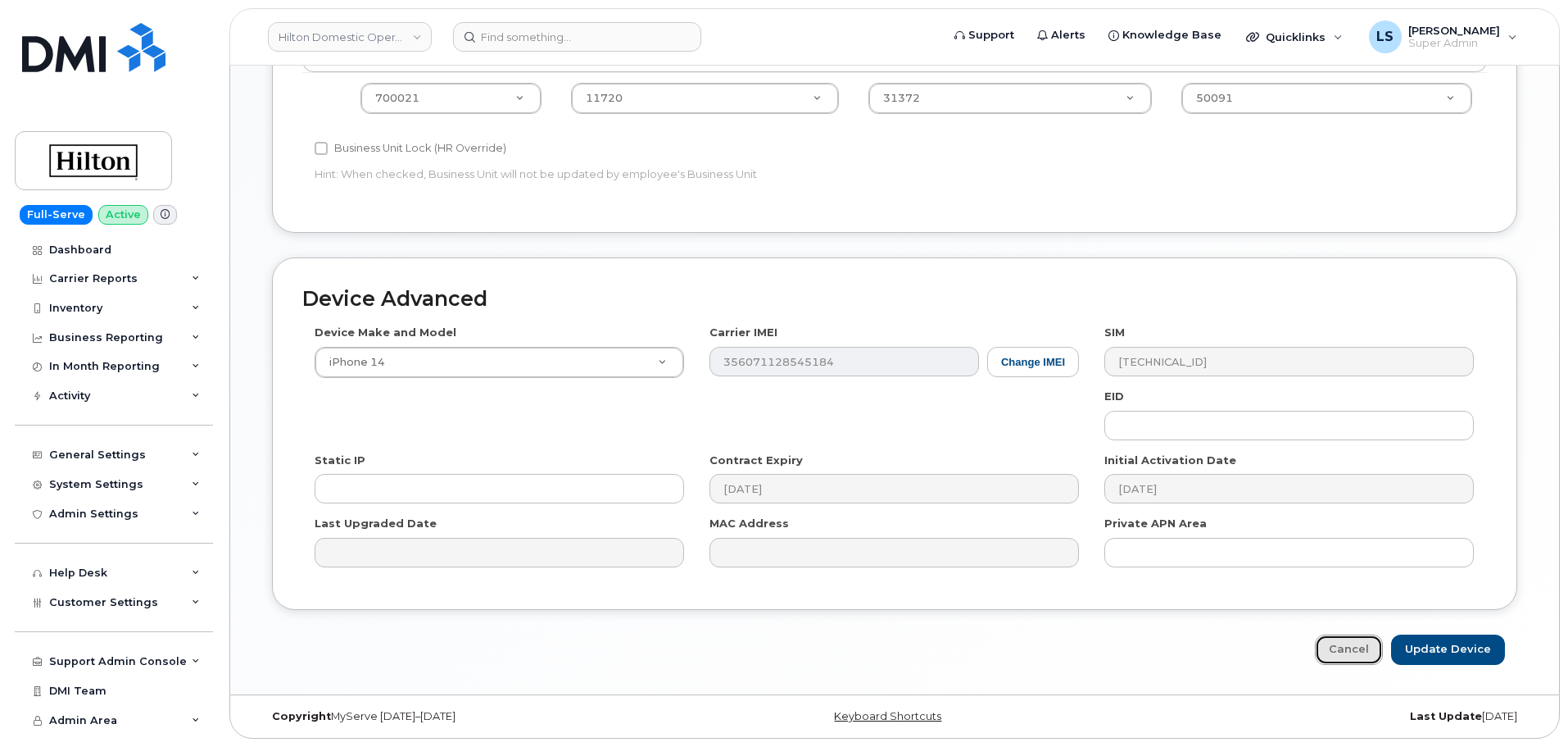
click at [1377, 658] on link "Cancel" at bounding box center [1349, 649] width 68 height 30
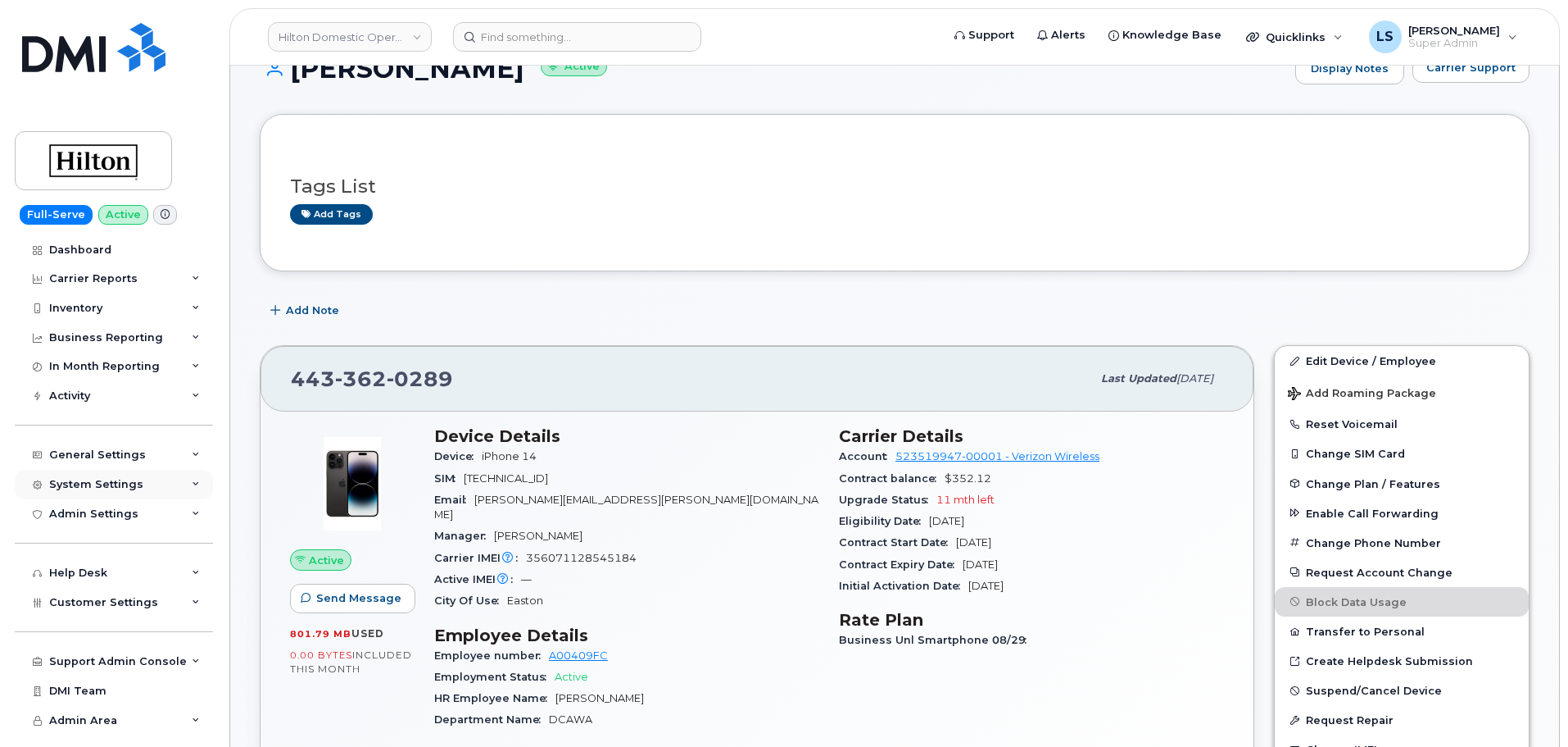
scroll to position [82, 0]
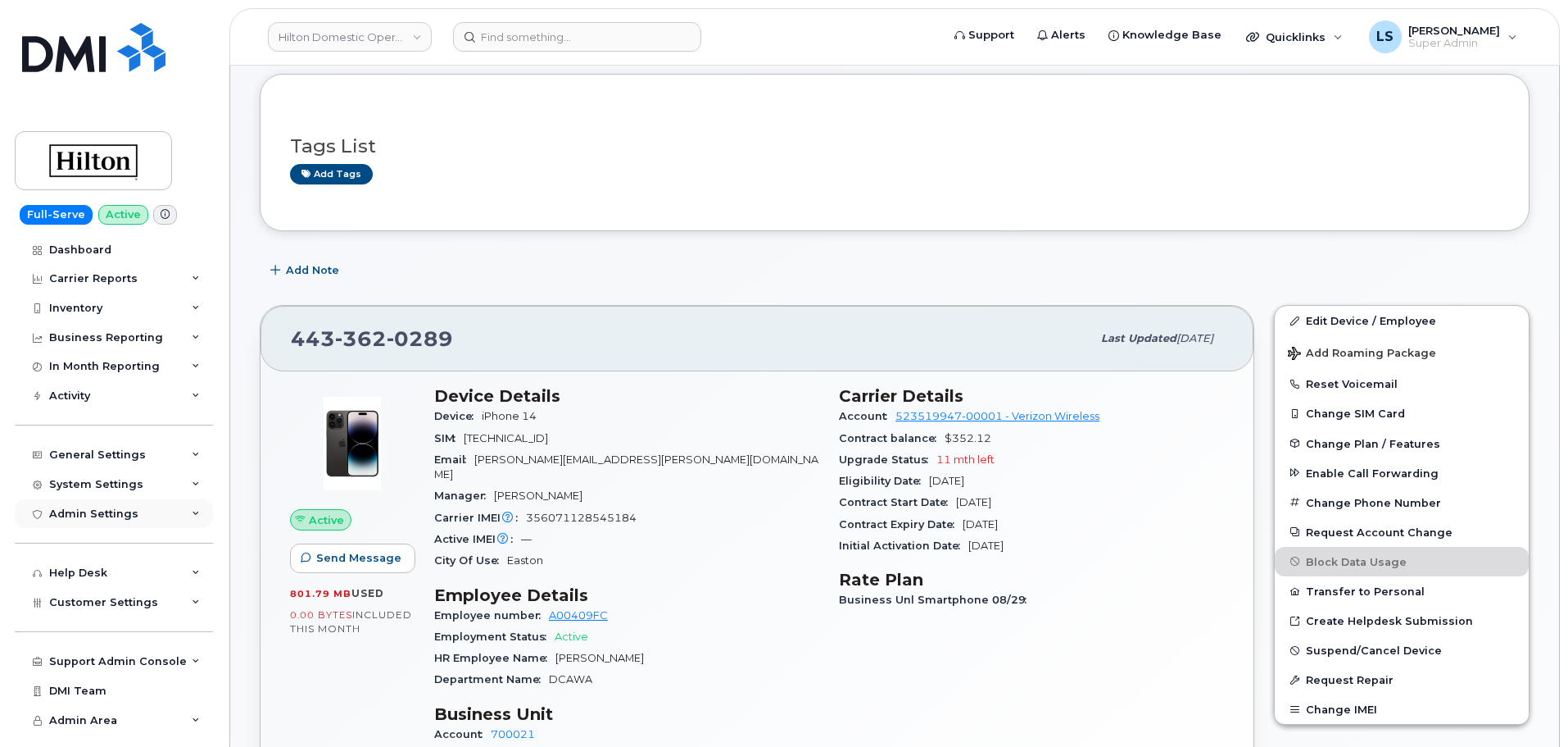
click at [124, 503] on div "Admin Settings" at bounding box center [113, 514] width 198 height 29
click at [133, 510] on div "Admin Settings" at bounding box center [94, 514] width 89 height 14
click at [123, 487] on div "System Settings" at bounding box center [96, 485] width 94 height 14
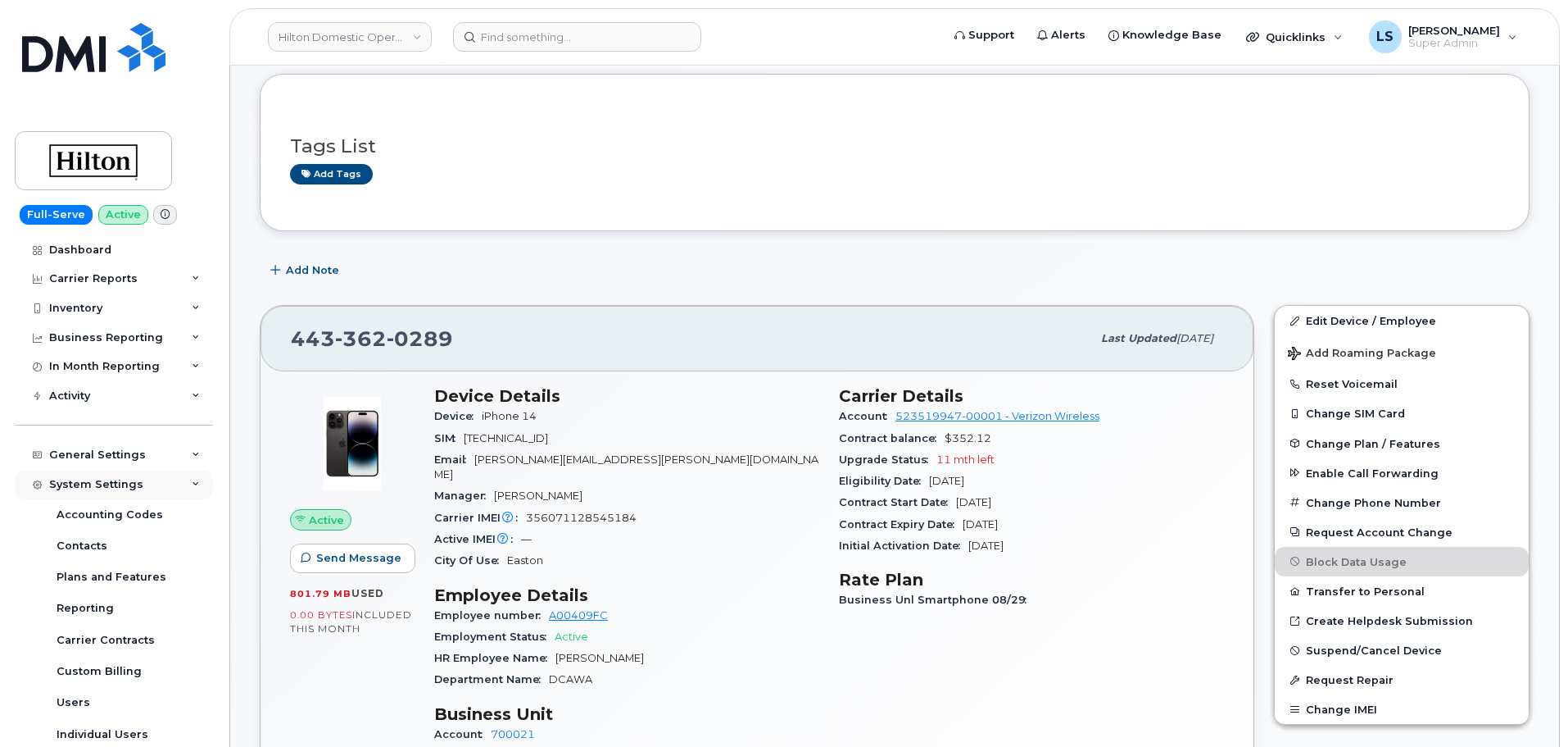
click at [129, 488] on div "System Settings" at bounding box center [96, 485] width 94 height 14
click at [774, 277] on div "Add Note" at bounding box center [895, 271] width 1270 height 29
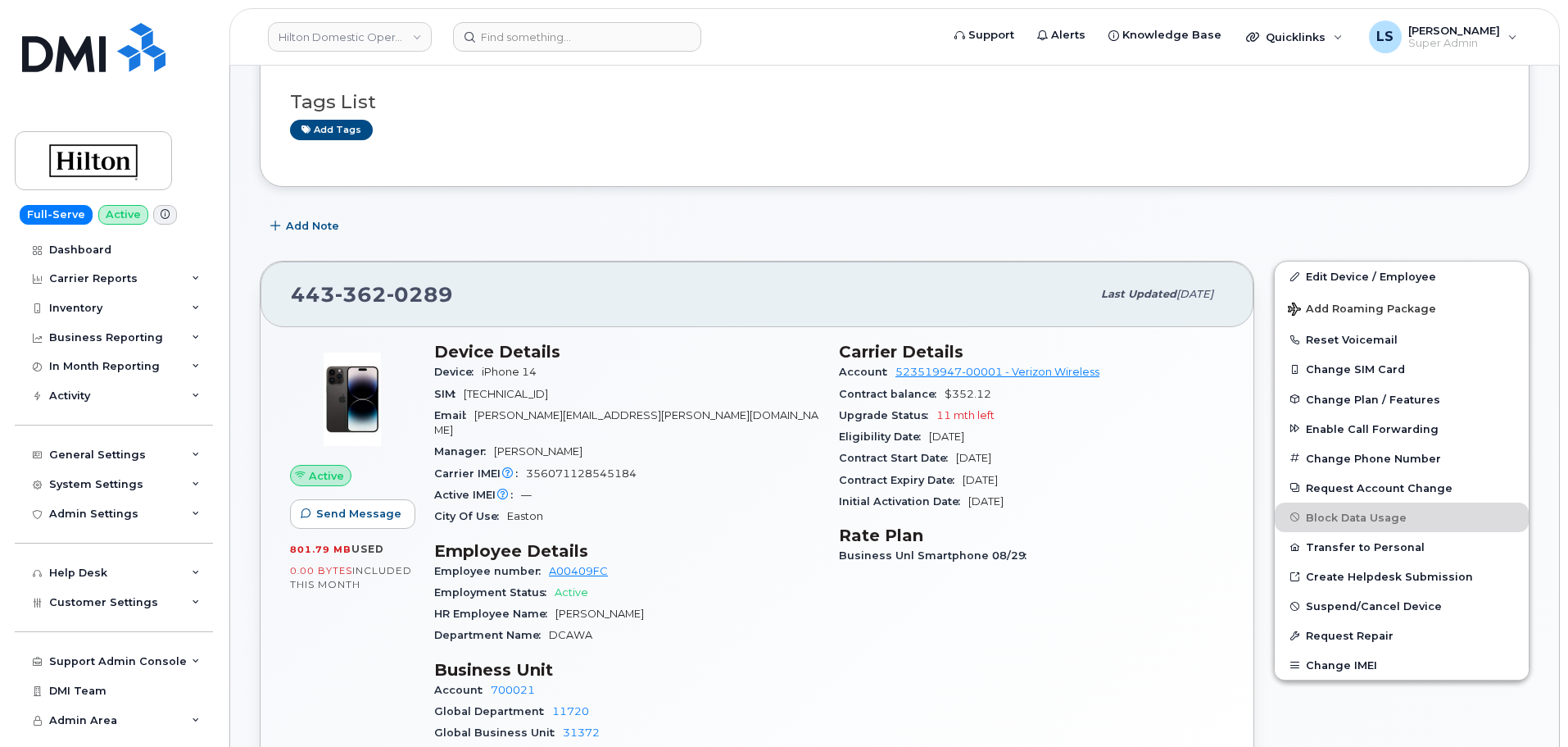
scroll to position [164, 0]
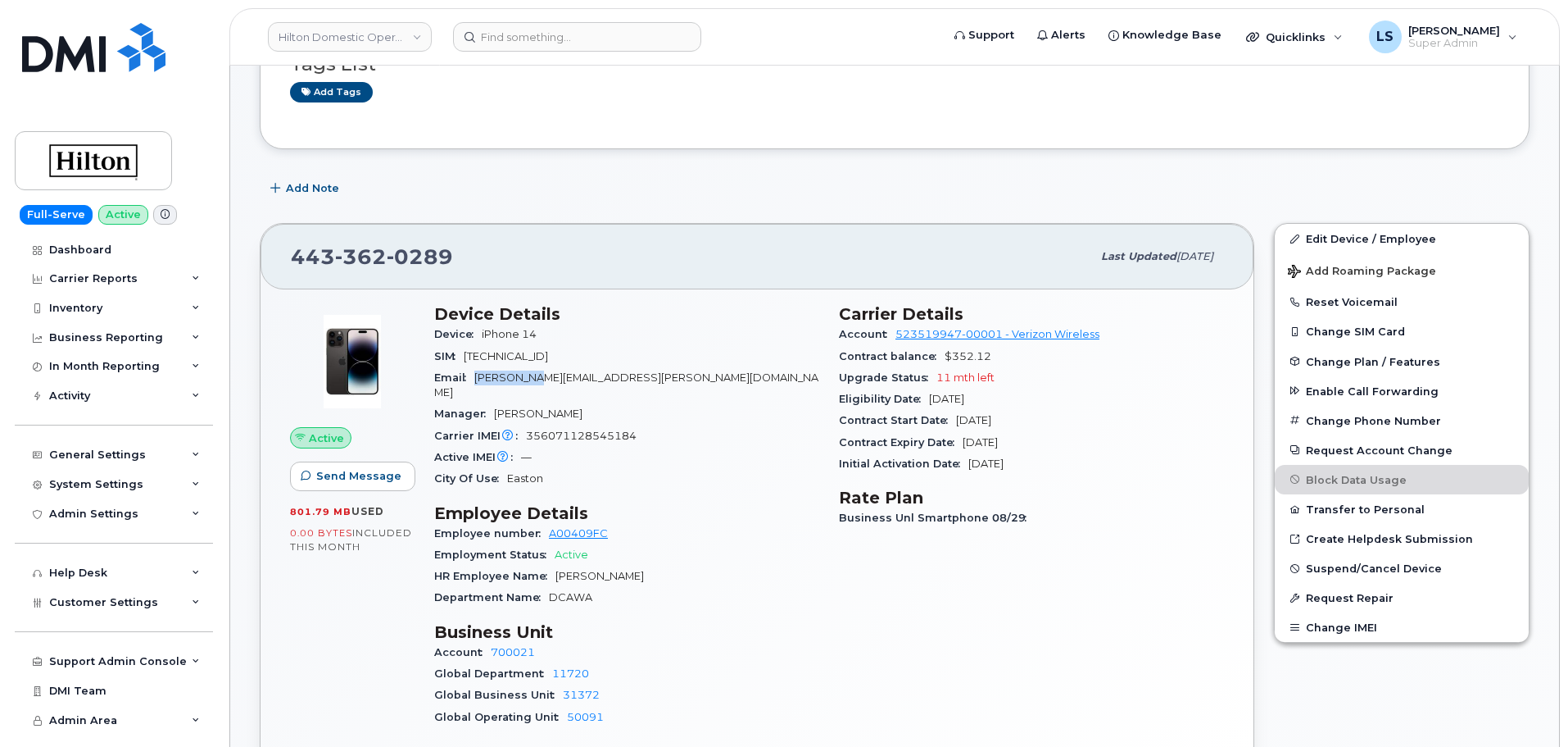
drag, startPoint x: 476, startPoint y: 373, endPoint x: 544, endPoint y: 384, distance: 68.9
click at [532, 385] on div "Email [PERSON_NAME][EMAIL_ADDRESS][PERSON_NAME][DOMAIN_NAME]" at bounding box center [626, 386] width 385 height 37
click at [547, 382] on span "[PERSON_NAME][EMAIL_ADDRESS][PERSON_NAME][DOMAIN_NAME]" at bounding box center [626, 385] width 384 height 27
click at [1314, 246] on link "Edit Device / Employee" at bounding box center [1402, 239] width 254 height 29
